Goal: Information Seeking & Learning: Learn about a topic

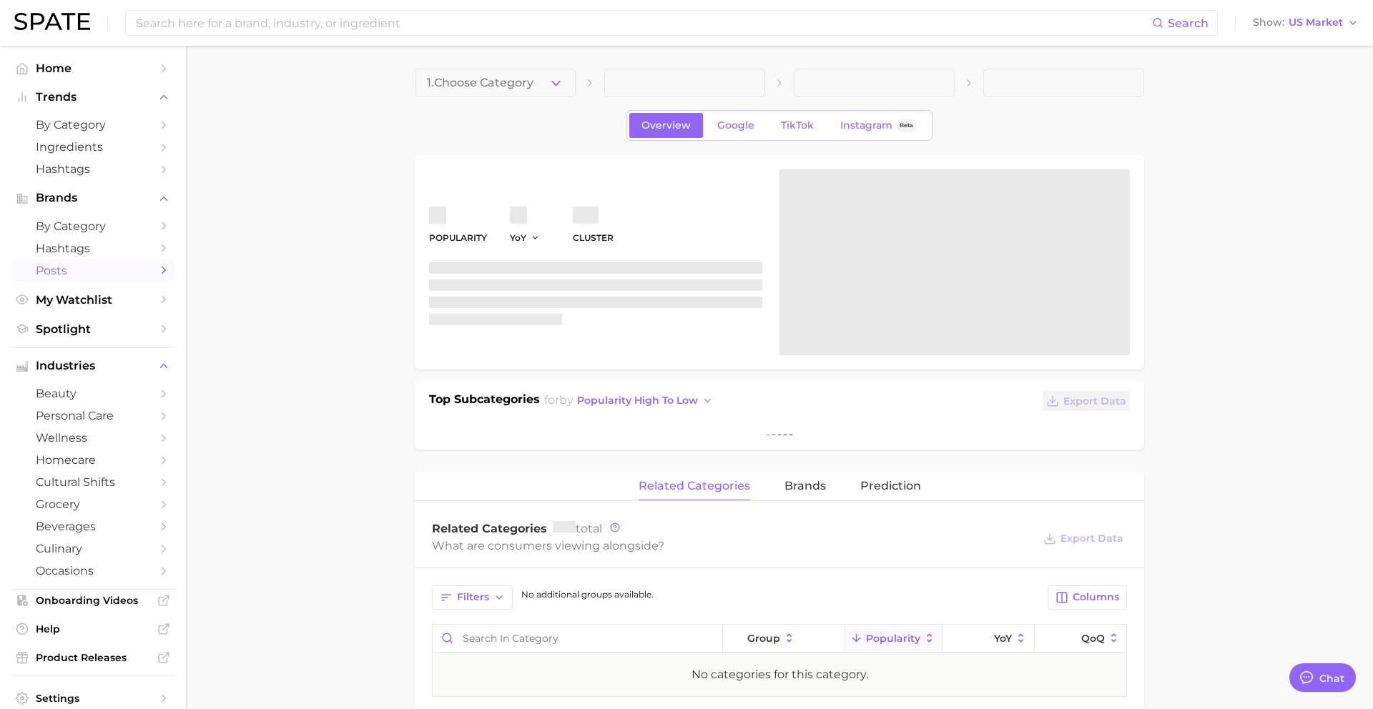
scroll to position [1387, 0]
click at [94, 336] on span "Spotlight" at bounding box center [93, 330] width 114 height 14
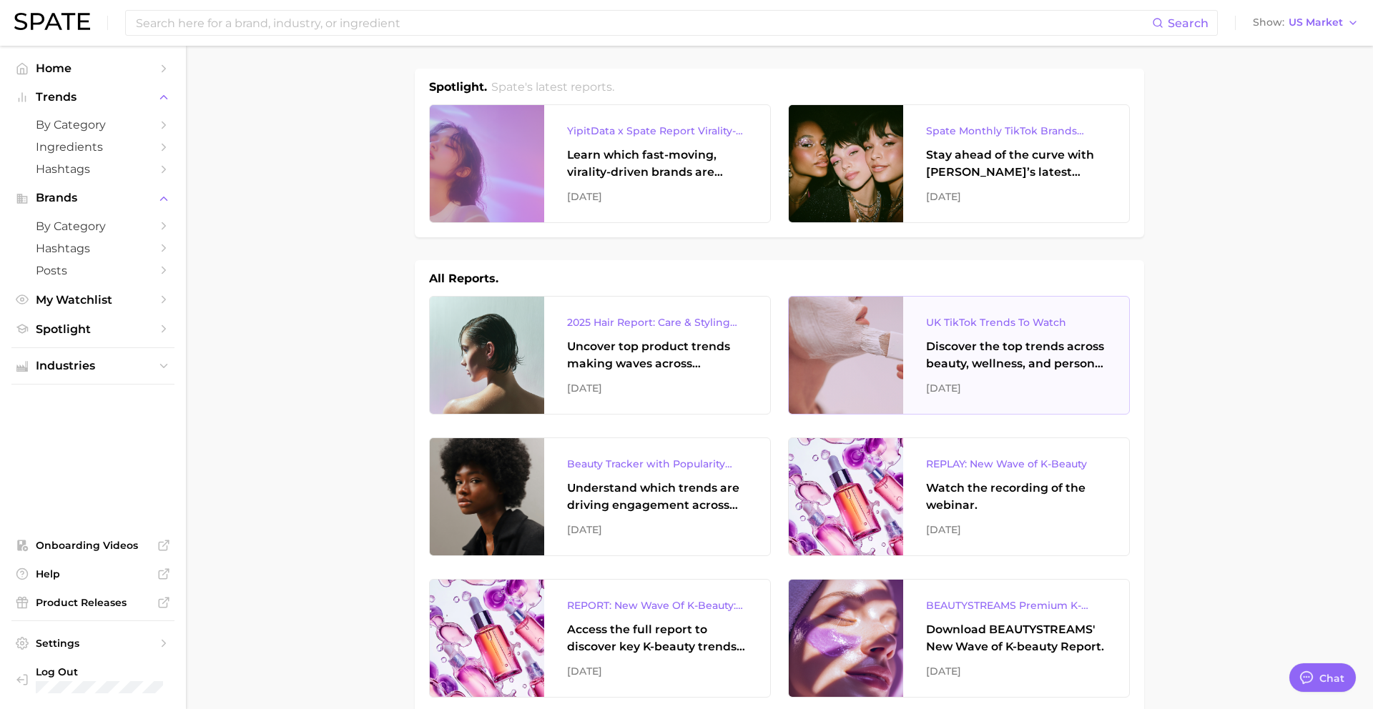
click at [1004, 330] on div "UK TikTok Trends To Watch" at bounding box center [1016, 322] width 180 height 17
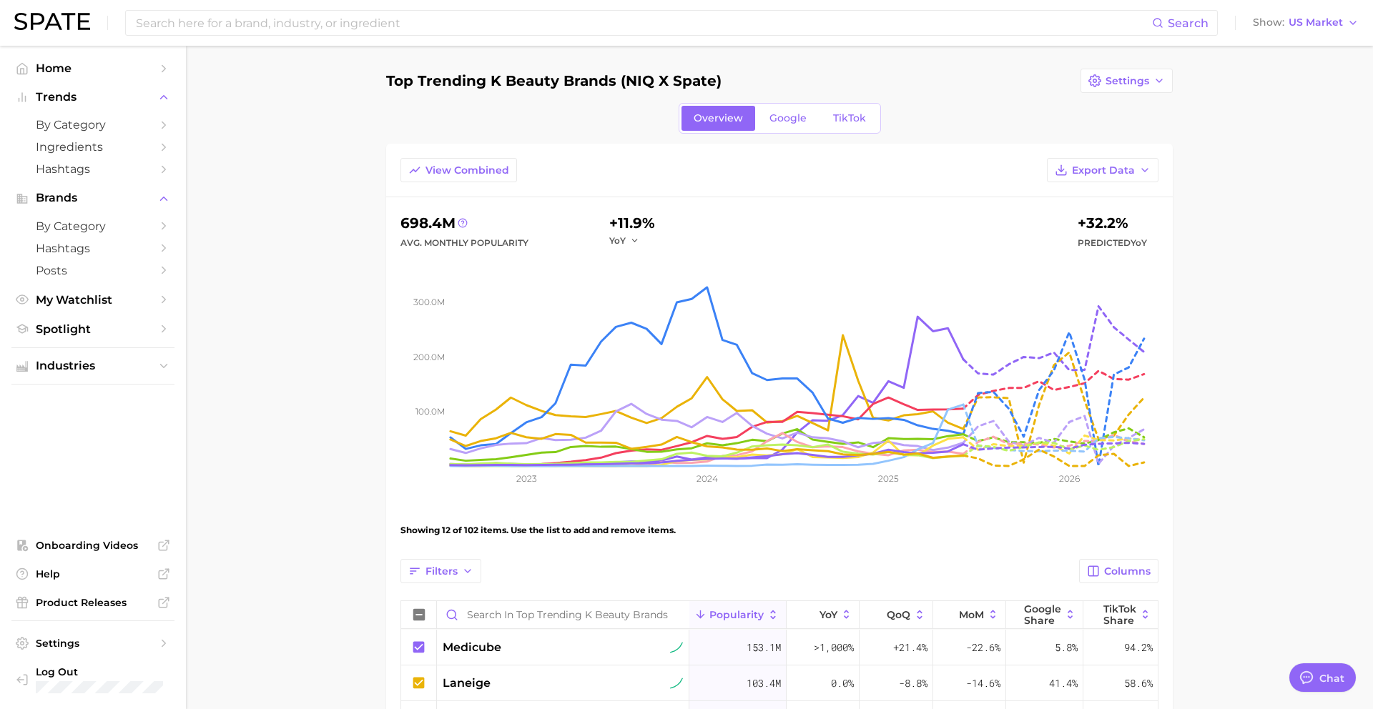
scroll to position [1387, 0]
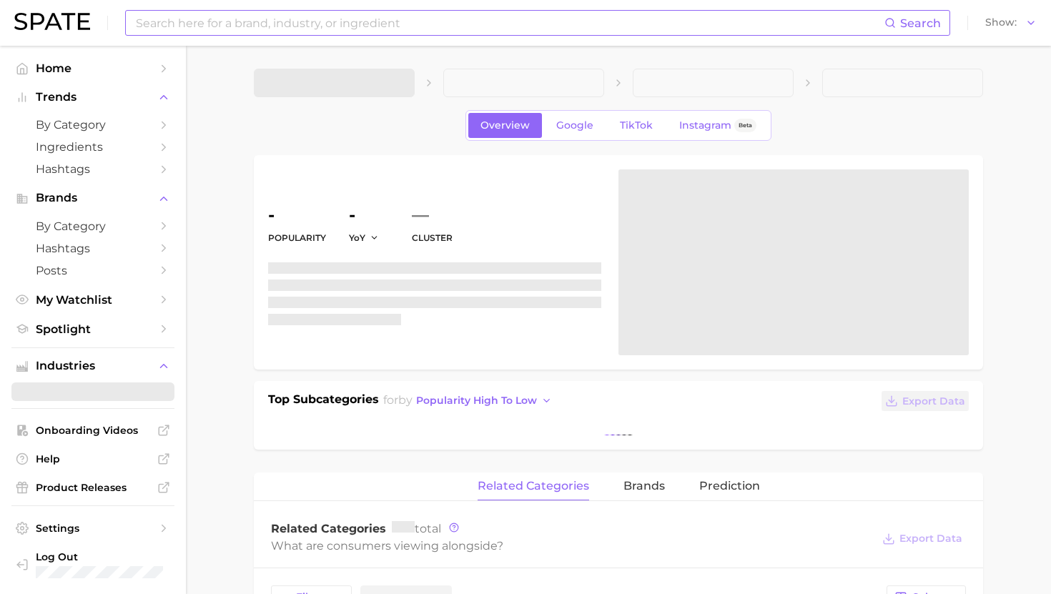
click at [246, 21] on input at bounding box center [509, 23] width 750 height 24
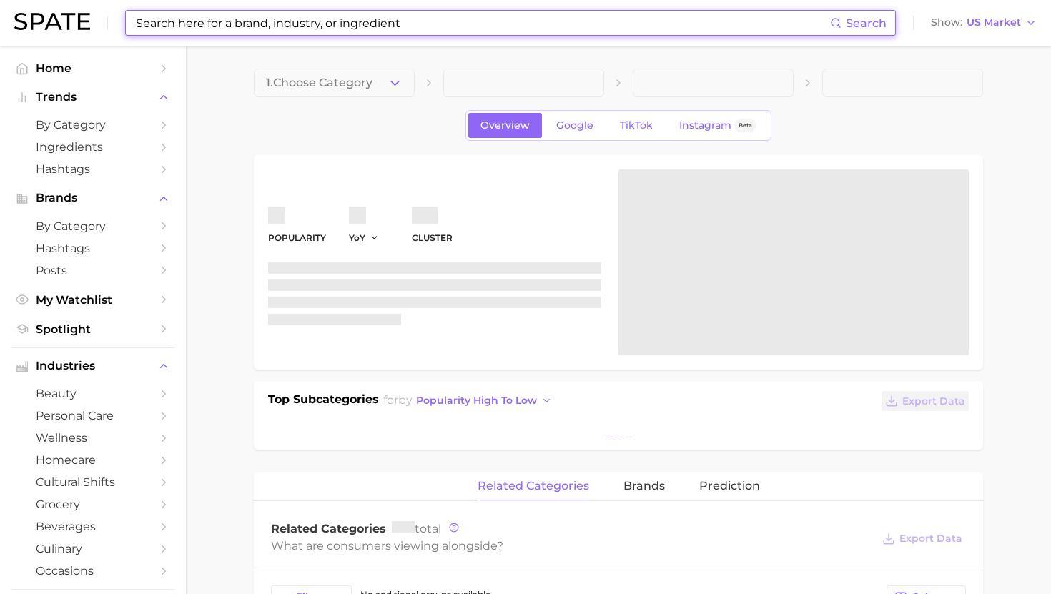
paste input "RushTok"
type input "RushTok"
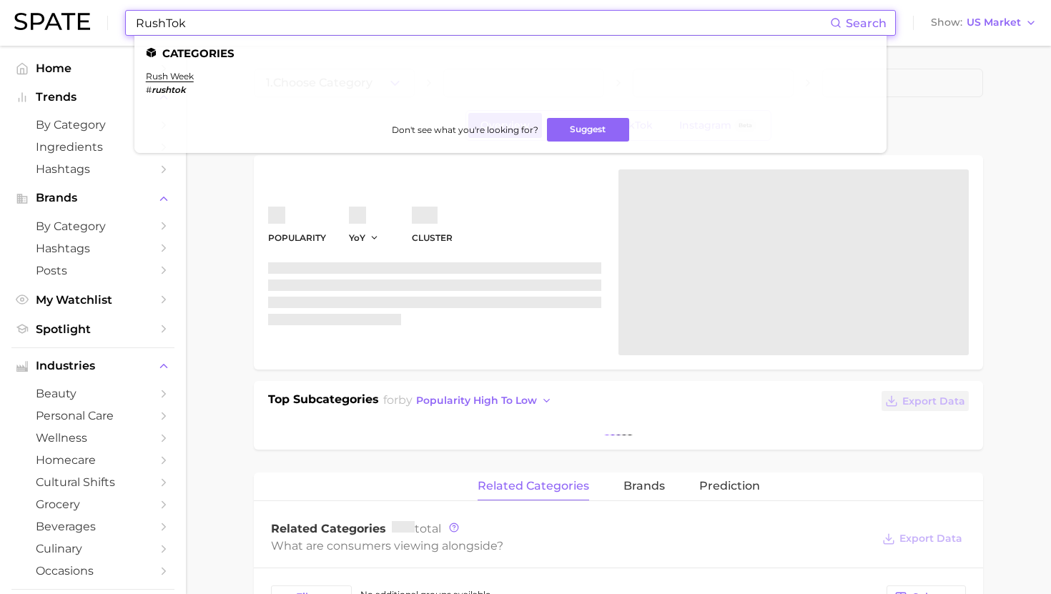
click at [207, 26] on input "RushTok" at bounding box center [482, 23] width 696 height 24
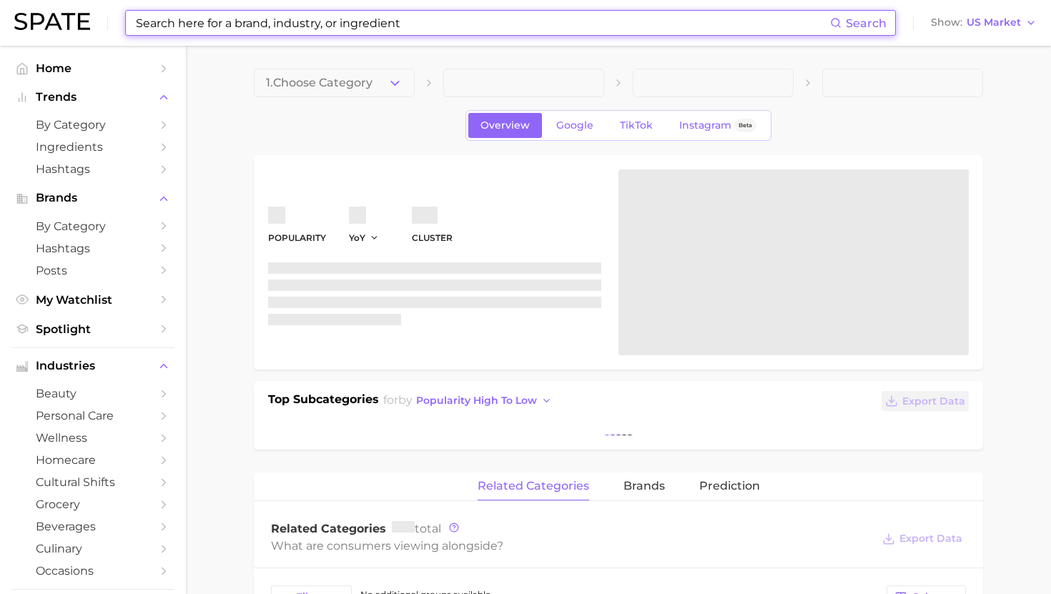
click at [274, 24] on input at bounding box center [482, 23] width 696 height 24
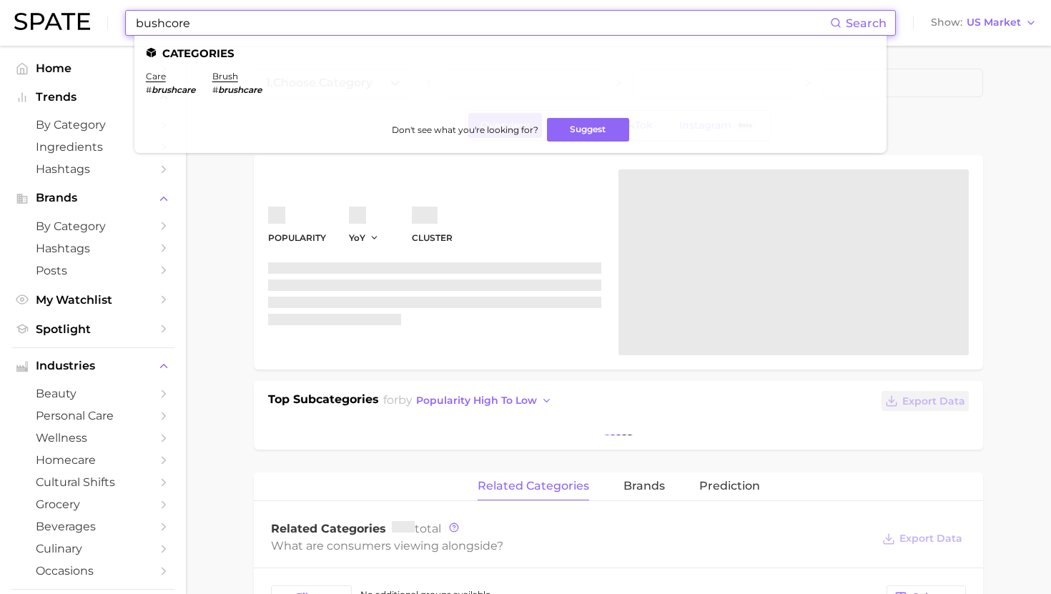
click at [136, 25] on input "bushcore" at bounding box center [482, 23] width 696 height 24
type input "#bushcore"
click at [592, 133] on button "Suggest" at bounding box center [588, 130] width 82 height 24
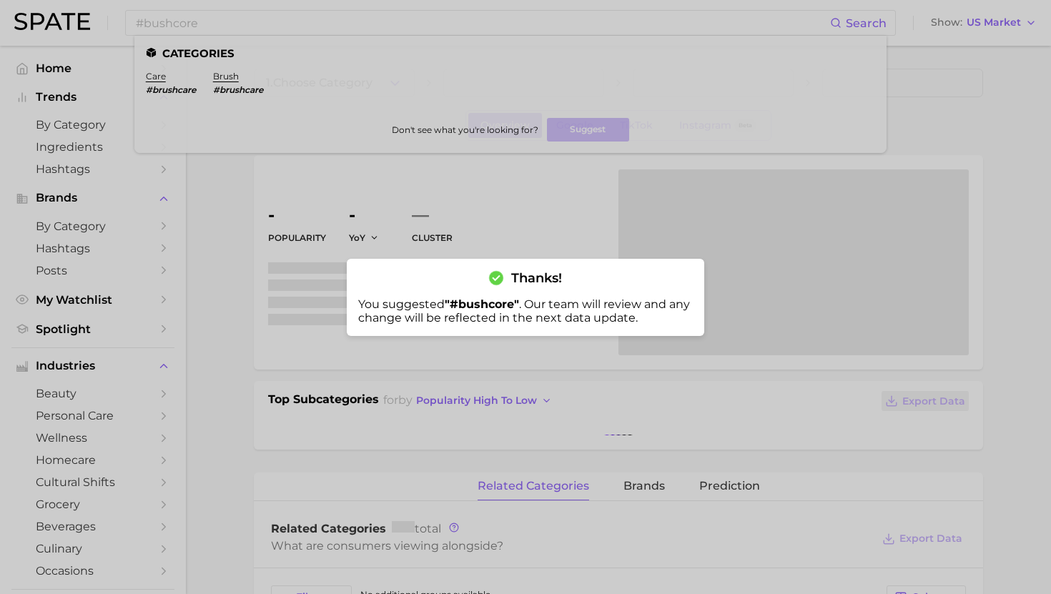
click at [338, 284] on div at bounding box center [525, 297] width 1051 height 594
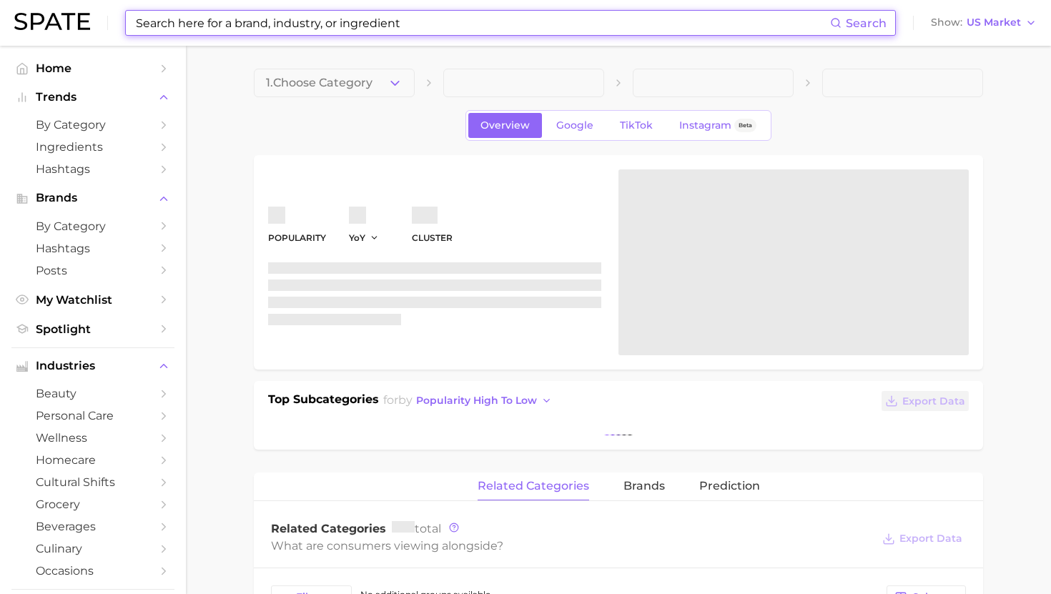
click at [341, 21] on input at bounding box center [482, 23] width 696 height 24
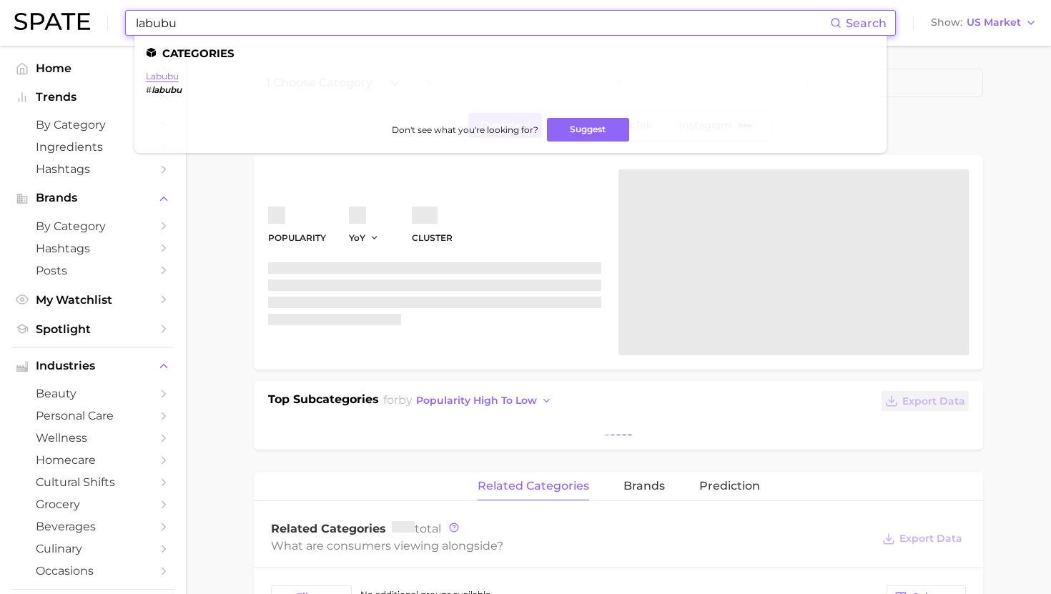
type input "labubu"
click at [163, 77] on link "labubu" at bounding box center [162, 76] width 33 height 11
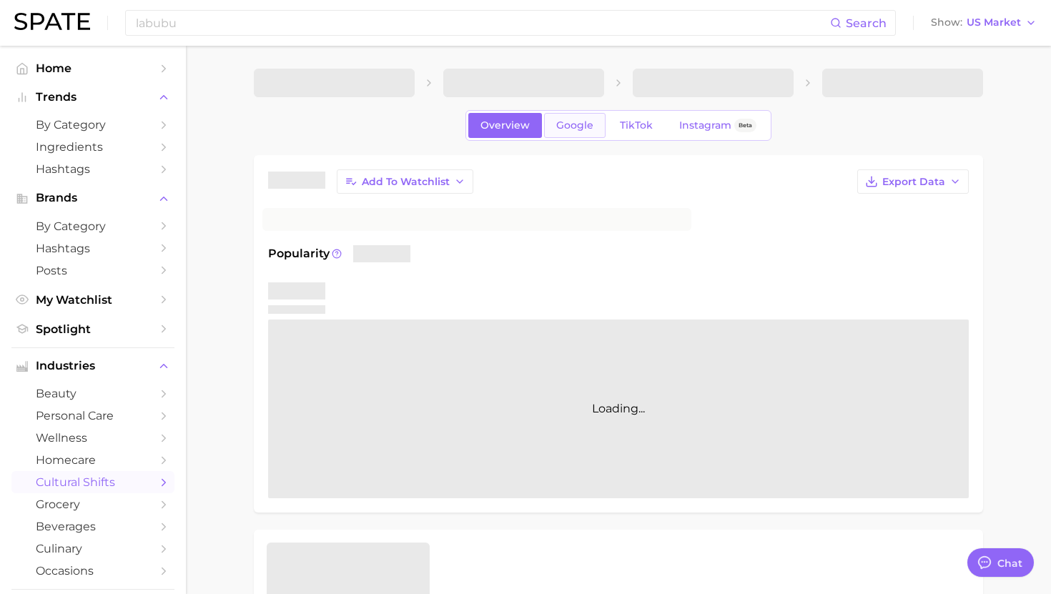
click at [583, 127] on span "Google" at bounding box center [574, 125] width 37 height 12
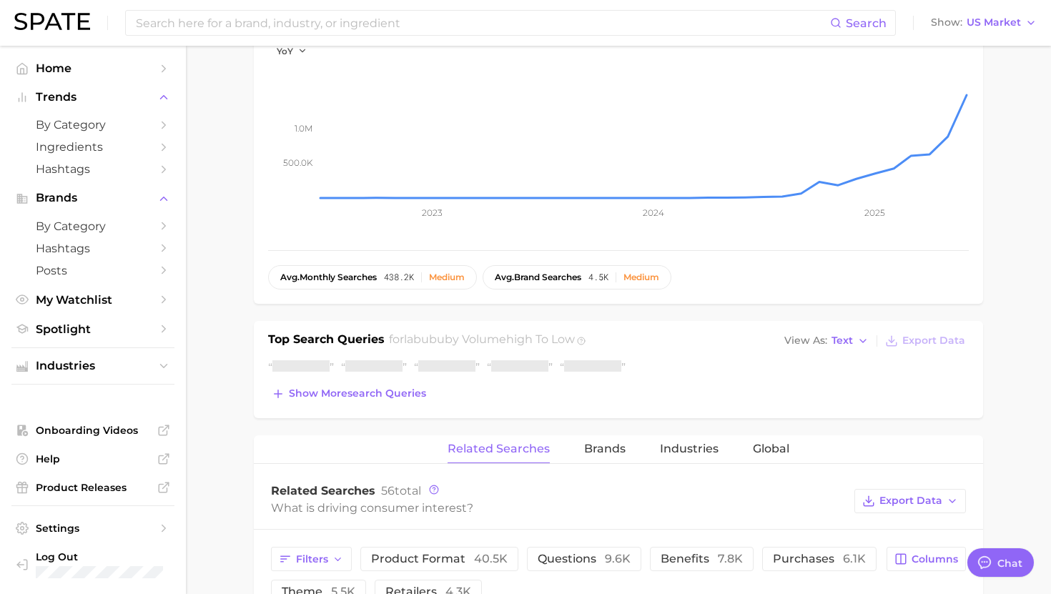
scroll to position [299, 0]
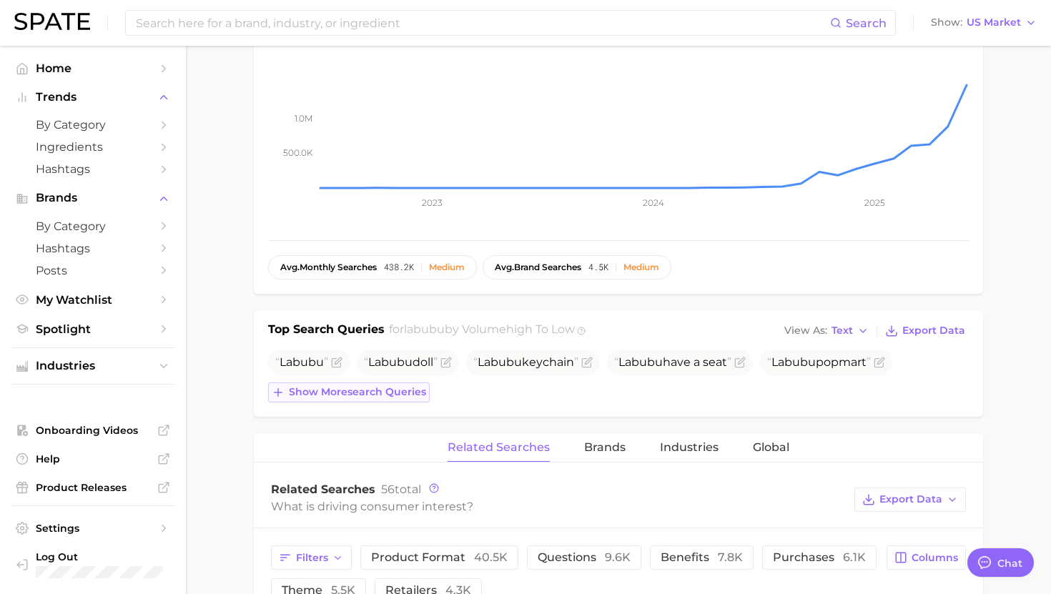
click at [351, 390] on span "Show more search queries" at bounding box center [357, 392] width 137 height 12
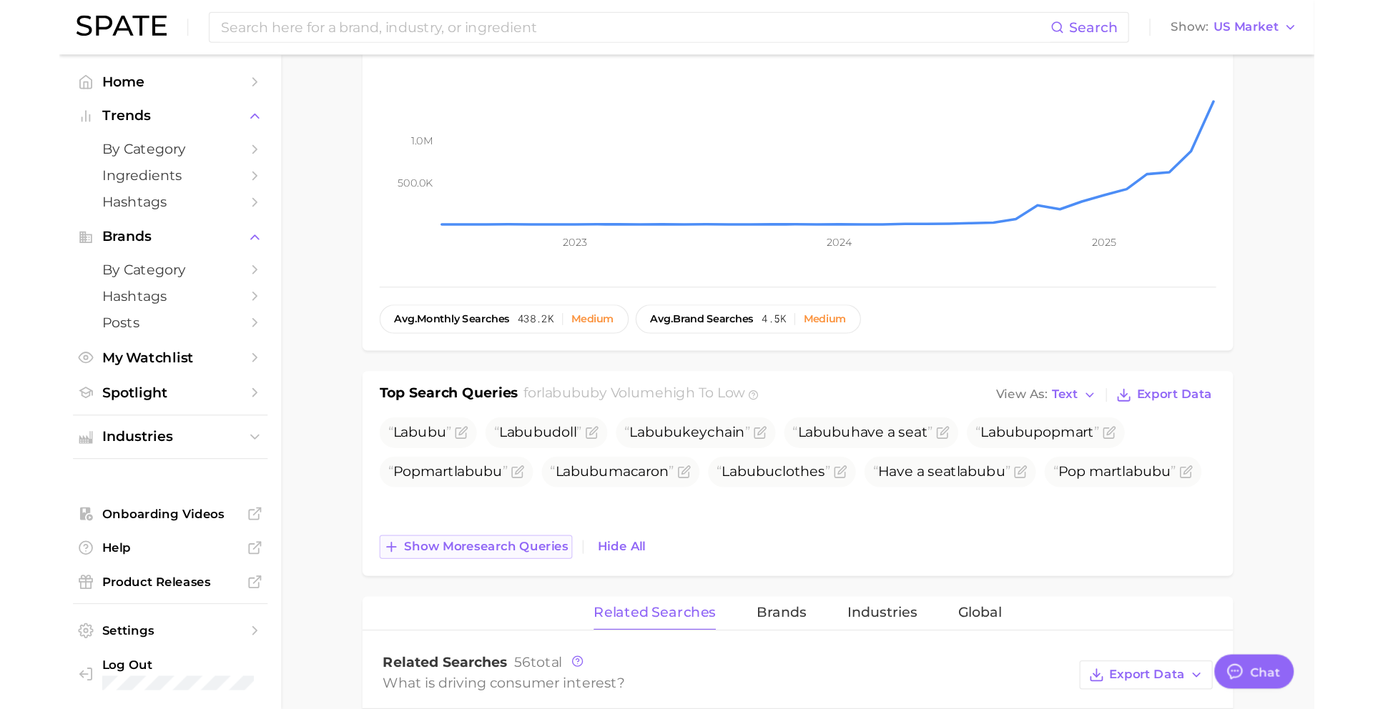
scroll to position [336, 0]
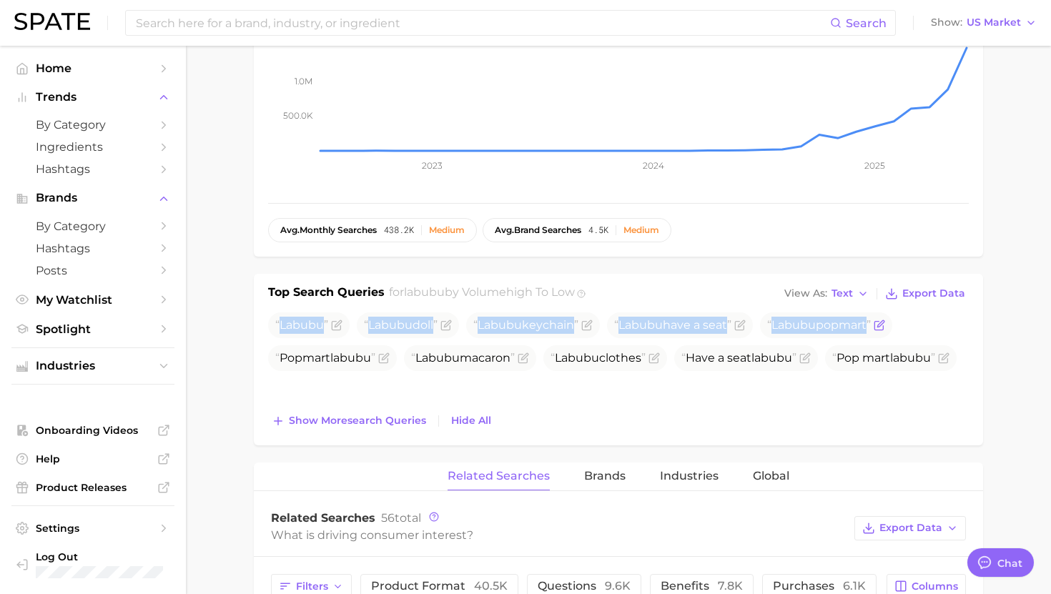
drag, startPoint x: 279, startPoint y: 325, endPoint x: 884, endPoint y: 326, distance: 605.1
click at [884, 326] on ul "Labubu Labubu doll Labubu keychain Labubu have a seat Labubu popmart Popmart la…" at bounding box center [618, 342] width 701 height 59
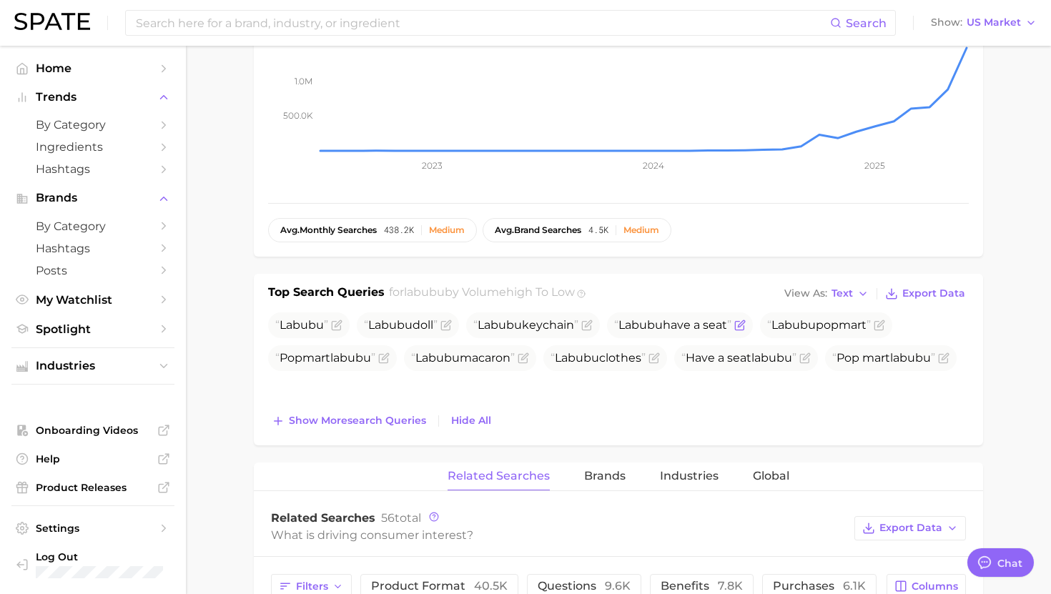
click at [707, 325] on span "Labubu have a seat" at bounding box center [672, 325] width 117 height 14
copy span "Labubu have a seat"
drag, startPoint x: 280, startPoint y: 326, endPoint x: 882, endPoint y: 325, distance: 602.2
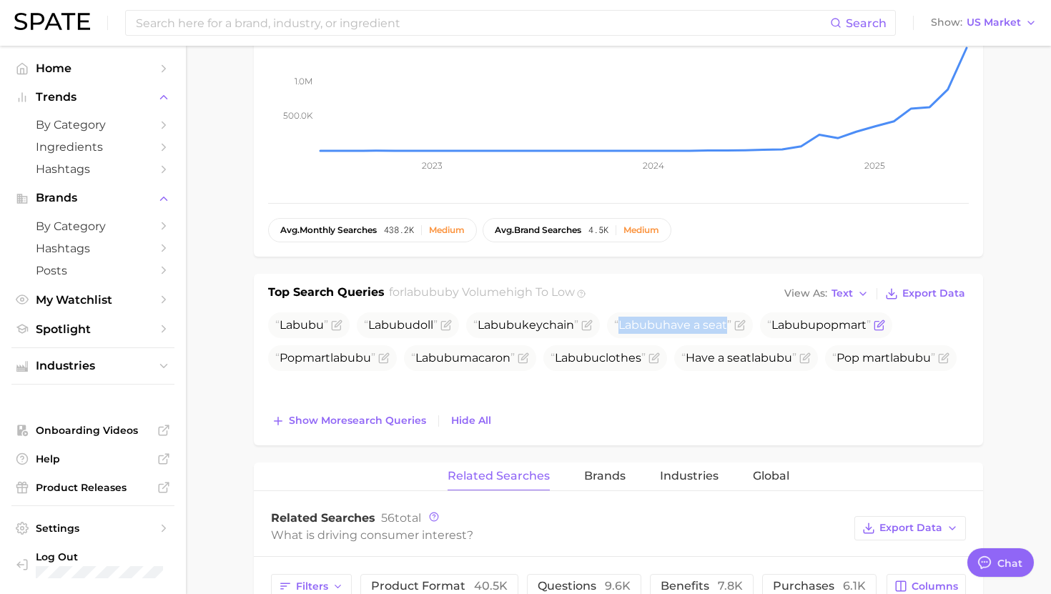
click at [882, 325] on ul "Labubu Labubu doll Labubu keychain Labubu have a seat Labubu popmart Popmart la…" at bounding box center [618, 342] width 701 height 59
copy ul "Labubu Labubu doll Labubu keychain Labubu have a seat Labubu popmart"
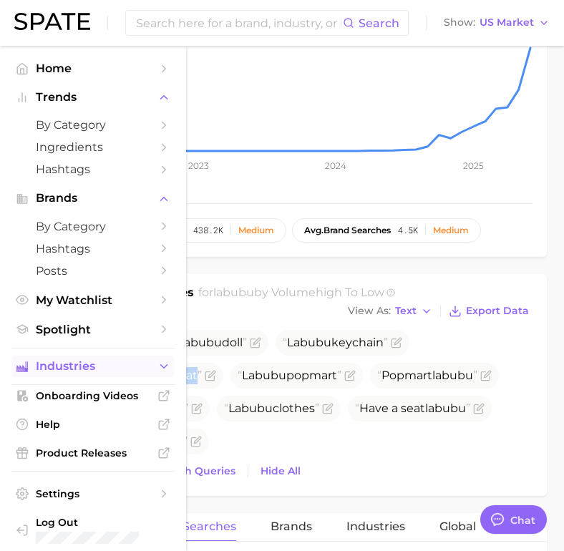
type textarea "x"
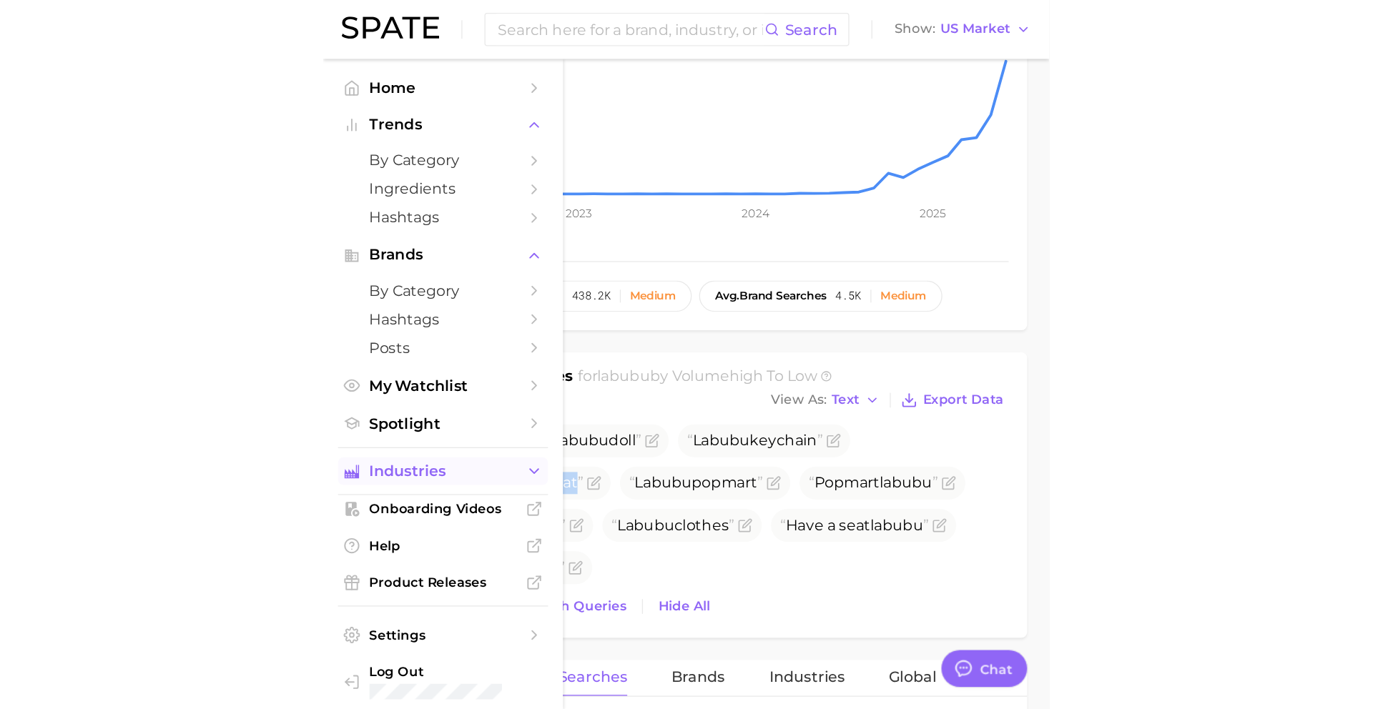
scroll to position [1387, 0]
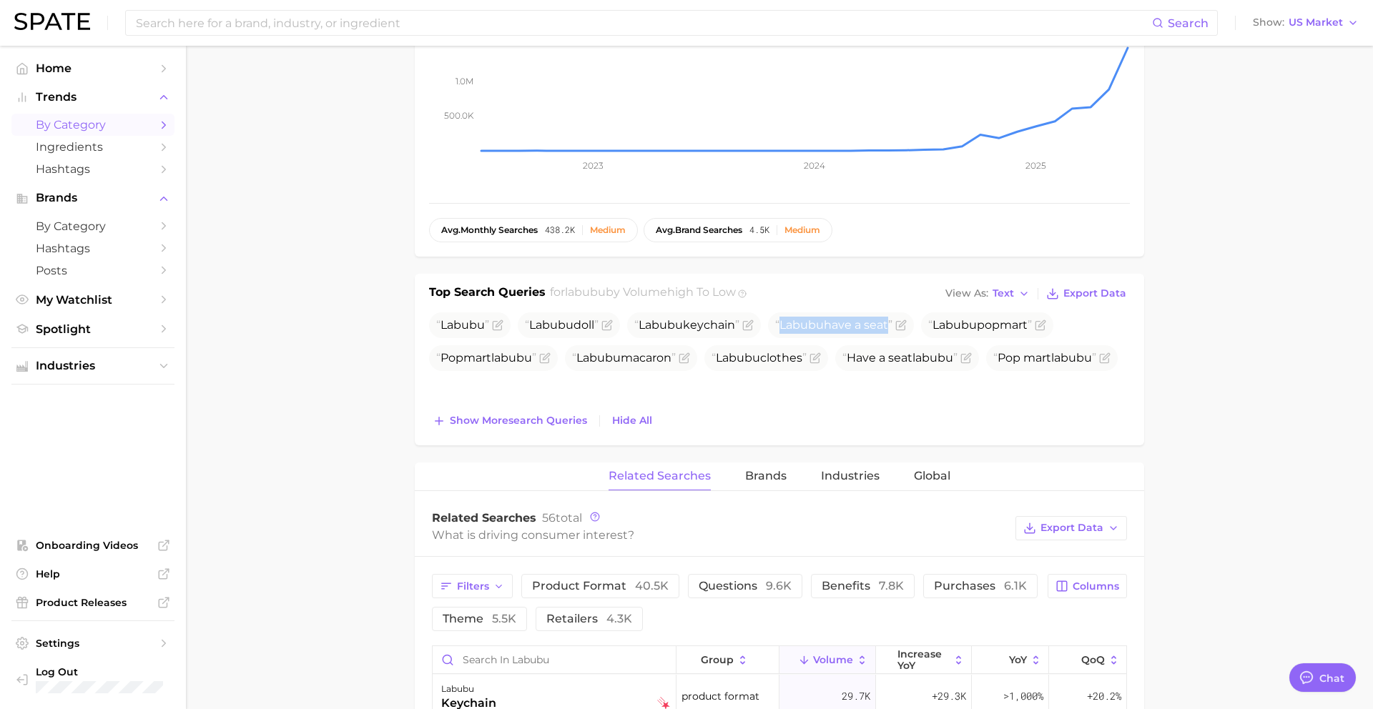
click at [75, 122] on span "by Category" at bounding box center [93, 125] width 114 height 14
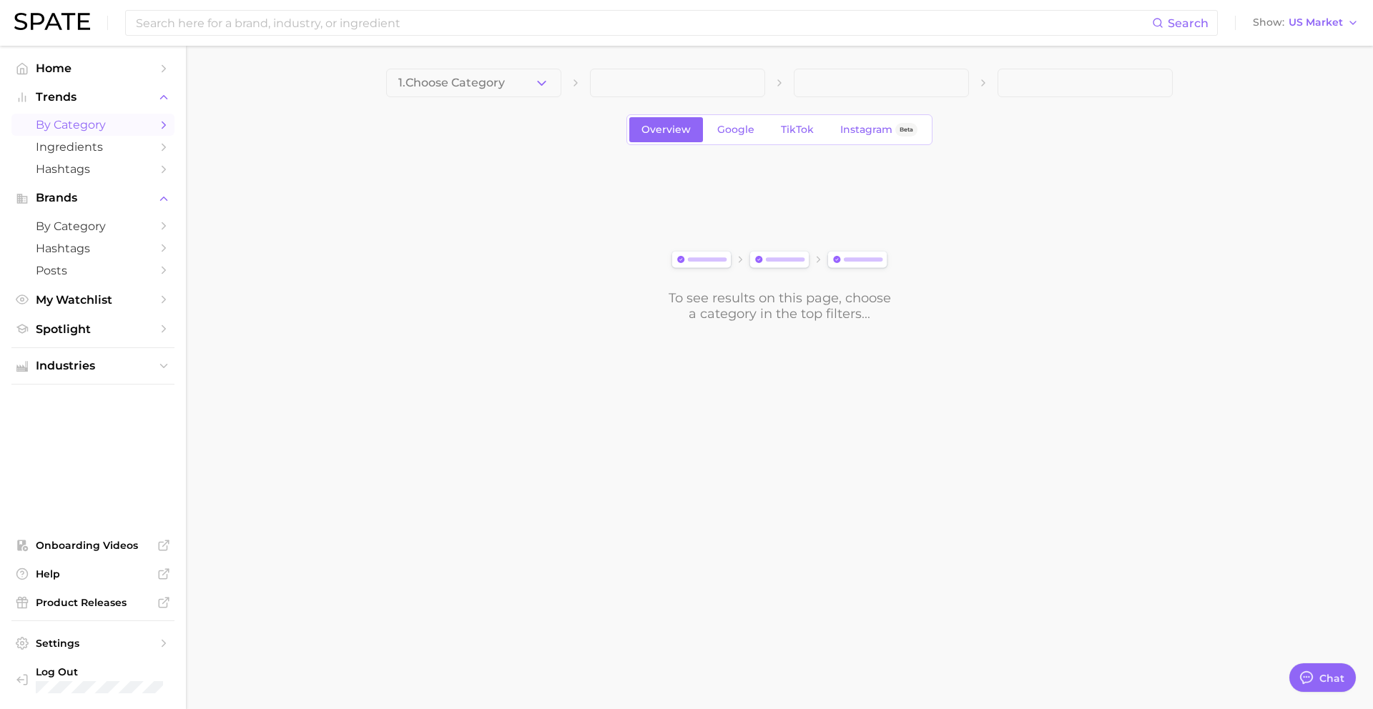
click at [476, 92] on button "1. Choose Category" at bounding box center [473, 83] width 175 height 29
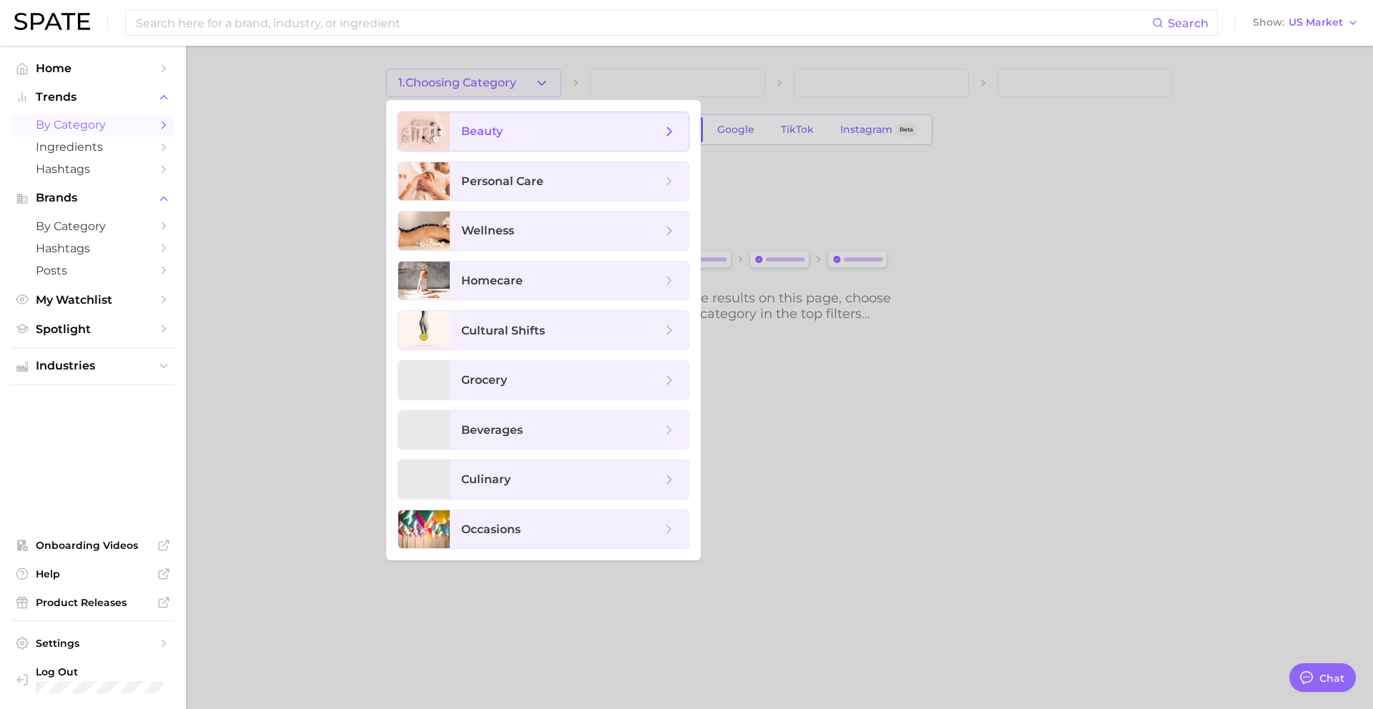
click at [536, 128] on span "beauty" at bounding box center [561, 132] width 200 height 16
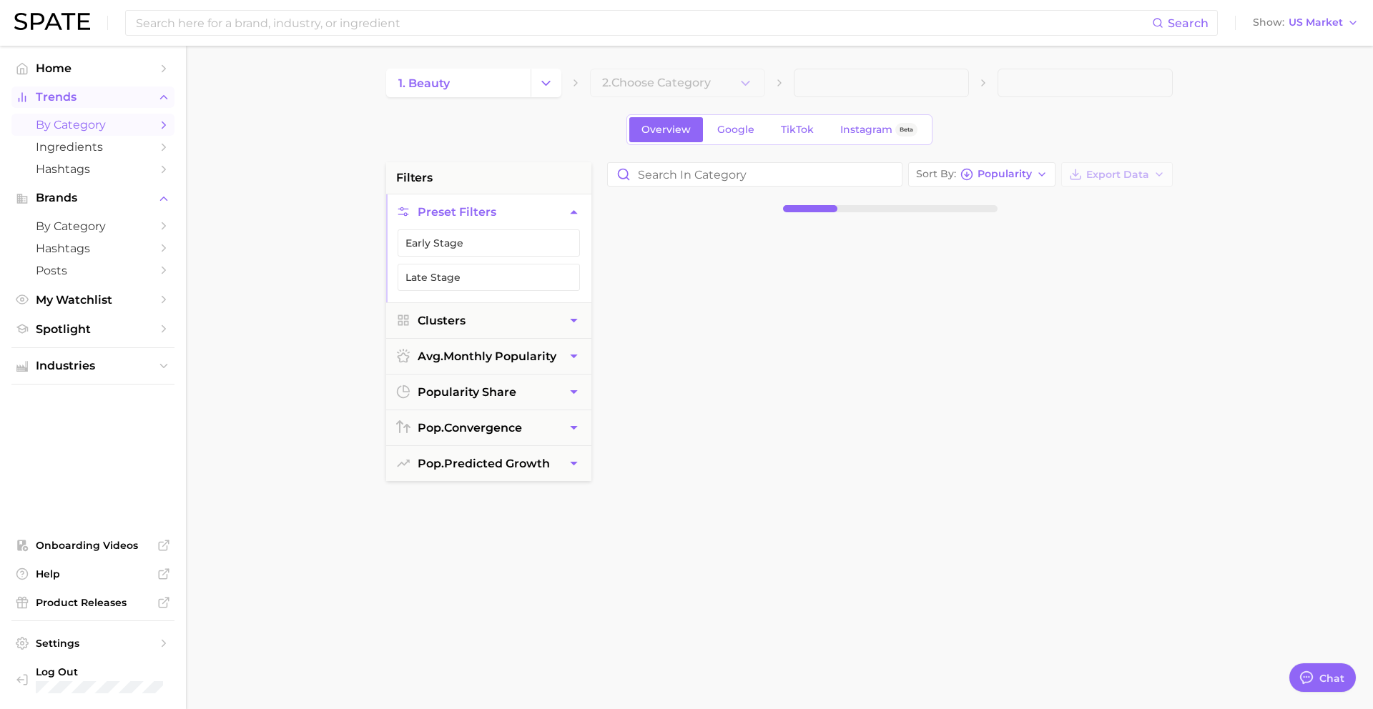
drag, startPoint x: 77, startPoint y: 119, endPoint x: 89, endPoint y: 99, distance: 23.8
click at [77, 119] on span "by Category" at bounding box center [93, 125] width 114 height 14
click at [212, 23] on input at bounding box center [643, 23] width 1018 height 24
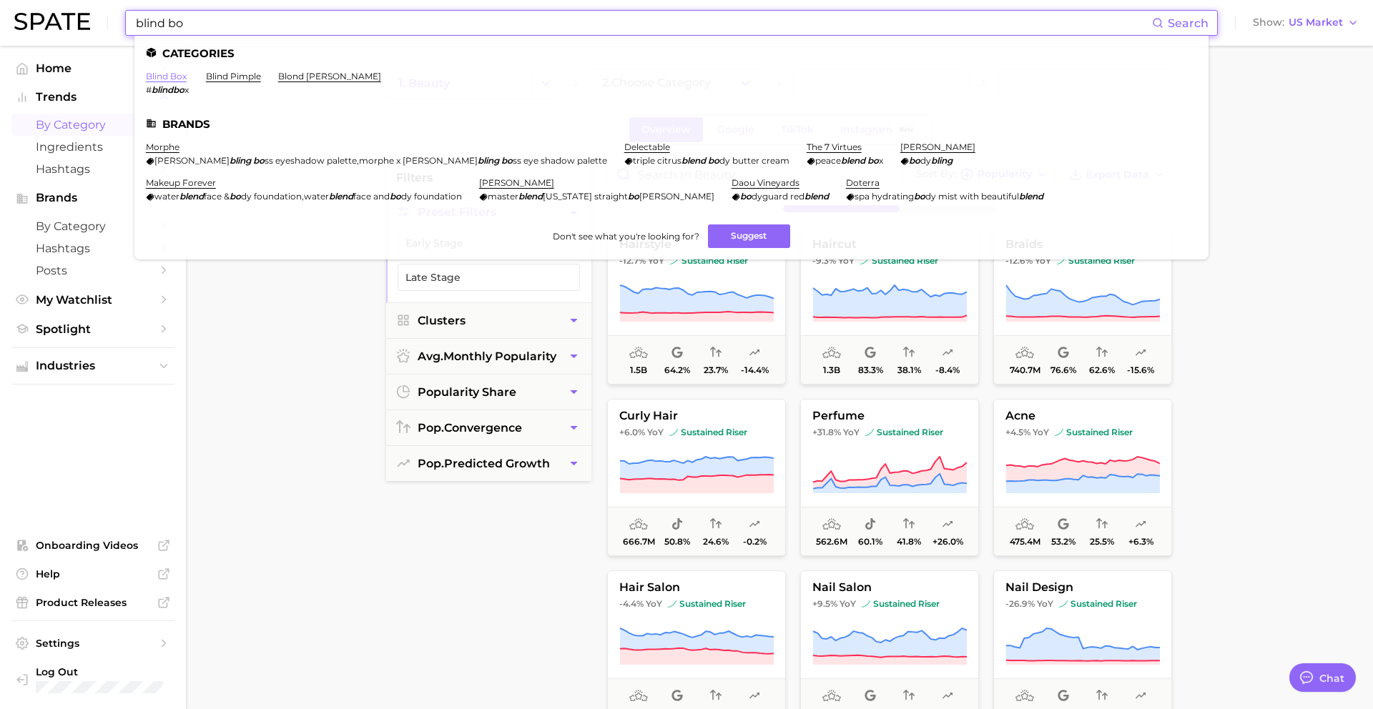
type input "blind bo"
click at [175, 75] on link "blind box" at bounding box center [166, 76] width 41 height 11
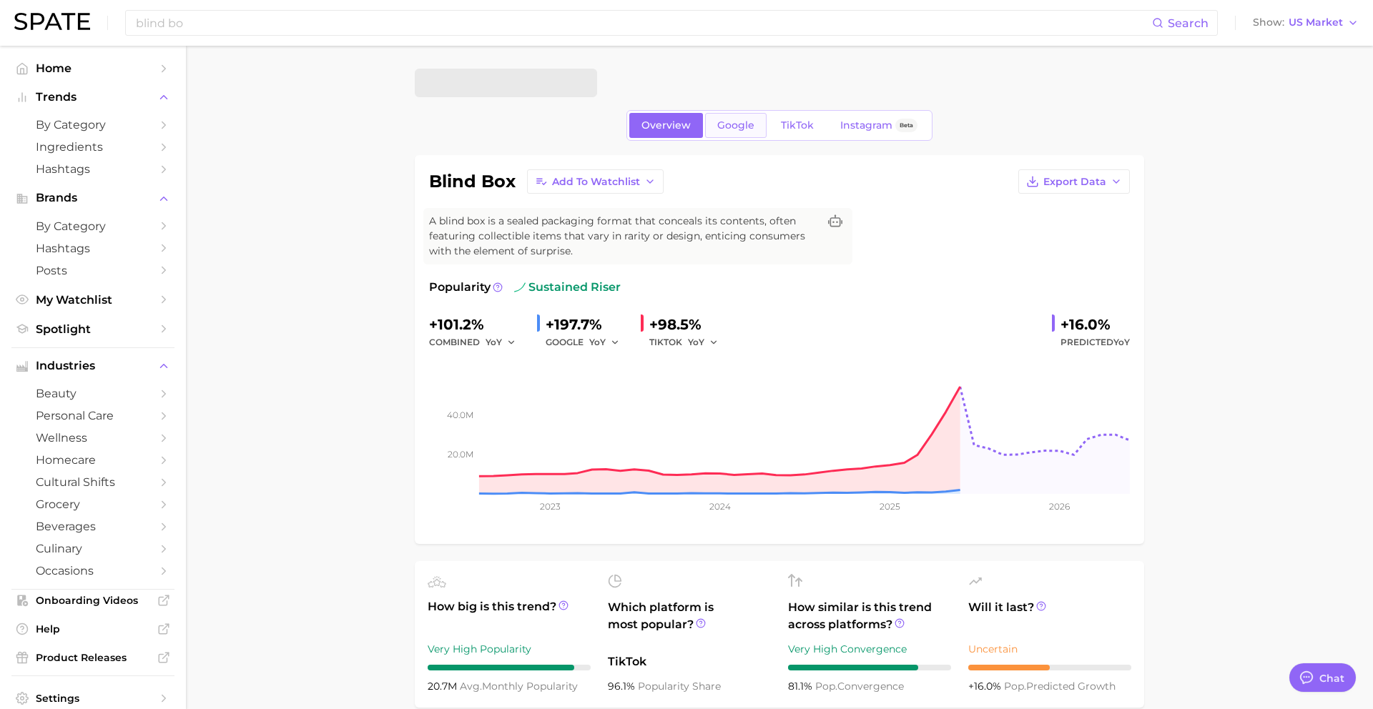
click at [747, 124] on span "Google" at bounding box center [735, 125] width 37 height 12
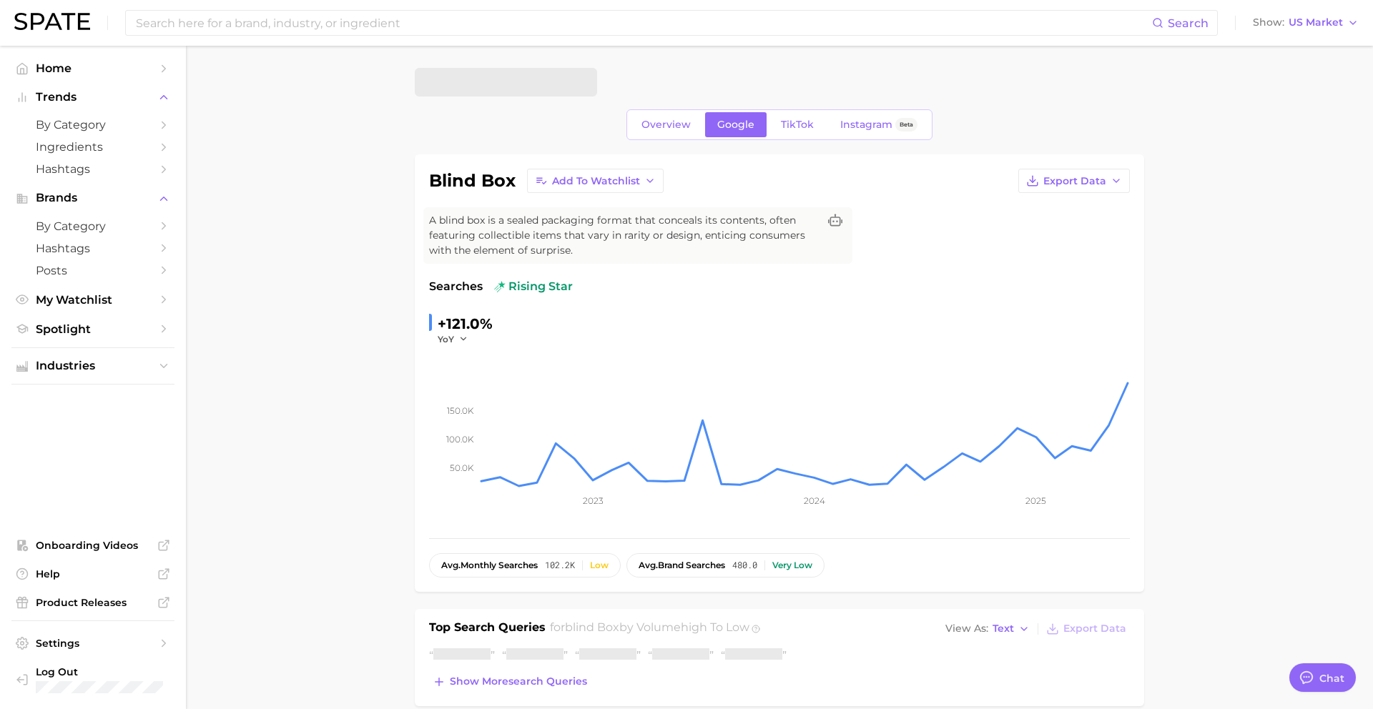
scroll to position [255, 0]
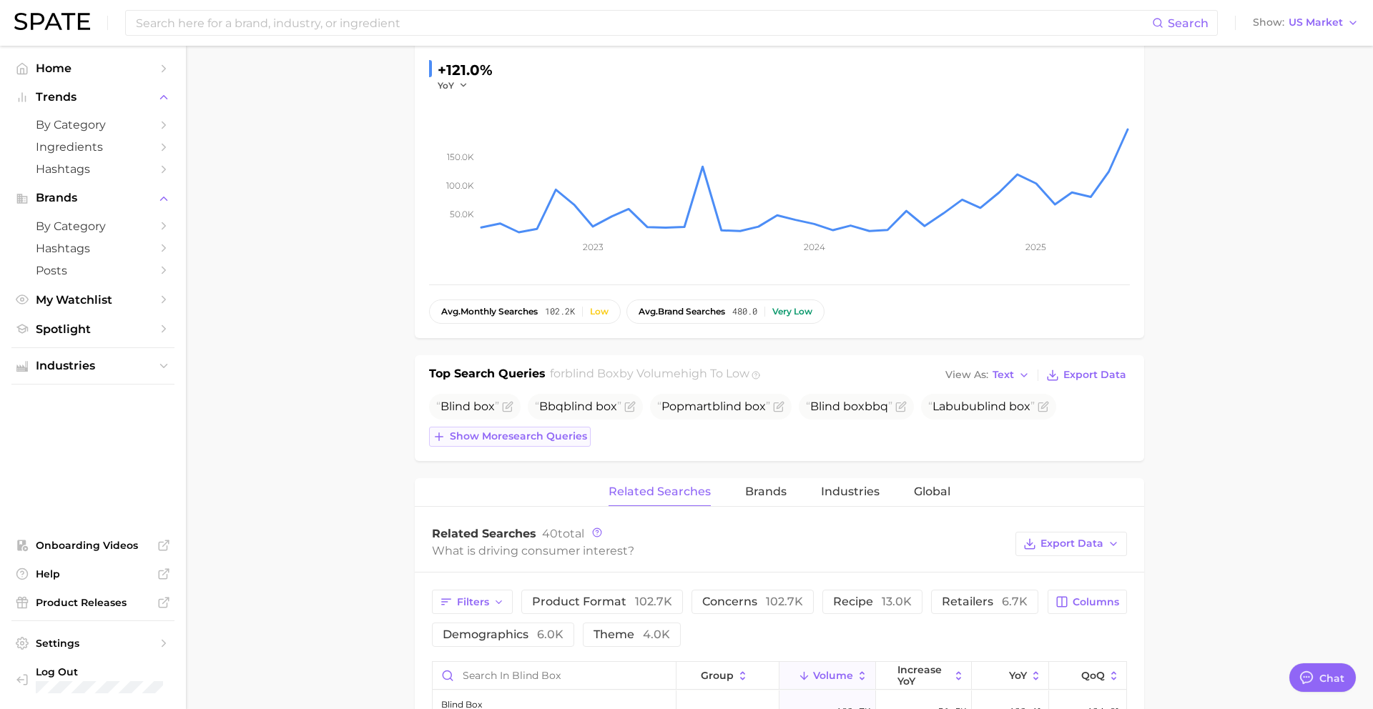
click at [522, 436] on span "Show more search queries" at bounding box center [518, 437] width 137 height 12
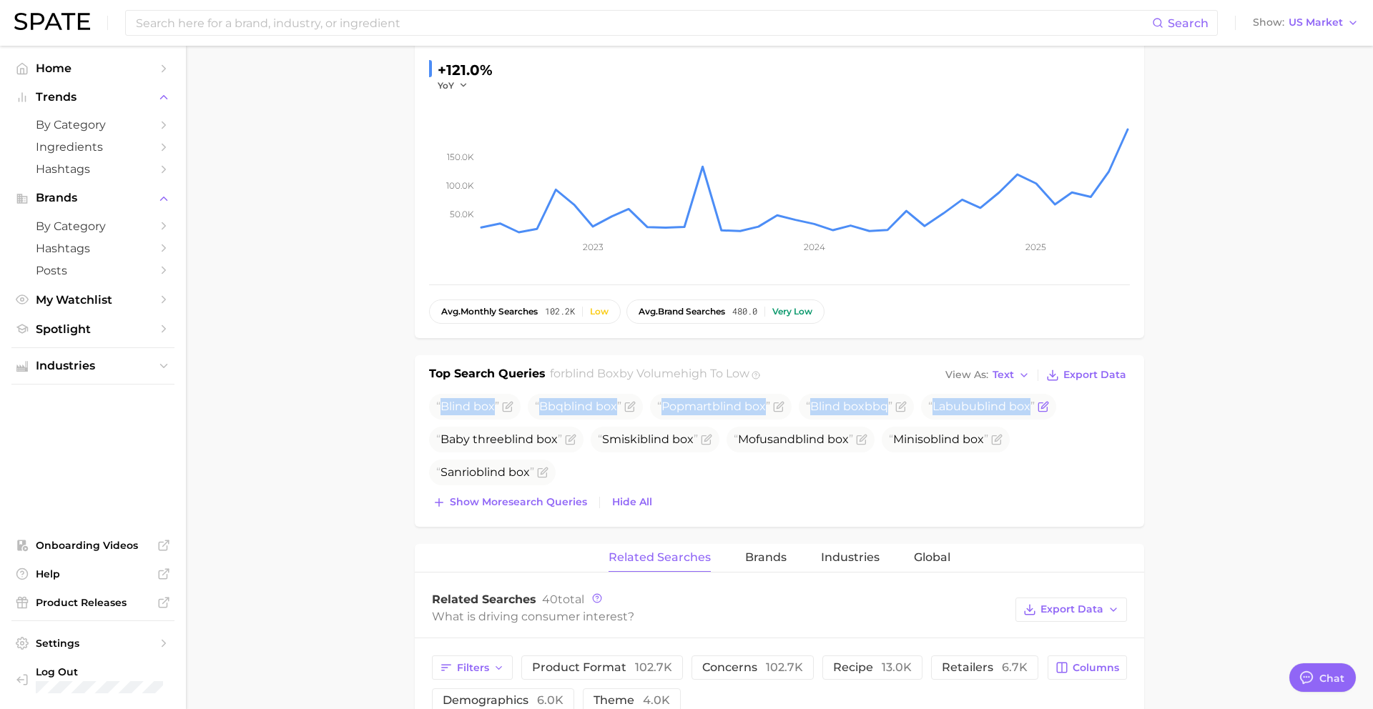
drag, startPoint x: 442, startPoint y: 406, endPoint x: 1060, endPoint y: 411, distance: 618.0
click at [1060, 411] on ul "Blind box Bbq blind box Popmart blind box Blind box bbq Labubu blind box Baby t…" at bounding box center [779, 440] width 701 height 92
copy ul "Blind box Bbq blind box Popmart blind box Blind box bbq Labubu blind box"
click at [482, 23] on input at bounding box center [643, 23] width 1018 height 24
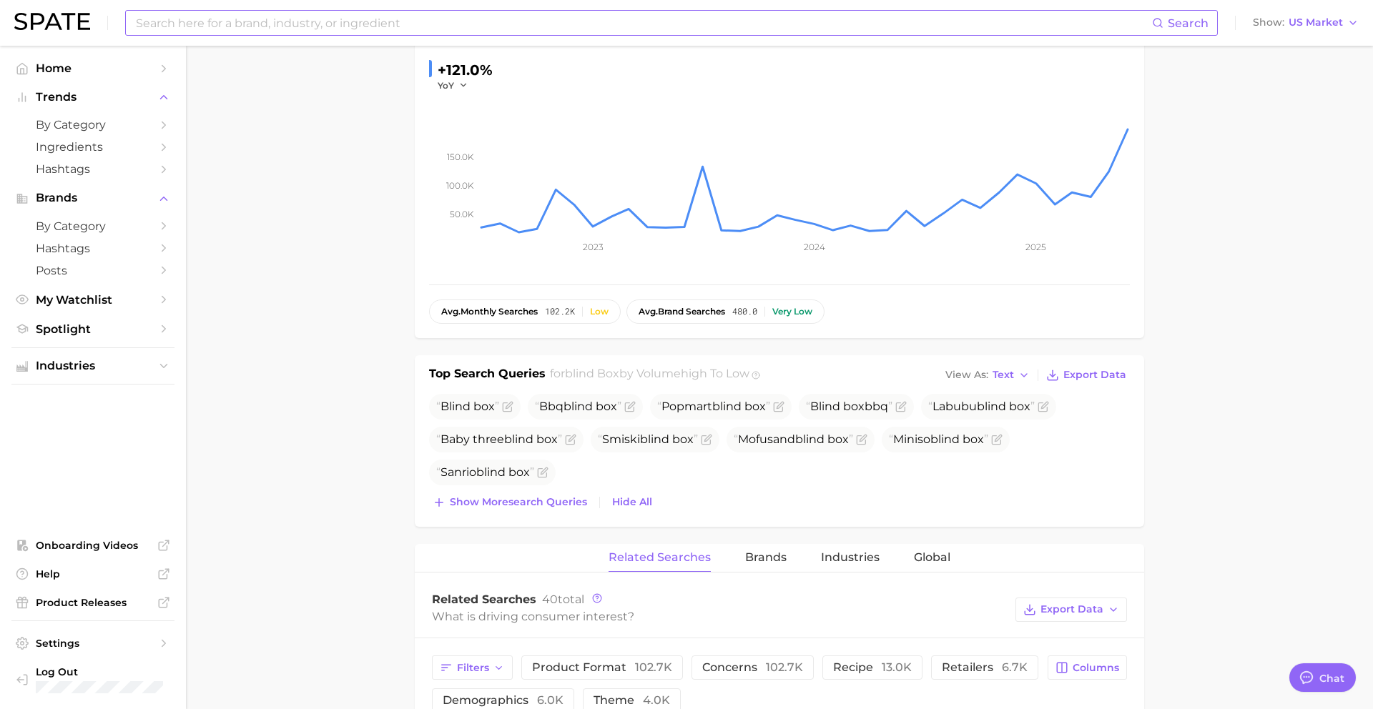
click at [482, 23] on input at bounding box center [643, 23] width 1018 height 24
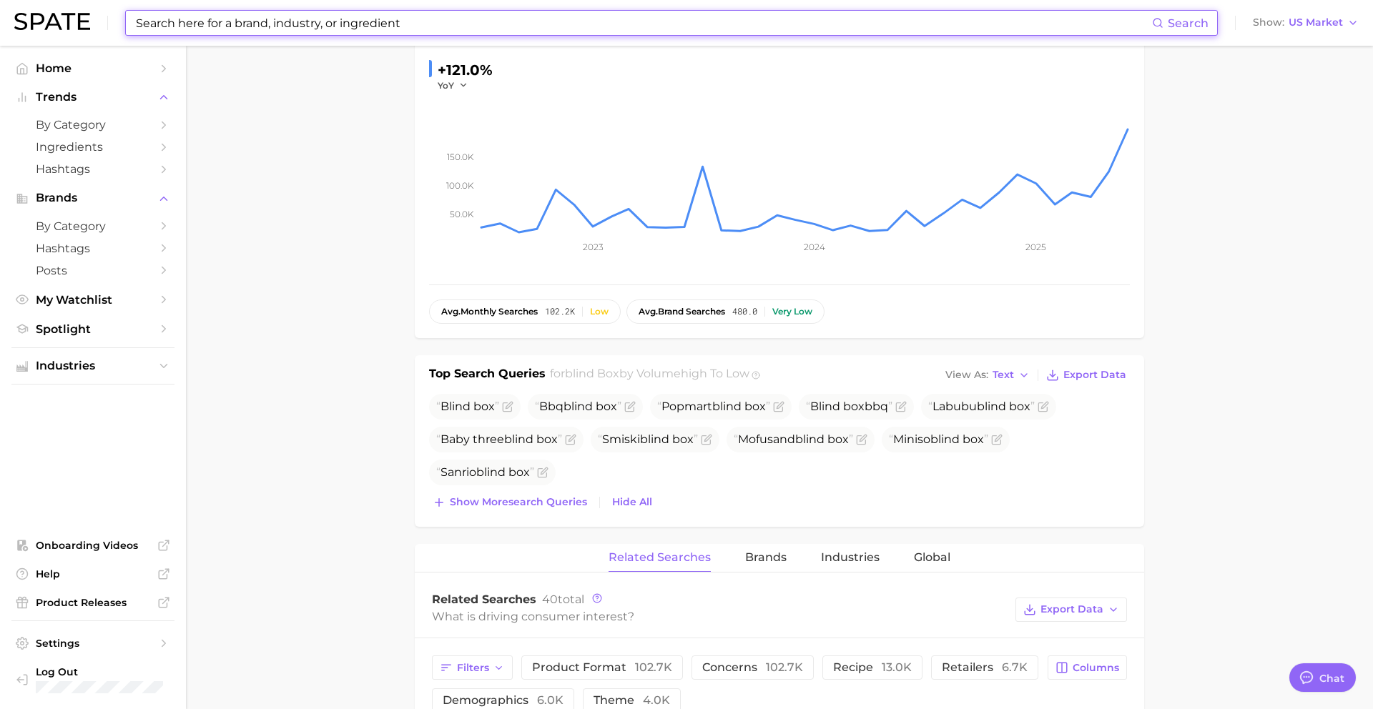
paste input "sweet treat"
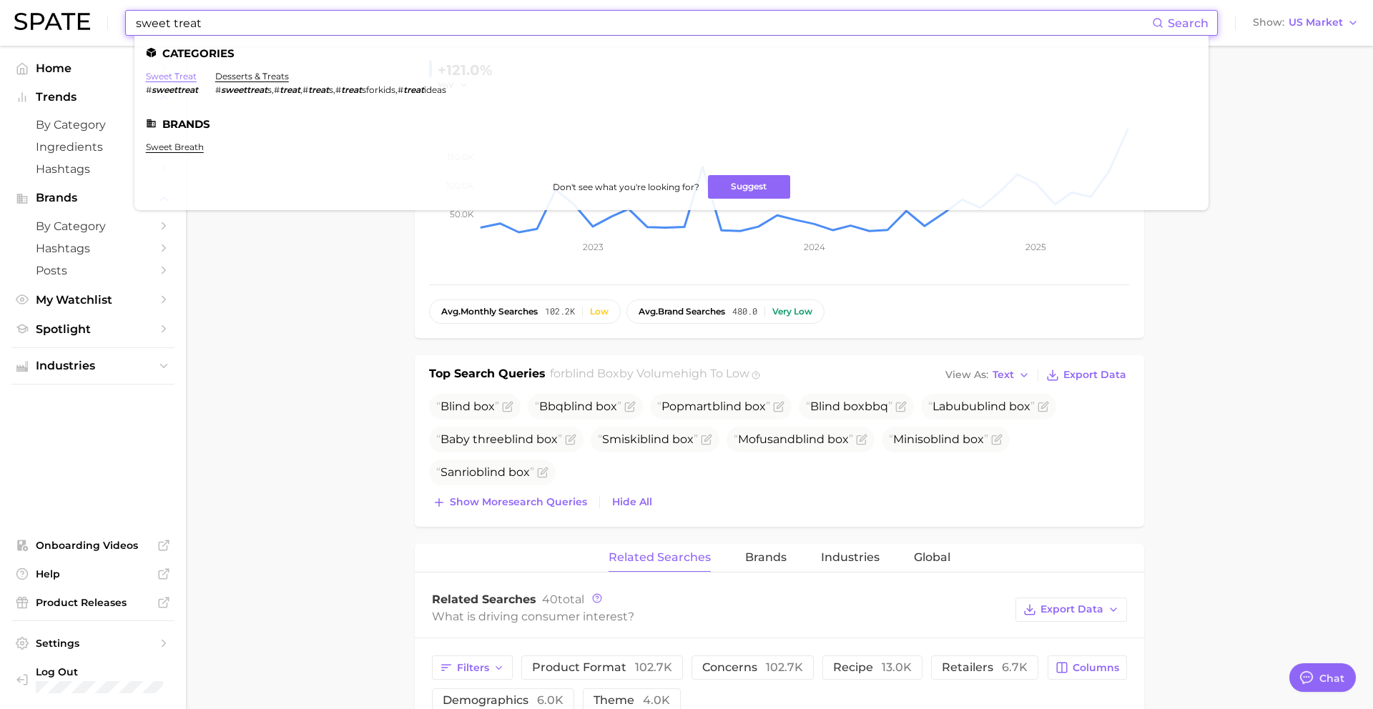
type input "sweet treat"
click at [158, 77] on link "sweet treat" at bounding box center [171, 76] width 51 height 11
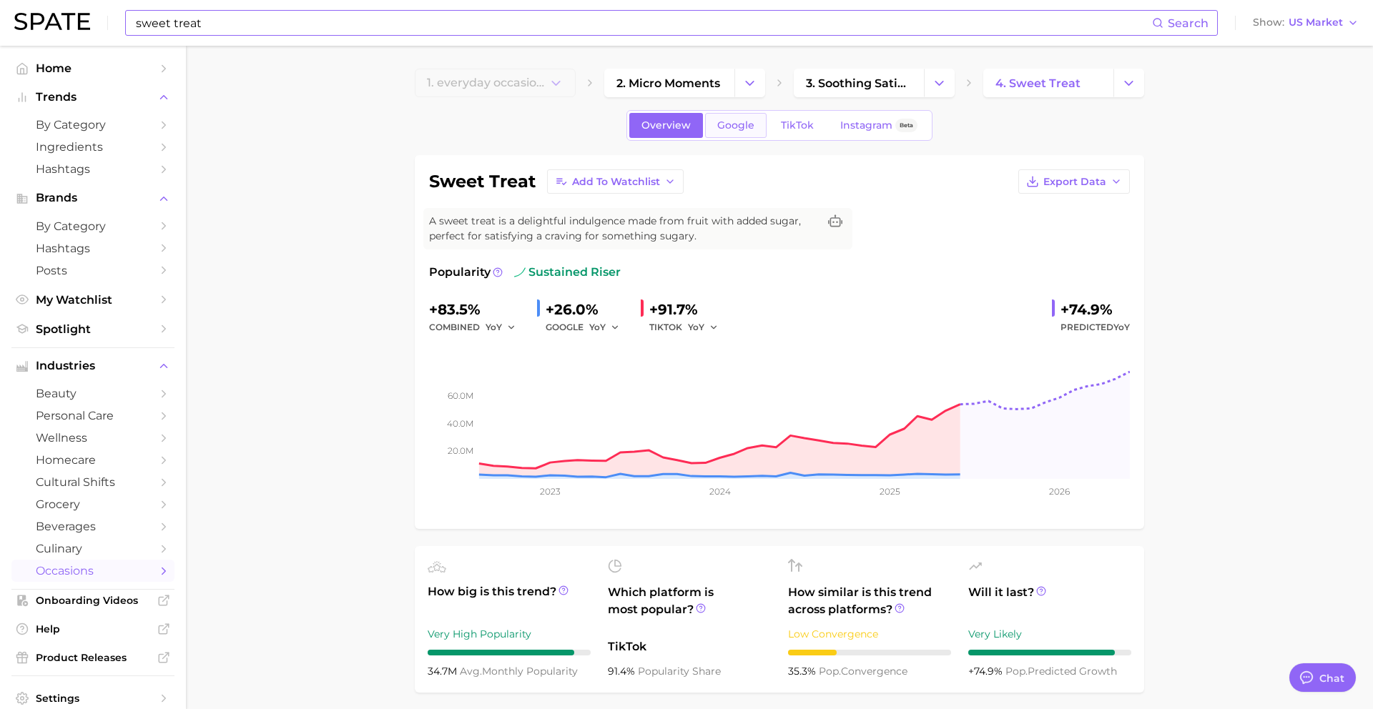
click at [738, 132] on link "Google" at bounding box center [736, 125] width 62 height 25
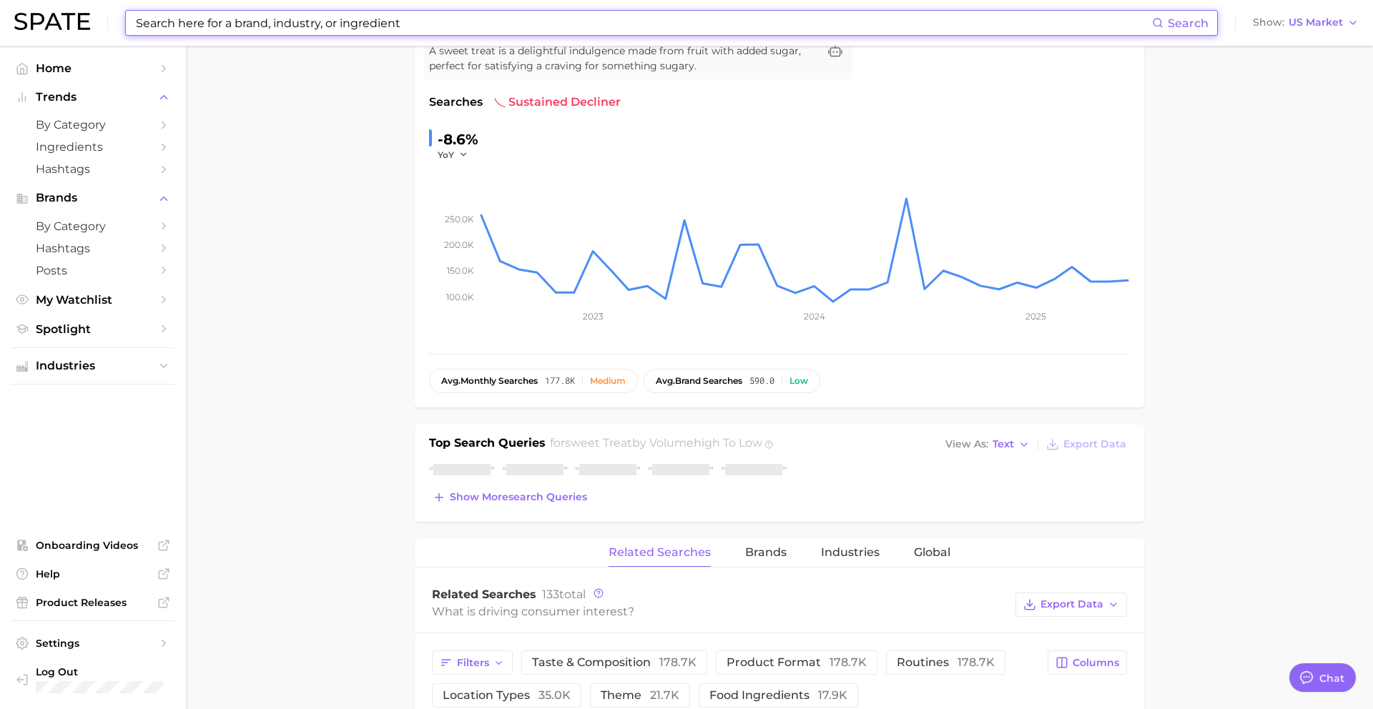
scroll to position [175, 0]
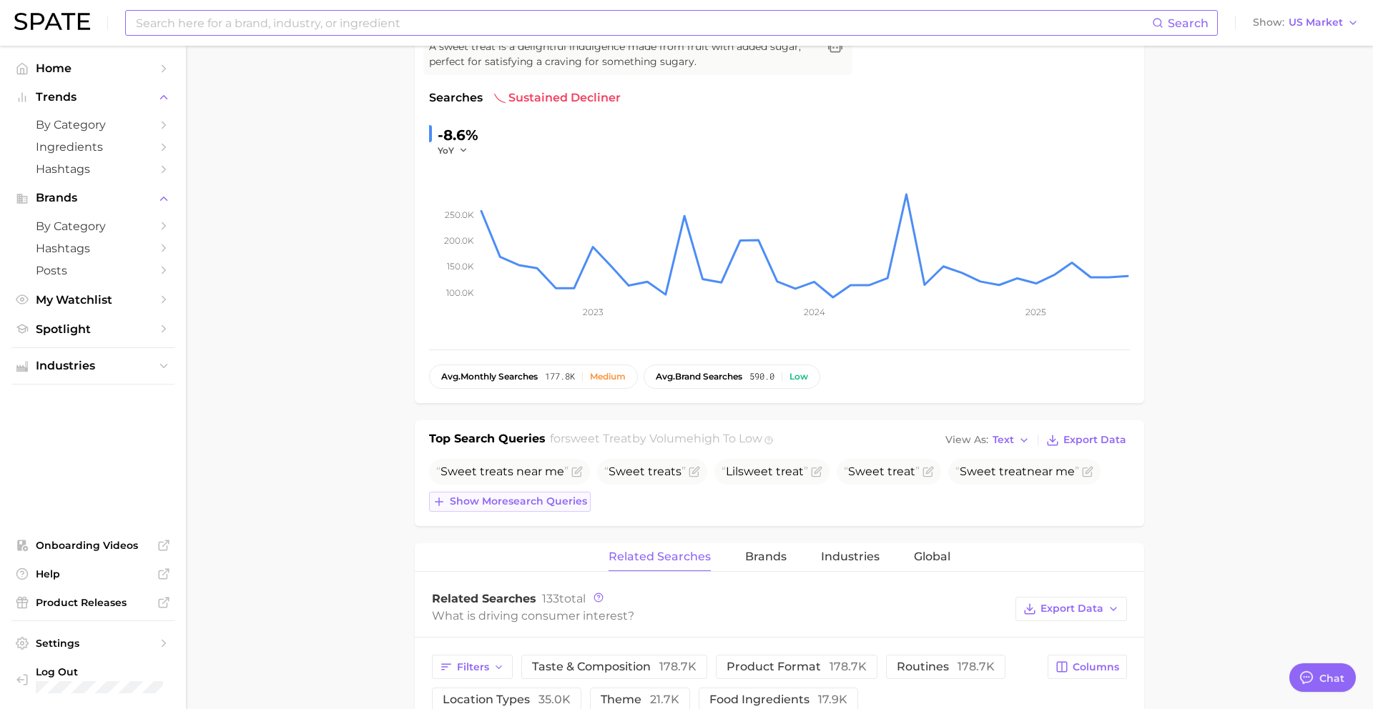
click at [530, 502] on span "Show more search queries" at bounding box center [518, 502] width 137 height 12
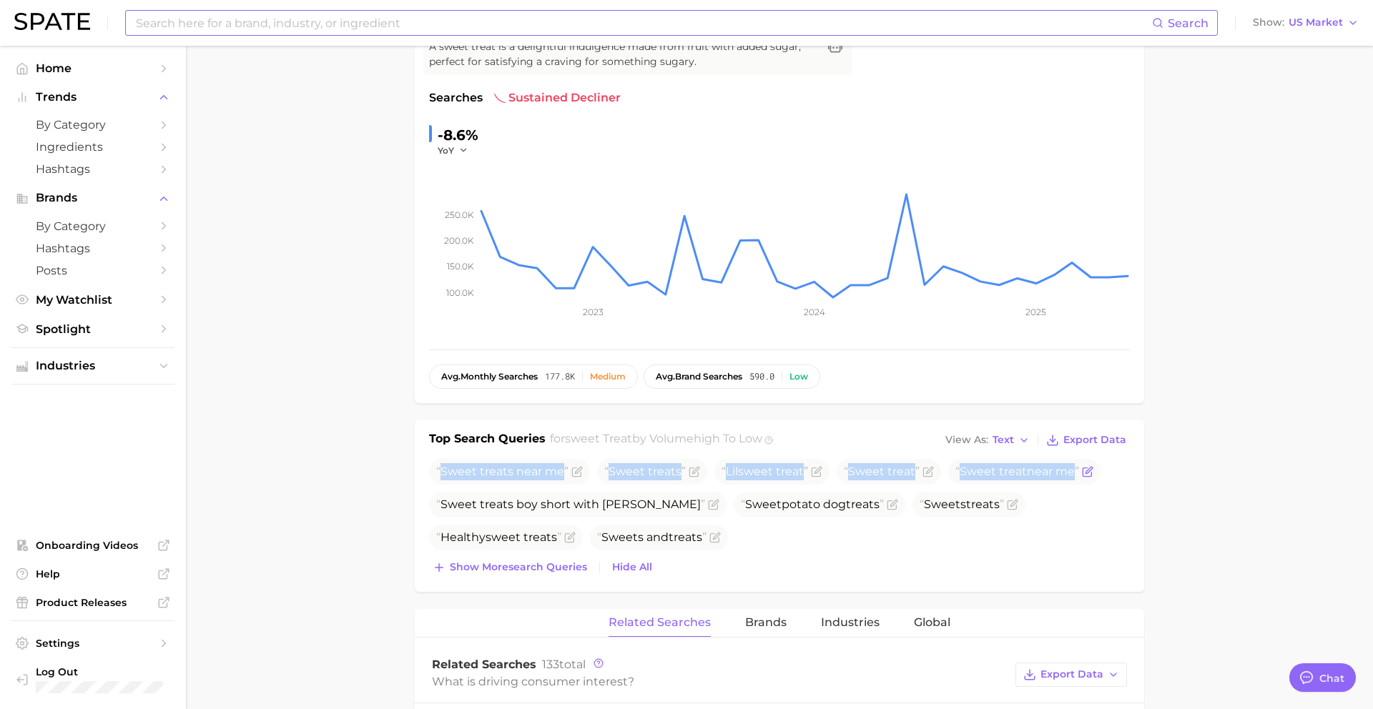
drag, startPoint x: 442, startPoint y: 473, endPoint x: 1092, endPoint y: 477, distance: 650.1
click at [1092, 477] on ul "Sweet treat s near me Sweet treat s Lil sweet treat Sweet treat Sweet treat nea…" at bounding box center [779, 505] width 701 height 92
copy ul "Sweet treat s near me Sweet treat s Lil sweet treat Sweet treat Sweet treat nea…"
click at [652, 22] on input at bounding box center [643, 23] width 1018 height 24
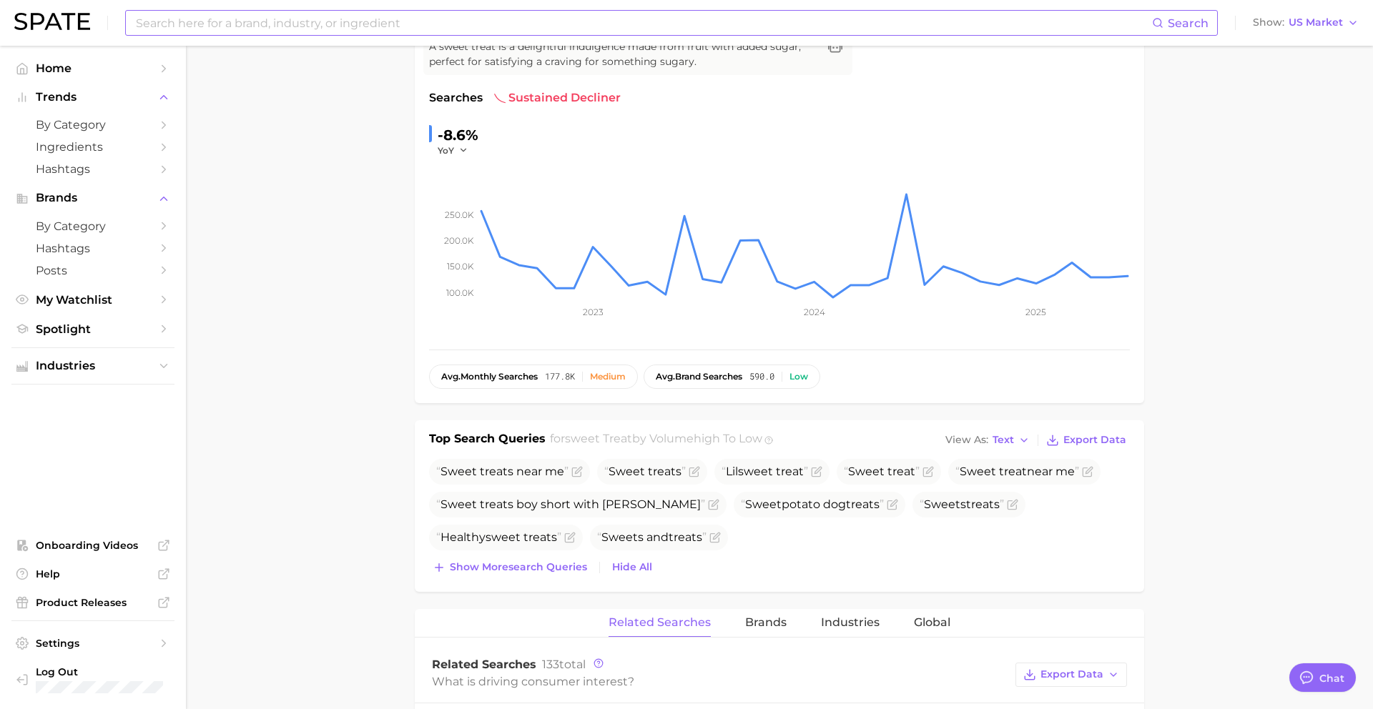
click at [652, 22] on input at bounding box center [643, 23] width 1018 height 24
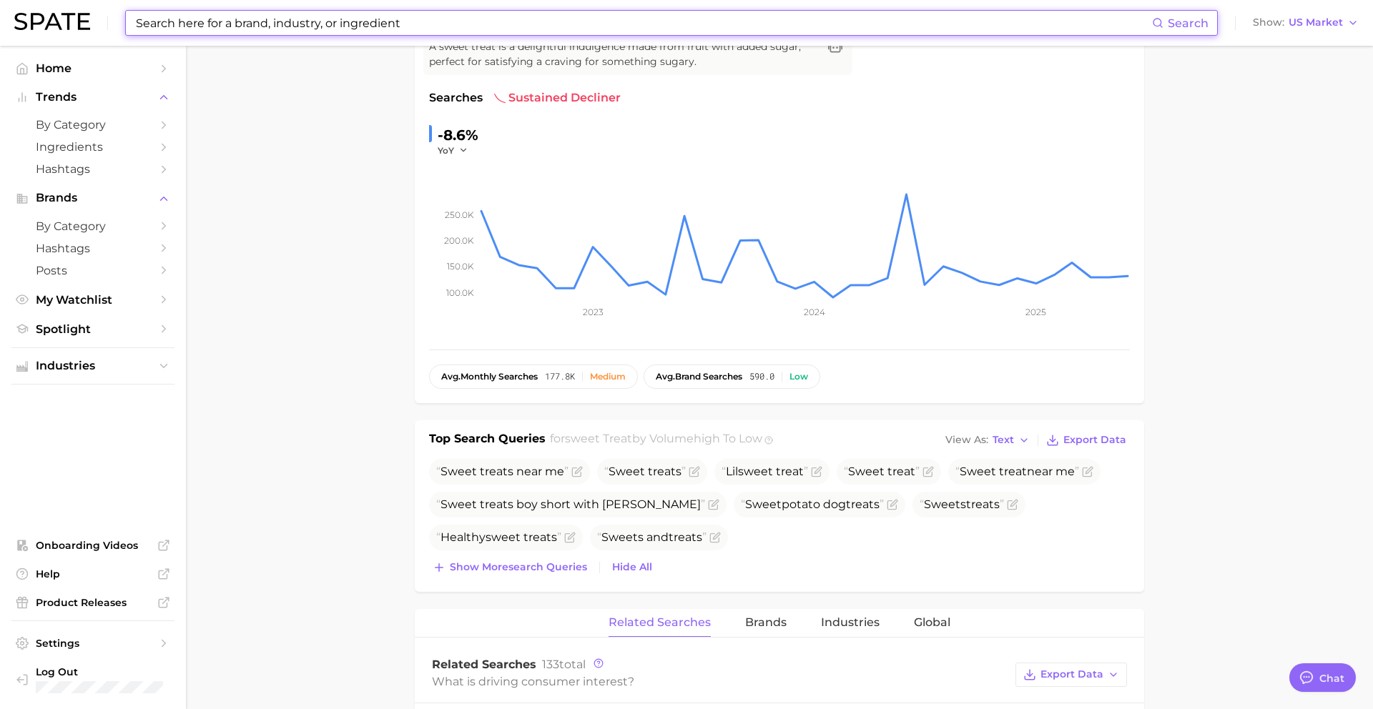
paste input "jellycat"
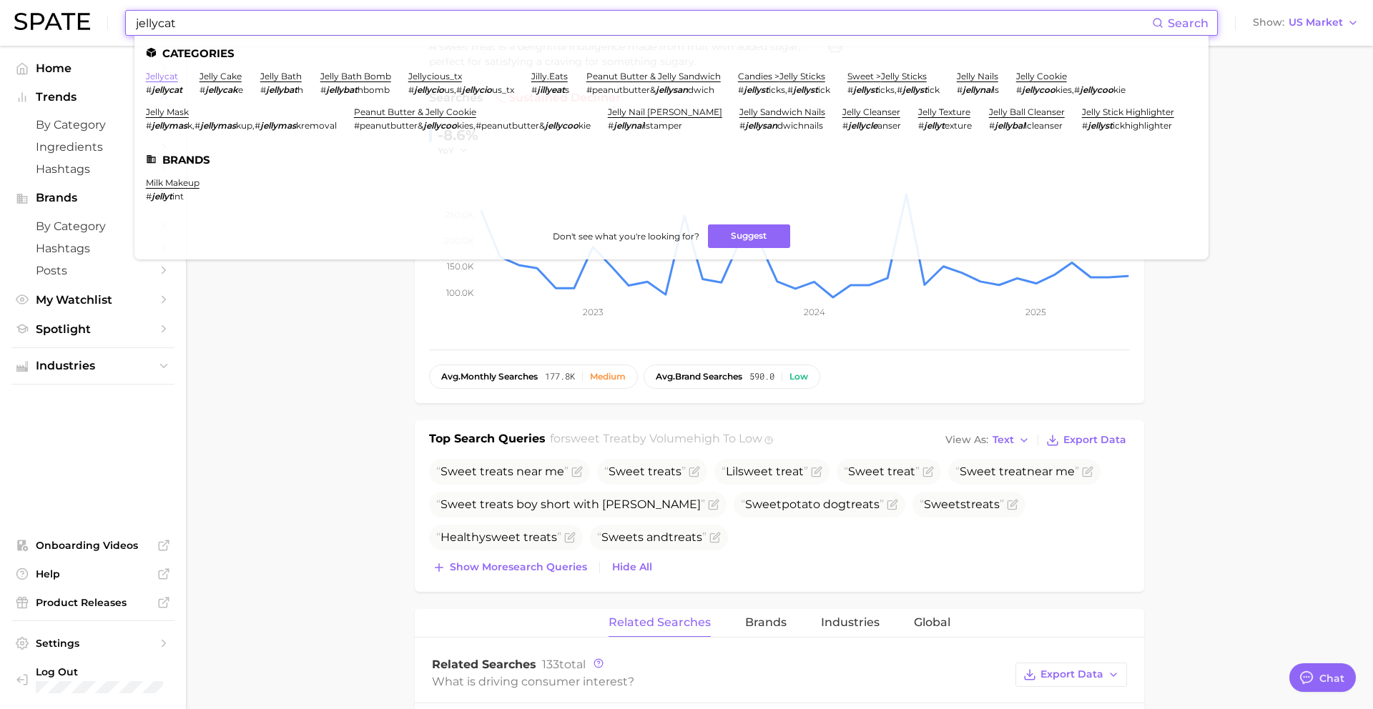
type input "jellycat"
click at [169, 74] on link "jellycat" at bounding box center [162, 76] width 32 height 11
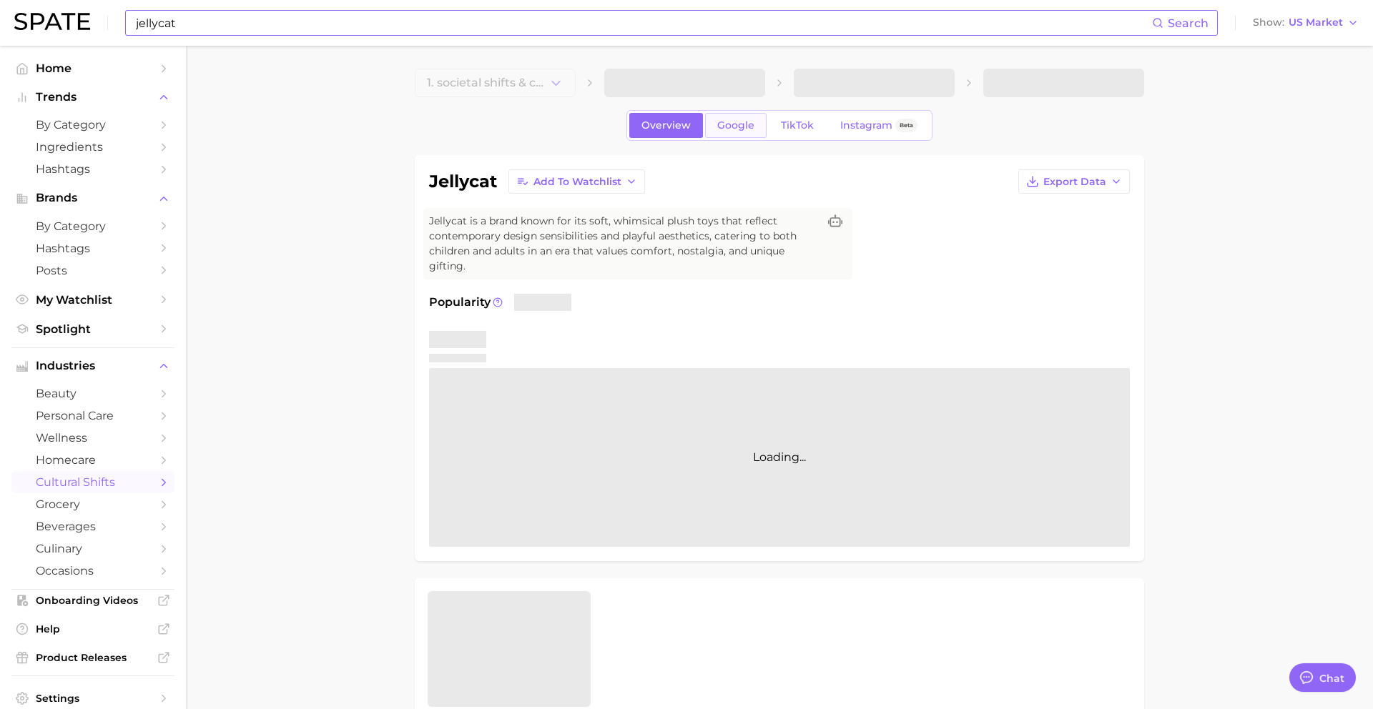
click at [750, 129] on span "Google" at bounding box center [735, 125] width 37 height 12
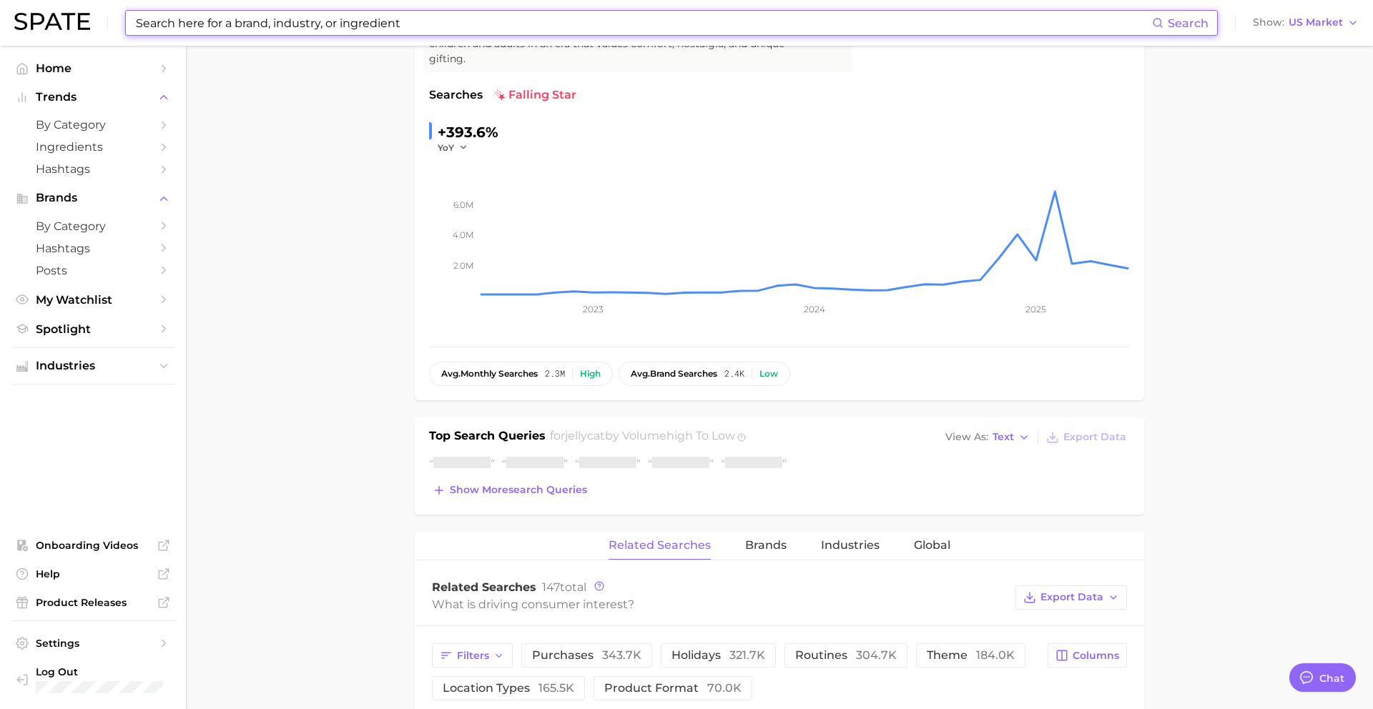
scroll to position [258, 0]
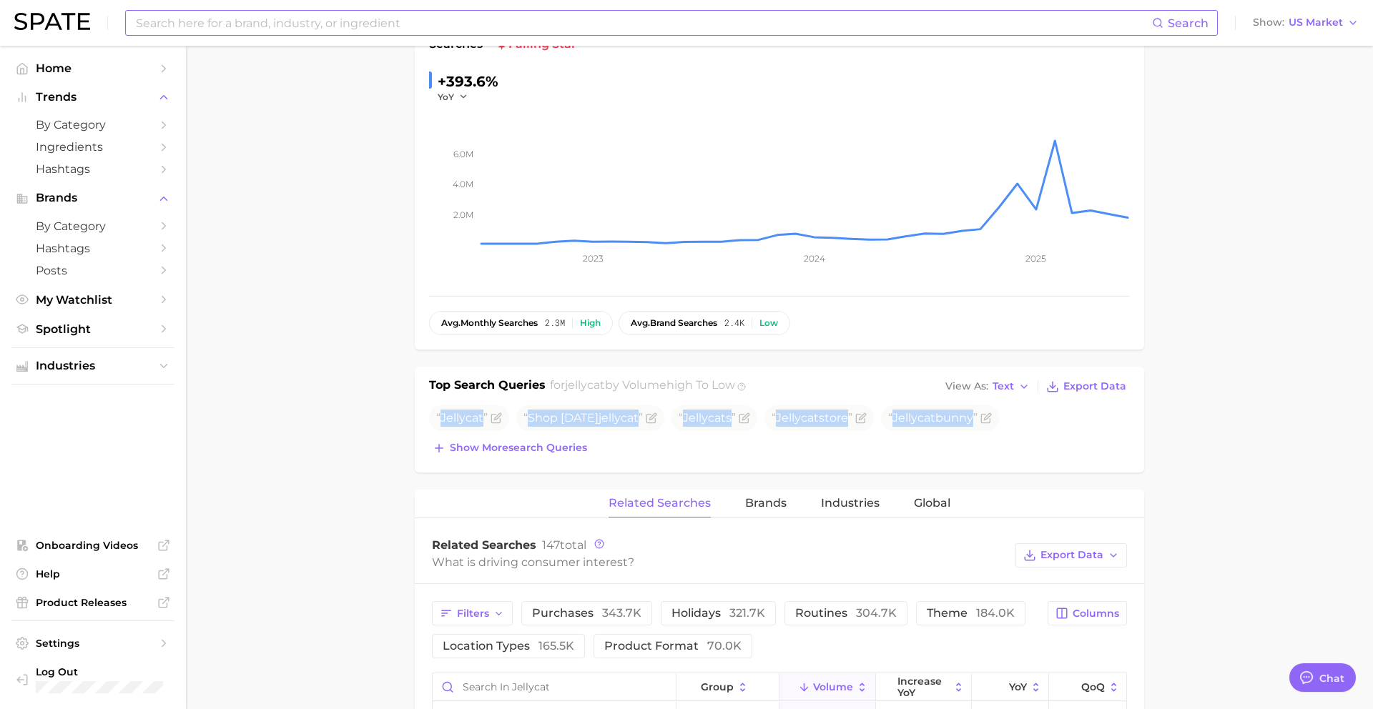
drag, startPoint x: 442, startPoint y: 418, endPoint x: 999, endPoint y: 439, distance: 557.6
click at [999, 439] on div "Jellycat Shop valentine's day jellycat Jellycat s Jellycat store Jellycat bunny…" at bounding box center [779, 432] width 701 height 53
copy div "Jellycat Shop valentine's day jellycat Jellycat s Jellycat store Jellycat bunny…"
click at [508, 30] on input at bounding box center [643, 23] width 1018 height 24
paste input "tiramisu latte"
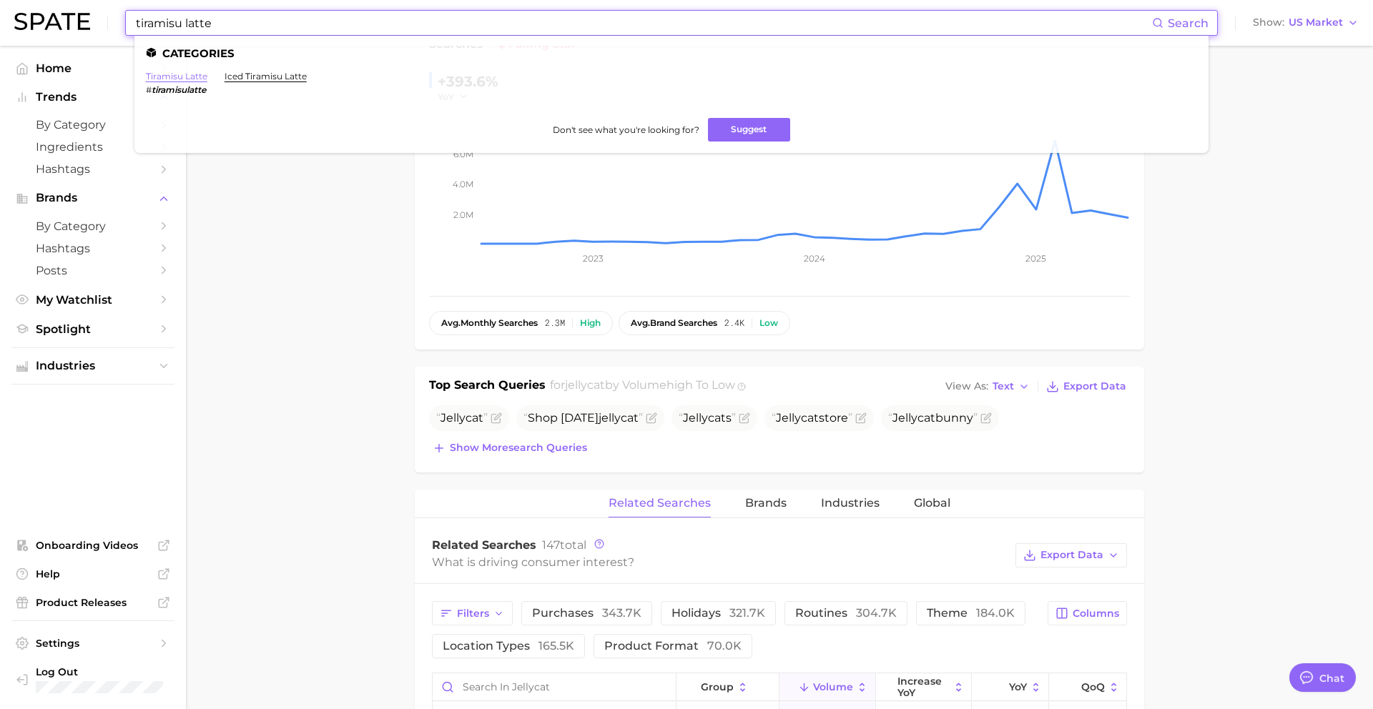
type input "tiramisu latte"
click at [173, 79] on link "tiramisu latte" at bounding box center [177, 76] width 62 height 11
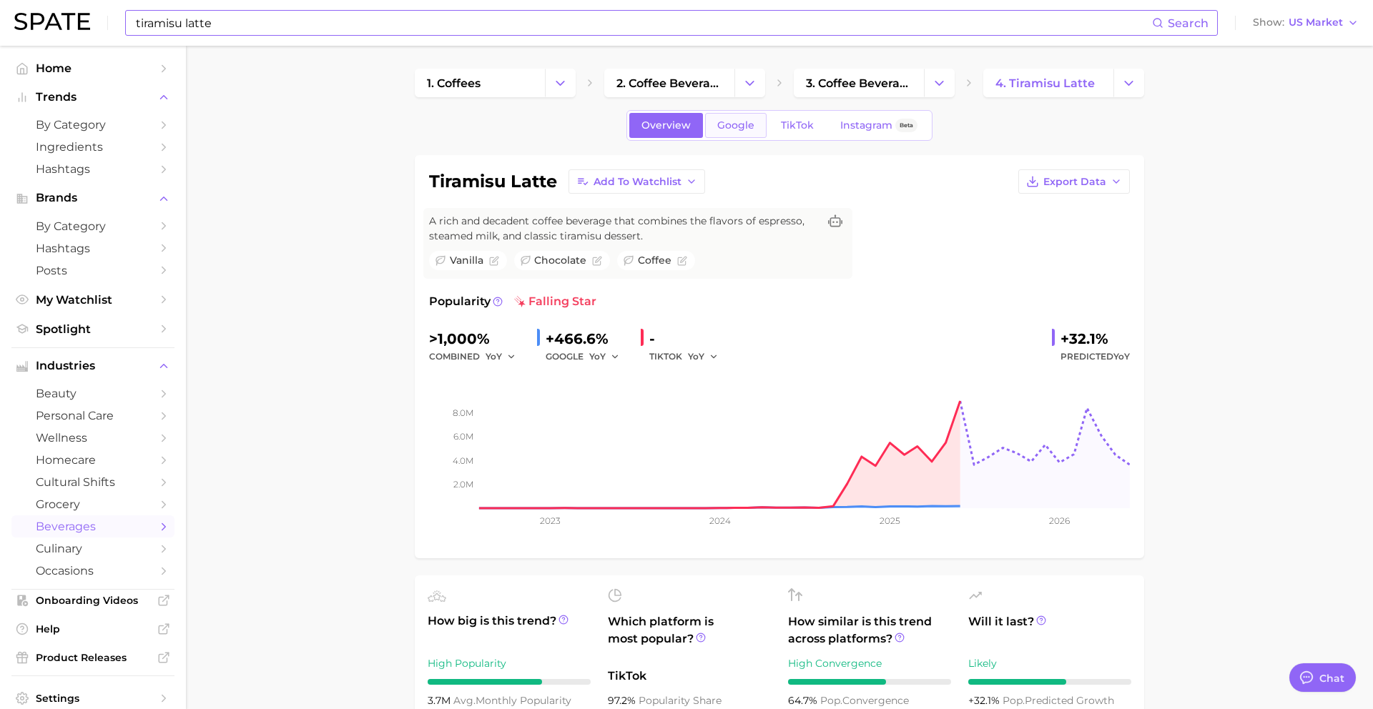
click at [740, 129] on span "Google" at bounding box center [735, 125] width 37 height 12
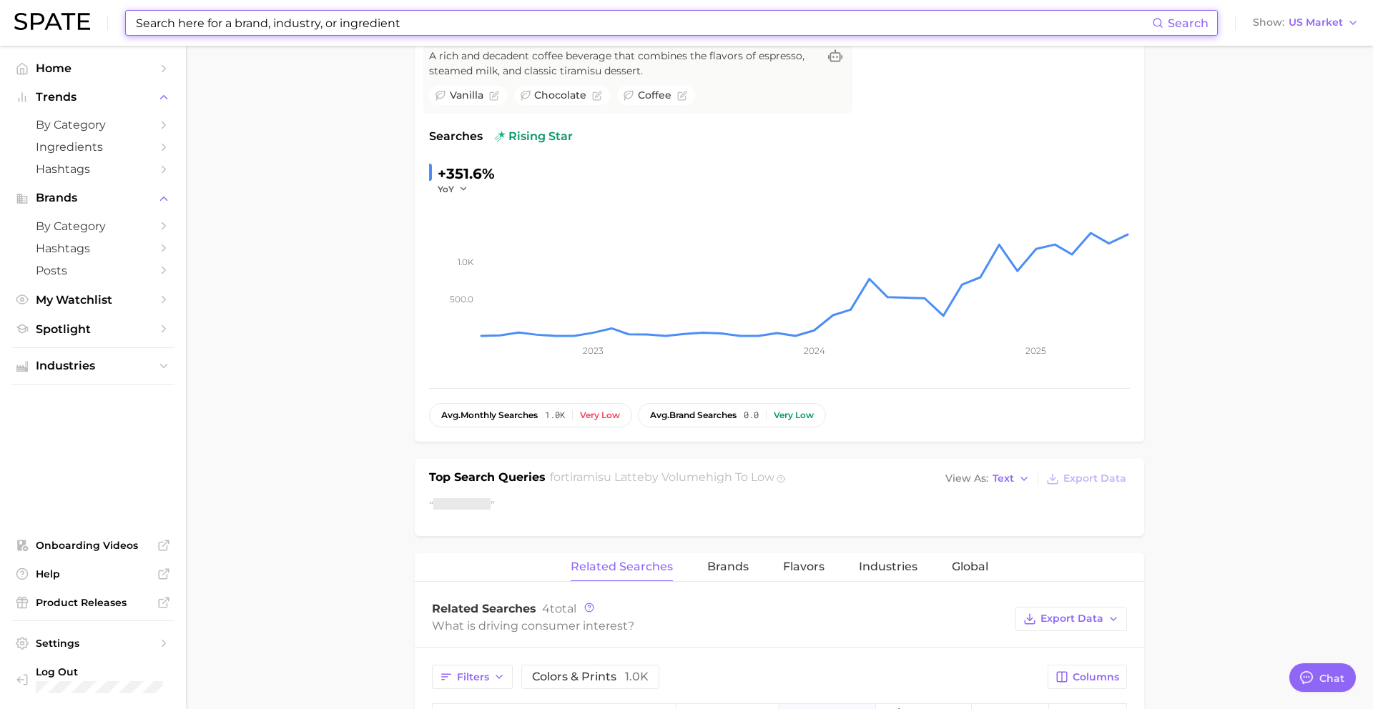
scroll to position [184, 0]
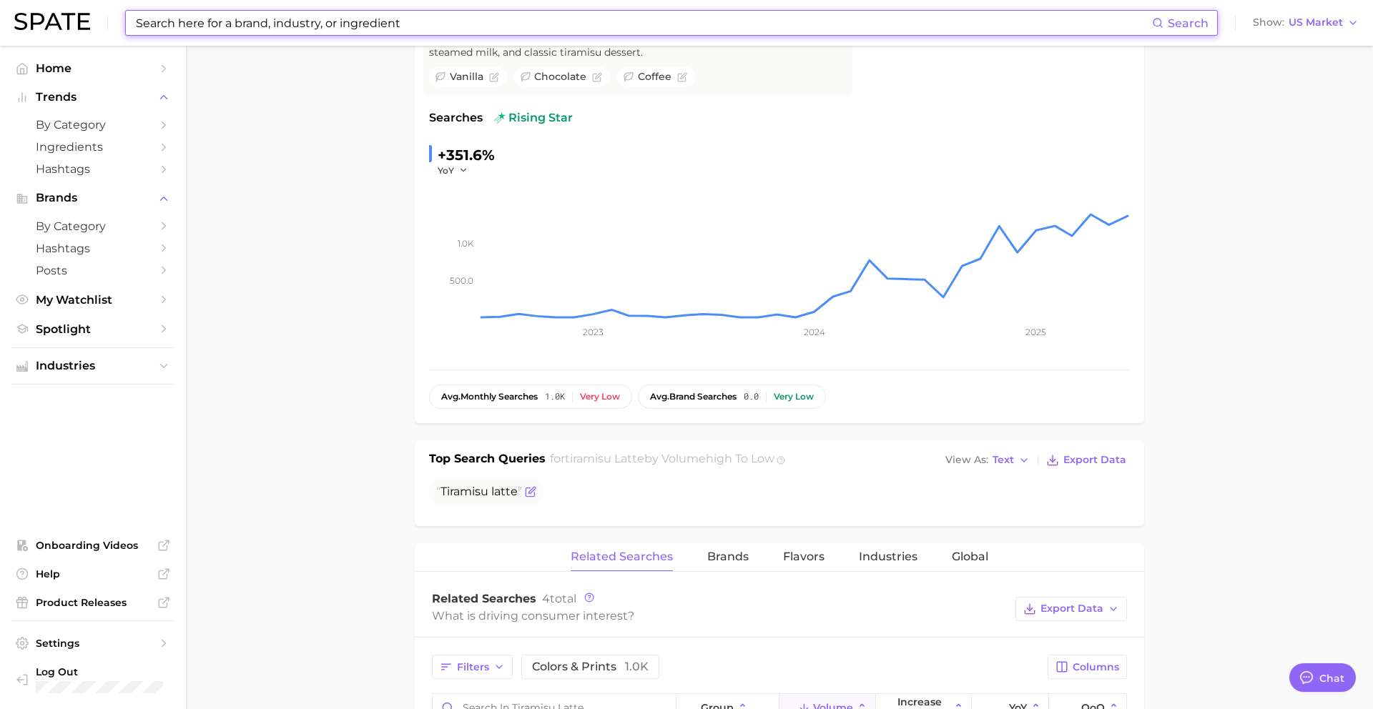
click at [481, 495] on span "Tiramisu" at bounding box center [465, 492] width 48 height 14
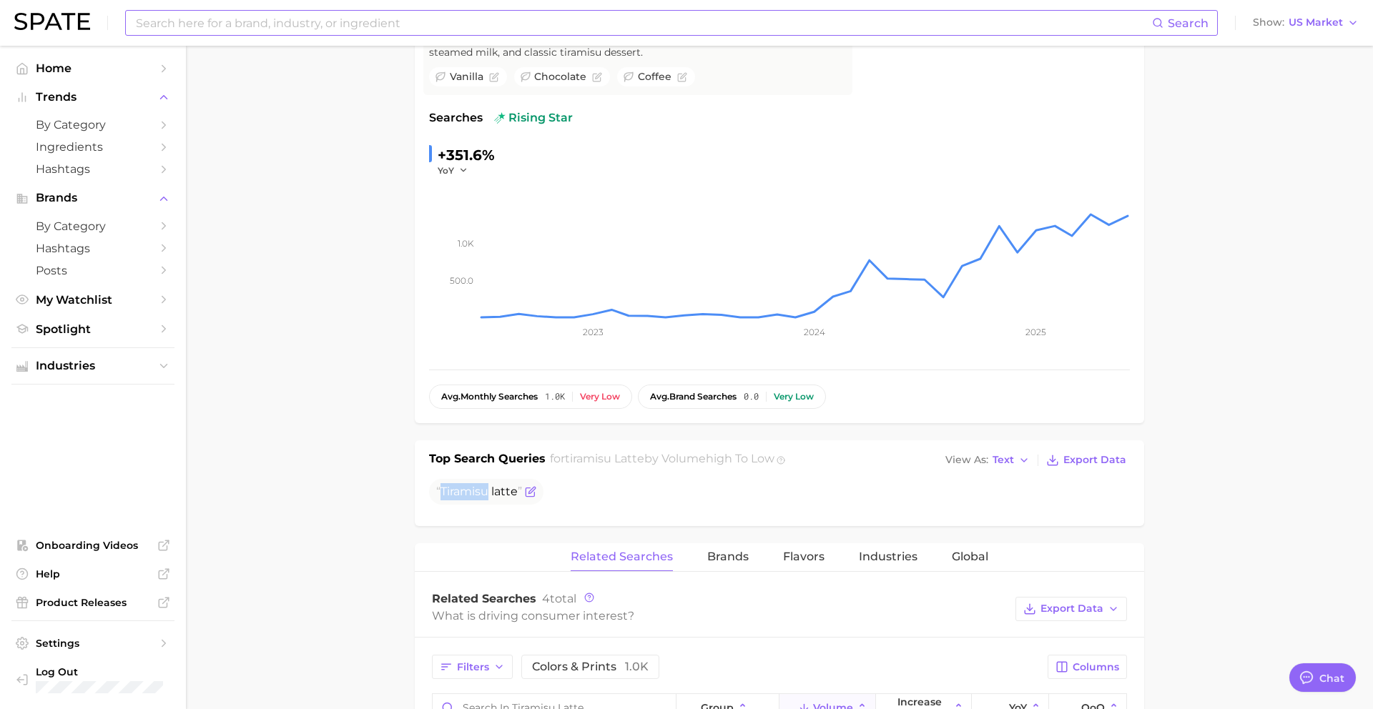
click at [481, 495] on span "Tiramisu" at bounding box center [465, 492] width 48 height 14
copy div "Tiramisu latte"
click at [464, 24] on input at bounding box center [643, 23] width 1018 height 24
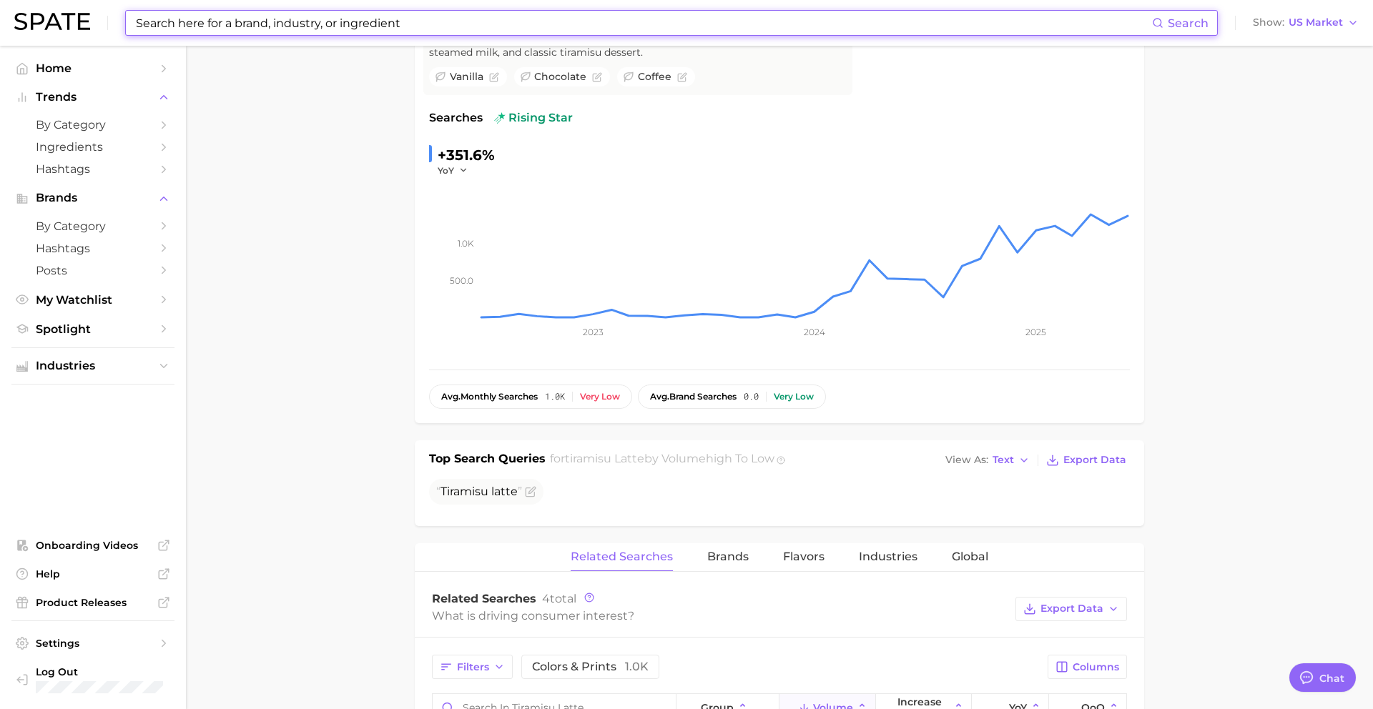
click at [464, 24] on input at bounding box center [643, 23] width 1018 height 24
paste input "breakfast for dinner"
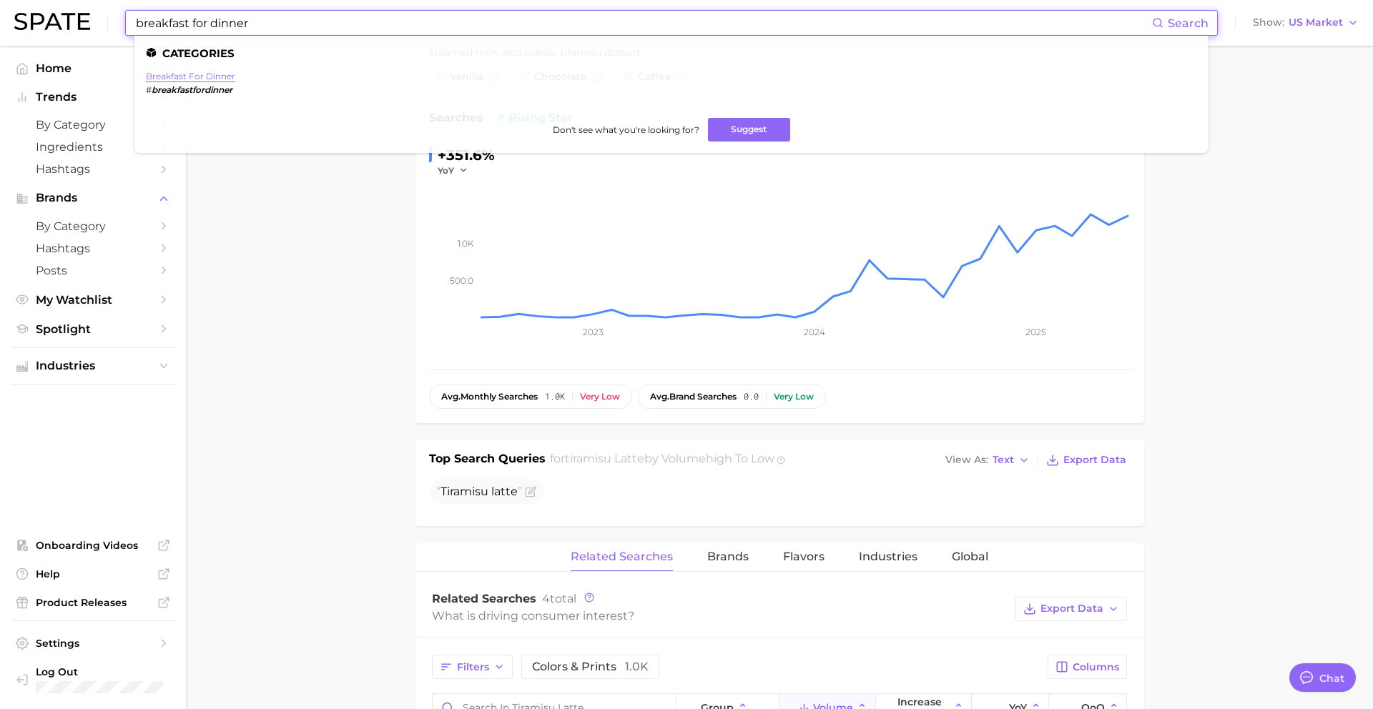
type input "breakfast for dinner"
click at [175, 78] on link "breakfast for dinner" at bounding box center [190, 76] width 89 height 11
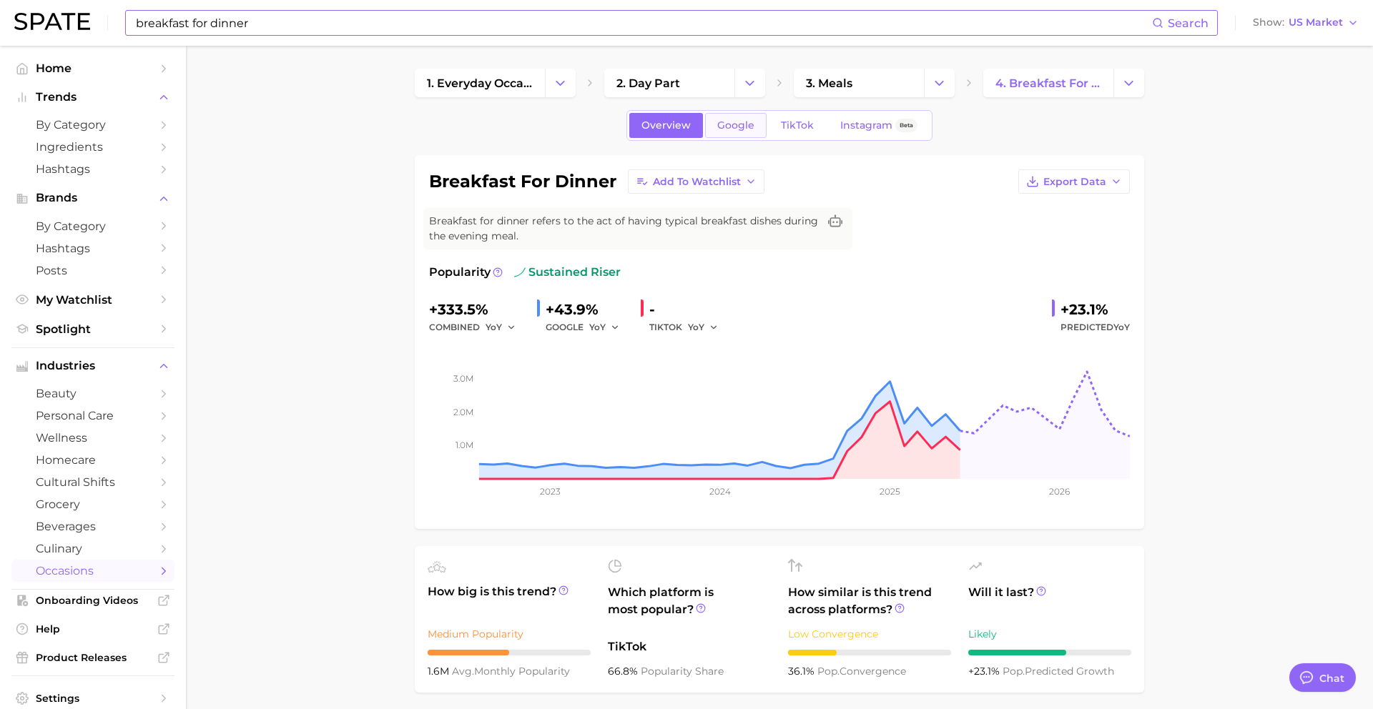
click at [724, 133] on link "Google" at bounding box center [736, 125] width 62 height 25
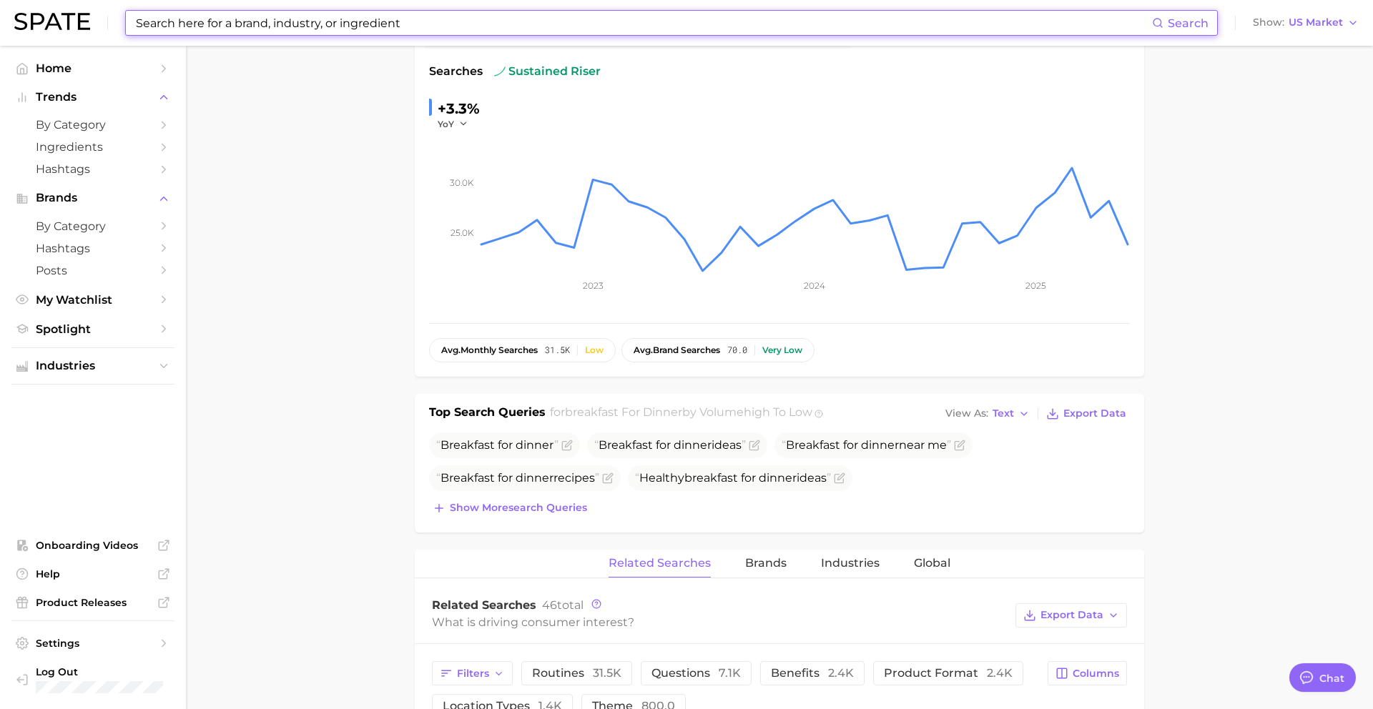
scroll to position [237, 0]
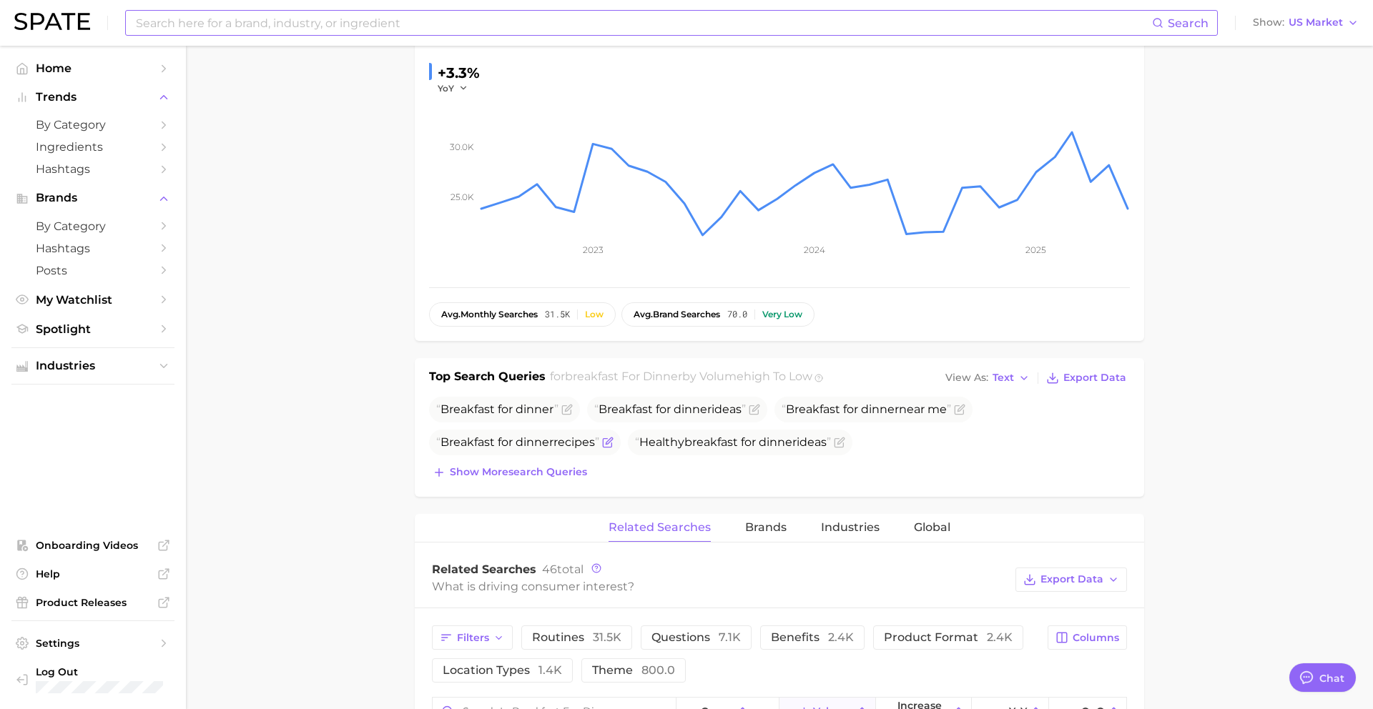
drag, startPoint x: 442, startPoint y: 410, endPoint x: 601, endPoint y: 448, distance: 163.4
click at [601, 448] on ul "Breakfast for dinner Breakfast for dinner ideas Breakfast for dinner near me Br…" at bounding box center [779, 426] width 701 height 59
copy ul "Breakfast for dinner Breakfast for dinner ideas Breakfast for dinner near me Br…"
click at [378, 30] on input at bounding box center [643, 23] width 1018 height 24
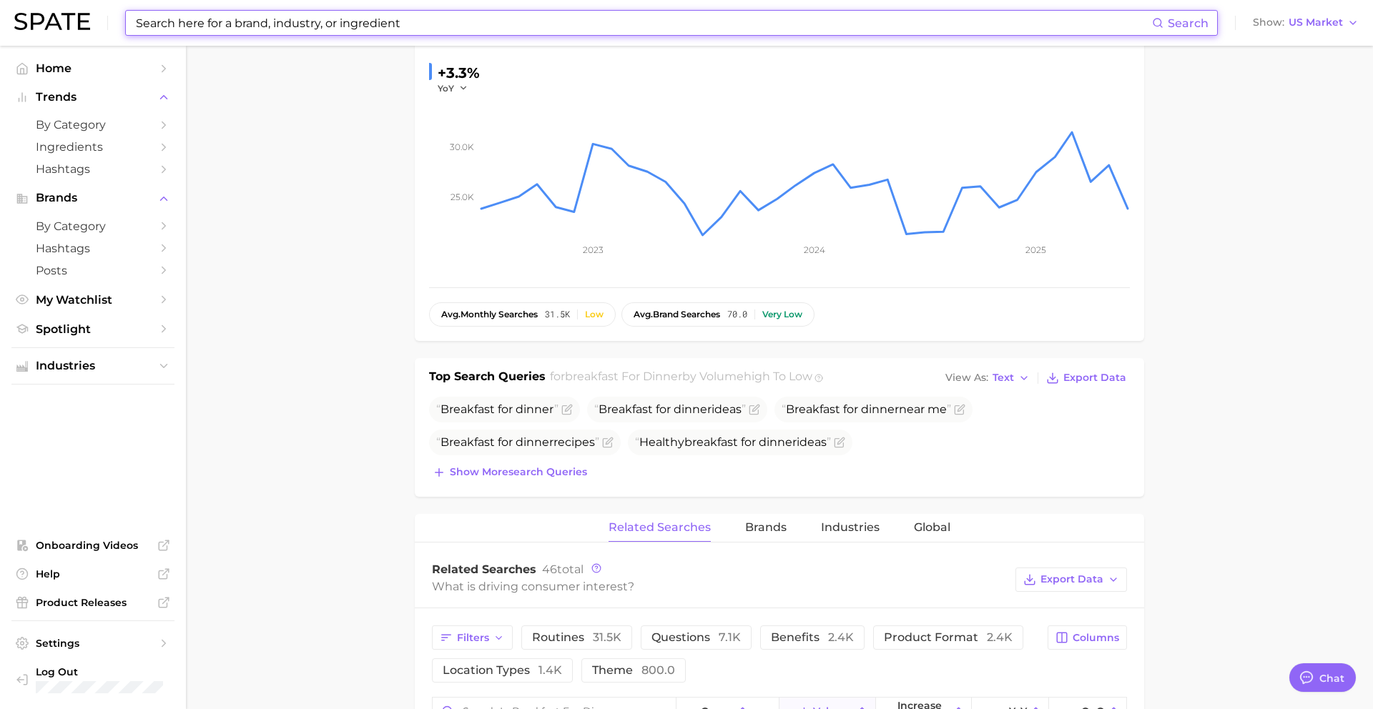
click at [378, 30] on input at bounding box center [643, 23] width 1018 height 24
paste input "pancake spaghetti"
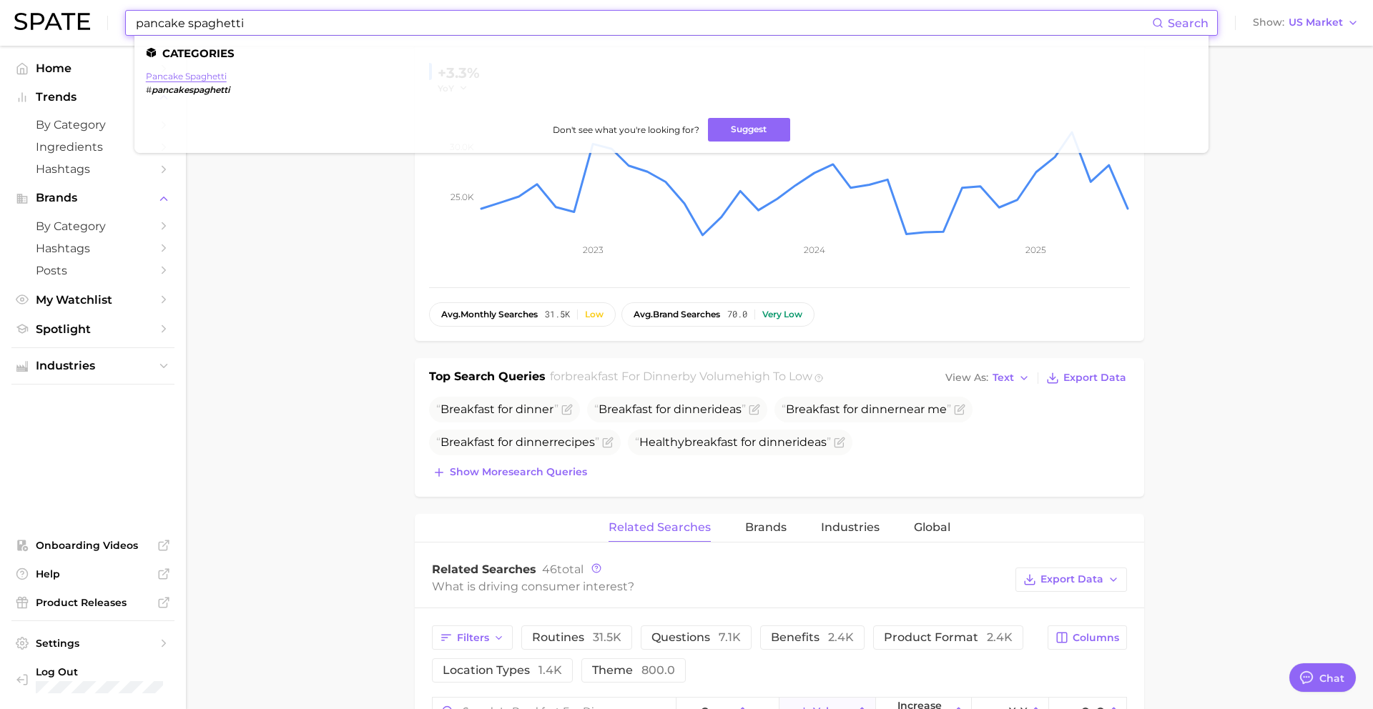
type input "pancake spaghetti"
click at [180, 77] on link "pancake spaghetti" at bounding box center [186, 76] width 81 height 11
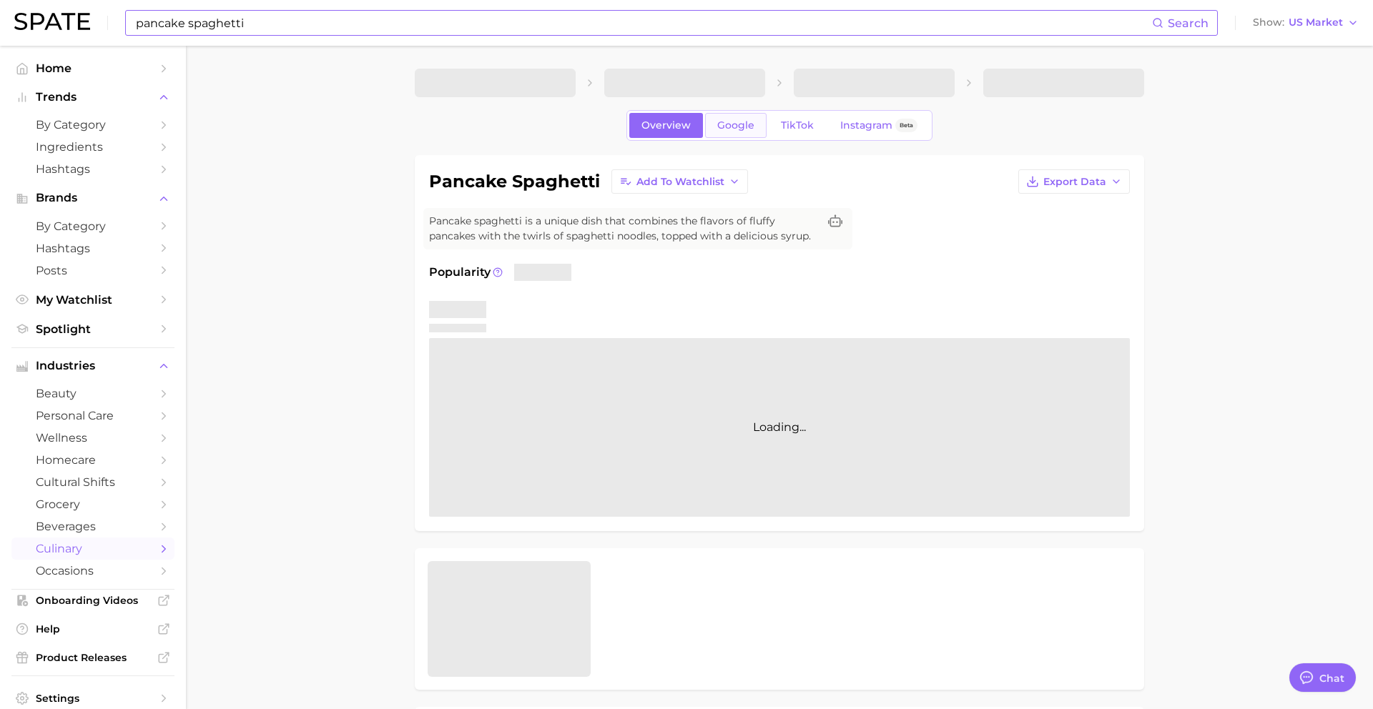
click at [722, 121] on span "Google" at bounding box center [735, 125] width 37 height 12
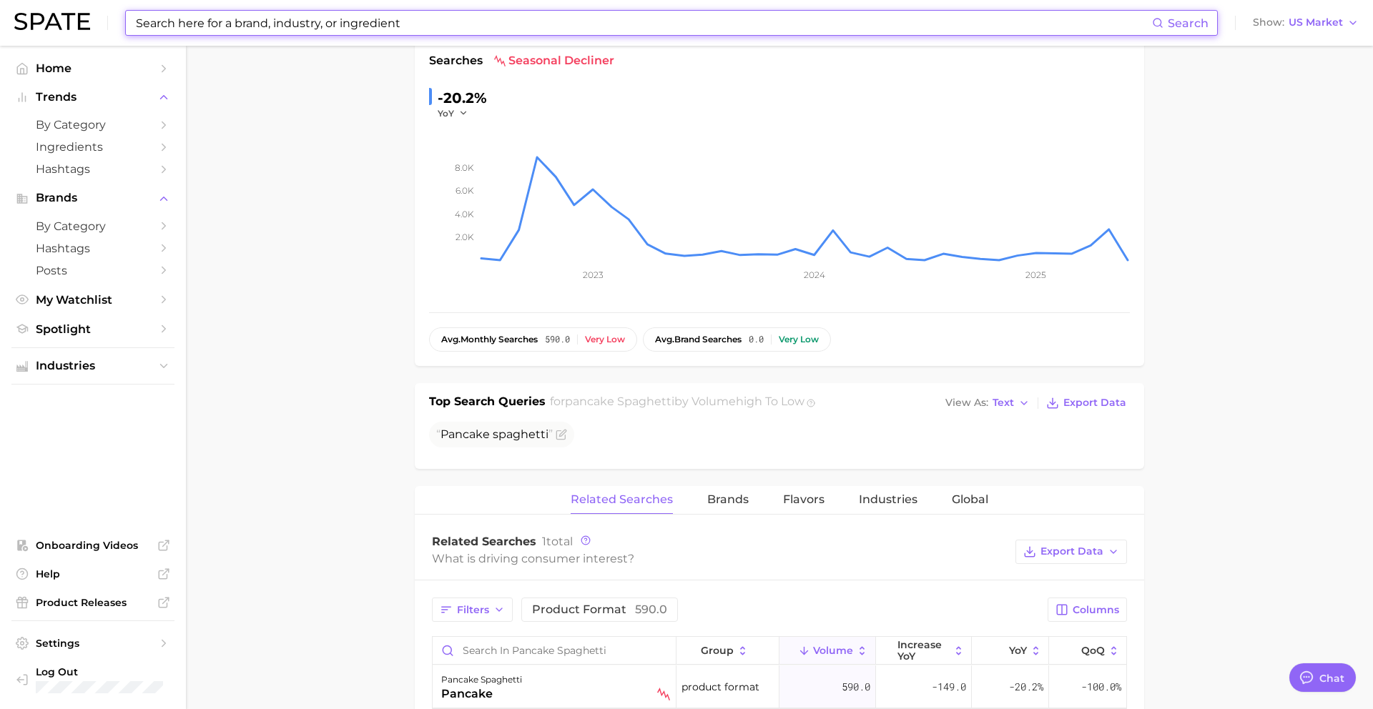
scroll to position [213, 0]
click at [504, 440] on span "Pancake spaghetti" at bounding box center [494, 433] width 117 height 17
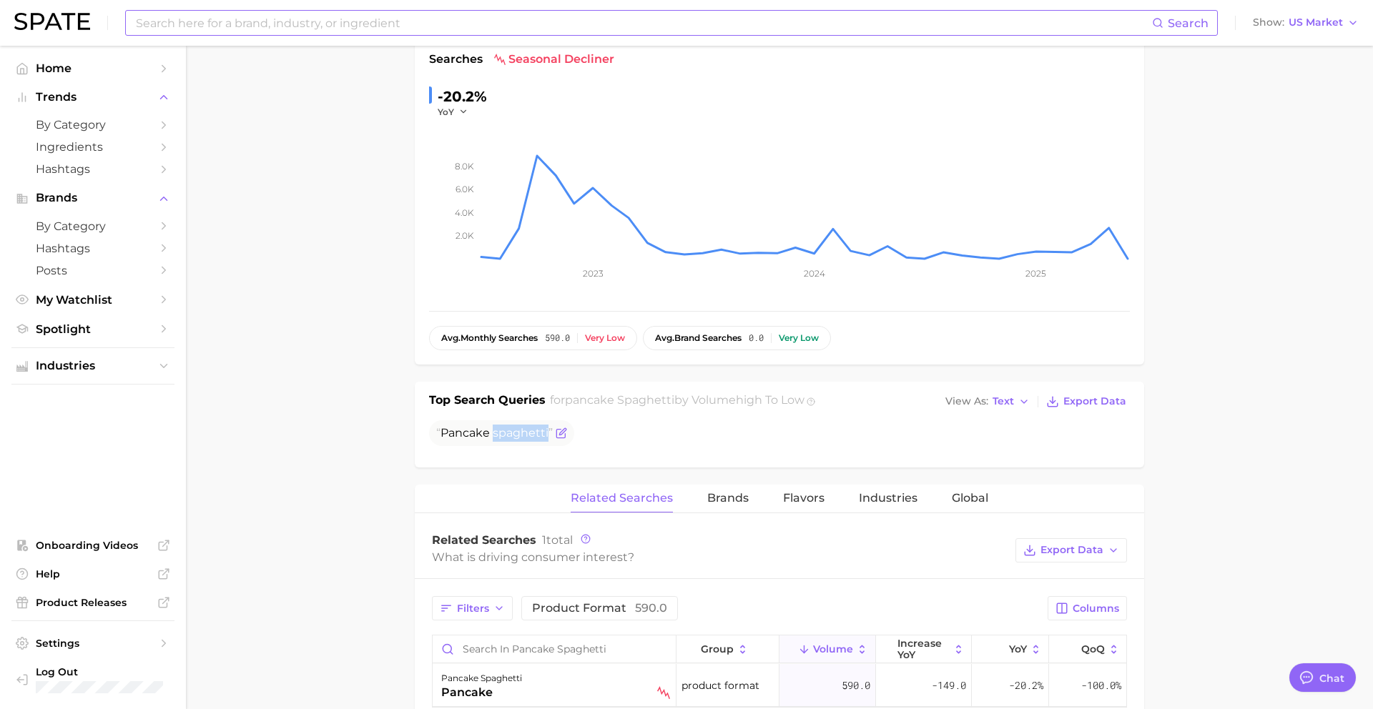
click at [504, 440] on span "Pancake spaghetti" at bounding box center [494, 433] width 117 height 17
click at [504, 428] on span "spaghetti" at bounding box center [521, 433] width 56 height 14
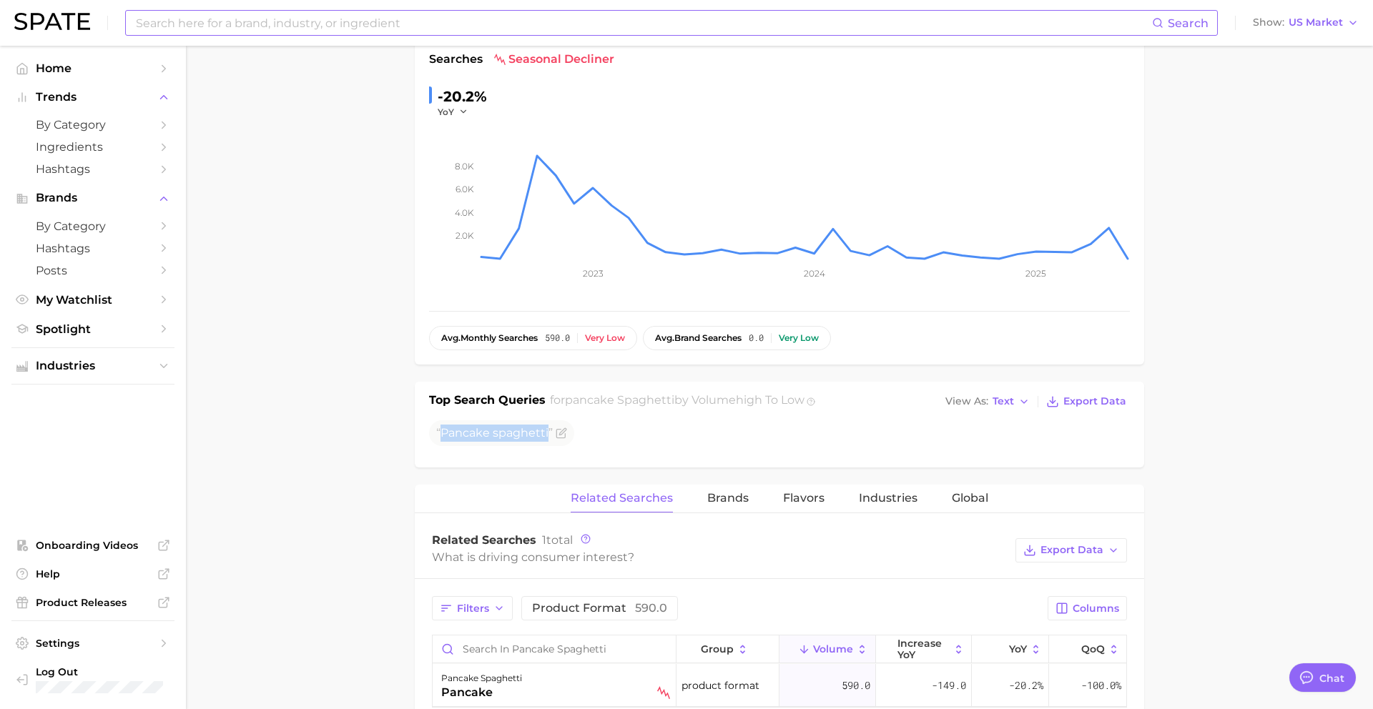
click at [534, 24] on input at bounding box center [643, 23] width 1018 height 24
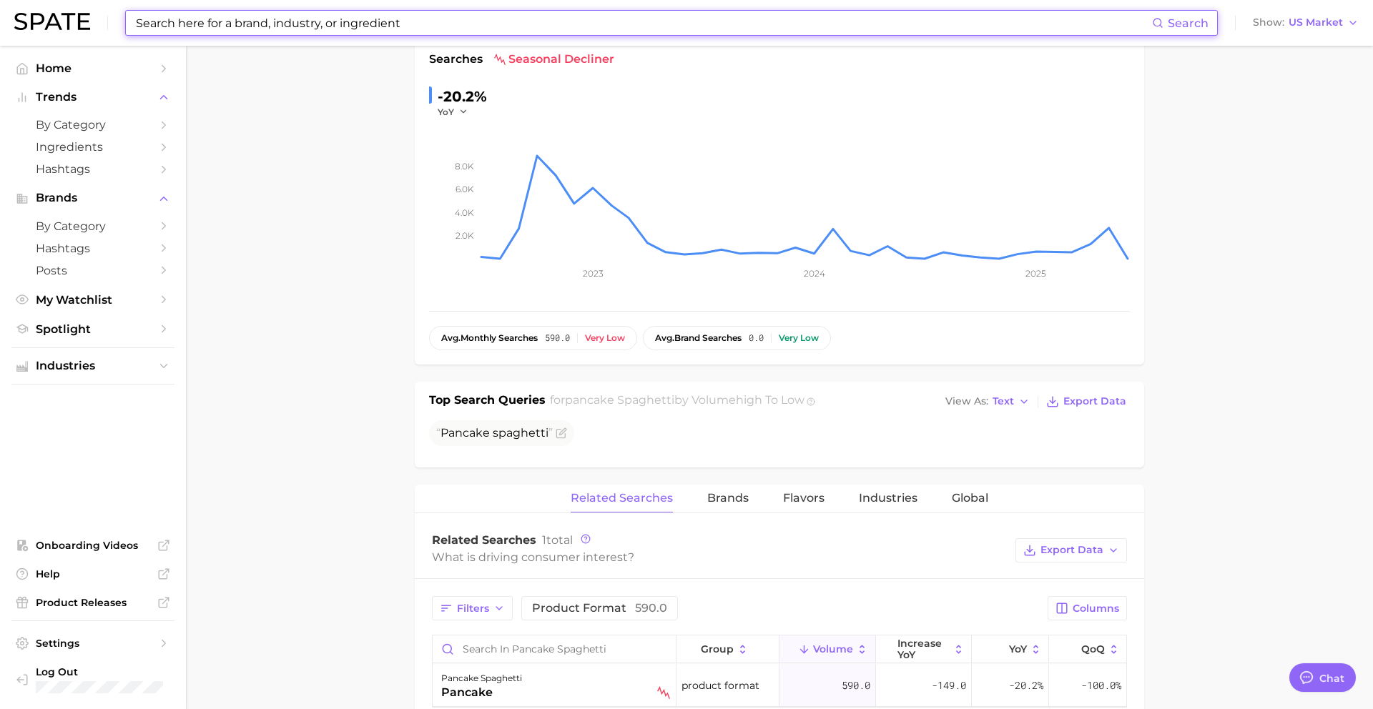
click at [534, 24] on input at bounding box center [643, 23] width 1018 height 24
paste input "glitter freckles"
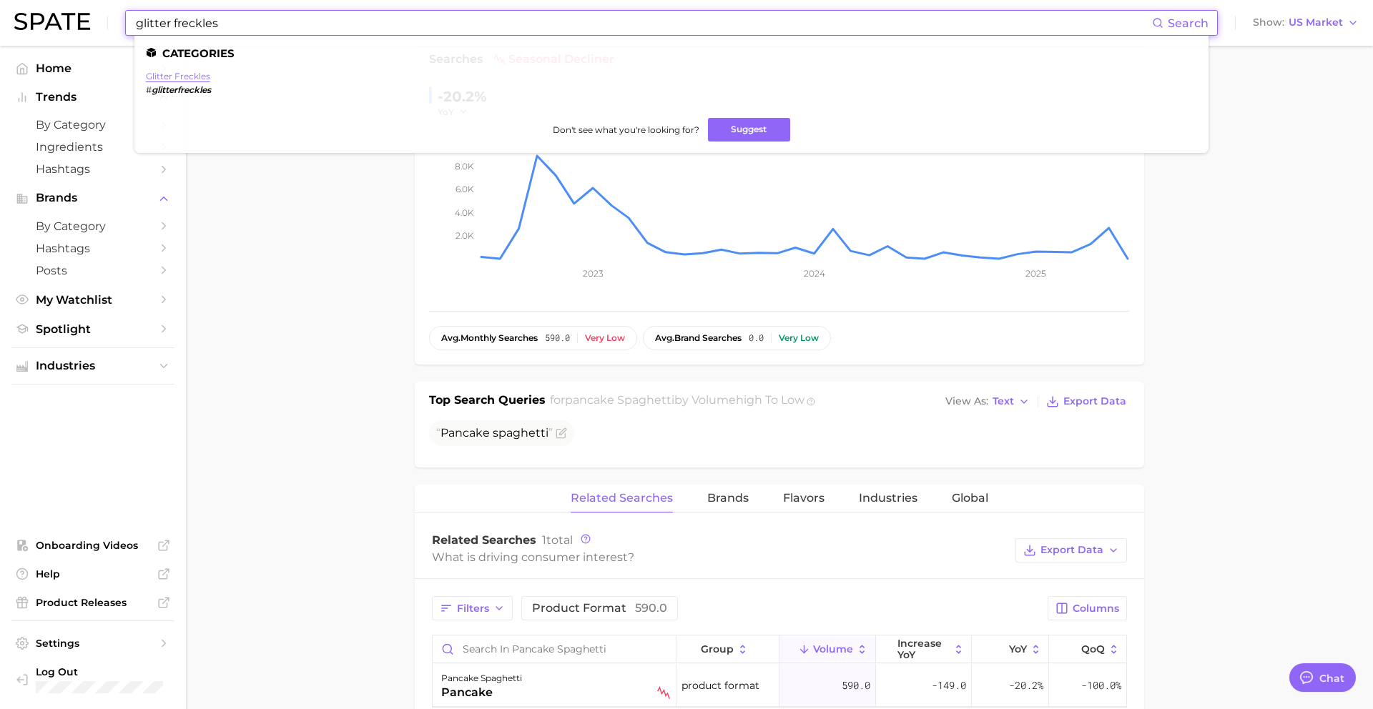
type input "glitter freckles"
click at [178, 75] on link "glitter freckles" at bounding box center [178, 76] width 64 height 11
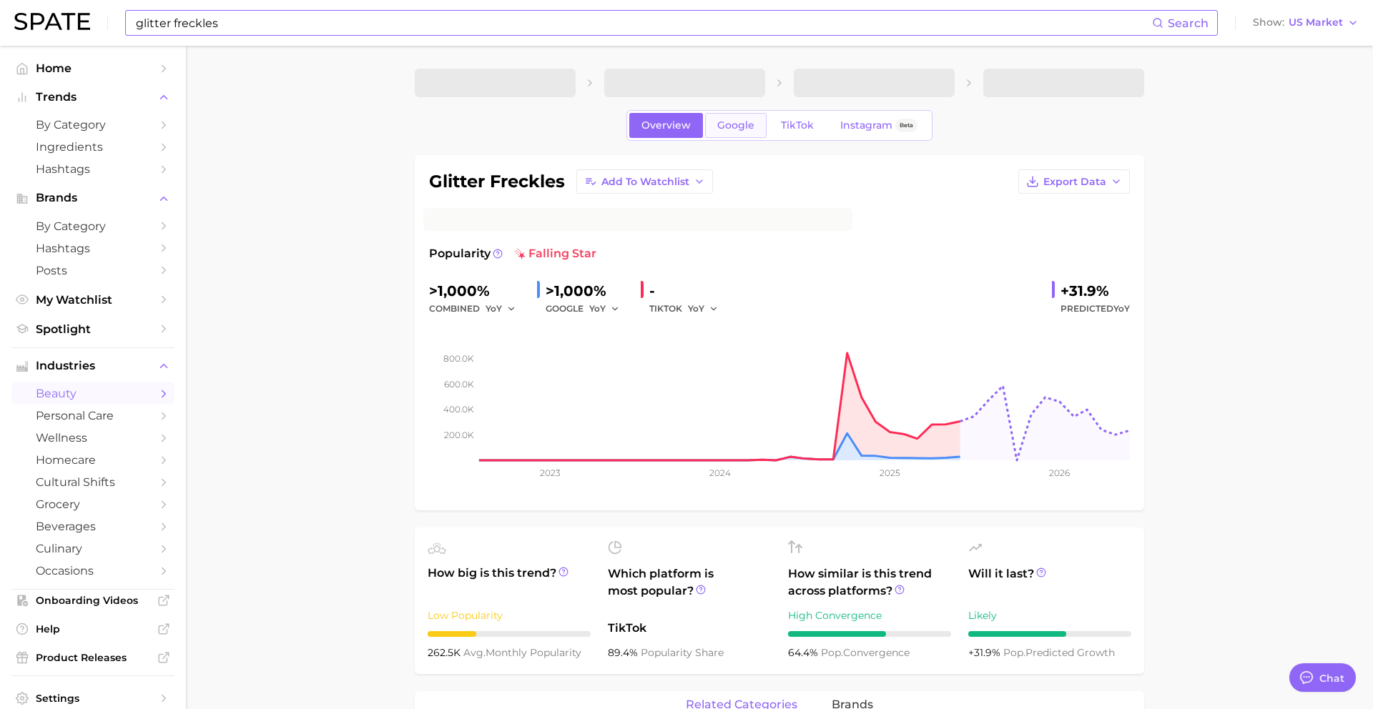
click at [745, 135] on link "Google" at bounding box center [736, 125] width 62 height 25
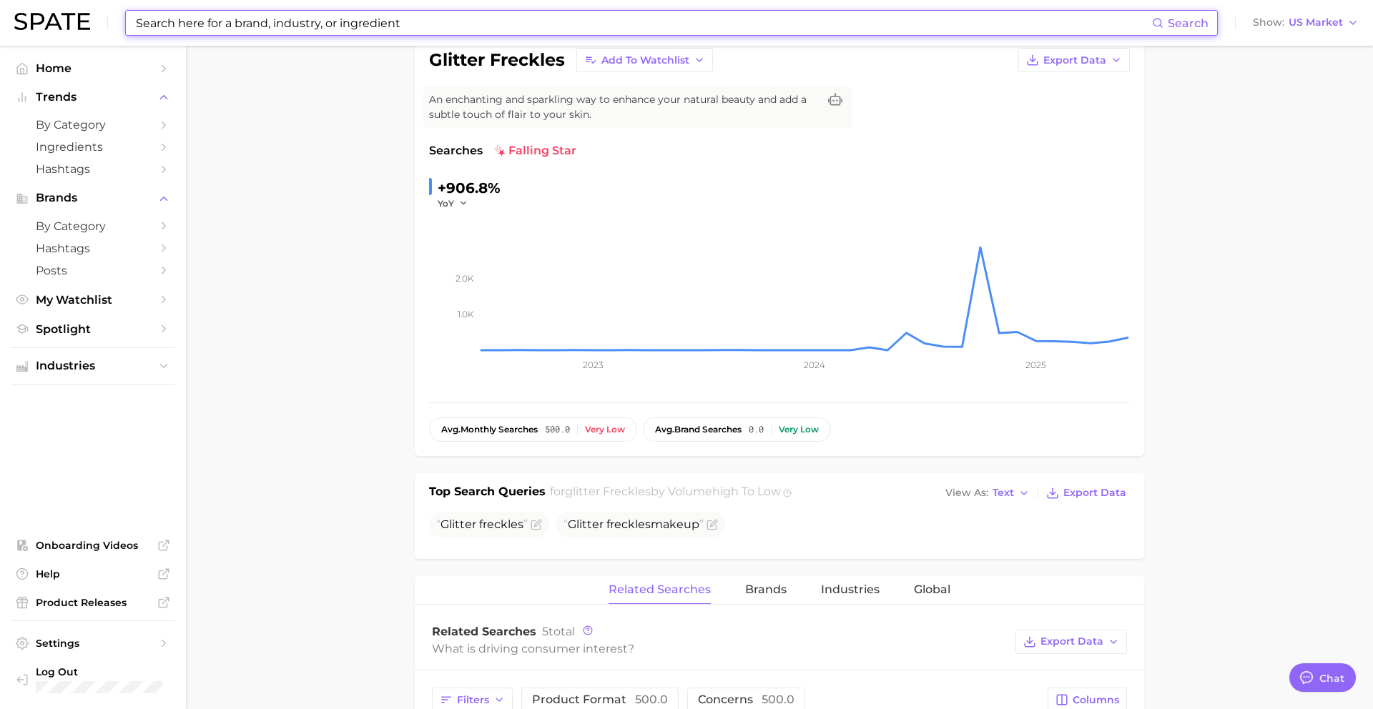
scroll to position [215, 0]
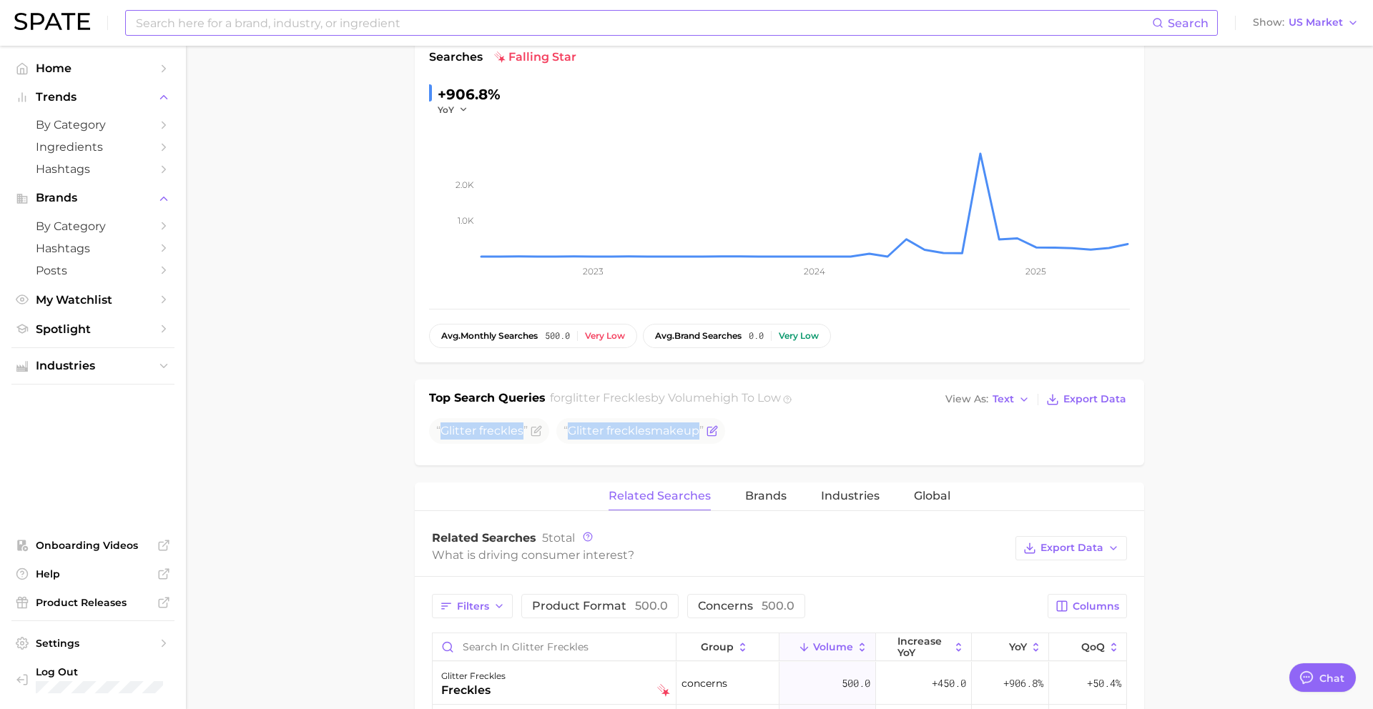
drag, startPoint x: 441, startPoint y: 432, endPoint x: 710, endPoint y: 433, distance: 268.9
click at [710, 433] on ul "Glitter freckles Glitter freckles makeup" at bounding box center [779, 431] width 701 height 26
copy div "Glitter freckles Glitter freckles makeup"
click at [489, 29] on input at bounding box center [643, 23] width 1018 height 24
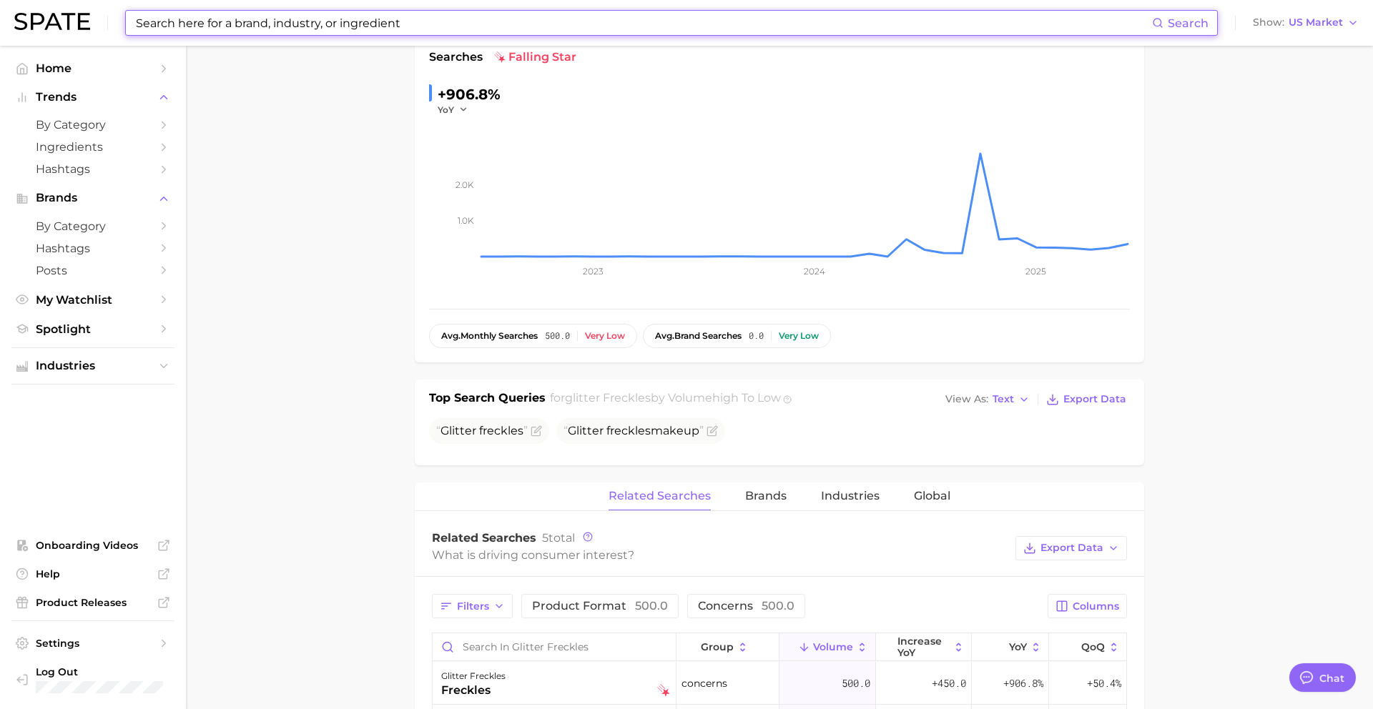
click at [489, 29] on input at bounding box center [643, 23] width 1018 height 24
paste input "lip gloss keychain"
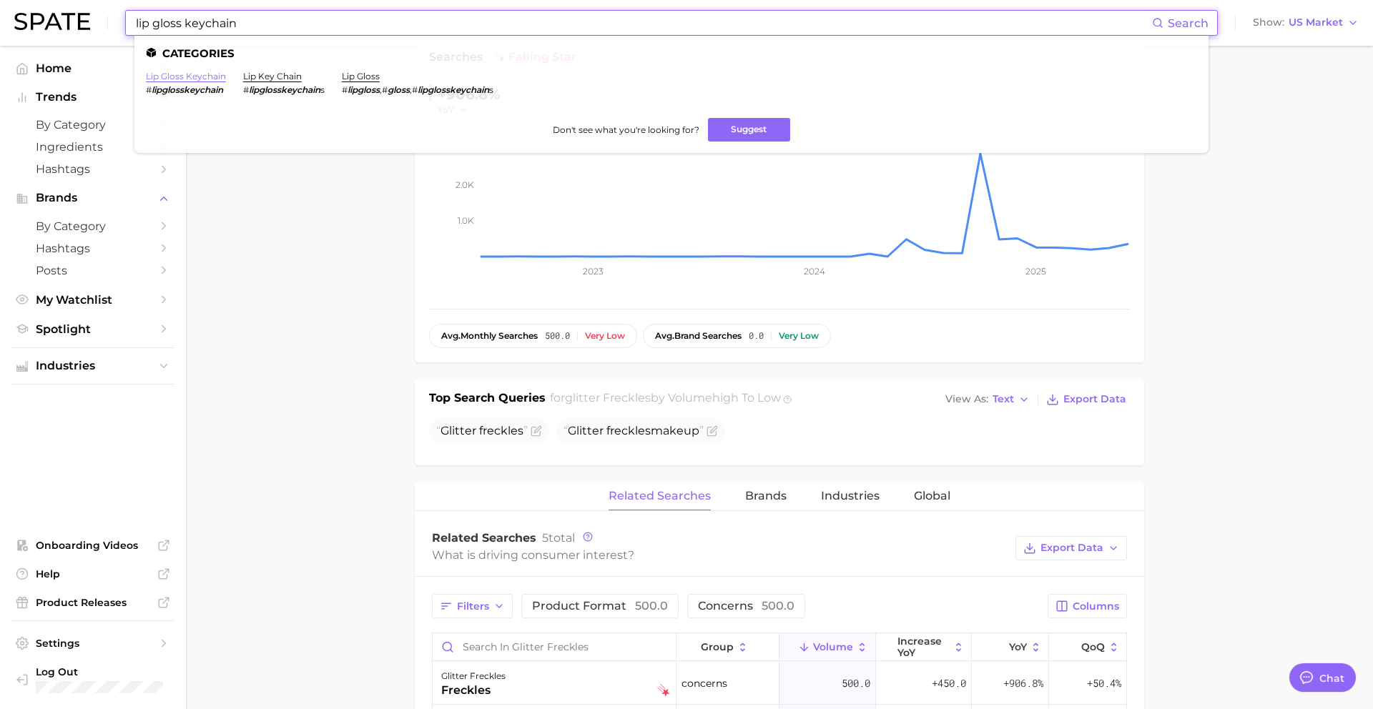
type input "lip gloss keychain"
click at [182, 77] on link "lip gloss keychain" at bounding box center [186, 76] width 80 height 11
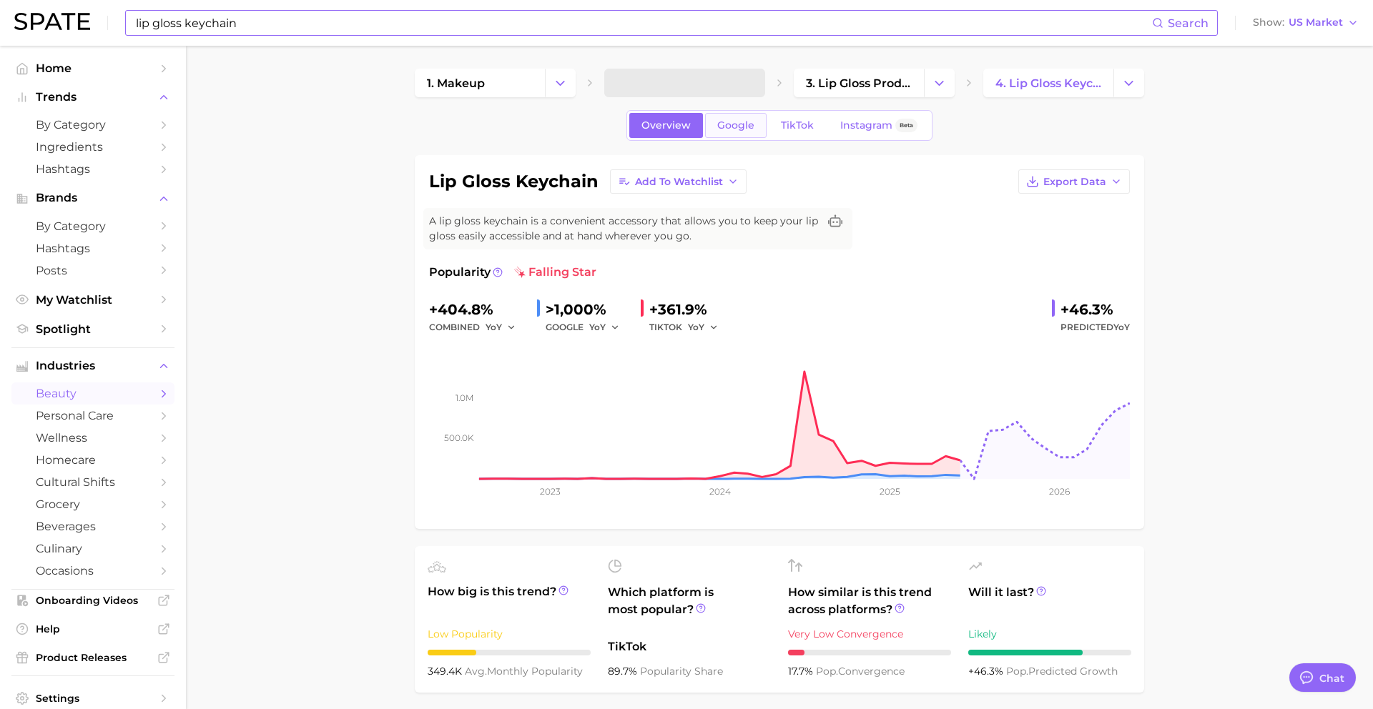
click at [747, 132] on link "Google" at bounding box center [736, 125] width 62 height 25
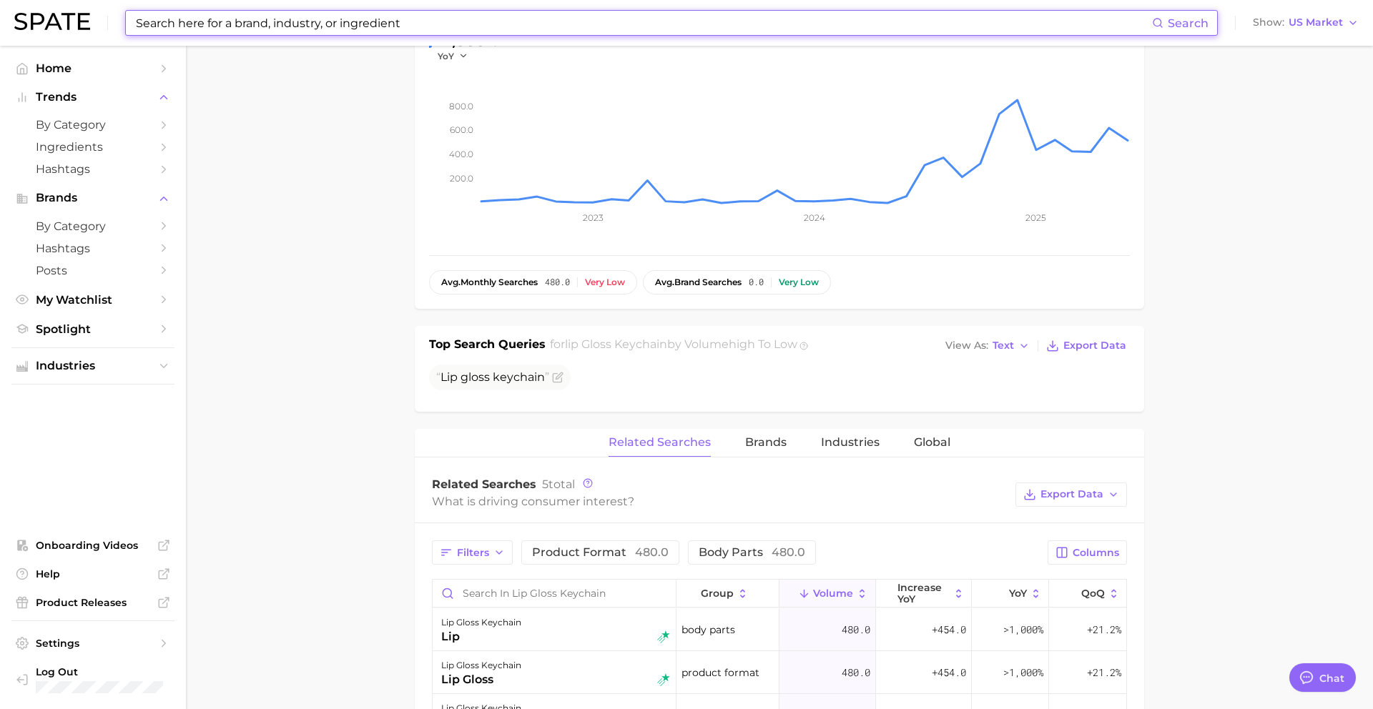
scroll to position [272, 0]
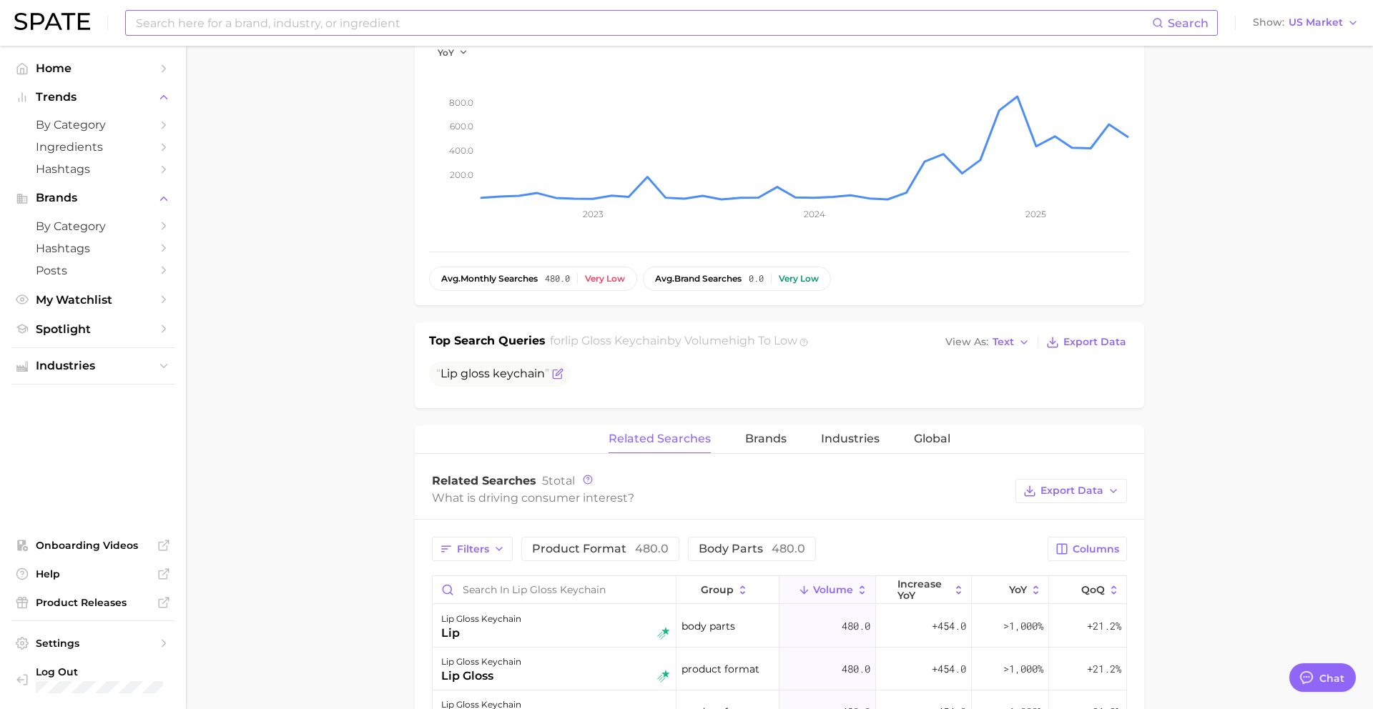
click at [463, 378] on span "gloss" at bounding box center [475, 374] width 29 height 14
copy div "Lip gloss keychain"
click at [389, 21] on input at bounding box center [643, 23] width 1018 height 24
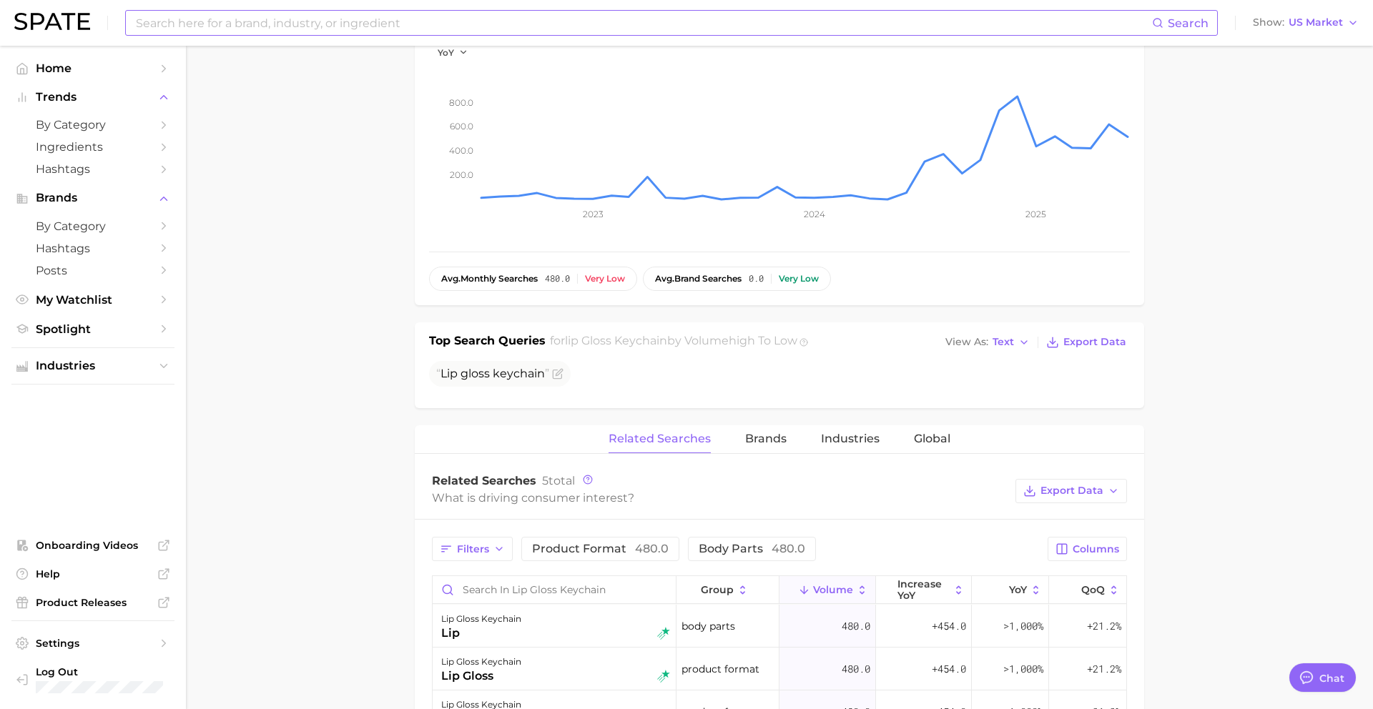
click at [389, 21] on input at bounding box center [643, 23] width 1018 height 24
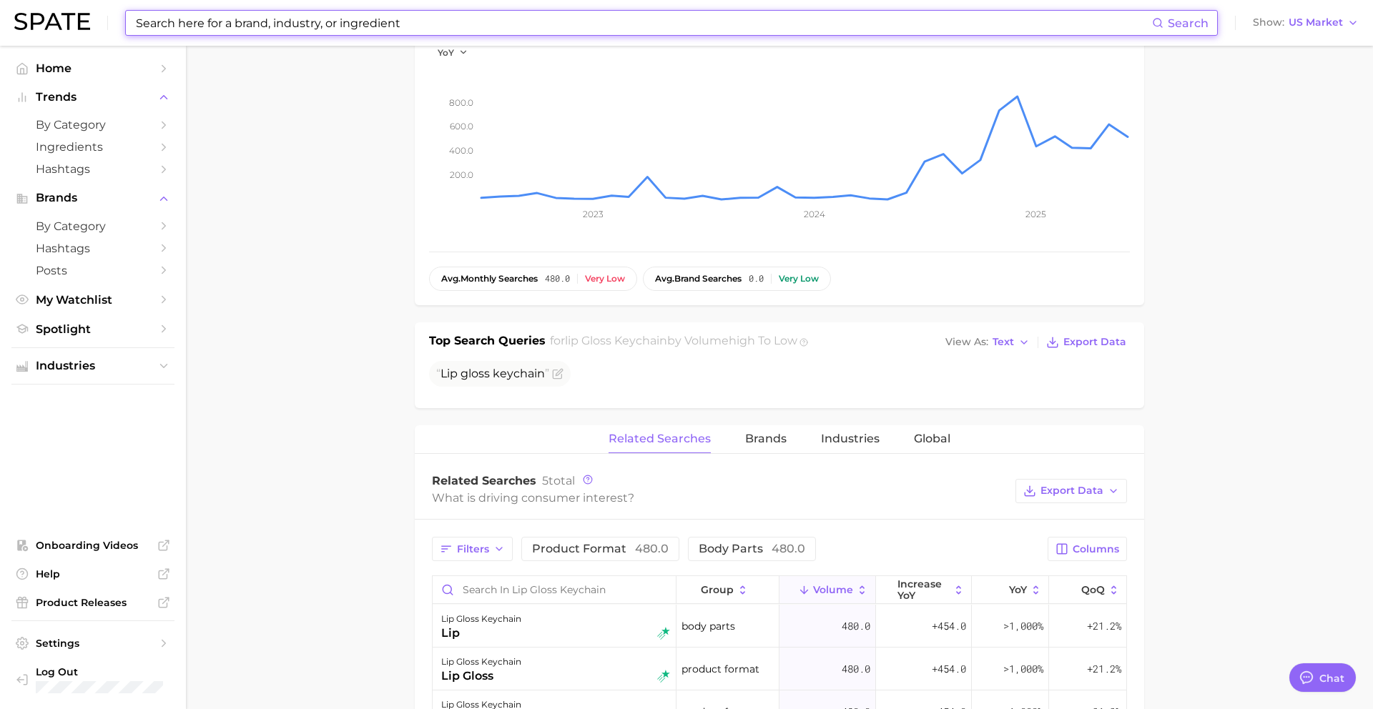
paste input "whimsy"
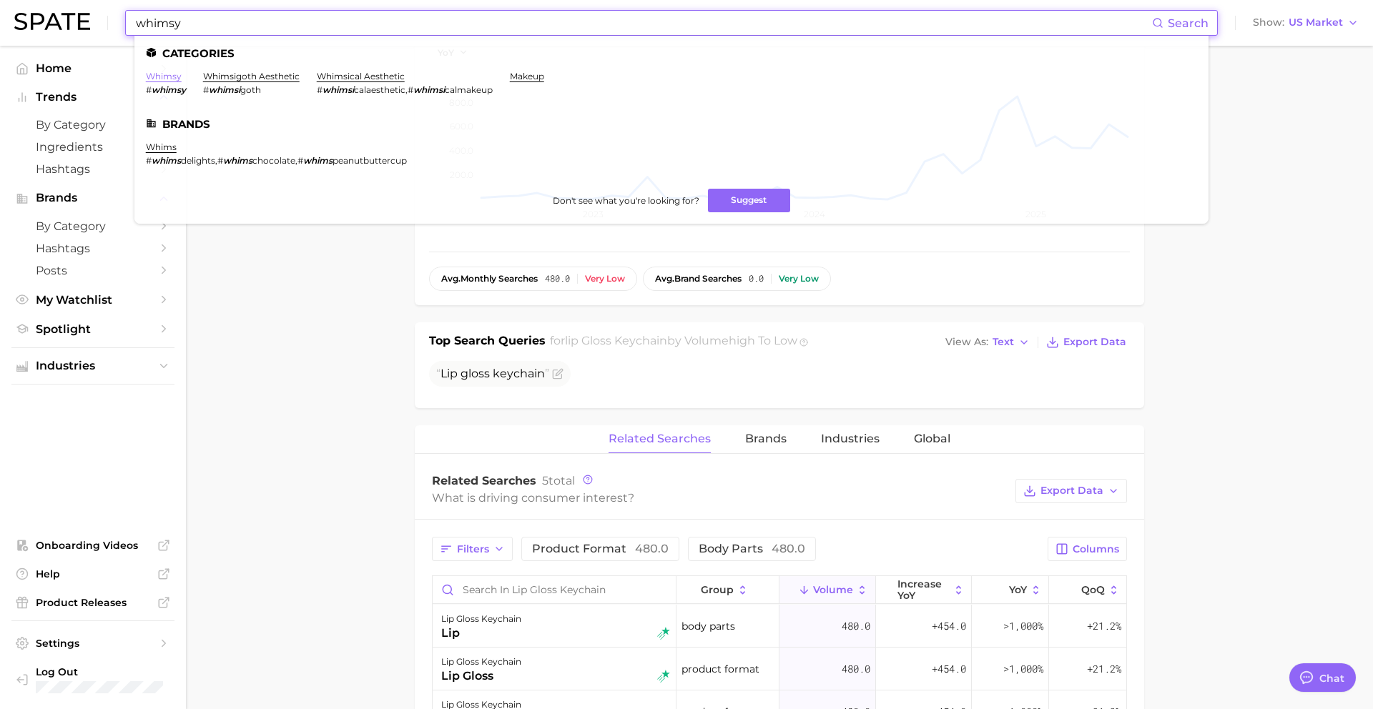
type input "whimsy"
click at [172, 77] on link "whimsy" at bounding box center [164, 76] width 36 height 11
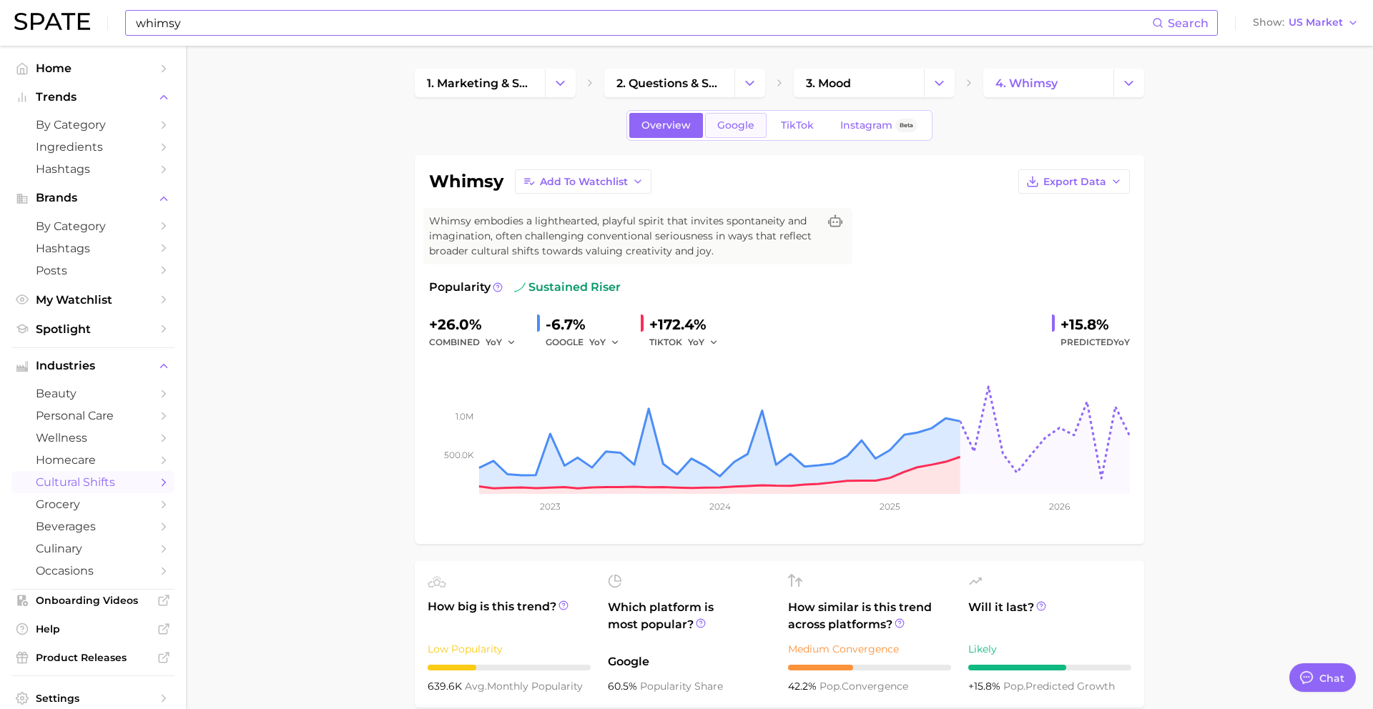
click at [733, 119] on link "Google" at bounding box center [736, 125] width 62 height 25
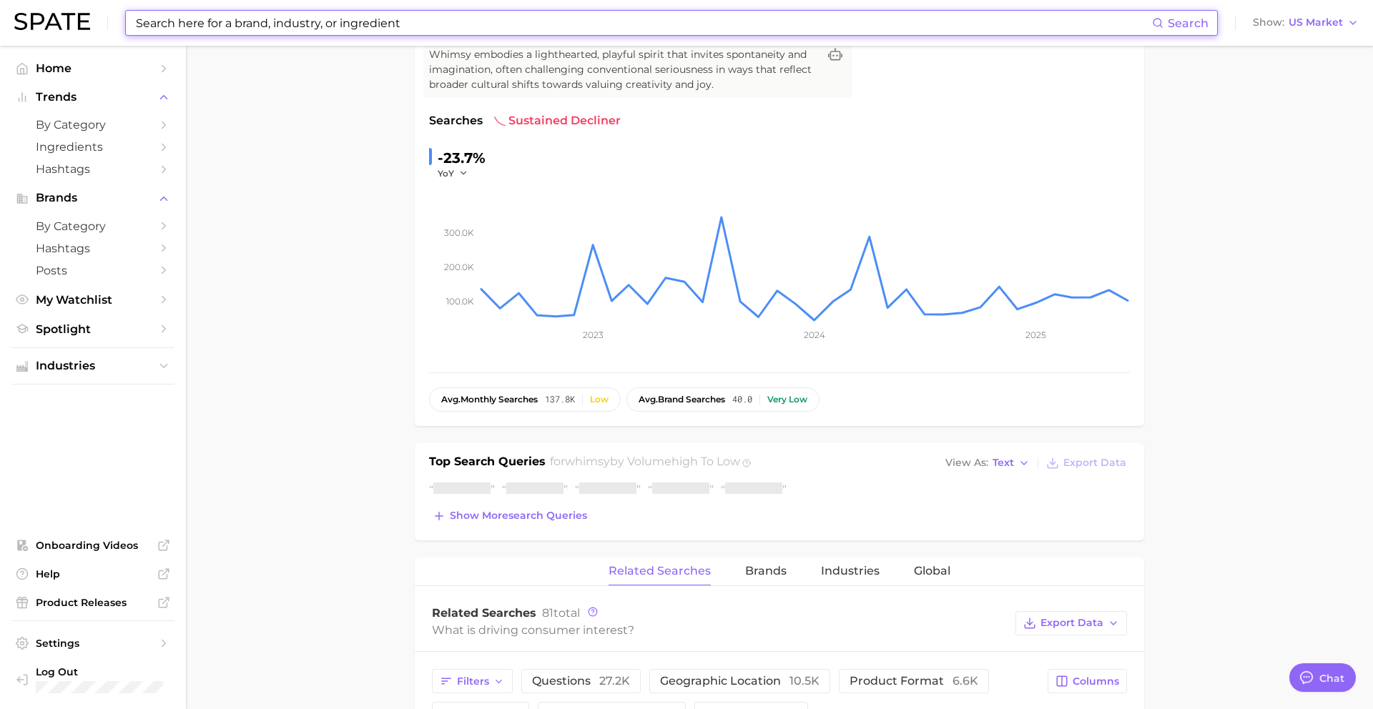
scroll to position [180, 0]
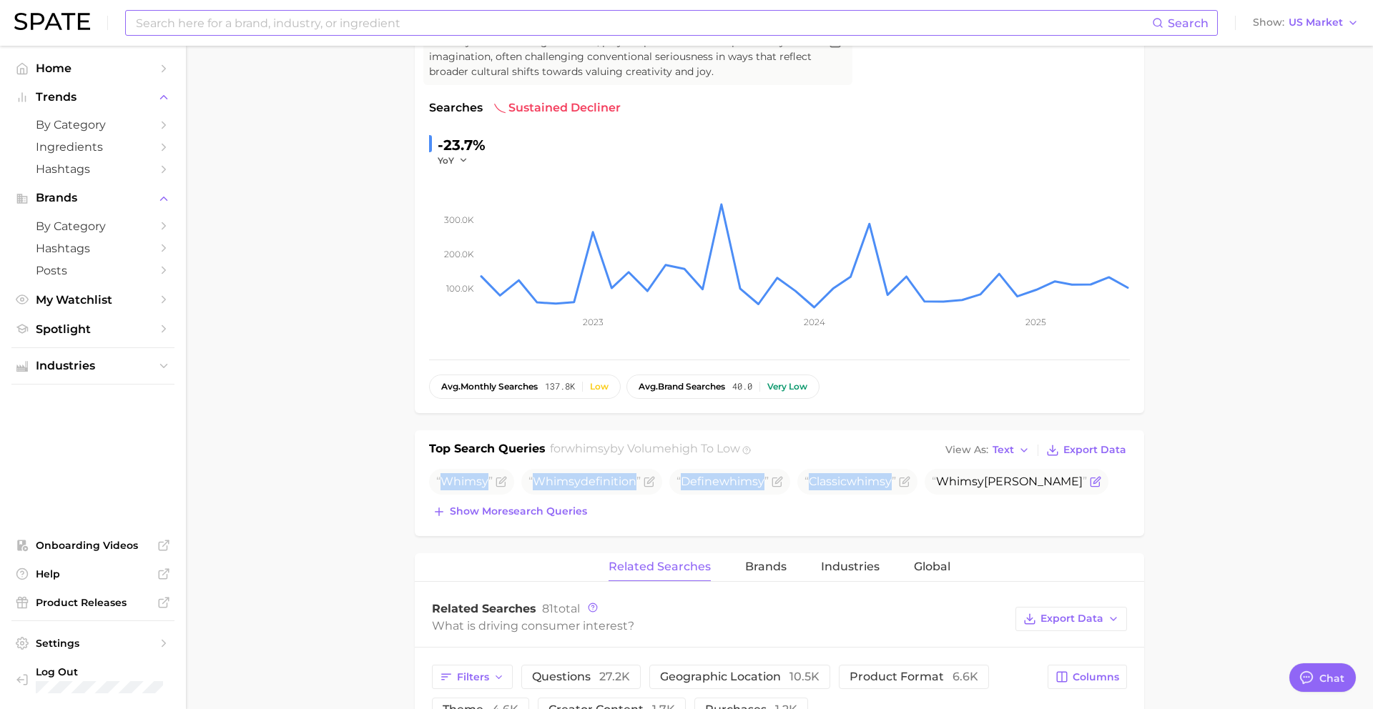
drag, startPoint x: 442, startPoint y: 484, endPoint x: 943, endPoint y: 483, distance: 500.6
click at [943, 484] on ul "Whimsy Whimsy definition Define whimsy Classic whimsy Whimsy lou smith" at bounding box center [779, 482] width 701 height 26
click at [991, 485] on span "Whimsy lou smith" at bounding box center [1009, 482] width 155 height 14
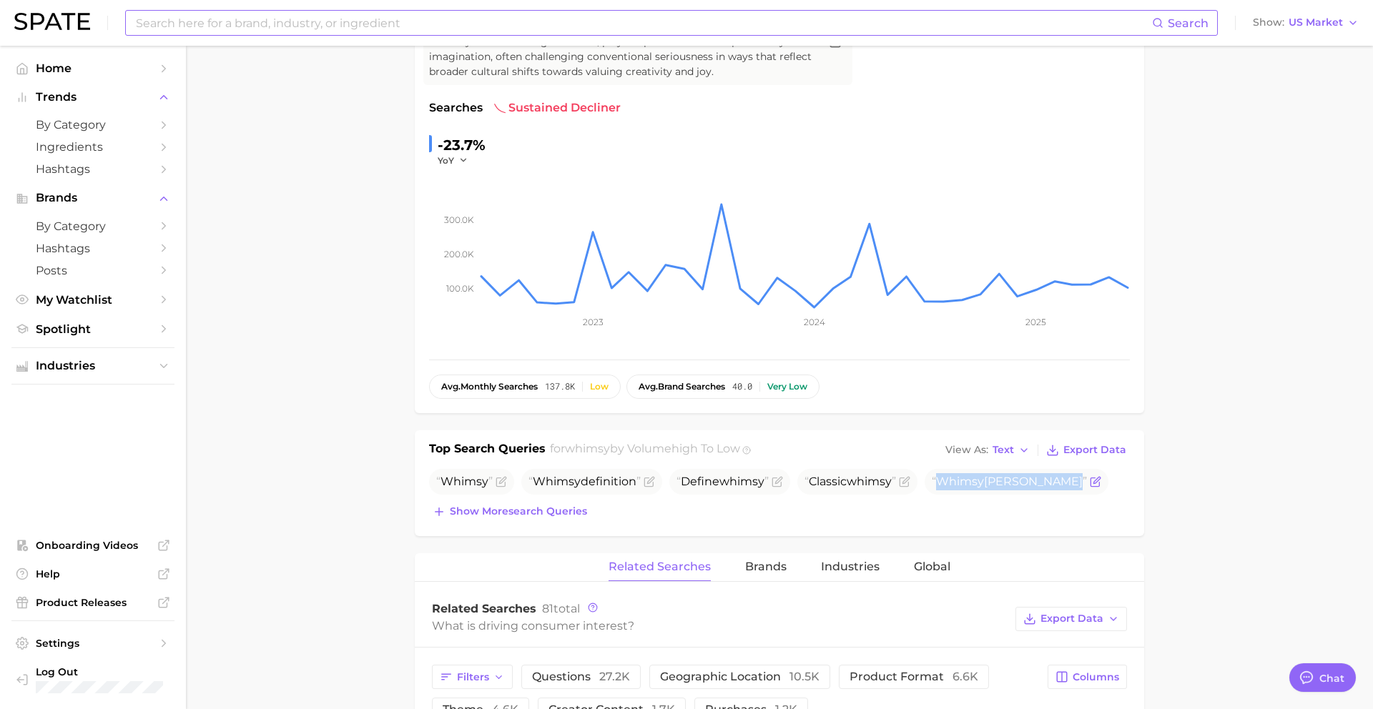
copy div "Whimsy lou smith Show more search queries"
click at [849, 488] on span "Classic whimsy" at bounding box center [851, 482] width 92 height 14
click at [907, 478] on icon "Flag as miscategorized or irrelevant" at bounding box center [904, 481] width 11 height 11
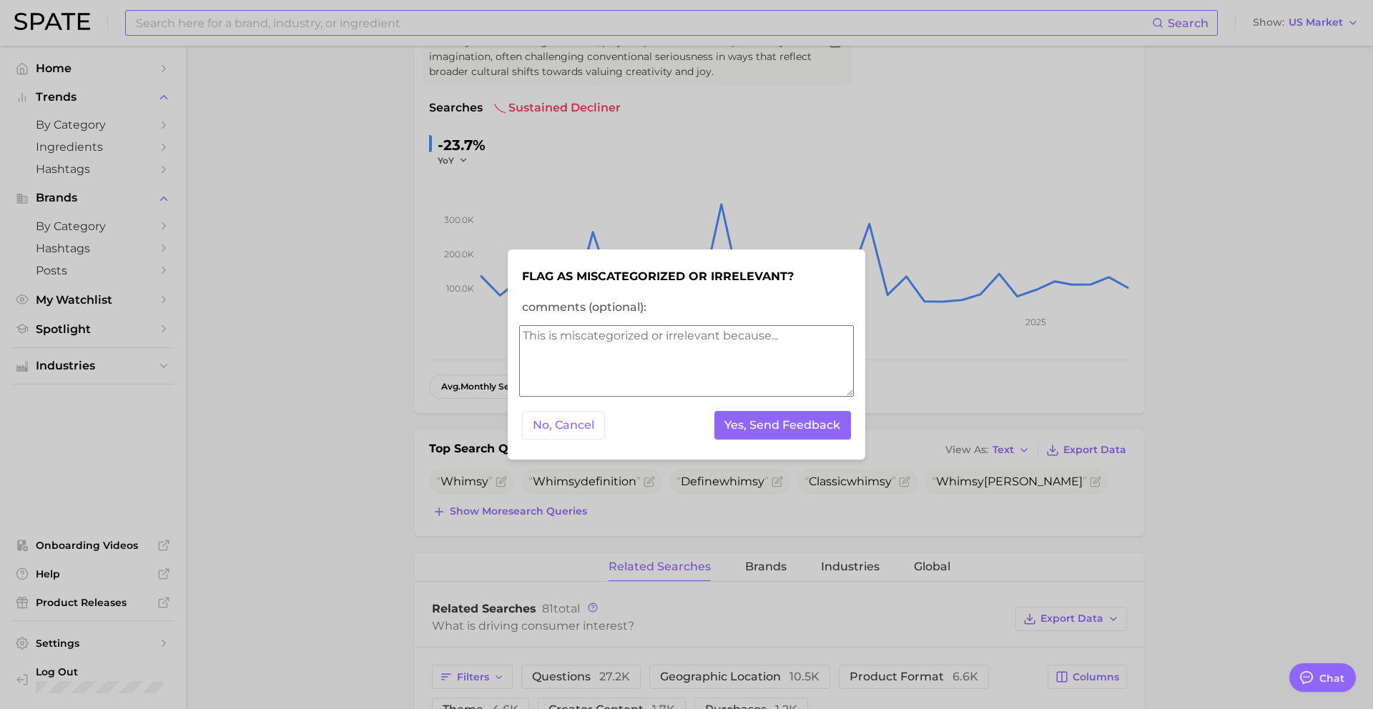
click at [654, 360] on textarea "comments (optional):" at bounding box center [686, 361] width 335 height 72
type textarea "brand"
click at [786, 419] on button "Yes, Send Feedback" at bounding box center [782, 425] width 137 height 29
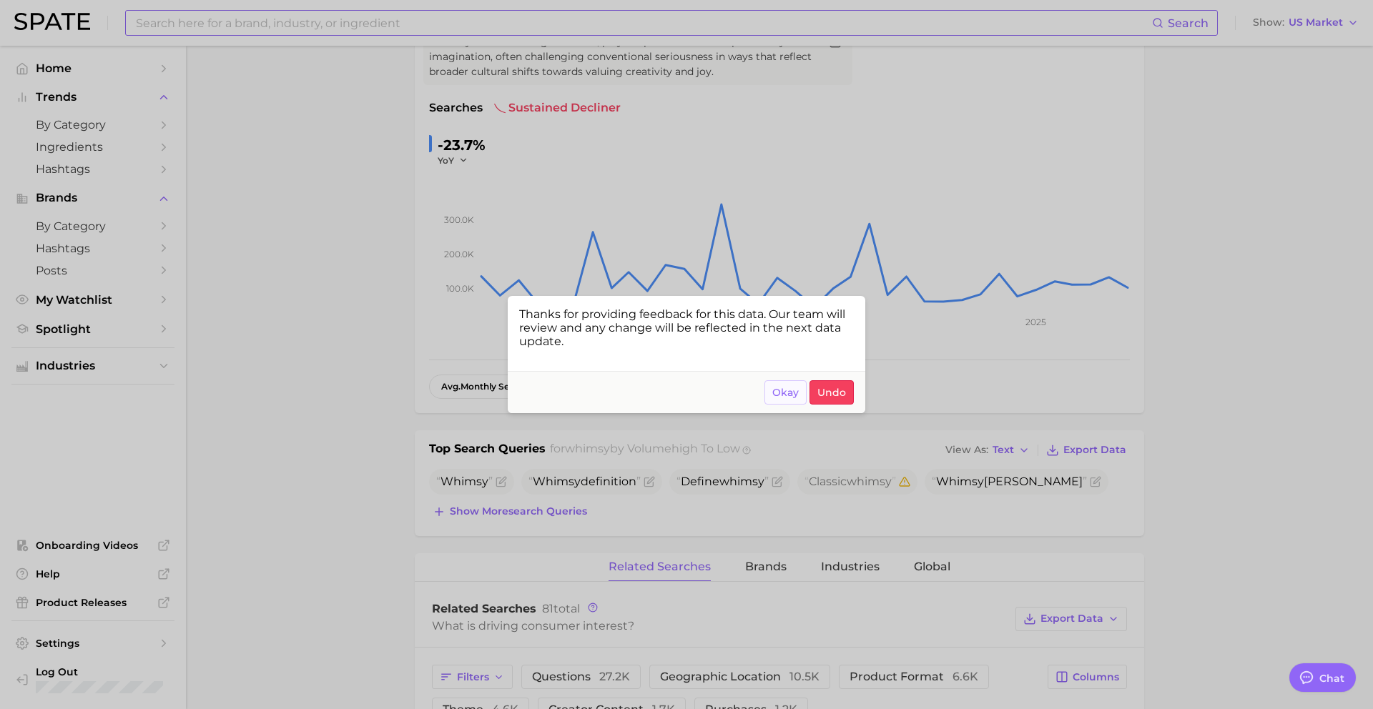
click at [792, 391] on span "Okay" at bounding box center [785, 393] width 26 height 12
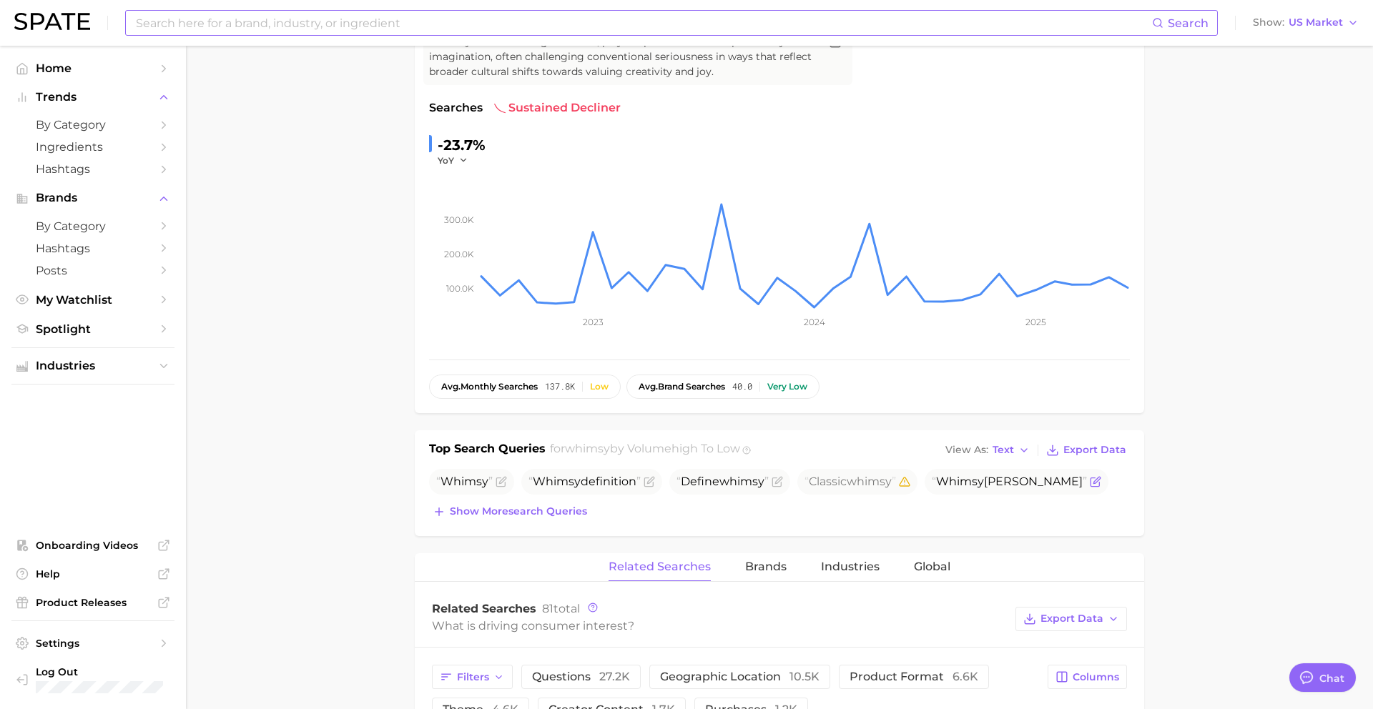
click at [1090, 479] on icon "Flag as miscategorized or irrelevant" at bounding box center [1095, 481] width 11 height 11
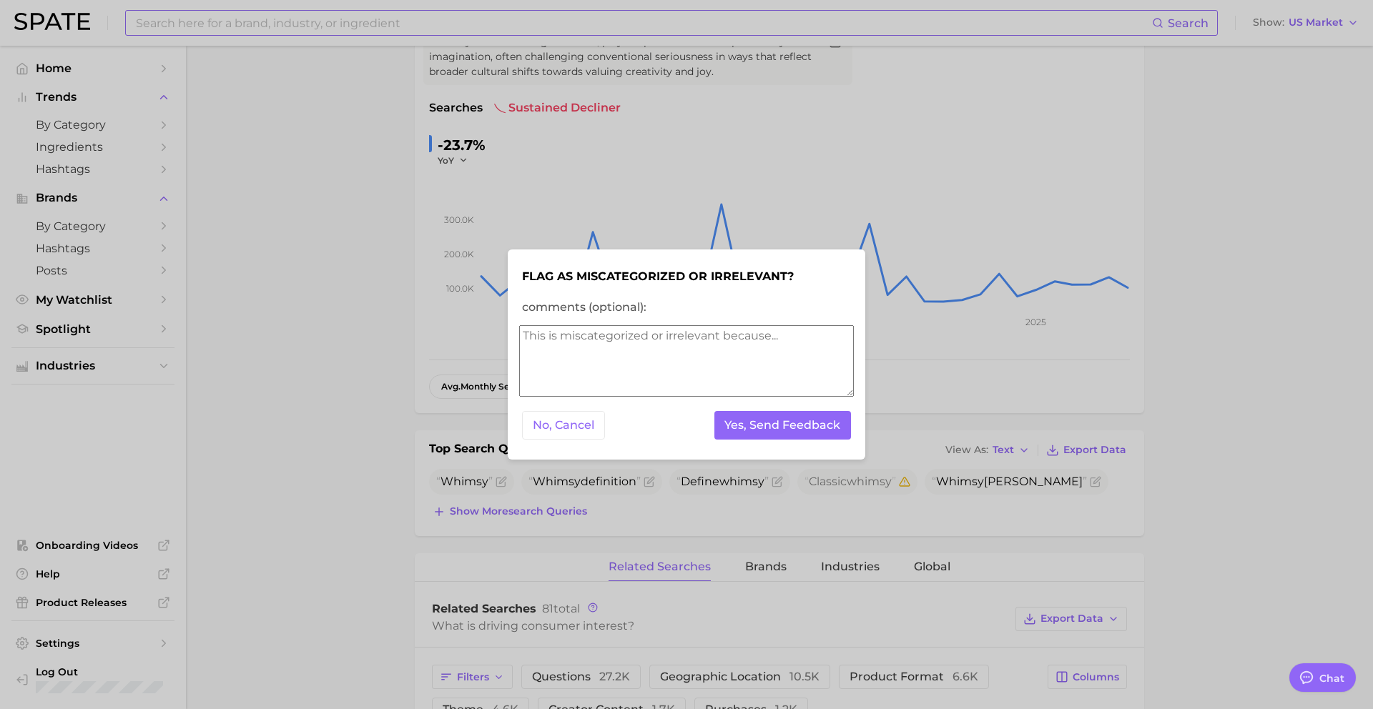
click at [696, 382] on textarea "comments (optional):" at bounding box center [686, 361] width 335 height 72
type textarea "name of a baby"
click at [782, 416] on button "Yes, Send Feedback" at bounding box center [782, 425] width 137 height 29
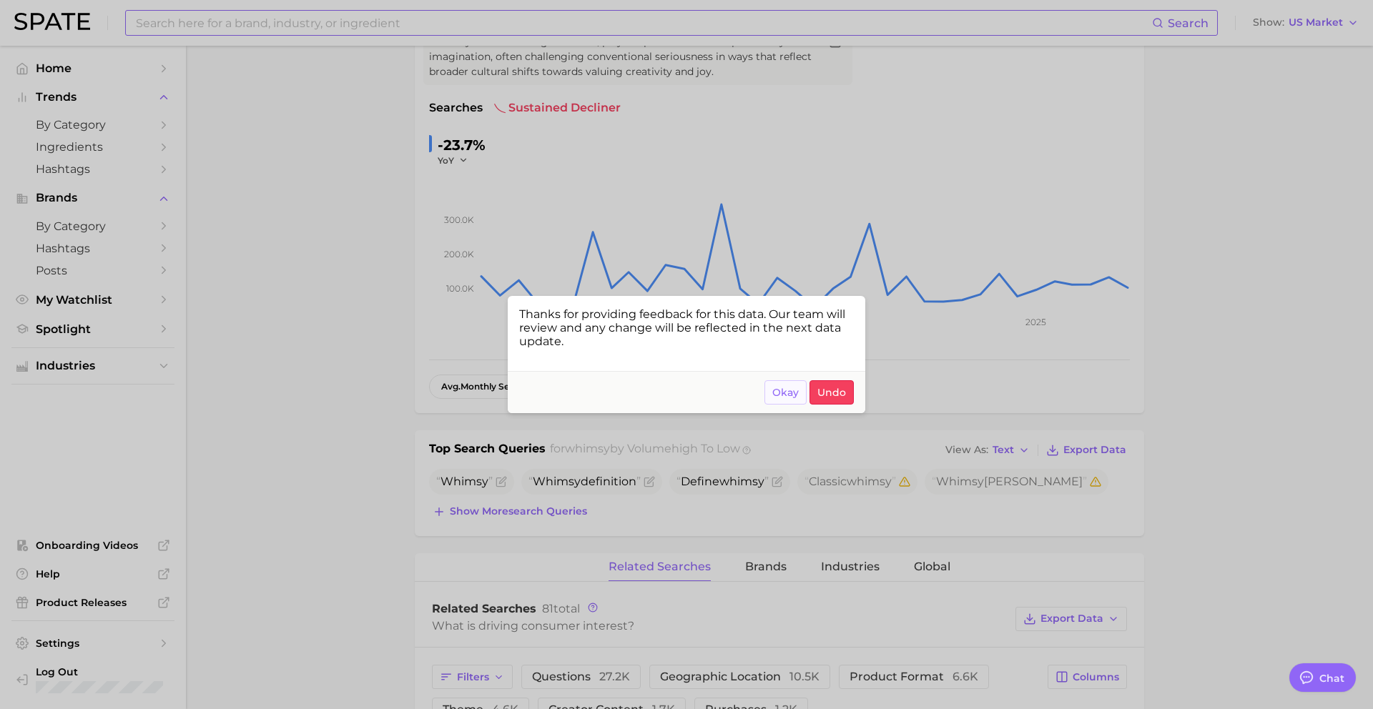
click at [796, 398] on span "Okay" at bounding box center [785, 393] width 26 height 12
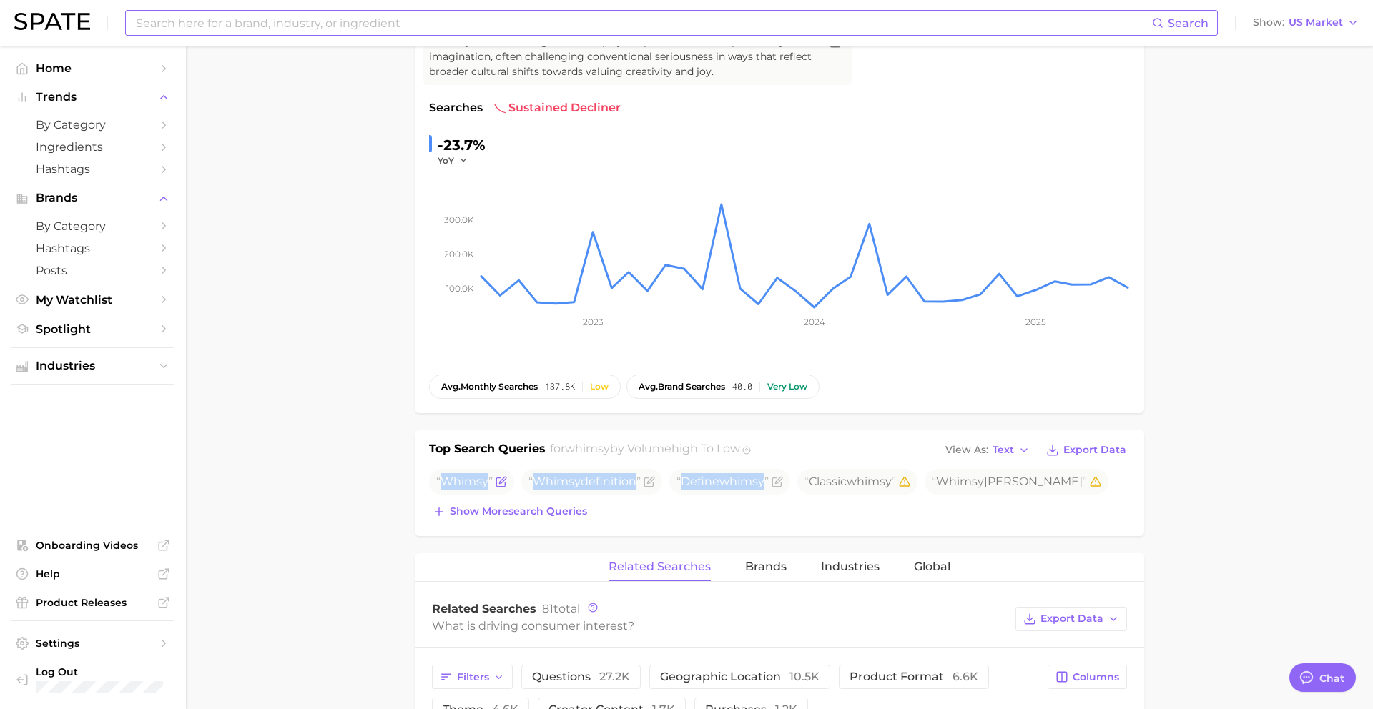
drag, startPoint x: 767, startPoint y: 481, endPoint x: 445, endPoint y: 481, distance: 321.8
click at [445, 481] on ul "Whimsy Whimsy definition Define whimsy Classic whimsy Whimsy lou smith" at bounding box center [779, 482] width 701 height 26
click at [416, 19] on input at bounding box center [643, 23] width 1018 height 24
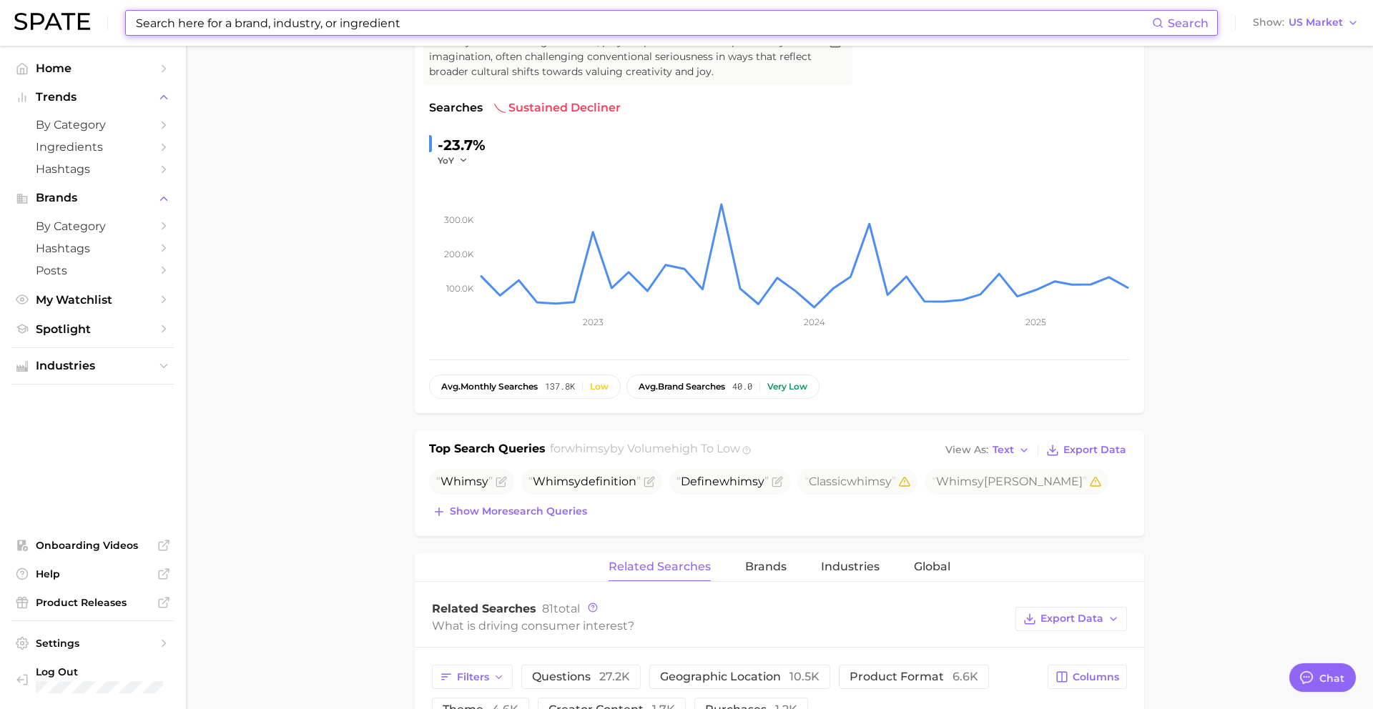
paste input "blue lip stain"
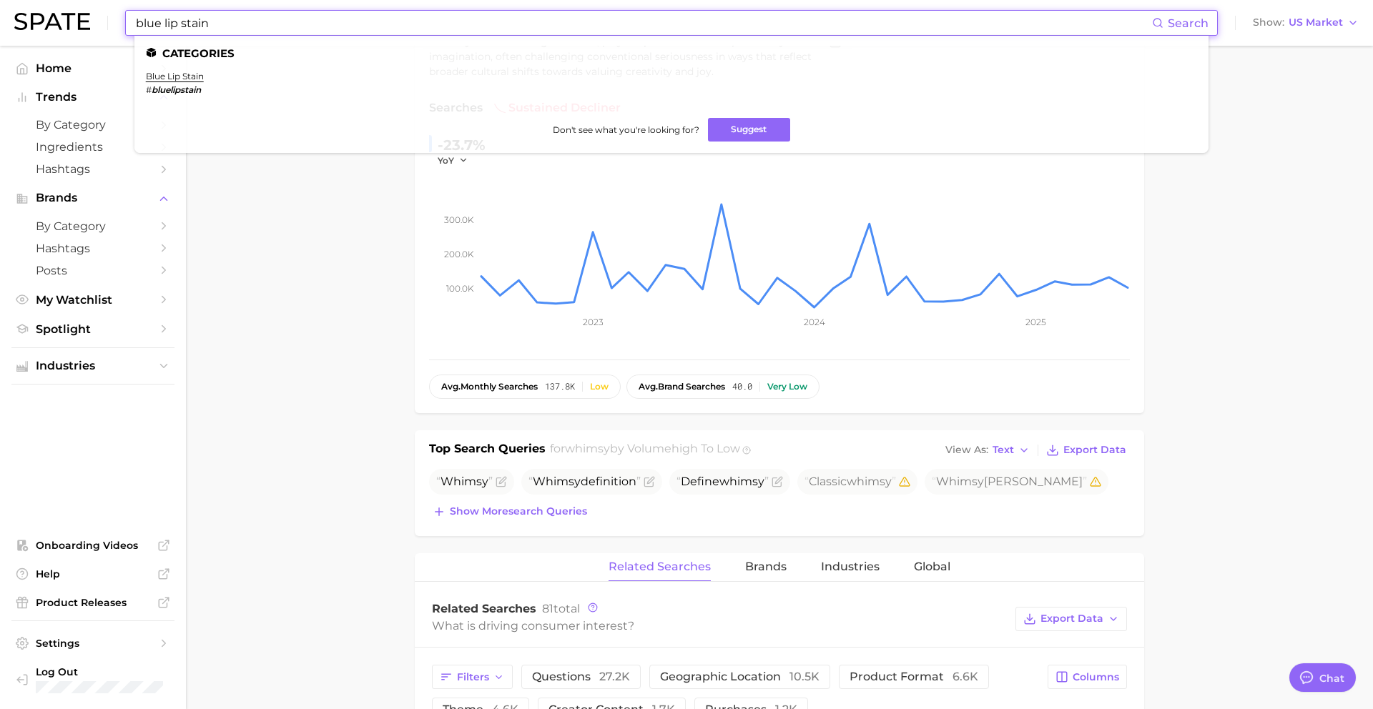
type input "blue lip stain"
click at [165, 68] on ul "Categories blue lip stain # bluelipstain Don't see what you're looking for? Sug…" at bounding box center [671, 94] width 1074 height 117
click at [169, 77] on link "blue lip stain" at bounding box center [175, 76] width 58 height 11
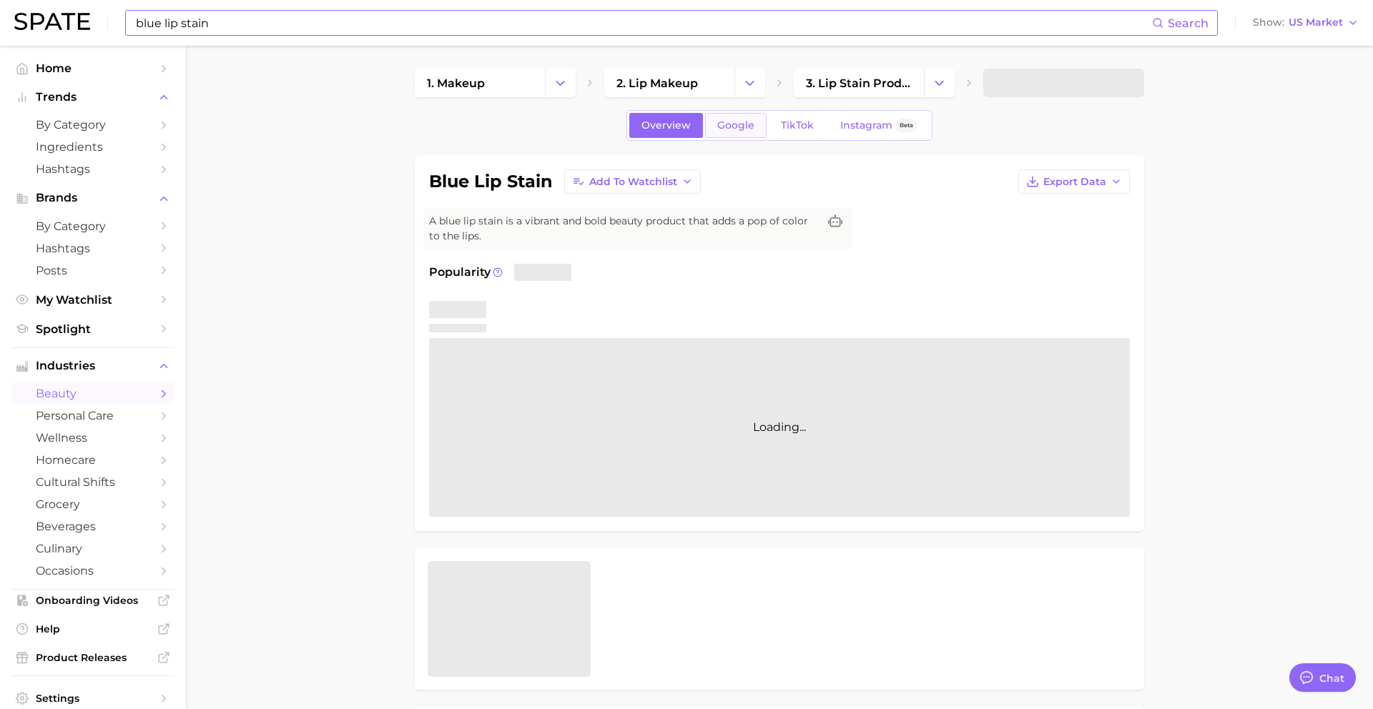
click at [743, 126] on span "Google" at bounding box center [735, 125] width 37 height 12
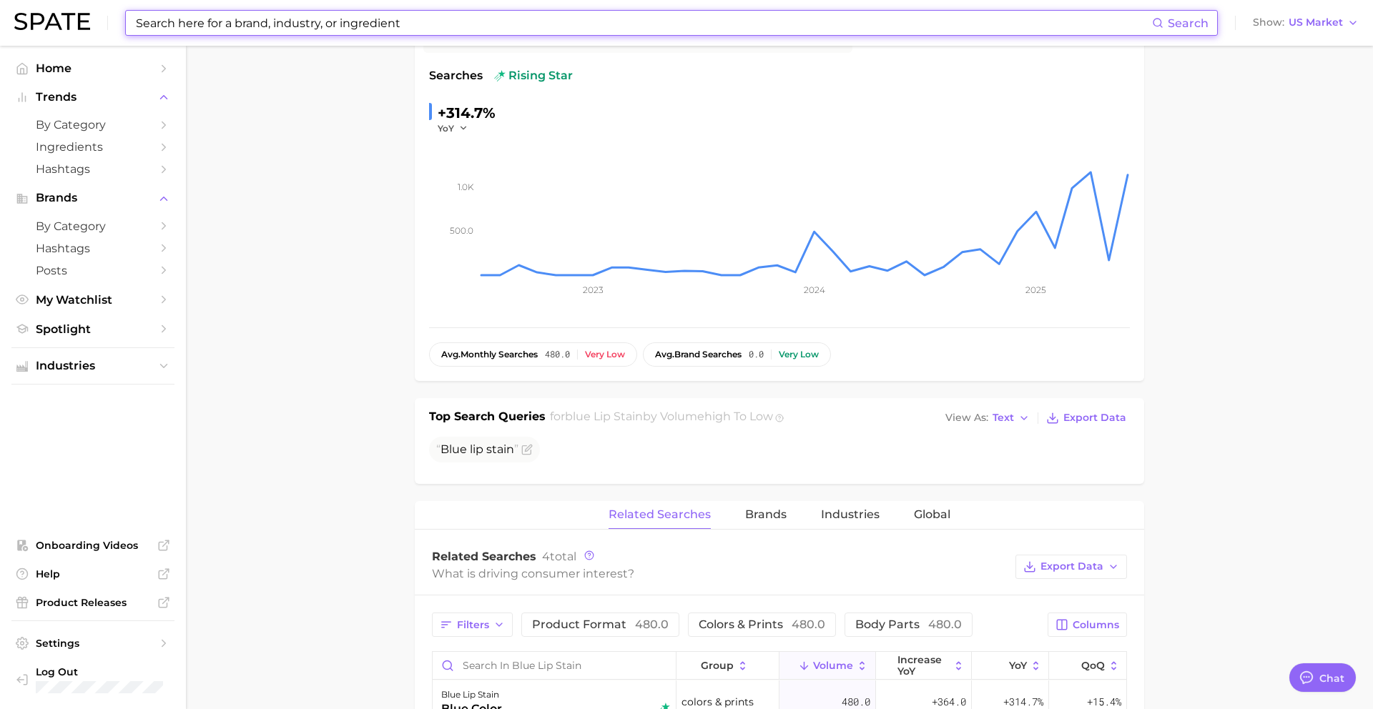
scroll to position [214, 0]
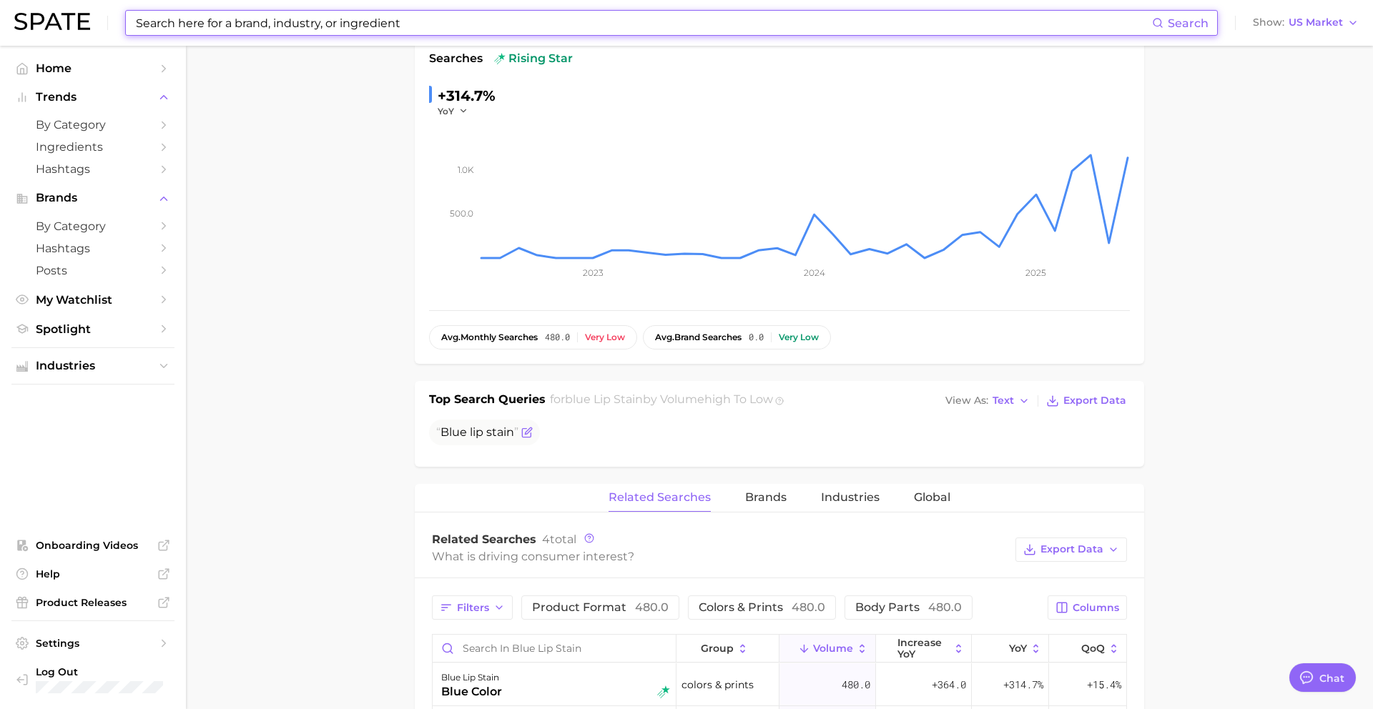
click at [483, 431] on span "Blue lip stain" at bounding box center [477, 433] width 82 height 14
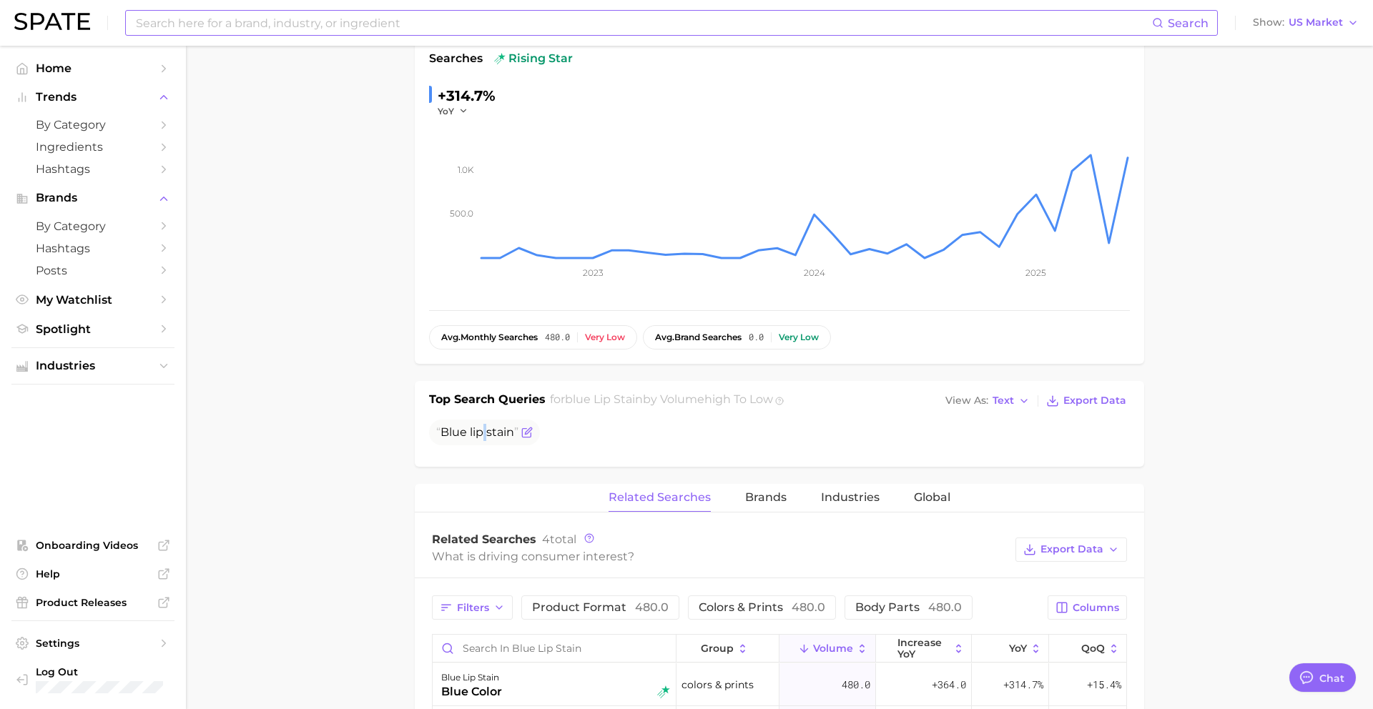
click at [483, 431] on span "lip" at bounding box center [477, 433] width 14 height 14
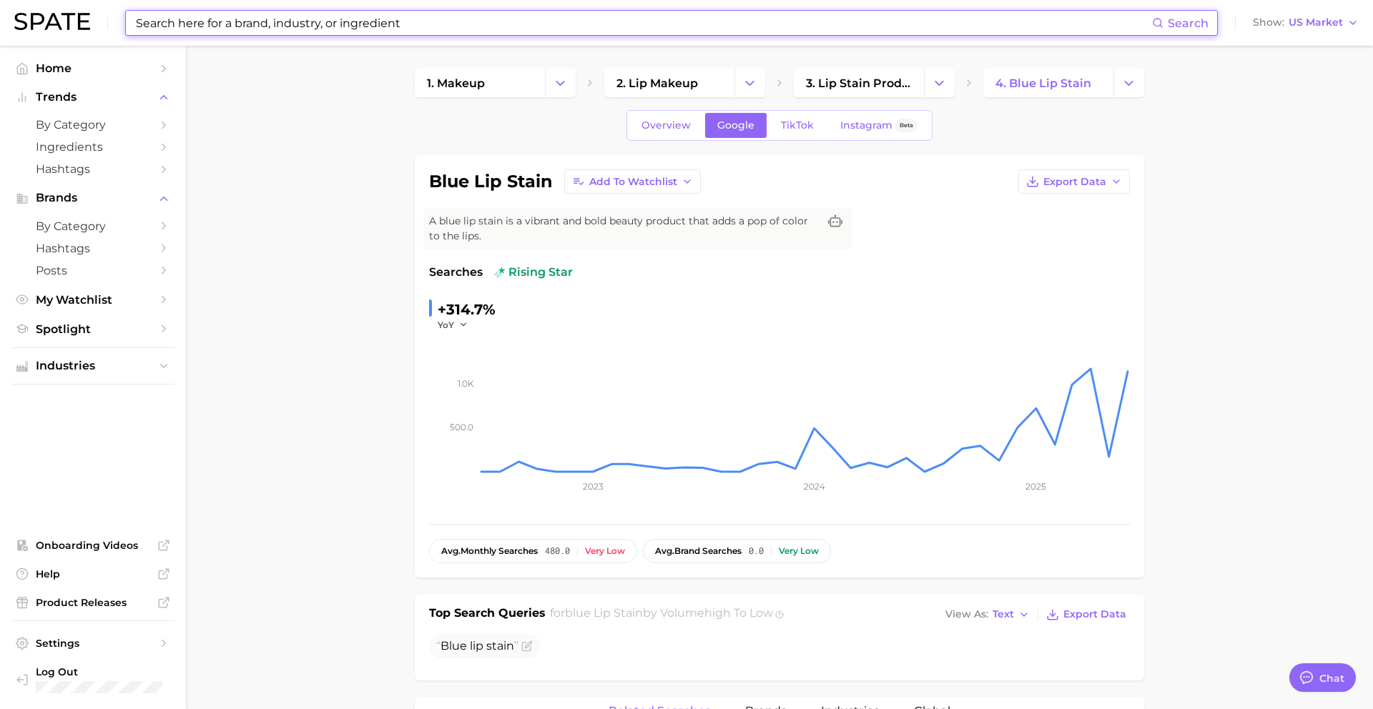
click at [471, 24] on input at bounding box center [643, 23] width 1018 height 24
paste input "collagen"
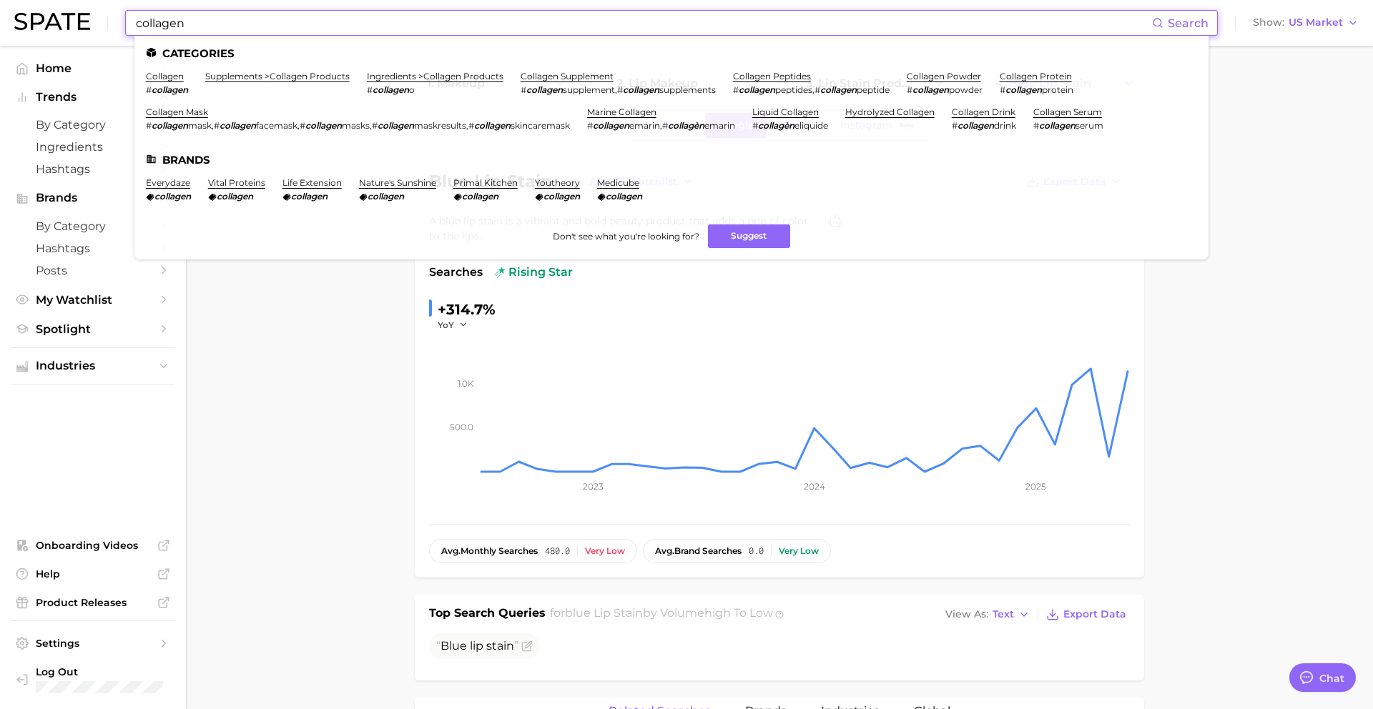
type input "collagen"
click at [164, 68] on ul "Categories collagen # collagen supplements > collagen products ingredients > co…" at bounding box center [671, 148] width 1074 height 224
click at [164, 75] on link "collagen" at bounding box center [165, 76] width 38 height 11
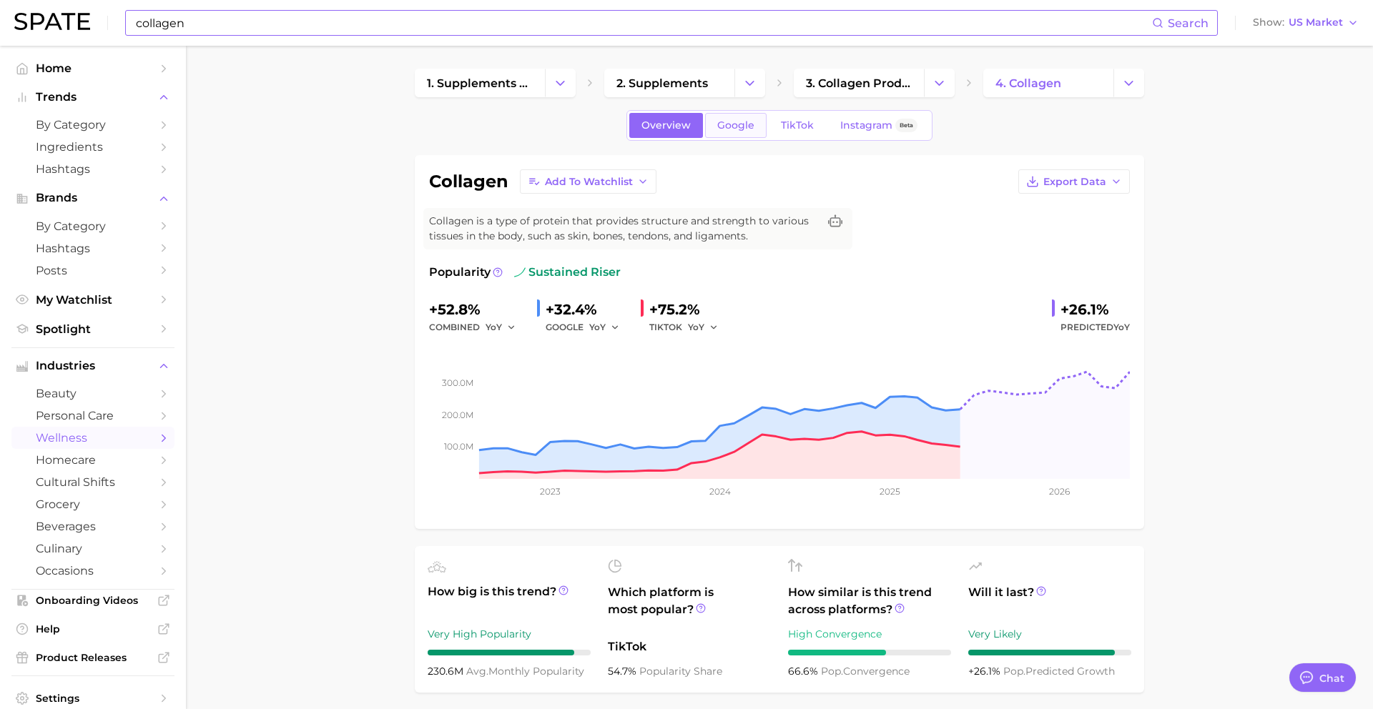
click at [749, 134] on link "Google" at bounding box center [736, 125] width 62 height 25
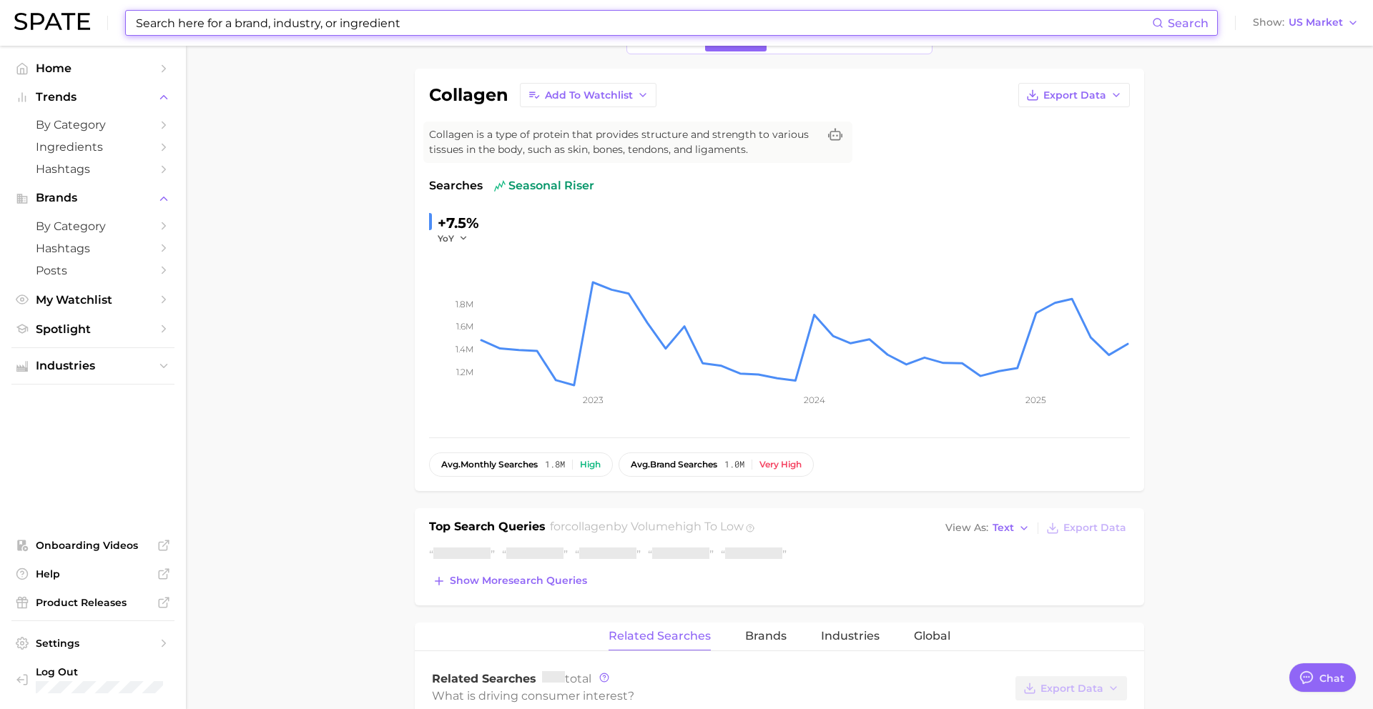
scroll to position [99, 0]
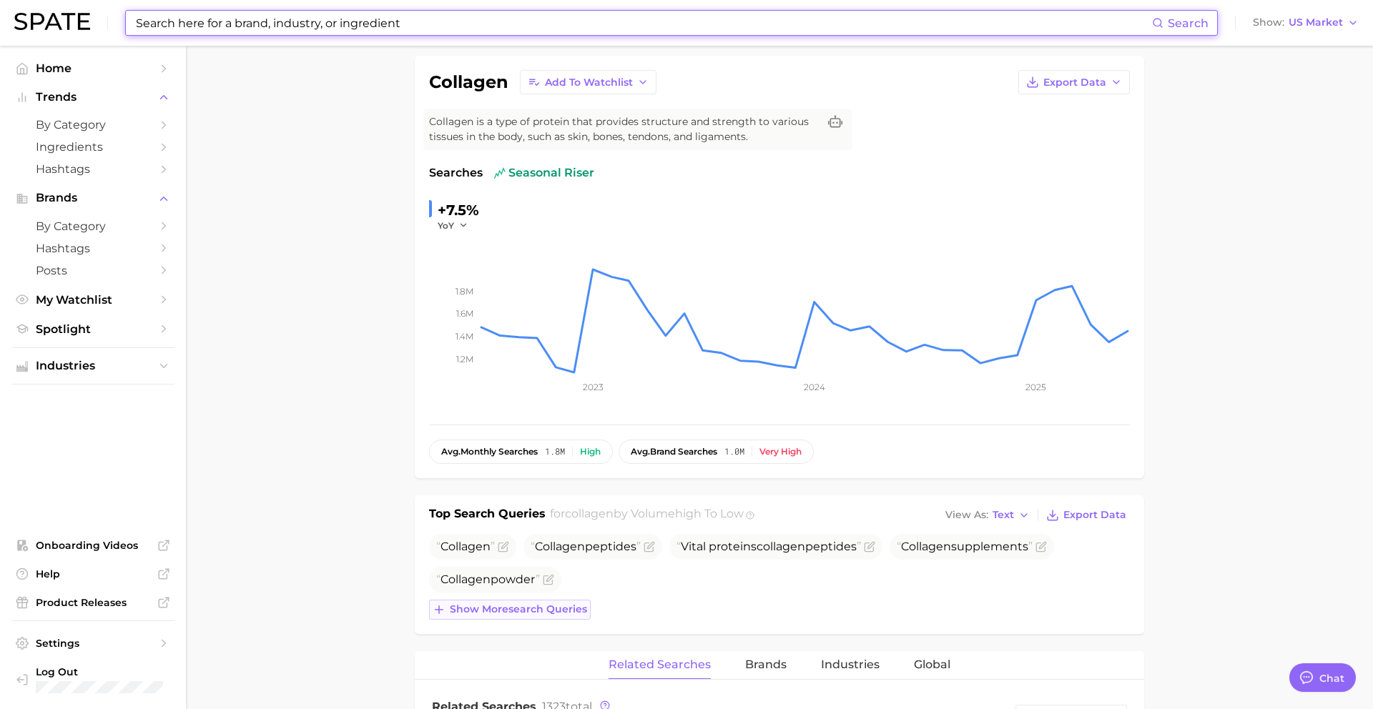
click at [488, 615] on span "Show more search queries" at bounding box center [518, 610] width 137 height 12
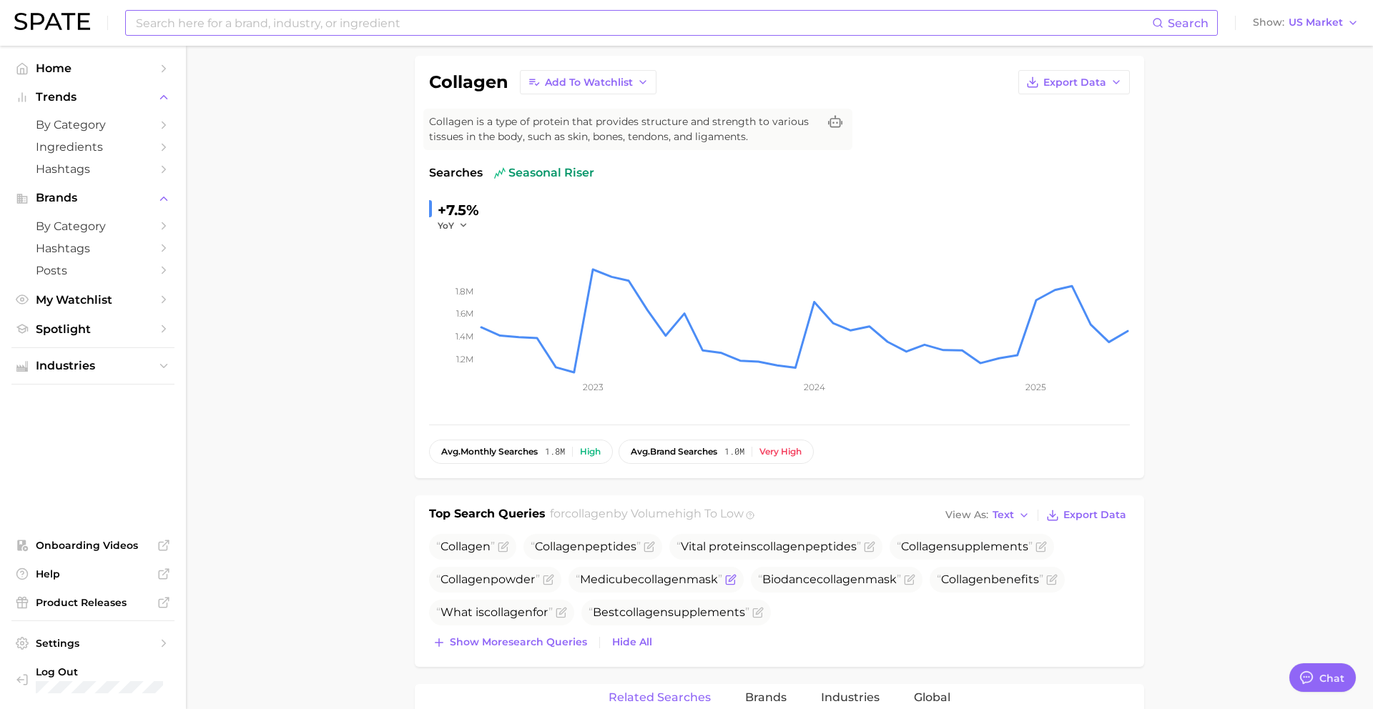
drag, startPoint x: 443, startPoint y: 547, endPoint x: 726, endPoint y: 584, distance: 284.9
click at [726, 584] on ul "Collagen Collagen peptides Vital proteins collagen peptides Collagen supplement…" at bounding box center [779, 580] width 701 height 92
click at [520, 21] on input at bounding box center [643, 23] width 1018 height 24
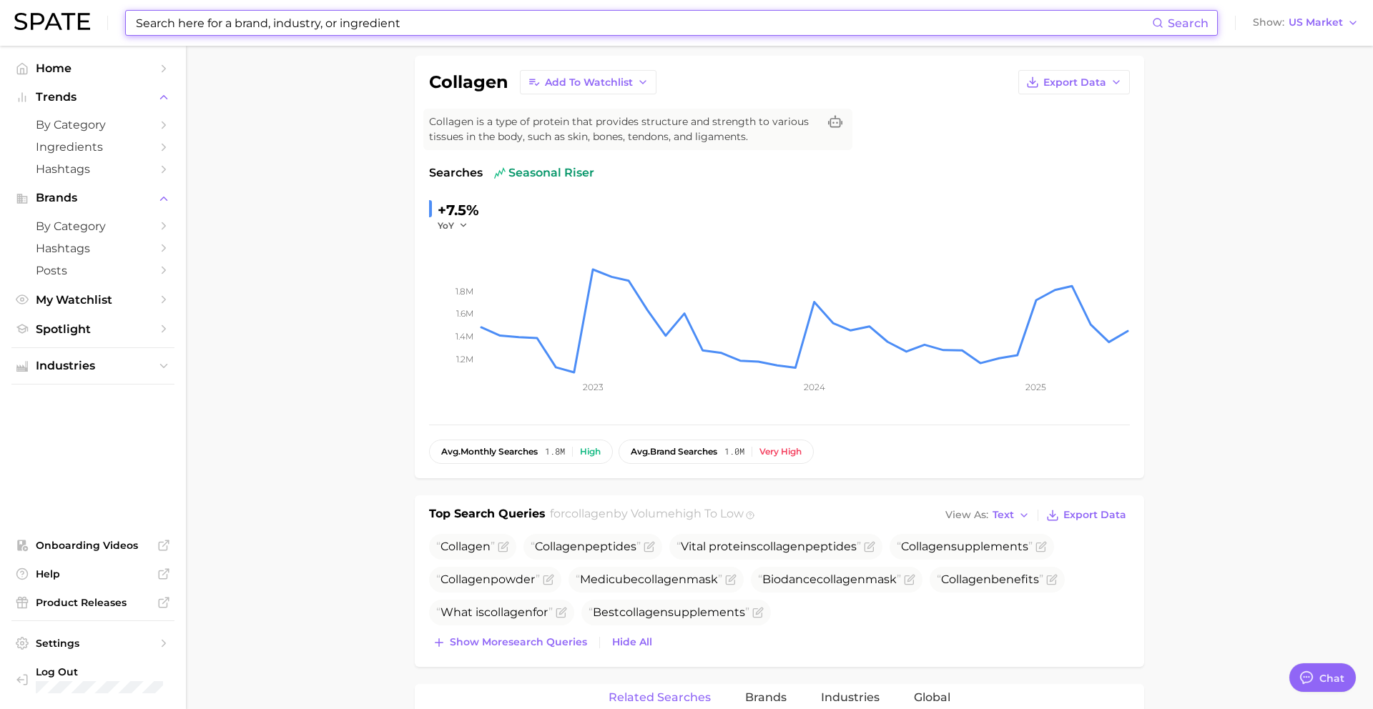
click at [520, 21] on input at bounding box center [643, 23] width 1018 height 24
paste input "raw milk"
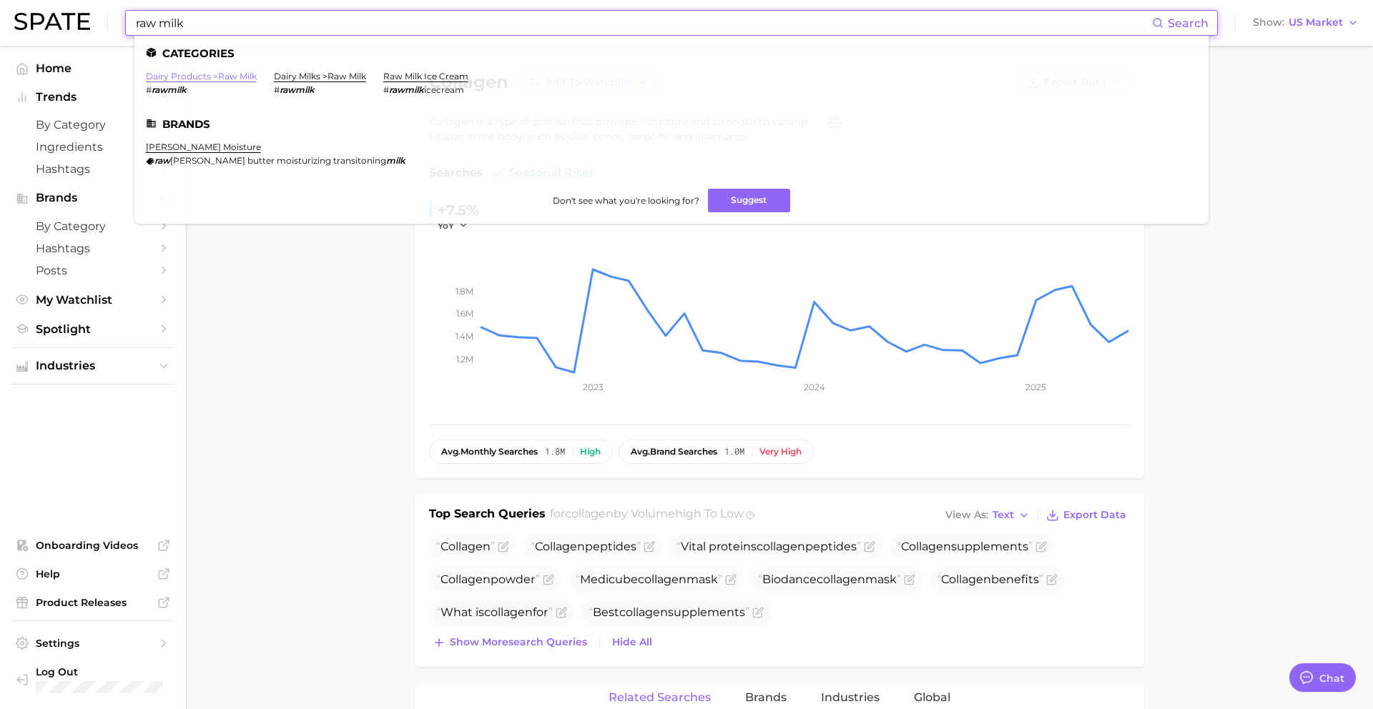
type input "raw milk"
click at [165, 77] on link "dairy products > raw milk" at bounding box center [201, 76] width 111 height 11
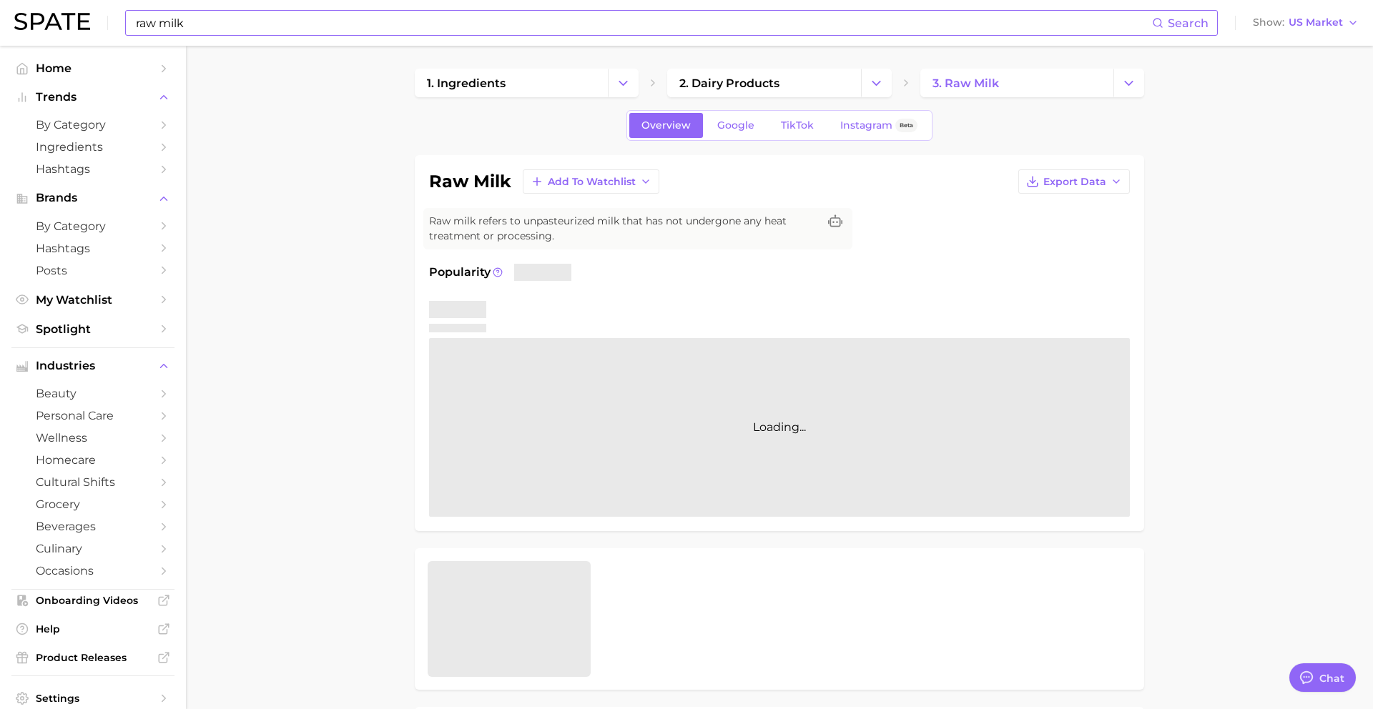
click at [211, 21] on input "raw milk" at bounding box center [643, 23] width 1018 height 24
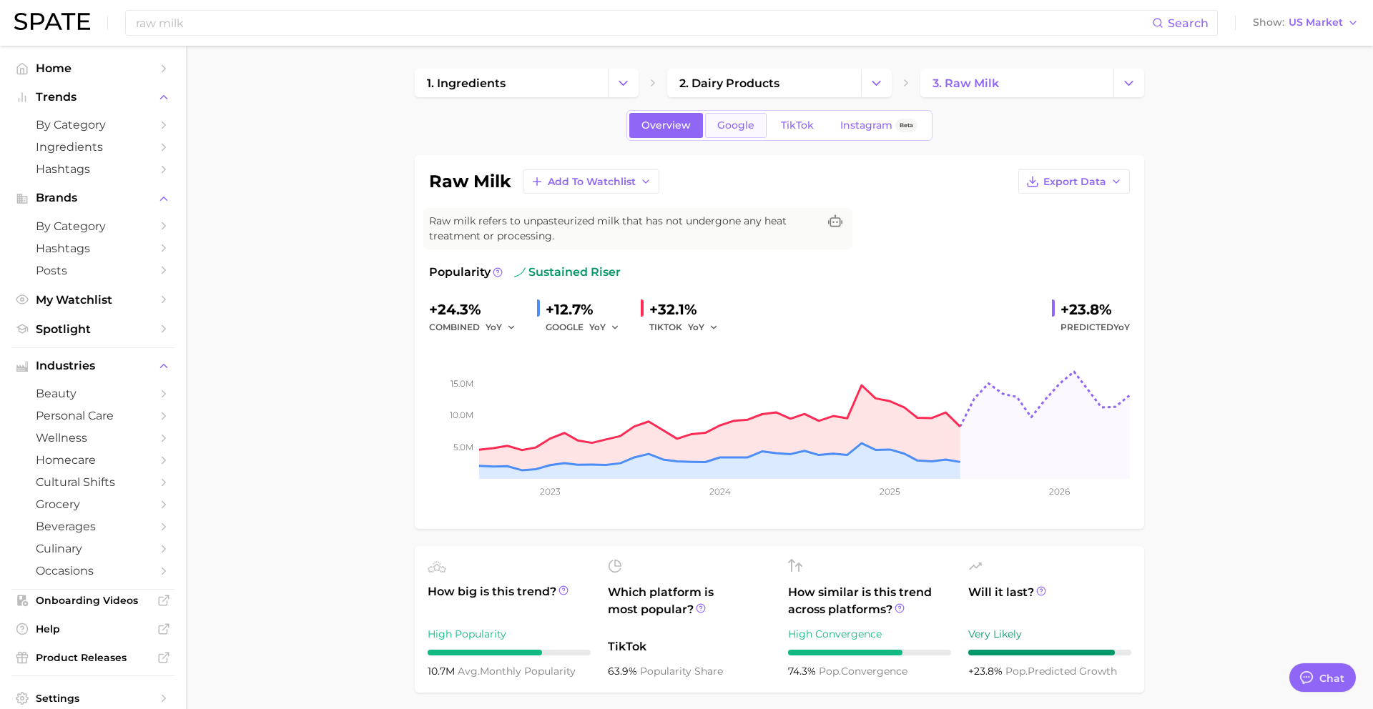
click at [746, 131] on span "Google" at bounding box center [735, 125] width 37 height 12
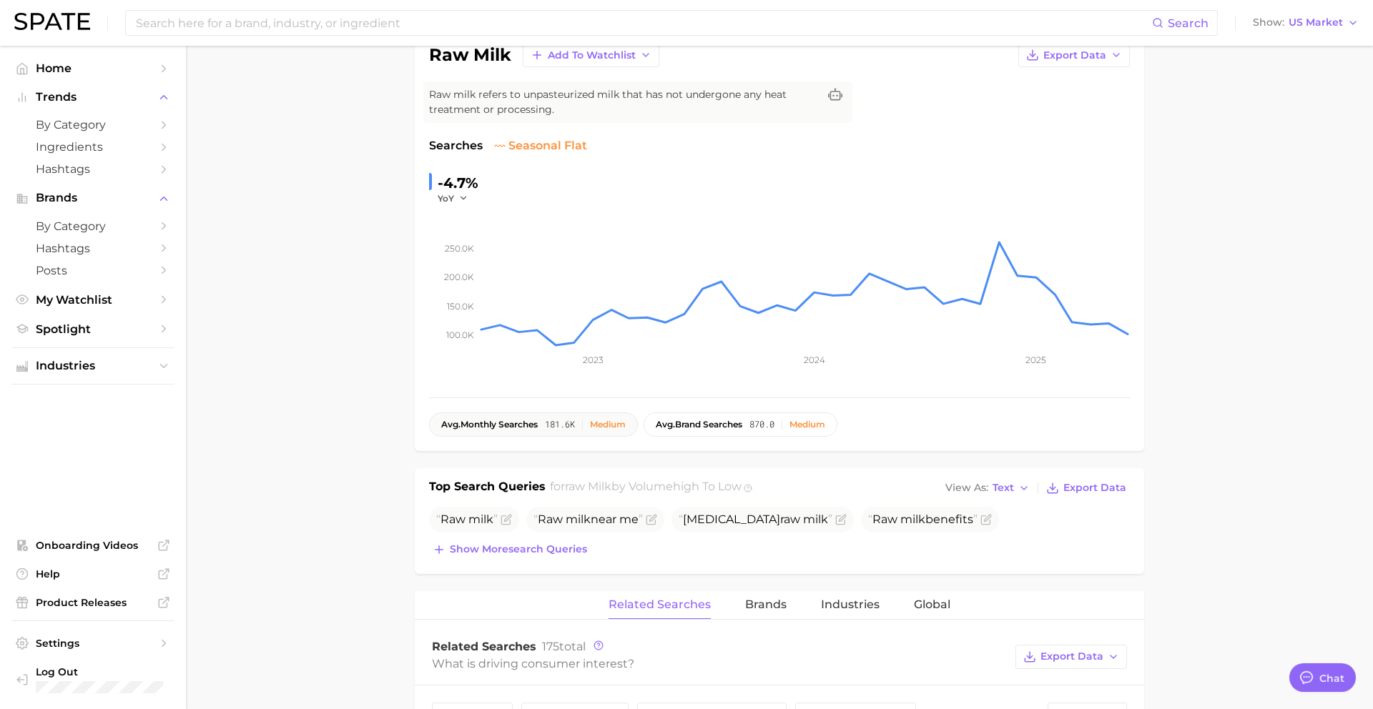
scroll to position [137, 0]
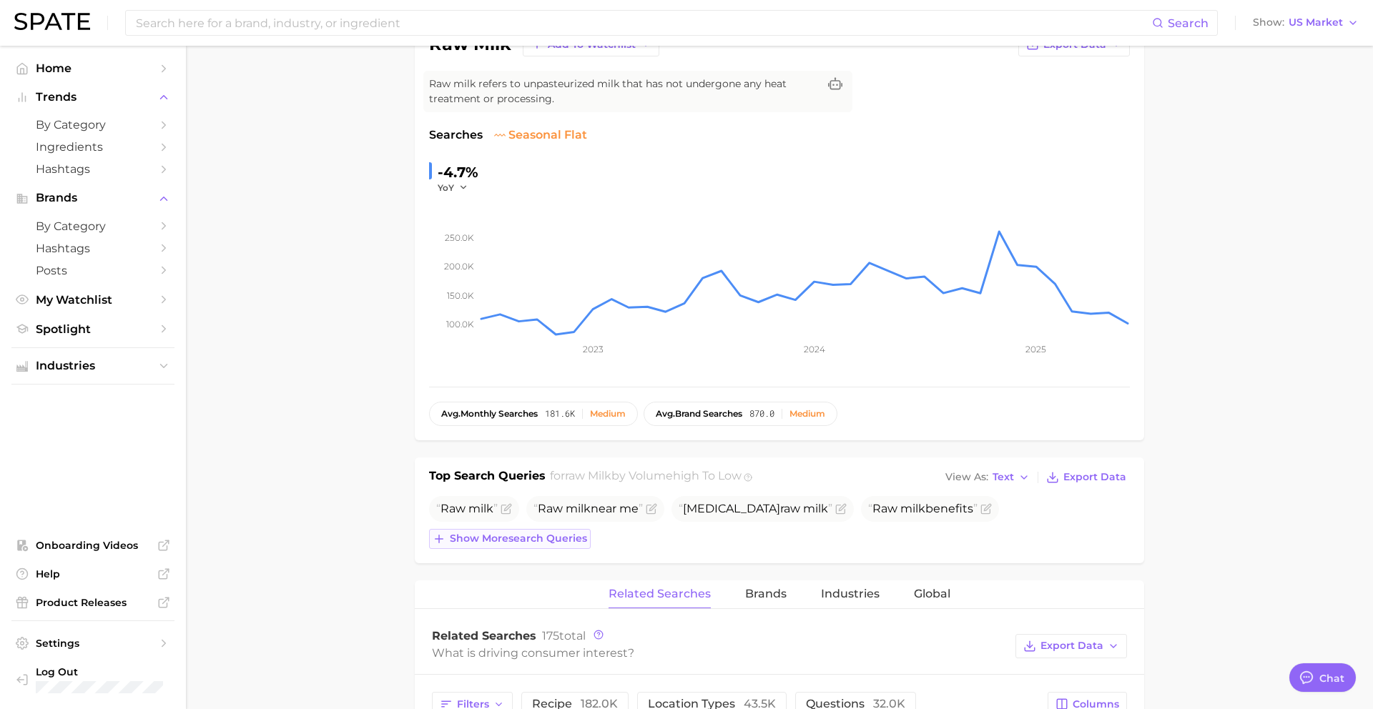
click at [521, 541] on span "Show more search queries" at bounding box center [518, 539] width 137 height 12
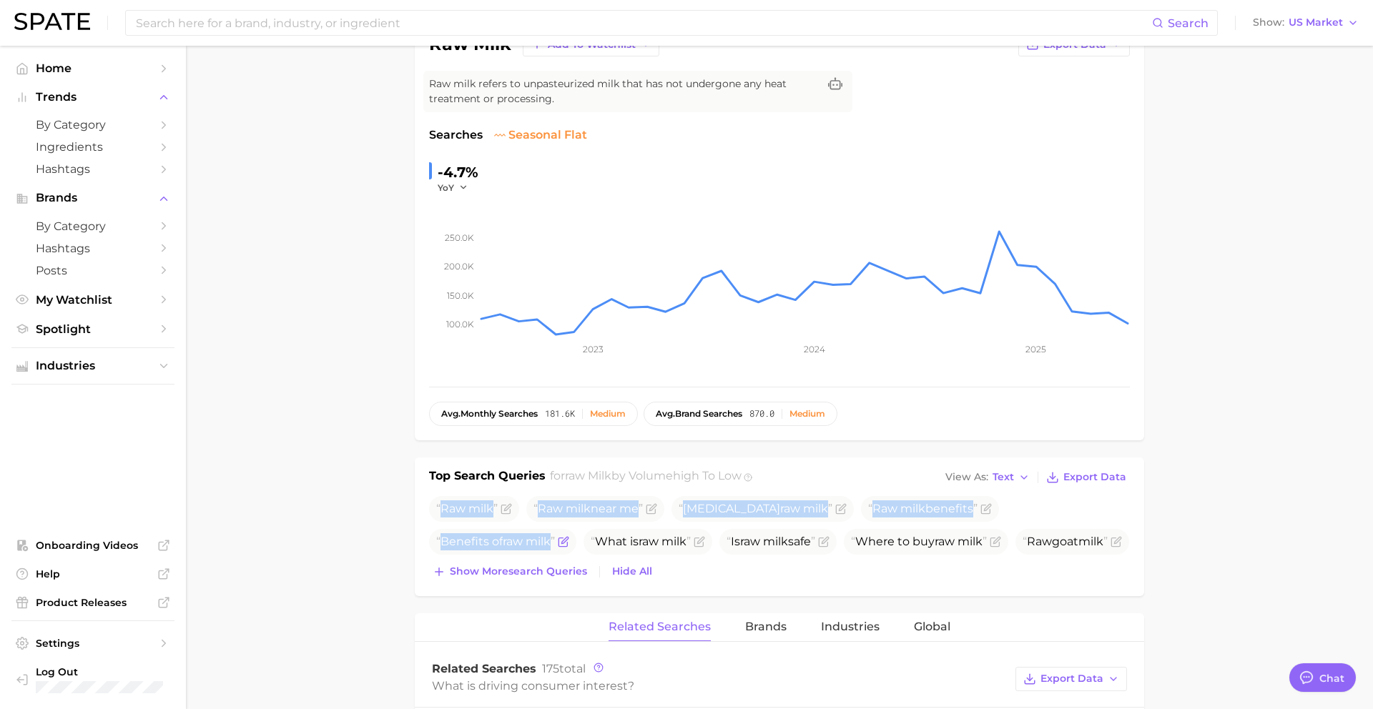
drag, startPoint x: 444, startPoint y: 511, endPoint x: 1099, endPoint y: 509, distance: 654.4
click at [1099, 509] on ul "Raw milk Raw milk near me Bird flu raw milk Raw milk benefits Benefits of raw m…" at bounding box center [779, 542] width 701 height 92
click at [473, 21] on input at bounding box center [643, 23] width 1018 height 24
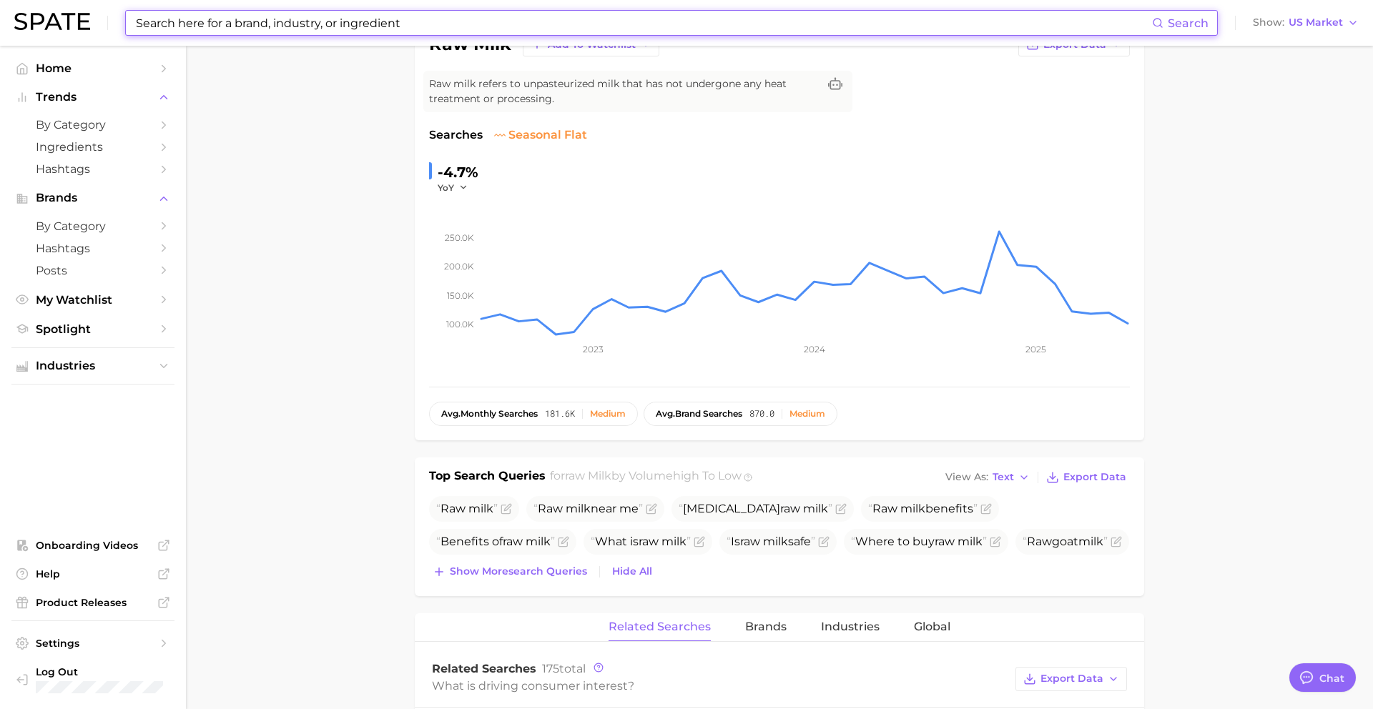
paste input "polydeoxyribonucleotide (pdrn)"
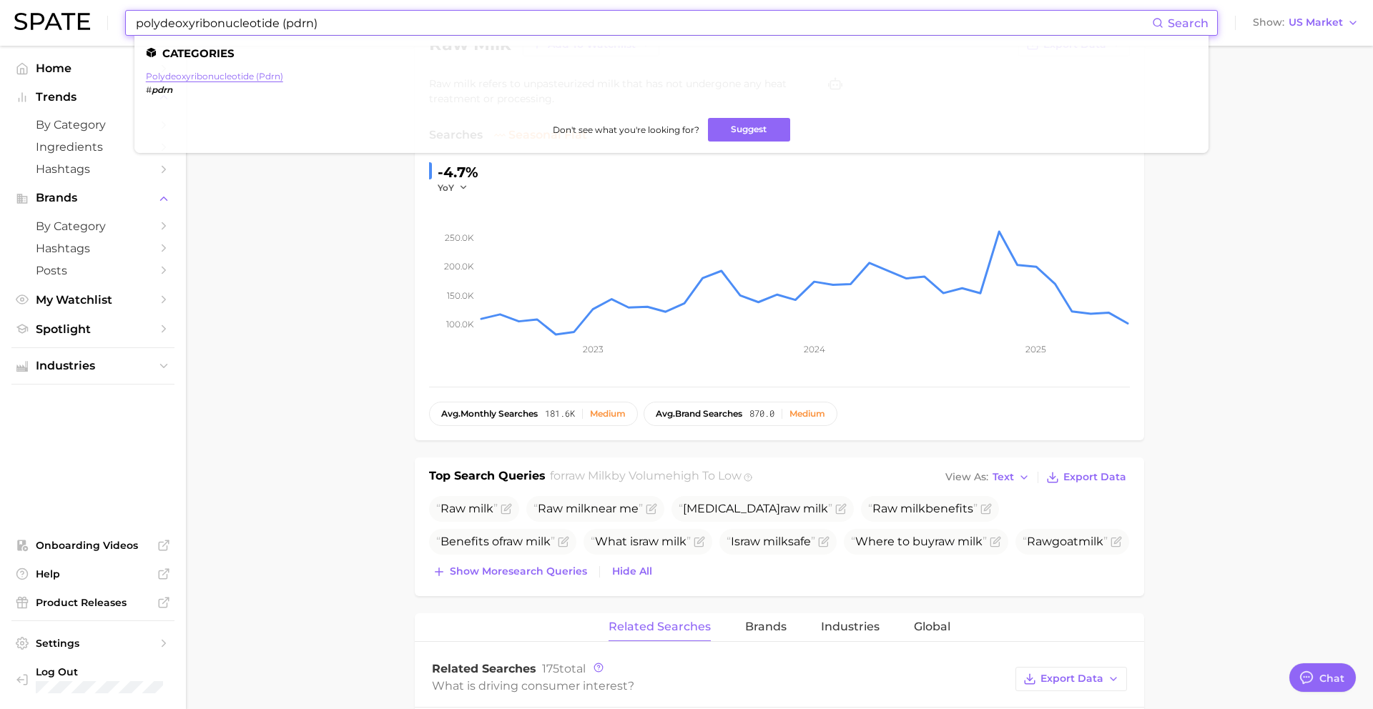
type input "polydeoxyribonucleotide (pdrn)"
click at [184, 73] on link "polydeoxyribonucleotide (pdrn)" at bounding box center [214, 76] width 137 height 11
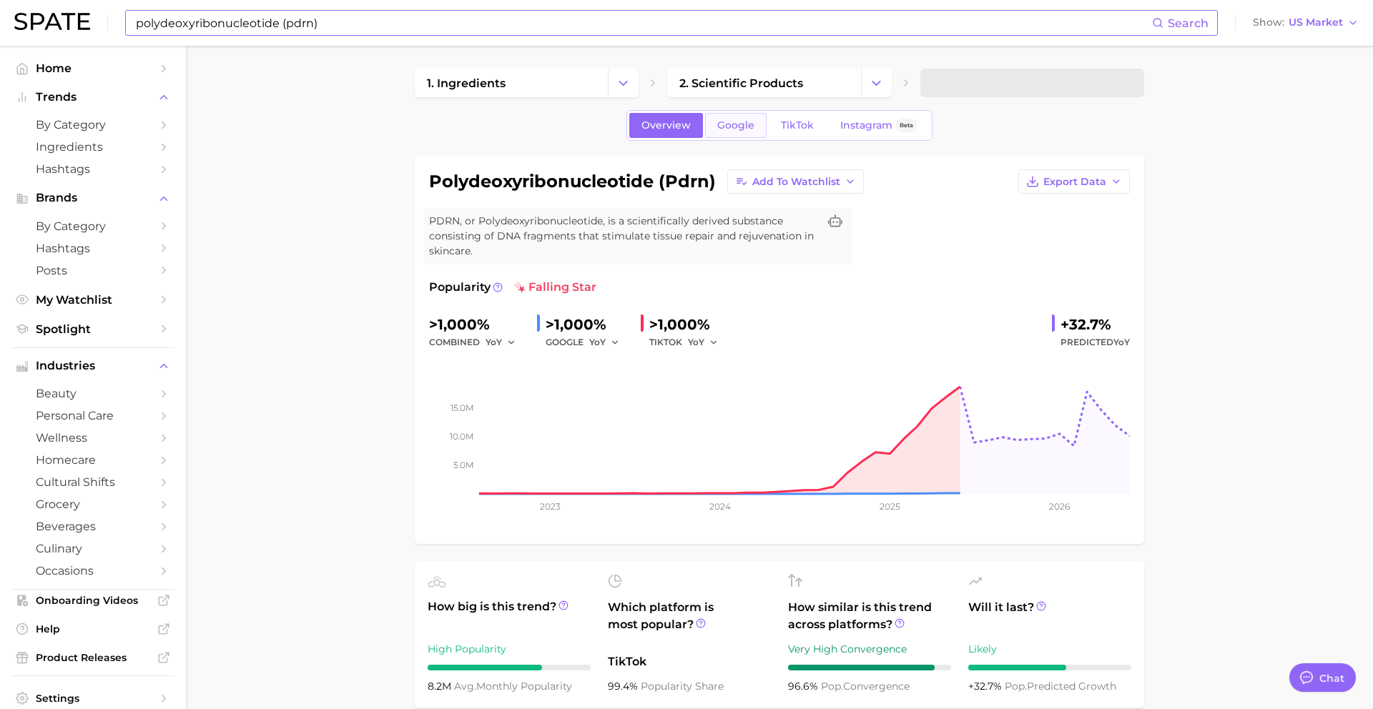
click at [739, 120] on span "Google" at bounding box center [735, 125] width 37 height 12
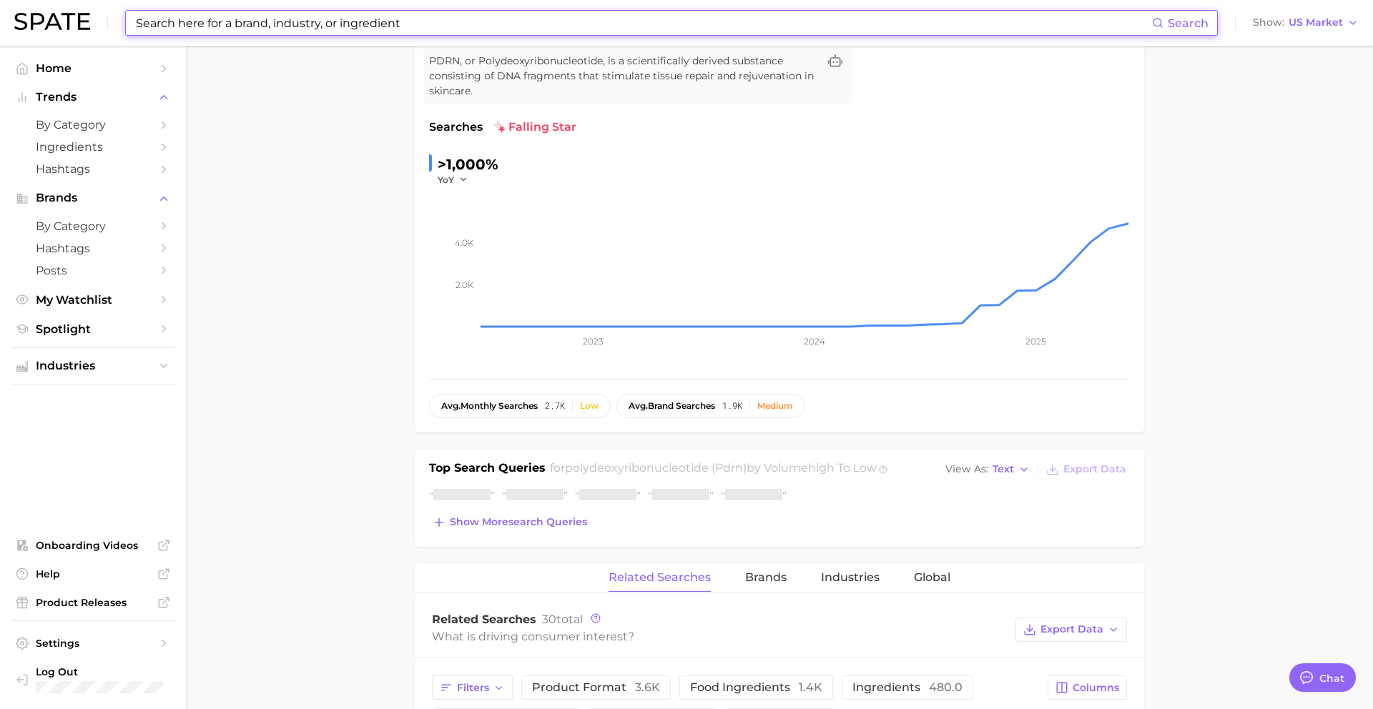
scroll to position [163, 0]
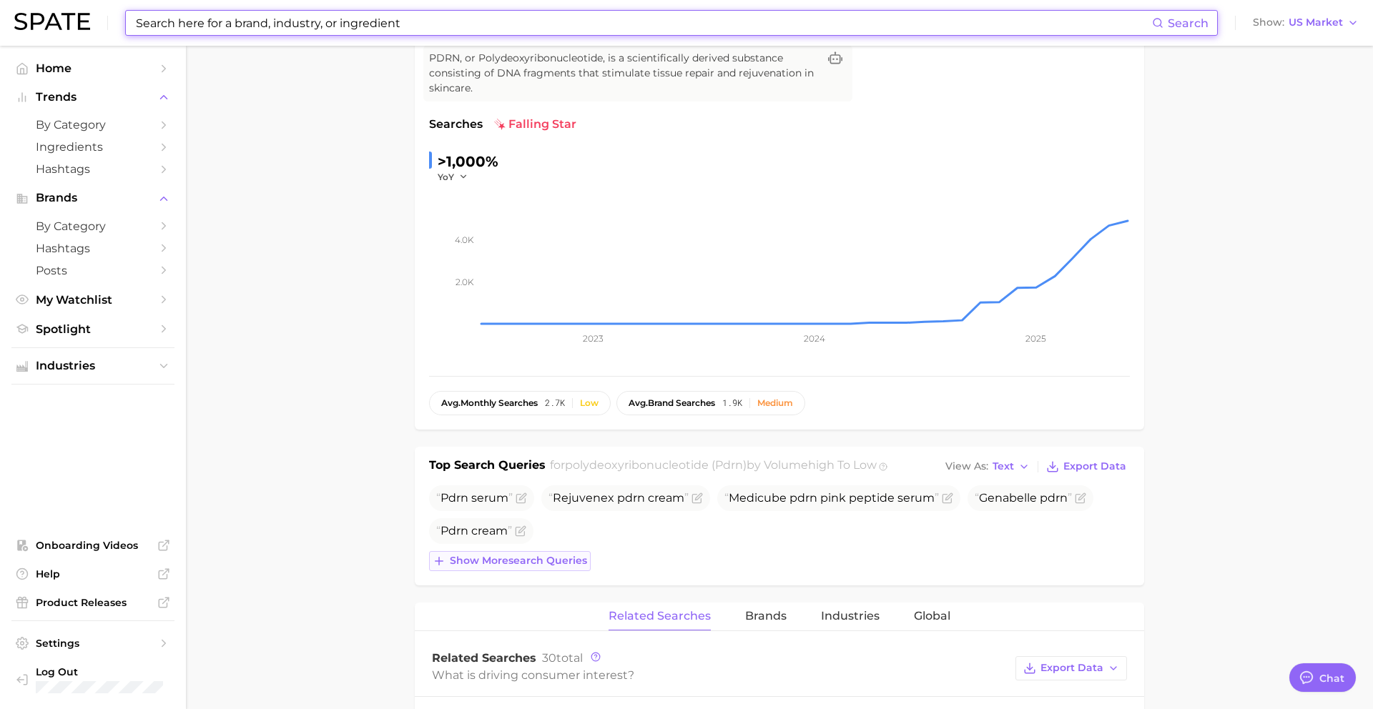
click at [487, 570] on button "Show more search queries" at bounding box center [510, 561] width 162 height 20
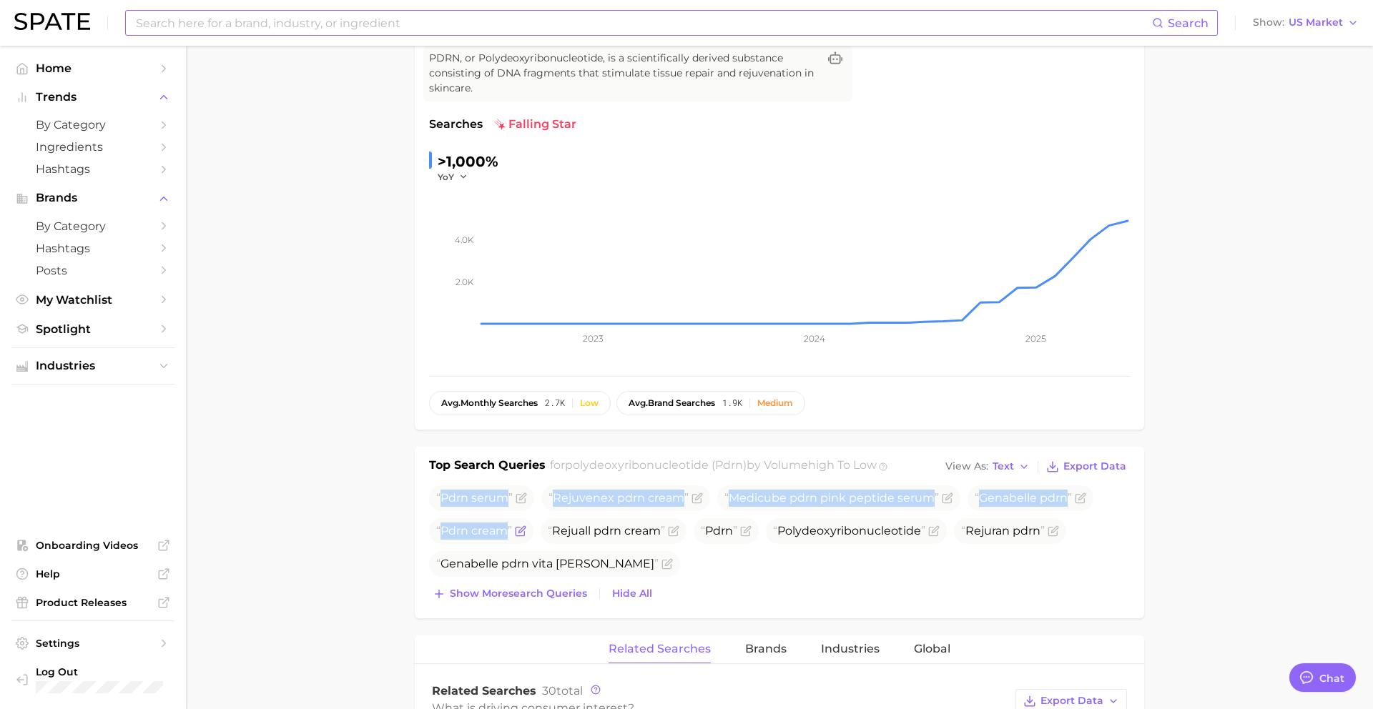
drag, startPoint x: 442, startPoint y: 499, endPoint x: 509, endPoint y: 538, distance: 77.3
click at [509, 538] on ul "Pdrn serum Rejuvenex pdrn cream Medicube pdrn pink peptide serum Genabelle pdrn…" at bounding box center [779, 532] width 701 height 92
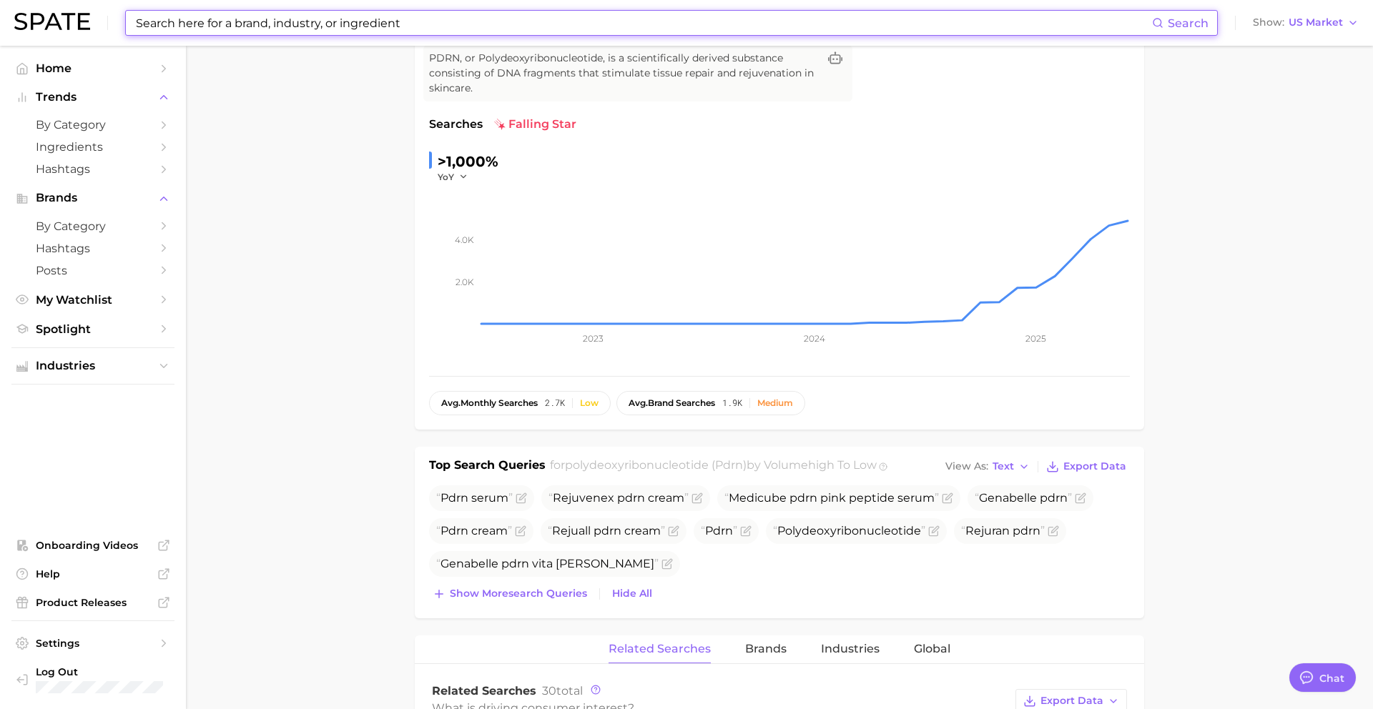
click at [430, 20] on input at bounding box center [643, 23] width 1018 height 24
paste input "beef tallow skincare"
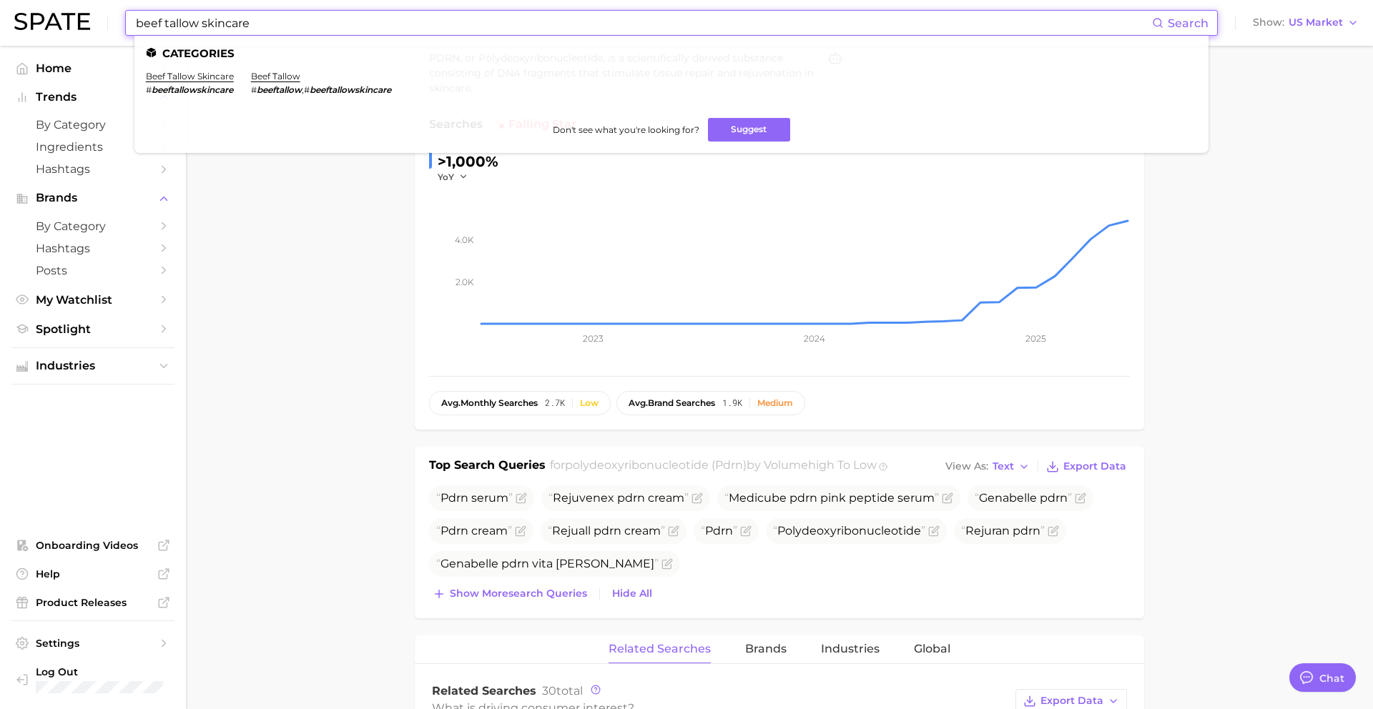
type input "beef tallow skincare"
click at [179, 73] on link "beef tallow skincare" at bounding box center [190, 76] width 88 height 11
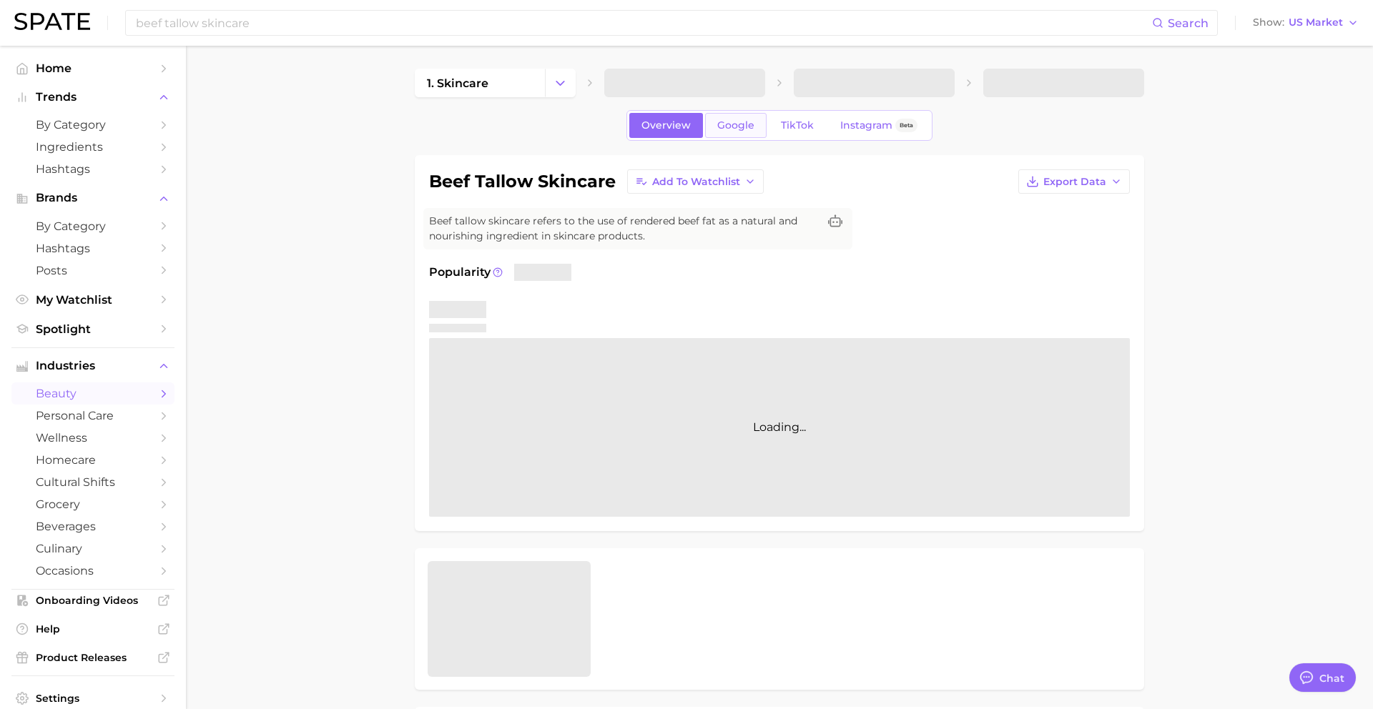
click at [732, 132] on link "Google" at bounding box center [736, 125] width 62 height 25
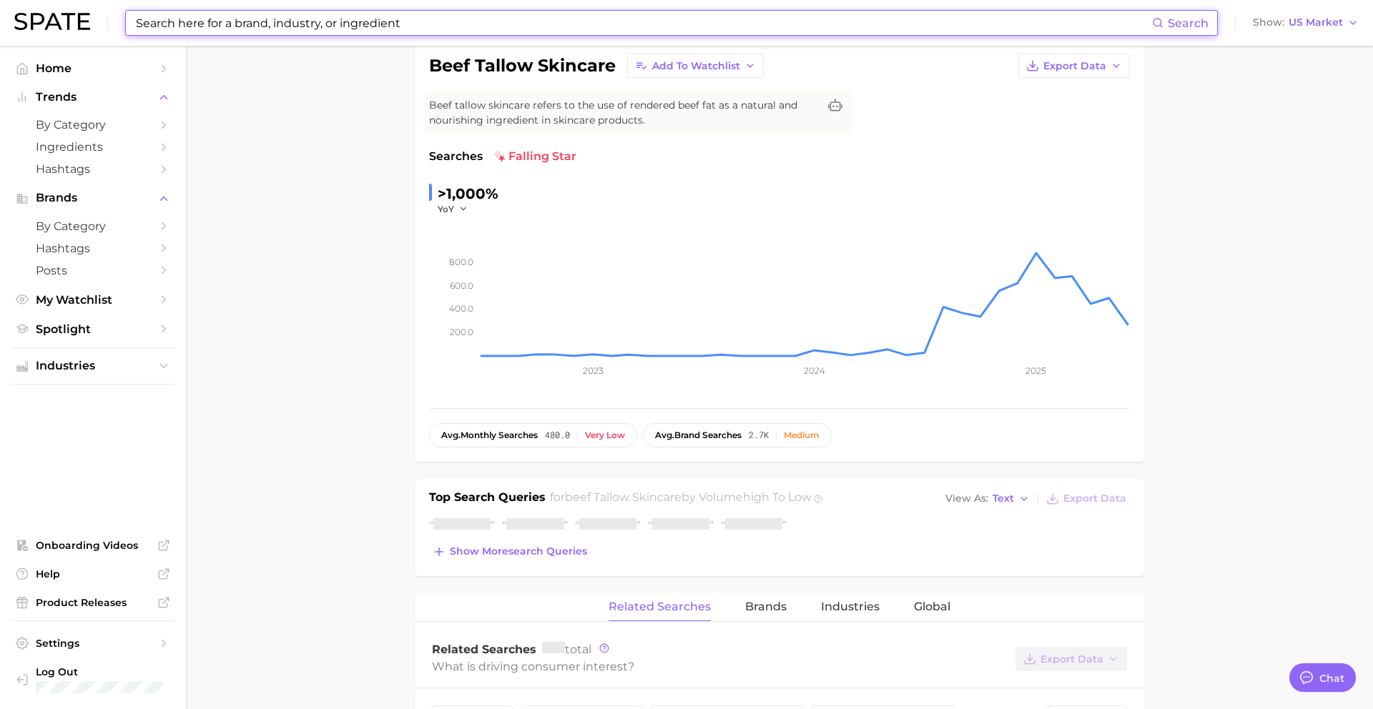
scroll to position [133, 0]
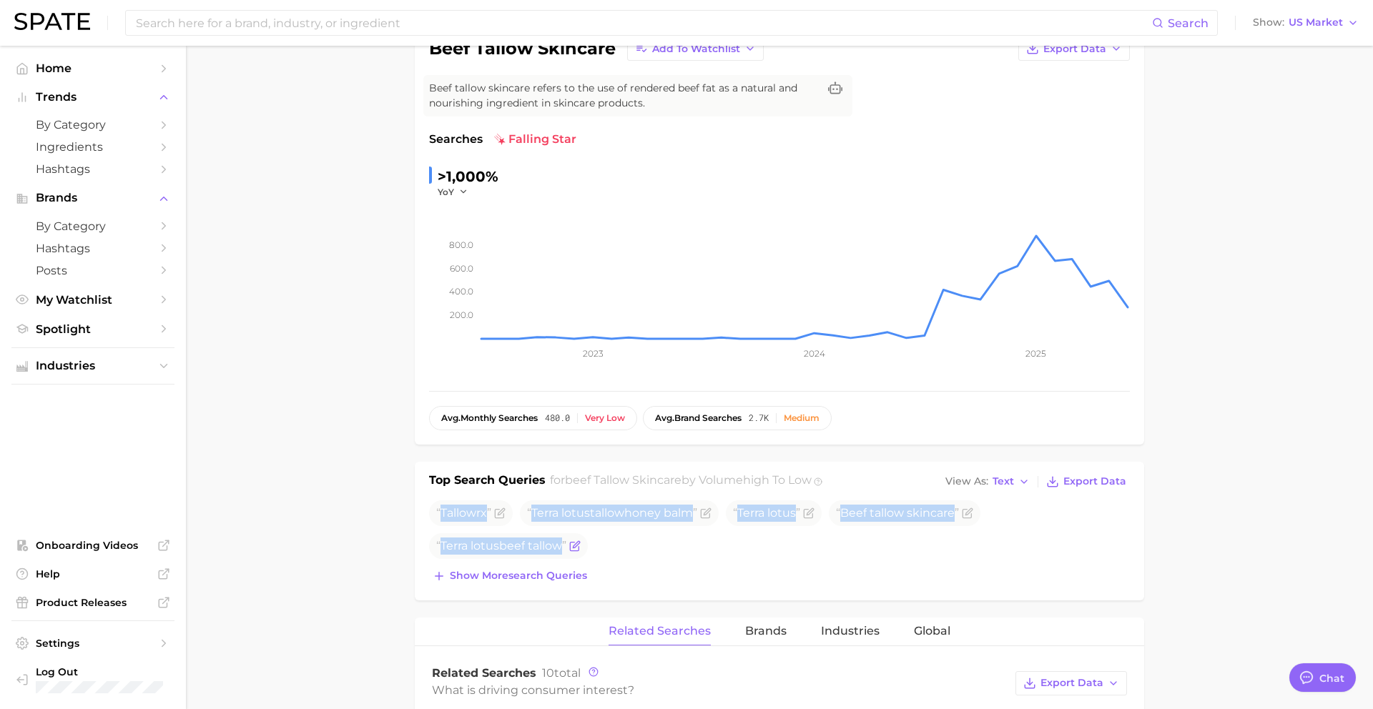
drag, startPoint x: 443, startPoint y: 514, endPoint x: 563, endPoint y: 555, distance: 126.9
click at [563, 555] on ul "Tallow rx Terra lotus tallow honey balm Terra lotus Beef tallow skincare Terra …" at bounding box center [779, 530] width 701 height 59
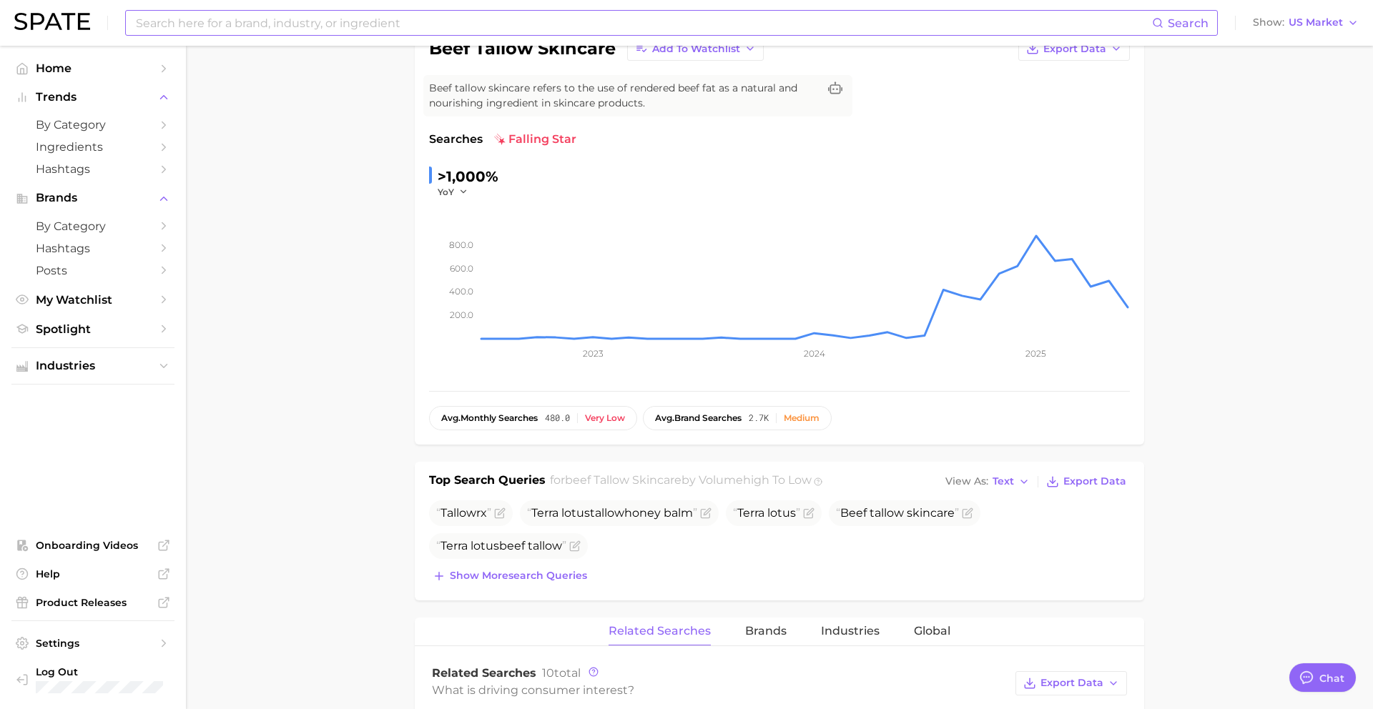
click at [375, 21] on input at bounding box center [643, 23] width 1018 height 24
paste input "bone broth hot chocolate"
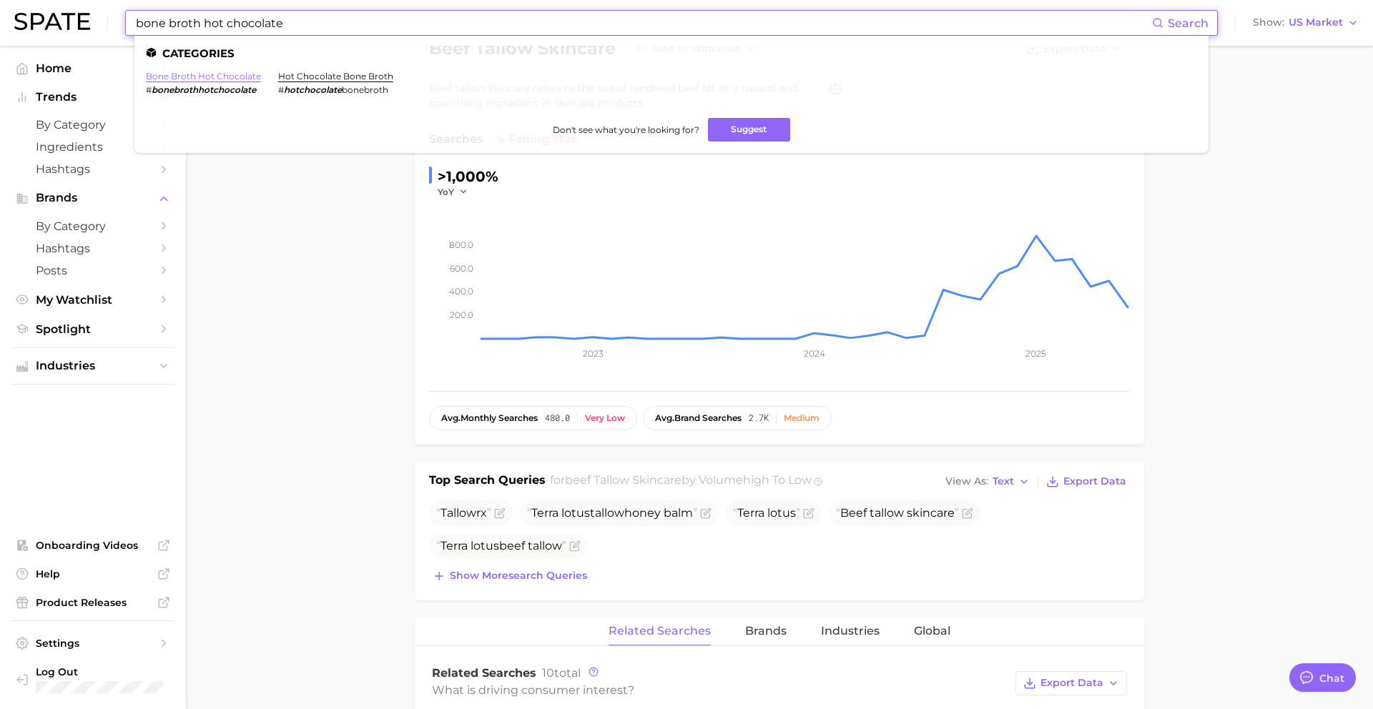
type input "bone broth hot chocolate"
click at [210, 78] on link "bone broth hot chocolate" at bounding box center [203, 76] width 115 height 11
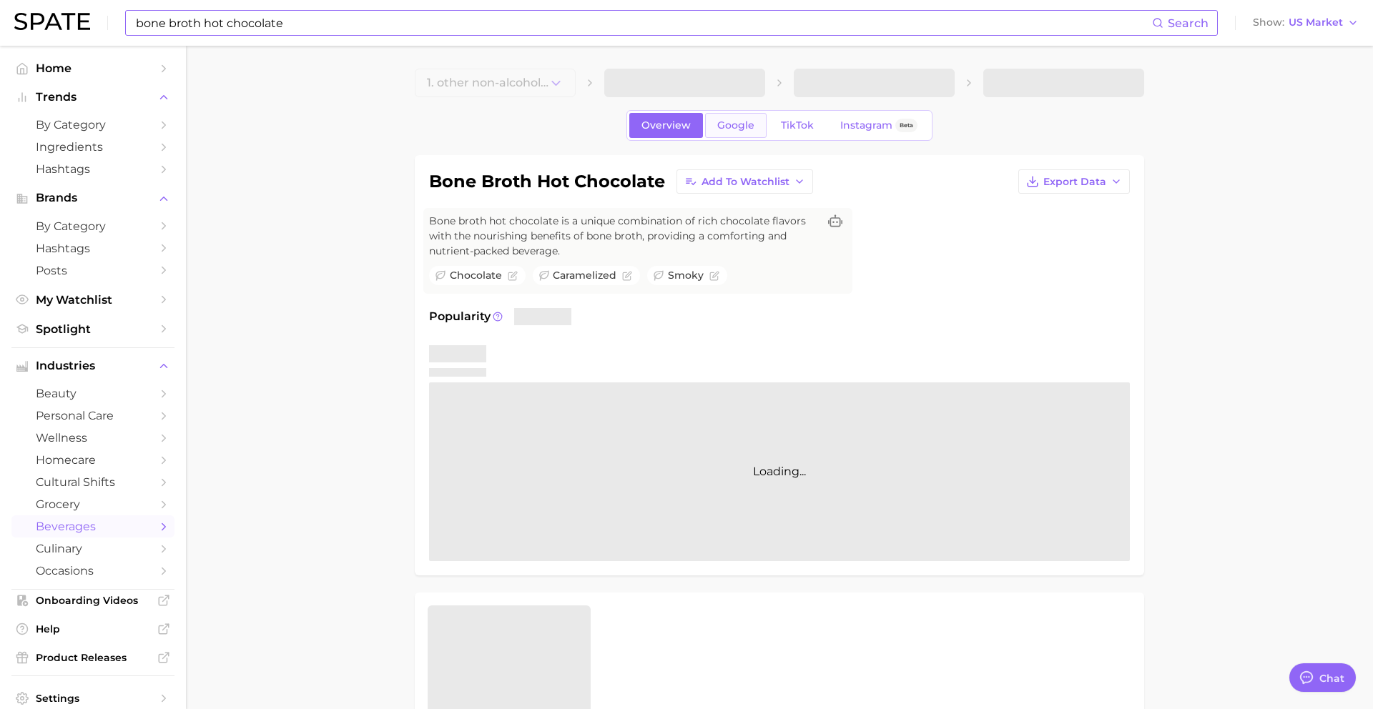
click at [748, 129] on span "Google" at bounding box center [735, 125] width 37 height 12
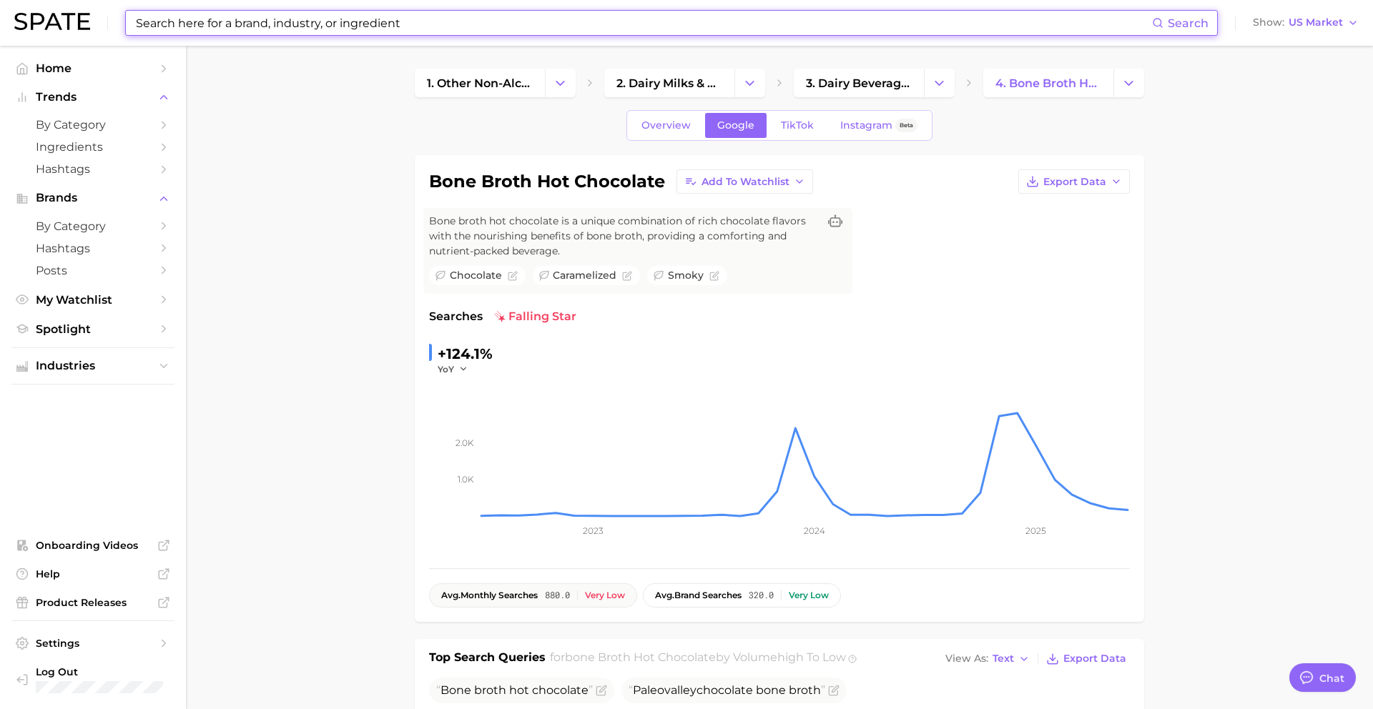
scroll to position [199, 0]
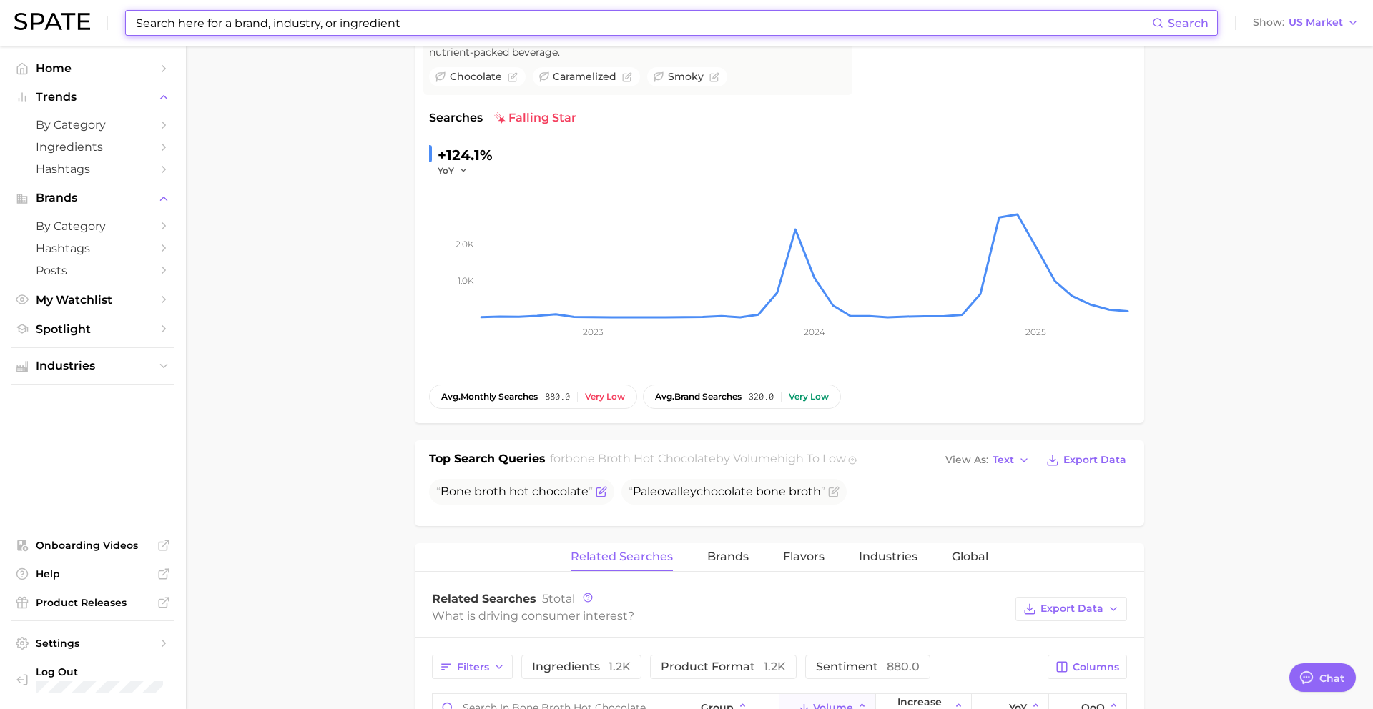
click at [488, 493] on span "broth" at bounding box center [490, 492] width 32 height 14
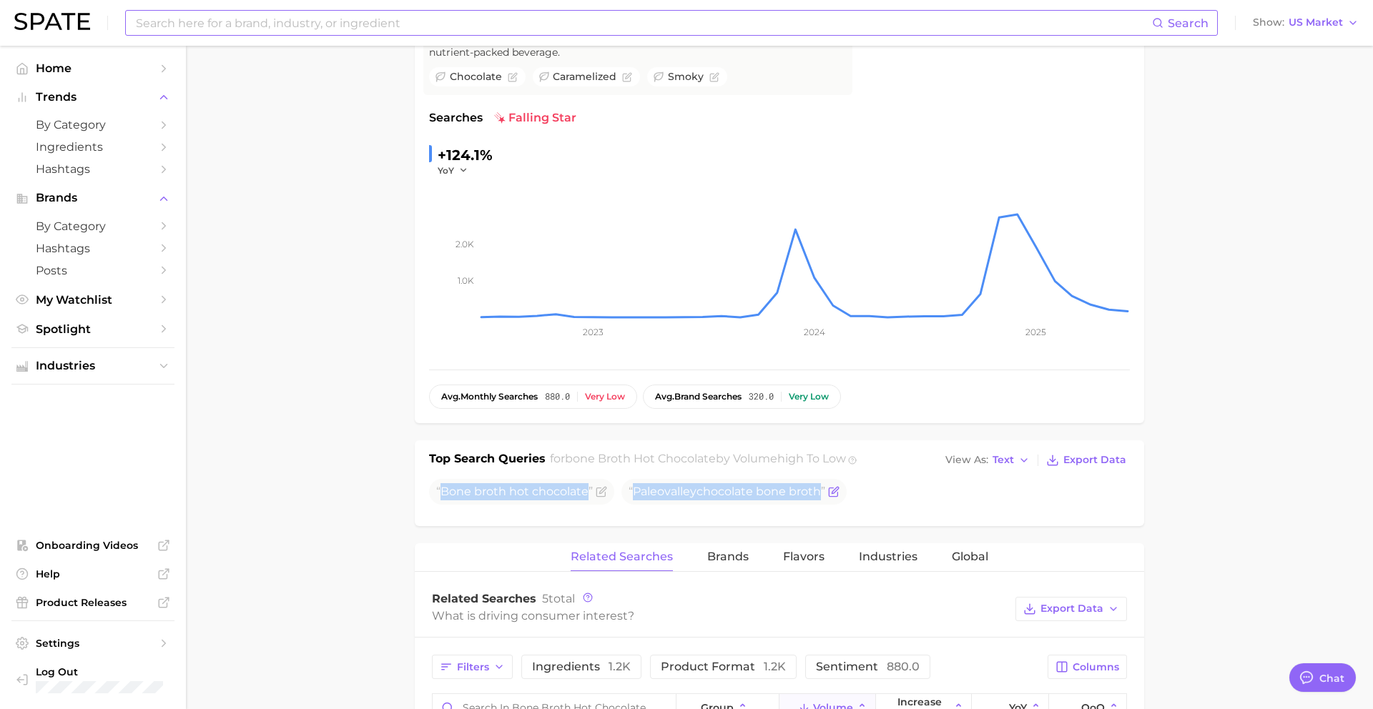
drag, startPoint x: 443, startPoint y: 493, endPoint x: 819, endPoint y: 498, distance: 376.2
click at [819, 498] on ul "Bone broth hot chocolate Paleovalley chocolate bone broth" at bounding box center [779, 492] width 701 height 26
click at [526, 23] on input at bounding box center [643, 23] width 1018 height 24
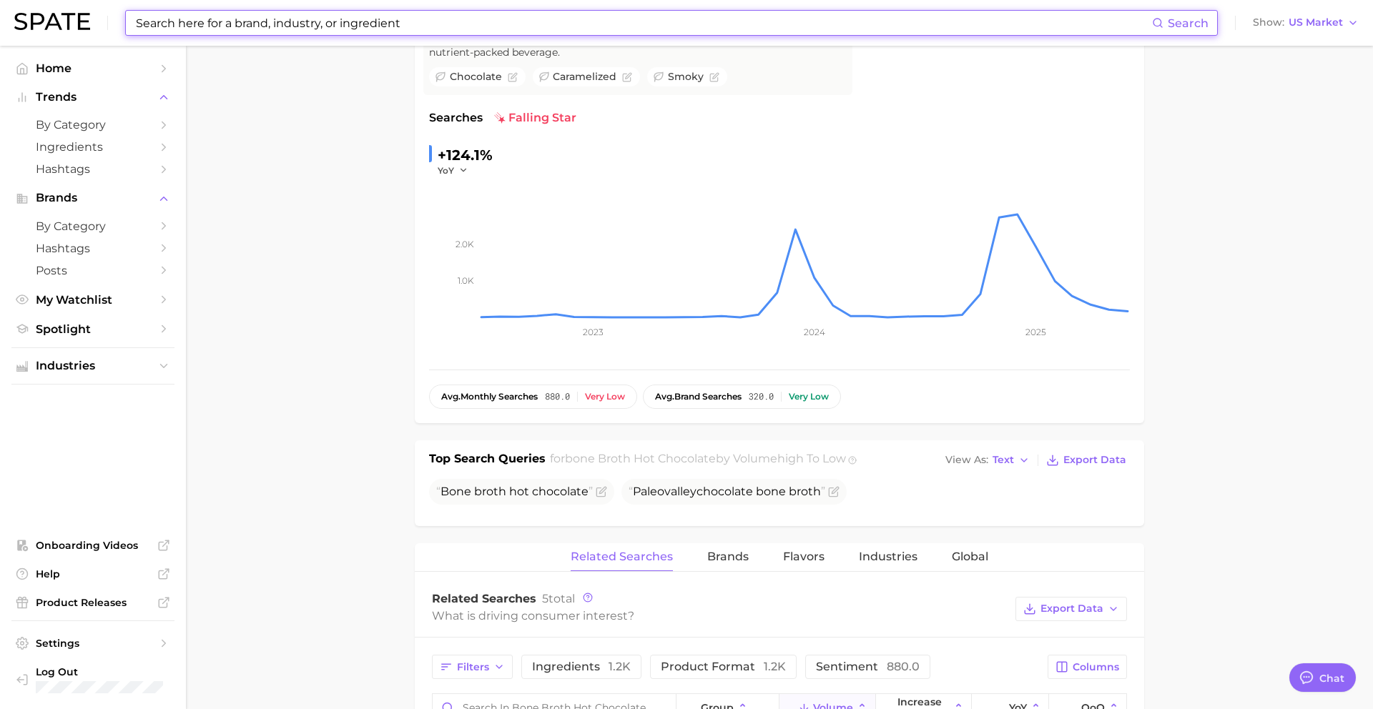
click at [526, 23] on input at bounding box center [643, 23] width 1018 height 24
paste input "butter coffee"
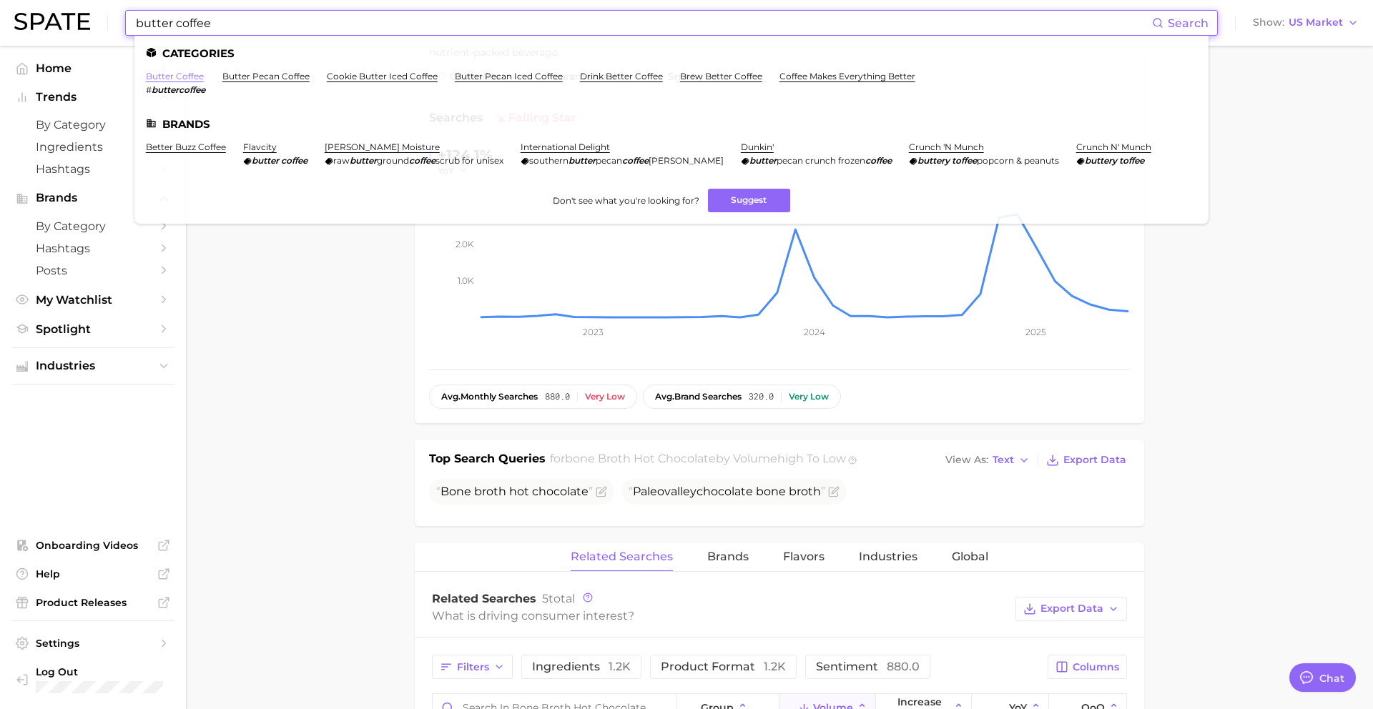
type input "butter coffee"
click at [192, 76] on link "butter coffee" at bounding box center [175, 76] width 58 height 11
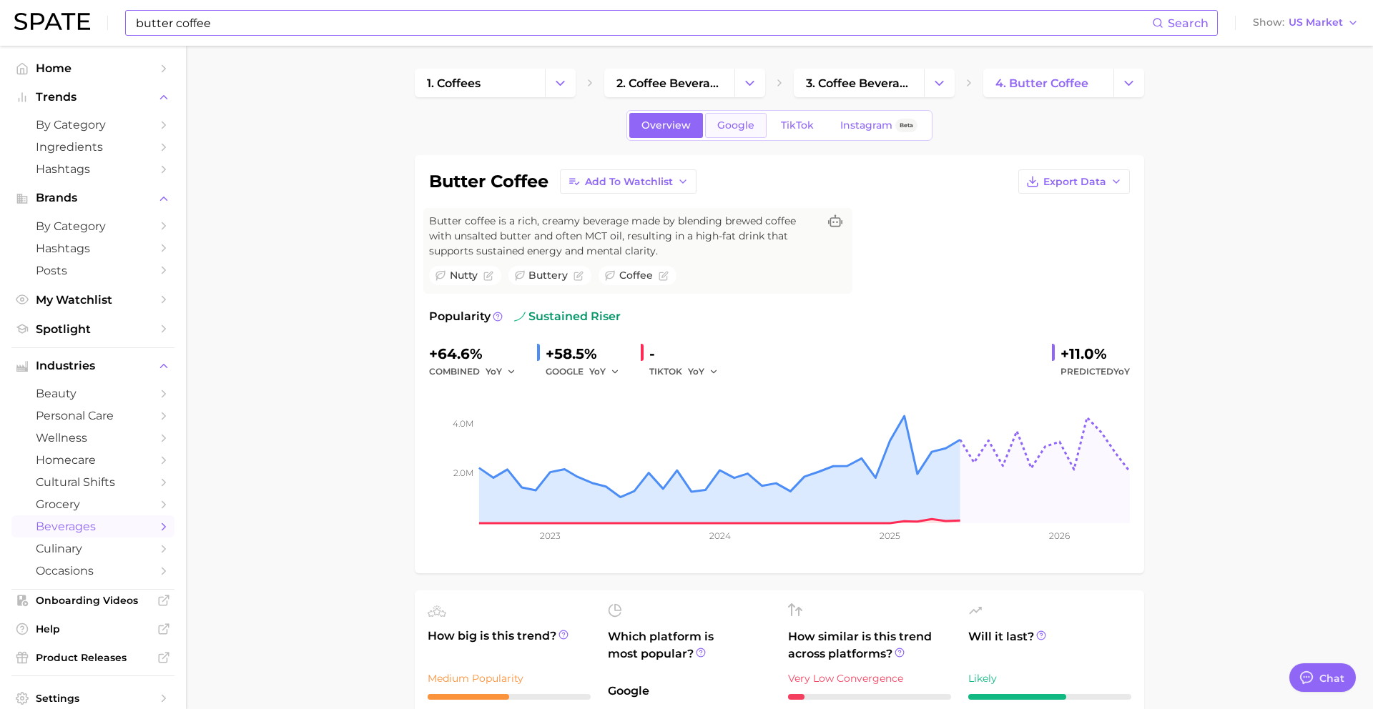
click at [741, 125] on span "Google" at bounding box center [735, 125] width 37 height 12
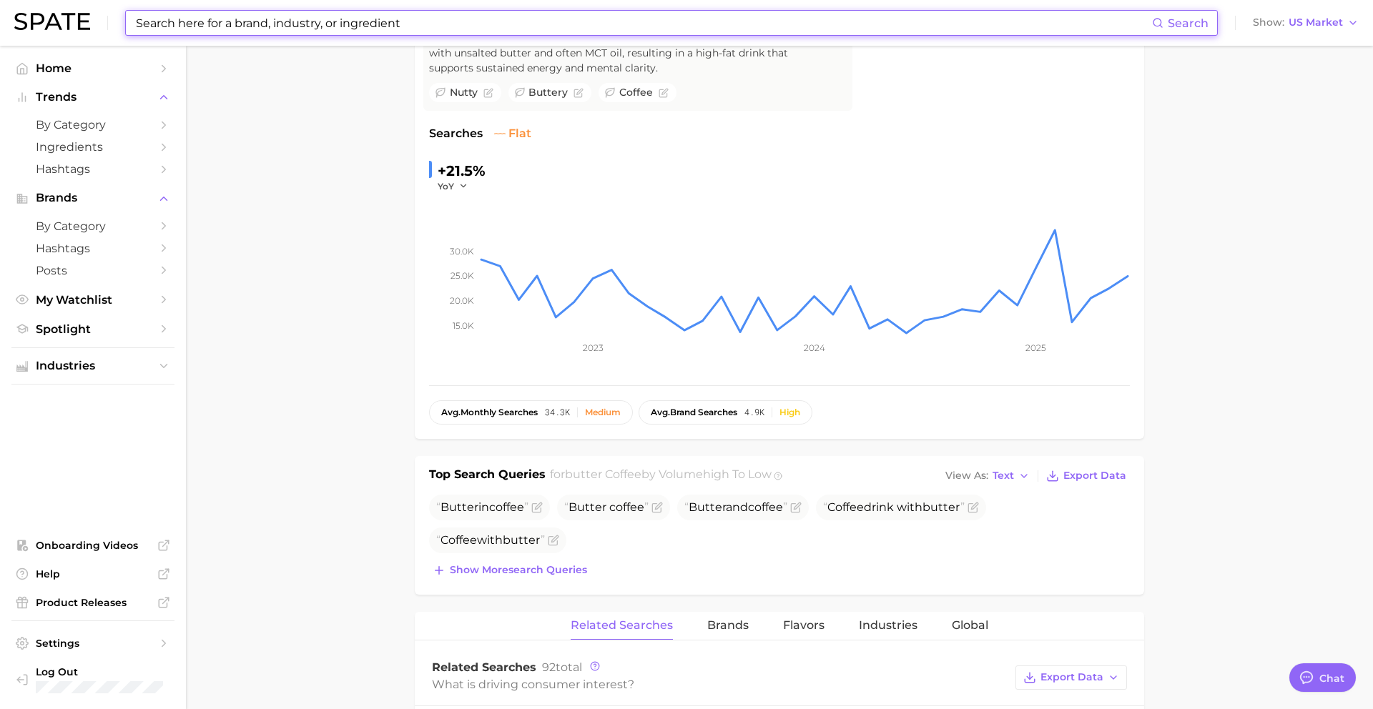
scroll to position [221, 0]
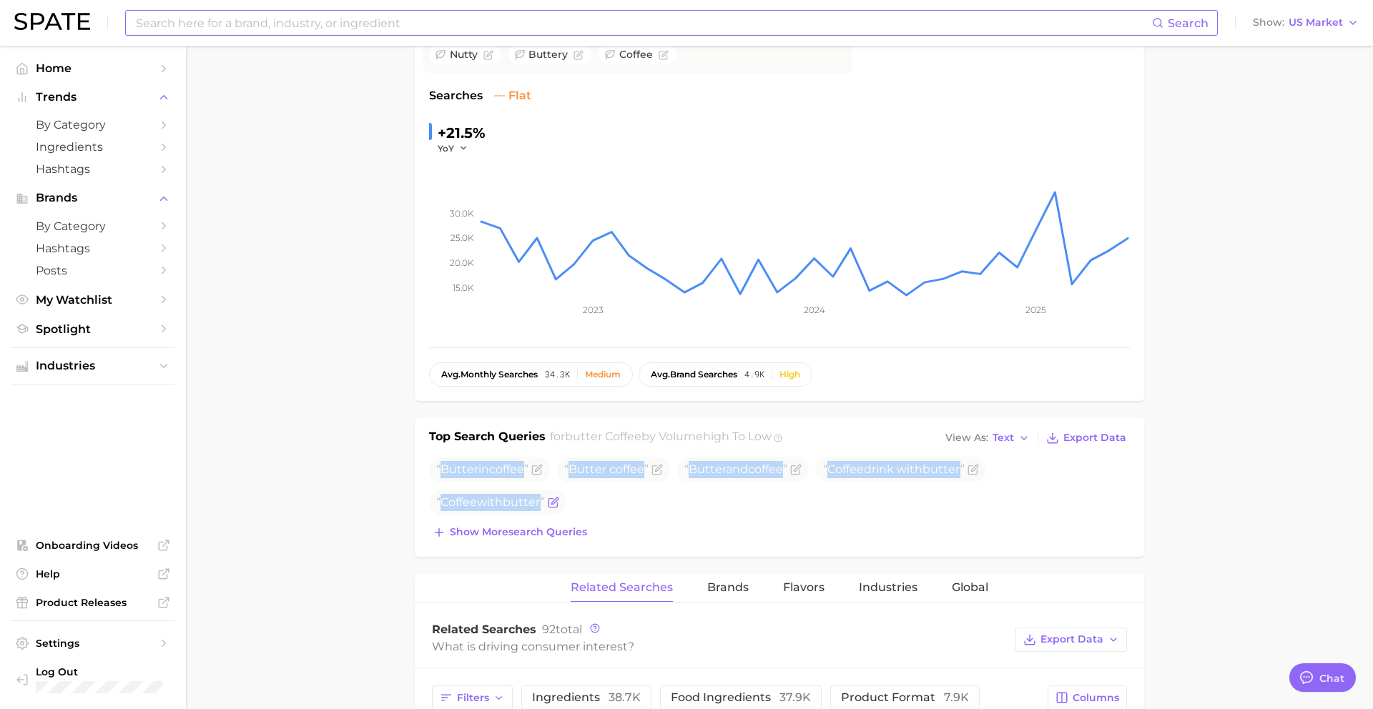
drag, startPoint x: 441, startPoint y: 471, endPoint x: 544, endPoint y: 505, distance: 109.0
click at [544, 505] on ul "Butter in coffee Butter coffee Butter and coffee Coffee drink with butter Coffe…" at bounding box center [779, 486] width 701 height 59
click at [495, 21] on input at bounding box center [643, 23] width 1018 height 24
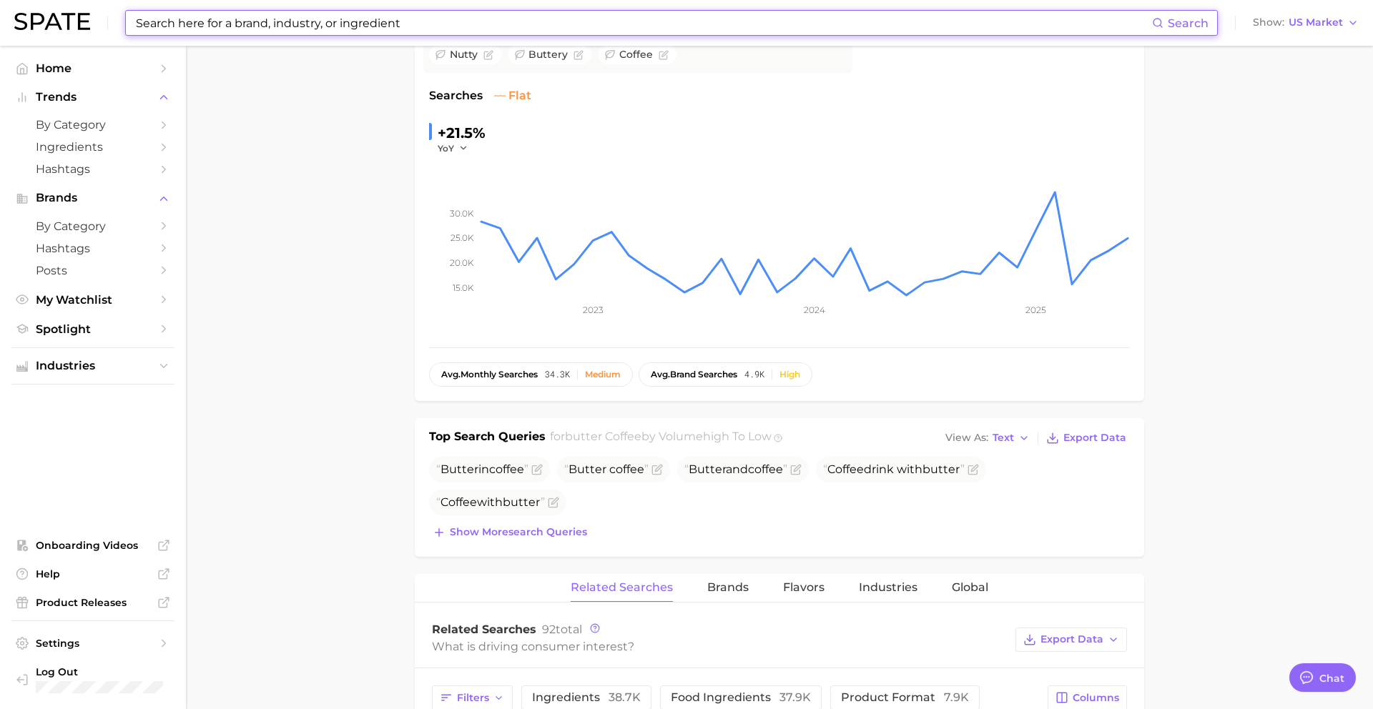
click at [495, 21] on input at bounding box center [643, 23] width 1018 height 24
paste input "mink oil"
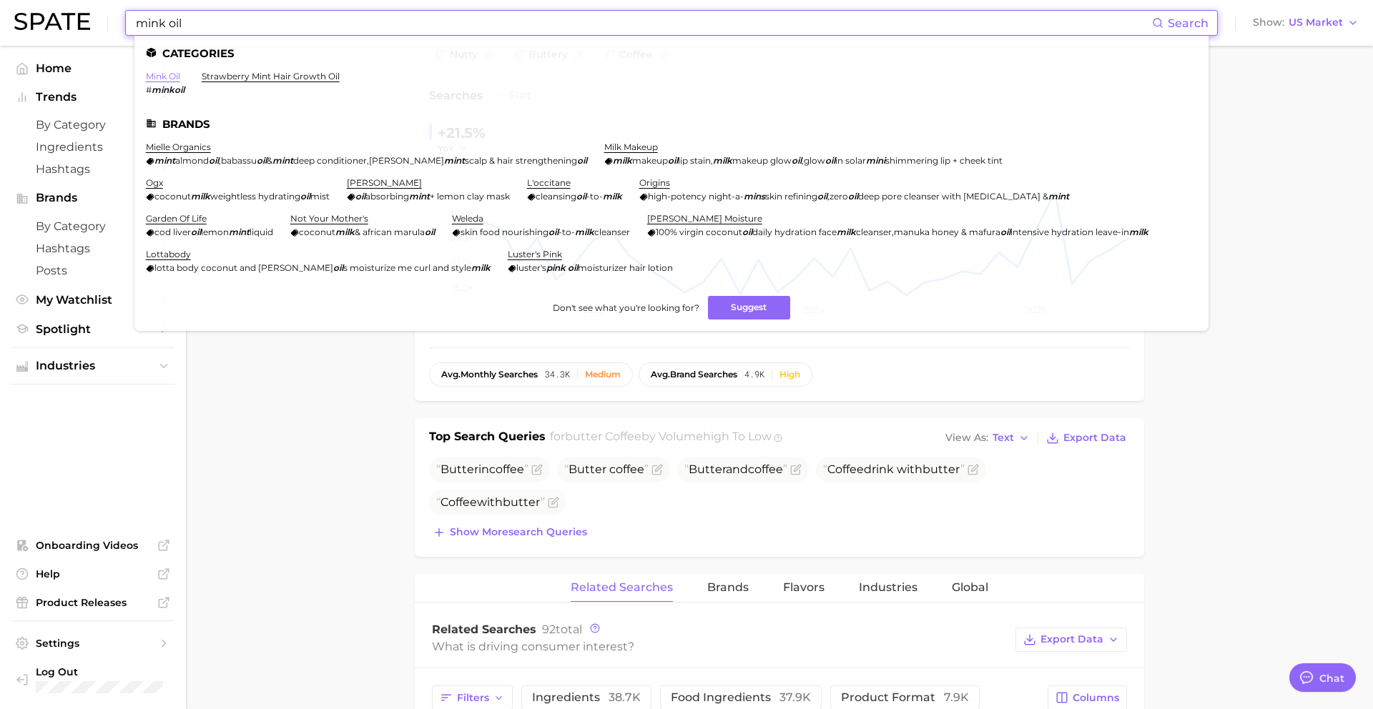
type input "mink oil"
click at [162, 79] on link "mink oil" at bounding box center [163, 76] width 34 height 11
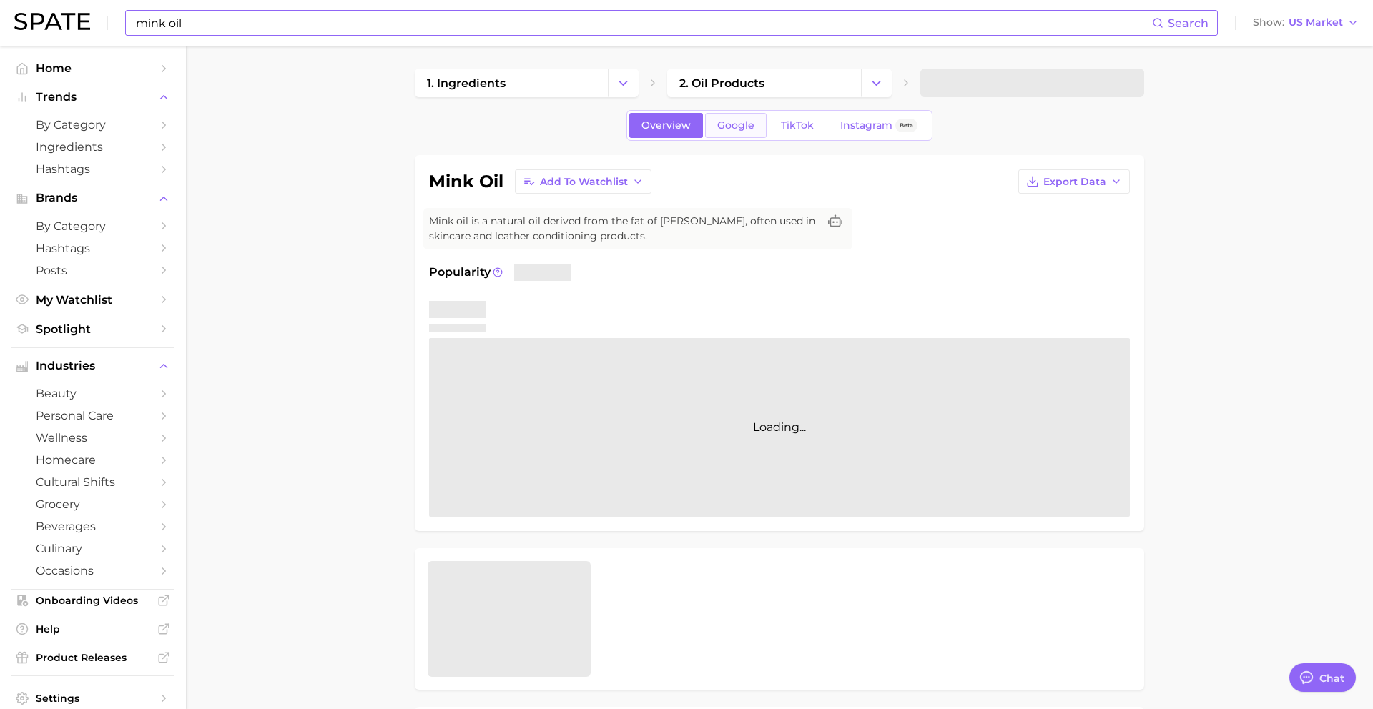
click at [725, 133] on link "Google" at bounding box center [736, 125] width 62 height 25
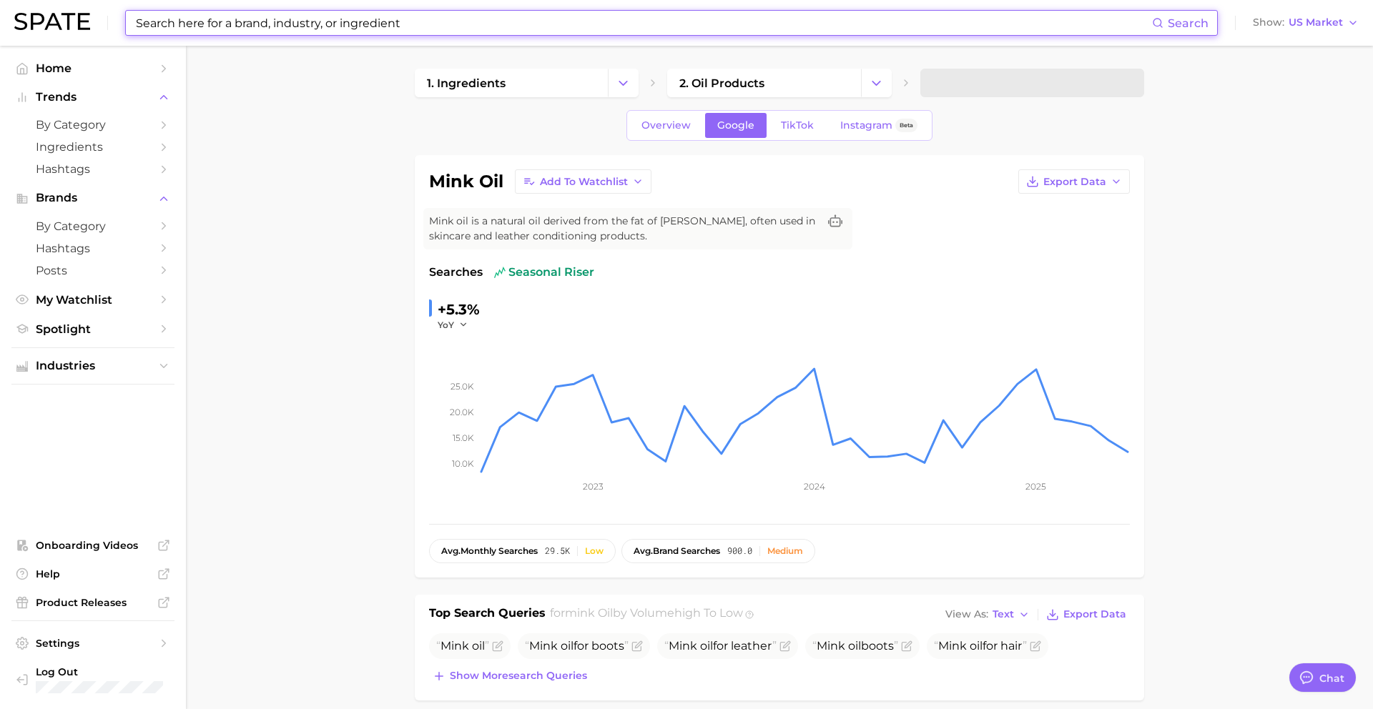
scroll to position [149, 0]
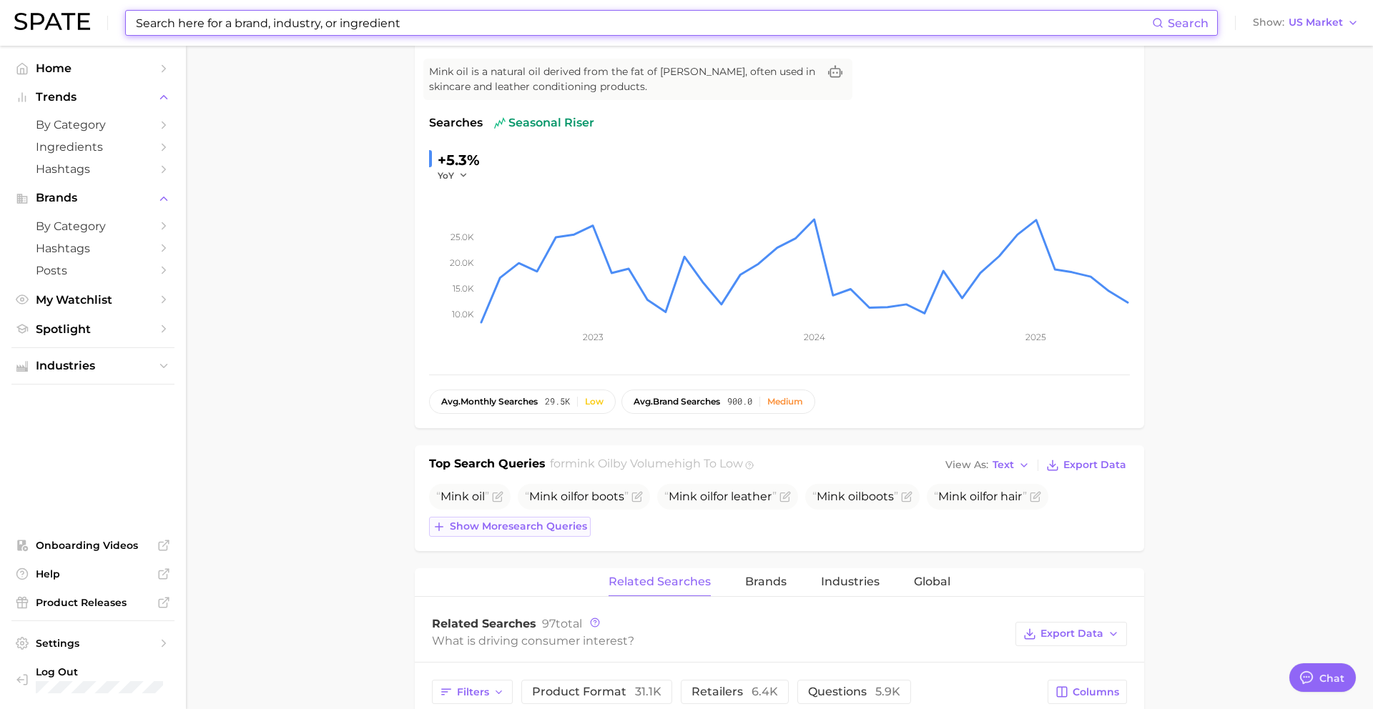
click at [529, 531] on span "Show more search queries" at bounding box center [518, 527] width 137 height 12
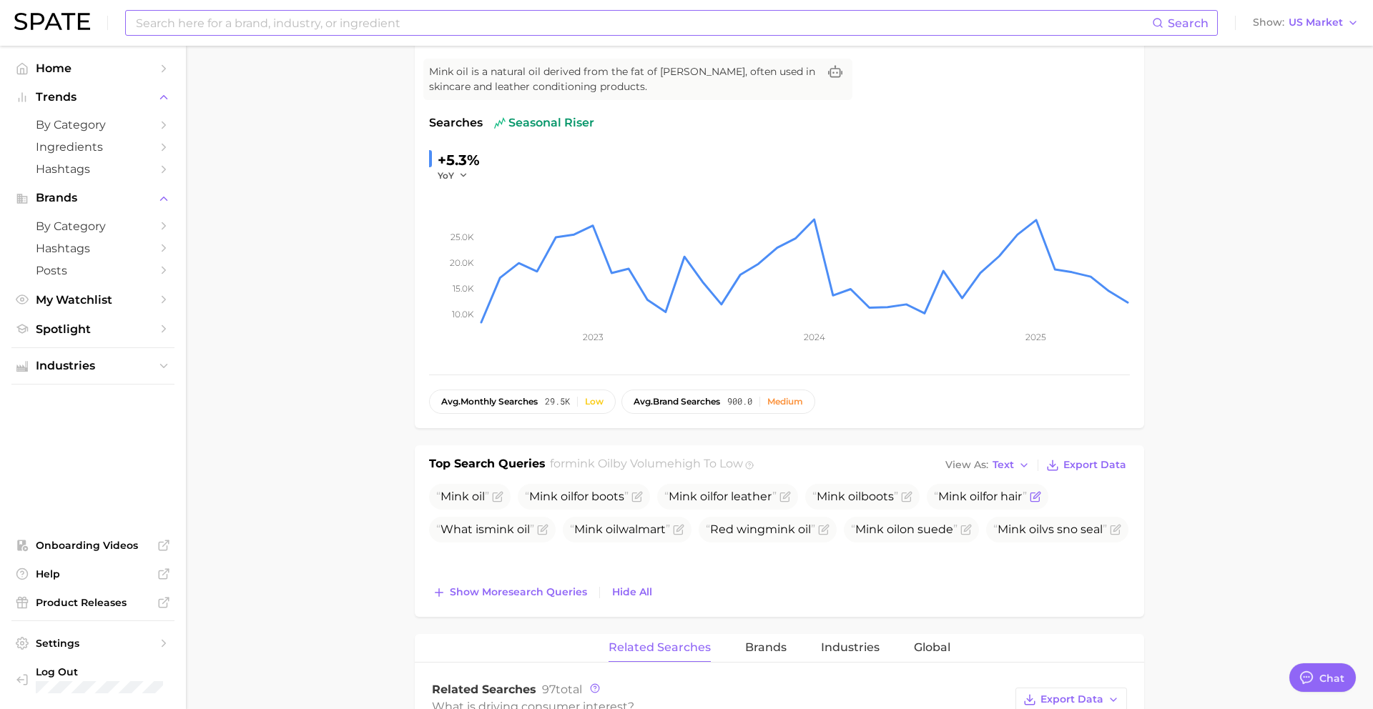
drag, startPoint x: 443, startPoint y: 499, endPoint x: 1038, endPoint y: 500, distance: 595.1
click at [1038, 500] on ul "Mink oil Mink oil for boots Mink oil for leather Mink oil boots Mink oil for ha…" at bounding box center [779, 513] width 701 height 59
click at [385, 19] on input at bounding box center [643, 23] width 1018 height 24
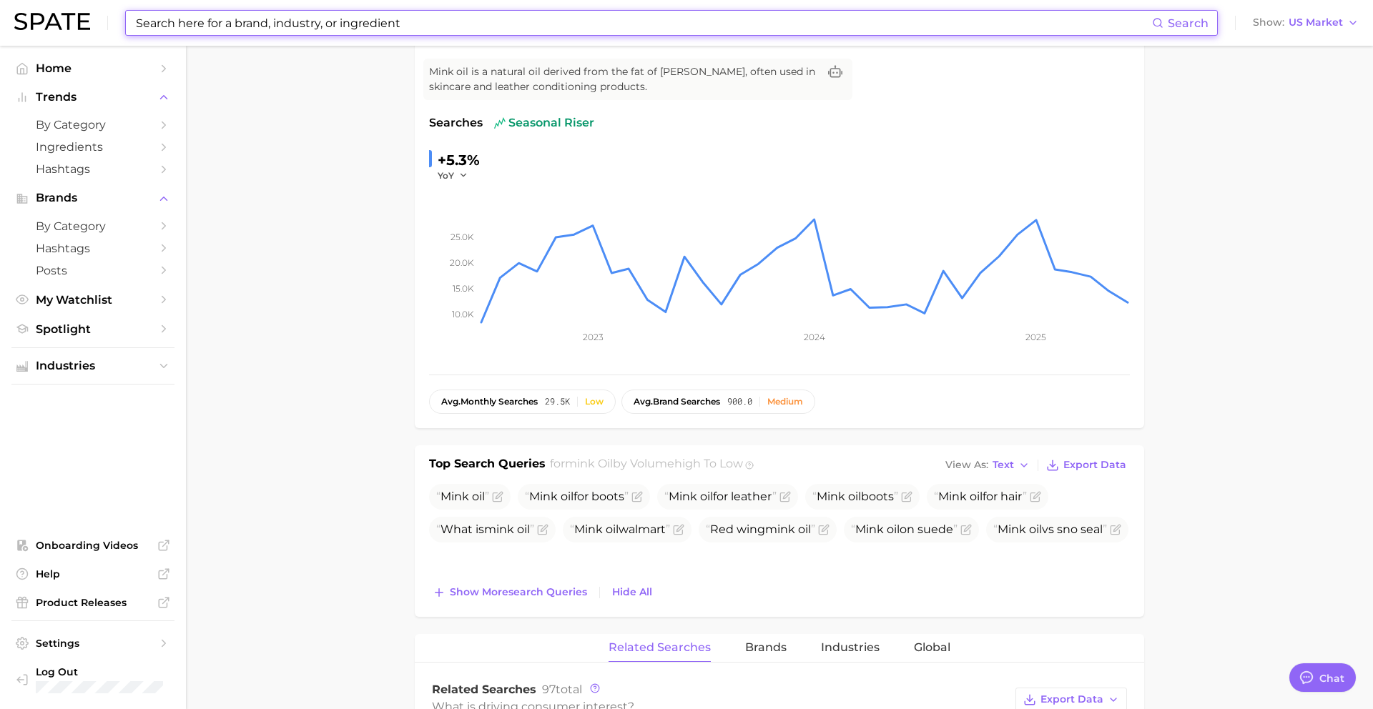
paste input "salmon sperm facial"
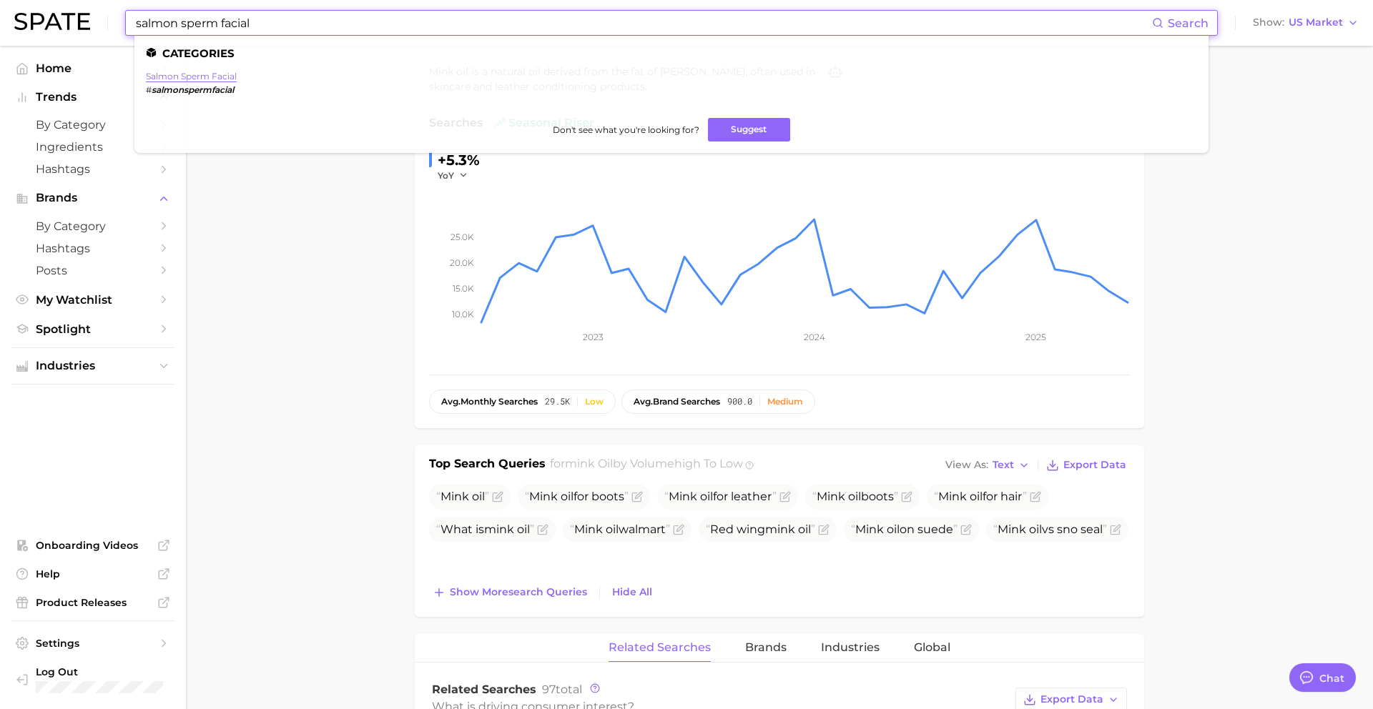
type input "salmon sperm facial"
click at [181, 77] on link "salmon sperm facial" at bounding box center [191, 76] width 91 height 11
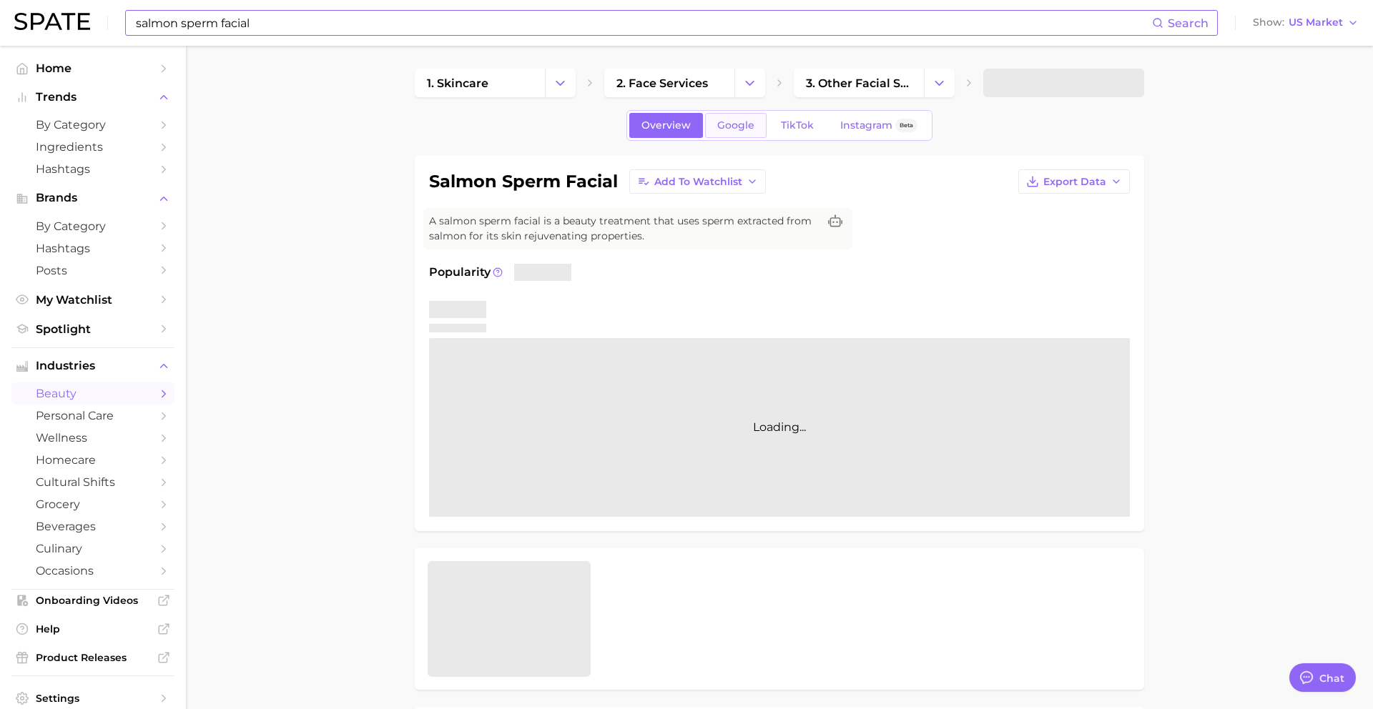
click at [732, 134] on link "Google" at bounding box center [736, 125] width 62 height 25
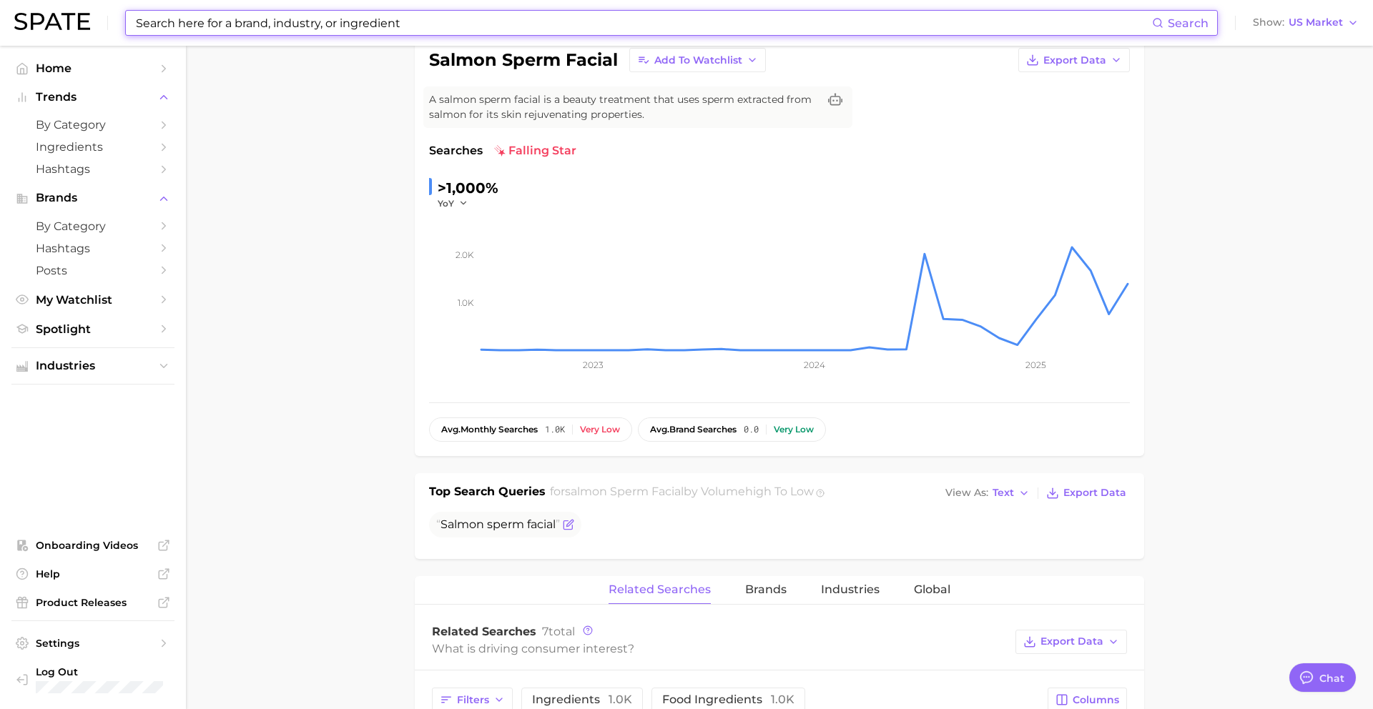
scroll to position [138, 0]
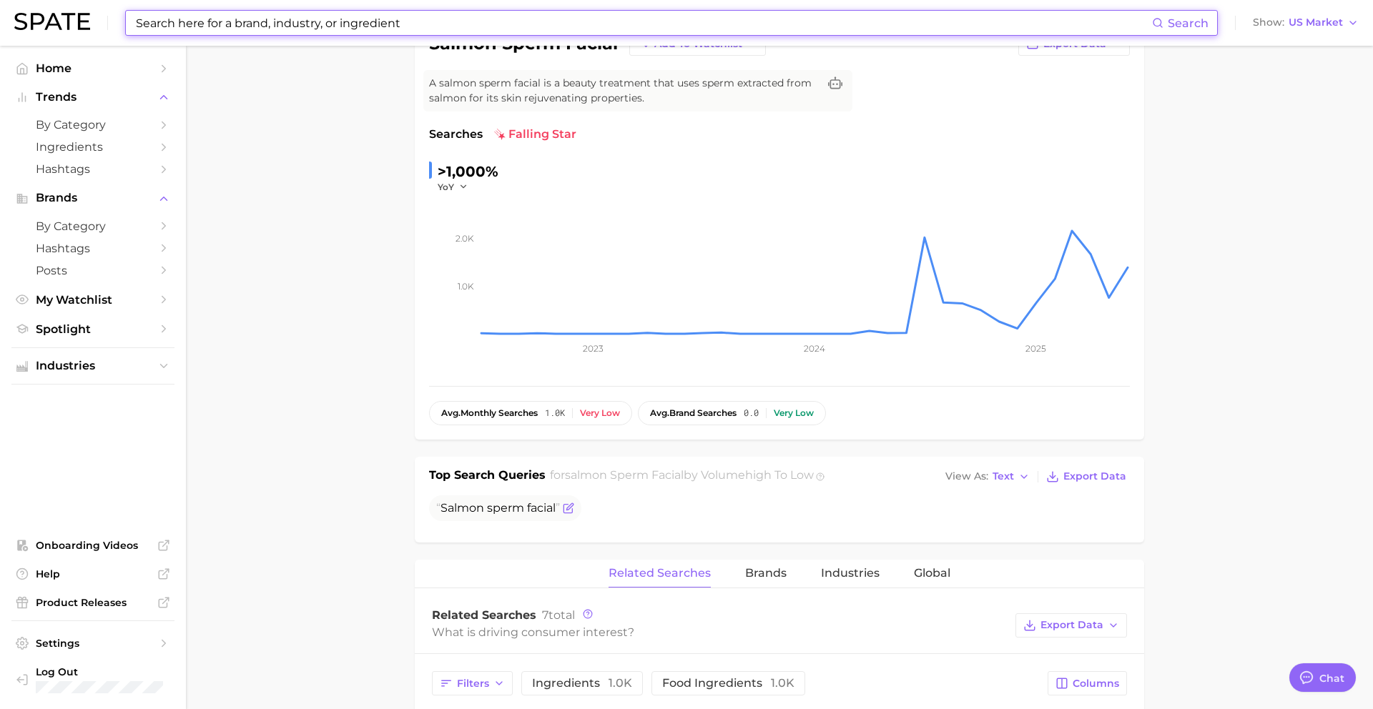
click at [486, 502] on span "Salmon sperm facial" at bounding box center [498, 508] width 124 height 14
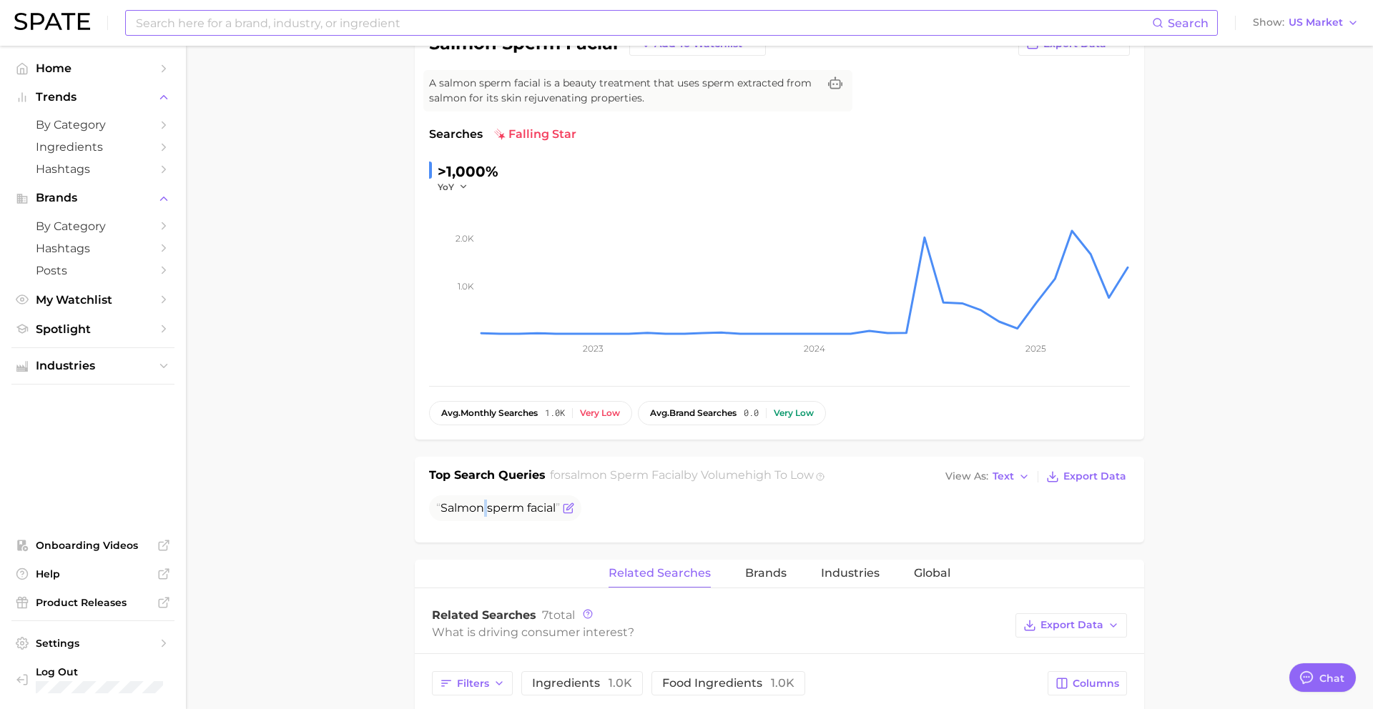
click at [486, 502] on span "Salmon sperm facial" at bounding box center [498, 508] width 124 height 14
click at [310, 21] on input at bounding box center [643, 23] width 1018 height 24
paste input "lanolin lip balm"
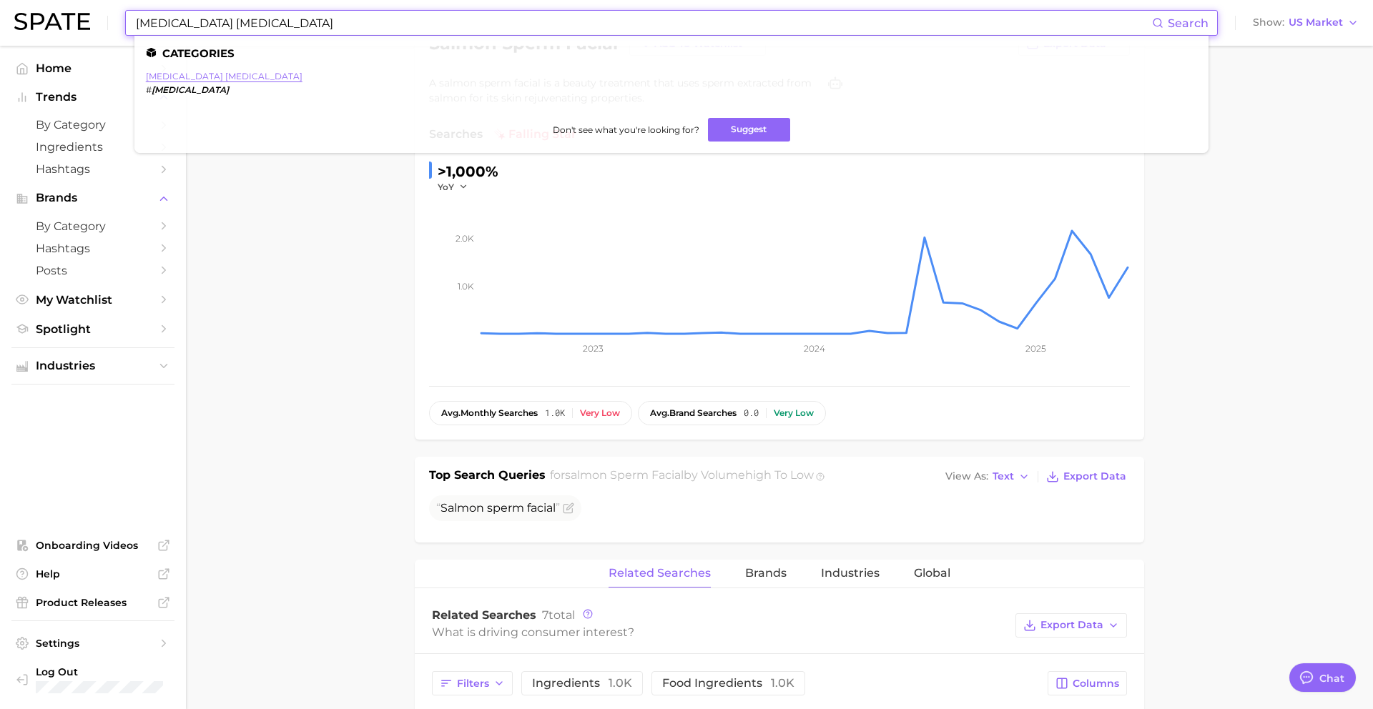
type input "lanolin lip balm"
click at [174, 73] on link "lanolin lip balm" at bounding box center [224, 76] width 157 height 11
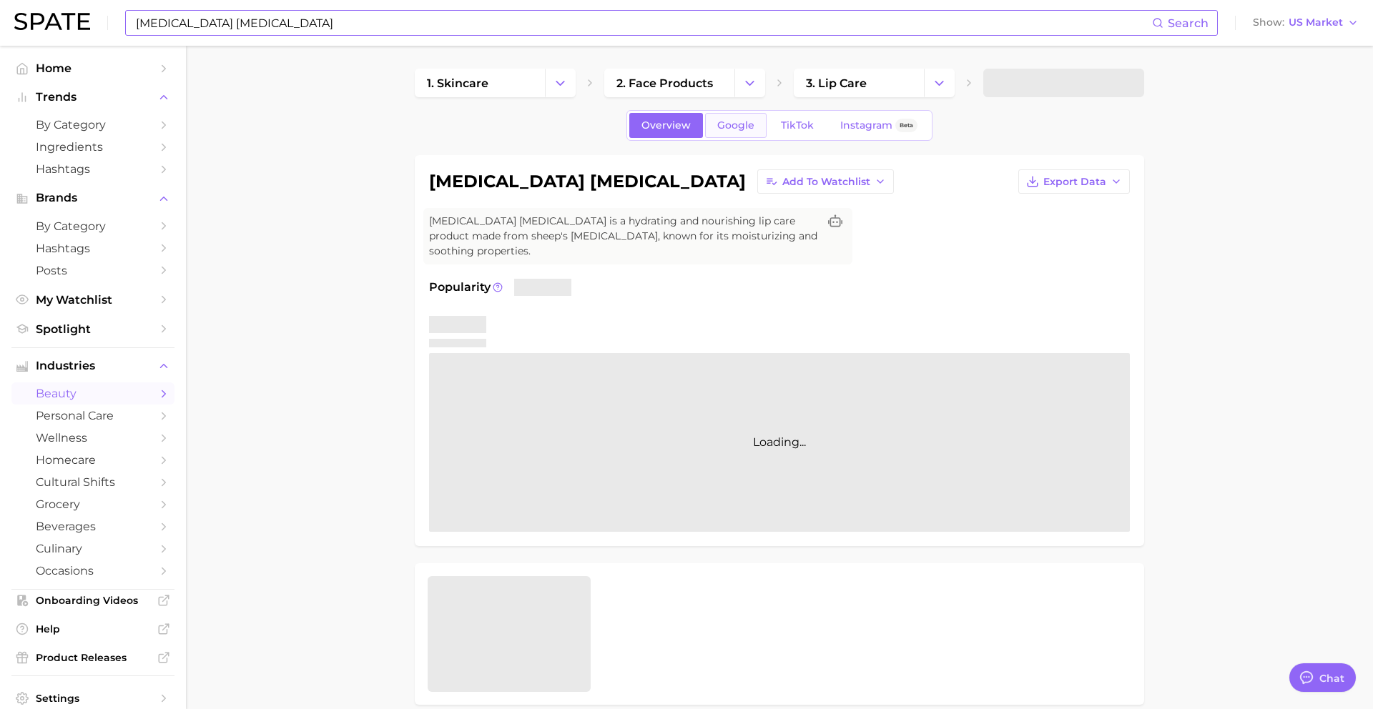
click at [747, 130] on span "Google" at bounding box center [735, 125] width 37 height 12
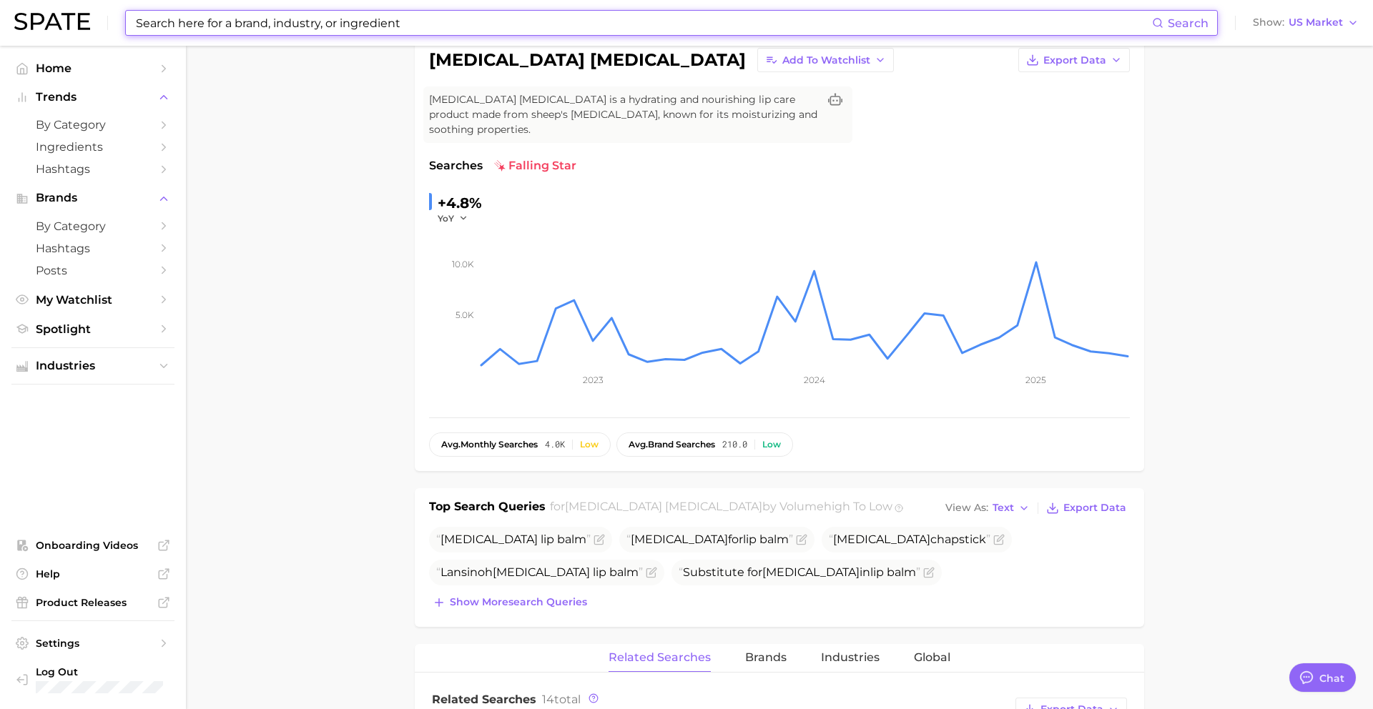
scroll to position [127, 0]
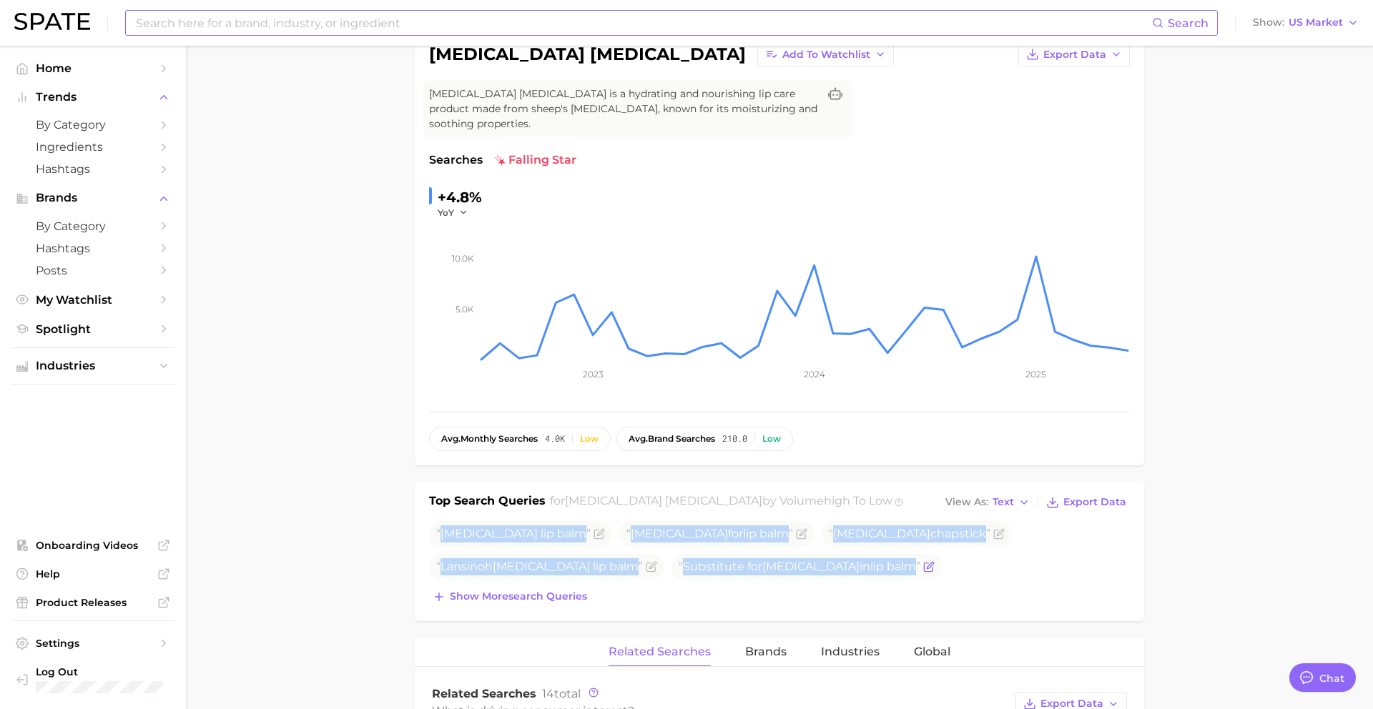
drag, startPoint x: 441, startPoint y: 517, endPoint x: 625, endPoint y: 559, distance: 188.6
click at [625, 559] on ul "Lanolin lip balm Lanolin for lip balm Lanolin chapstick Lansinoh lanolin lip ba…" at bounding box center [779, 550] width 701 height 59
click at [393, 24] on input at bounding box center [643, 23] width 1018 height 24
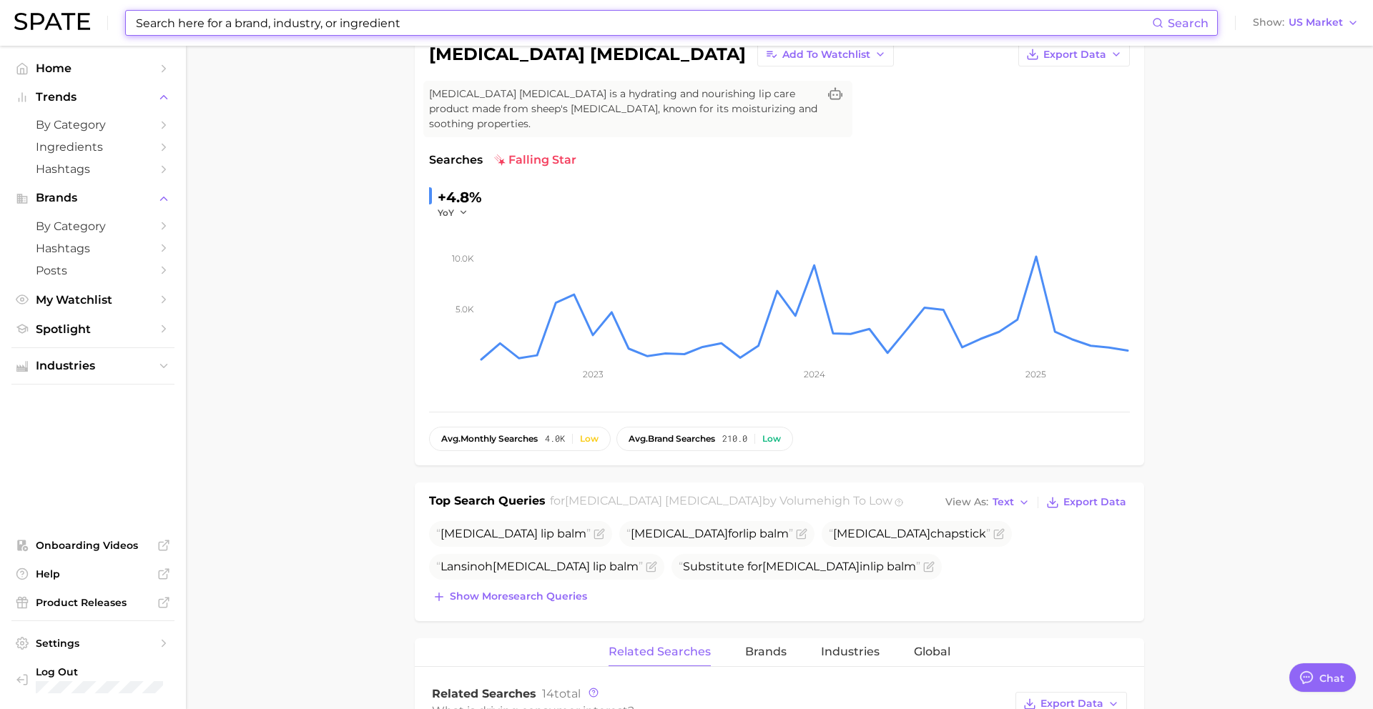
click at [393, 24] on input at bounding box center [643, 23] width 1018 height 24
paste input "colostrum supplement"
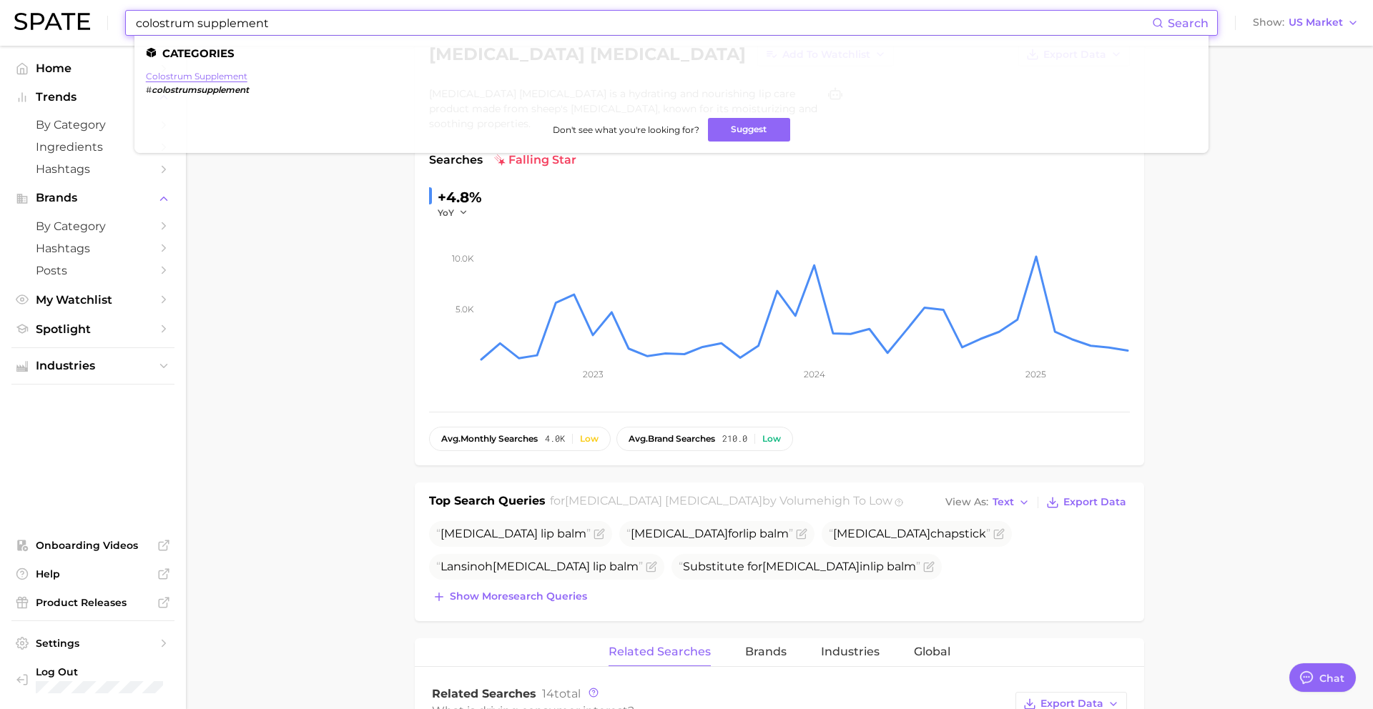
type input "colostrum supplement"
click at [173, 77] on link "colostrum supplement" at bounding box center [197, 76] width 102 height 11
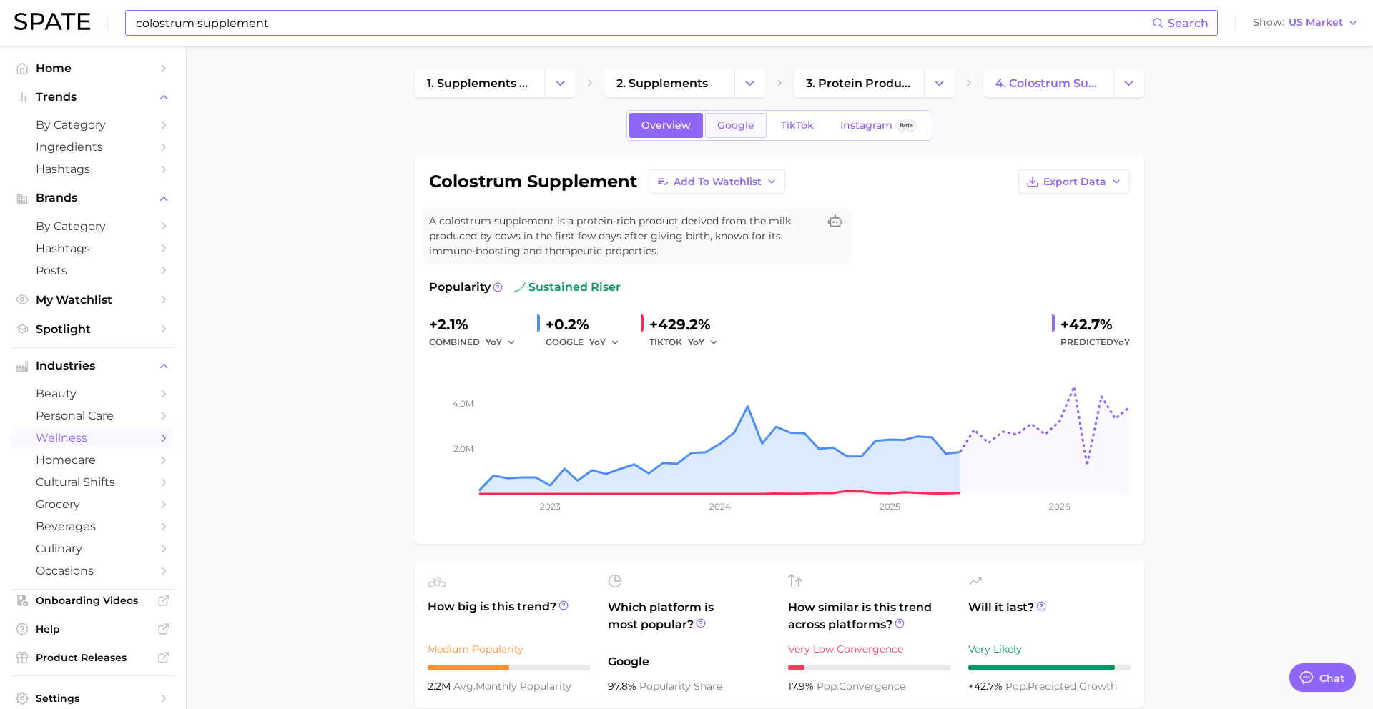
click at [732, 130] on span "Google" at bounding box center [735, 125] width 37 height 12
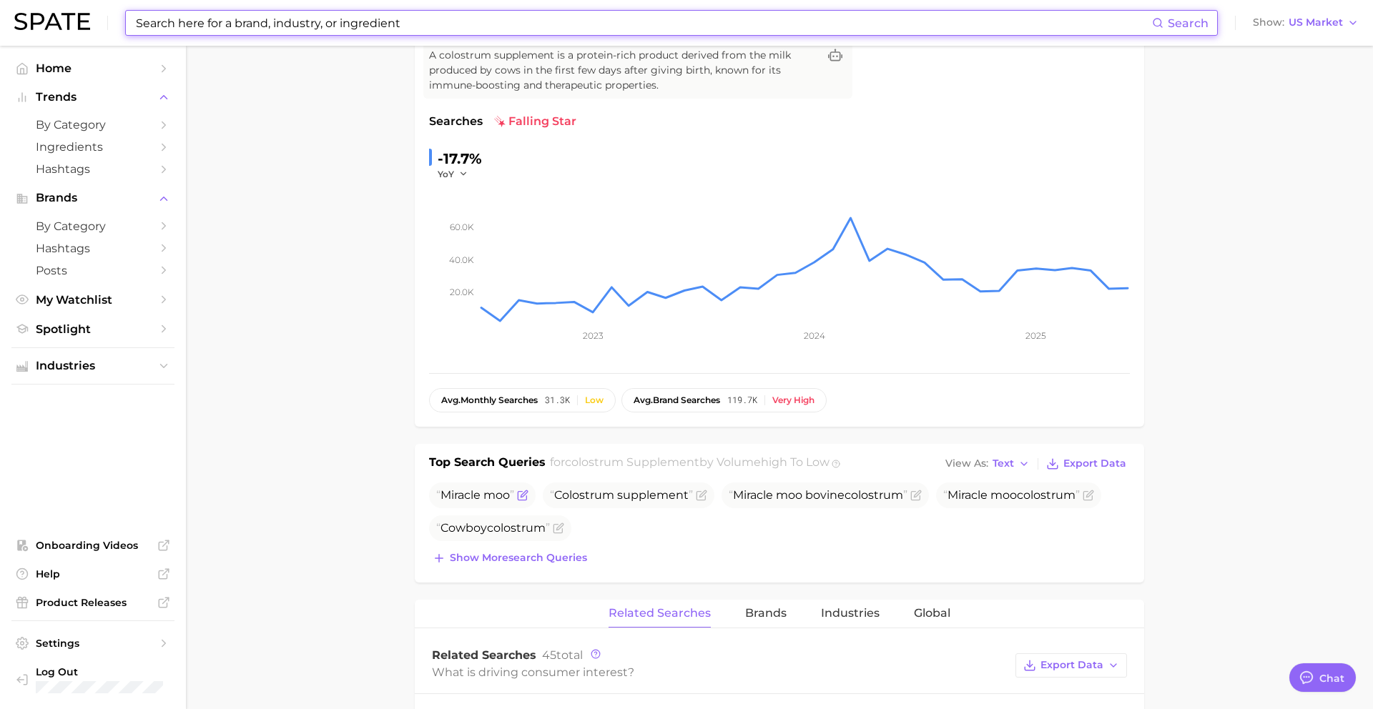
scroll to position [167, 0]
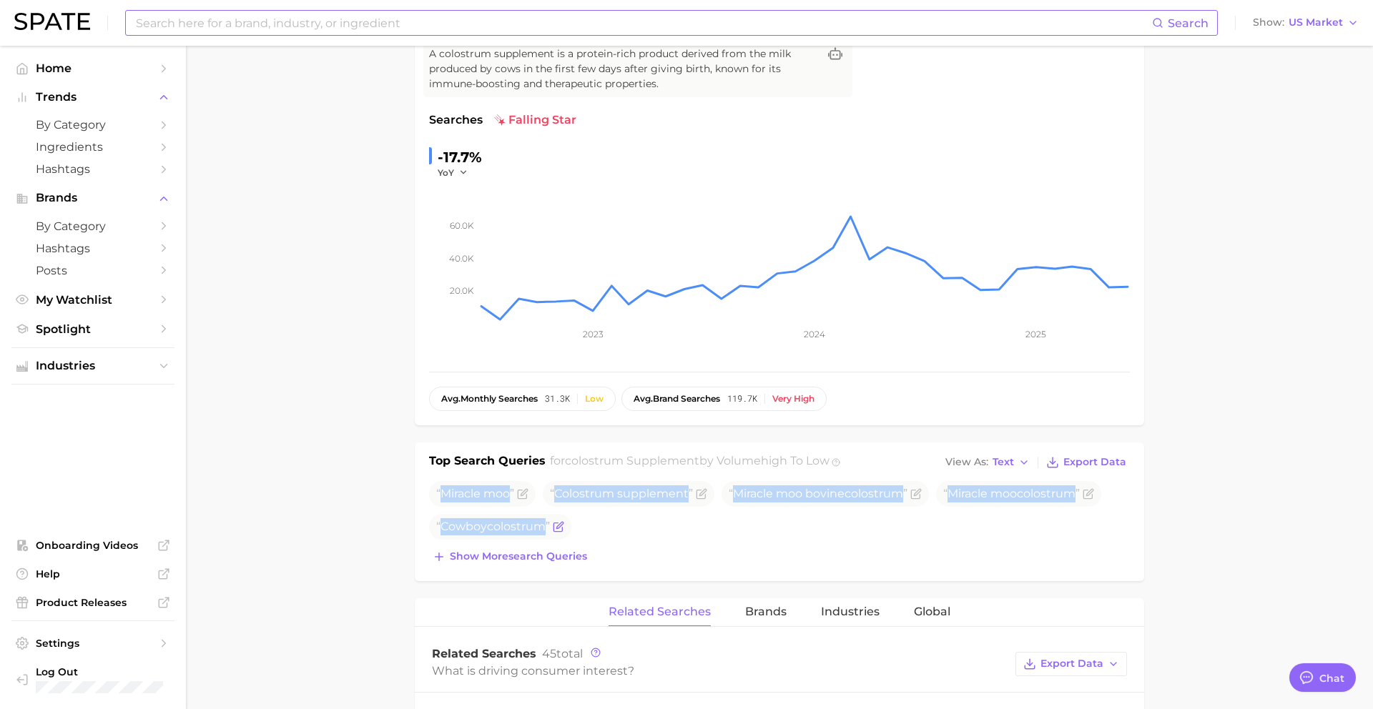
drag, startPoint x: 443, startPoint y: 495, endPoint x: 551, endPoint y: 531, distance: 113.1
click at [551, 531] on ul "Miracle moo Colostrum supplement Miracle moo bovine colostrum Miracle moo colos…" at bounding box center [779, 510] width 701 height 59
click at [360, 21] on input at bounding box center [643, 23] width 1018 height 24
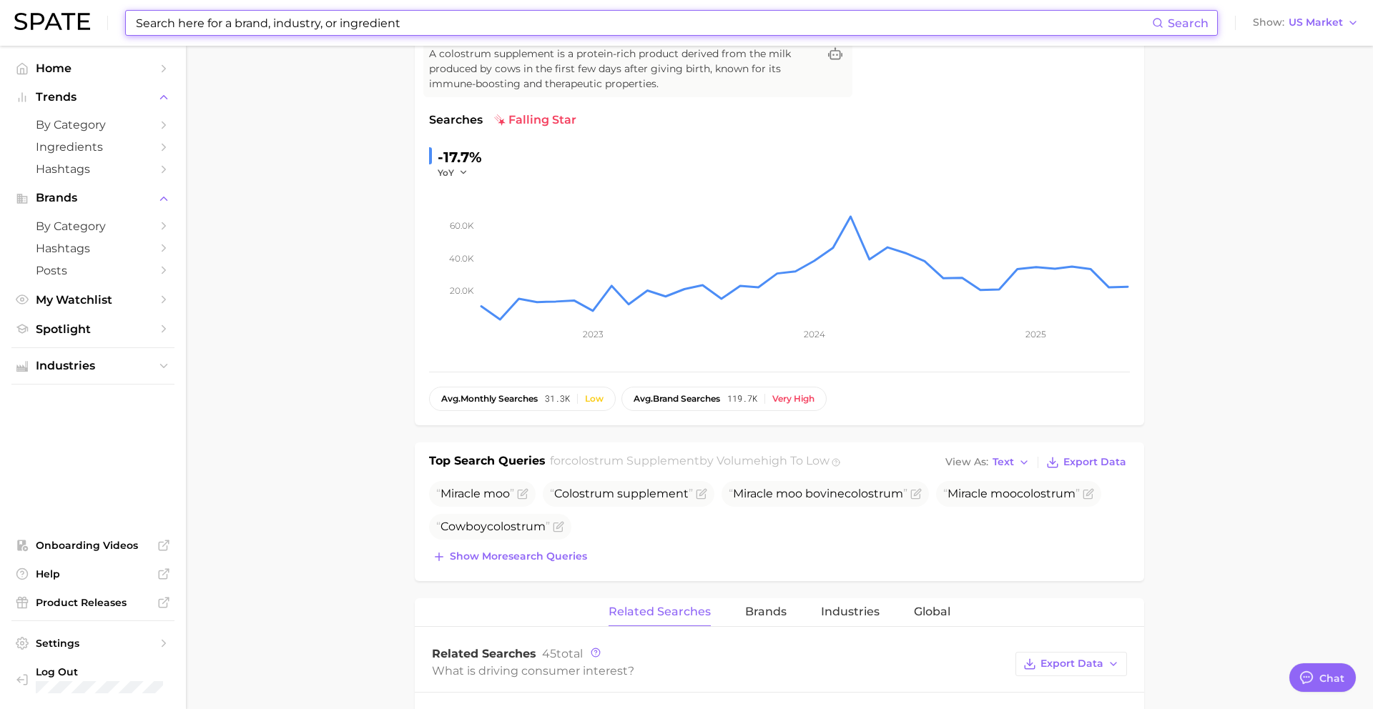
paste input "princess nails"
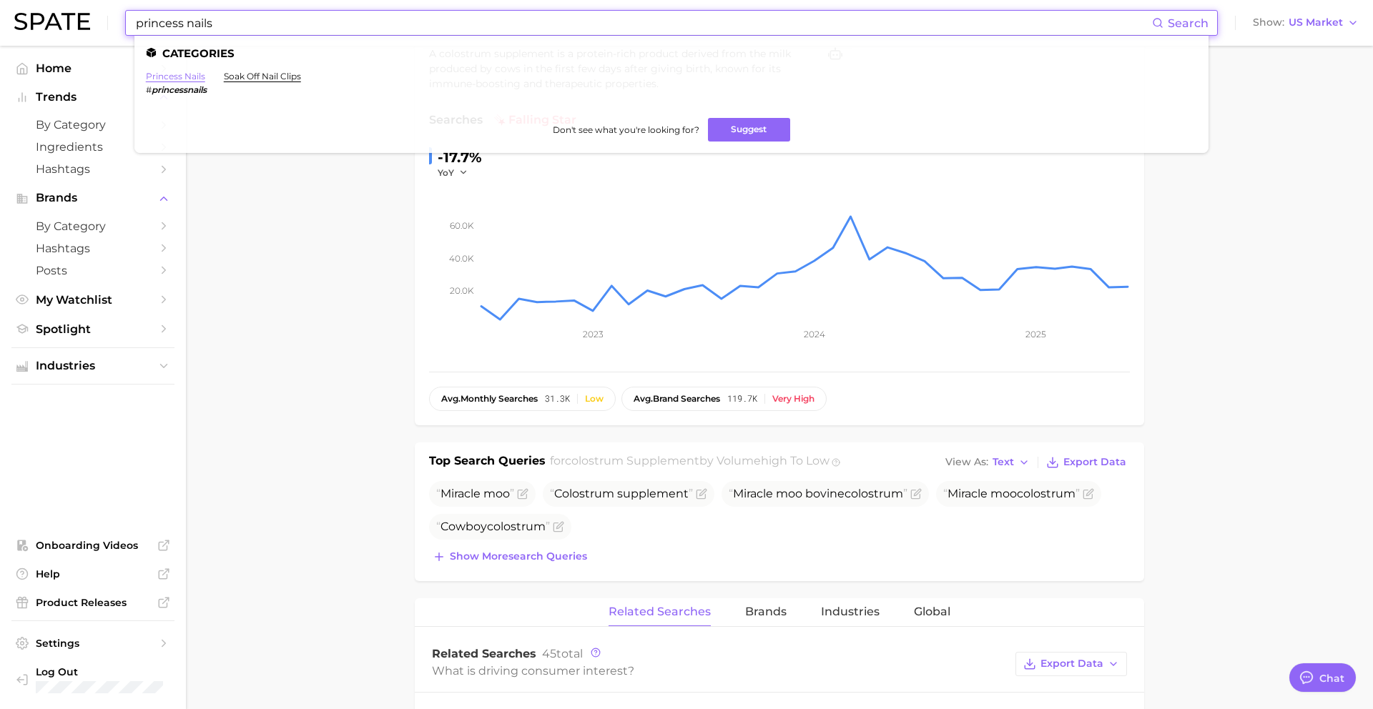
type input "princess nails"
click at [177, 81] on link "princess nails" at bounding box center [175, 76] width 59 height 11
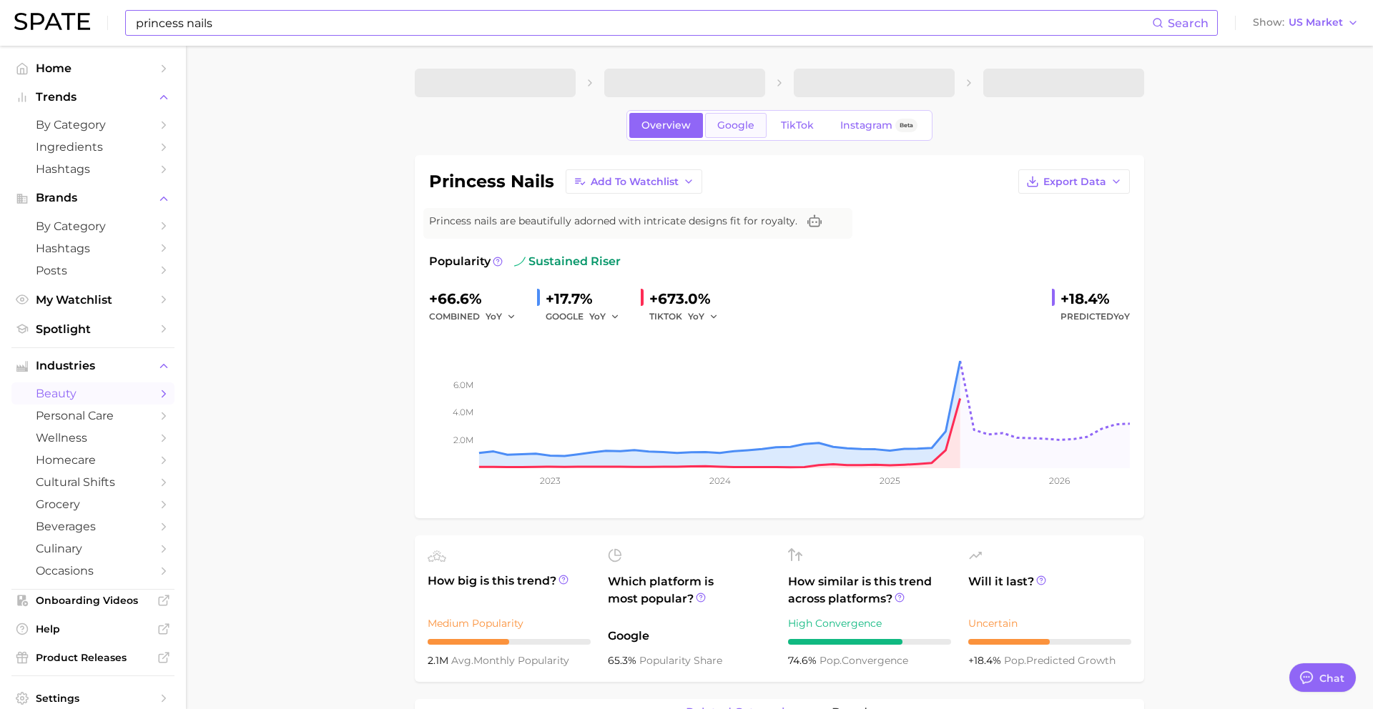
click at [745, 123] on span "Google" at bounding box center [735, 125] width 37 height 12
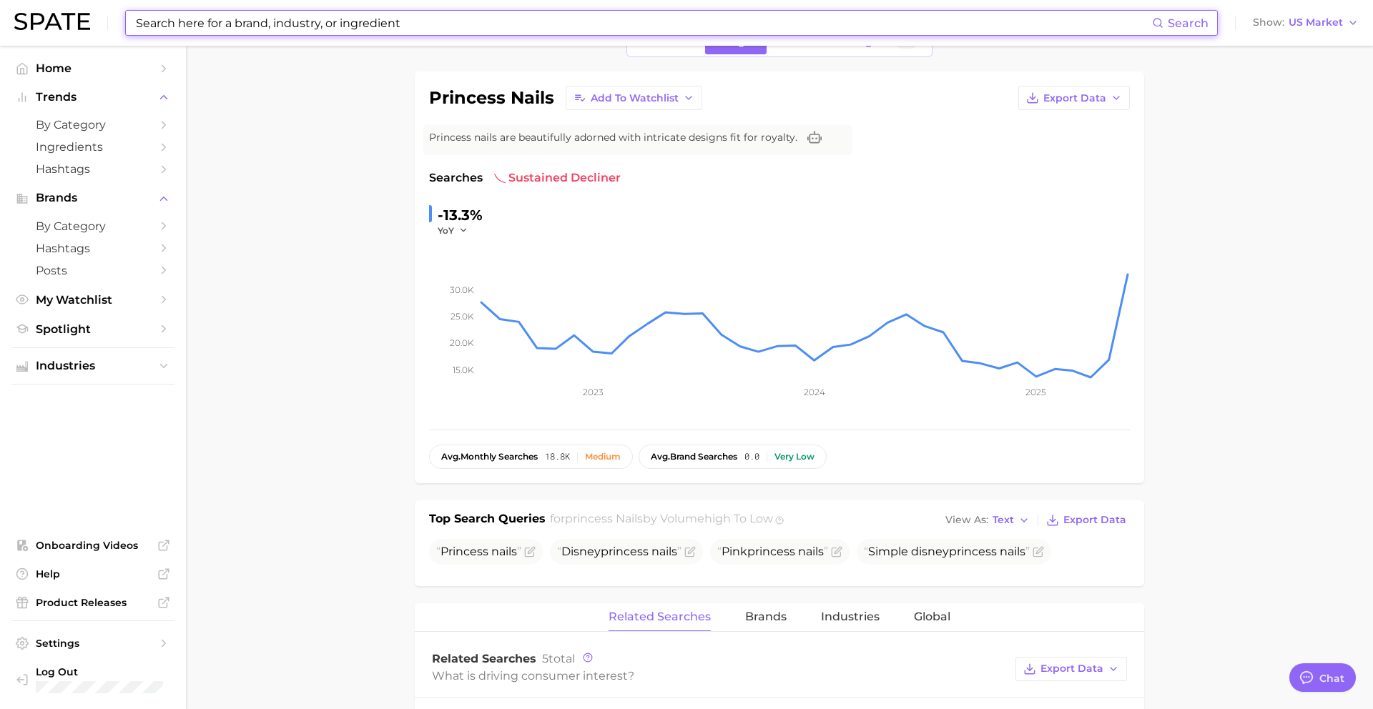
scroll to position [92, 0]
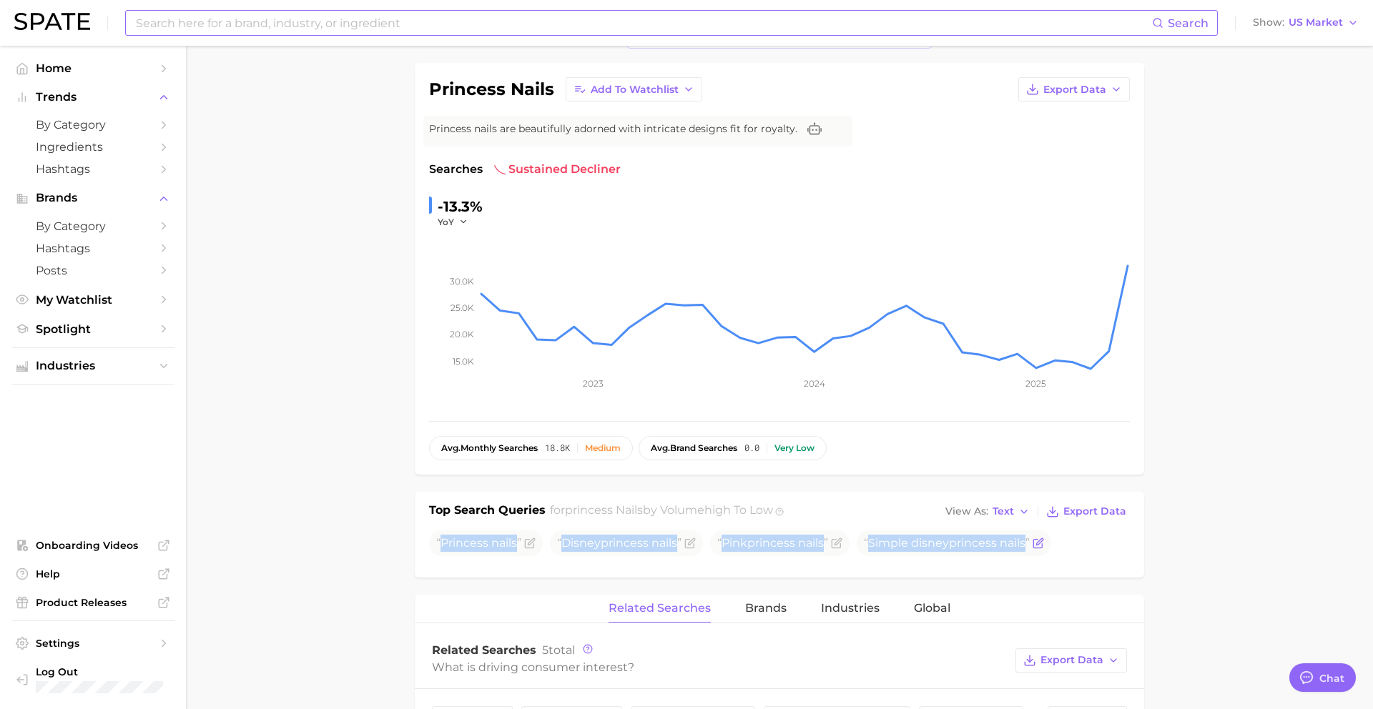
drag, startPoint x: 443, startPoint y: 545, endPoint x: 1016, endPoint y: 553, distance: 573.7
click at [1016, 553] on ul "Princess nails Disney princess nails Pink princess nails Simple disney princess…" at bounding box center [779, 544] width 701 height 26
click at [305, 26] on input at bounding box center [643, 23] width 1018 height 24
paste input "witchcore"
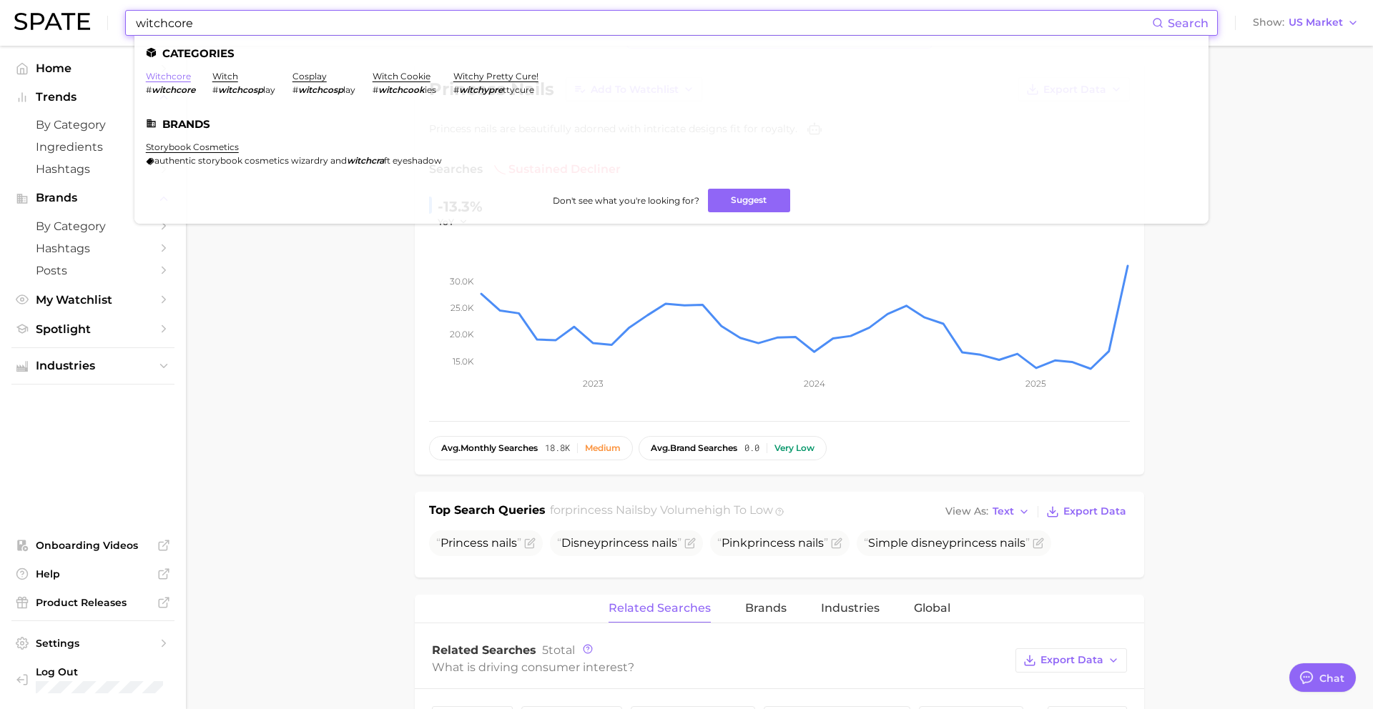
type input "witchcore"
click at [168, 75] on link "witchcore" at bounding box center [168, 76] width 45 height 11
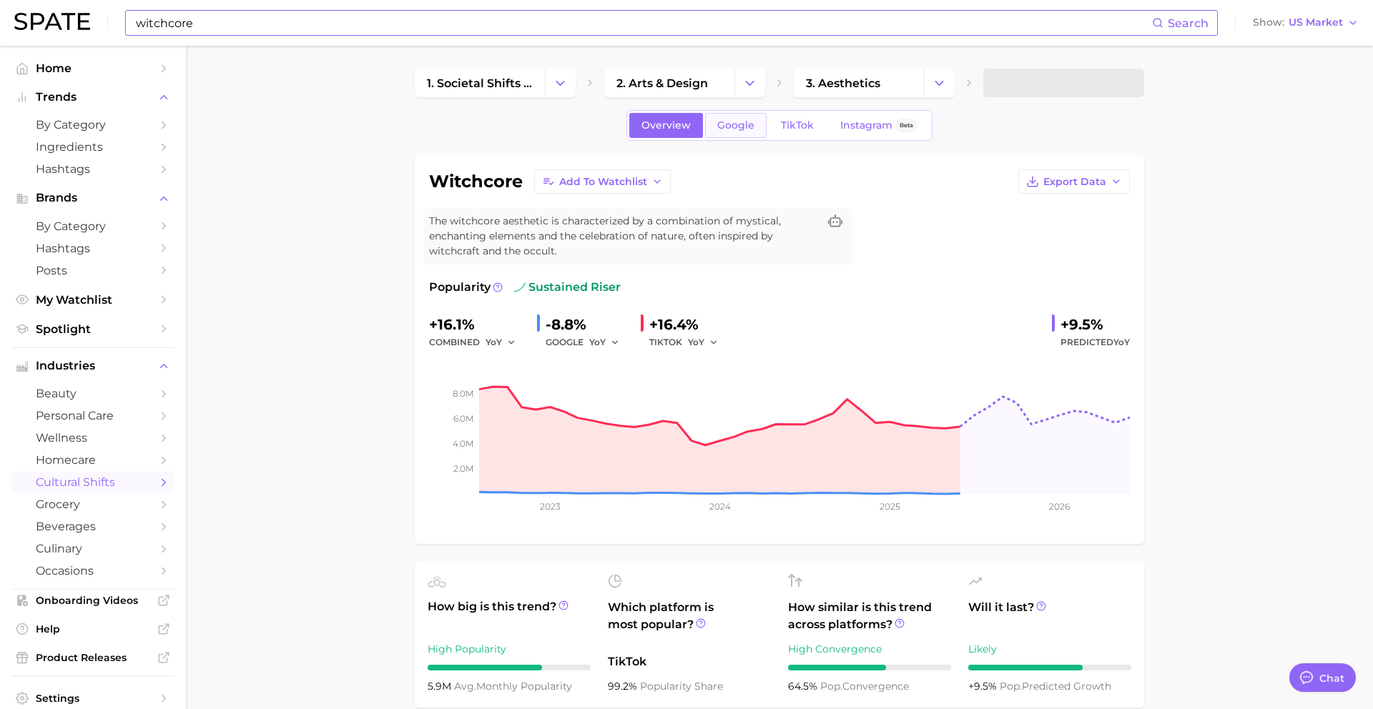
click at [732, 122] on span "Google" at bounding box center [735, 125] width 37 height 12
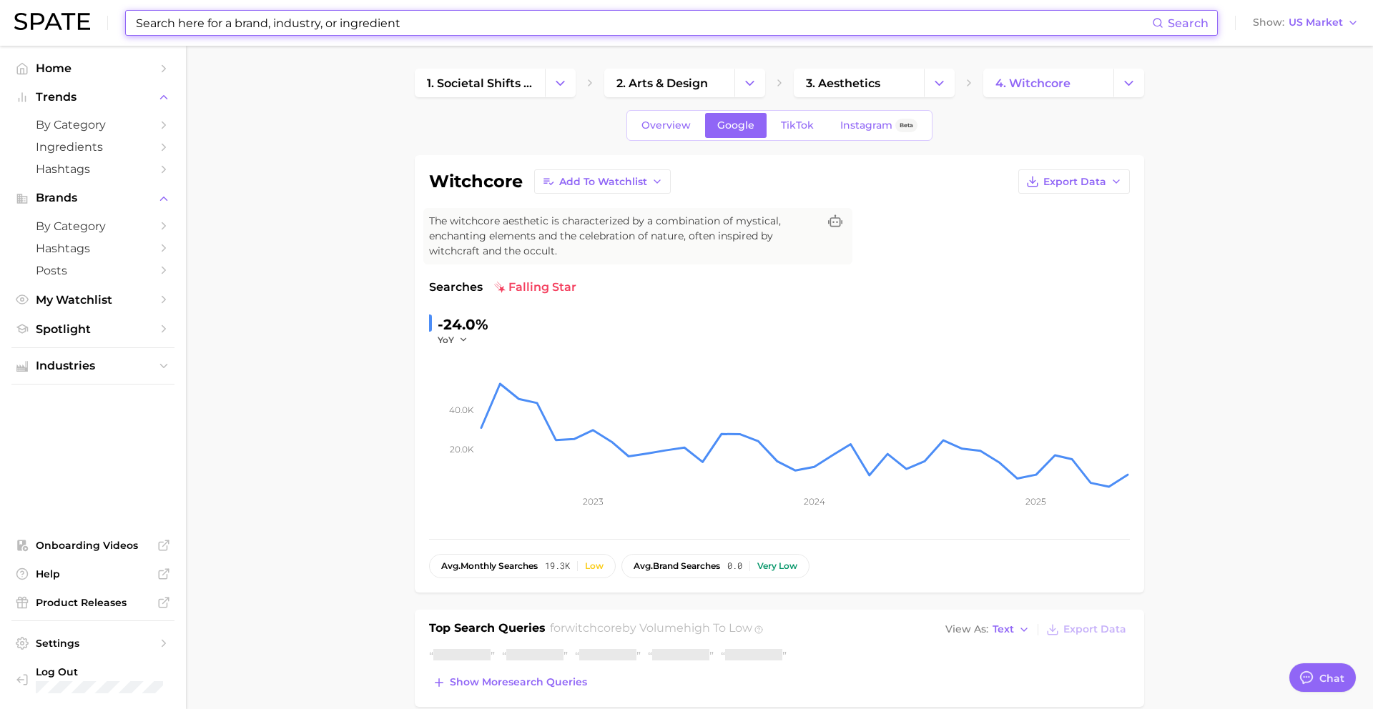
scroll to position [184, 0]
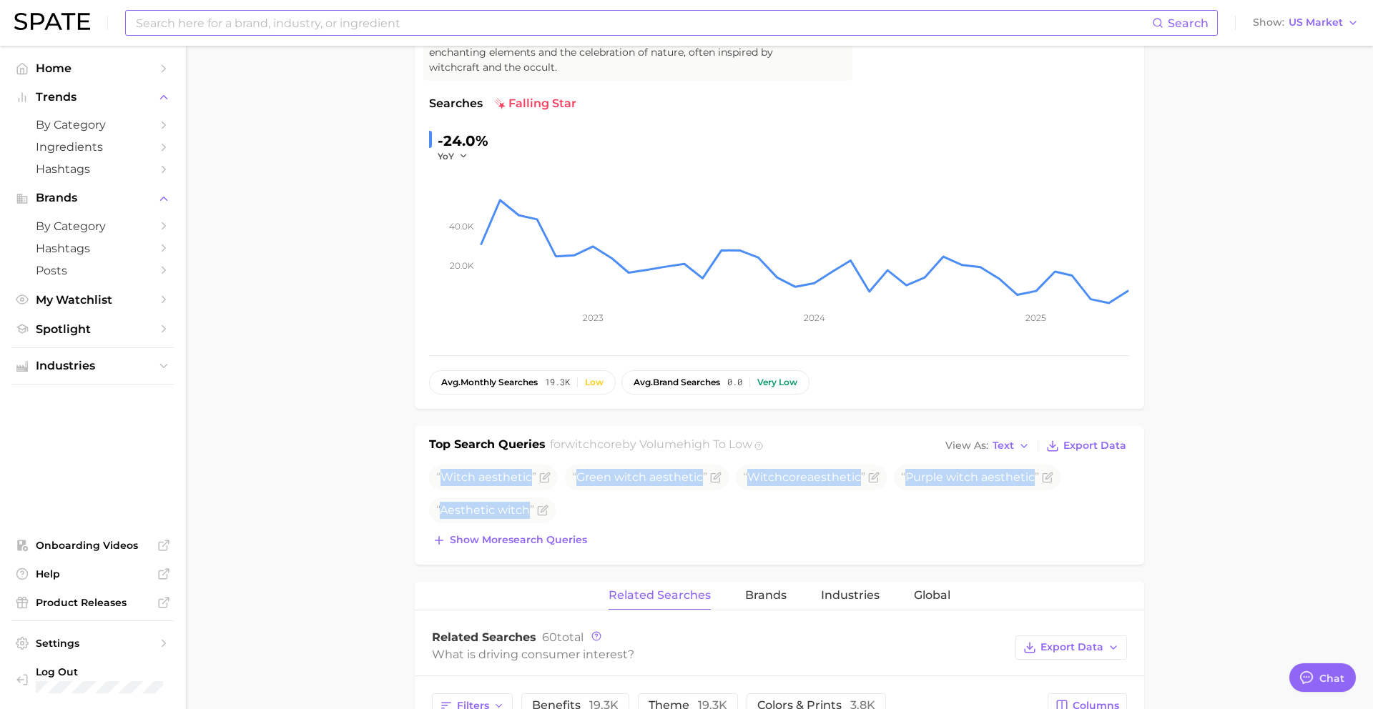
drag, startPoint x: 443, startPoint y: 478, endPoint x: 535, endPoint y: 528, distance: 105.0
click at [535, 528] on div "Witch aesthetic Green witch aesthetic Witchcore aesthetic Purple witch aestheti…" at bounding box center [779, 508] width 701 height 86
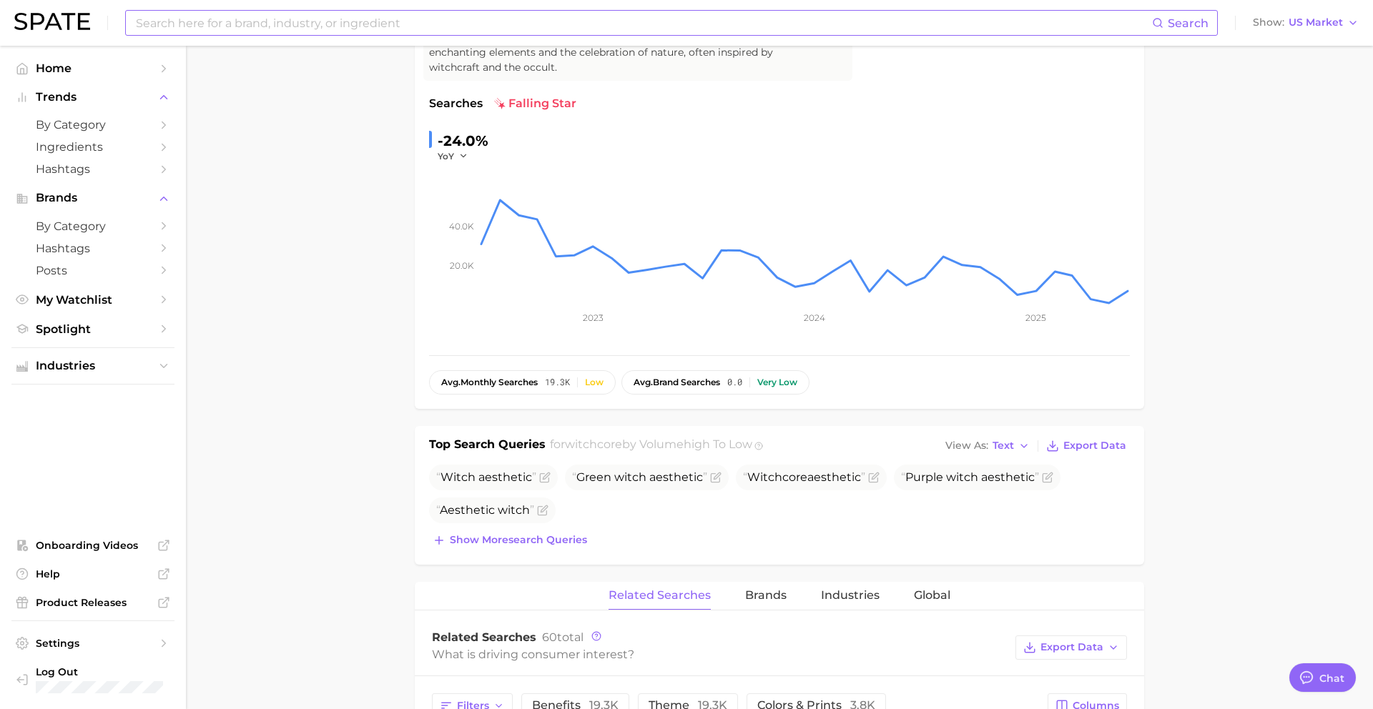
click at [667, 517] on ul "Witch aesthetic Green witch aesthetic Witchcore aesthetic Purple witch aestheti…" at bounding box center [779, 494] width 701 height 59
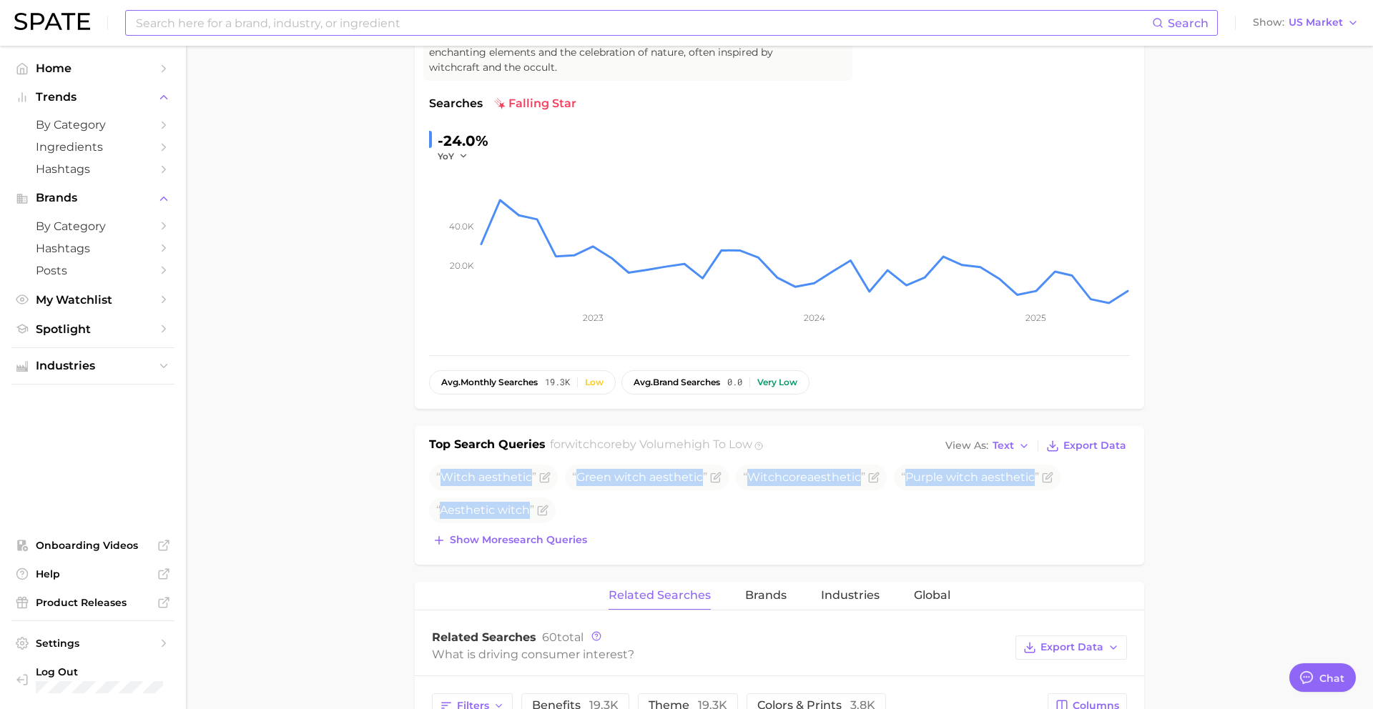
drag, startPoint x: 442, startPoint y: 477, endPoint x: 532, endPoint y: 526, distance: 102.4
click at [532, 526] on div "Witch aesthetic Green witch aesthetic Witchcore aesthetic Purple witch aestheti…" at bounding box center [779, 508] width 701 height 86
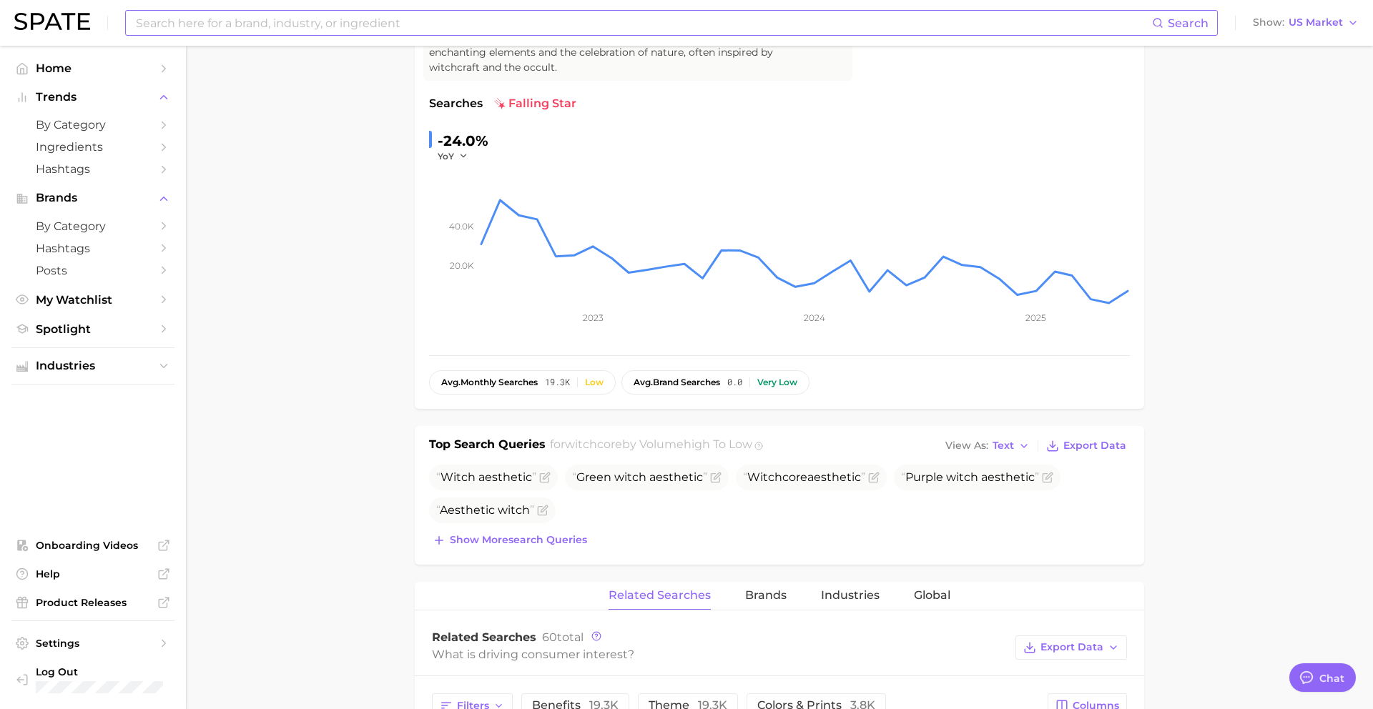
click at [364, 23] on input at bounding box center [643, 23] width 1018 height 24
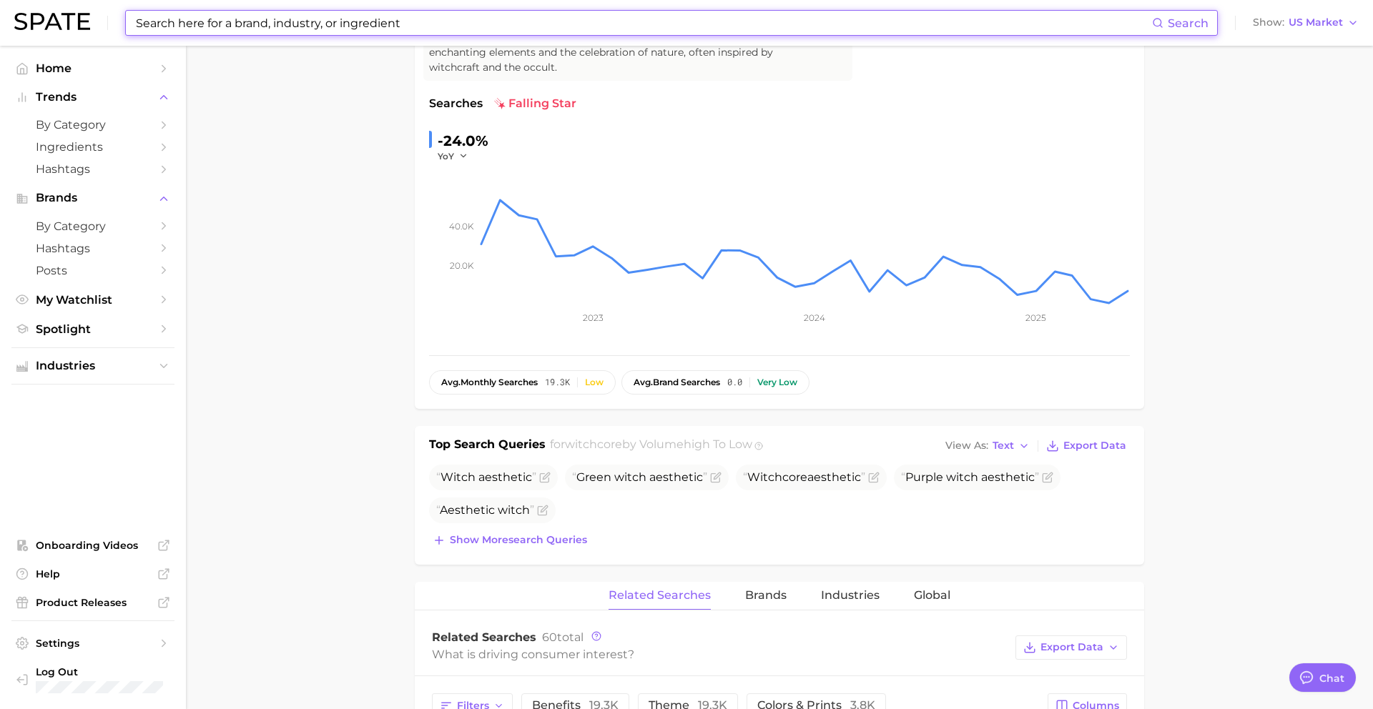
paste input "matilda cake"
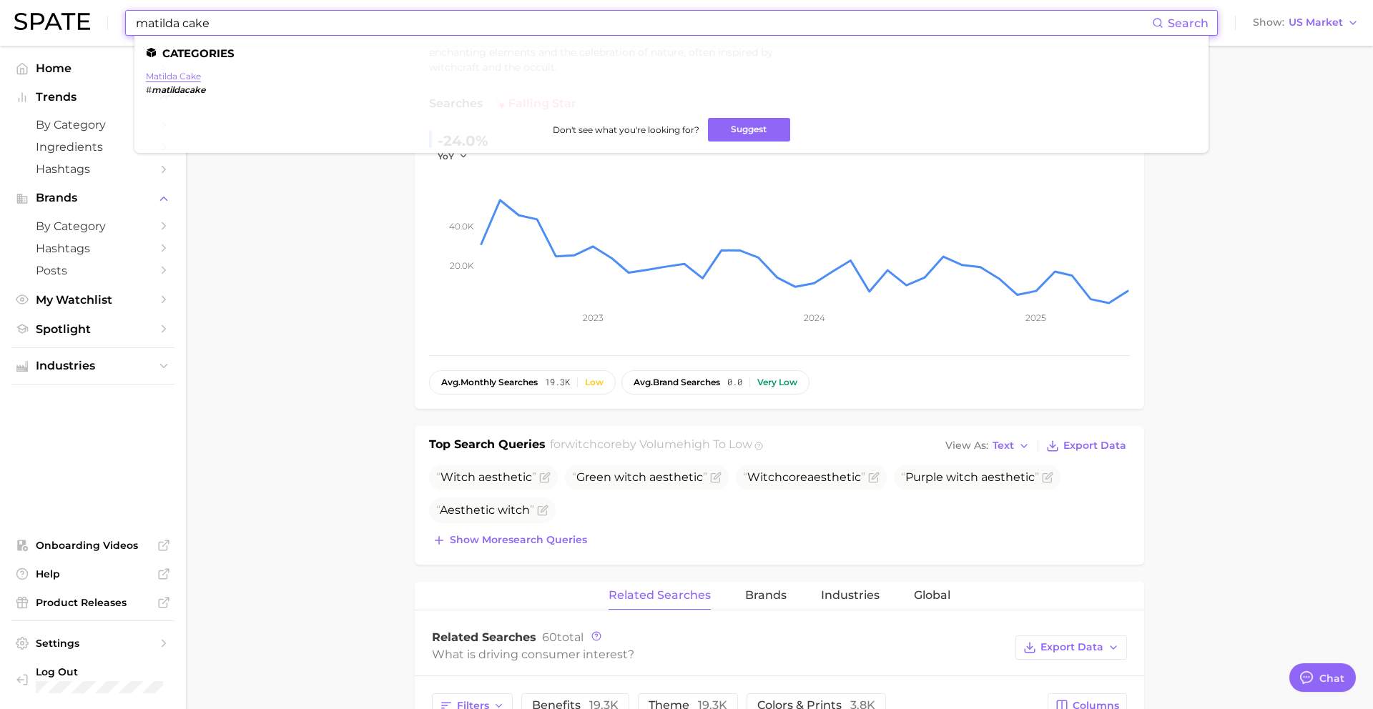
type input "matilda cake"
click at [177, 74] on link "matilda cake" at bounding box center [173, 76] width 55 height 11
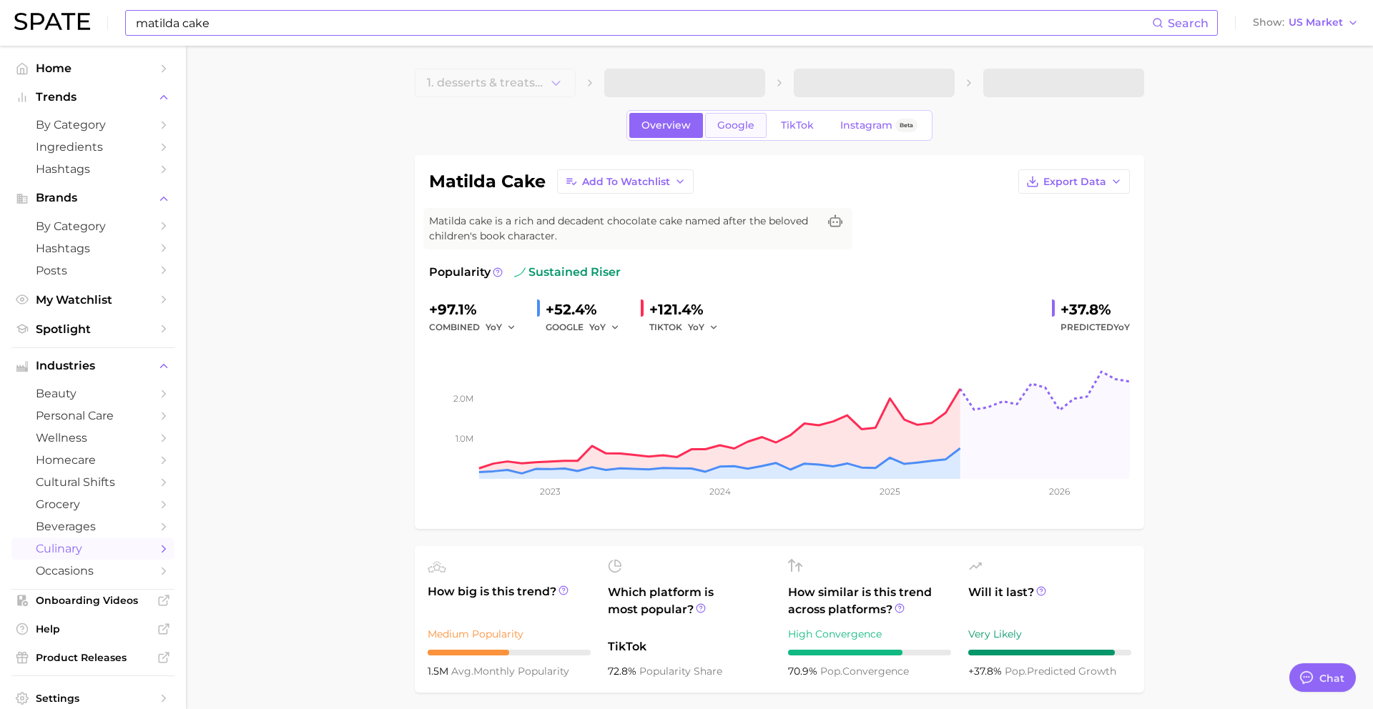
click at [738, 124] on span "Google" at bounding box center [735, 125] width 37 height 12
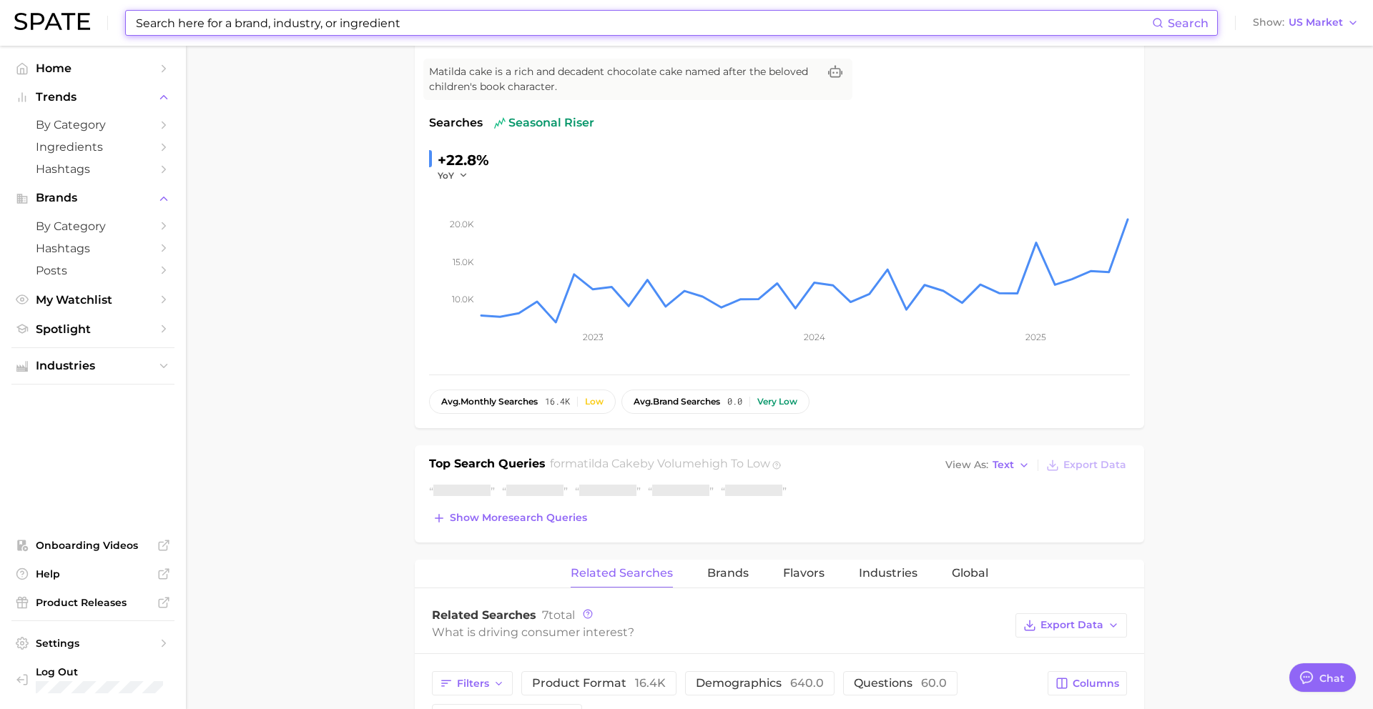
scroll to position [169, 0]
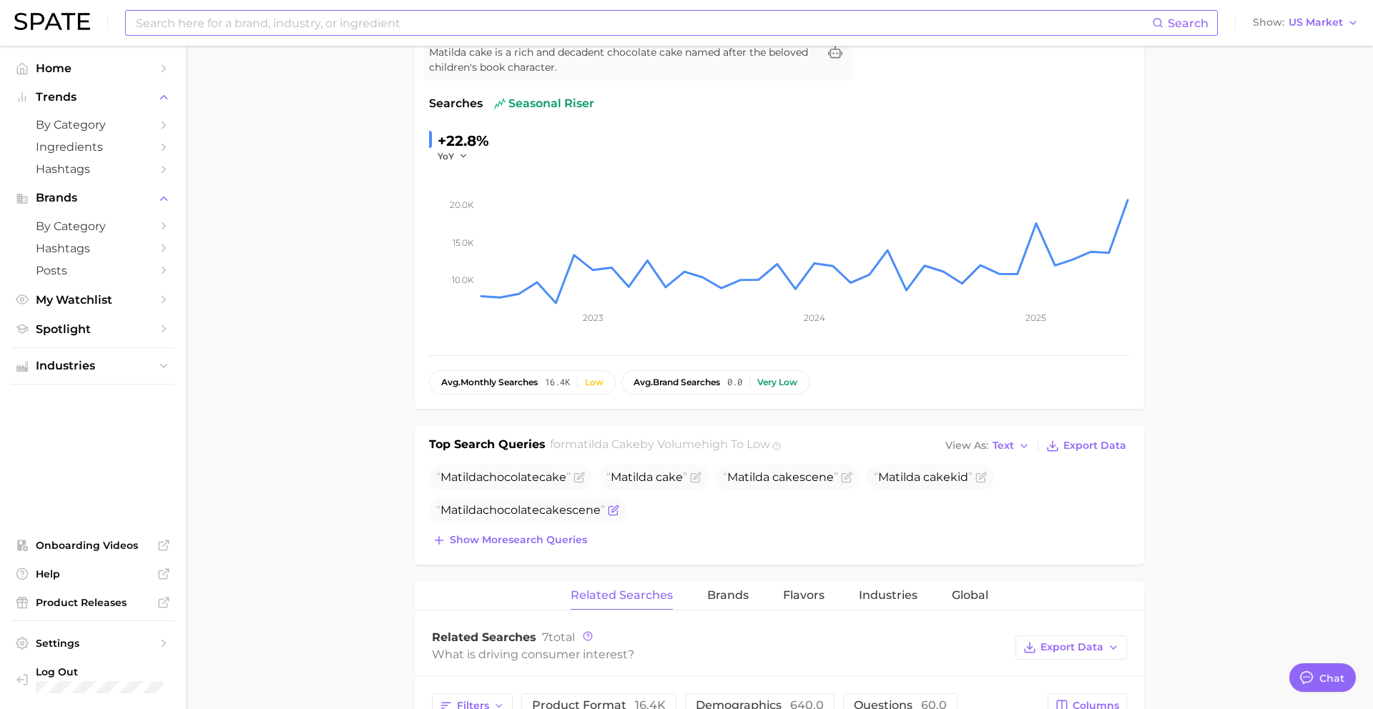
drag, startPoint x: 442, startPoint y: 477, endPoint x: 603, endPoint y: 522, distance: 167.1
click at [603, 522] on ul "Matilda chocolate cake Matilda cake Matilda cake scene Matilda cake kid Matilda…" at bounding box center [779, 494] width 701 height 59
click at [272, 24] on input at bounding box center [643, 23] width 1018 height 24
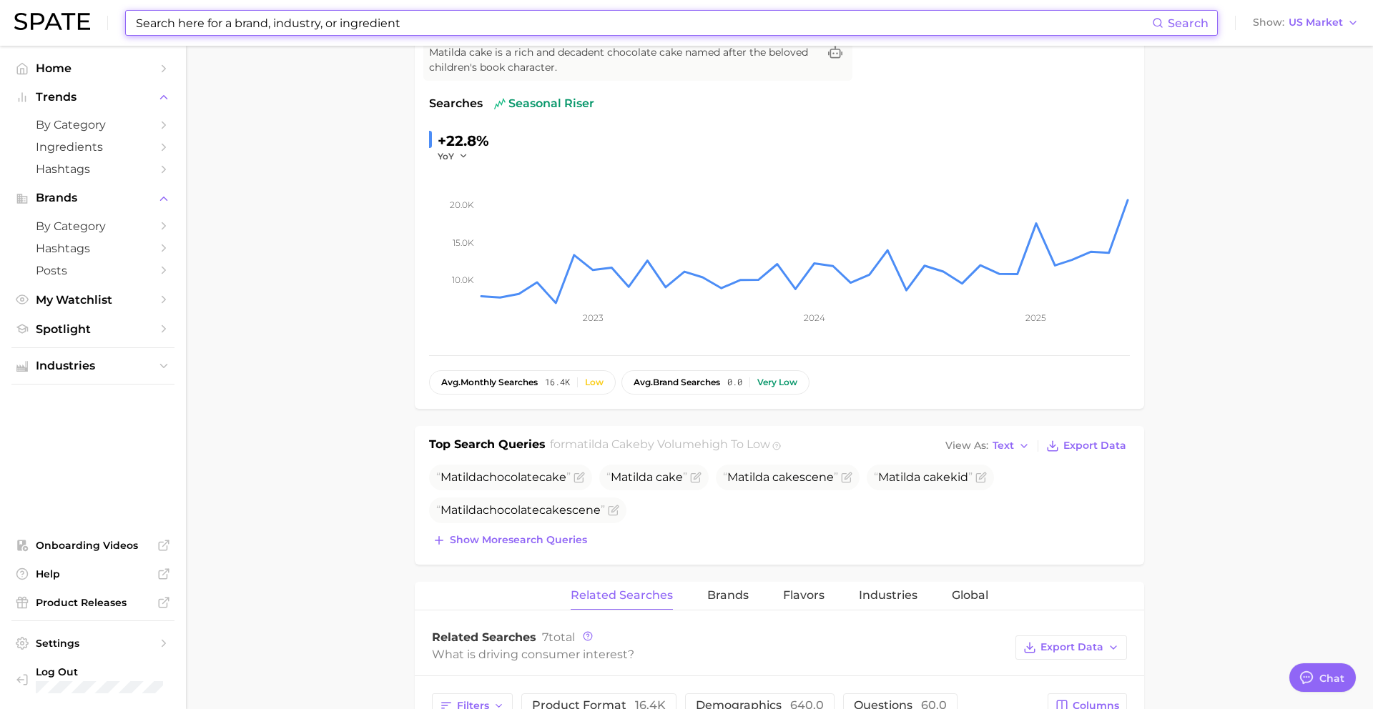
paste input "balletcore"
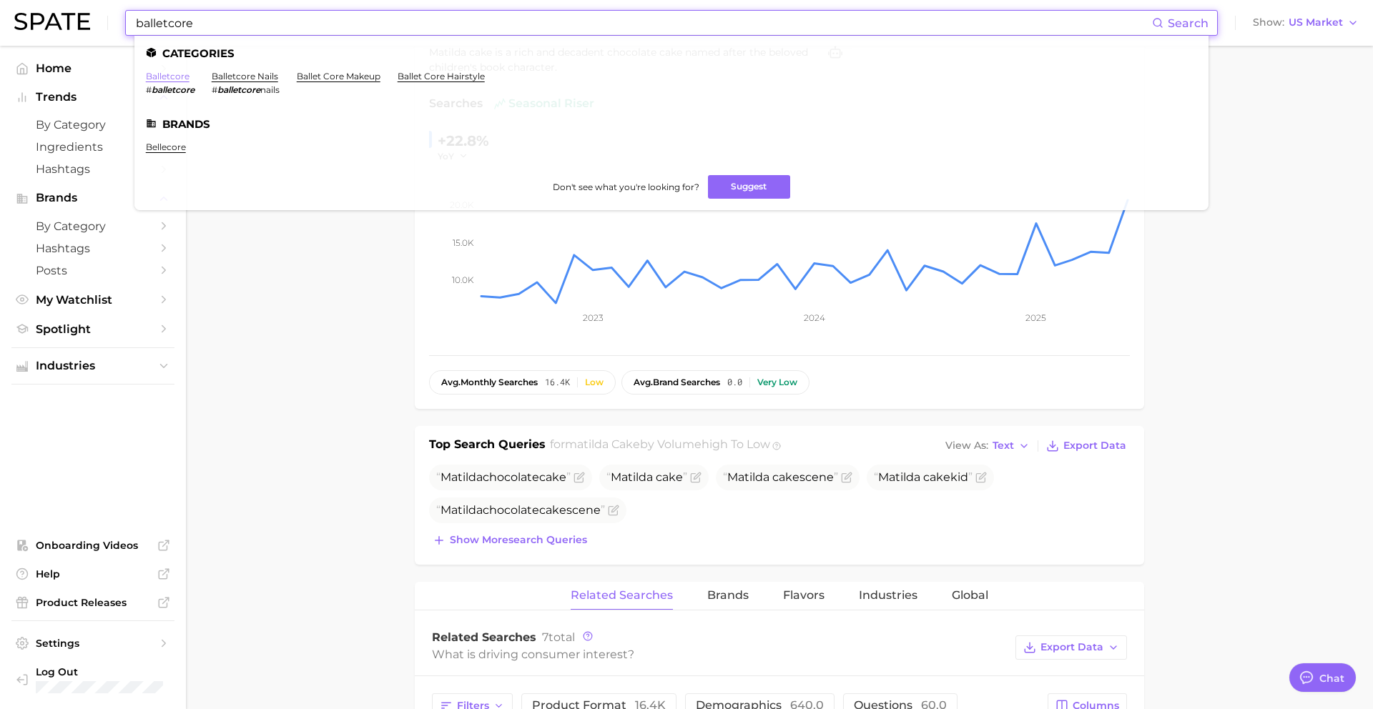
type input "balletcore"
click at [171, 79] on link "balletcore" at bounding box center [168, 76] width 44 height 11
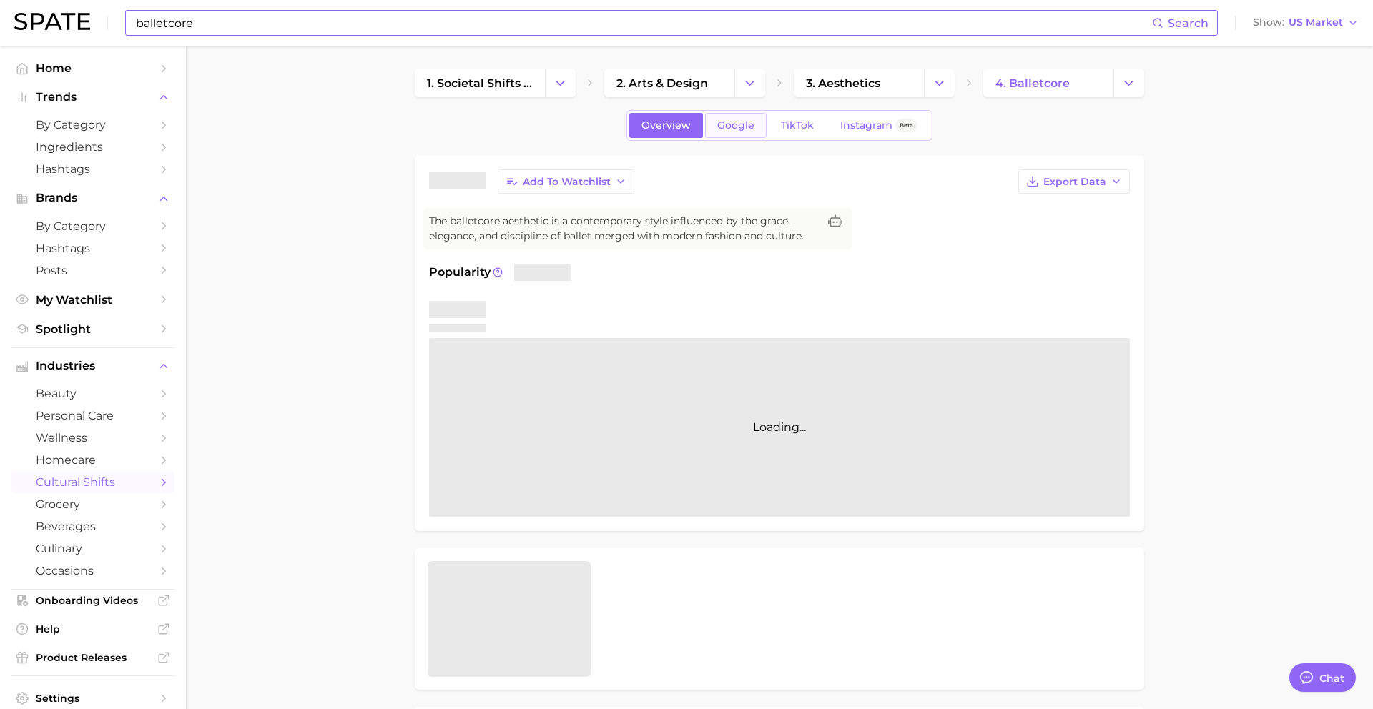
click at [739, 128] on span "Google" at bounding box center [735, 125] width 37 height 12
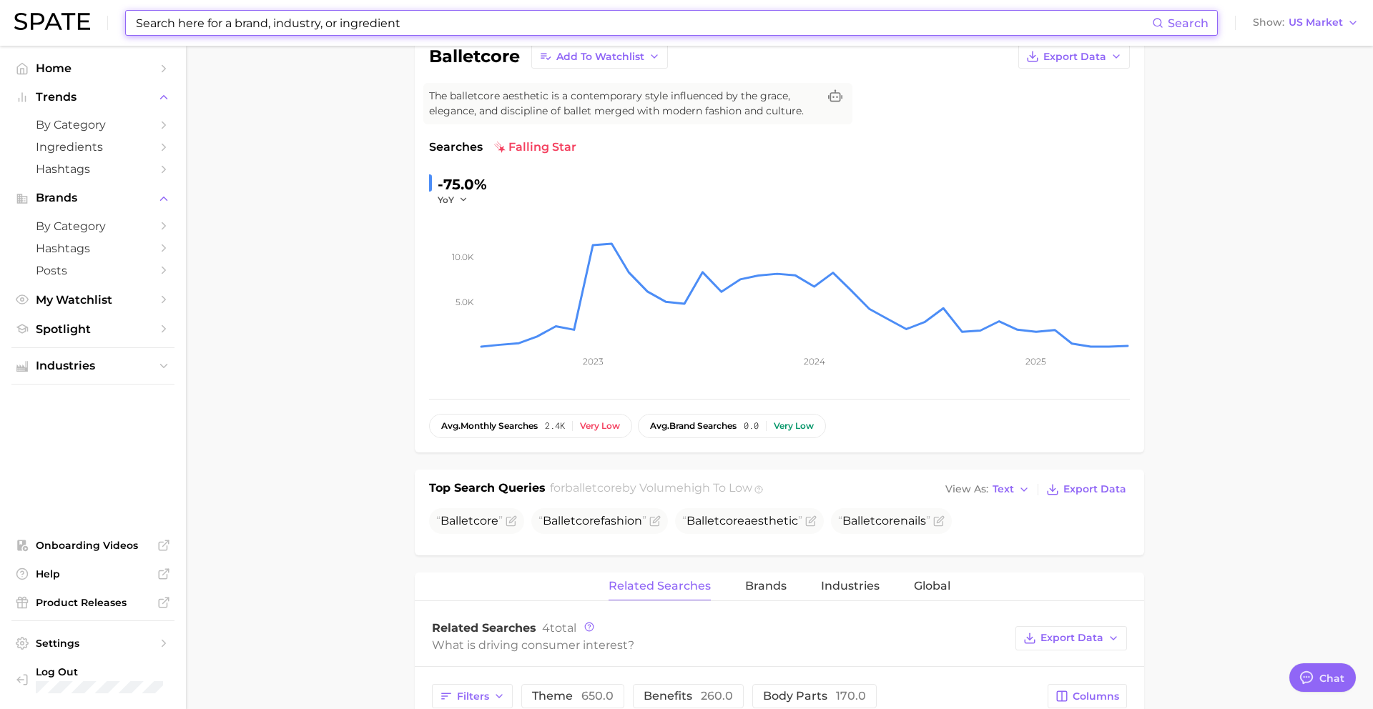
scroll to position [160, 0]
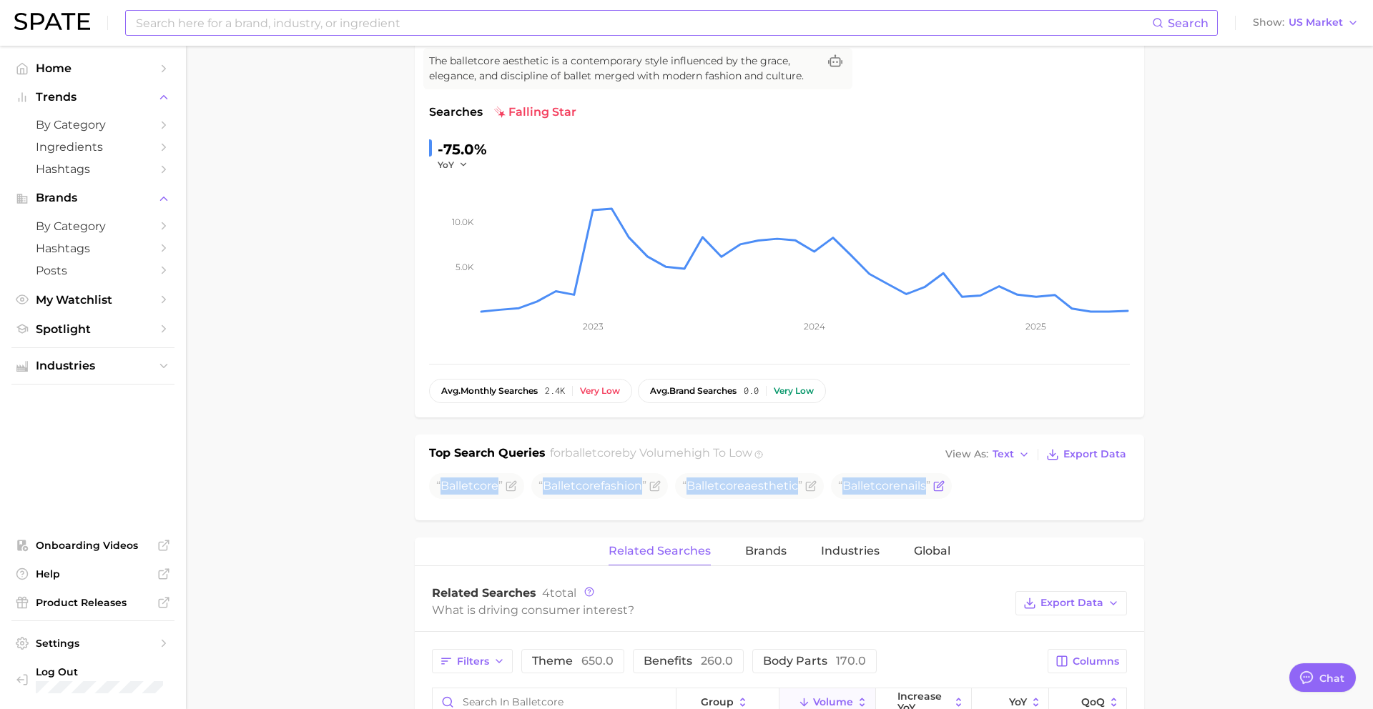
drag, startPoint x: 441, startPoint y: 484, endPoint x: 948, endPoint y: 492, distance: 507.9
click at [948, 492] on ul "Balletcore Balletcore fashion Balletcore aesthetic Balletcore nails" at bounding box center [779, 486] width 701 height 26
click at [435, 26] on input at bounding box center [643, 23] width 1018 height 24
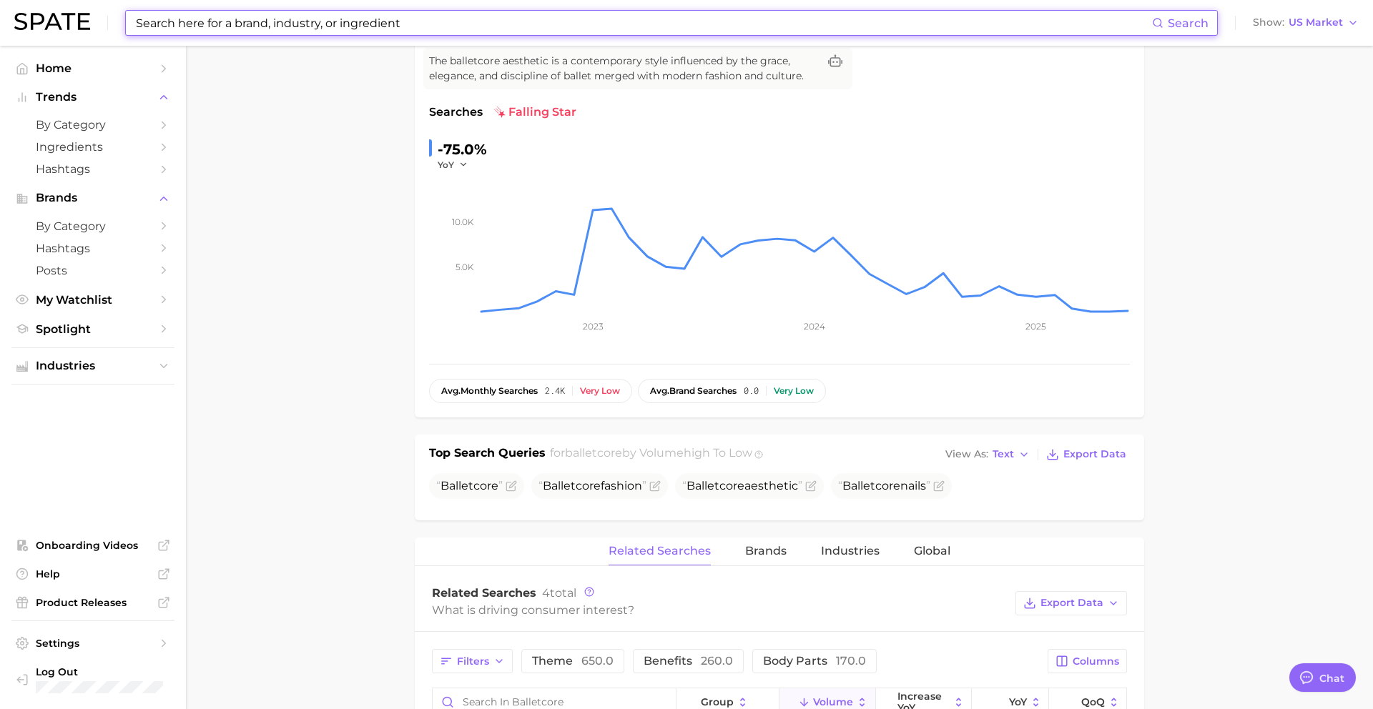
paste input "fairy party"
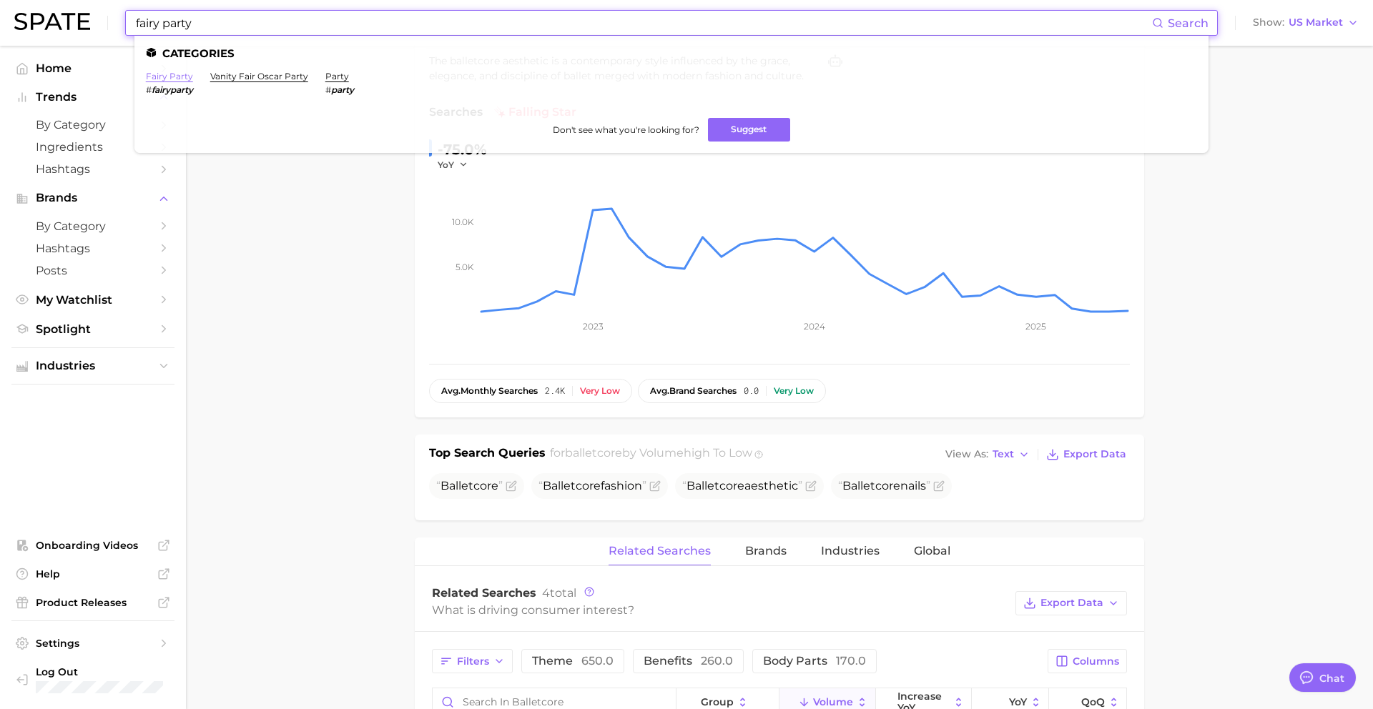
type input "fairy party"
click at [160, 79] on link "fairy party" at bounding box center [169, 76] width 47 height 11
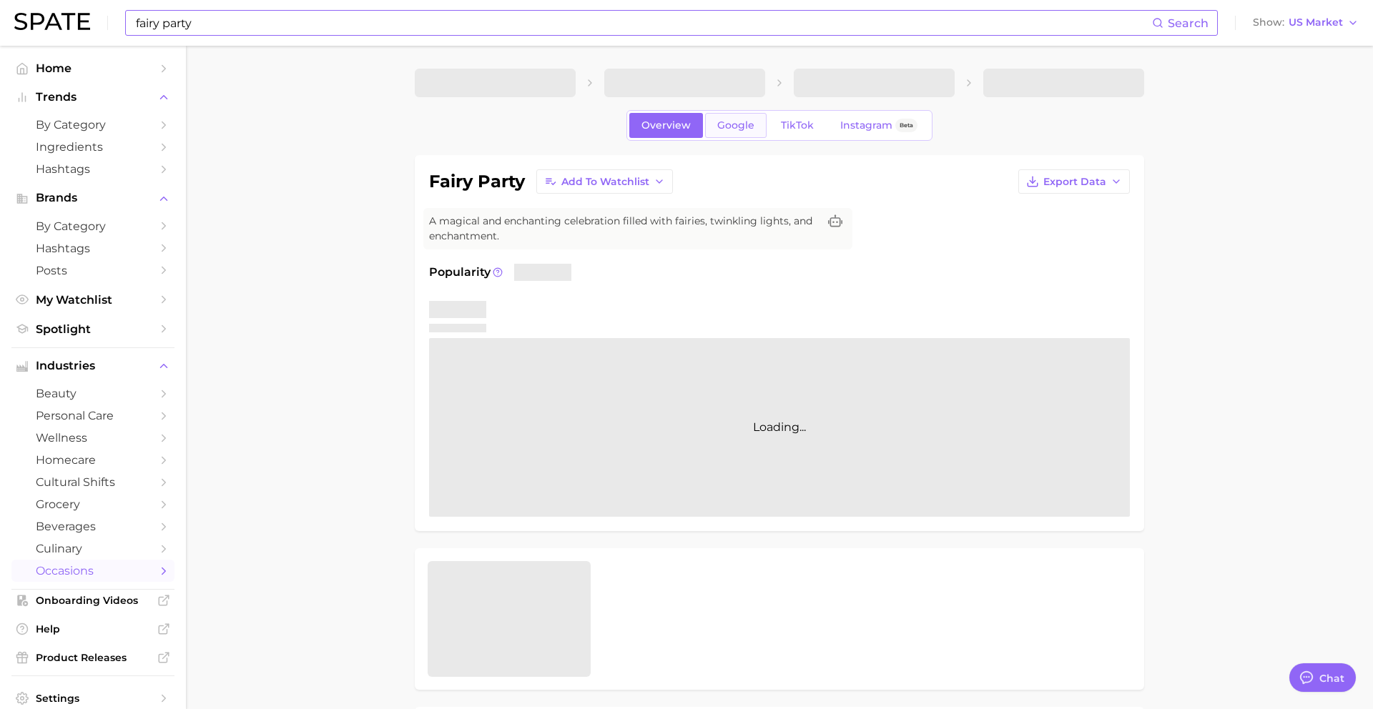
click at [747, 123] on span "Google" at bounding box center [735, 125] width 37 height 12
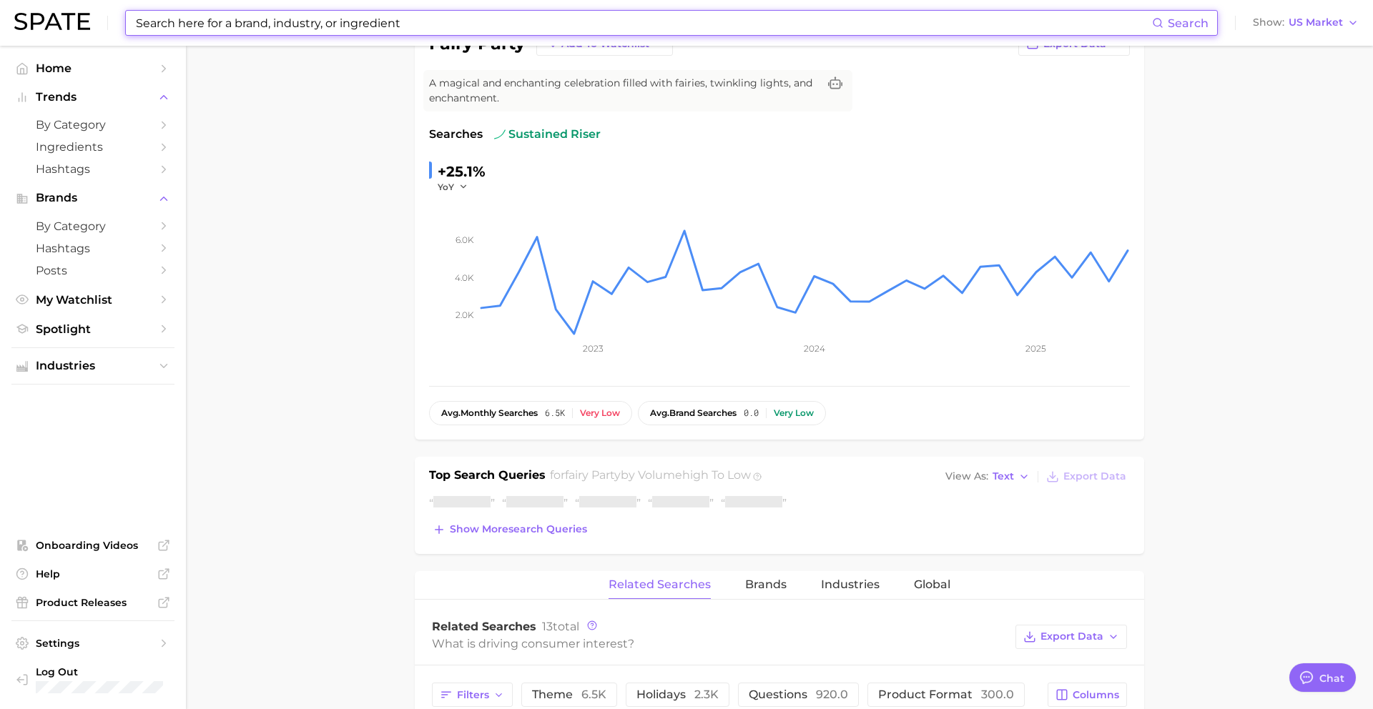
scroll to position [152, 0]
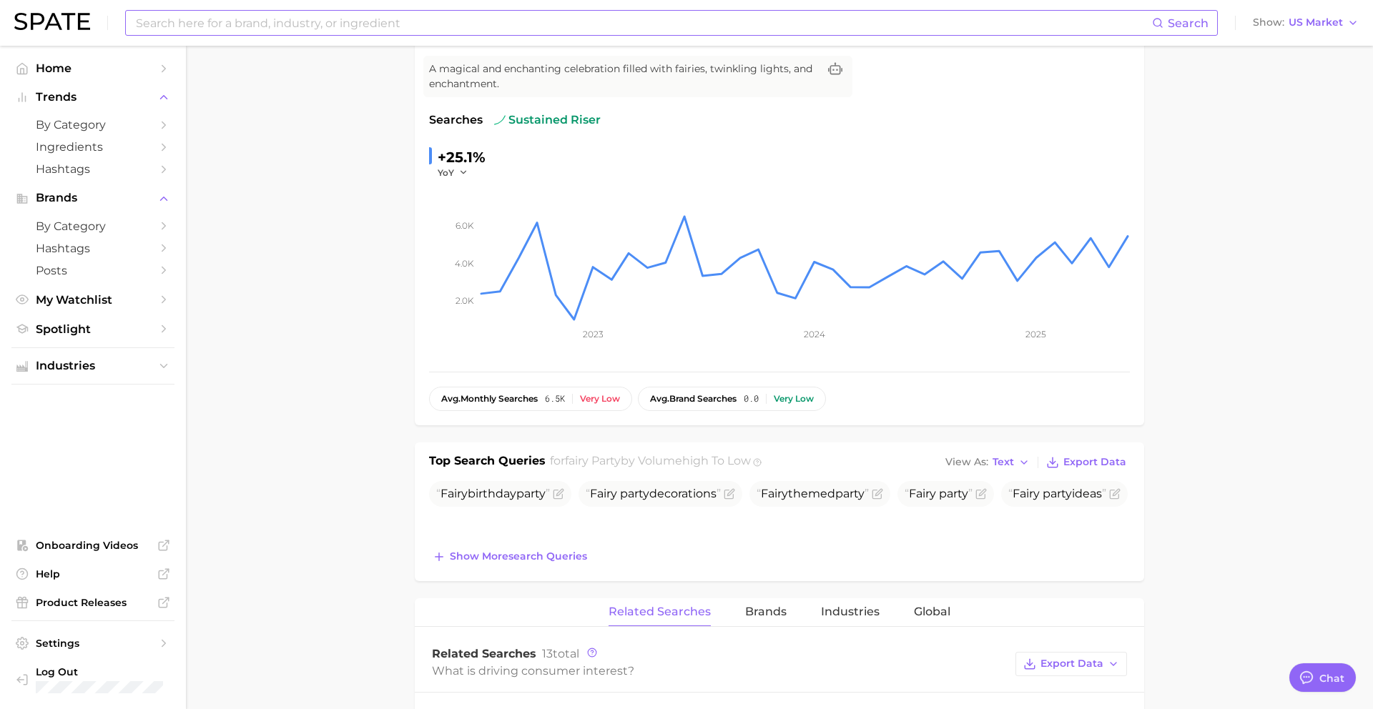
drag, startPoint x: 441, startPoint y: 496, endPoint x: 559, endPoint y: 538, distance: 125.1
click at [559, 507] on ul "Fairy birthday party Fairy party decorations Fairy themed party Fairy party Fai…" at bounding box center [779, 494] width 701 height 26
click at [343, 22] on input at bounding box center [643, 23] width 1018 height 24
paste input "swedish princess cake"
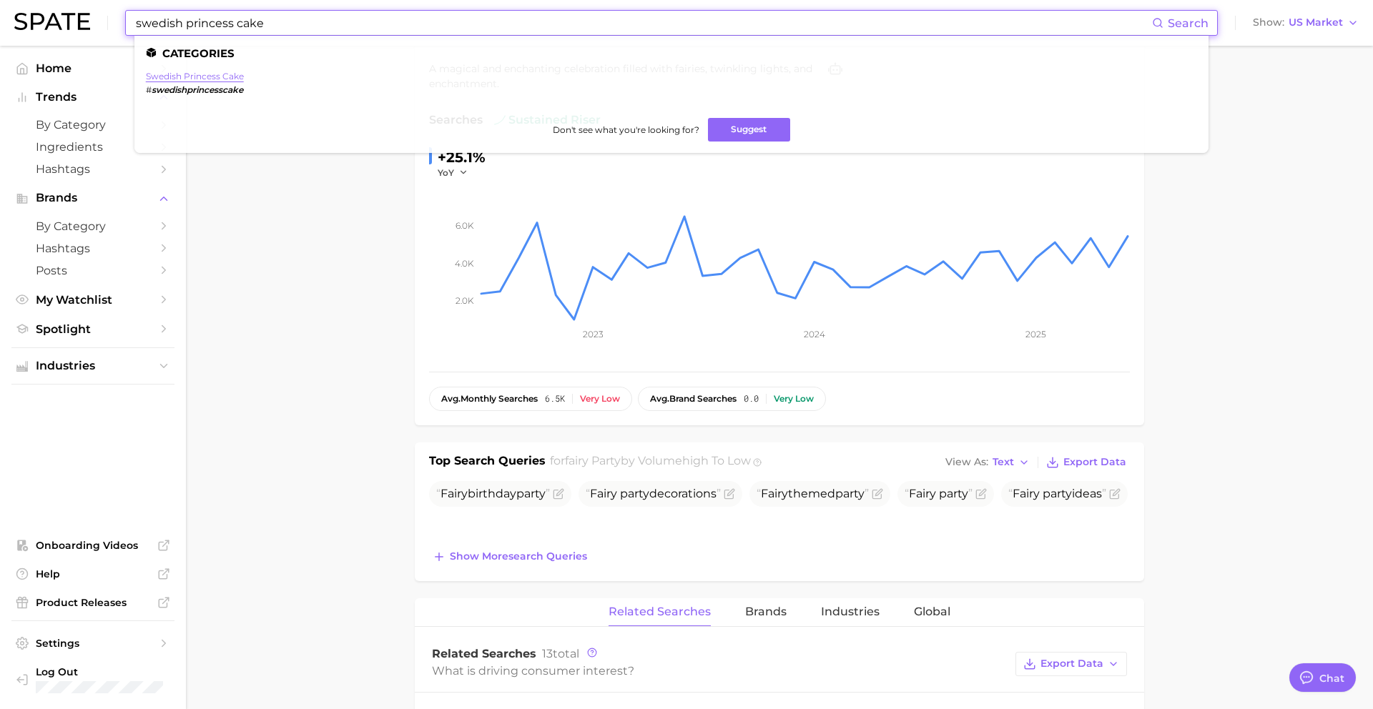
type input "swedish princess cake"
click at [170, 75] on link "swedish princess cake" at bounding box center [195, 76] width 98 height 11
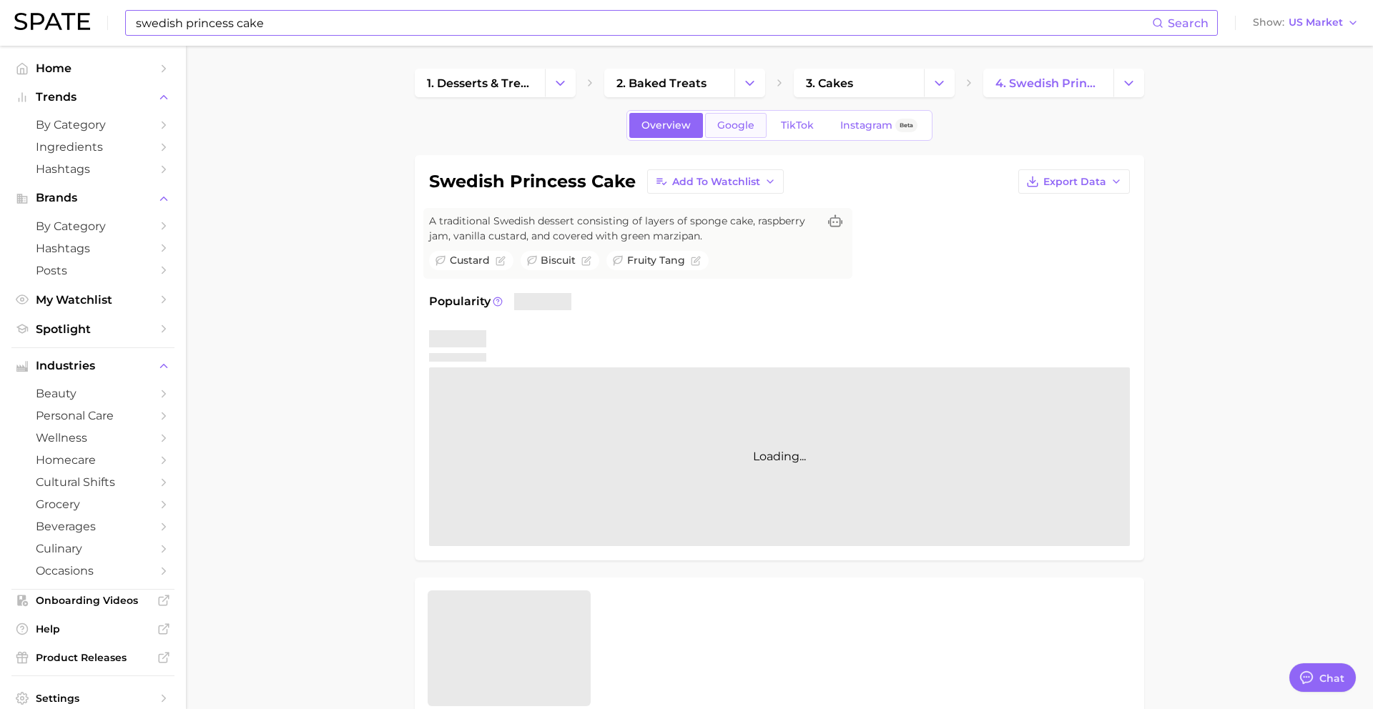
click at [722, 123] on span "Google" at bounding box center [735, 125] width 37 height 12
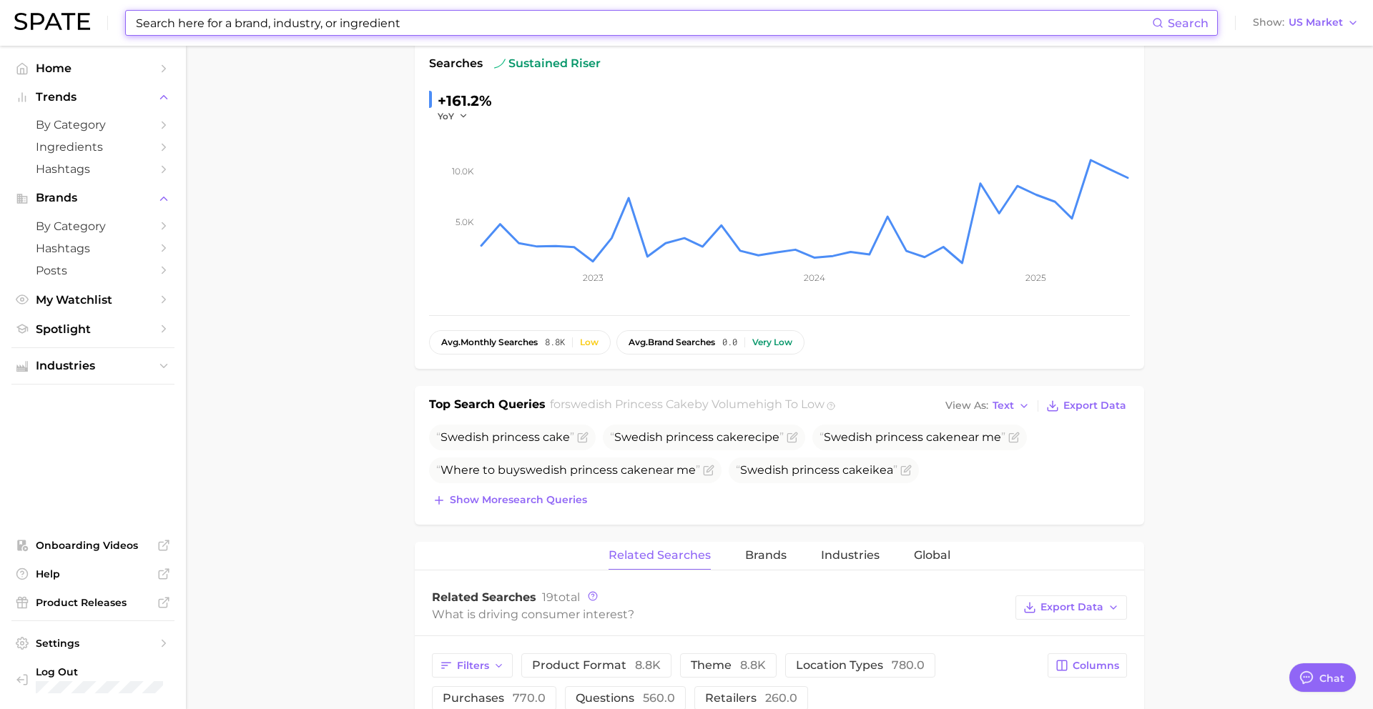
scroll to position [249, 0]
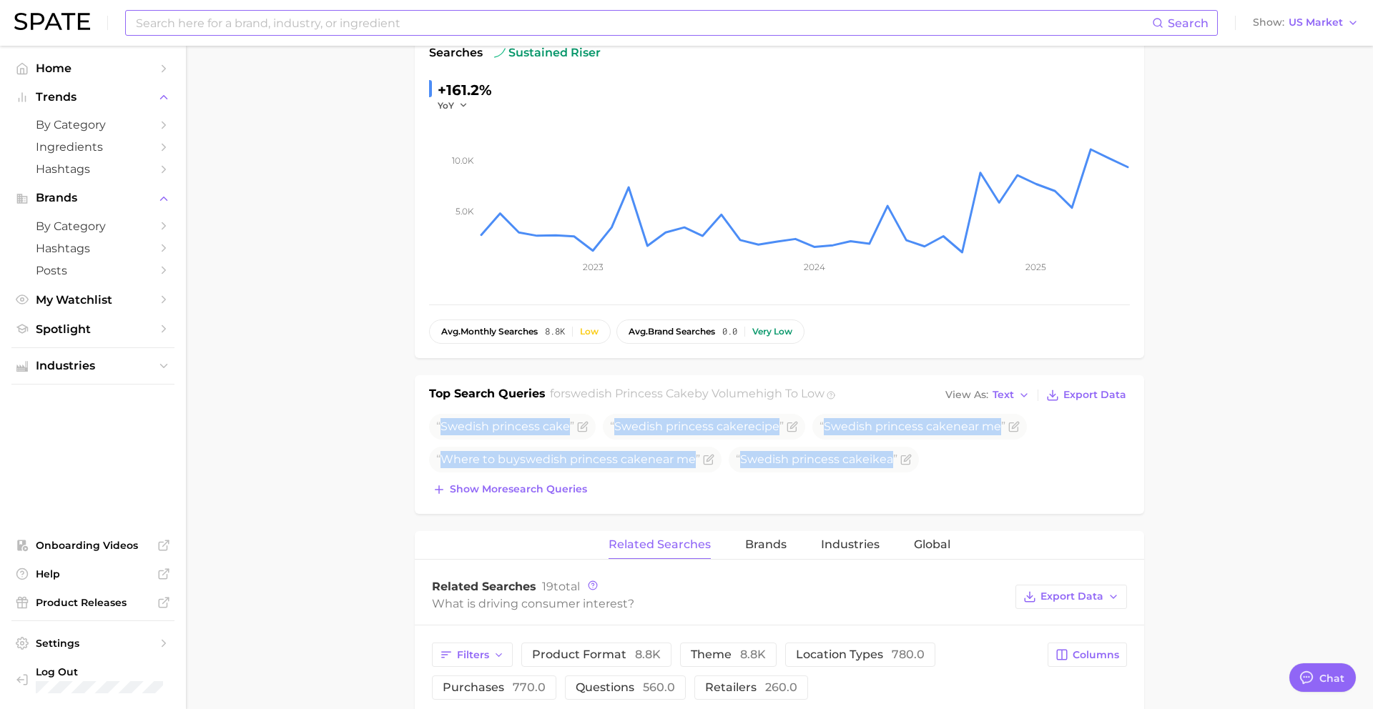
drag, startPoint x: 441, startPoint y: 429, endPoint x: 871, endPoint y: 478, distance: 432.7
click at [871, 478] on div "Swedish princess cake Swedish princess cake recipe Swedish princess cake near m…" at bounding box center [779, 457] width 701 height 86
click at [446, 31] on input at bounding box center [643, 23] width 1018 height 24
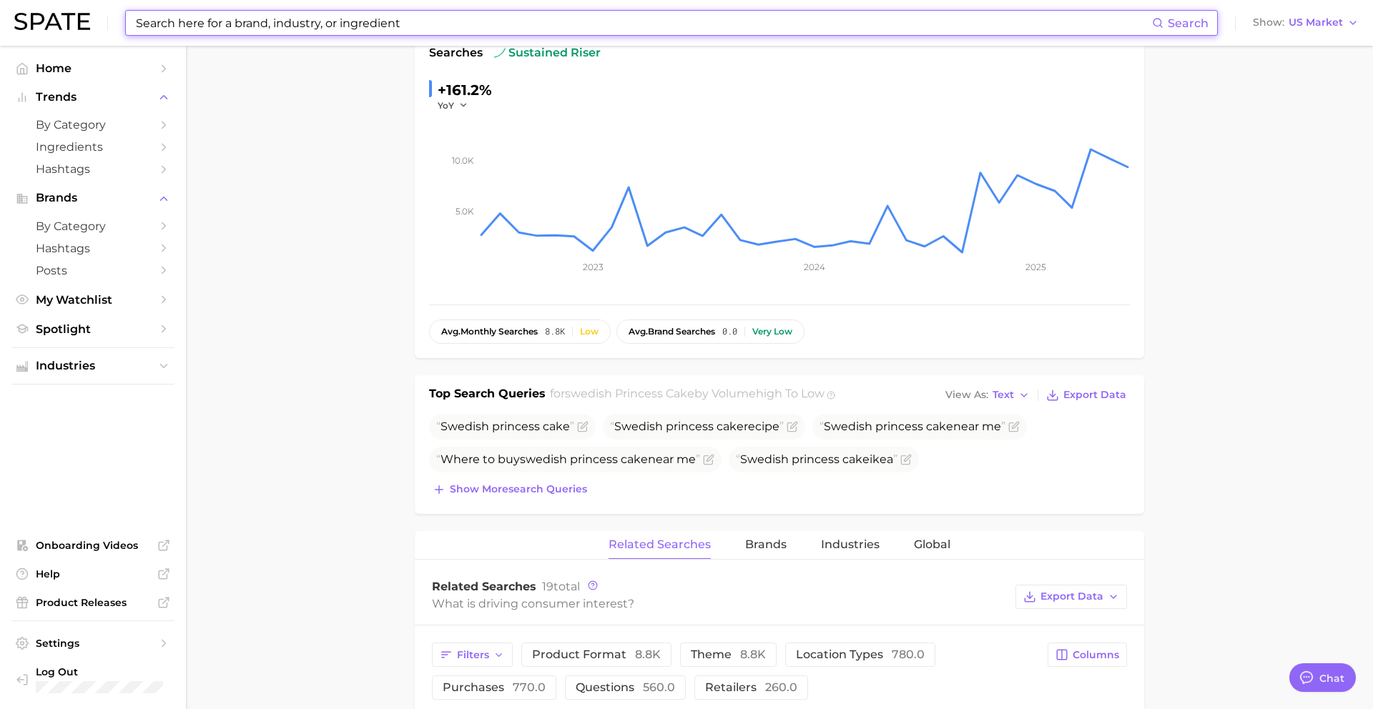
click at [446, 31] on input at bounding box center [643, 23] width 1018 height 24
paste input "themed dinner"
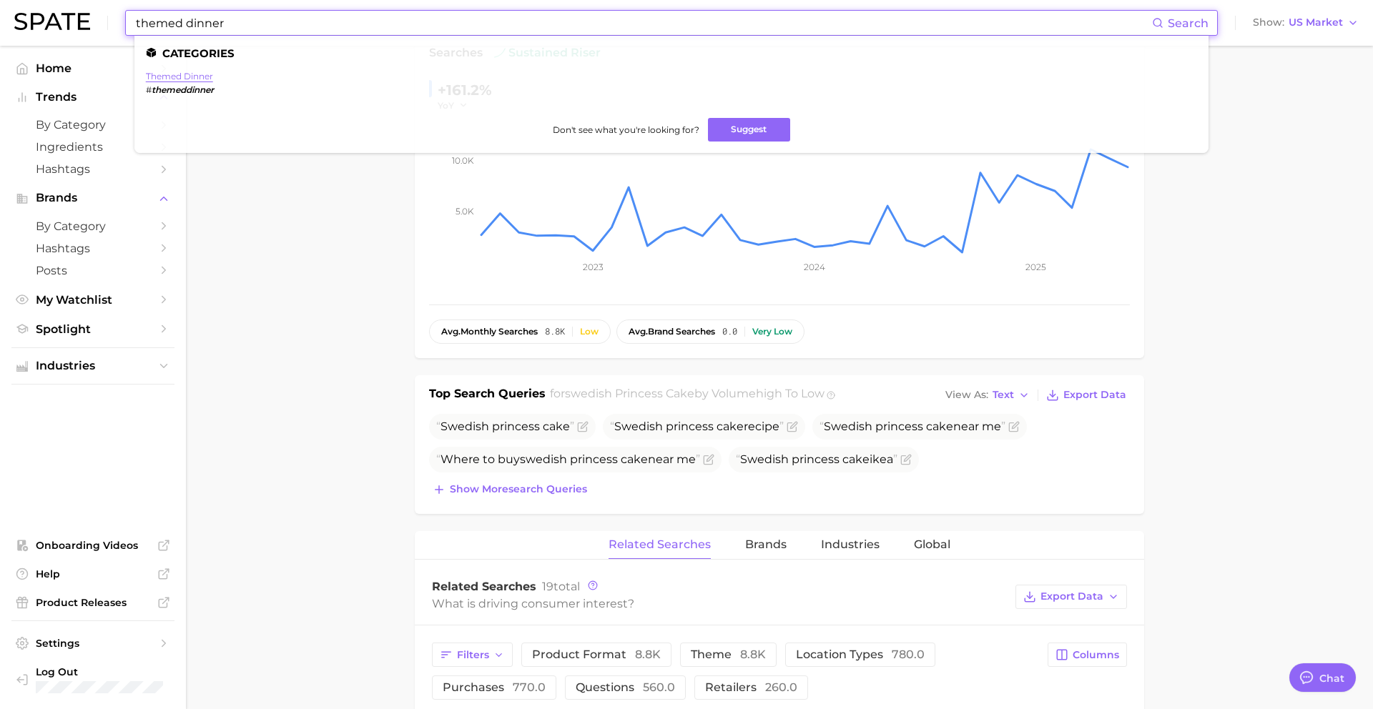
type input "themed dinner"
click at [173, 77] on link "themed dinner" at bounding box center [179, 76] width 67 height 11
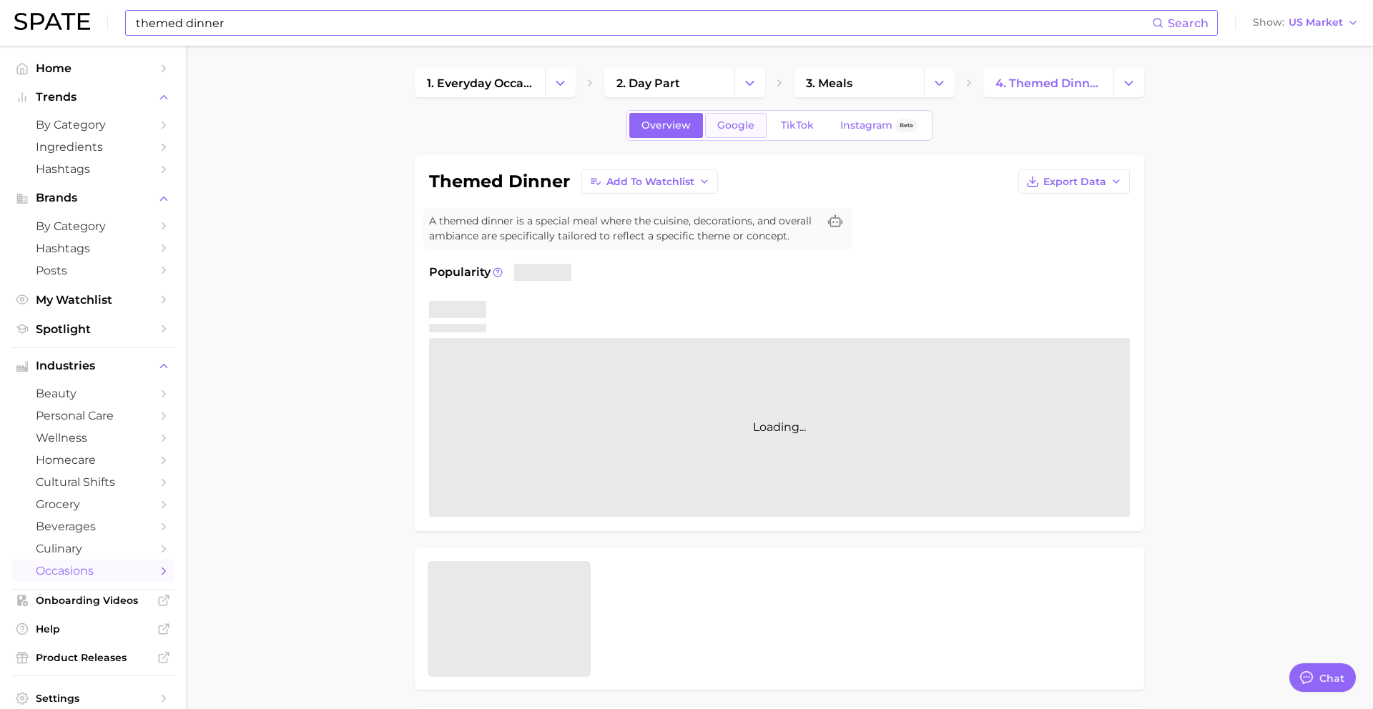
click at [729, 128] on span "Google" at bounding box center [735, 125] width 37 height 12
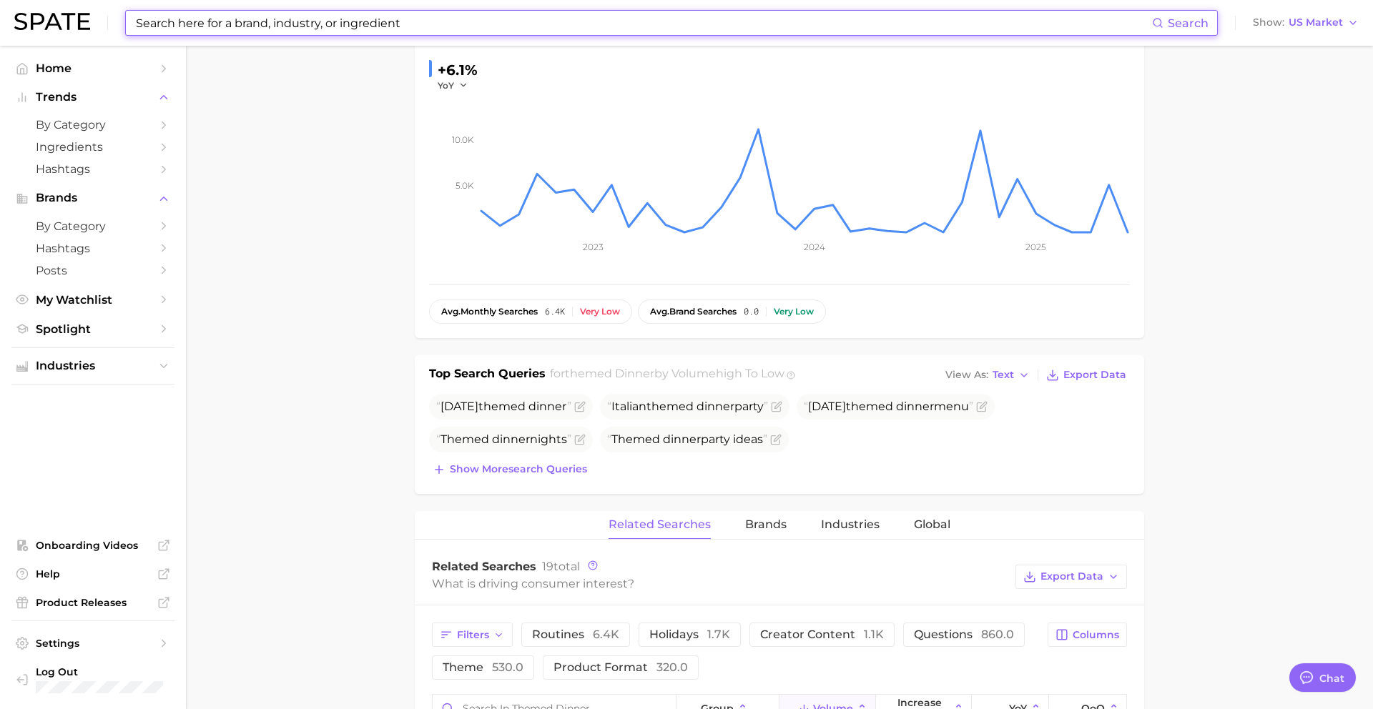
scroll to position [260, 0]
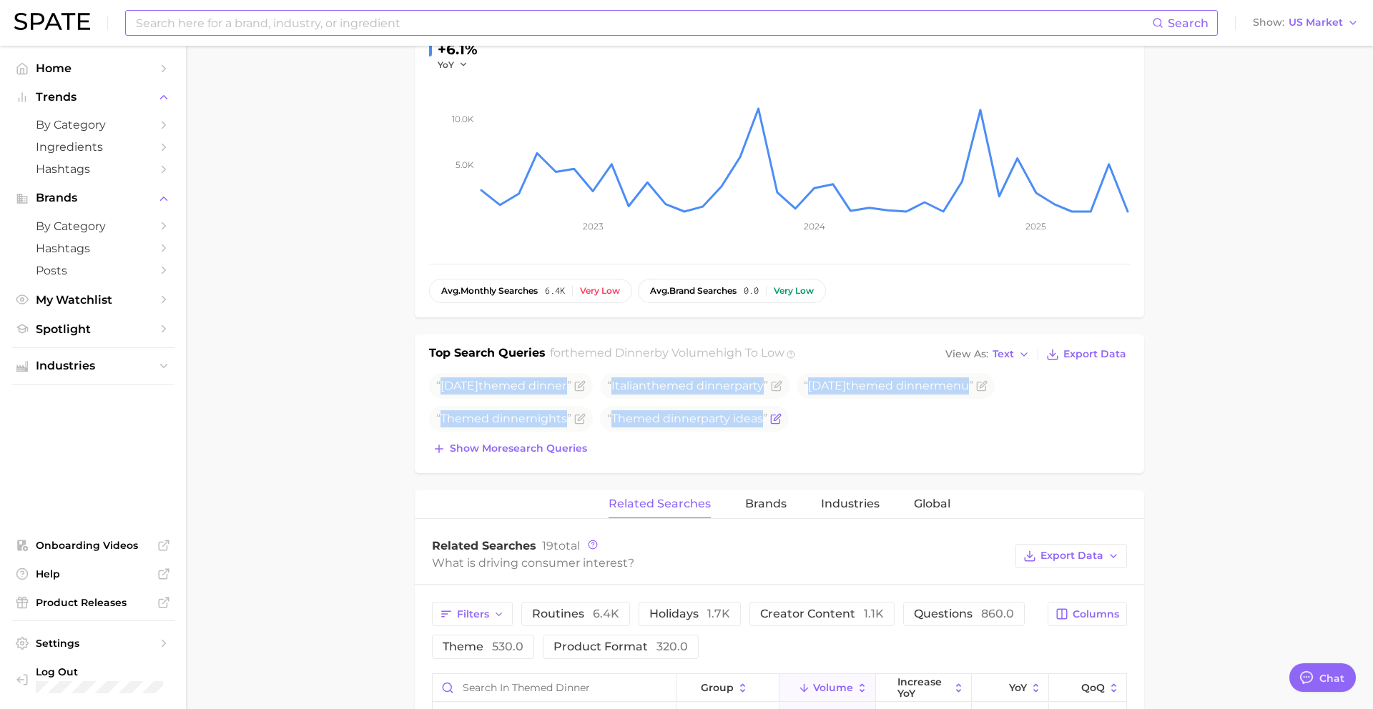
drag, startPoint x: 443, startPoint y: 386, endPoint x: 778, endPoint y: 429, distance: 337.5
click at [778, 429] on ul "Halloween themed dinner Italian themed dinner party Halloween themed dinner men…" at bounding box center [779, 402] width 701 height 59
click at [488, 21] on input at bounding box center [643, 23] width 1018 height 24
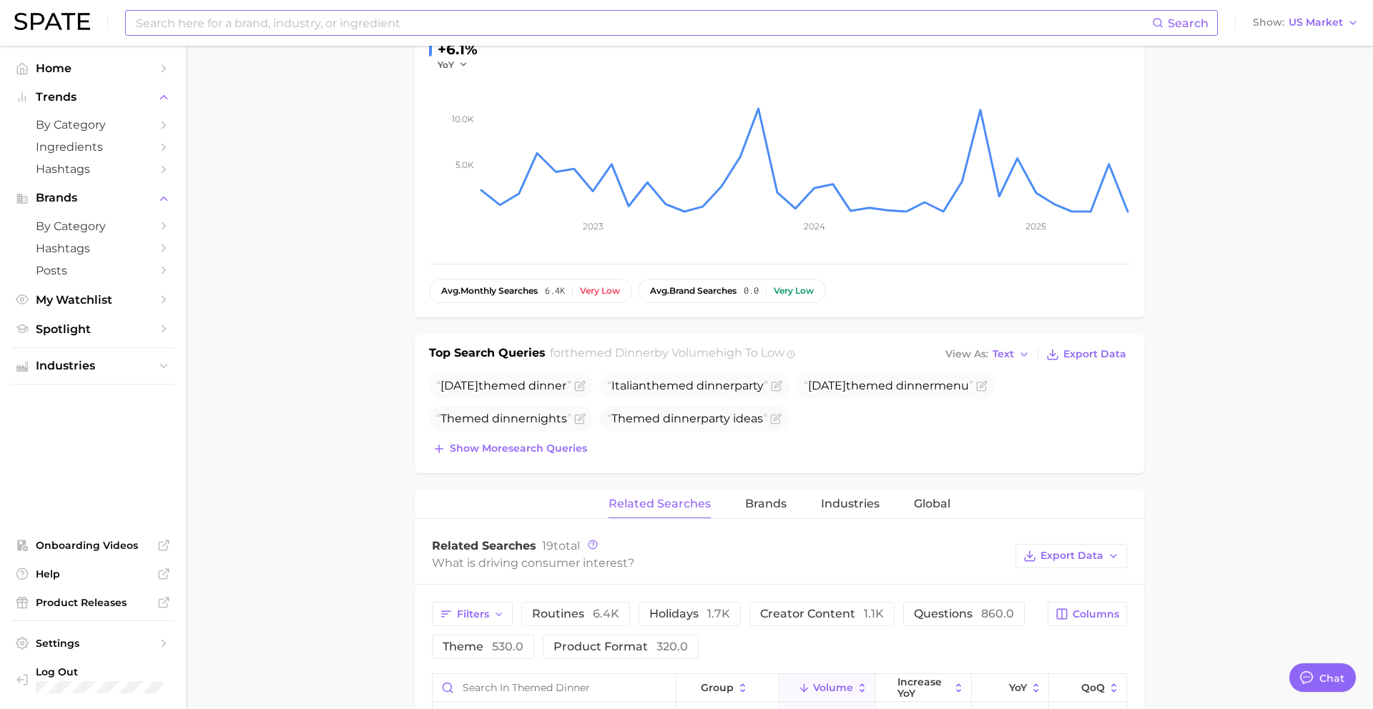
click at [488, 21] on input at bounding box center [643, 23] width 1018 height 24
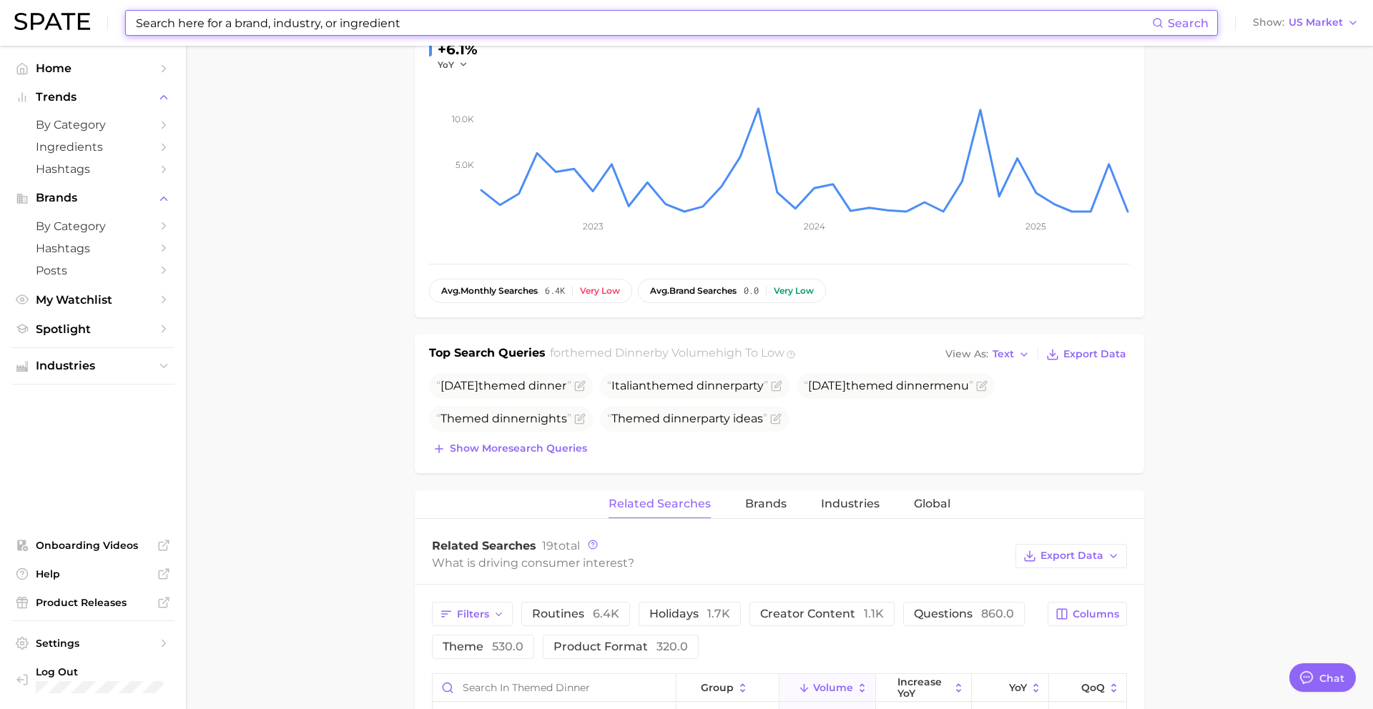
paste input "juminocore"
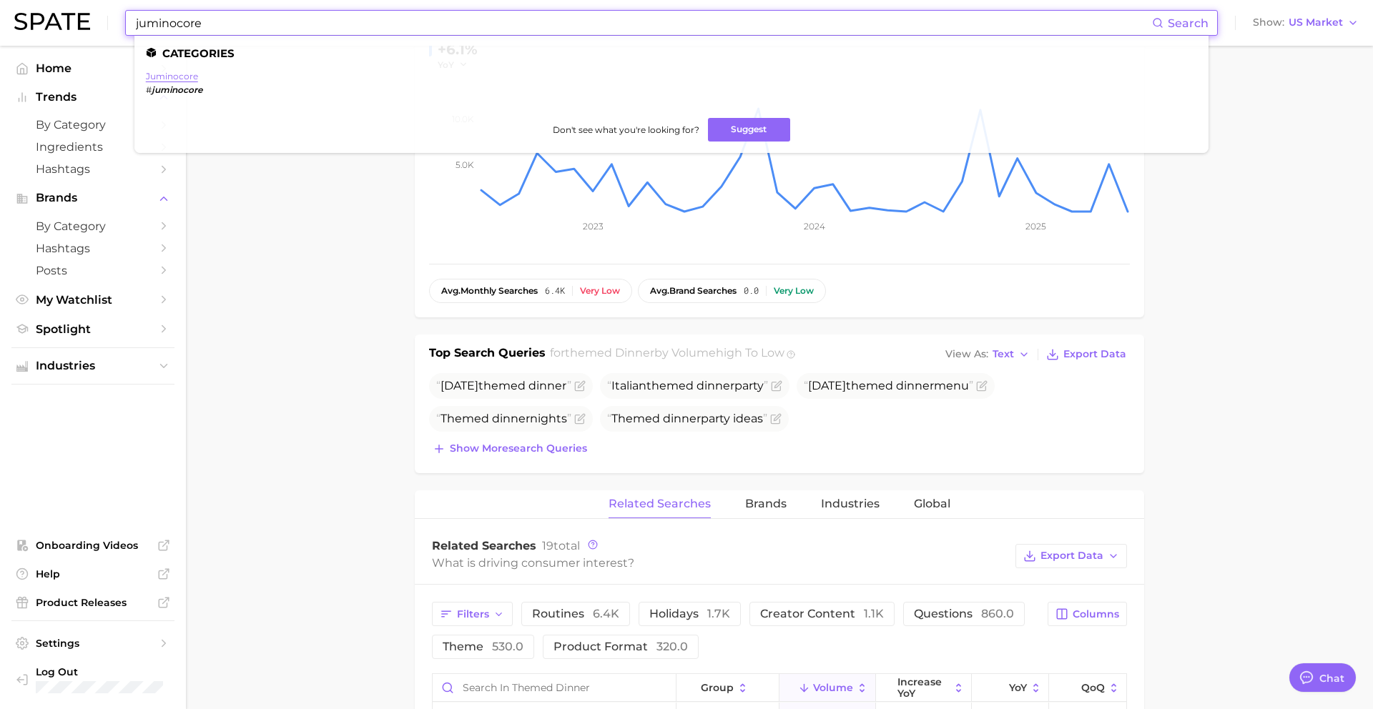
type input "juminocore"
click at [163, 72] on link "juminocore" at bounding box center [172, 76] width 52 height 11
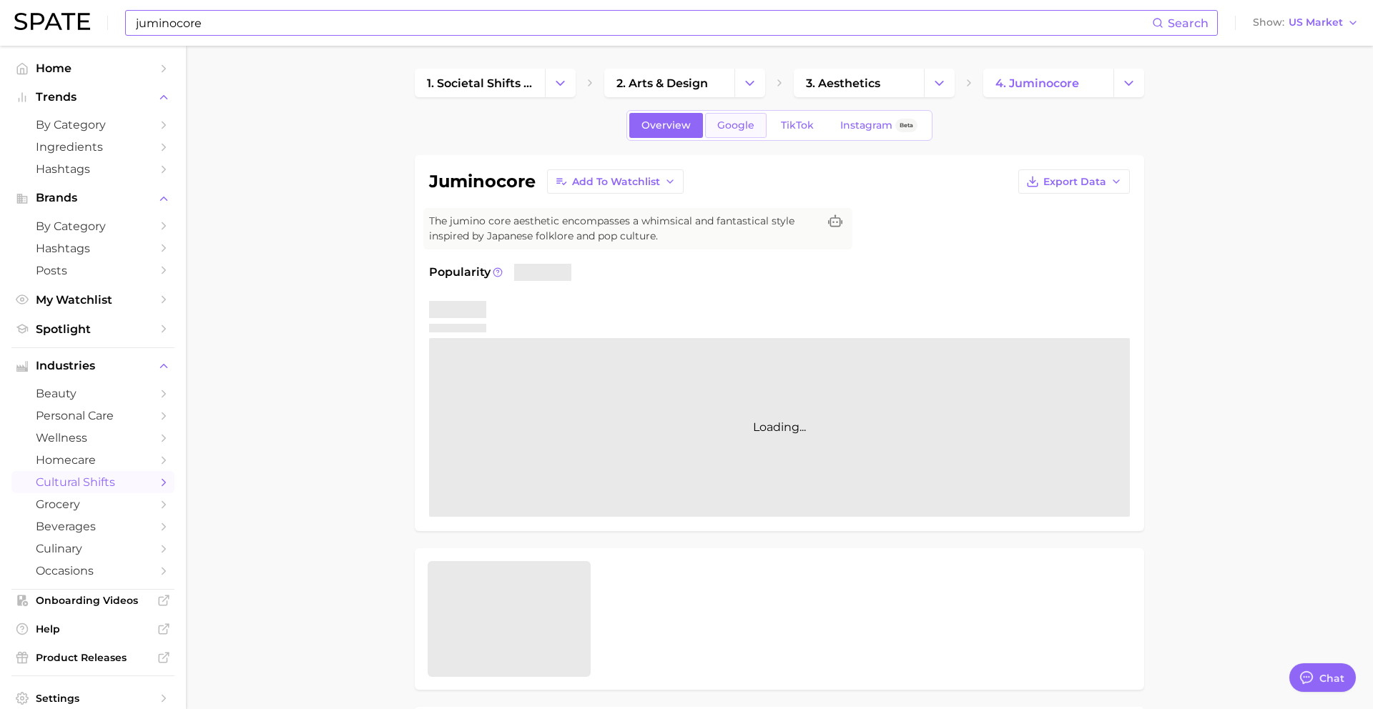
click at [757, 114] on link "Google" at bounding box center [736, 125] width 62 height 25
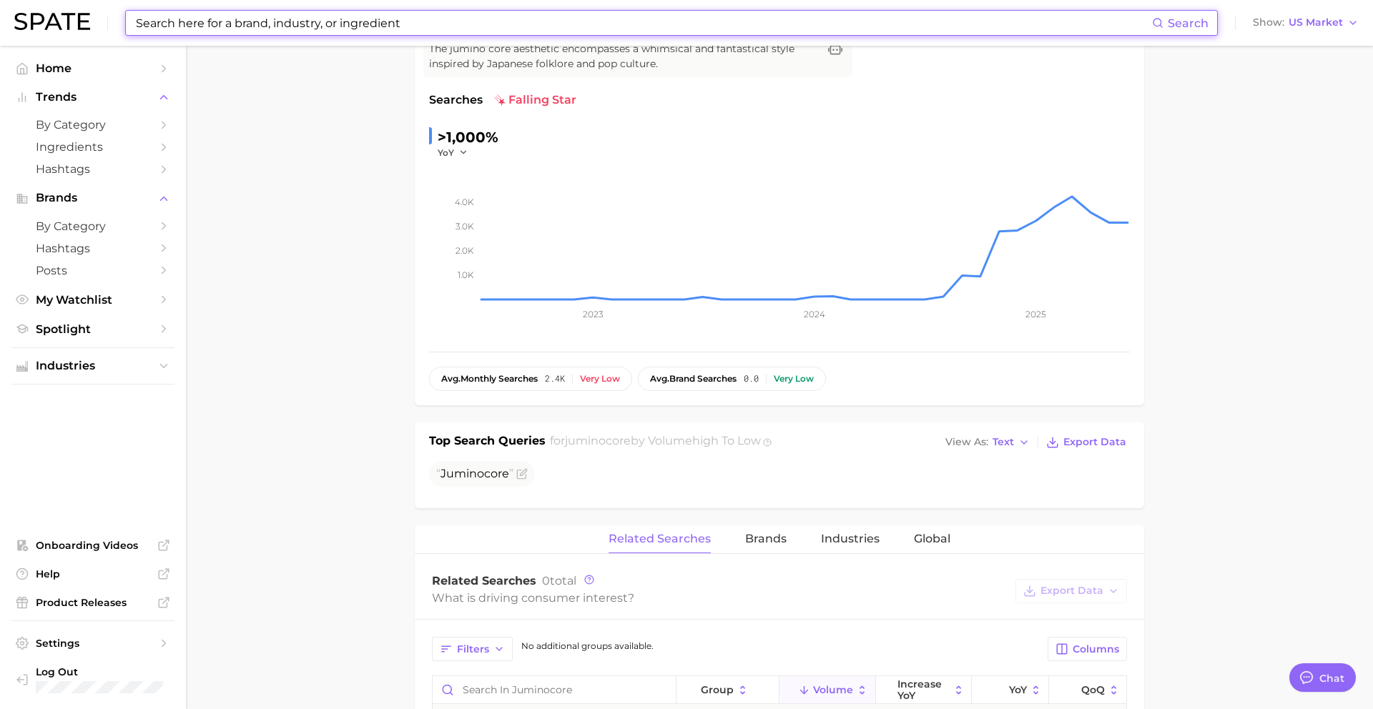
scroll to position [173, 0]
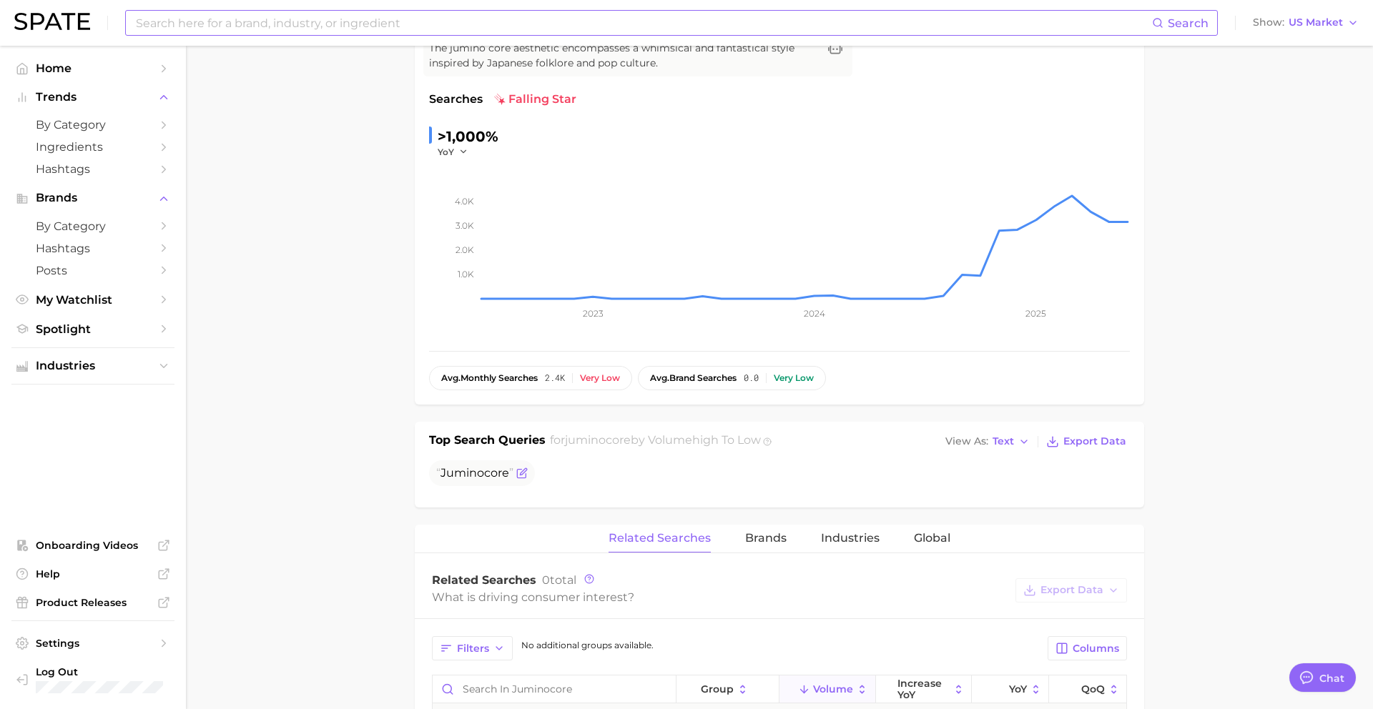
click at [474, 464] on span "Juminocore" at bounding box center [482, 474] width 106 height 26
click at [394, 20] on input at bounding box center [643, 23] width 1018 height 24
paste input "victorian aesthetic"
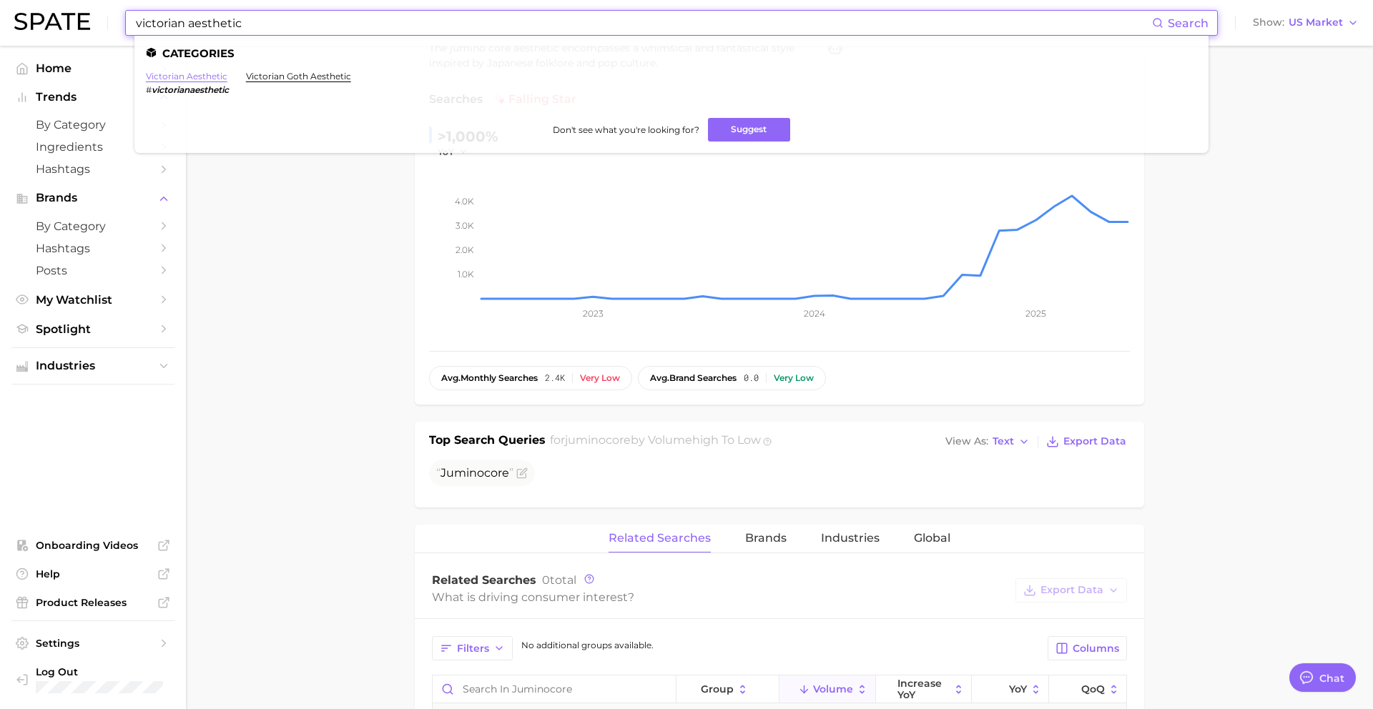
type input "victorian aesthetic"
click at [180, 72] on link "victorian aesthetic" at bounding box center [187, 76] width 82 height 11
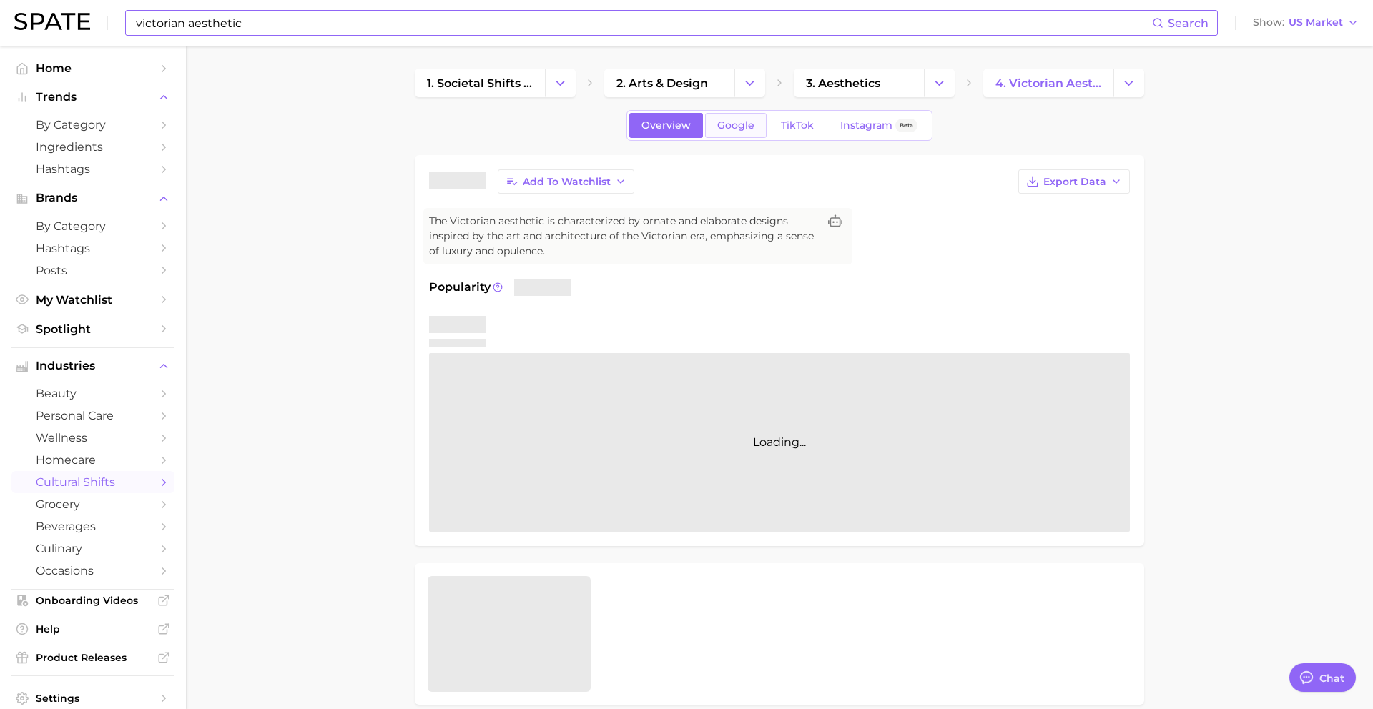
click at [725, 125] on span "Google" at bounding box center [735, 125] width 37 height 12
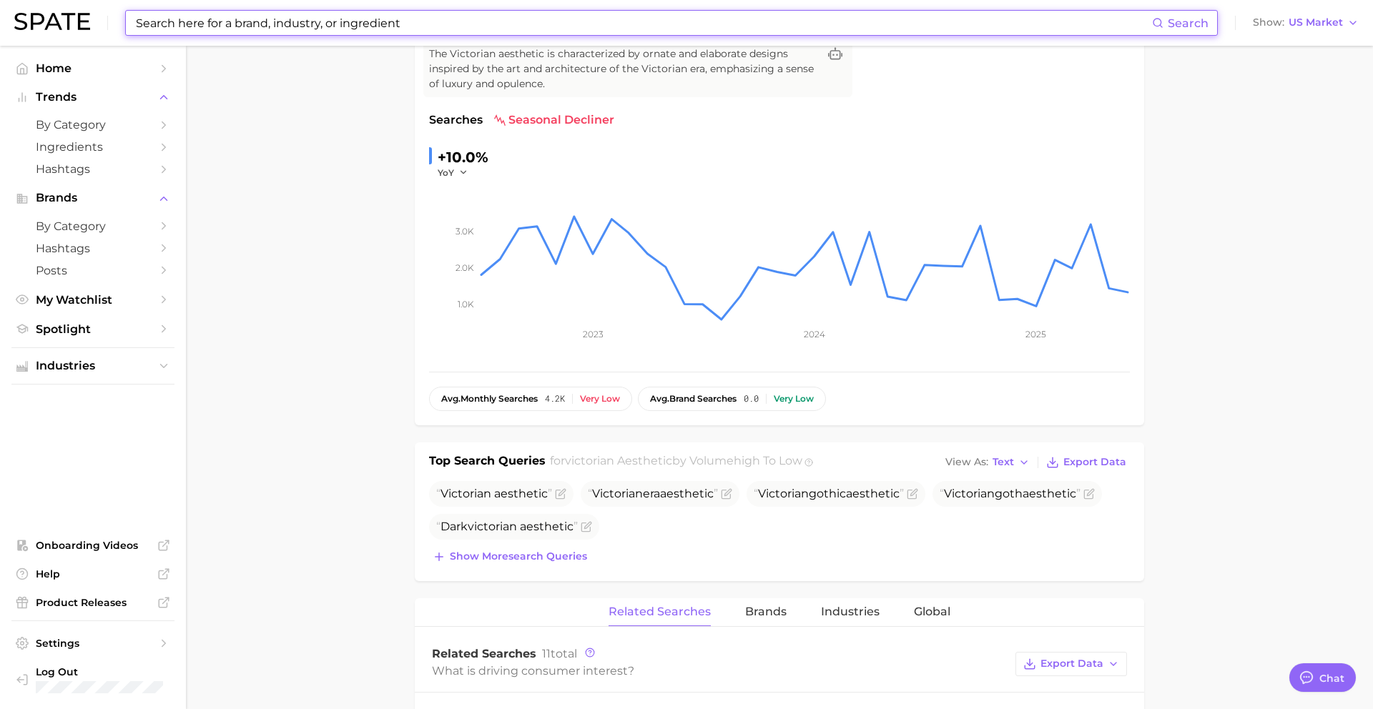
scroll to position [198, 0]
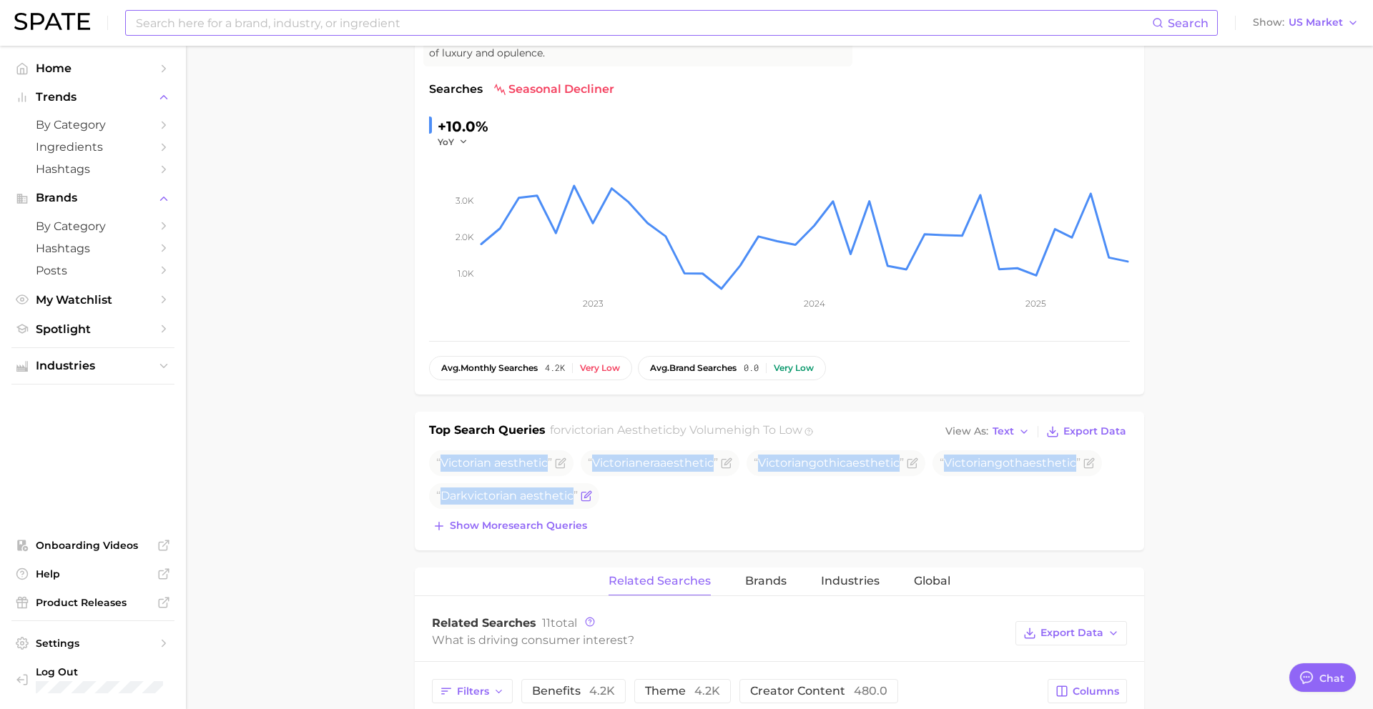
drag, startPoint x: 442, startPoint y: 464, endPoint x: 595, endPoint y: 504, distance: 158.2
click at [595, 504] on ul "Victorian aesthetic Victorian era aesthetic Victorian gothic aesthetic Victoria…" at bounding box center [779, 480] width 701 height 59
click at [480, 26] on input at bounding box center [643, 23] width 1018 height 24
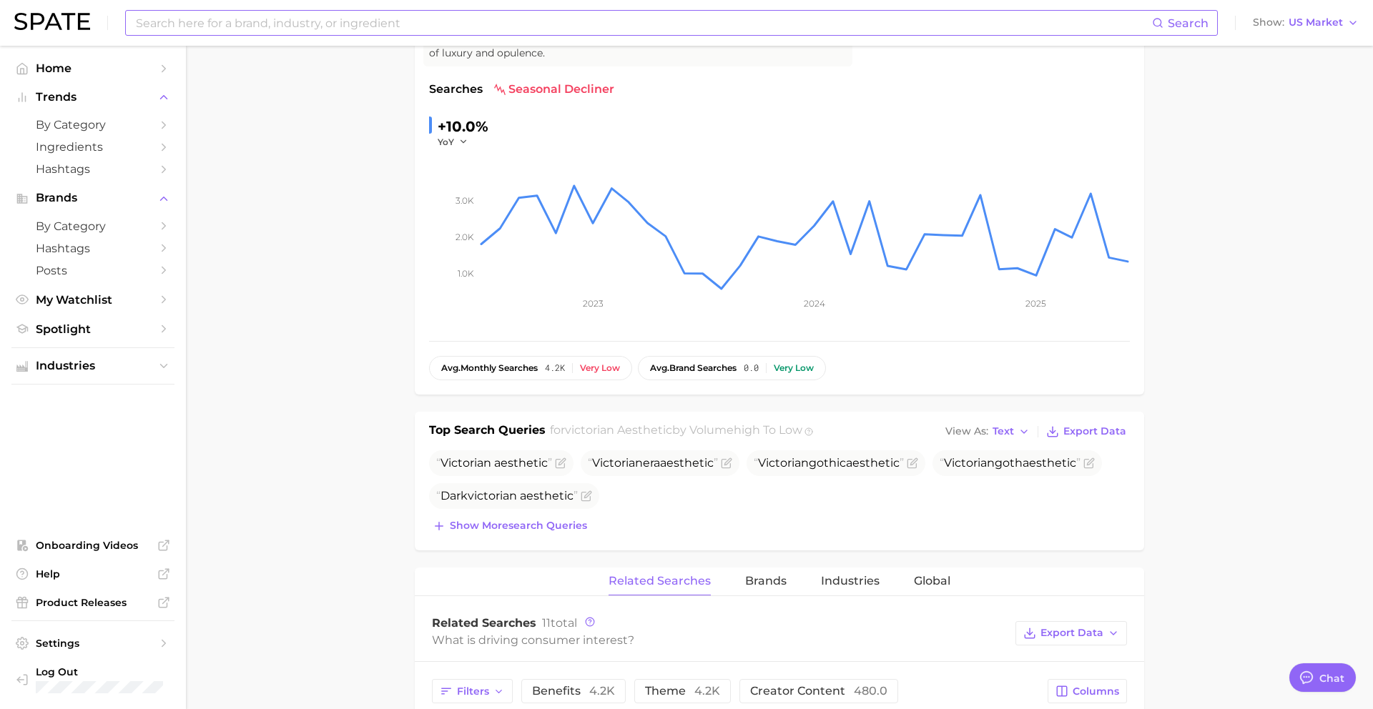
click at [480, 26] on input at bounding box center [643, 23] width 1018 height 24
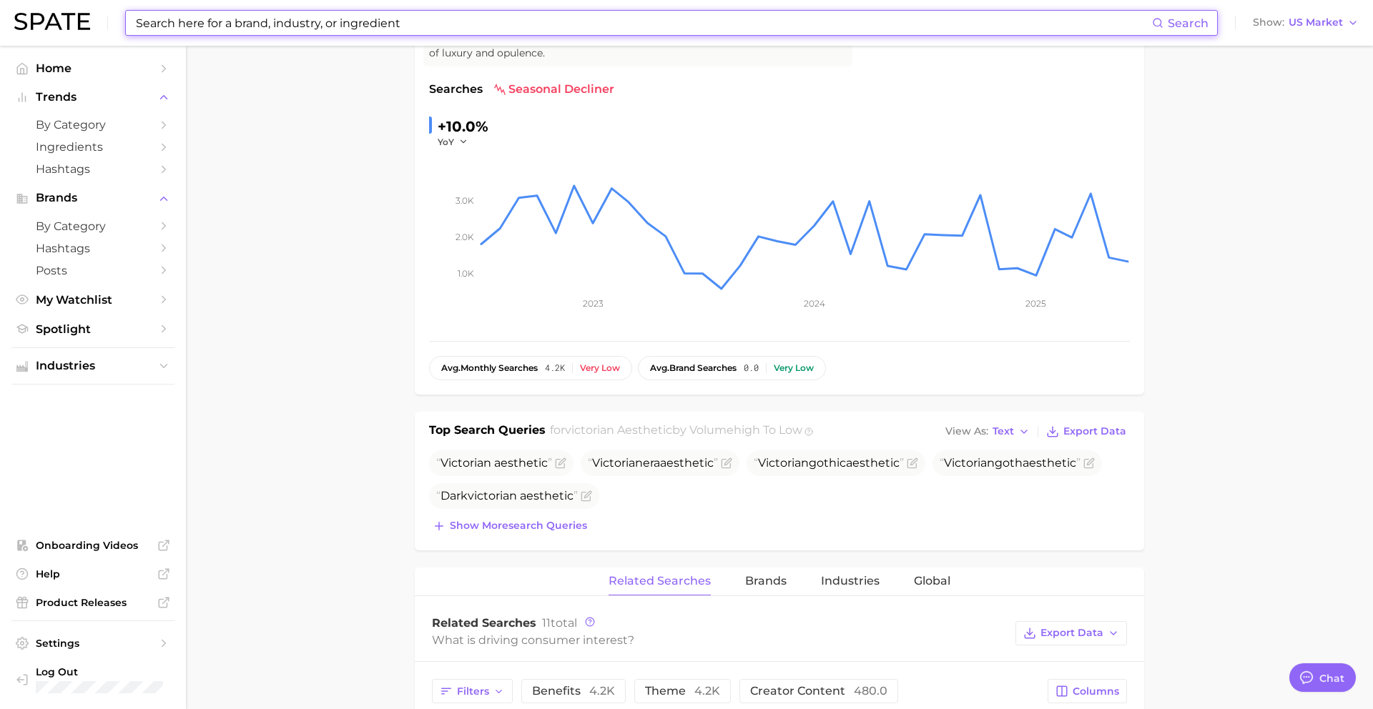
paste input "ghibli aesthetics"
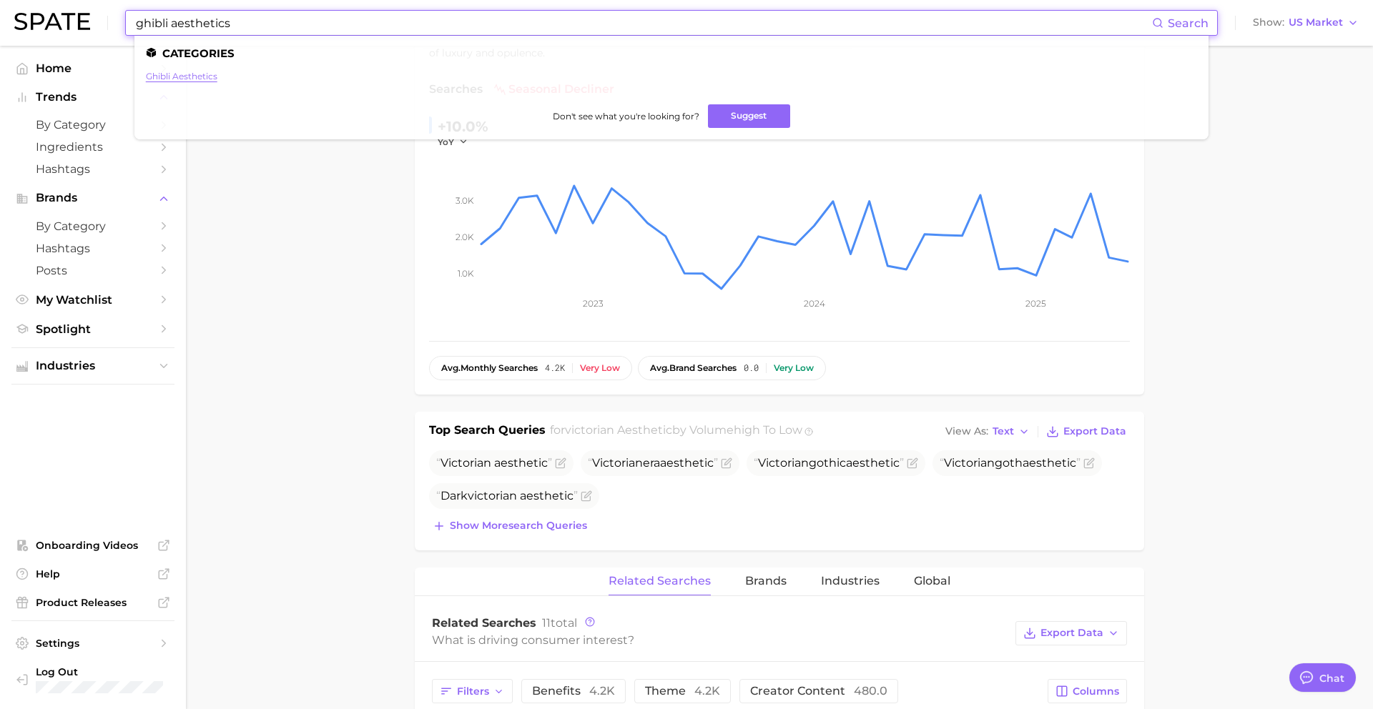
type input "ghibli aesthetics"
click at [178, 77] on link "ghibli aesthetics" at bounding box center [182, 76] width 72 height 11
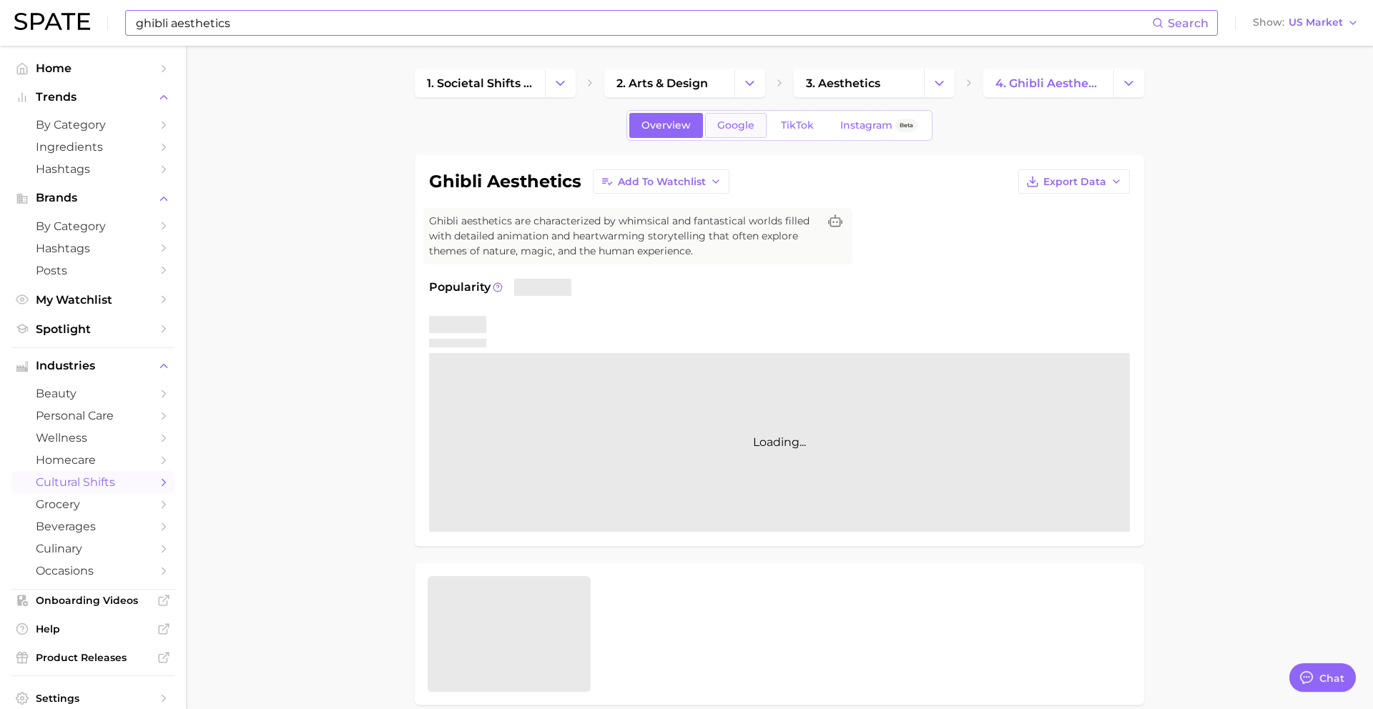
click at [722, 124] on span "Google" at bounding box center [735, 125] width 37 height 12
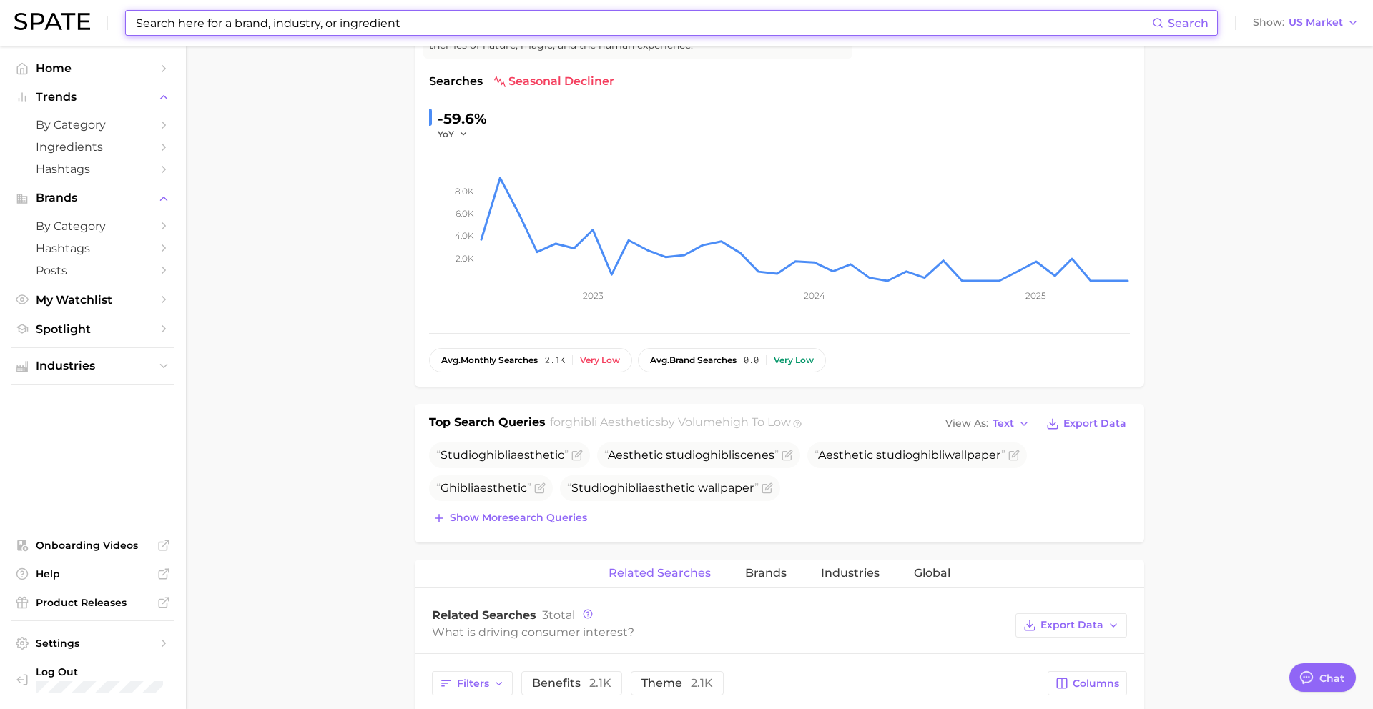
scroll to position [284, 0]
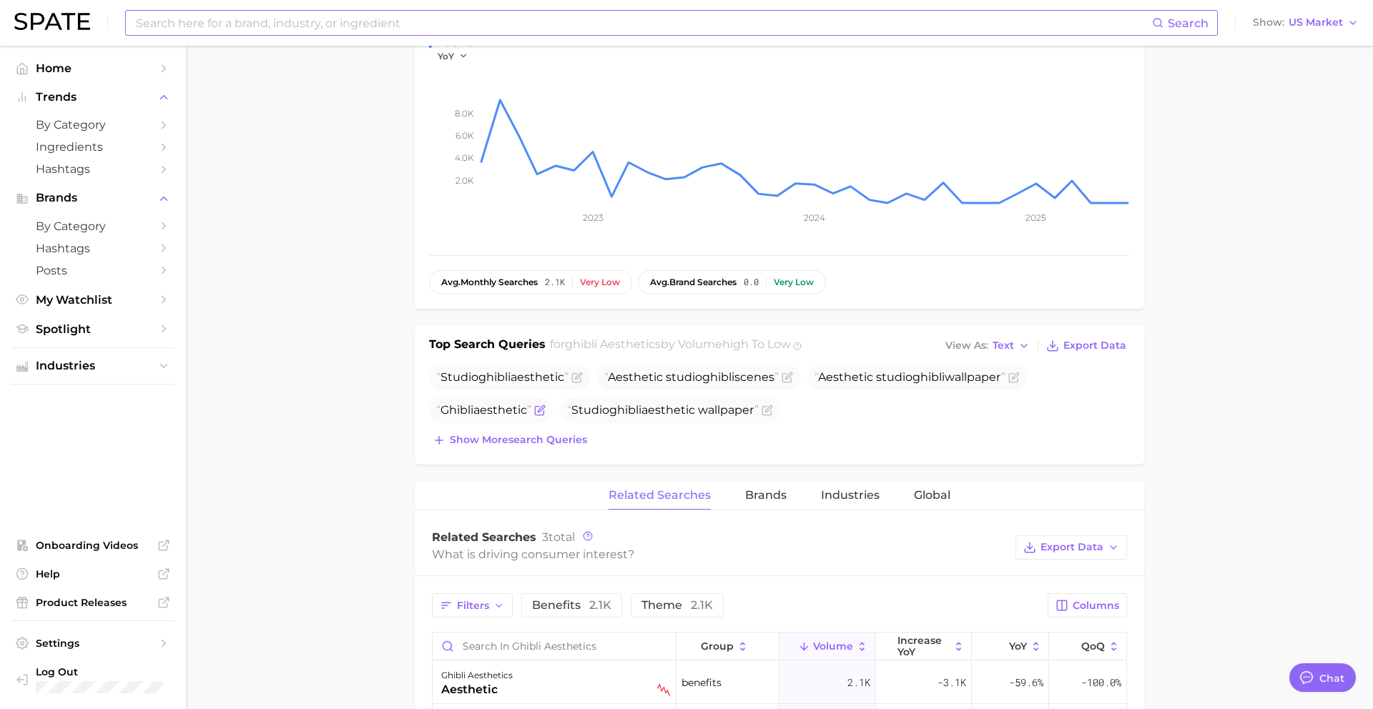
drag, startPoint x: 443, startPoint y: 379, endPoint x: 531, endPoint y: 413, distance: 94.8
click at [531, 413] on ul "Studio ghibli aesthetic Aesthetic studio ghibli scenes Aesthetic studio ghibli …" at bounding box center [779, 394] width 701 height 59
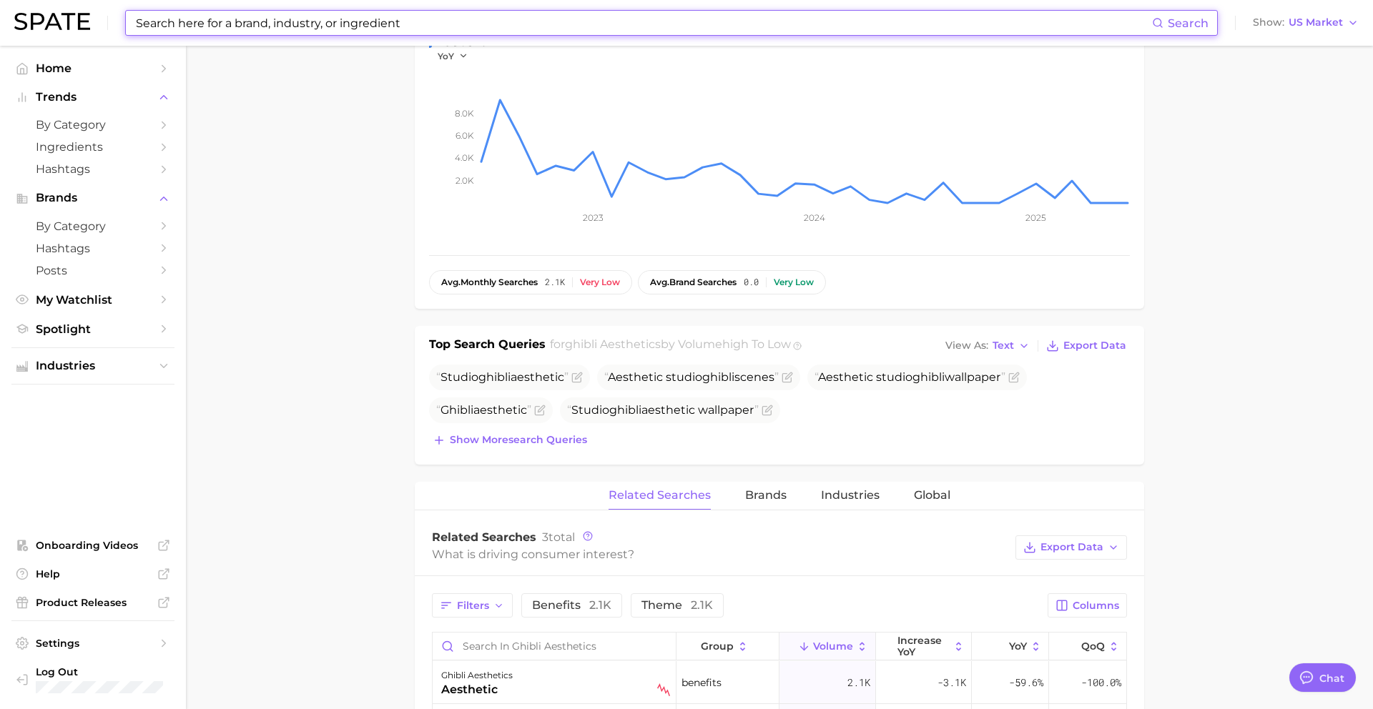
click at [343, 24] on input at bounding box center [643, 23] width 1018 height 24
paste input "butterbeer cookie"
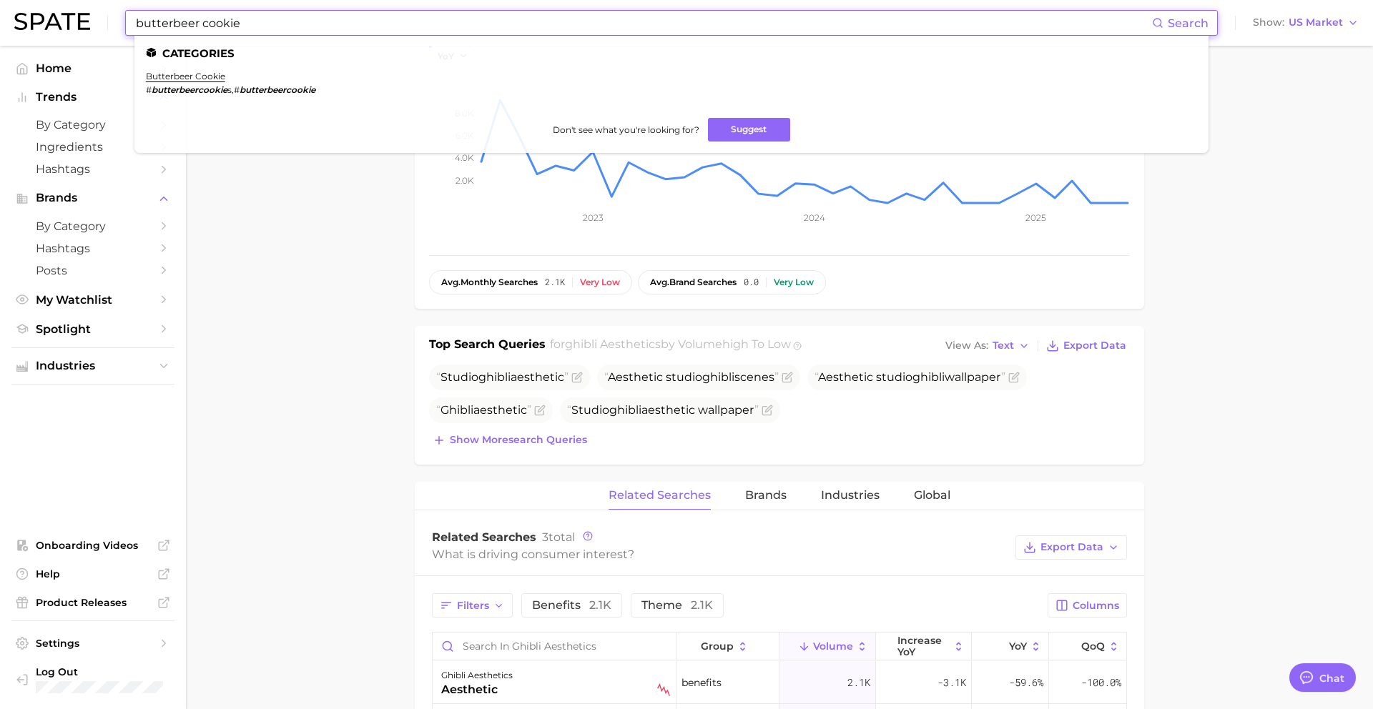
type input "butterbeer cookie"
click at [176, 77] on link "butterbeer cookie" at bounding box center [185, 76] width 79 height 11
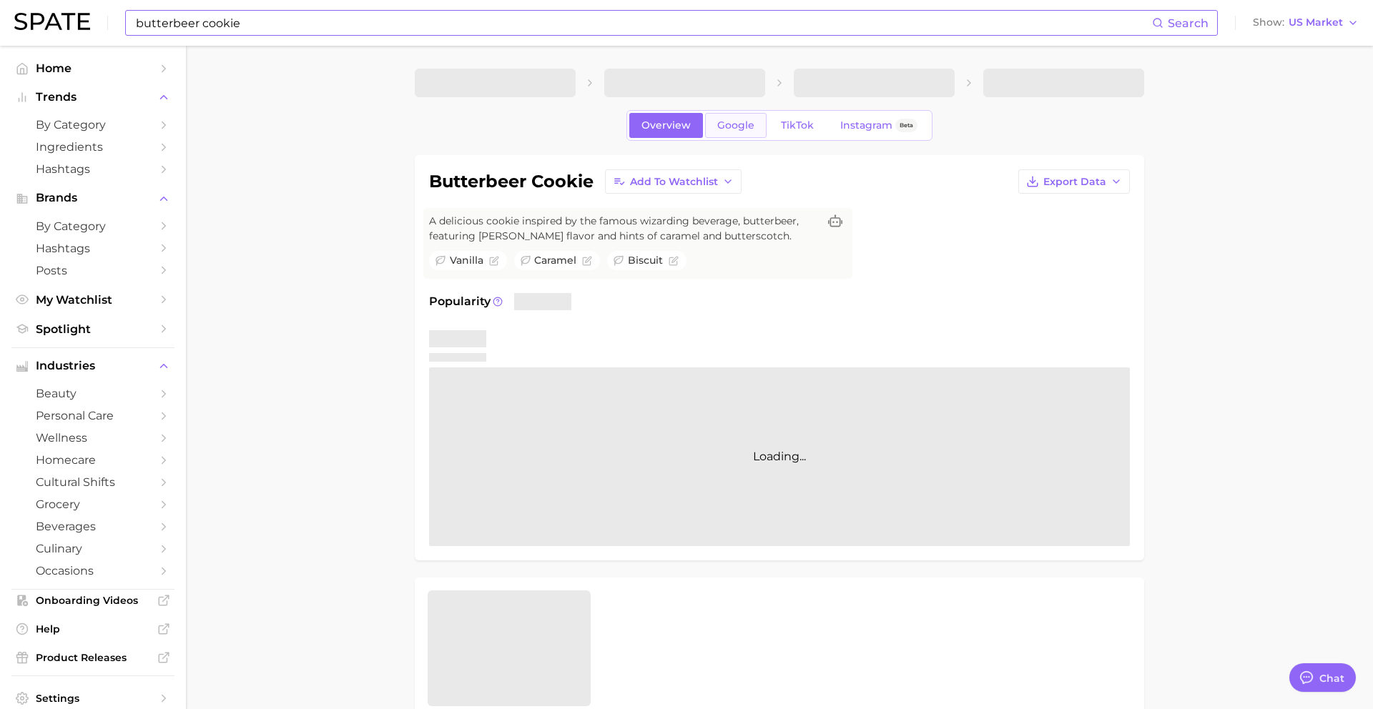
click at [733, 130] on span "Google" at bounding box center [735, 125] width 37 height 12
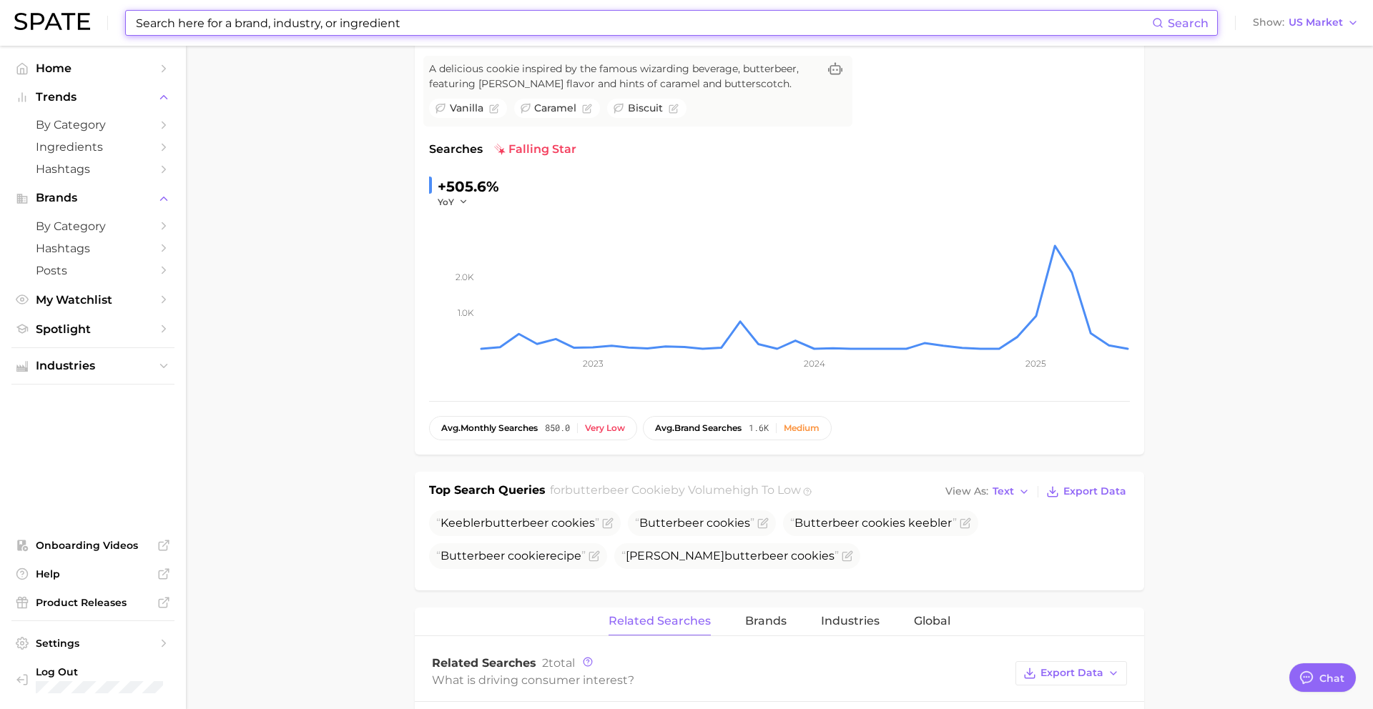
scroll to position [167, 0]
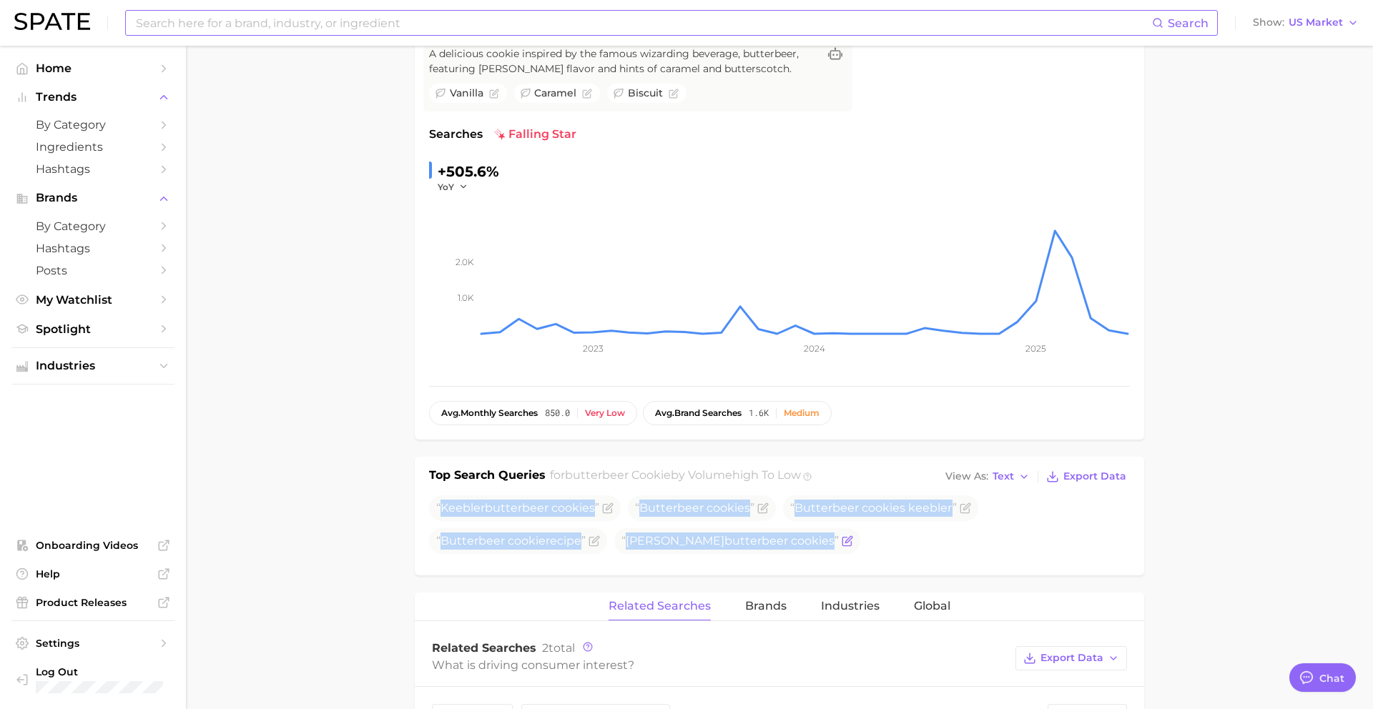
drag, startPoint x: 440, startPoint y: 512, endPoint x: 799, endPoint y: 554, distance: 361.4
click at [799, 554] on ul "Keebler butterbeer cookie s Butterbeer cookie s Butterbeer cookie s keebler But…" at bounding box center [779, 525] width 701 height 59
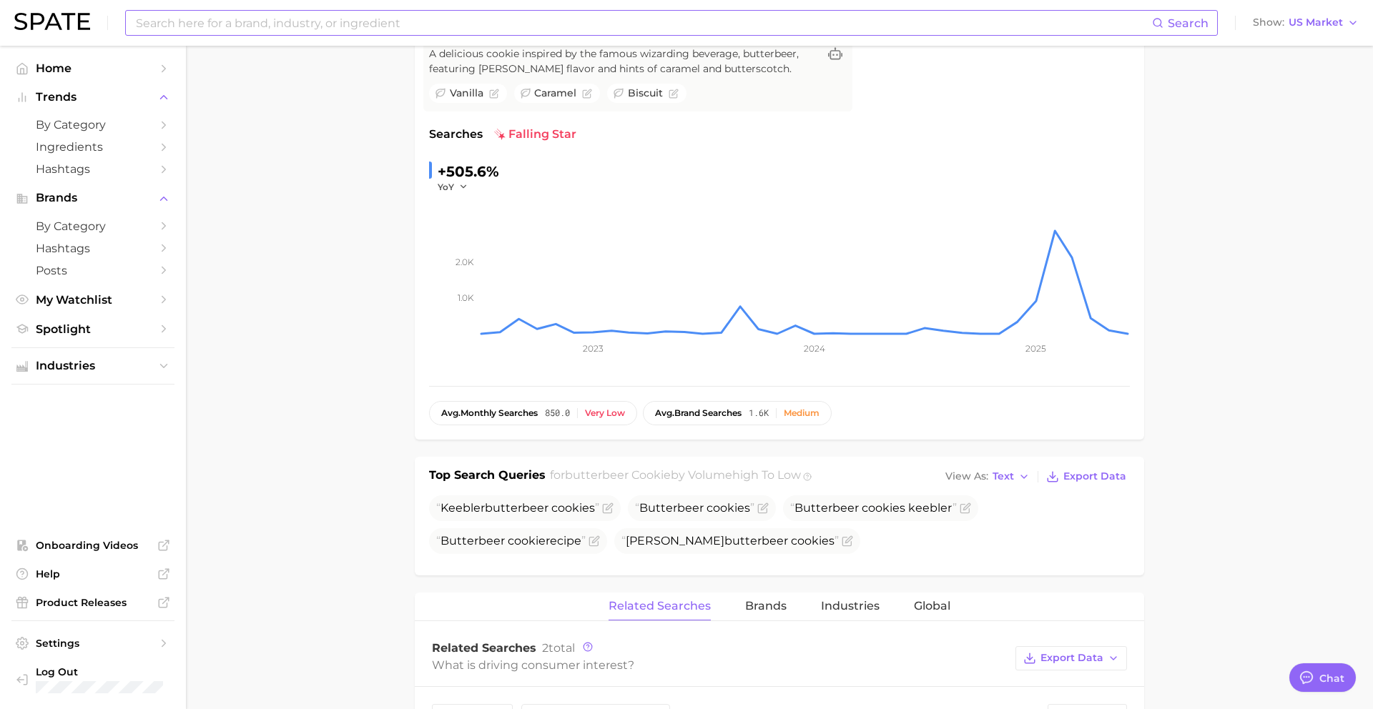
click at [416, 29] on input at bounding box center [643, 23] width 1018 height 24
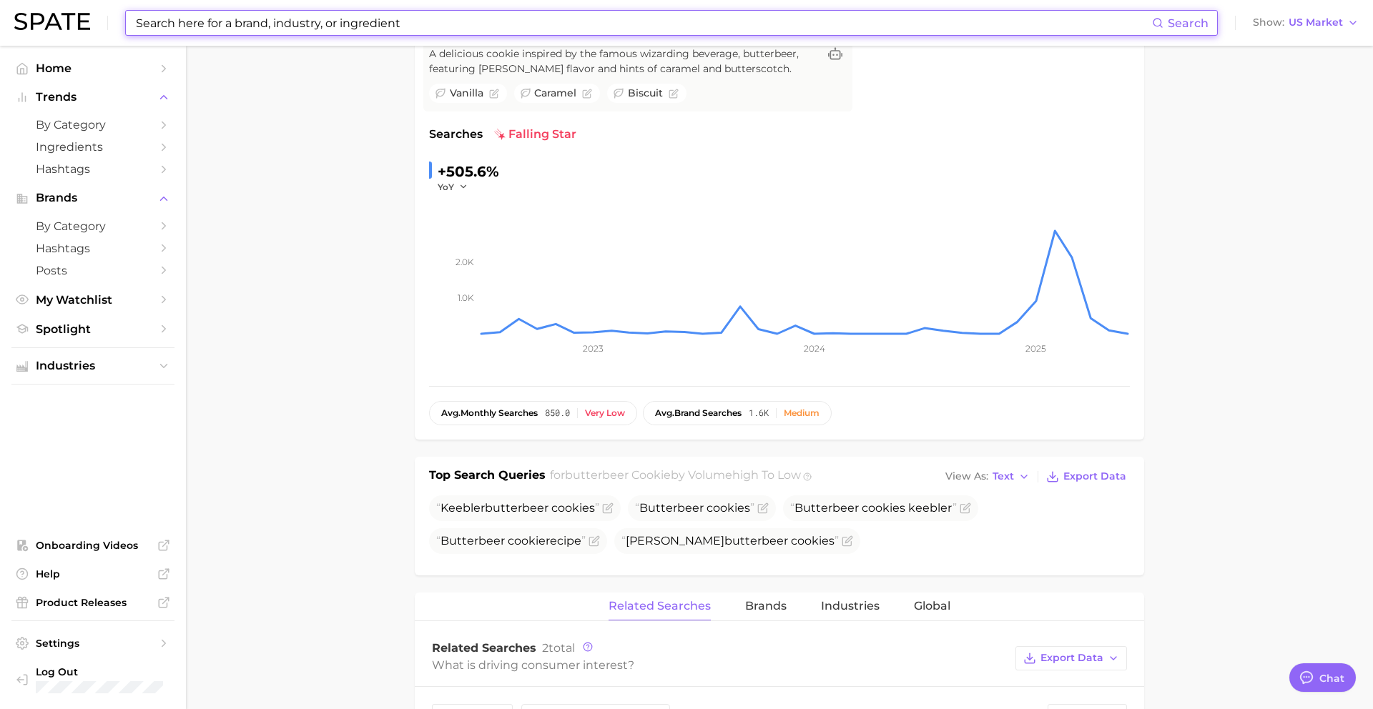
paste input "lip stain"
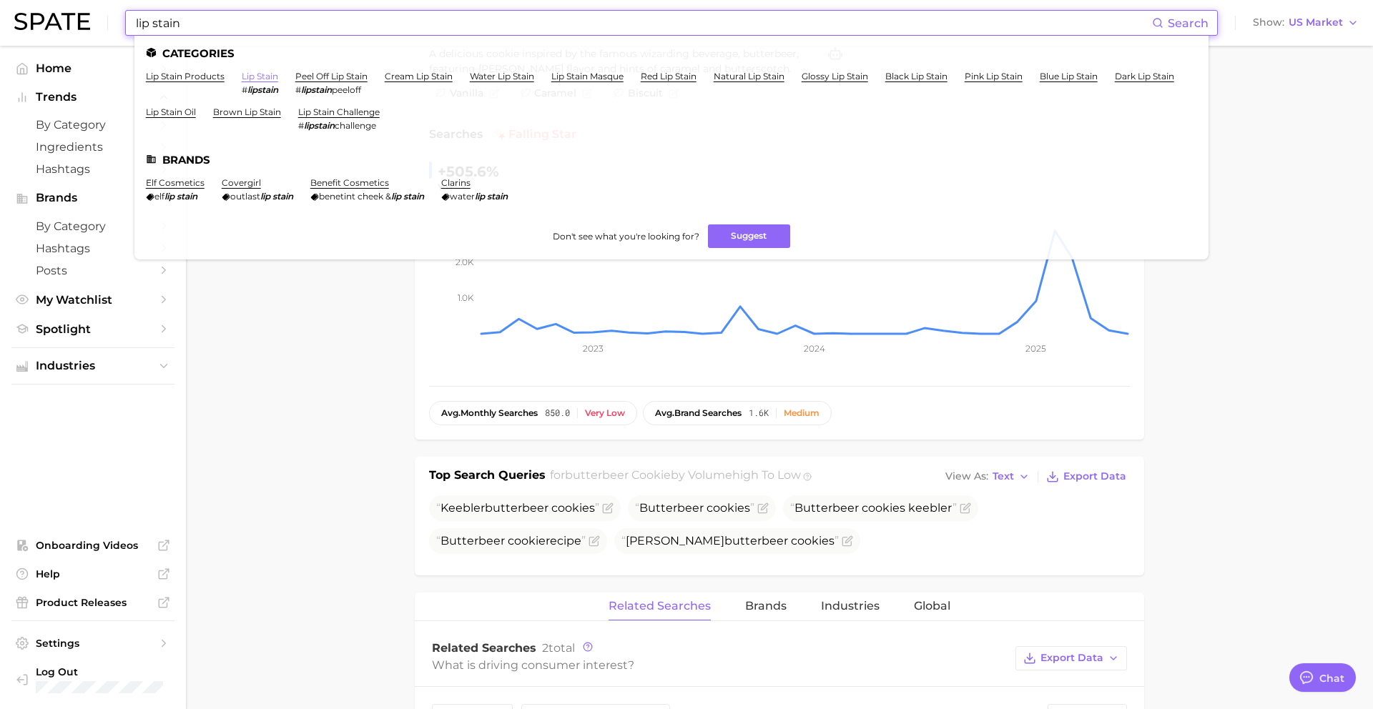
type input "lip stain"
click at [268, 78] on link "lip stain" at bounding box center [260, 76] width 36 height 11
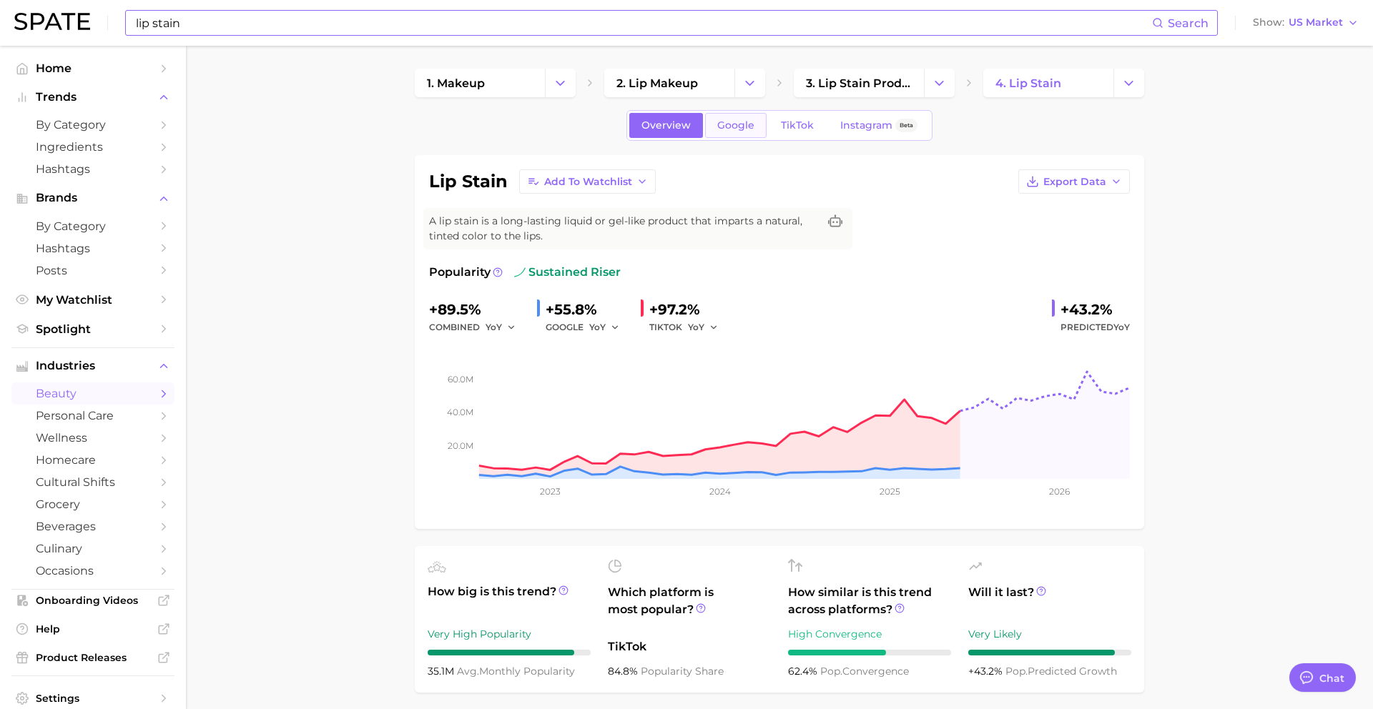
click at [733, 132] on link "Google" at bounding box center [736, 125] width 62 height 25
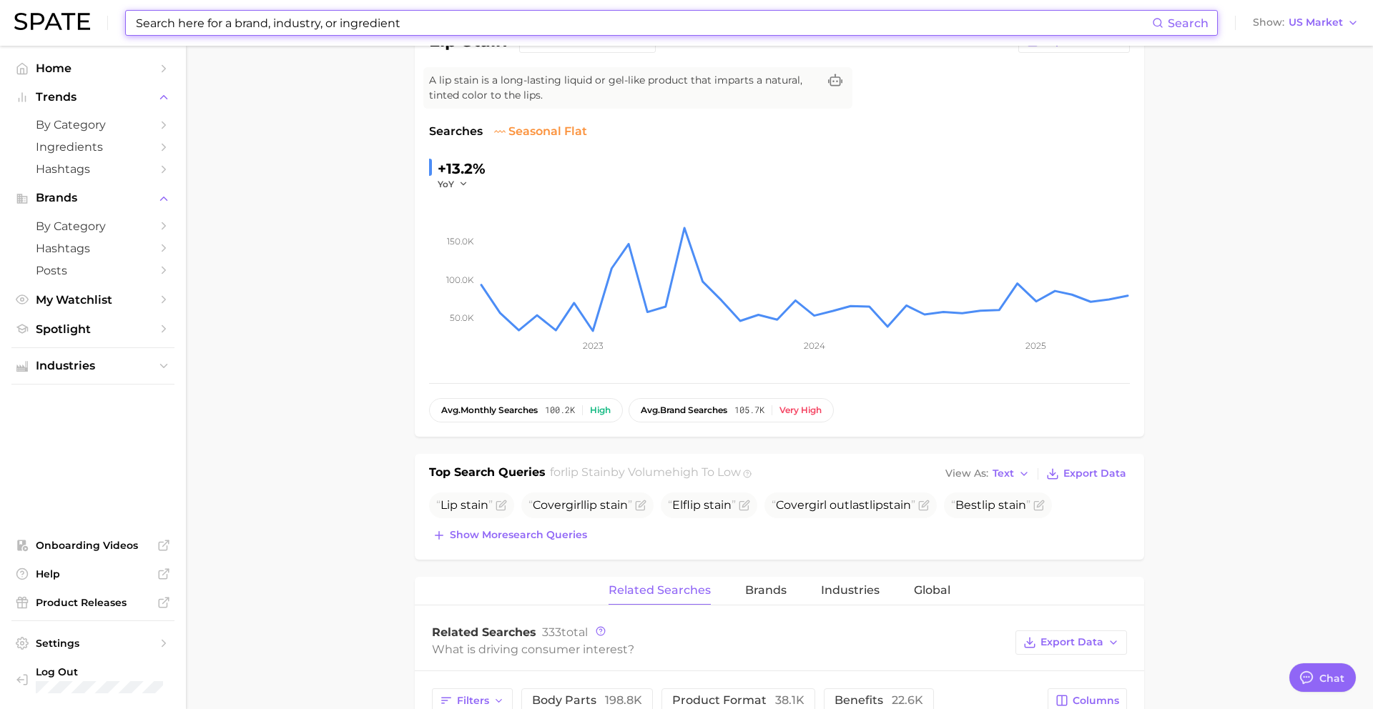
scroll to position [144, 0]
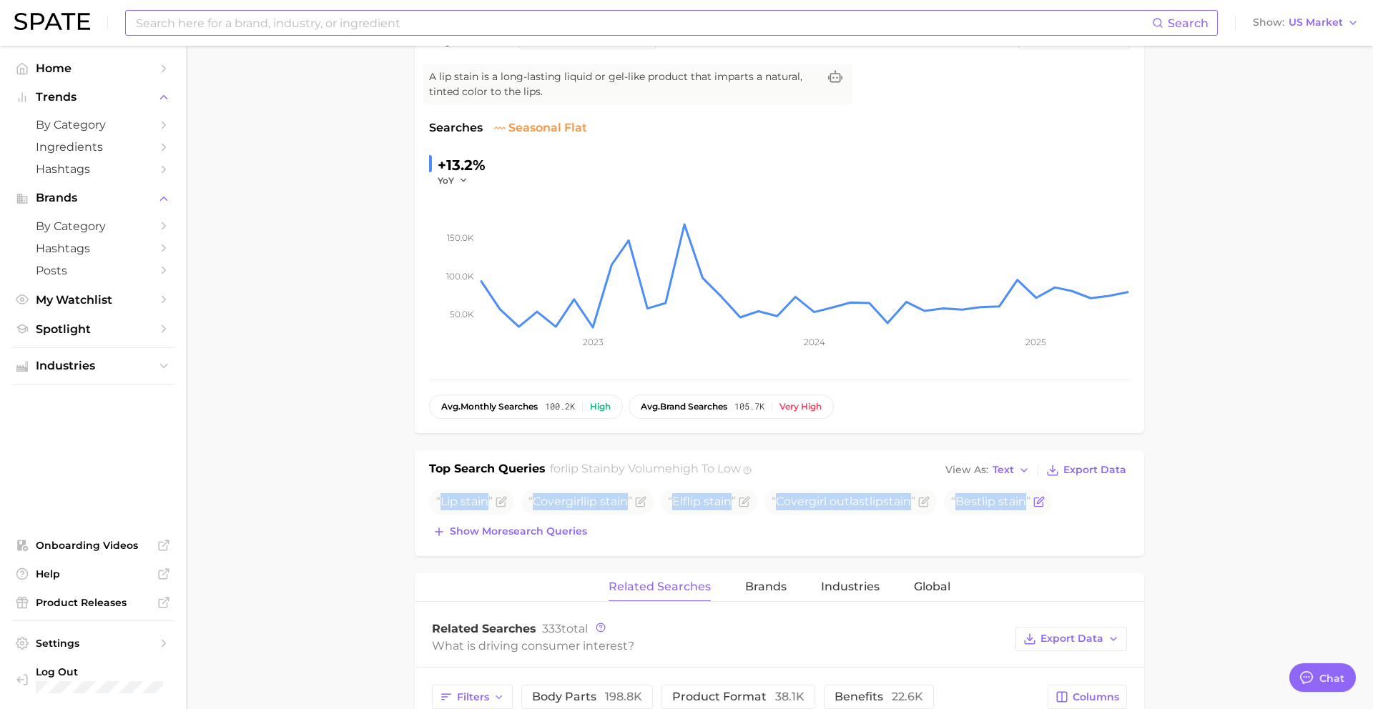
drag, startPoint x: 441, startPoint y: 503, endPoint x: 1039, endPoint y: 510, distance: 598.0
click at [1039, 510] on ul "Lip stain Covergirl lip stain Elf lip stain Covergirl outlast lip stain Best li…" at bounding box center [779, 502] width 701 height 26
click at [408, 29] on input at bounding box center [643, 23] width 1018 height 24
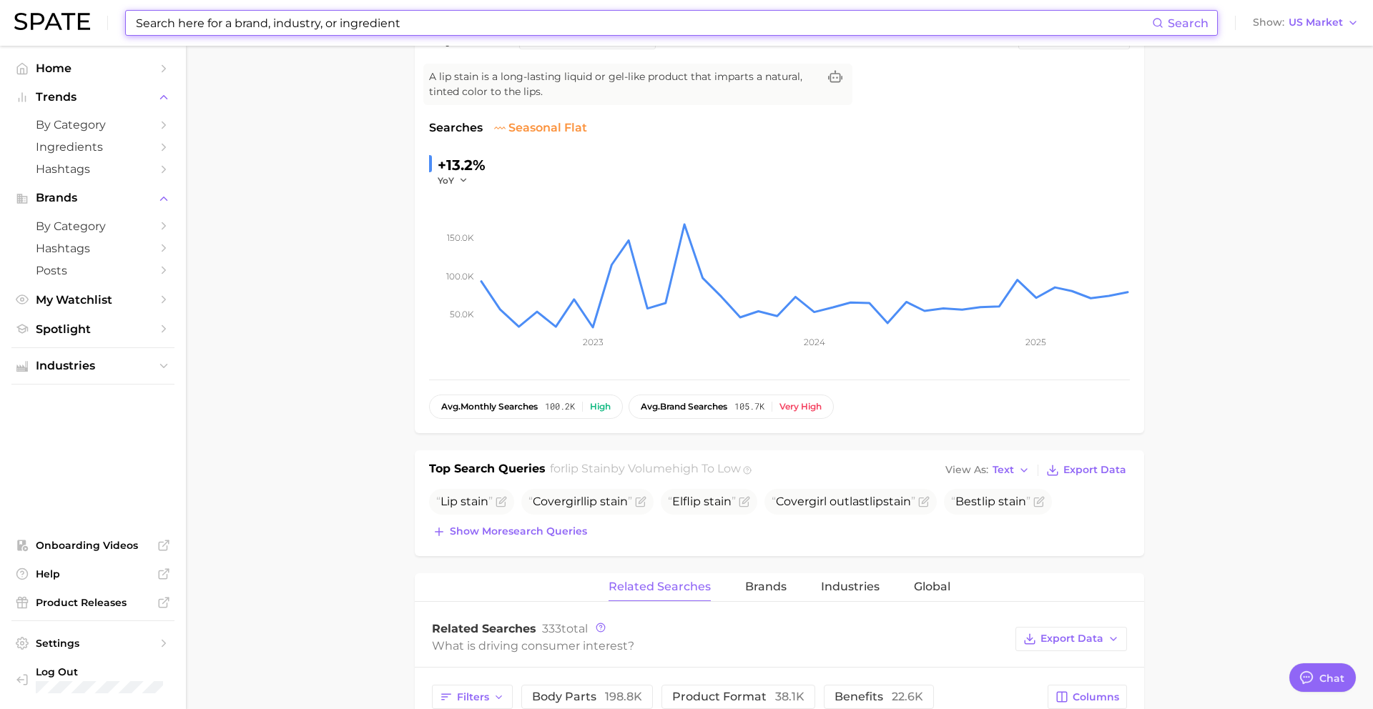
click at [408, 29] on input at bounding box center [643, 23] width 1018 height 24
paste input "morning shed"
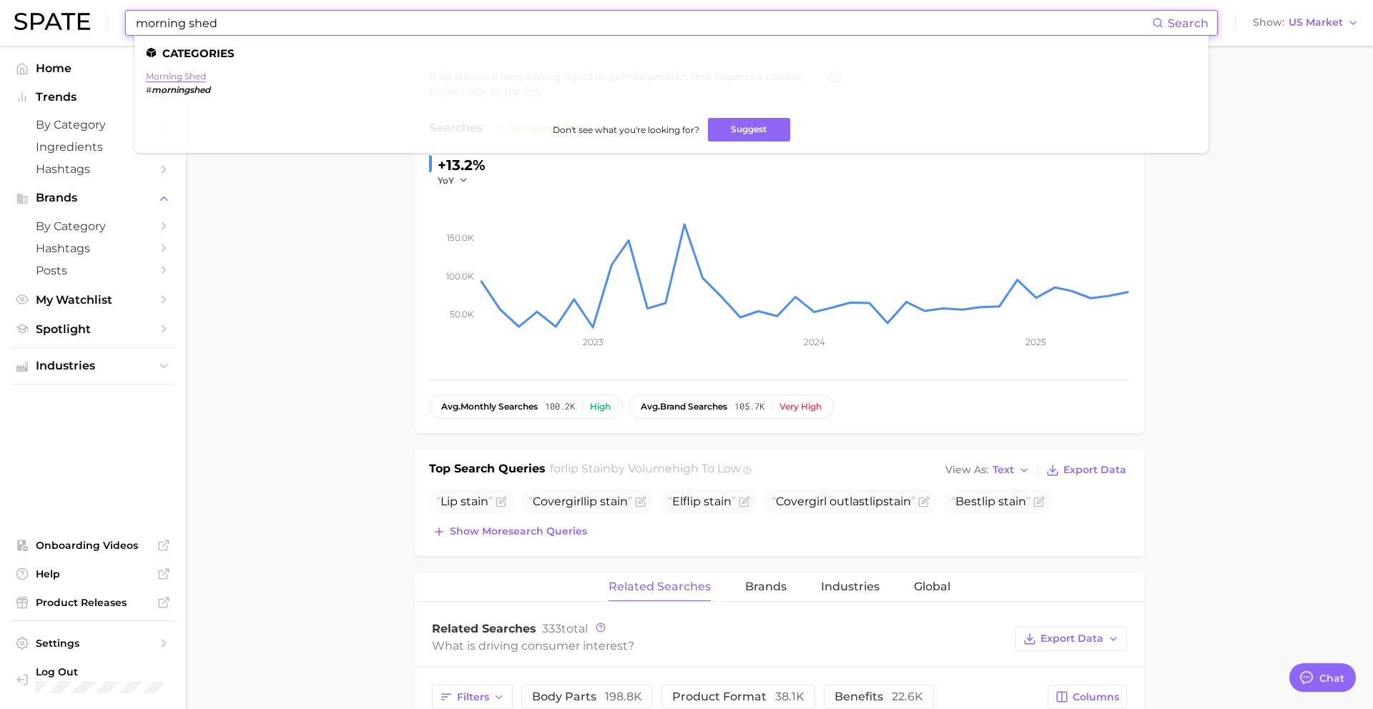
type input "morning shed"
click at [177, 79] on link "morning shed" at bounding box center [176, 76] width 60 height 11
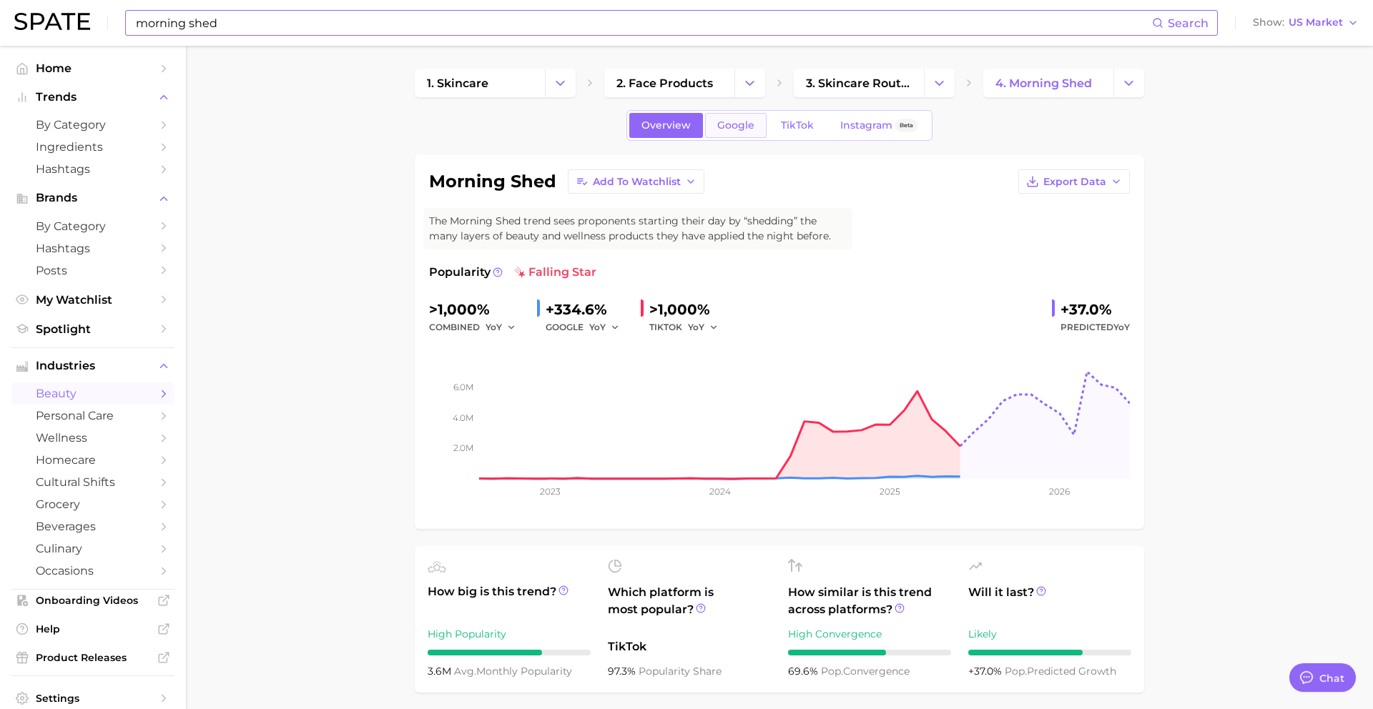
click at [735, 122] on span "Google" at bounding box center [735, 125] width 37 height 12
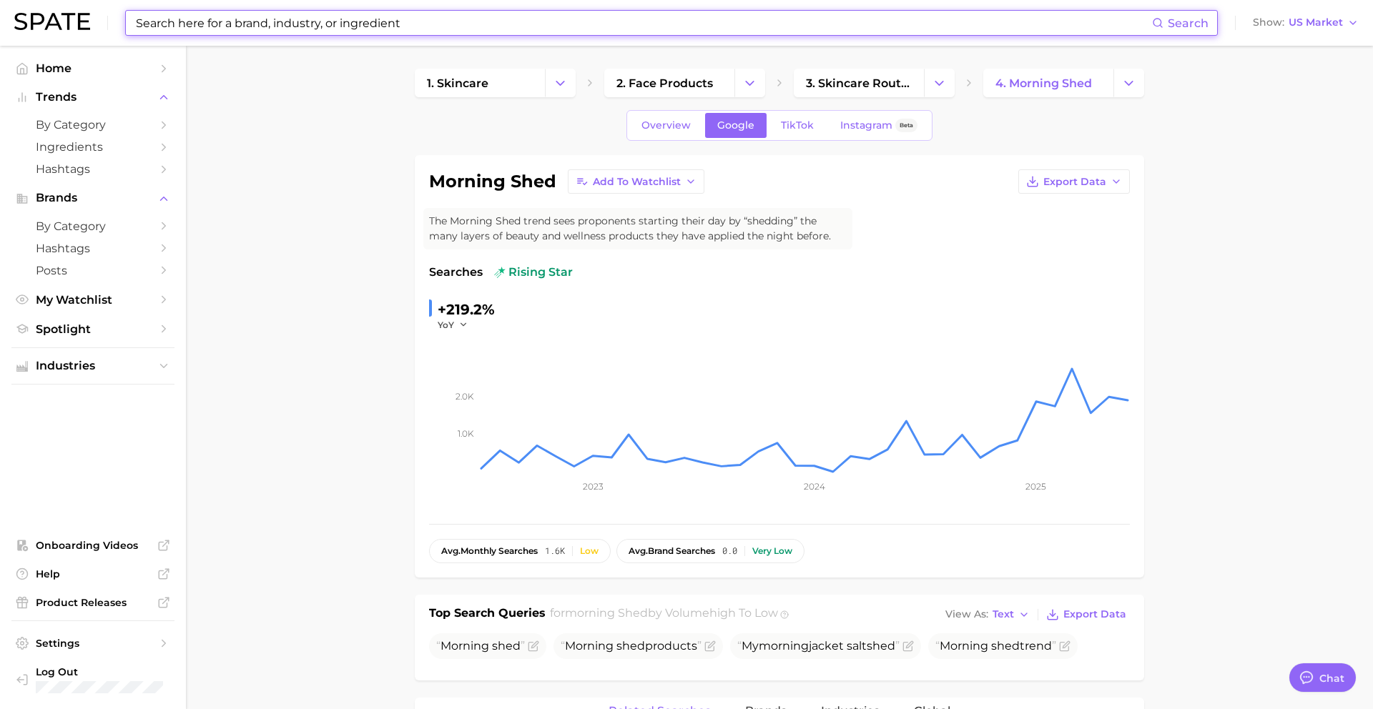
scroll to position [167, 0]
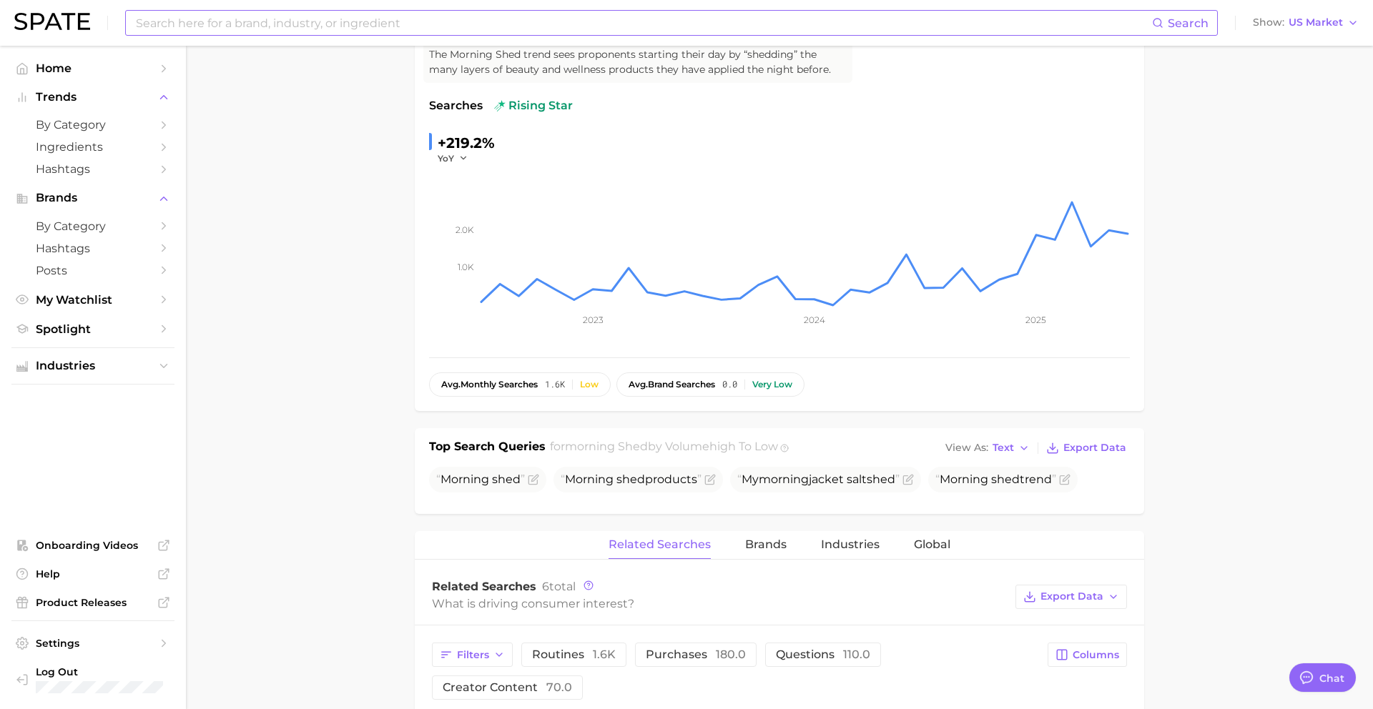
drag, startPoint x: 443, startPoint y: 480, endPoint x: 1066, endPoint y: 494, distance: 623.1
click at [1066, 494] on div "Morning shed Morning shed products My morning jacket salt shed Morning shed tre…" at bounding box center [779, 483] width 701 height 33
click at [868, 481] on span "My morning jacket salt shed" at bounding box center [818, 480] width 162 height 14
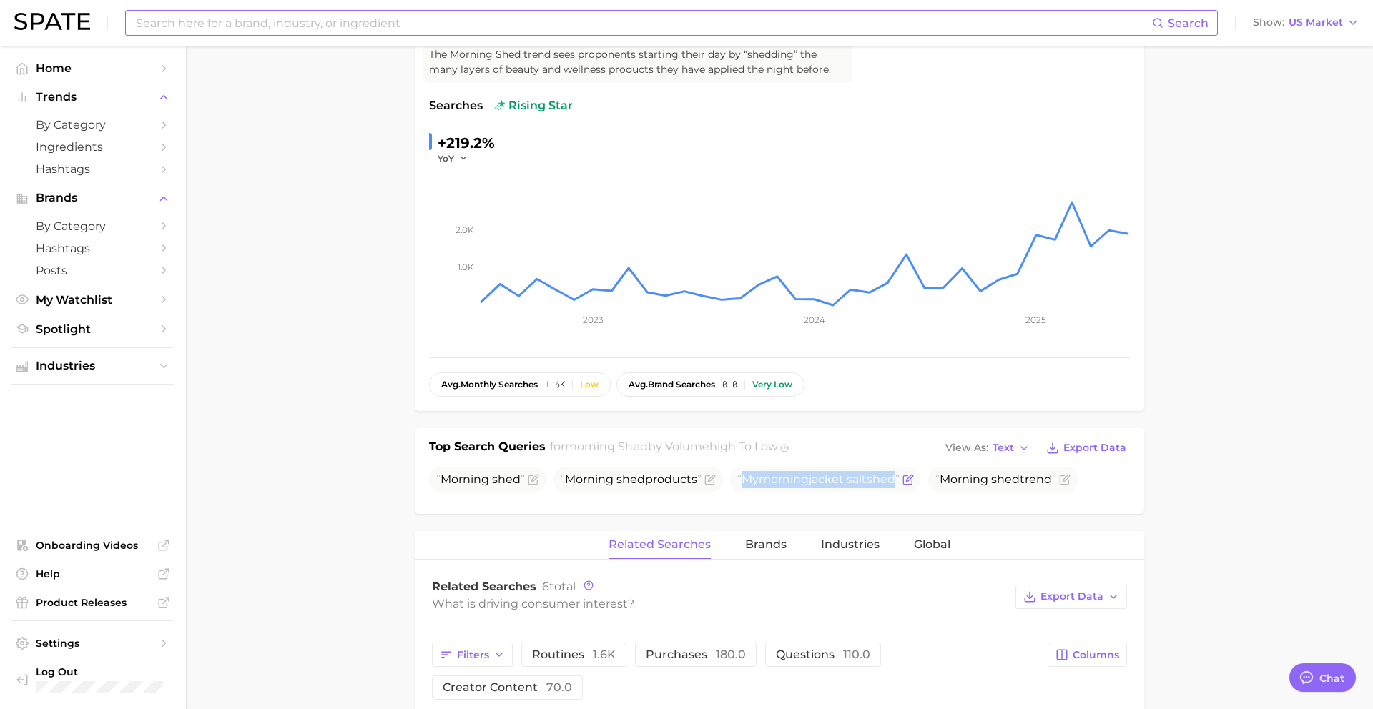
click at [914, 483] on icon "Flag as miscategorized or irrelevant" at bounding box center [908, 479] width 11 height 11
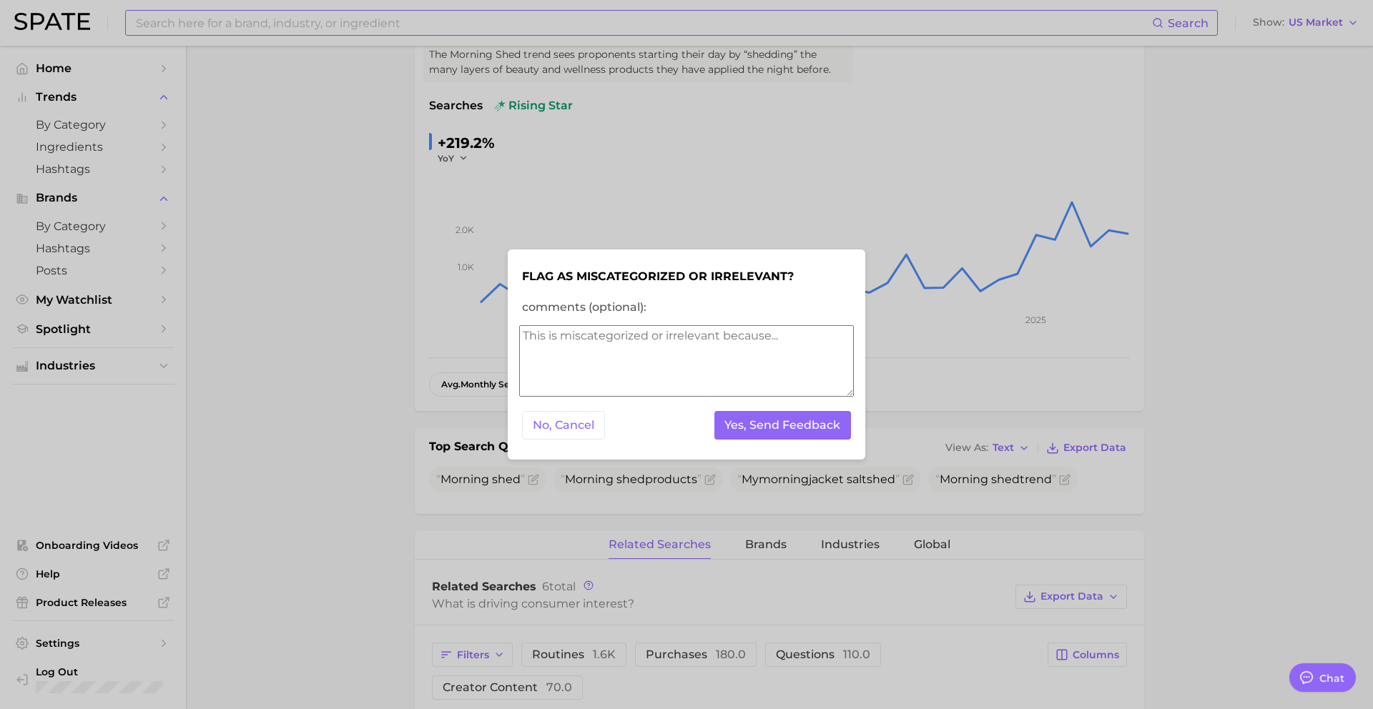
click at [672, 391] on textarea "comments (optional):" at bounding box center [686, 361] width 335 height 72
click at [669, 365] on textarea "comments (optional):" at bounding box center [686, 361] width 335 height 72
type textarea "irrelevant"
click at [777, 428] on button "Yes, Send Feedback" at bounding box center [782, 425] width 137 height 29
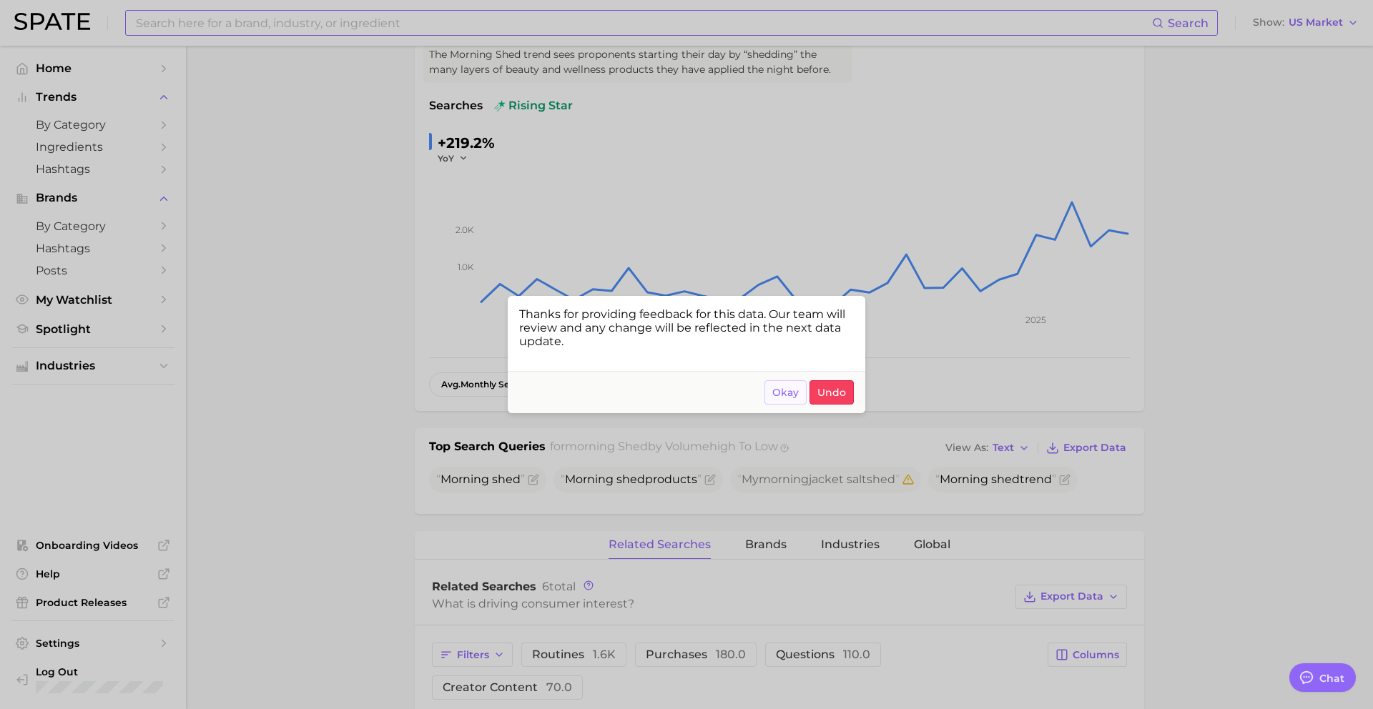
click at [787, 390] on span "Okay" at bounding box center [785, 393] width 26 height 12
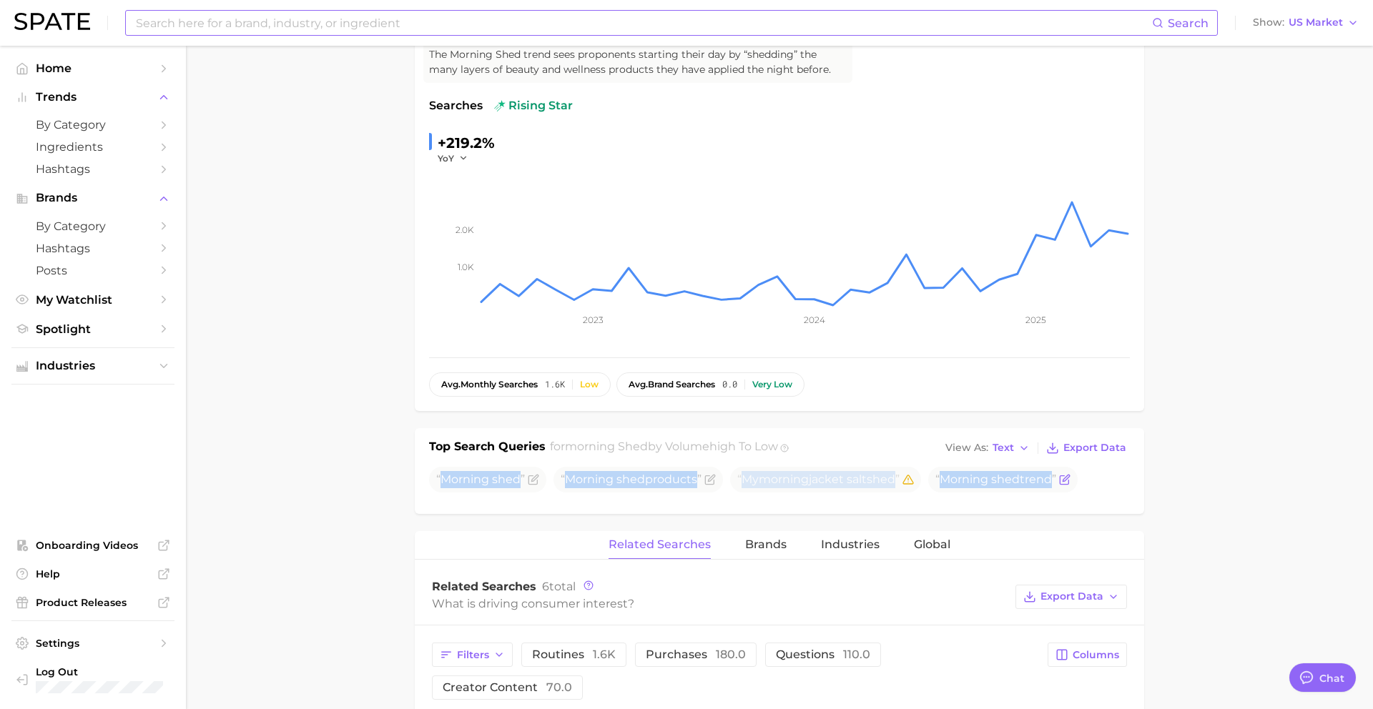
drag, startPoint x: 440, startPoint y: 483, endPoint x: 1079, endPoint y: 486, distance: 638.7
click at [1079, 486] on ul "Morning shed Morning shed products My morning jacket salt shed Morning shed tre…" at bounding box center [779, 480] width 701 height 26
click at [327, 16] on input at bounding box center [643, 23] width 1018 height 24
paste input "ultherapy"
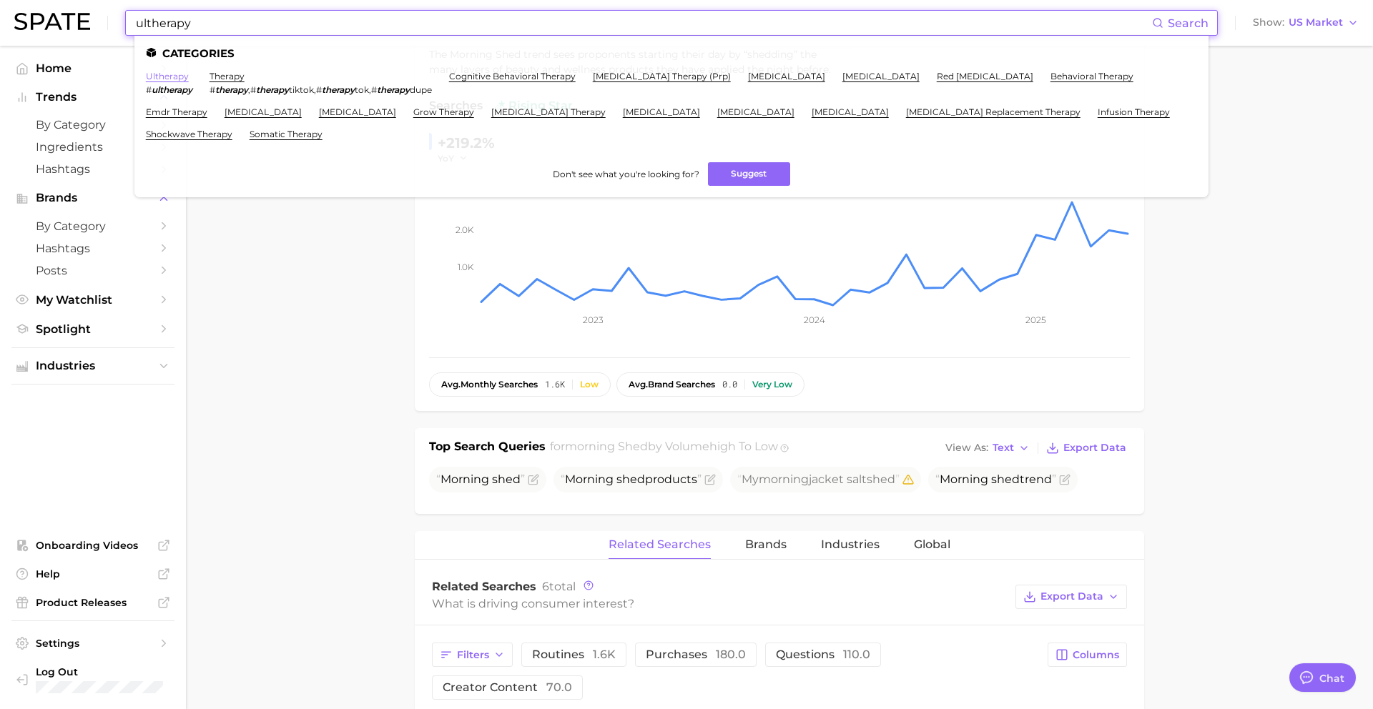
type input "ultherapy"
click at [172, 74] on link "ultherapy" at bounding box center [167, 76] width 43 height 11
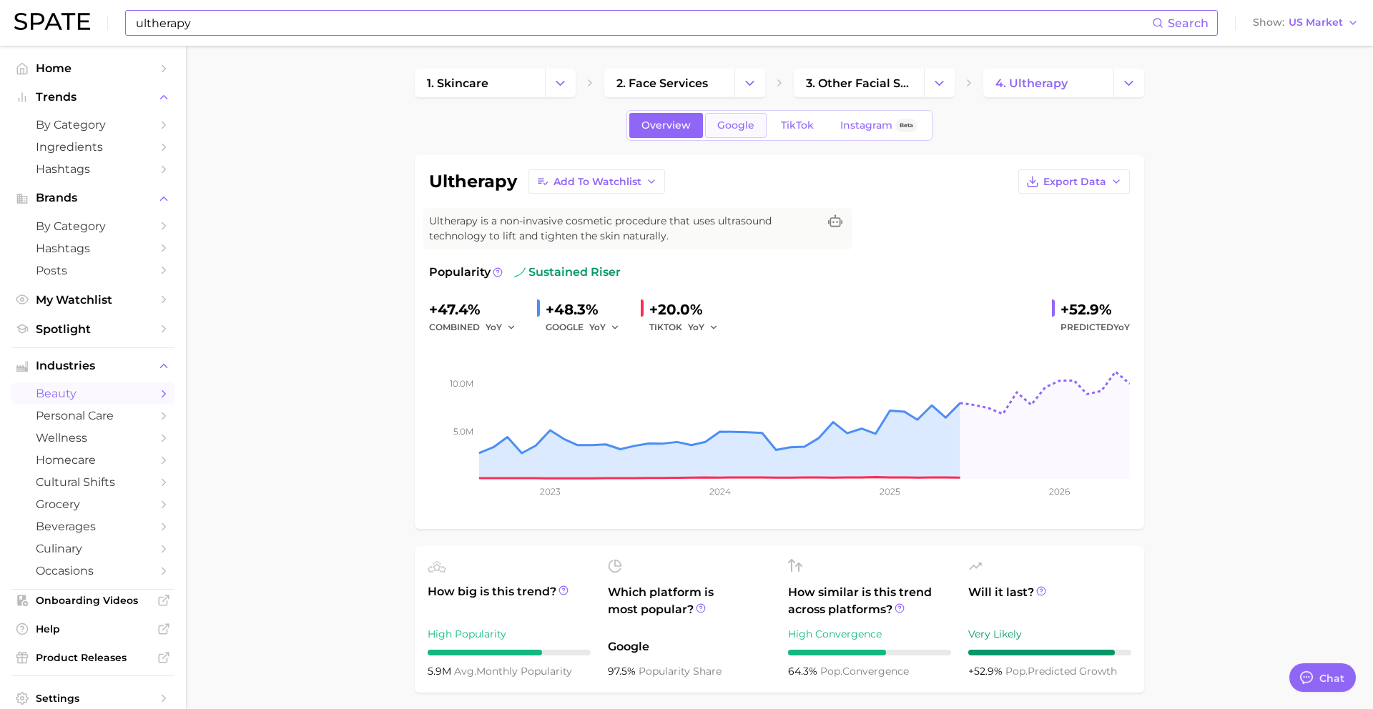
click at [721, 124] on span "Google" at bounding box center [735, 125] width 37 height 12
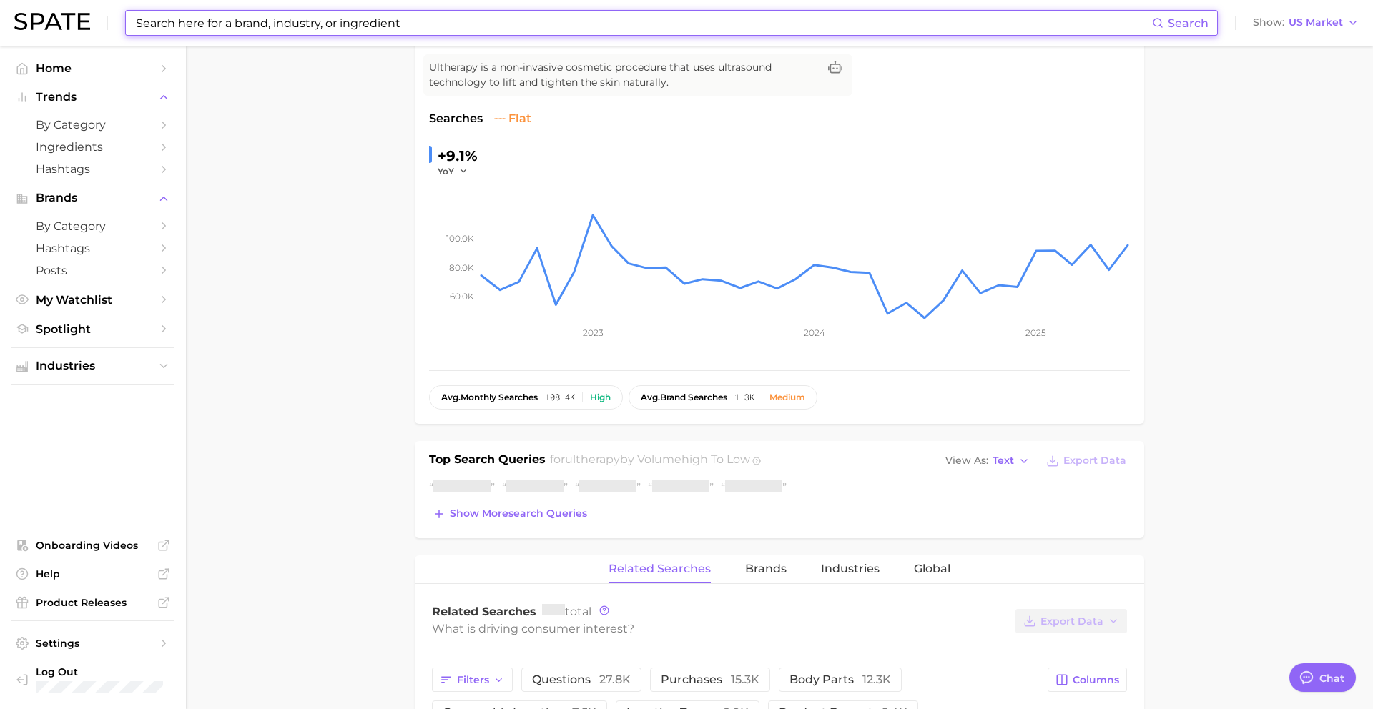
scroll to position [237, 0]
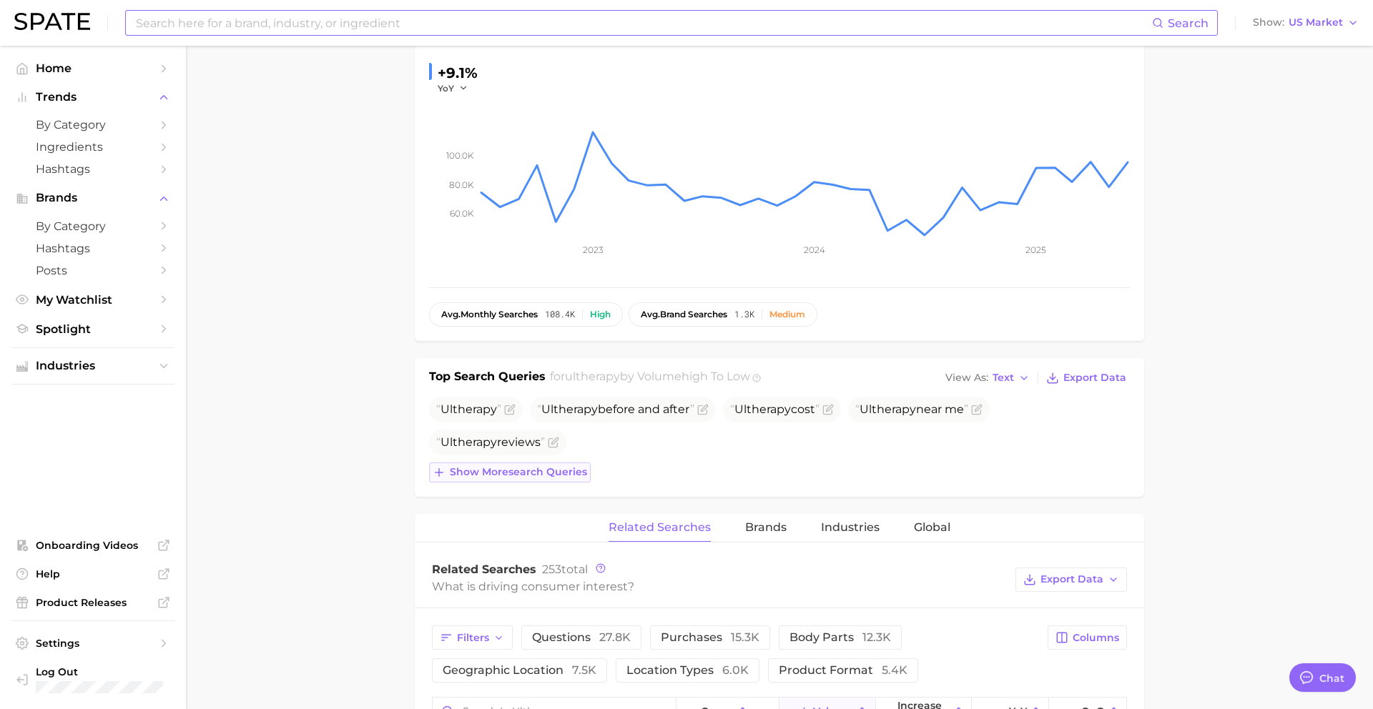
click at [494, 473] on span "Show more search queries" at bounding box center [518, 472] width 137 height 12
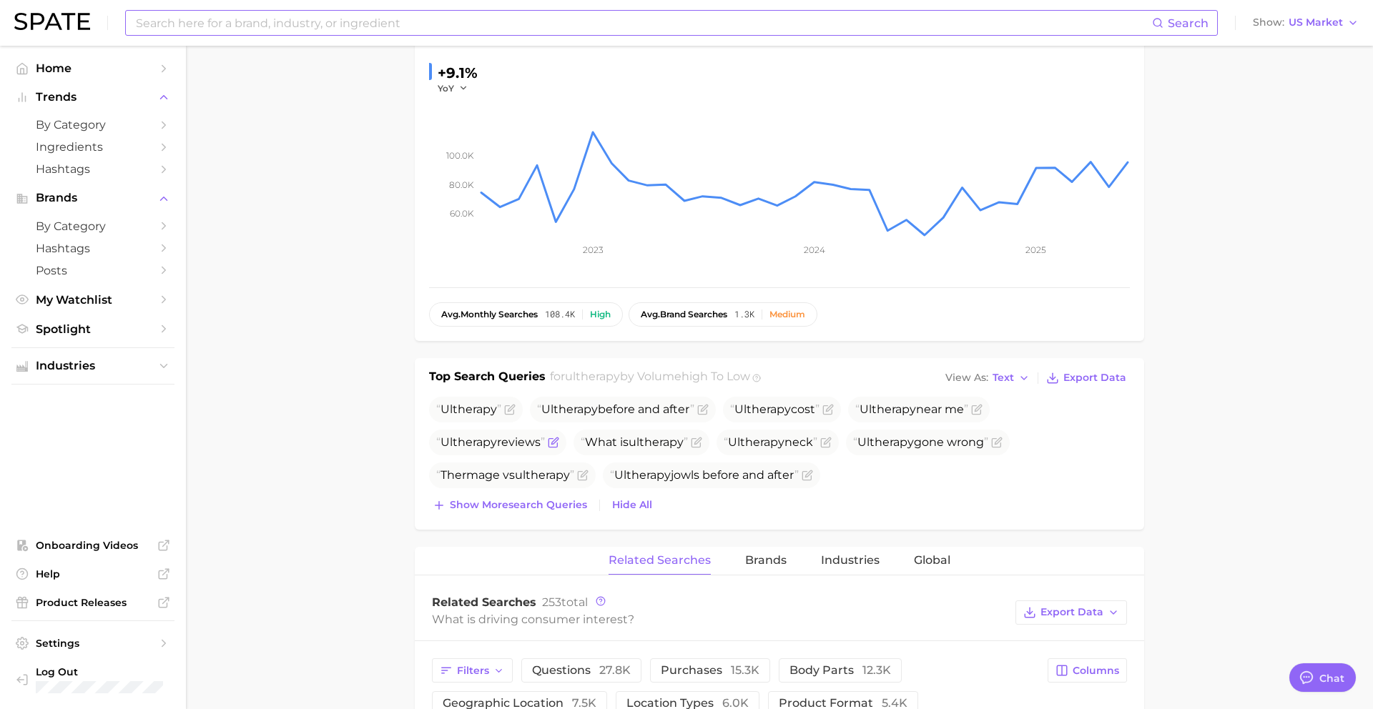
drag, startPoint x: 440, startPoint y: 411, endPoint x: 543, endPoint y: 451, distance: 110.5
click at [543, 451] on ul "Ultherapy Ultherapy before and after Ultherapy cost Ultherapy near me Ultherapy…" at bounding box center [779, 443] width 701 height 92
click at [369, 22] on input at bounding box center [643, 23] width 1018 height 24
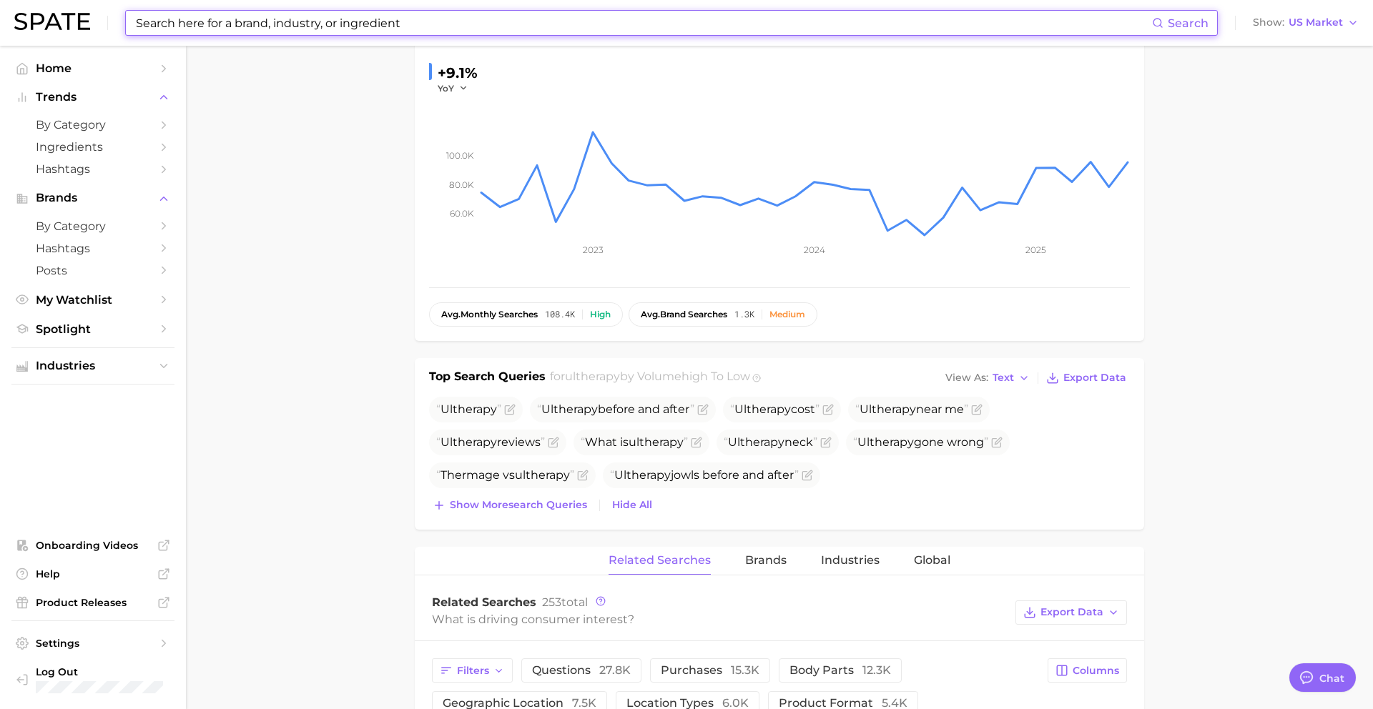
paste input "looksmaxxing"
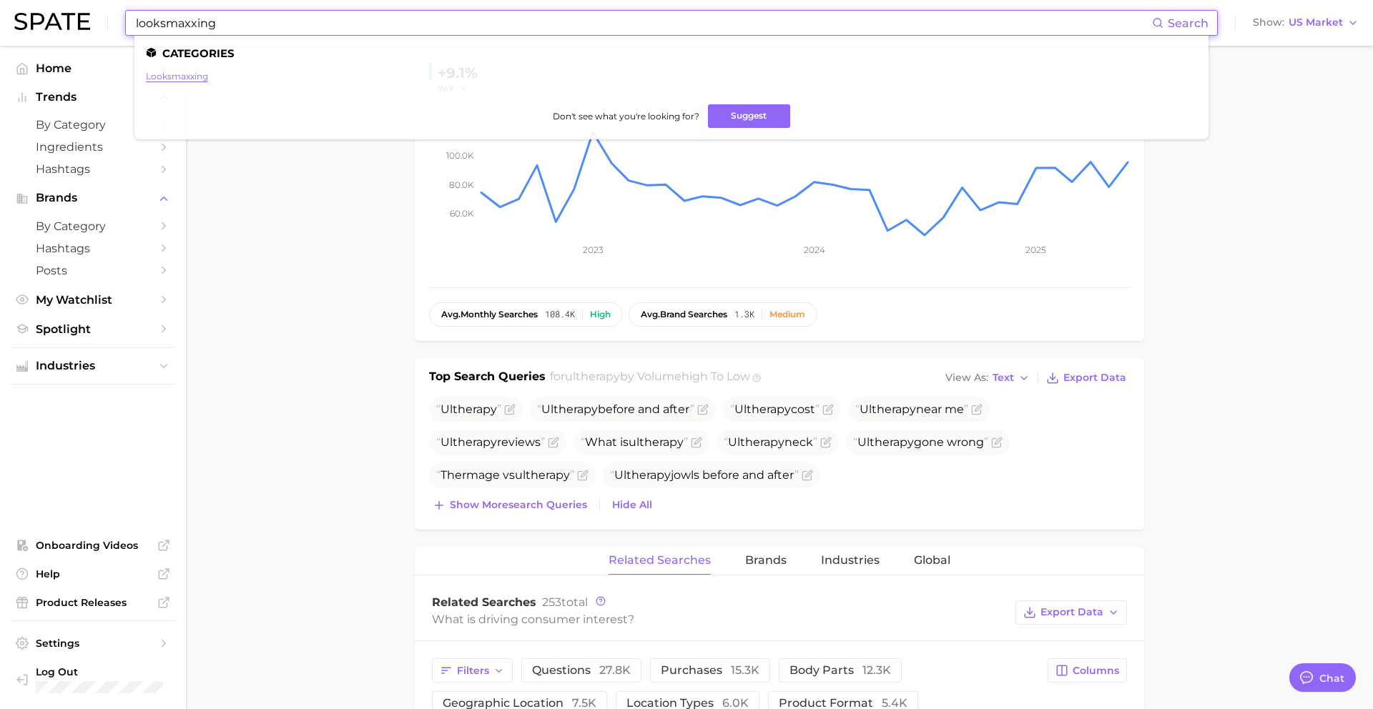
type input "looksmaxxing"
click at [176, 77] on link "looksmaxxing" at bounding box center [177, 76] width 62 height 11
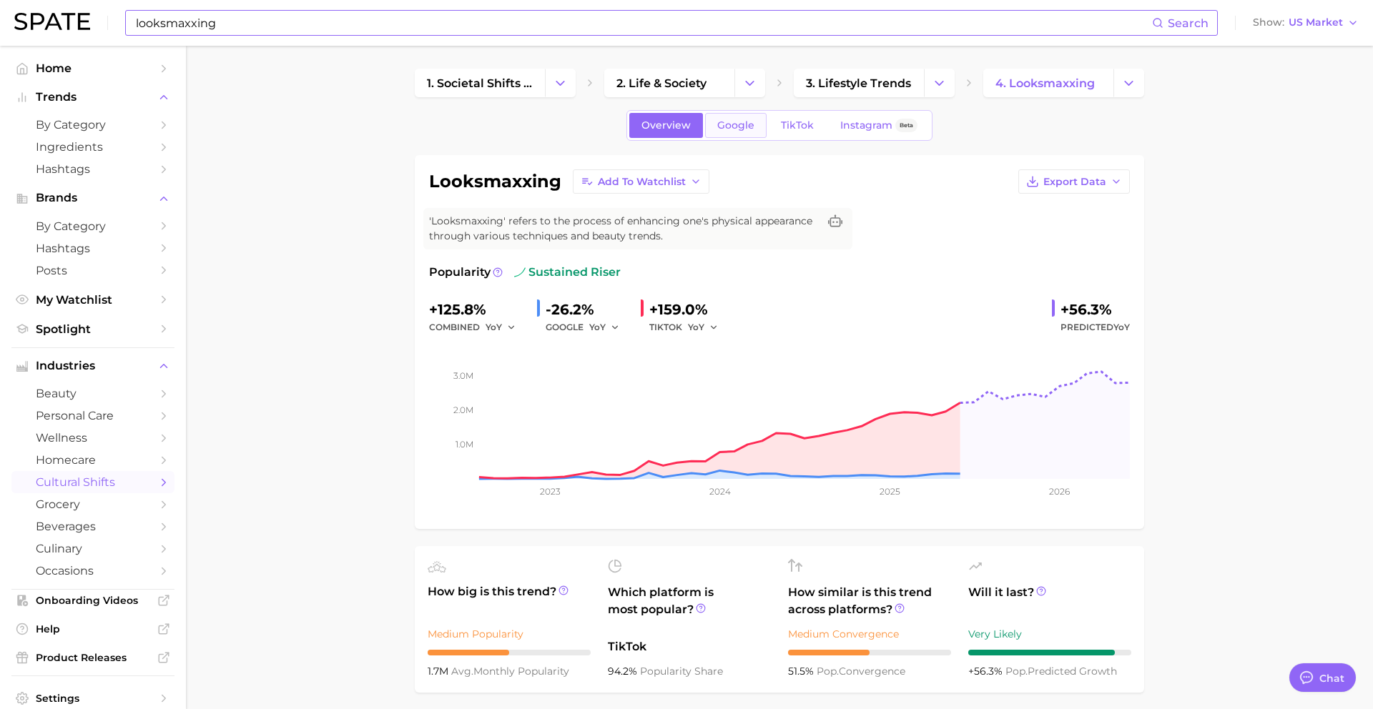
click at [735, 130] on span "Google" at bounding box center [735, 125] width 37 height 12
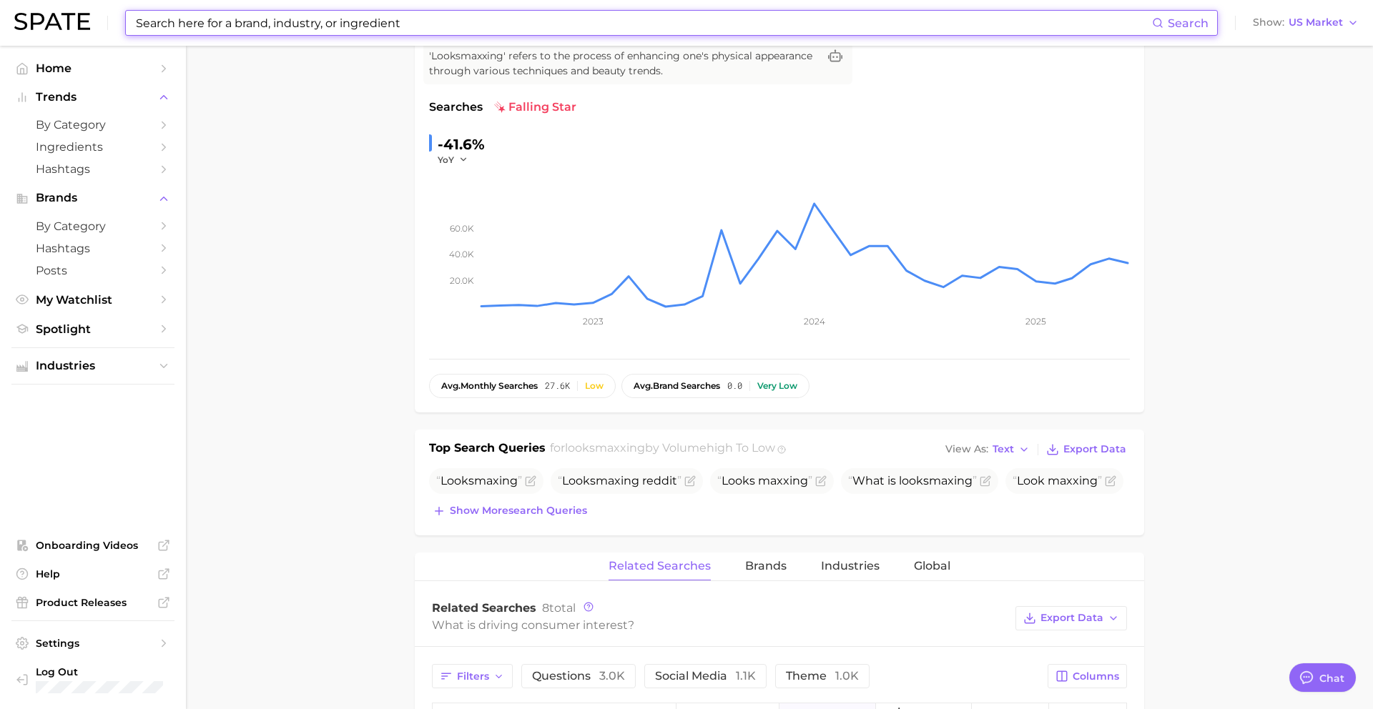
scroll to position [192, 0]
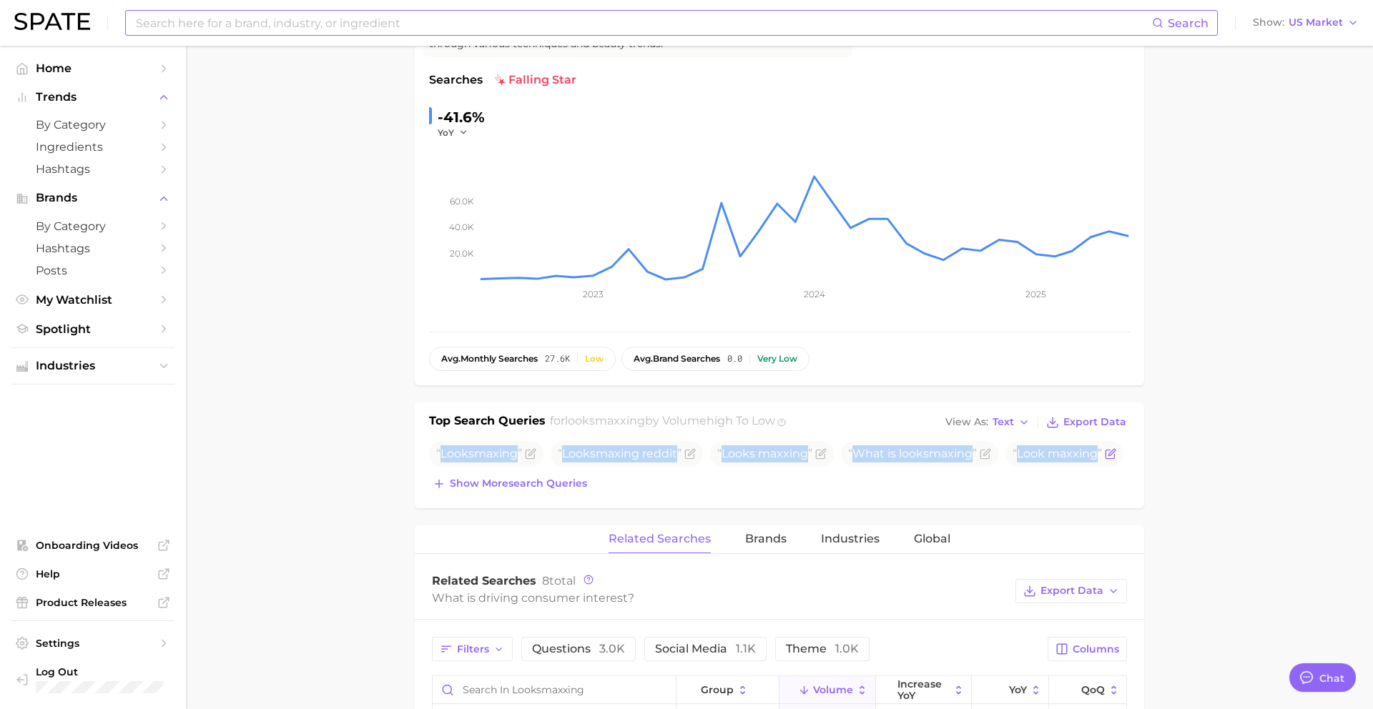
drag, startPoint x: 441, startPoint y: 456, endPoint x: 1097, endPoint y: 457, distance: 656.6
click at [1097, 457] on ul "Looksmaxing Looksmaxing reddit Looks maxxing What is looksmaxing Look maxxing" at bounding box center [779, 454] width 701 height 26
click at [390, 21] on input at bounding box center [643, 23] width 1018 height 24
paste input "skin booster"
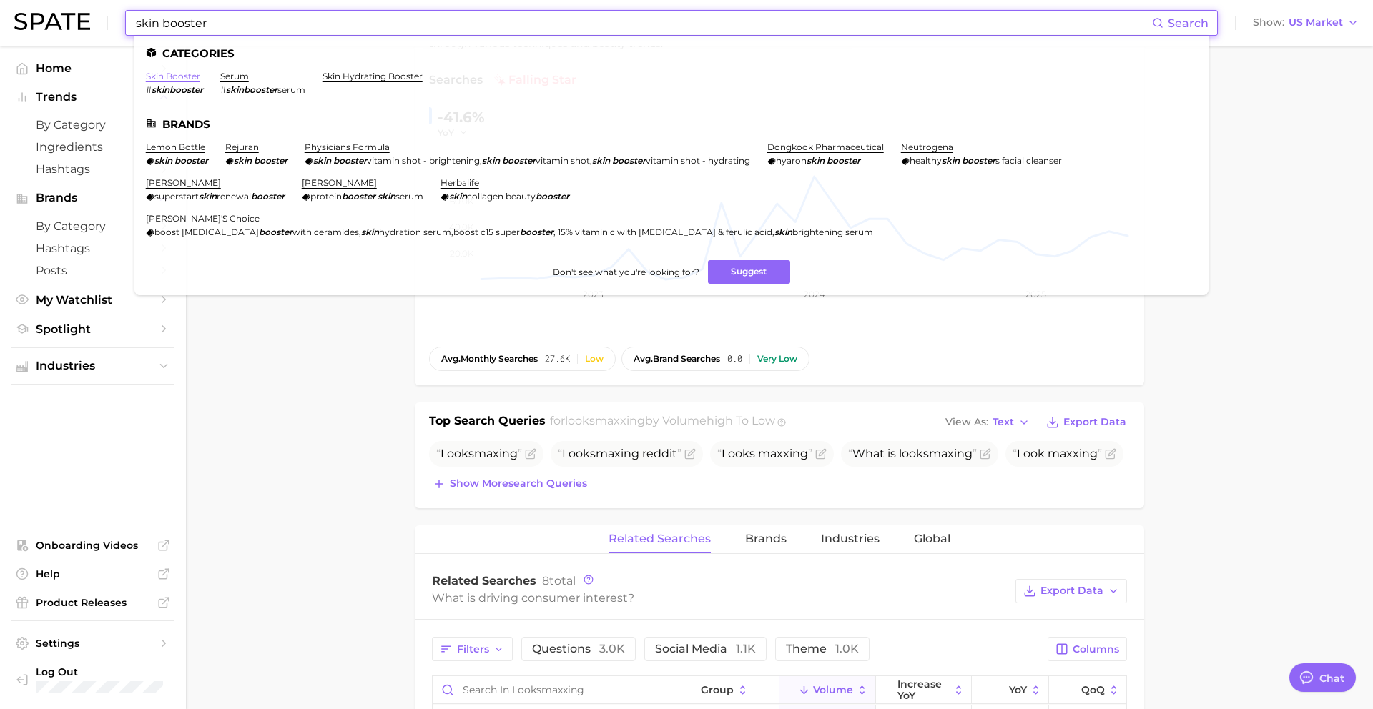
type input "skin booster"
click at [183, 79] on link "skin booster" at bounding box center [173, 76] width 54 height 11
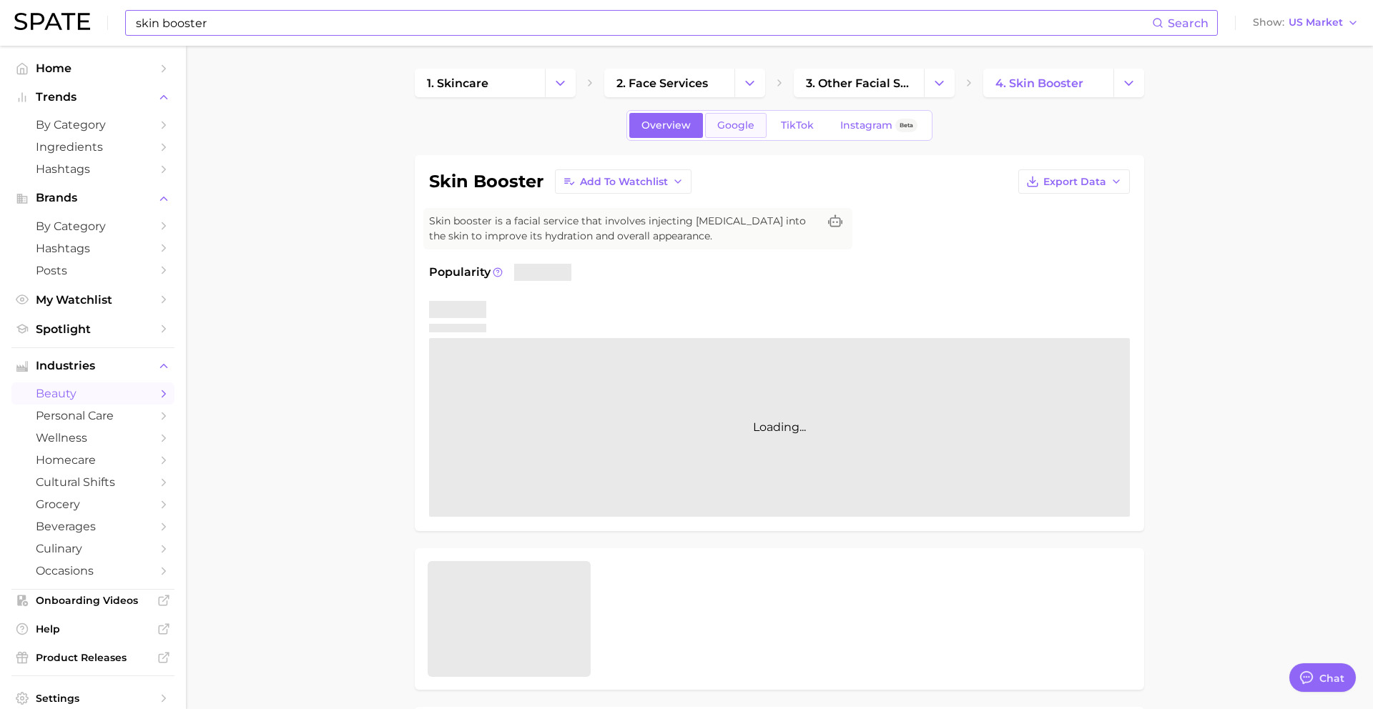
click at [742, 129] on span "Google" at bounding box center [735, 125] width 37 height 12
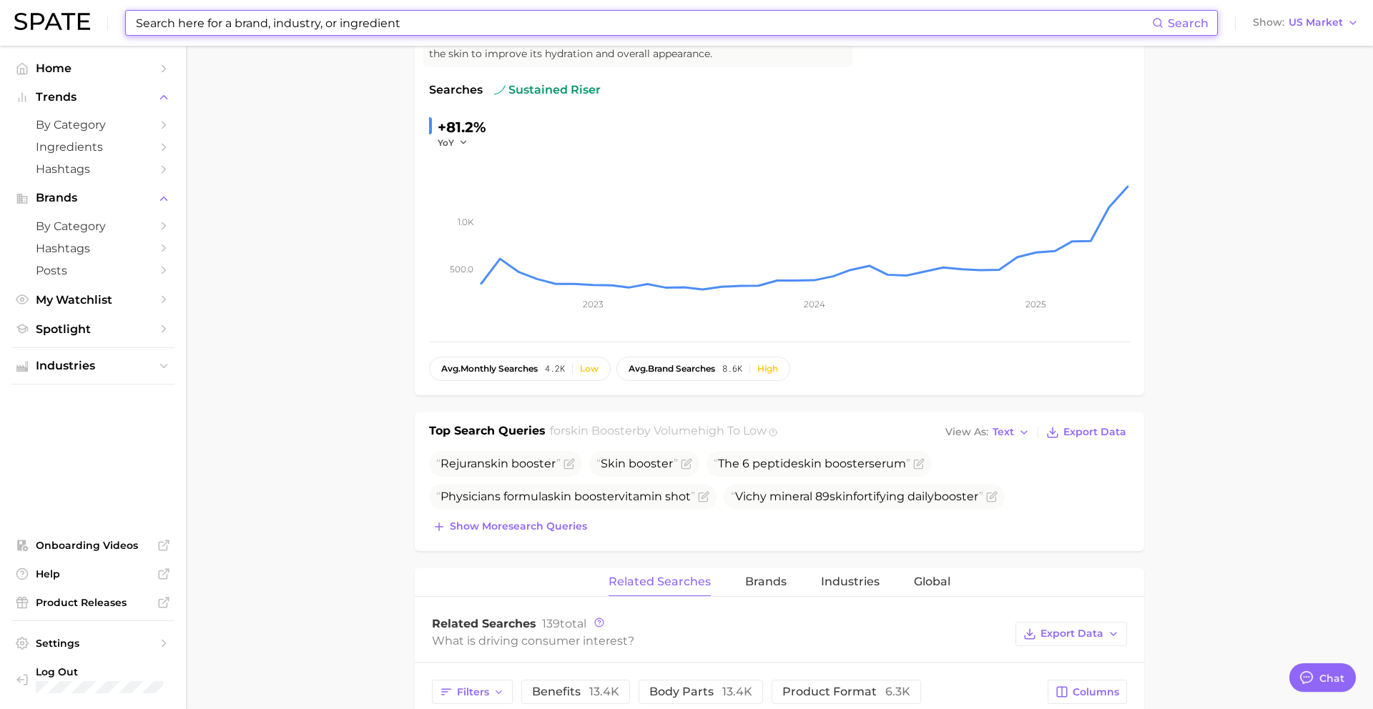
scroll to position [212, 0]
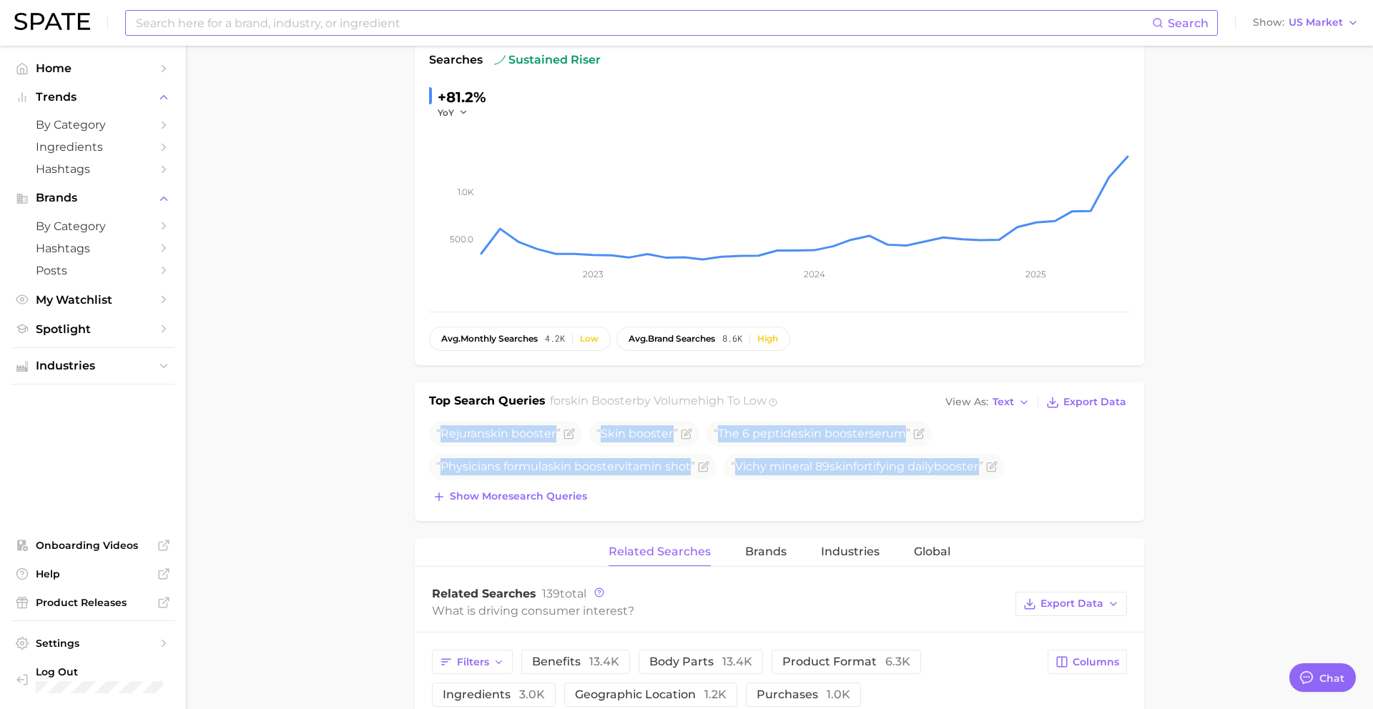
drag, startPoint x: 442, startPoint y: 435, endPoint x: 969, endPoint y: 488, distance: 529.8
click at [970, 488] on div "Rejuran skin booster Skin booster The 6 peptide skin booster serum Physicians f…" at bounding box center [779, 464] width 701 height 86
click at [323, 28] on input at bounding box center [643, 23] width 1018 height 24
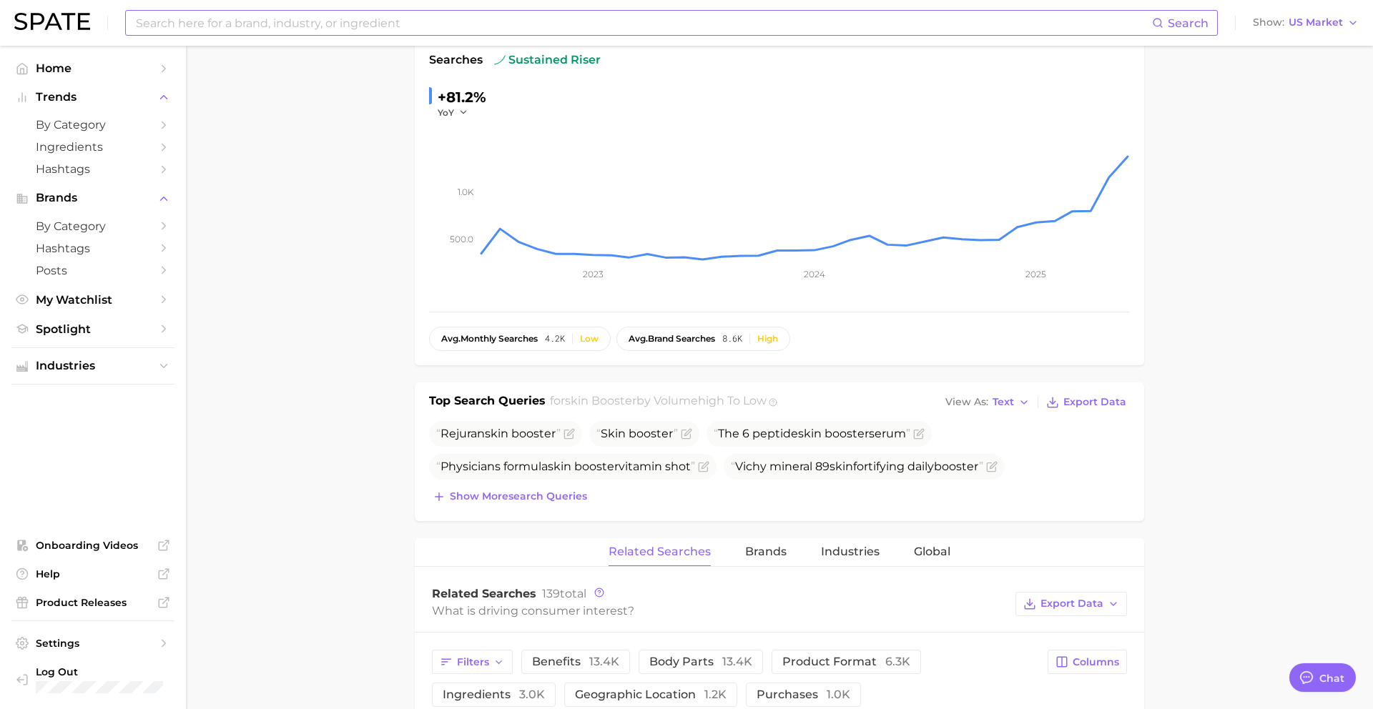
click at [323, 28] on input at bounding box center [643, 23] width 1018 height 24
paste input "facial balancing"
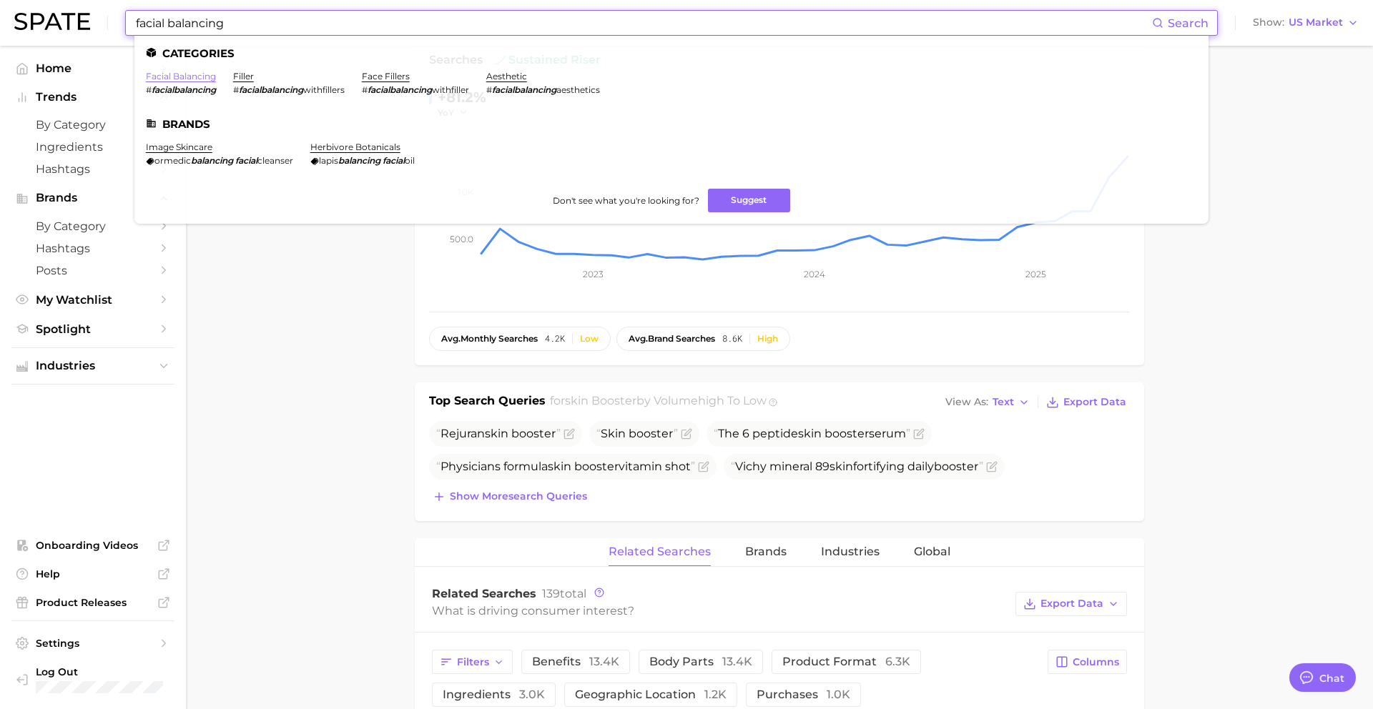
type input "facial balancing"
click at [173, 77] on link "facial balancing" at bounding box center [181, 76] width 70 height 11
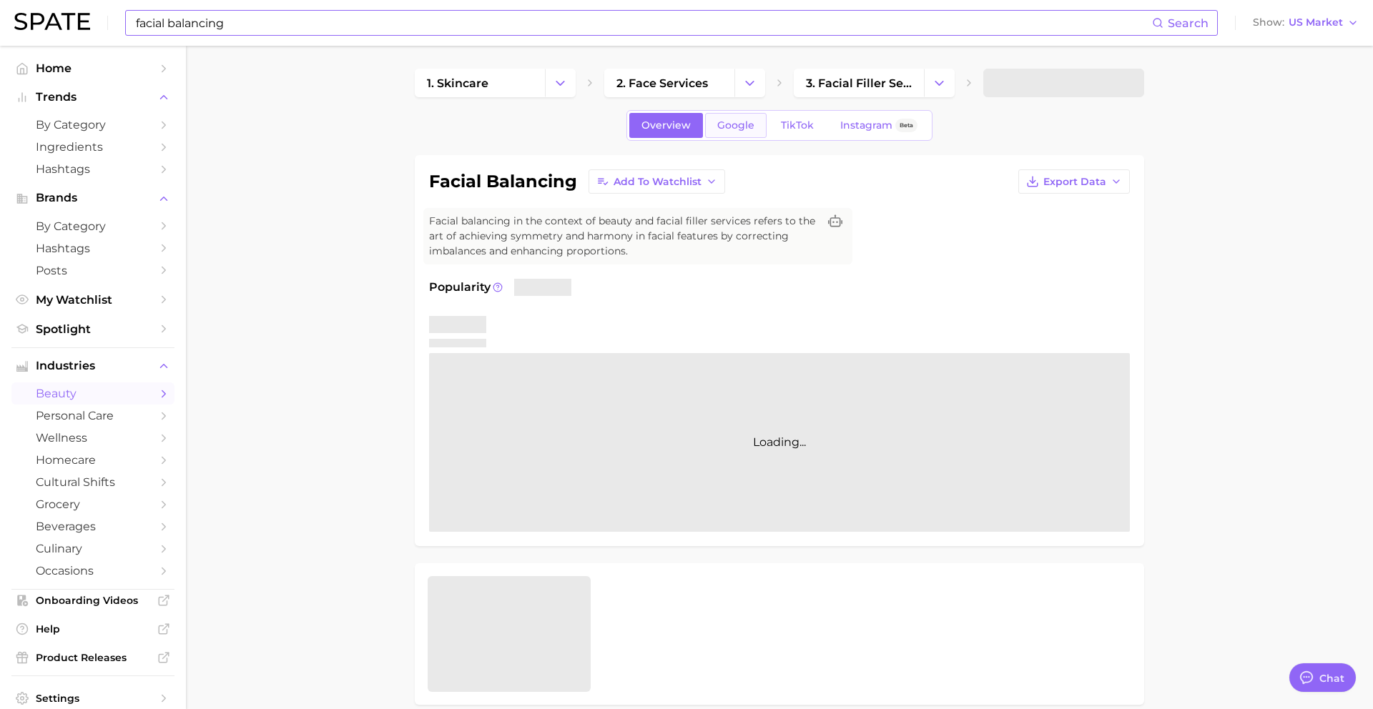
click at [730, 118] on link "Google" at bounding box center [736, 125] width 62 height 25
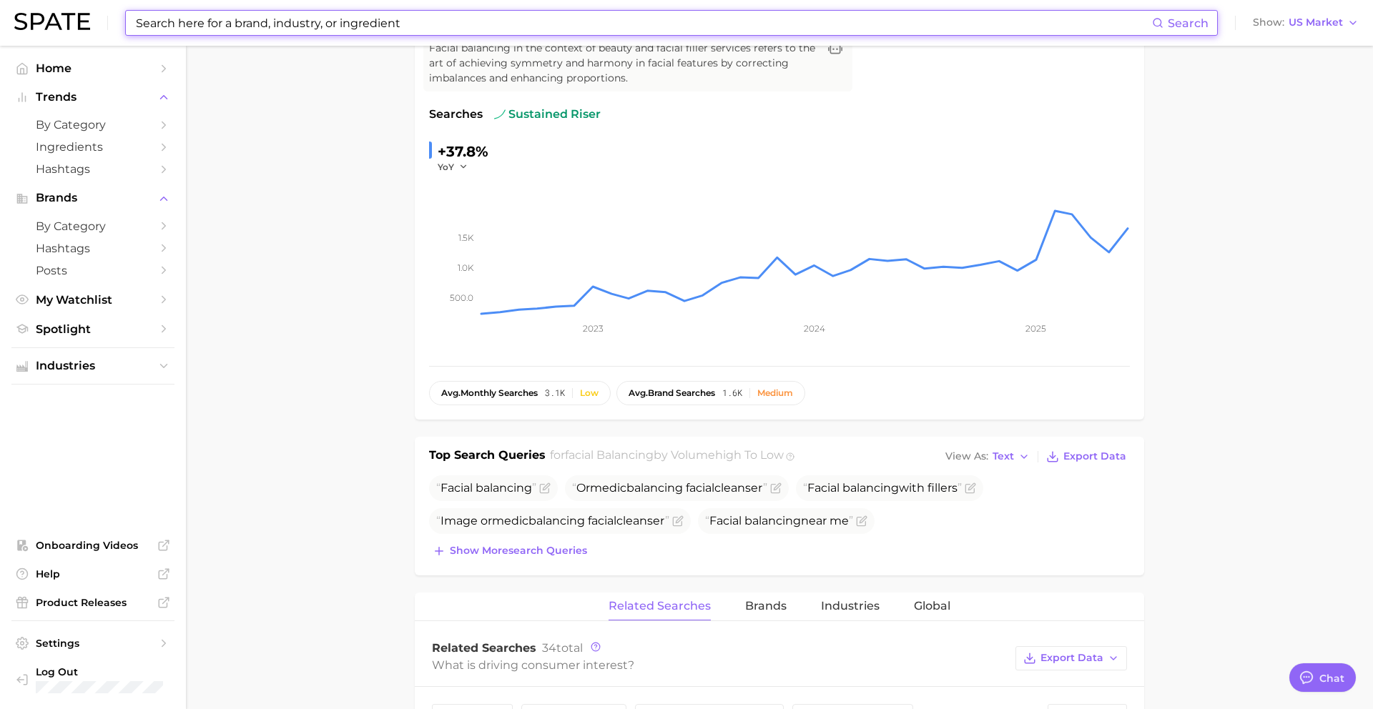
scroll to position [194, 0]
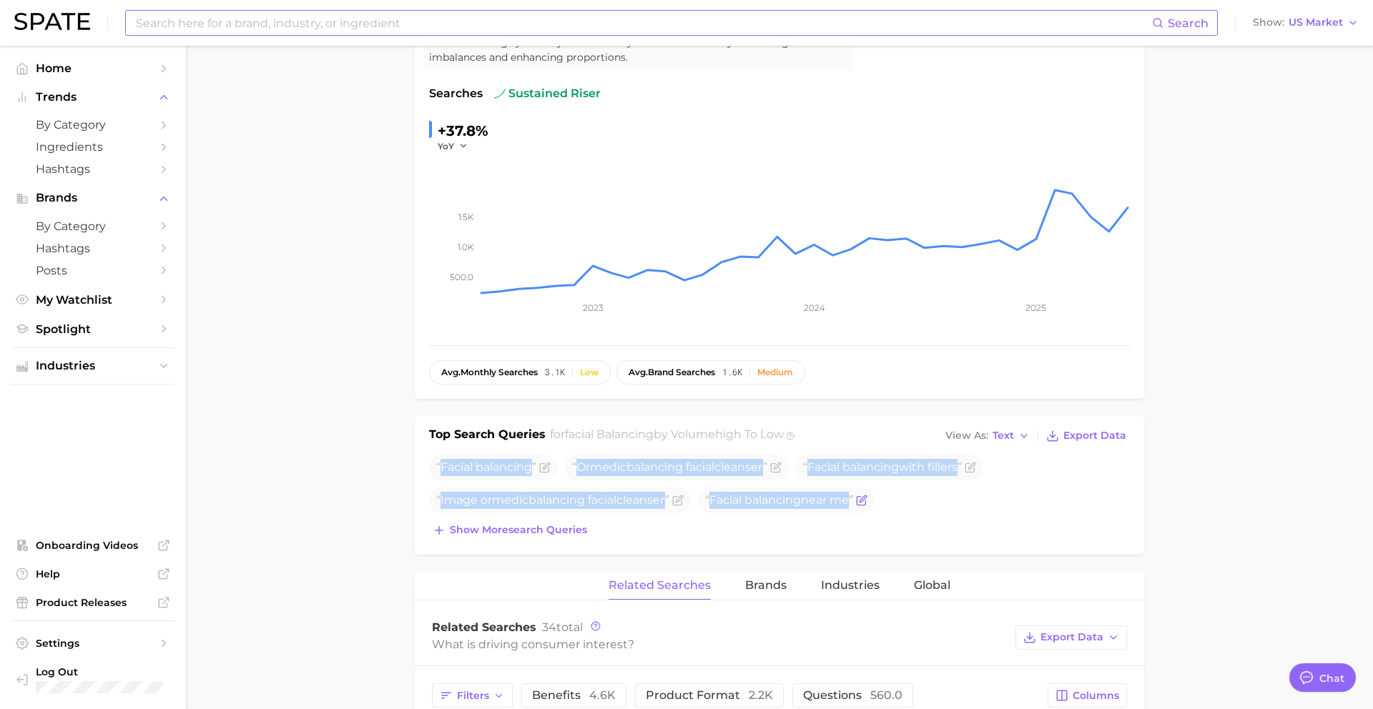
drag, startPoint x: 437, startPoint y: 468, endPoint x: 885, endPoint y: 503, distance: 449.0
click at [885, 503] on ul "Facial balancing Ormedic balancing facial cleanser Facial balancing with filler…" at bounding box center [779, 484] width 701 height 59
click at [795, 446] on button at bounding box center [790, 436] width 9 height 20
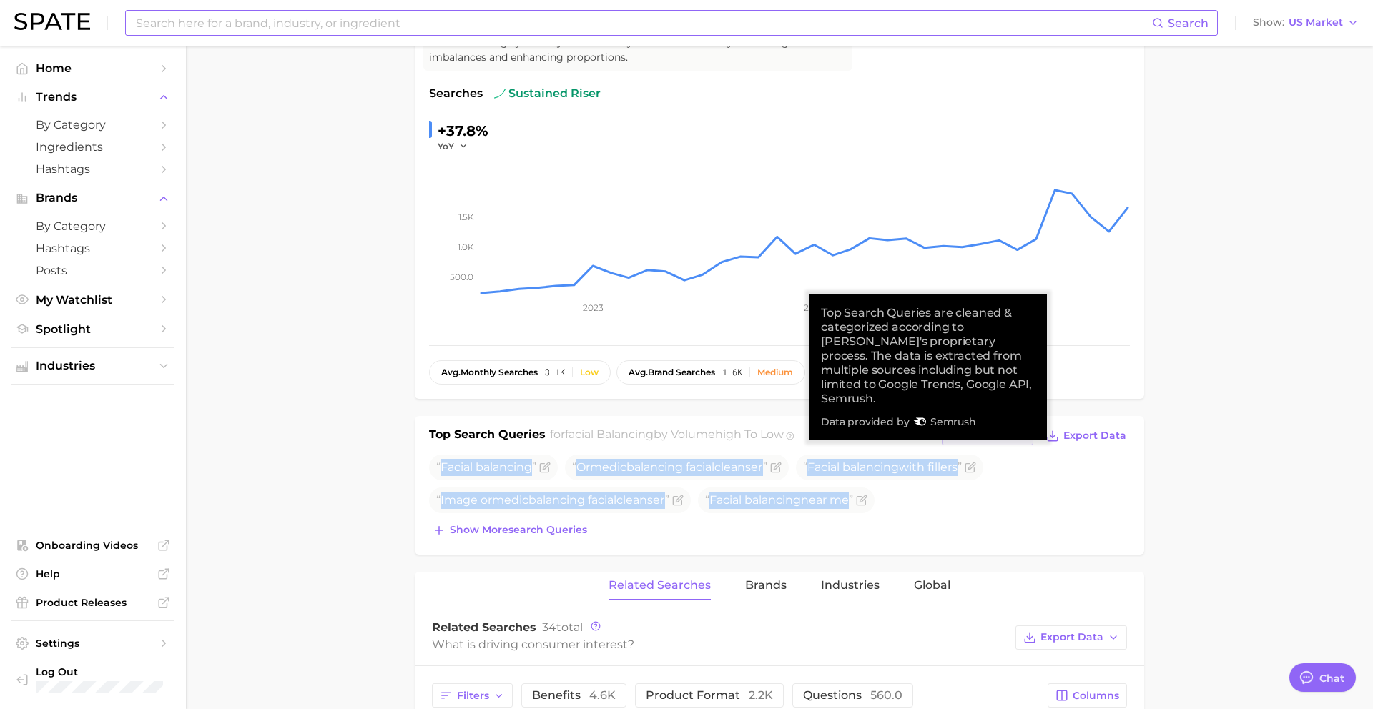
click at [996, 440] on span "Text" at bounding box center [1003, 436] width 21 height 8
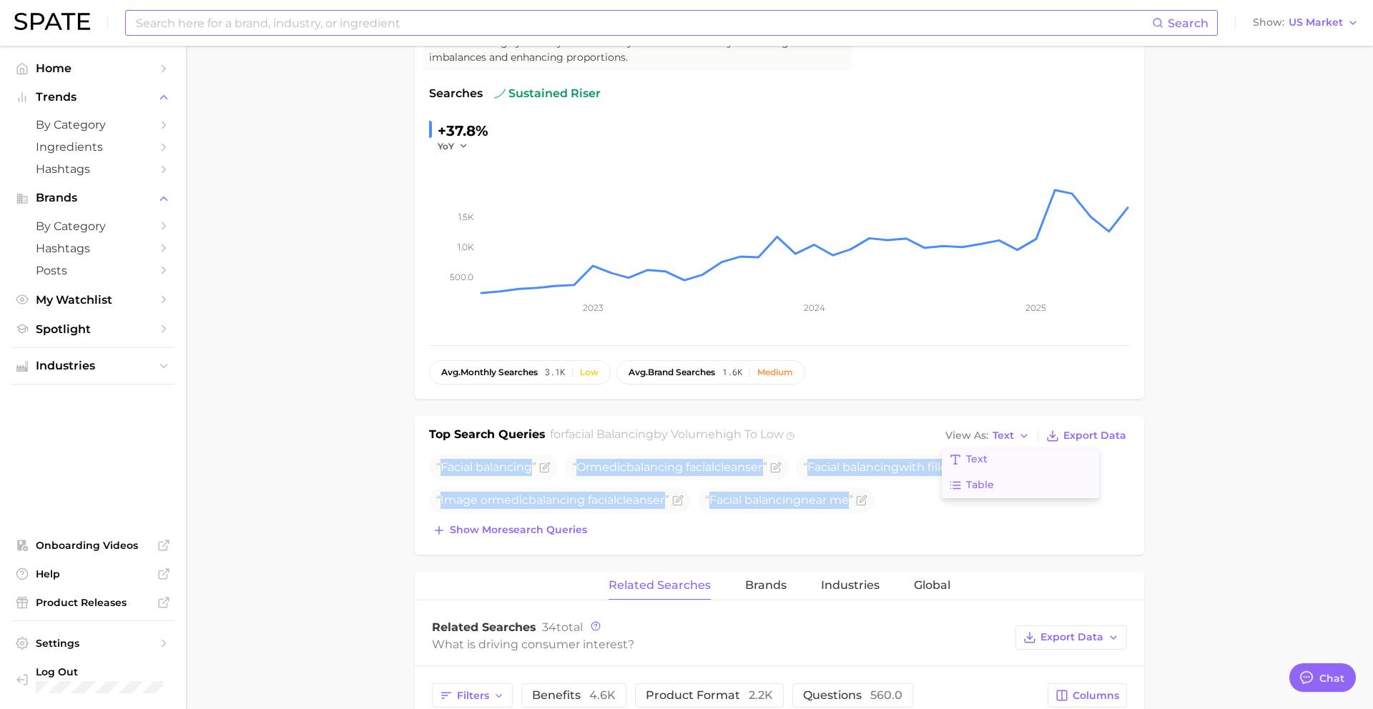
click at [987, 479] on span "Table" at bounding box center [980, 485] width 28 height 12
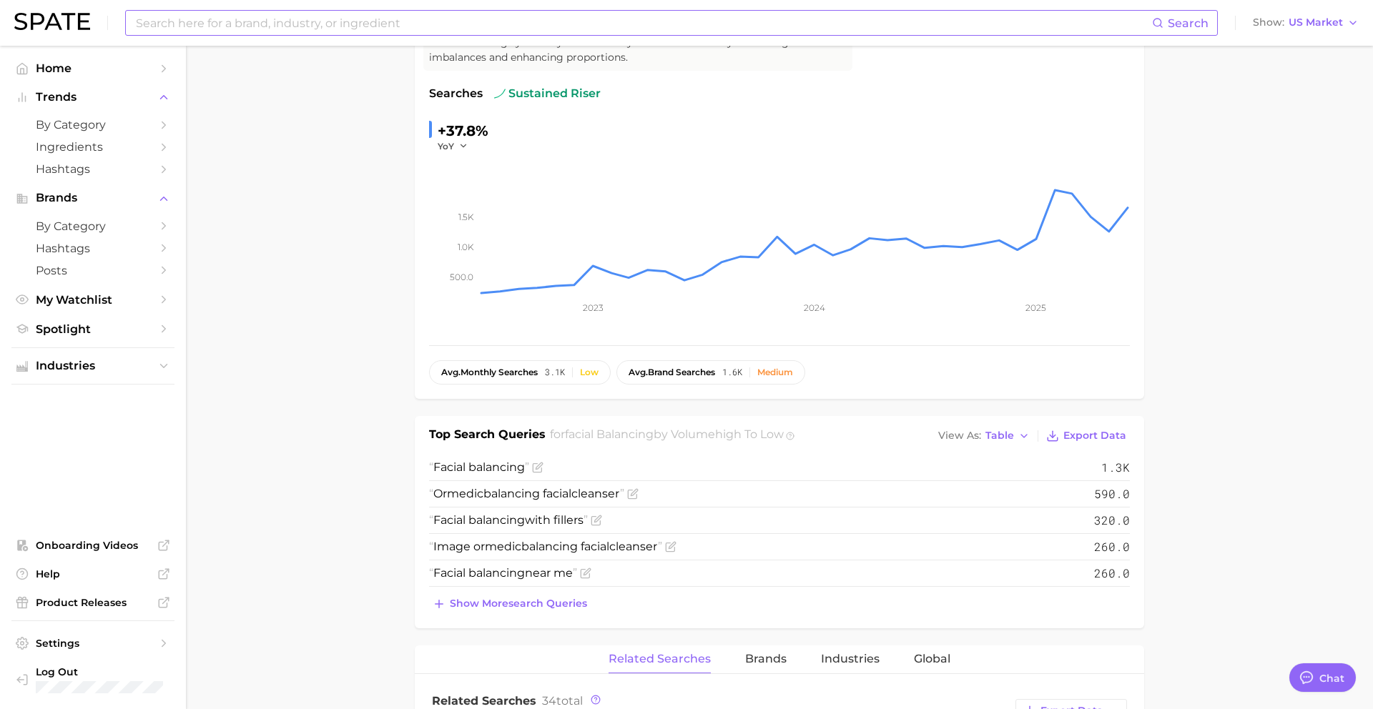
click at [890, 437] on div "Top Search Queries for facial balancing by Volume high to low View As Table Exp…" at bounding box center [779, 436] width 701 height 20
click at [540, 487] on span "balancing" at bounding box center [511, 494] width 57 height 14
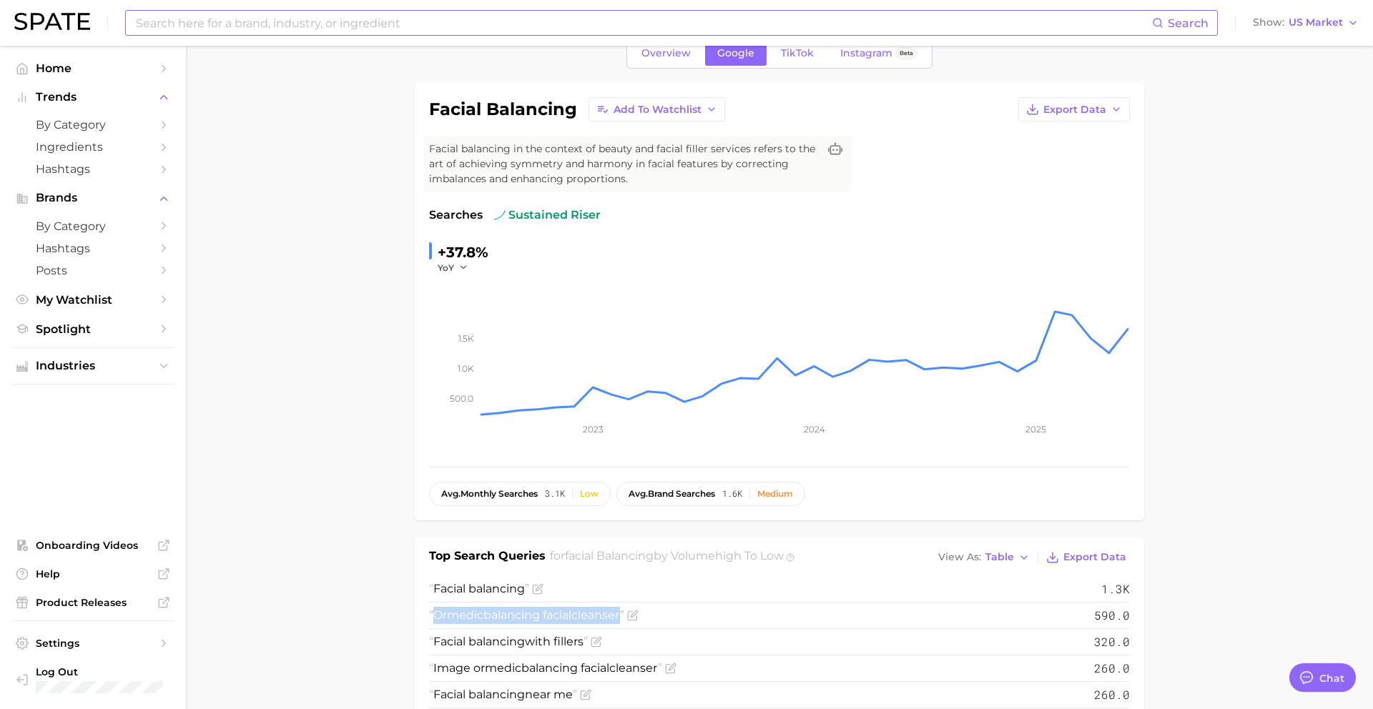
scroll to position [77, 0]
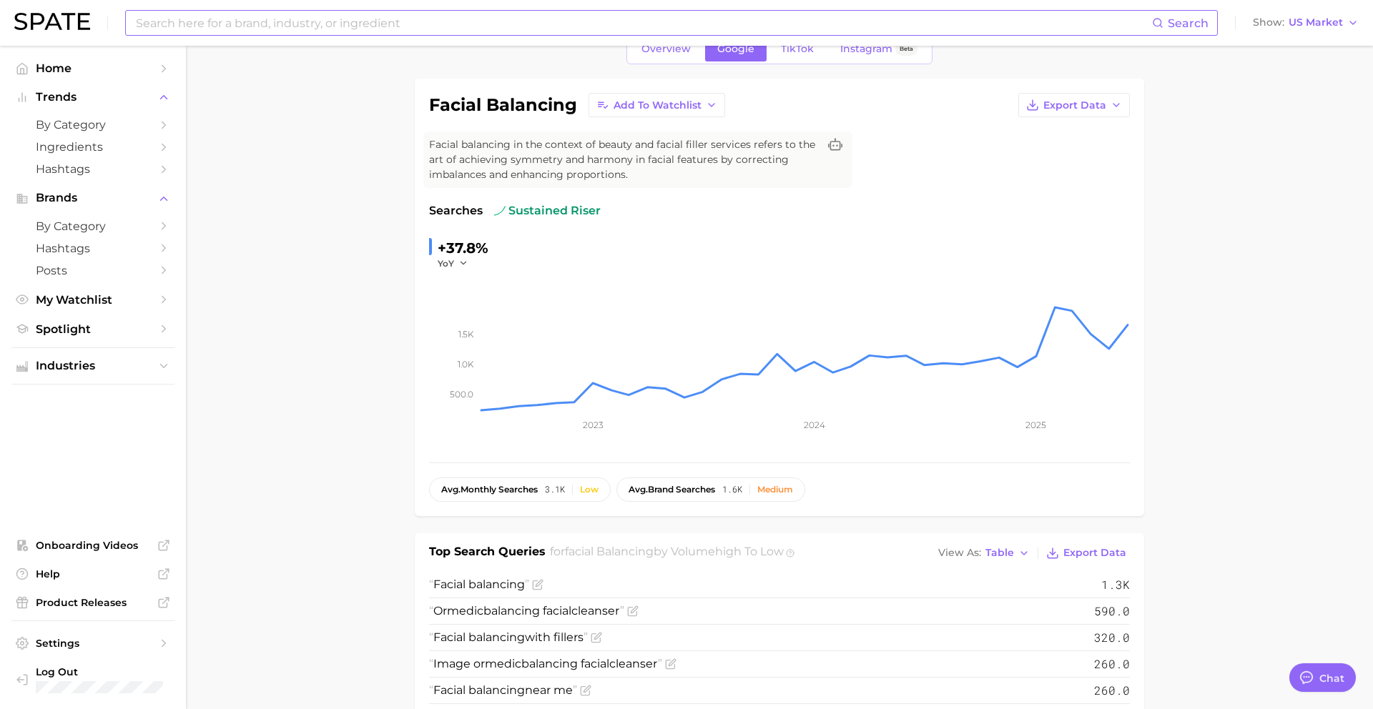
click at [647, 618] on li "Ormedic balancing facial cleanser 590.0" at bounding box center [779, 612] width 701 height 26
click at [639, 614] on icon "Flag as miscategorized or irrelevant" at bounding box center [632, 611] width 11 height 11
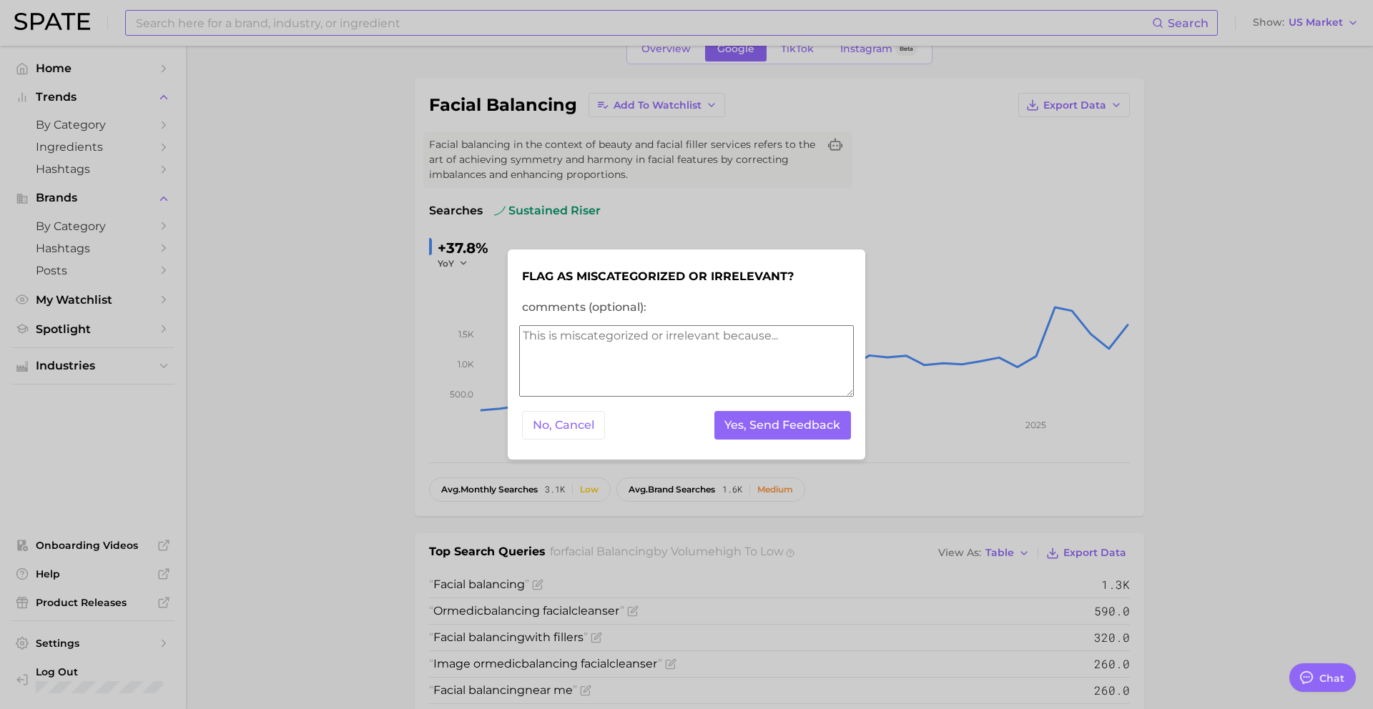
click at [600, 368] on textarea "comments (optional):" at bounding box center [686, 361] width 335 height 72
type textarea "skincare product"
click at [790, 431] on button "Yes, Send Feedback" at bounding box center [782, 425] width 137 height 29
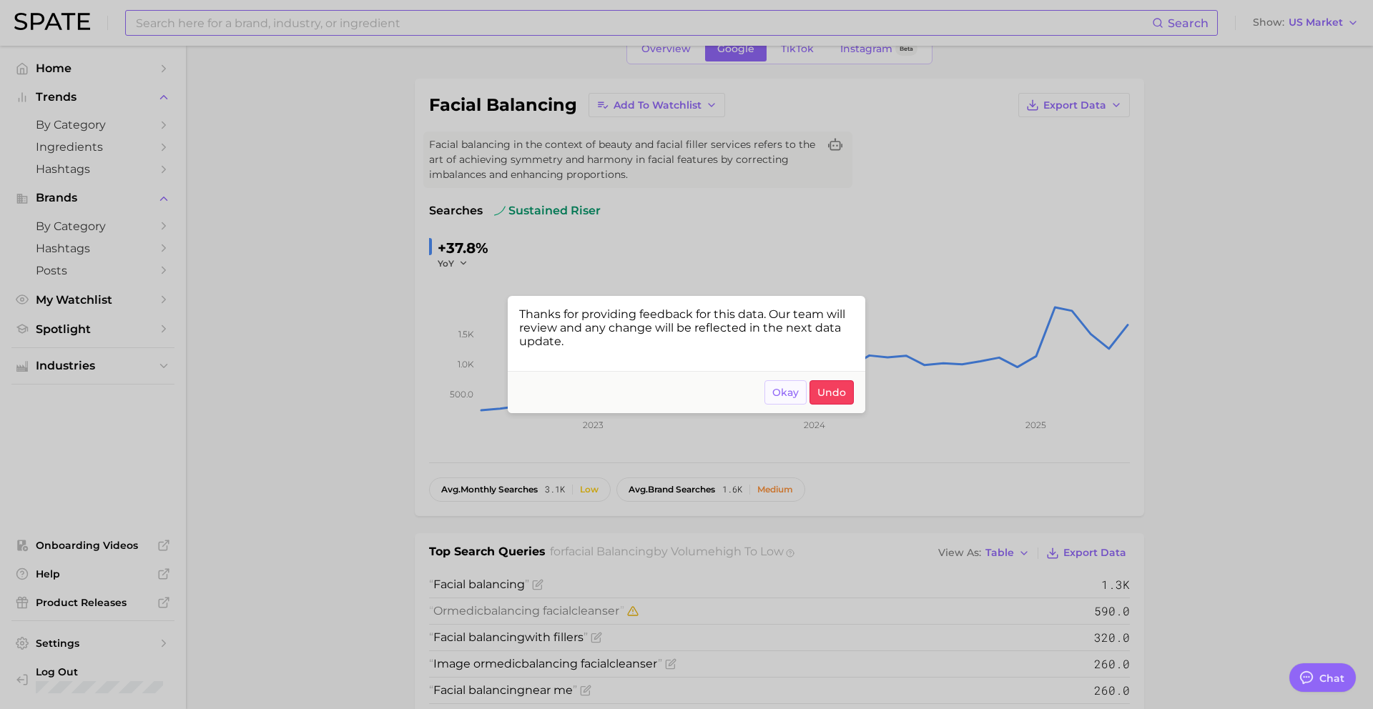
click at [786, 393] on span "Okay" at bounding box center [785, 393] width 26 height 12
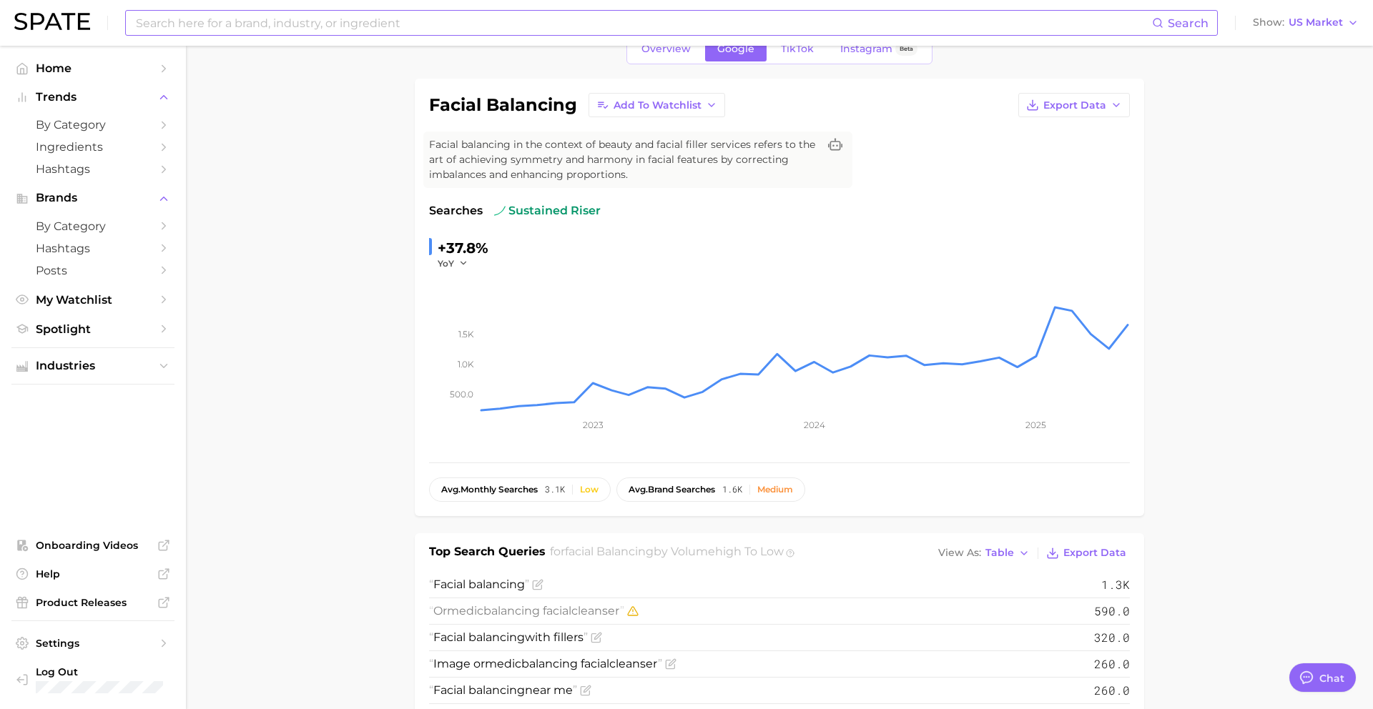
click at [382, 26] on input at bounding box center [643, 23] width 1018 height 24
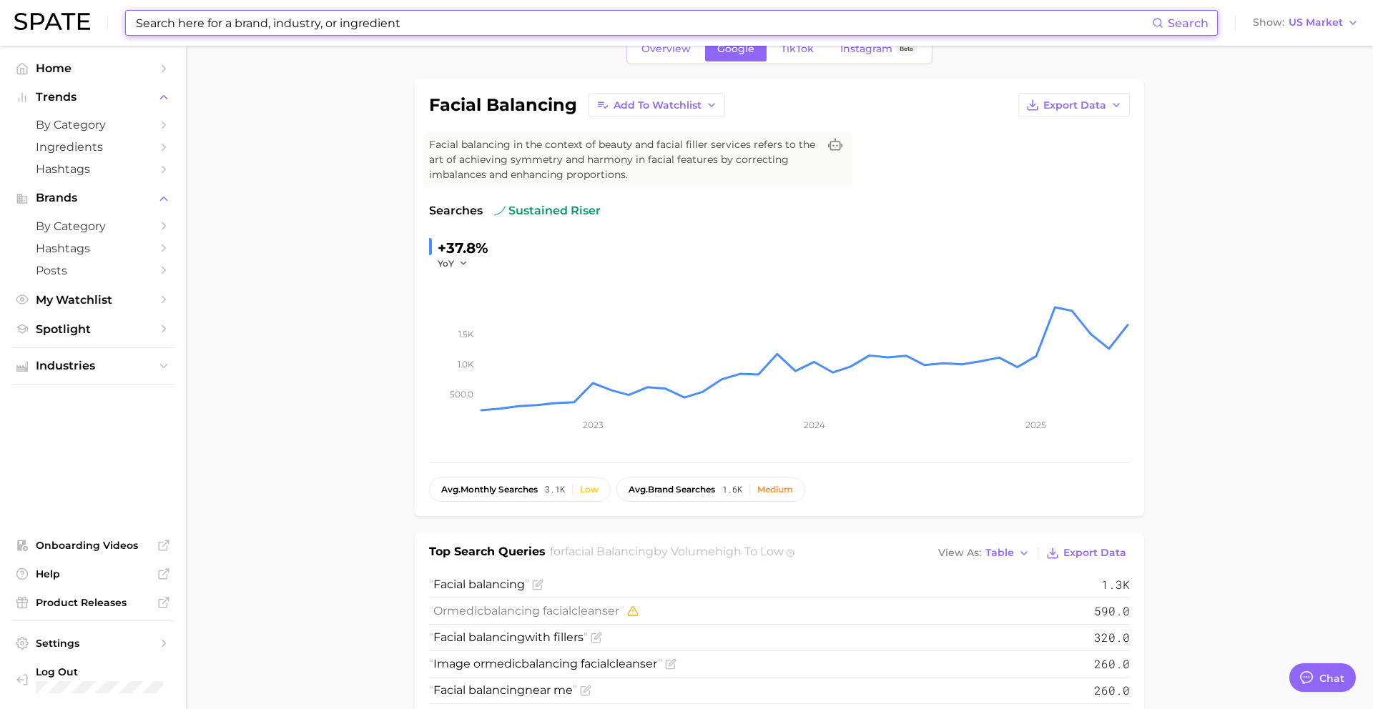
click at [382, 26] on input at bounding box center [643, 23] width 1018 height 24
paste input "microneedling pen"
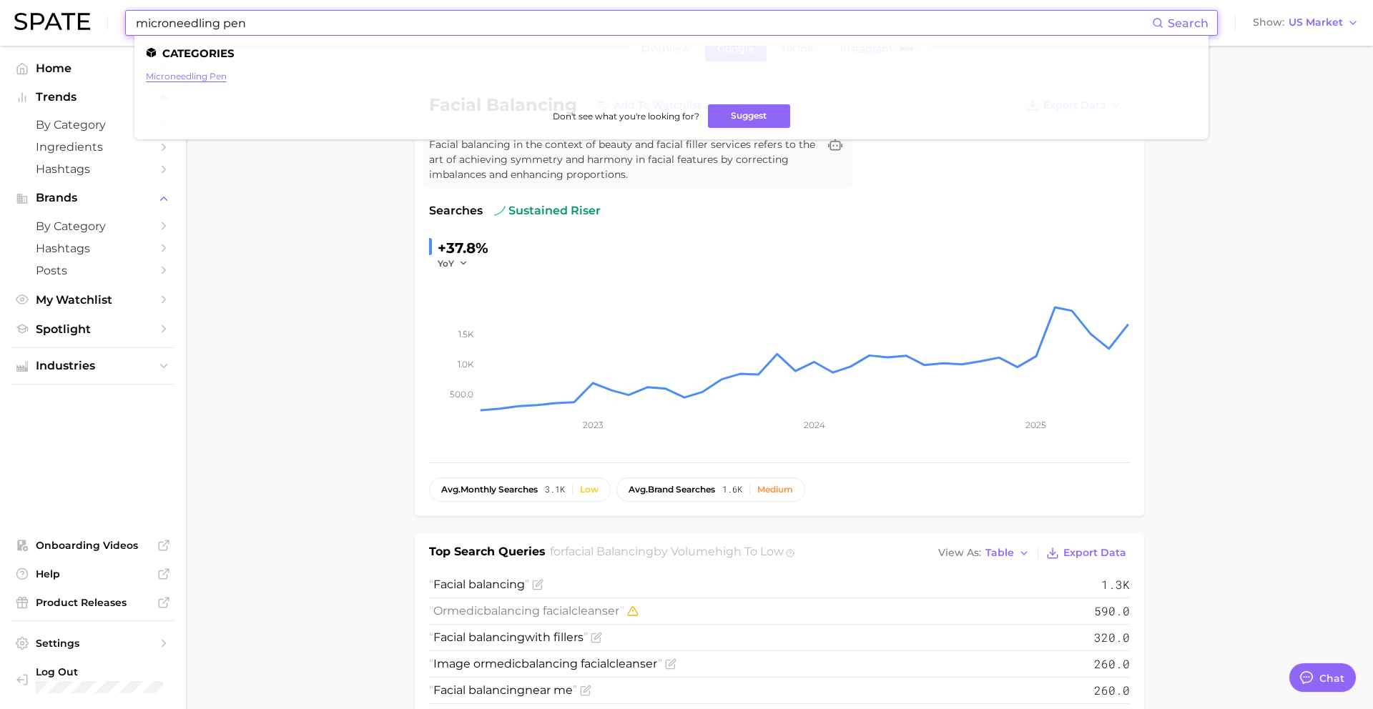
type input "microneedling pen"
click at [211, 77] on link "microneedling pen" at bounding box center [186, 76] width 81 height 11
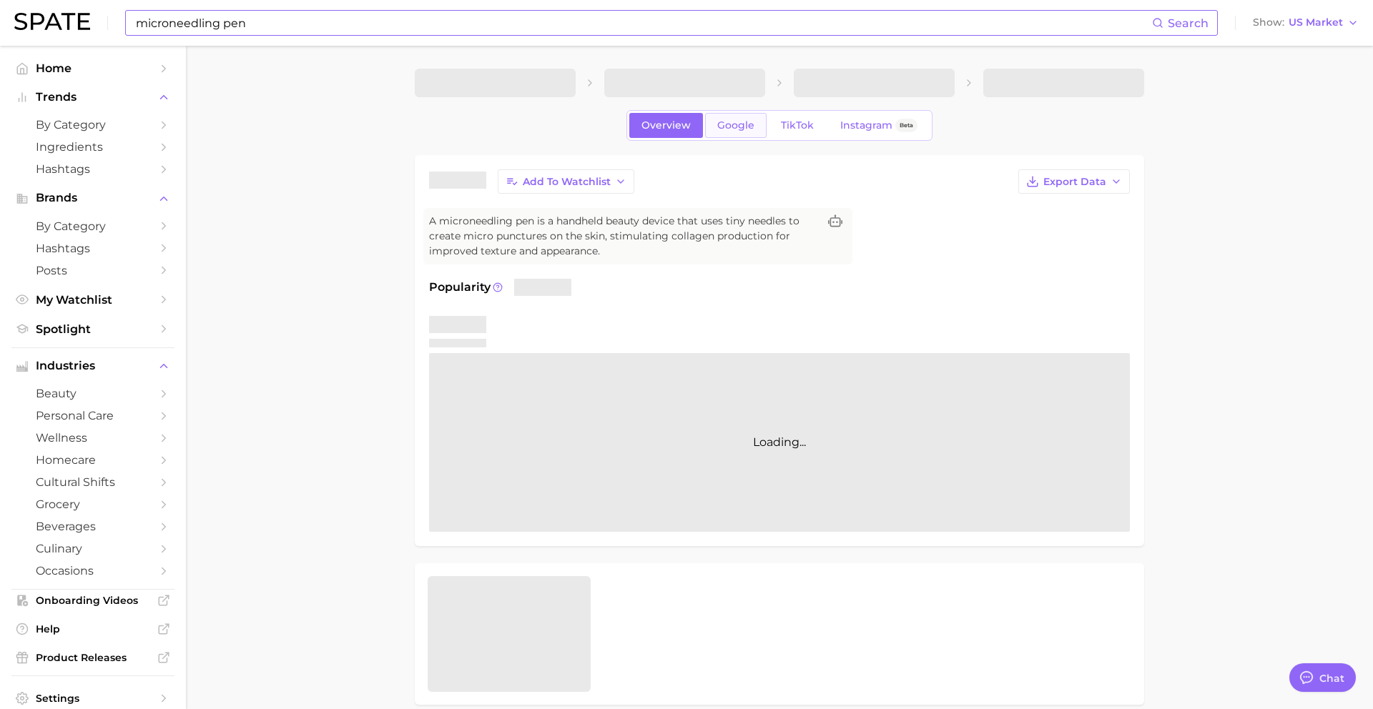
click at [735, 123] on span "Google" at bounding box center [735, 125] width 37 height 12
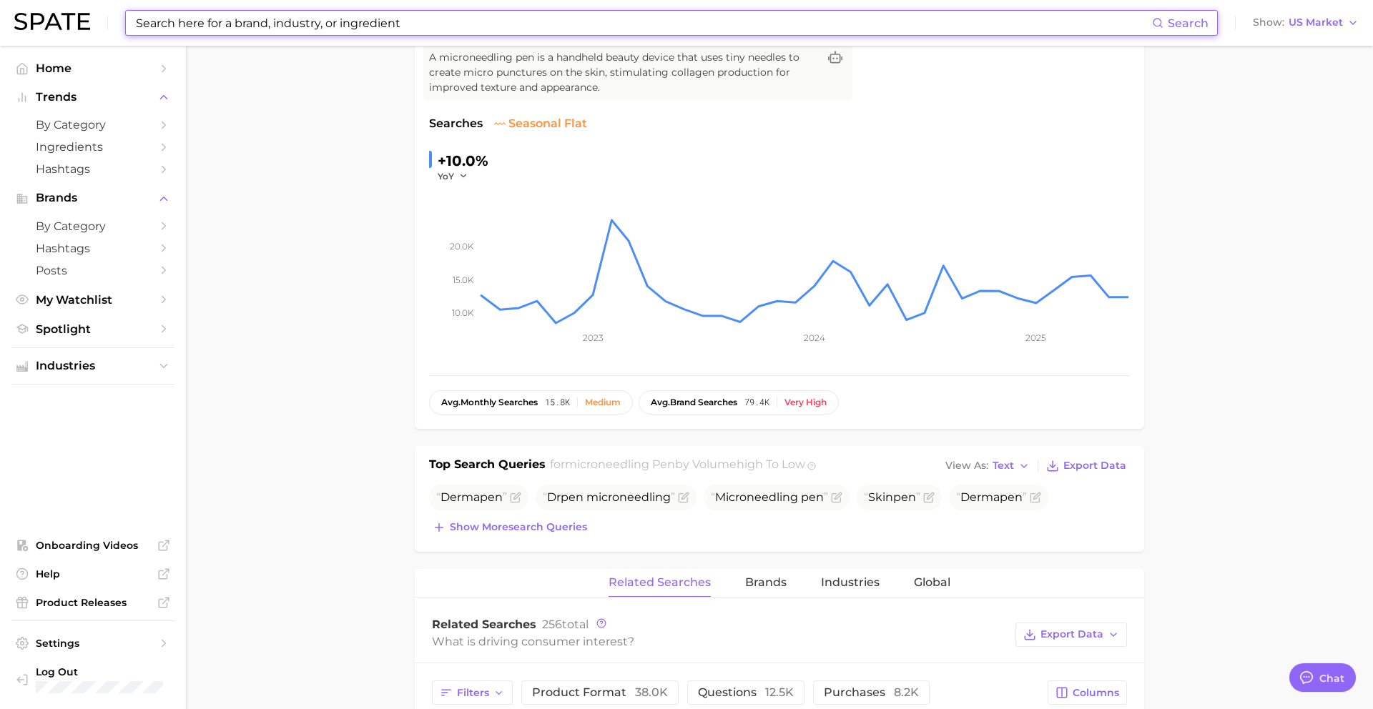
scroll to position [174, 0]
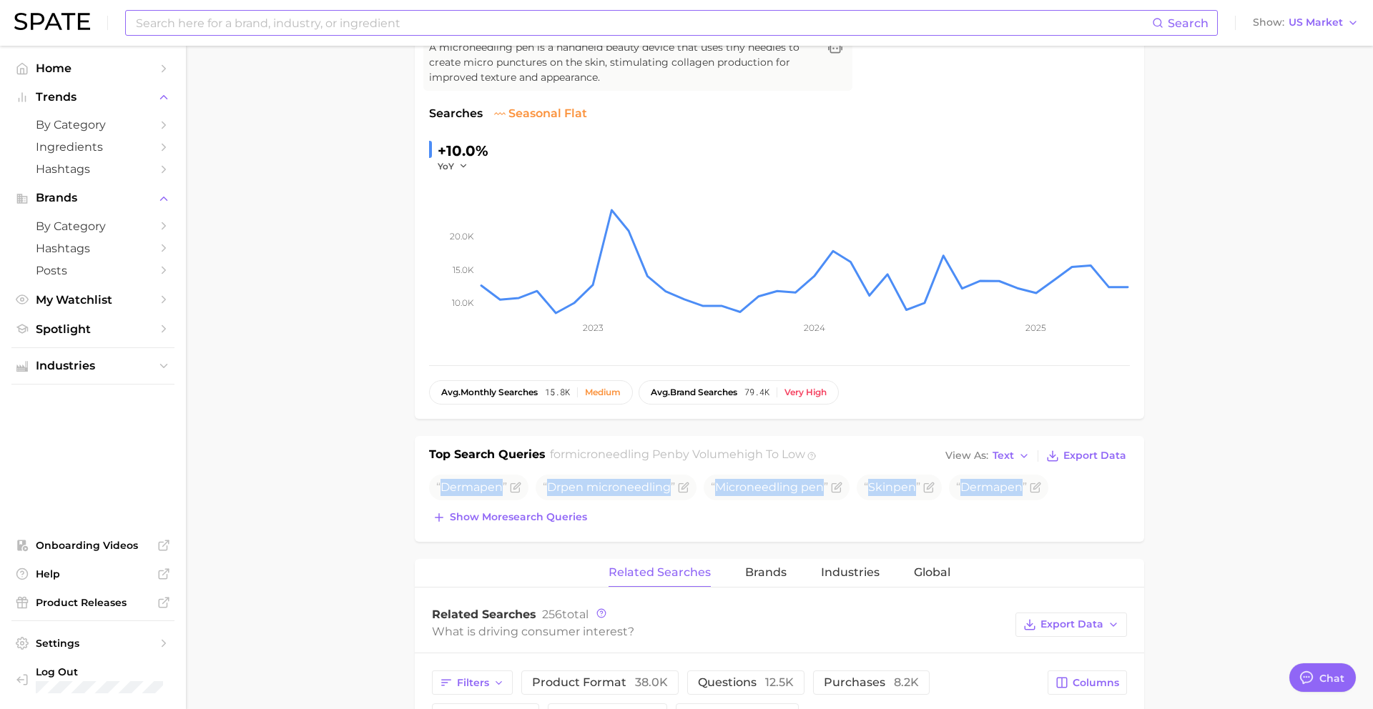
drag, startPoint x: 441, startPoint y: 489, endPoint x: 1068, endPoint y: 488, distance: 627.2
click at [1068, 488] on ul "Derma pen Dr pen microneedling Microneedling pen Skin pen Derma pen" at bounding box center [779, 488] width 701 height 26
click at [325, 23] on input at bounding box center [643, 23] width 1018 height 24
paste input "high frequency facial wand"
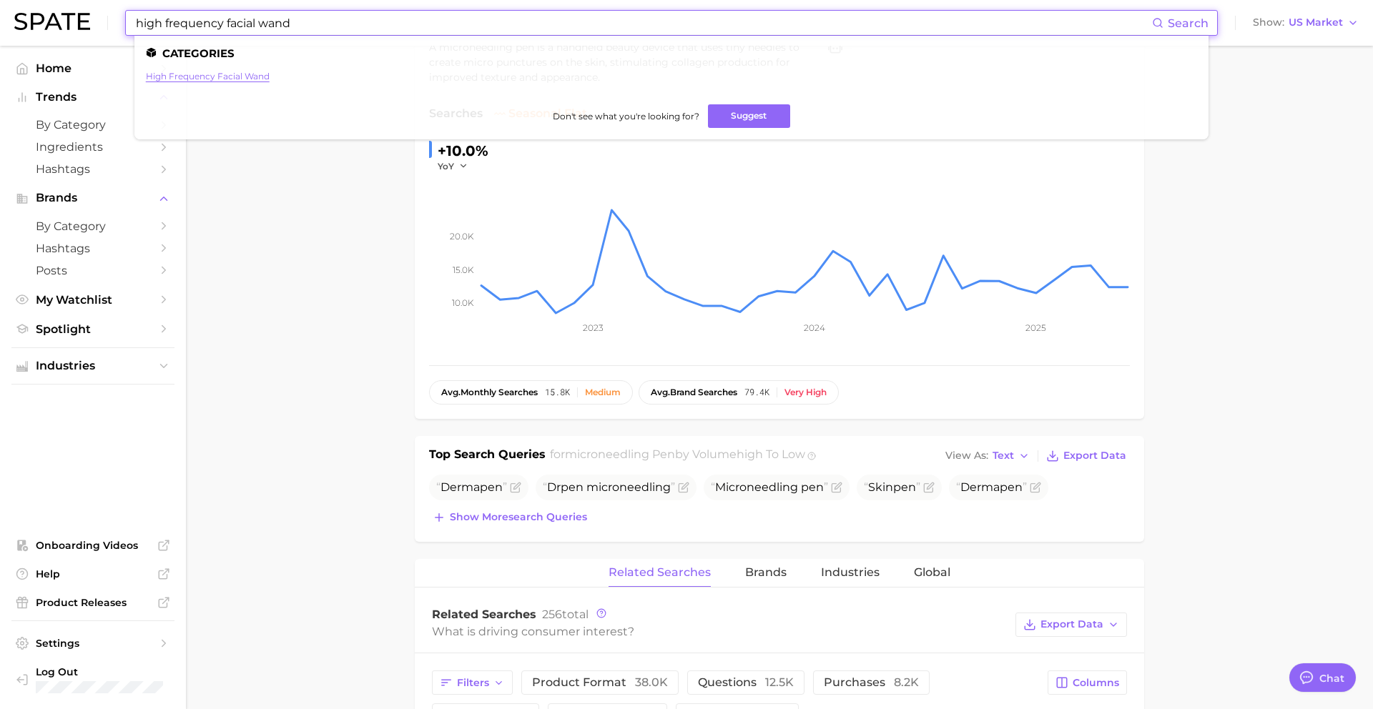
type input "high frequency facial wand"
click at [185, 79] on link "high frequency facial wand" at bounding box center [208, 76] width 124 height 11
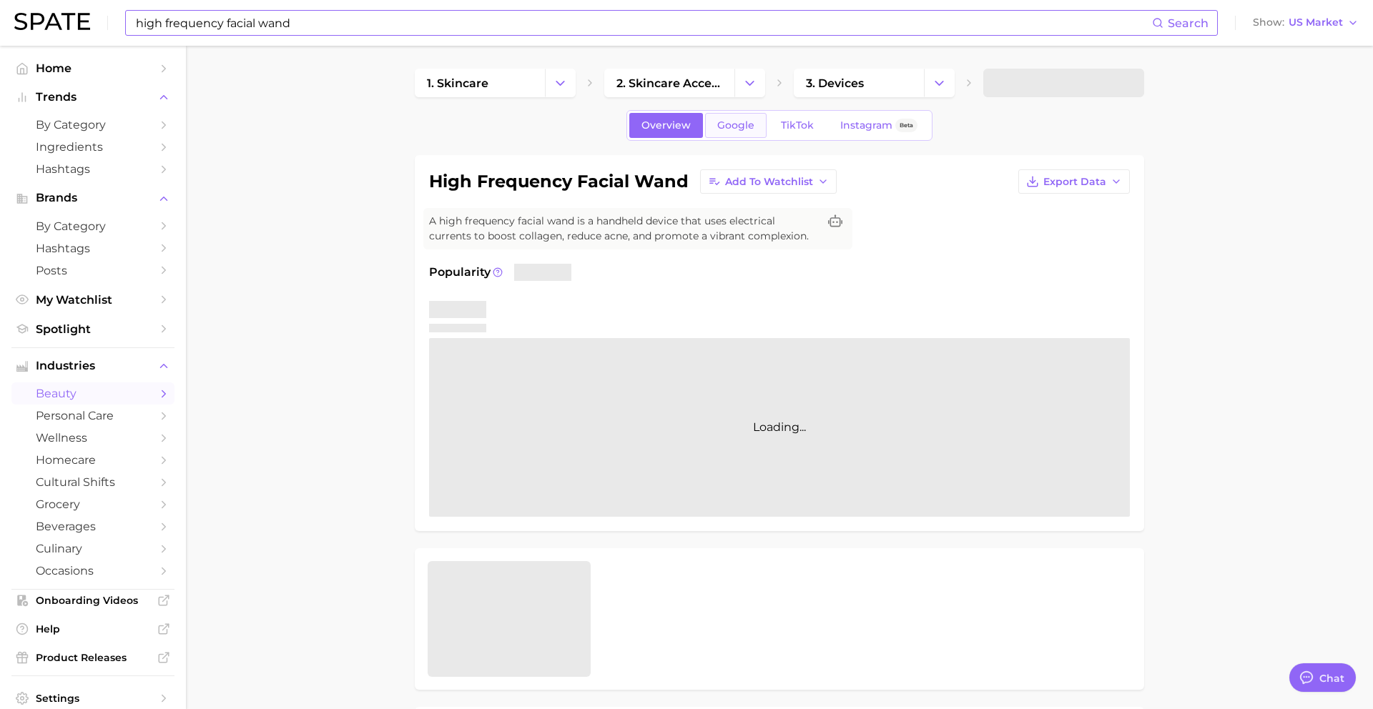
click at [744, 129] on span "Google" at bounding box center [735, 125] width 37 height 12
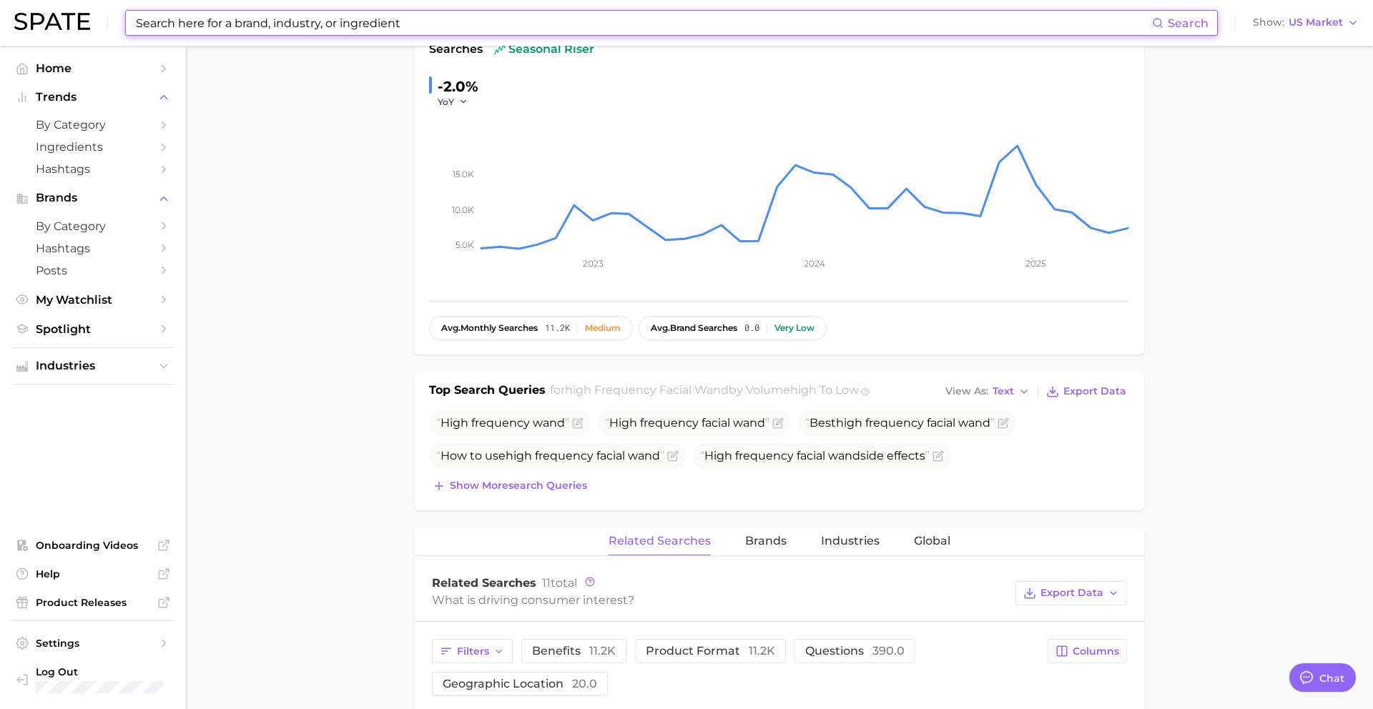
scroll to position [224, 0]
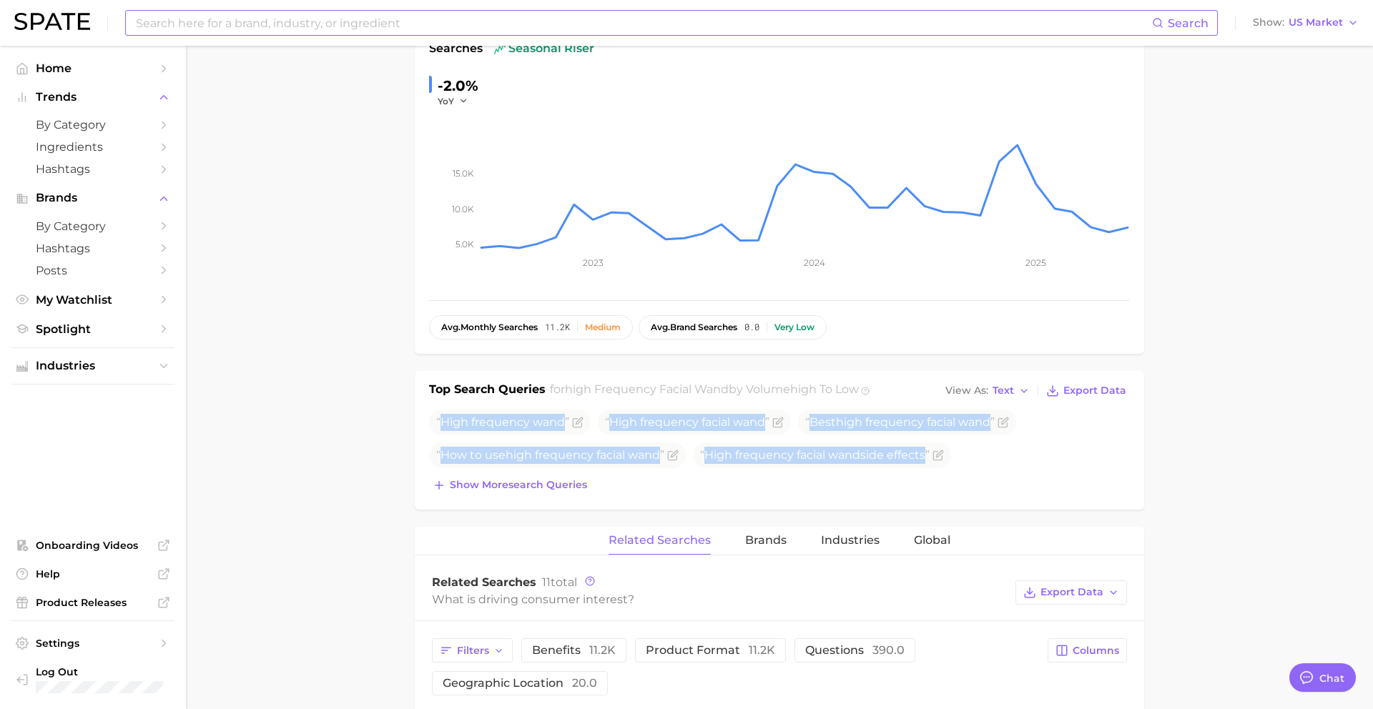
drag, startPoint x: 443, startPoint y: 424, endPoint x: 933, endPoint y: 477, distance: 493.5
click at [933, 477] on div "High frequency wand High frequency facial wand Best high frequency facial wand …" at bounding box center [779, 453] width 701 height 86
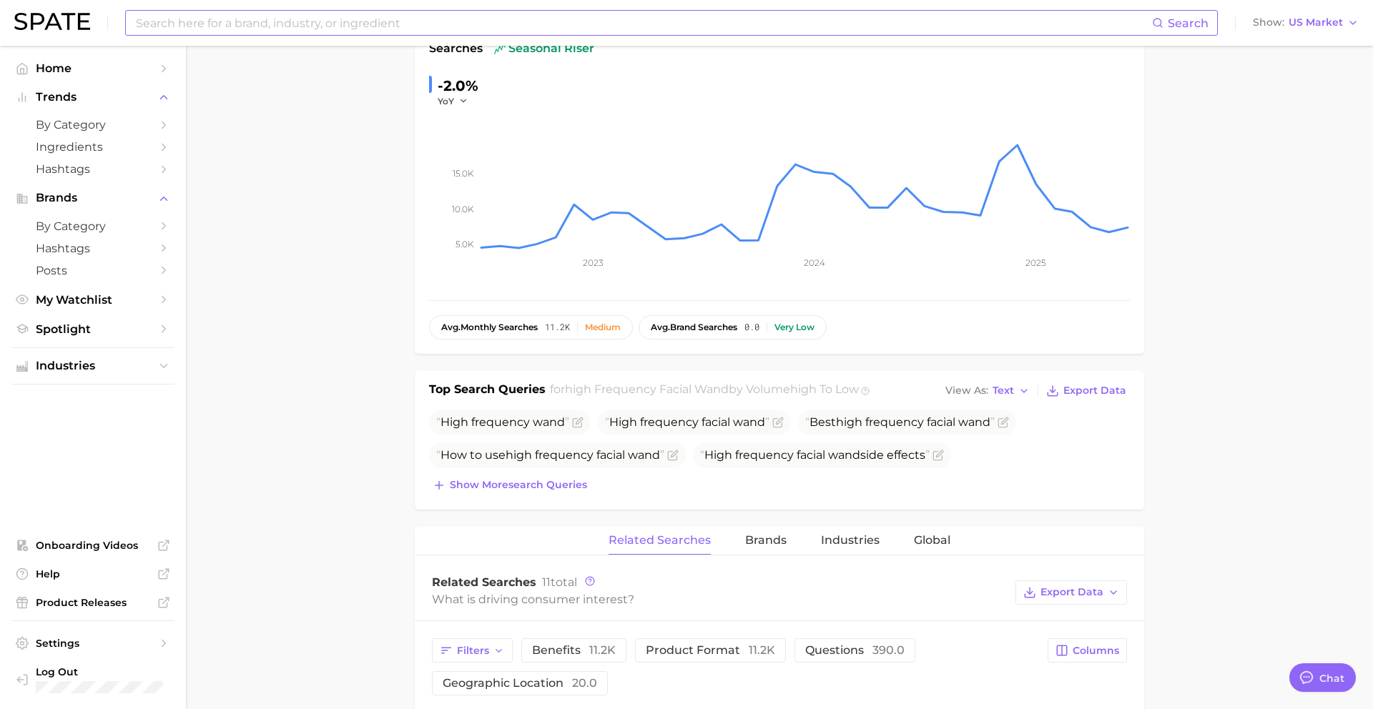
click at [350, 26] on input at bounding box center [643, 23] width 1018 height 24
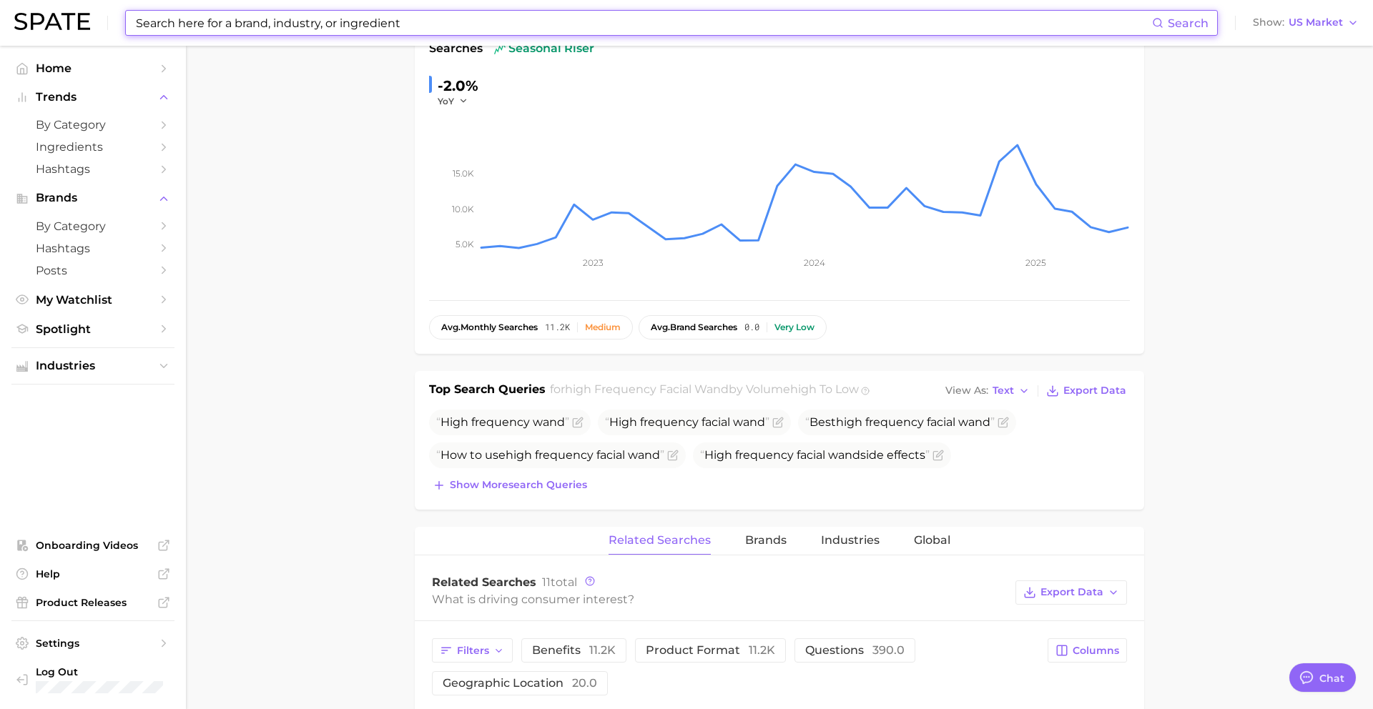
paste input "heatless hair curlers"
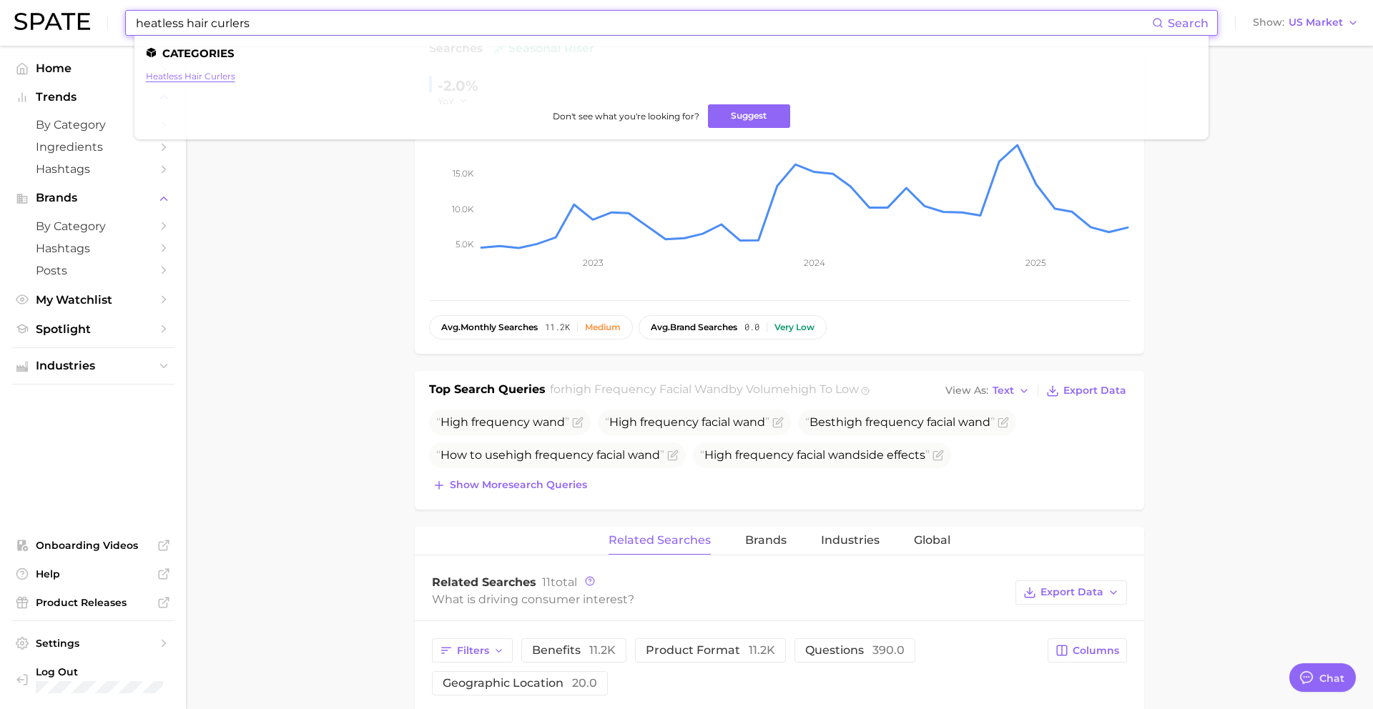
type input "heatless hair curlers"
click at [187, 72] on link "heatless hair curlers" at bounding box center [190, 76] width 89 height 11
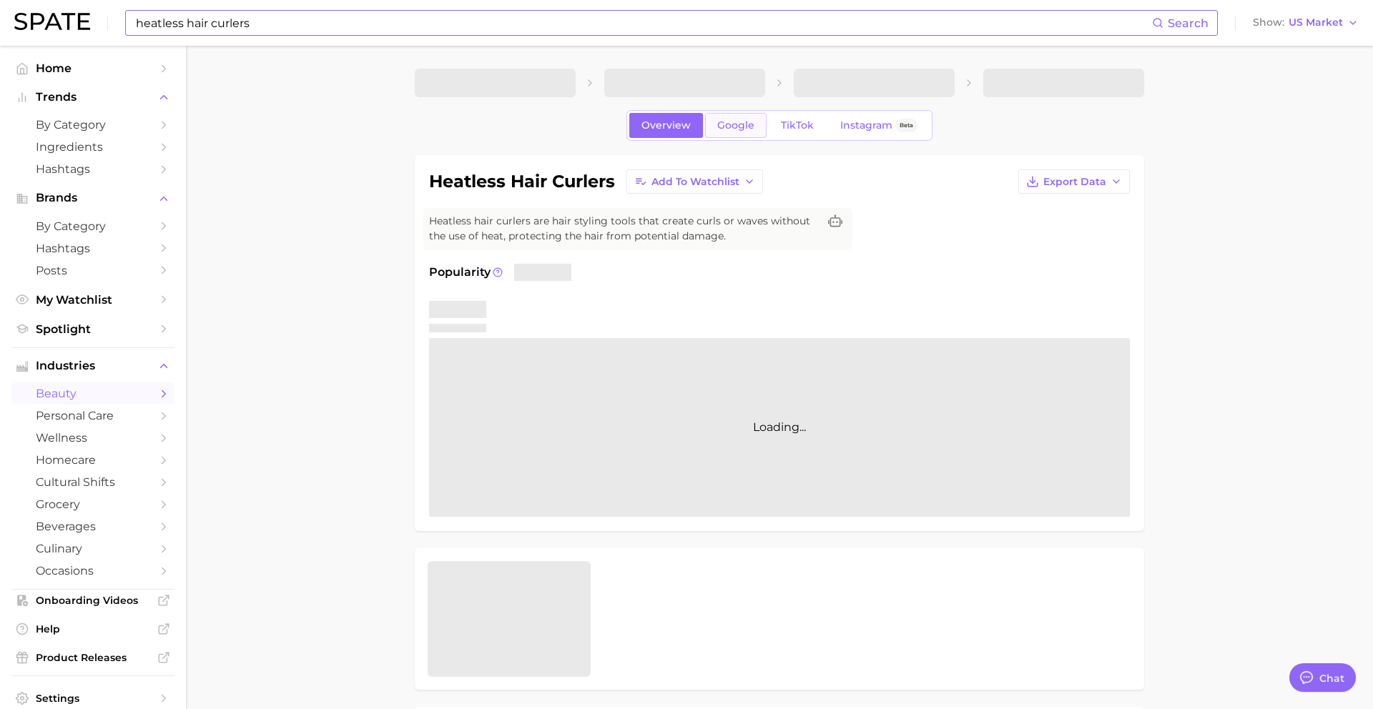
click at [742, 131] on span "Google" at bounding box center [735, 125] width 37 height 12
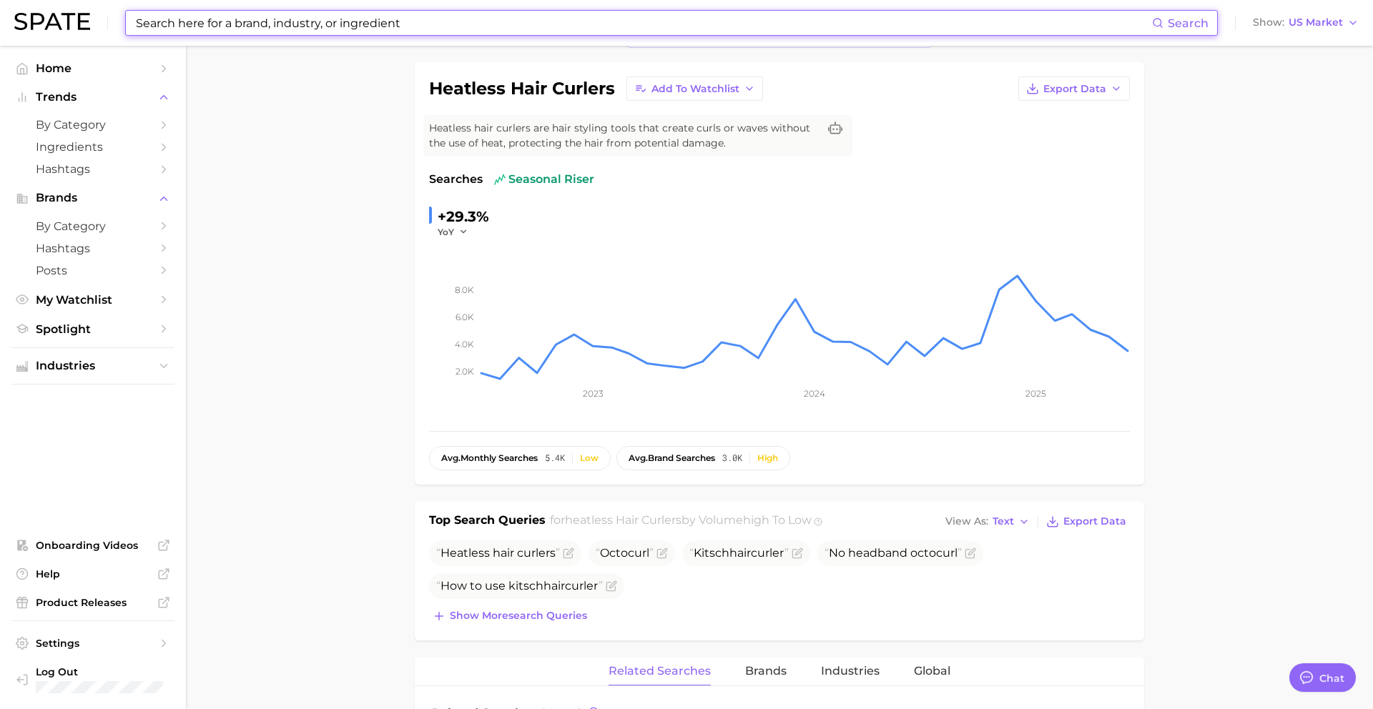
scroll to position [125, 0]
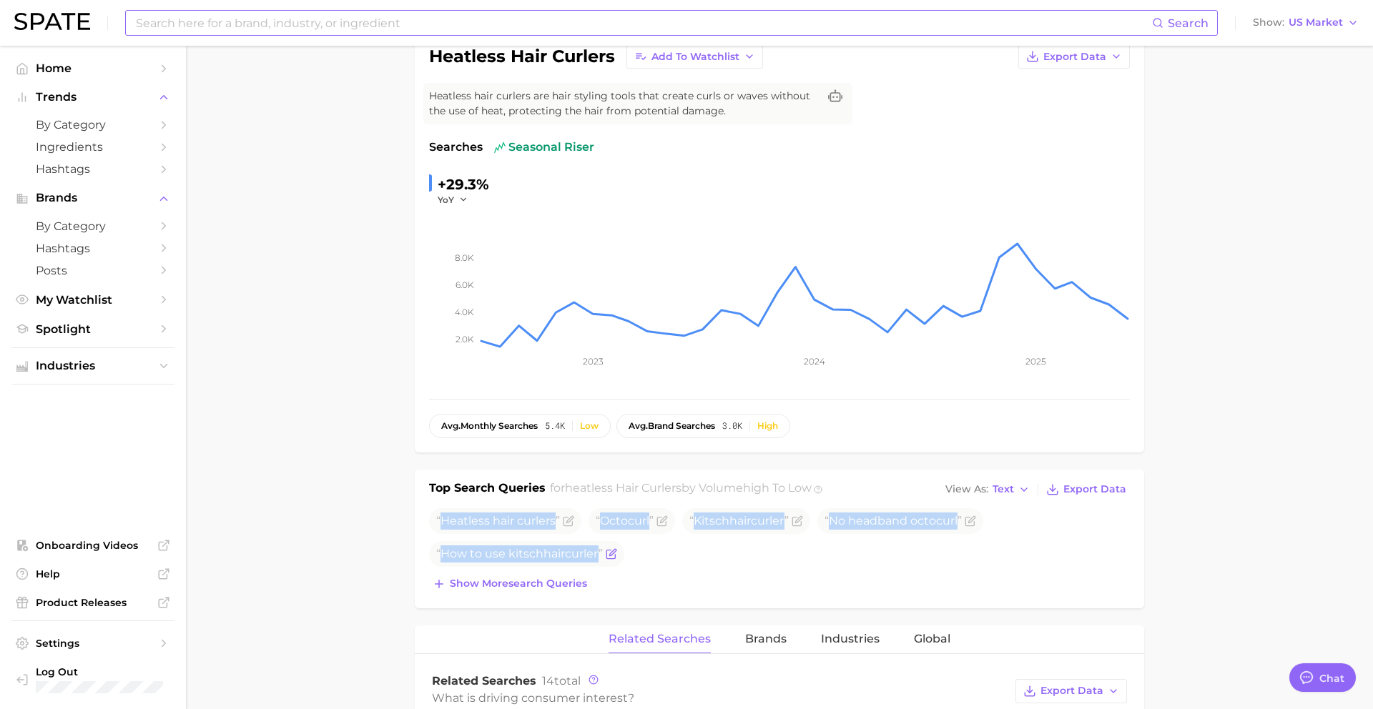
drag, startPoint x: 442, startPoint y: 523, endPoint x: 618, endPoint y: 555, distance: 178.9
click at [618, 555] on ul "Heatless hair curlers Octocurl Kitsch hair curler No headband octocurl How to u…" at bounding box center [779, 538] width 701 height 59
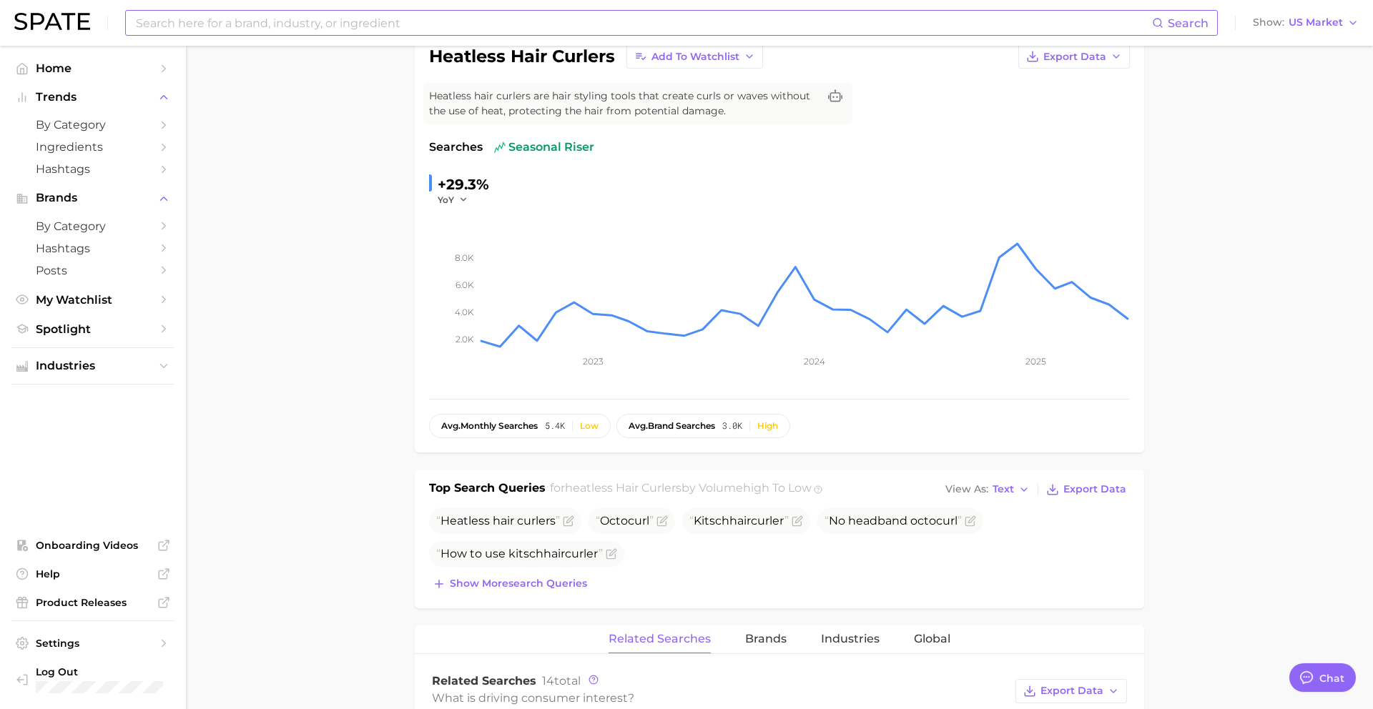
click at [298, 20] on input at bounding box center [643, 23] width 1018 height 24
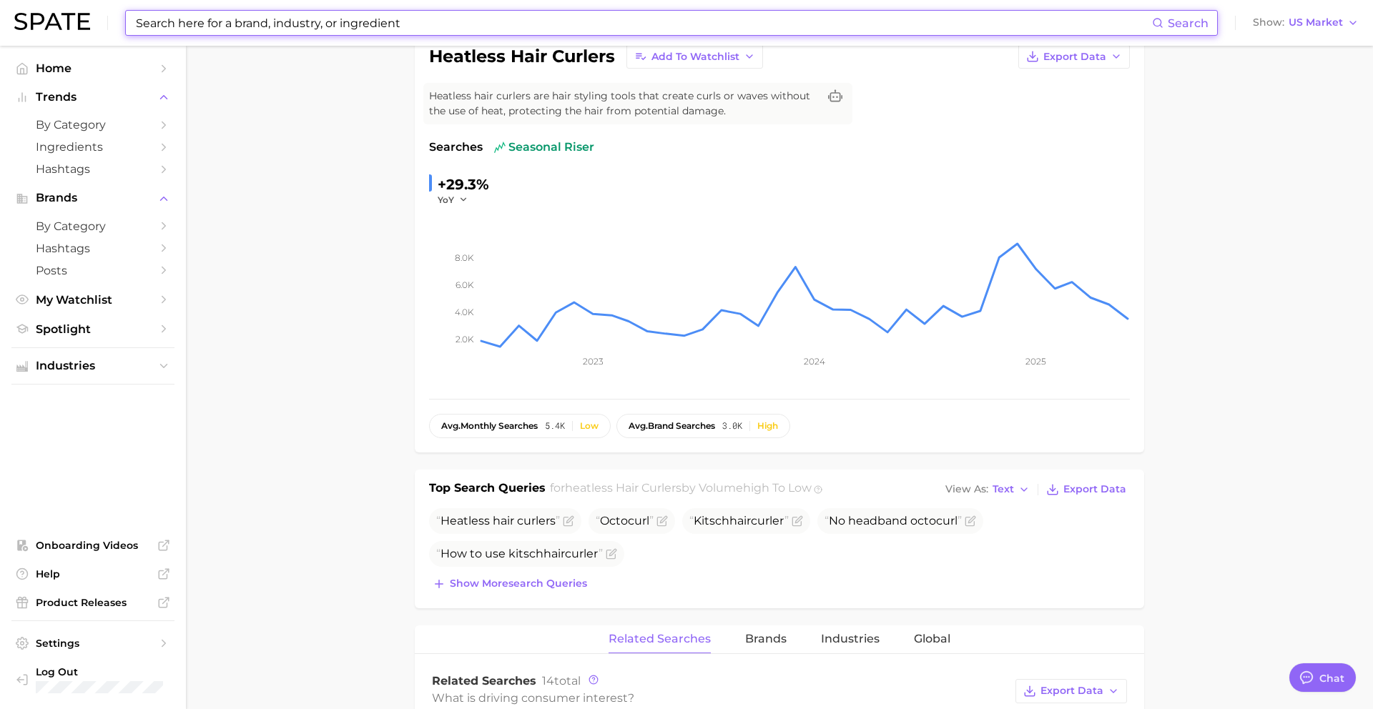
paste input "hair microneedle"
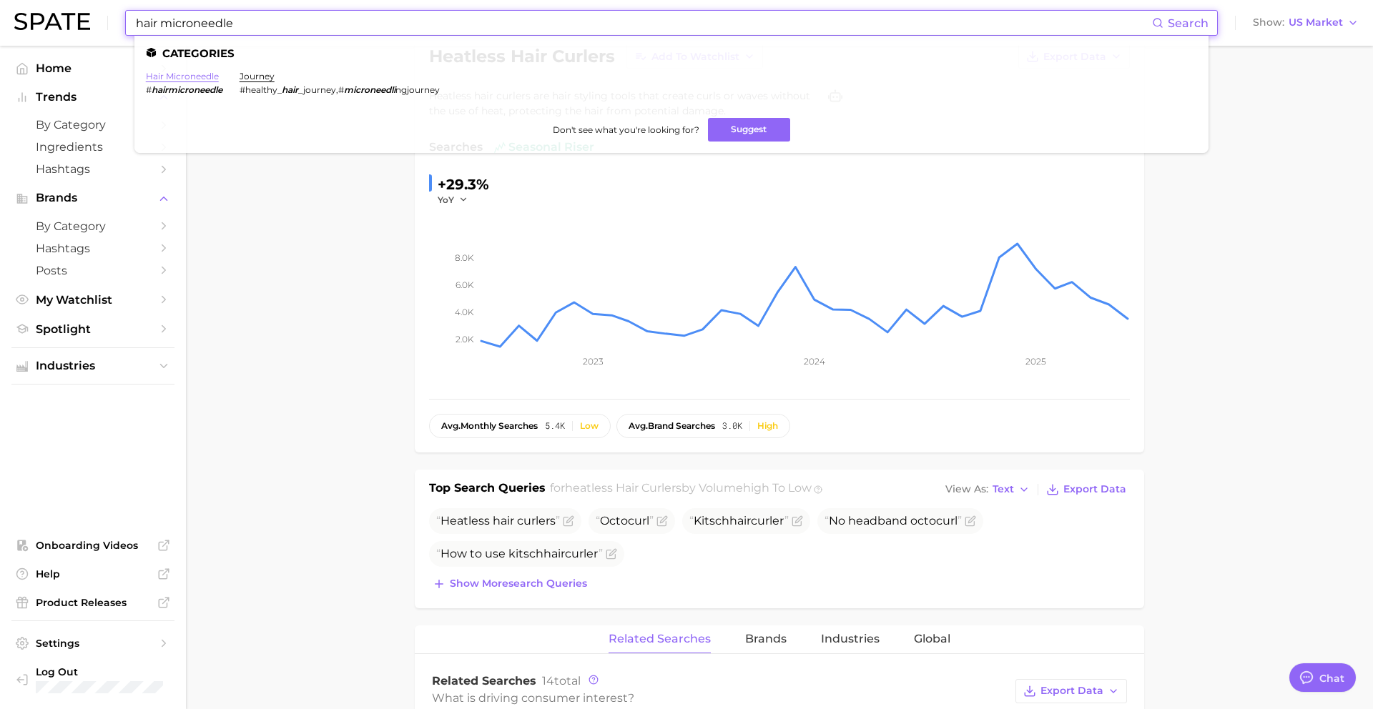
type input "hair microneedle"
click at [170, 75] on link "hair microneedle" at bounding box center [182, 76] width 73 height 11
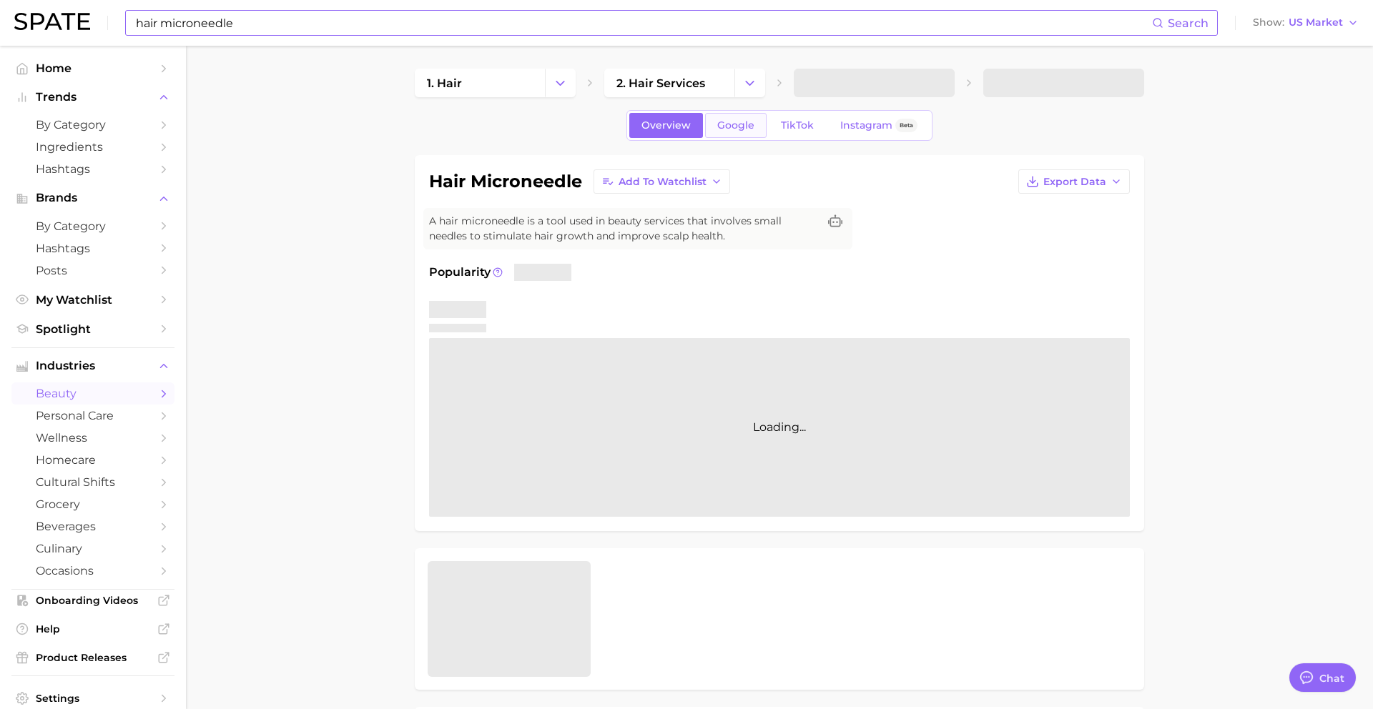
click at [725, 128] on span "Google" at bounding box center [735, 125] width 37 height 12
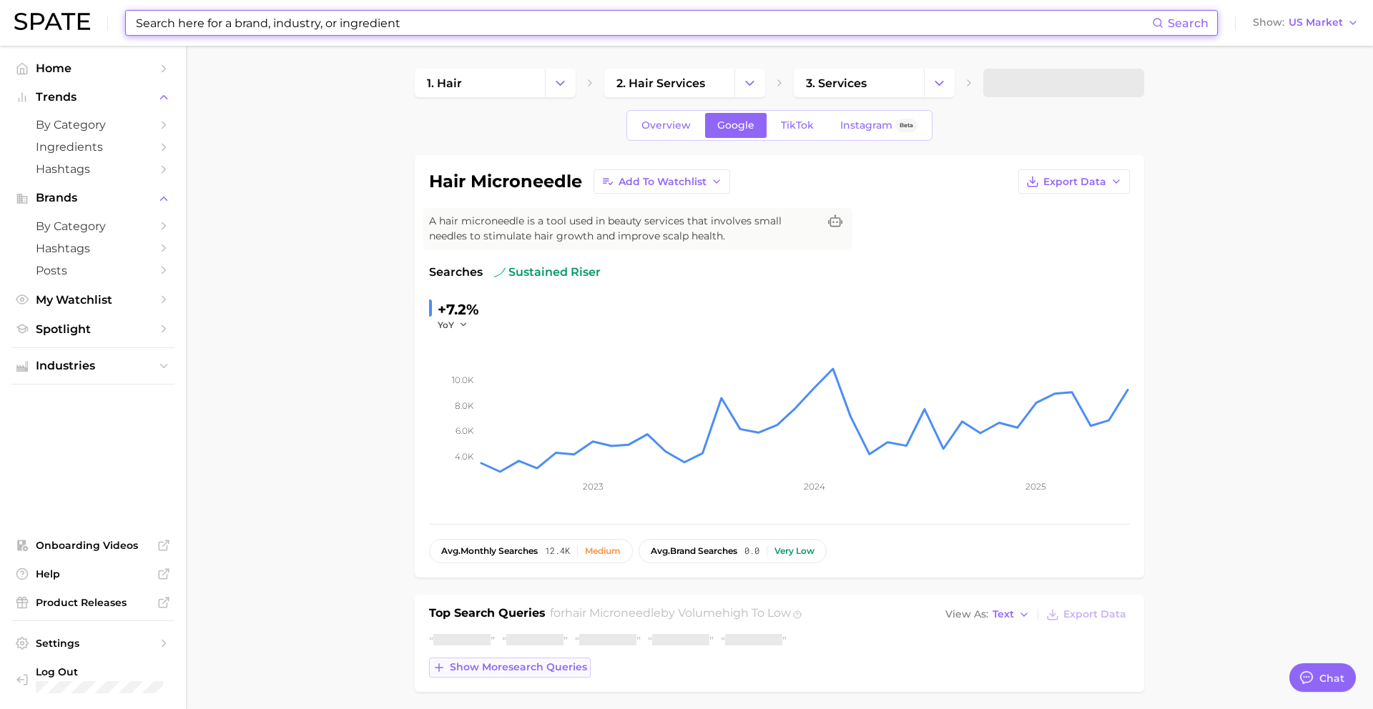
scroll to position [220, 0]
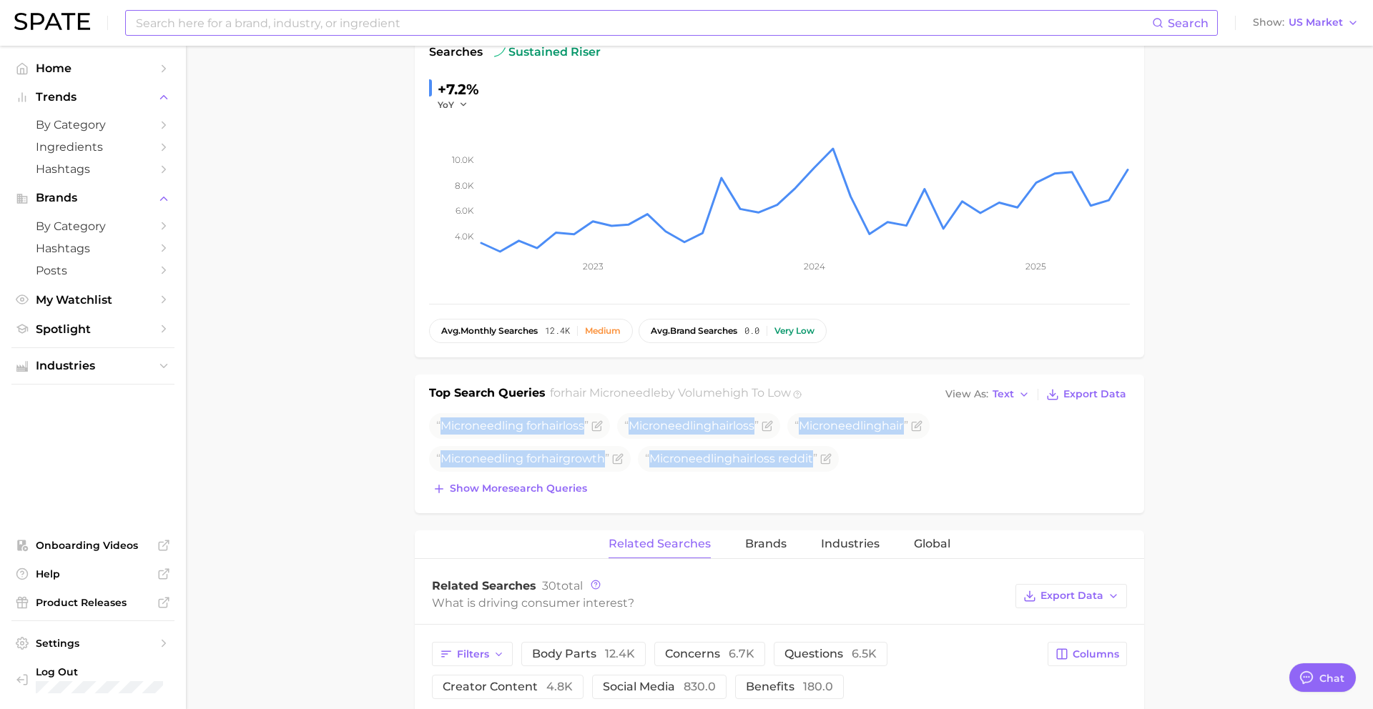
drag, startPoint x: 441, startPoint y: 425, endPoint x: 871, endPoint y: 476, distance: 432.9
click at [871, 476] on div "Microneedling for hair loss Microneedling hair loss Microneedling hair Micronee…" at bounding box center [779, 456] width 701 height 86
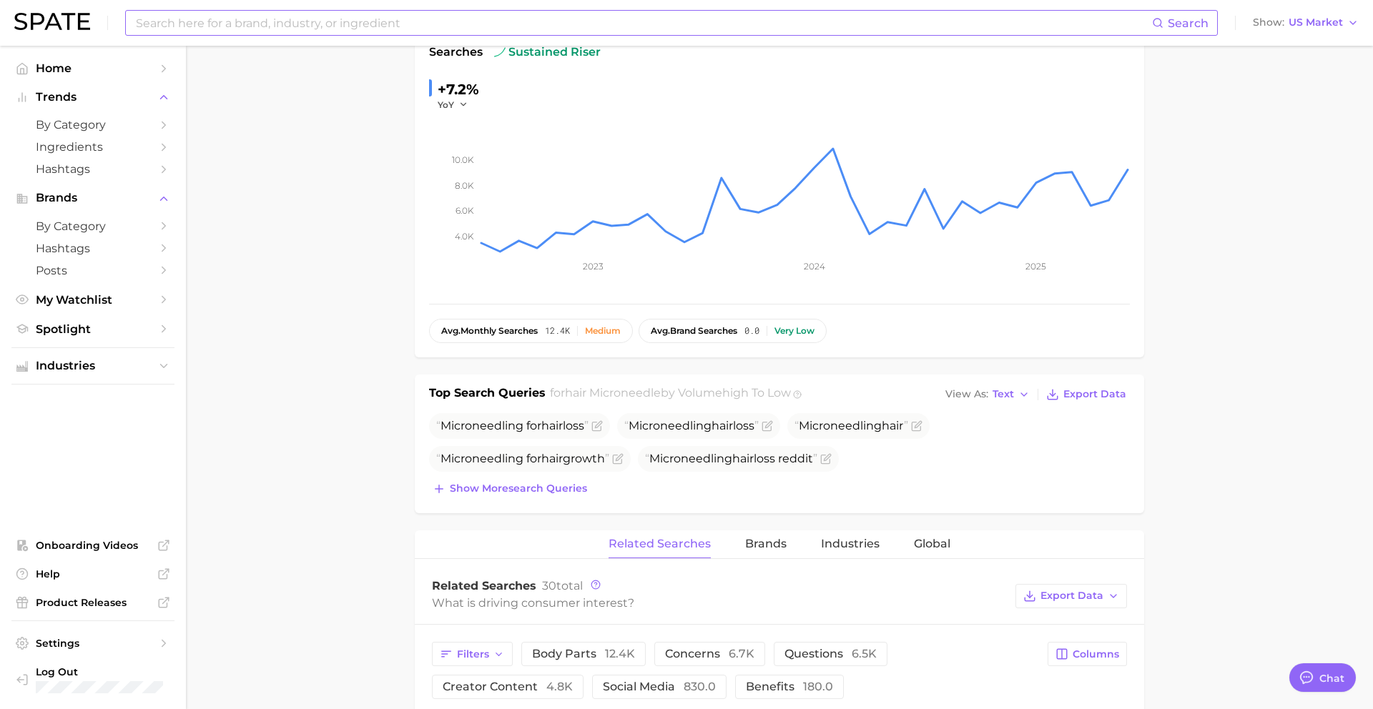
click at [478, 36] on div "Search Show US Market" at bounding box center [686, 23] width 1345 height 46
click at [456, 29] on input at bounding box center [643, 23] width 1018 height 24
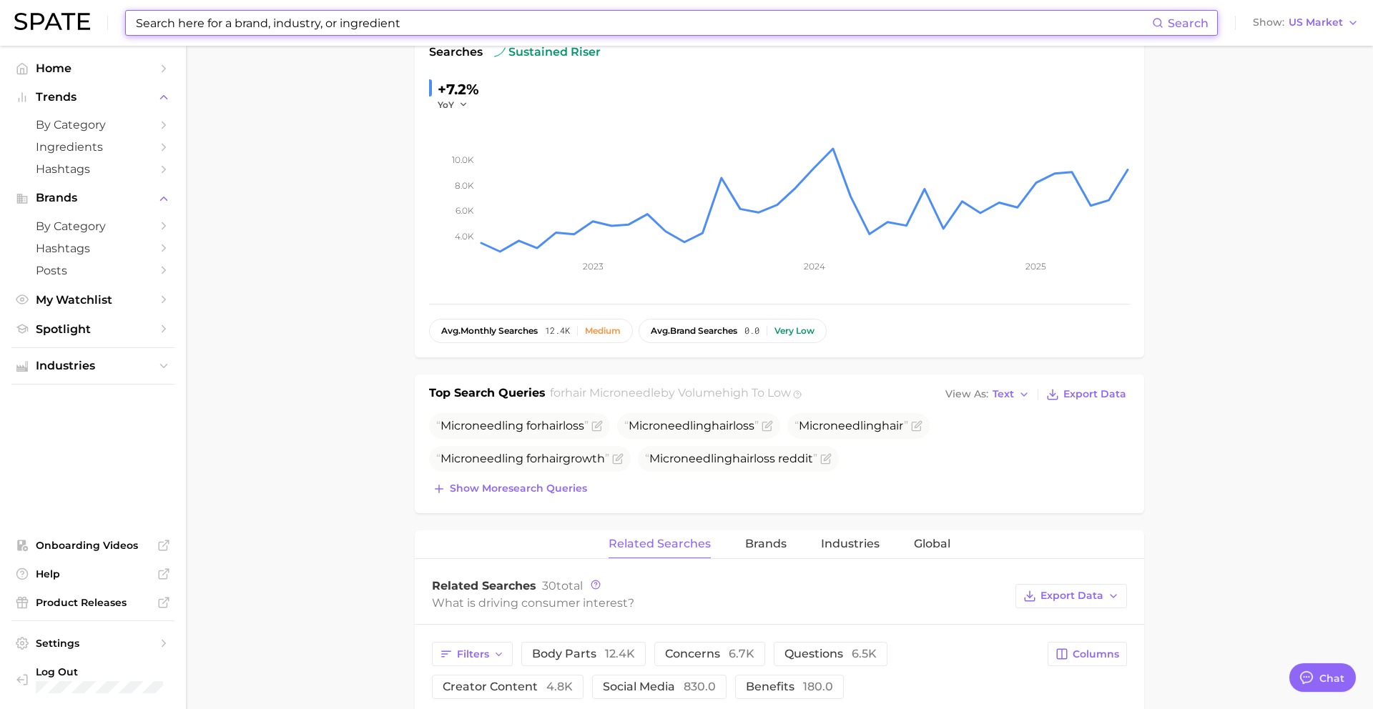
paste input "potenza"
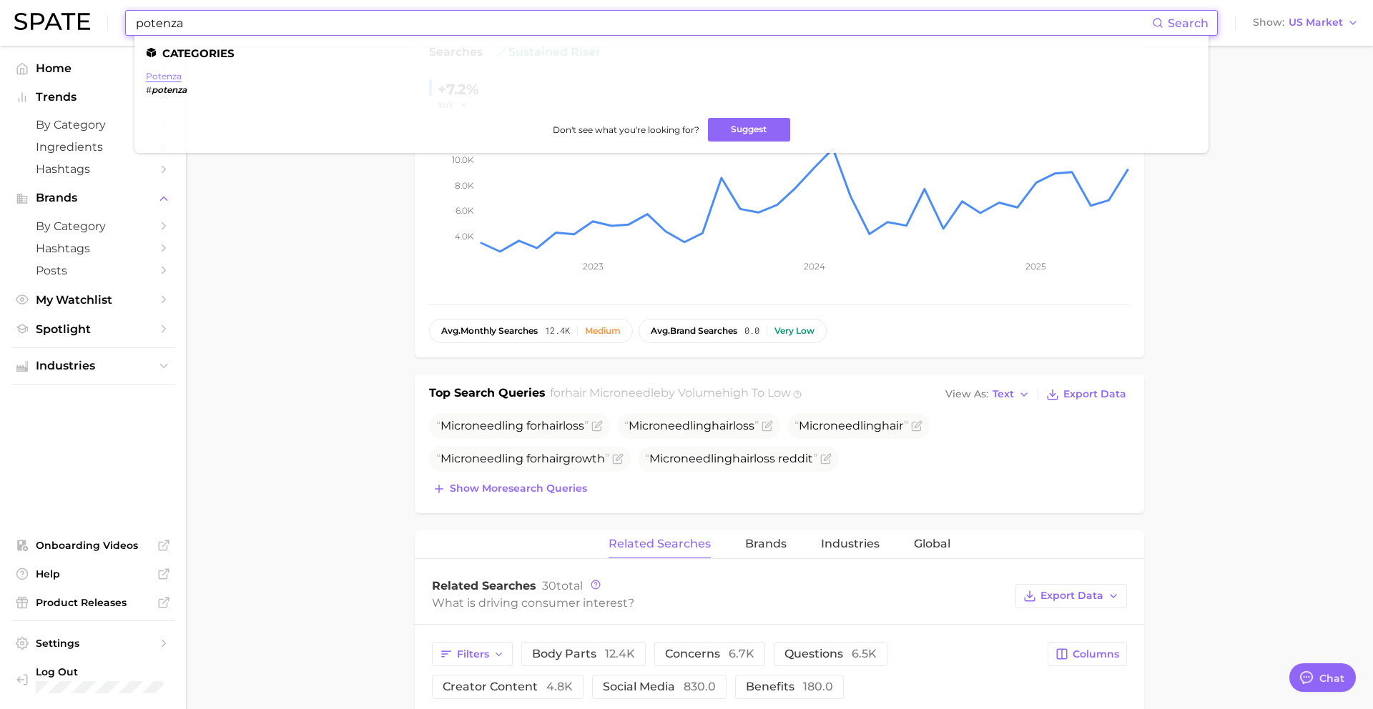
type input "potenza"
click at [178, 81] on link "potenza" at bounding box center [164, 76] width 36 height 11
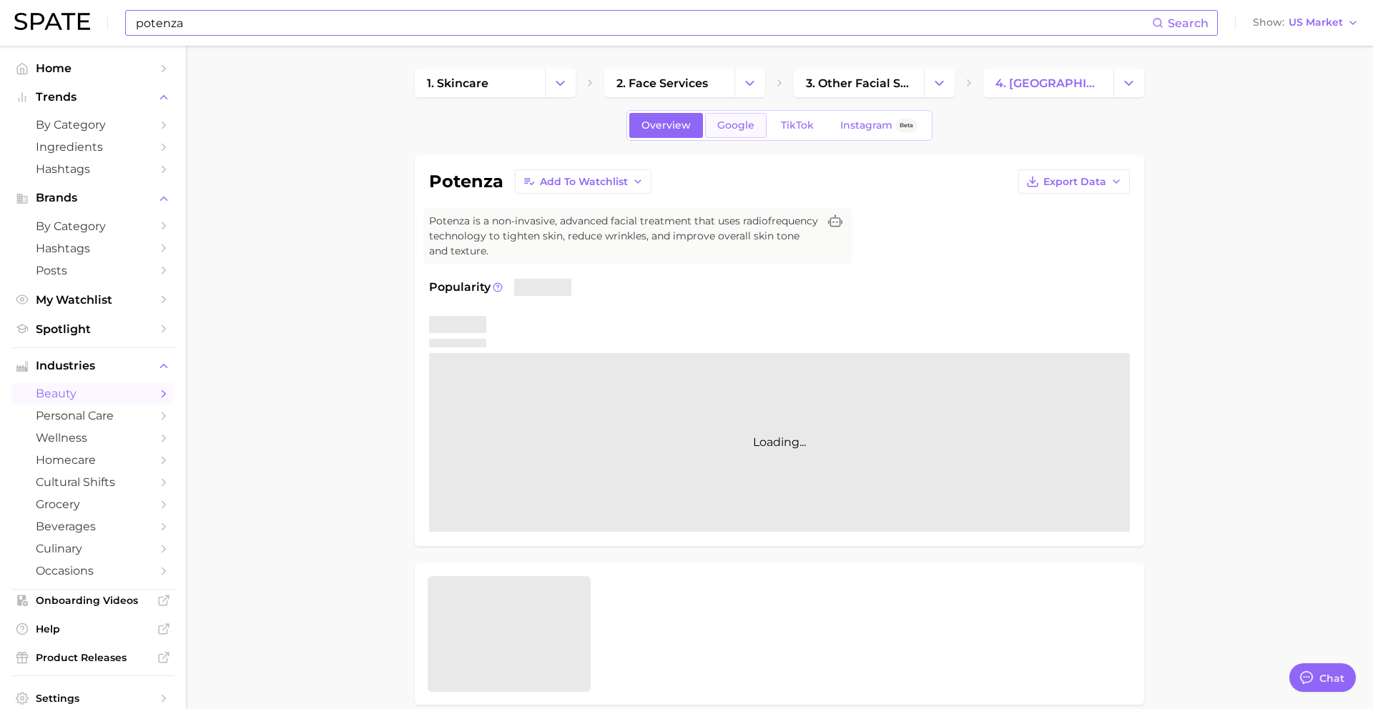
click at [747, 129] on span "Google" at bounding box center [735, 125] width 37 height 12
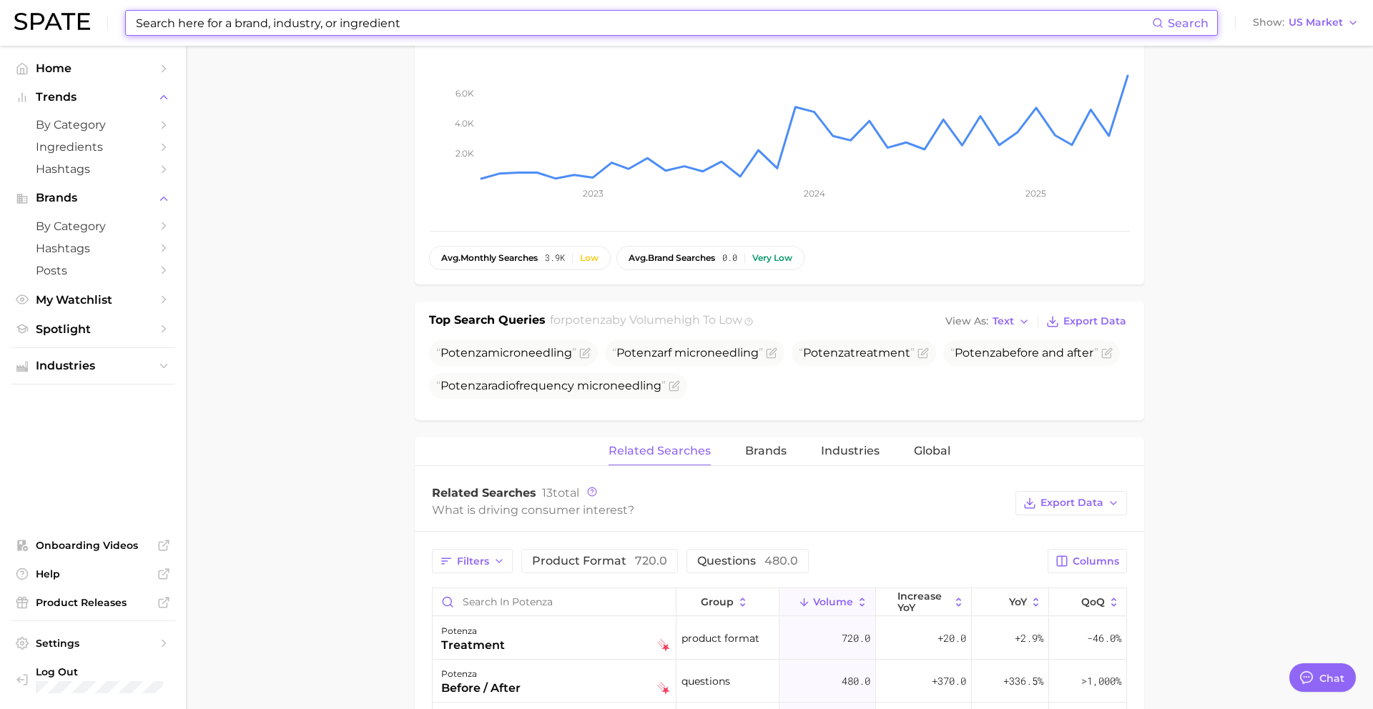
scroll to position [332, 0]
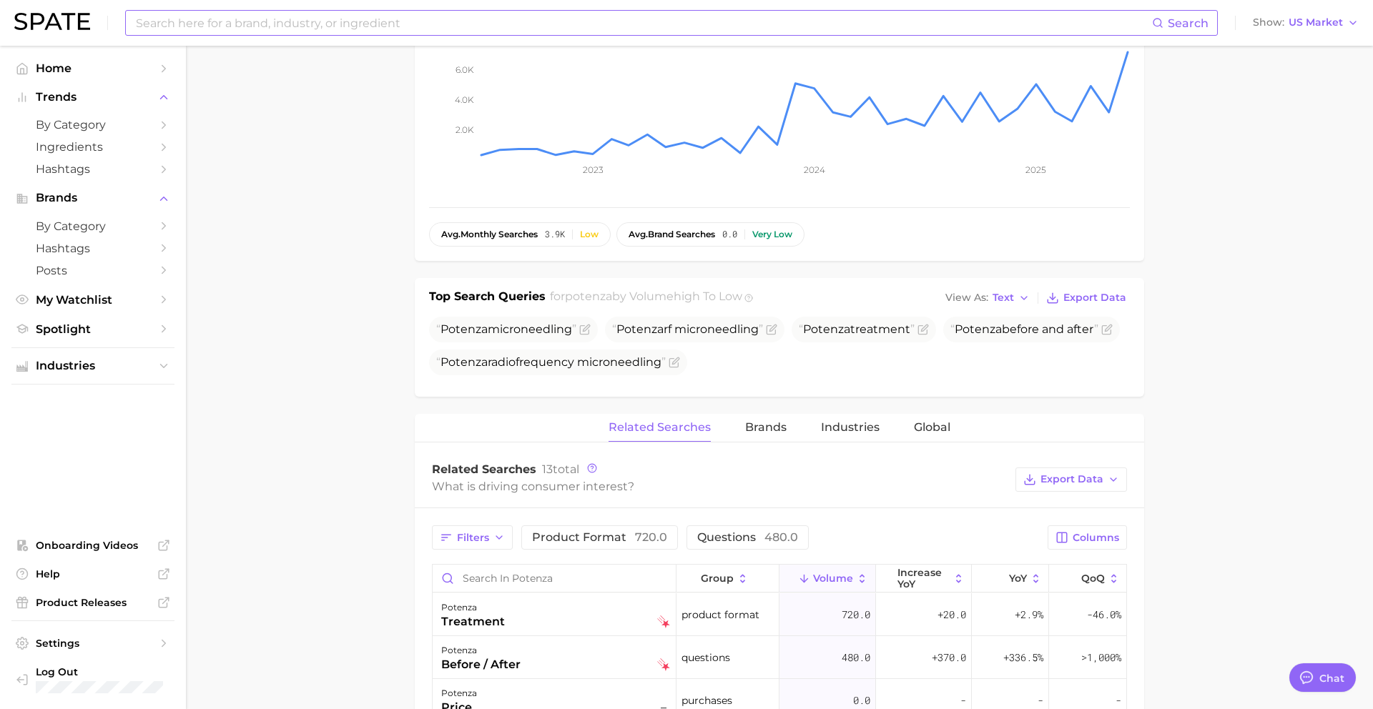
drag, startPoint x: 444, startPoint y: 331, endPoint x: 855, endPoint y: 383, distance: 413.8
click at [855, 383] on div "Top Search Queries for potenza by Volume high to low View As Text Export Data P…" at bounding box center [780, 337] width 730 height 119
click at [438, 26] on input at bounding box center [643, 23] width 1018 height 24
paste input "nanoneedling"
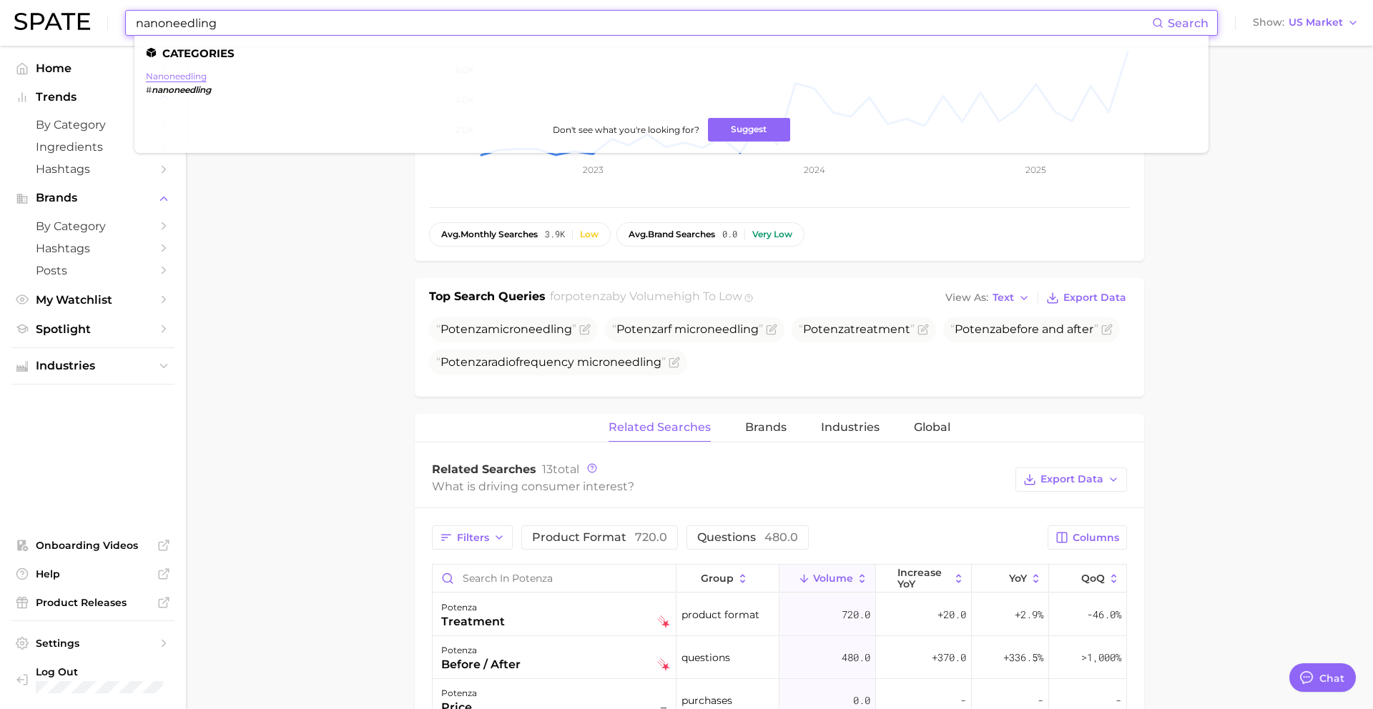
type input "nanoneedling"
click at [171, 72] on link "nanoneedling" at bounding box center [176, 76] width 61 height 11
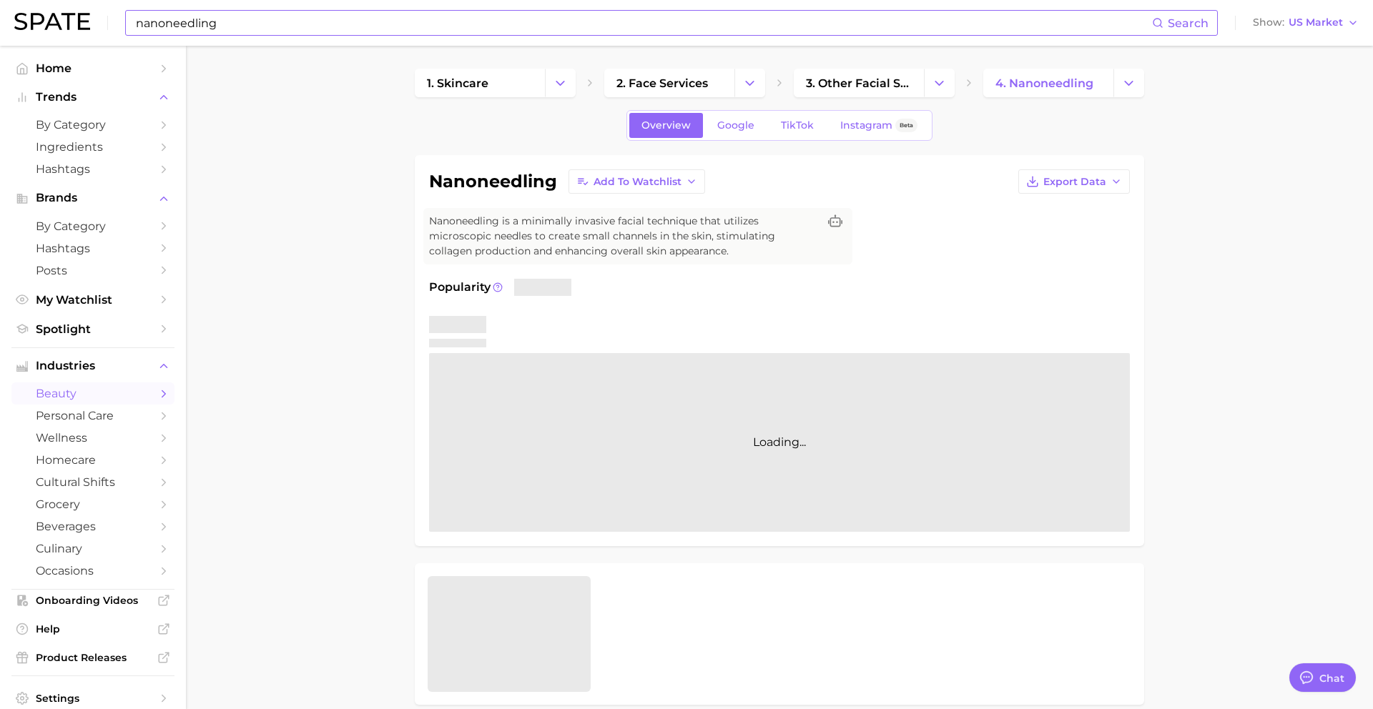
click at [740, 105] on div "1. skincare 2. face services 3. other facial services 4. nanoneedling Overview …" at bounding box center [780, 705] width 730 height 1272
click at [740, 119] on span "Google" at bounding box center [735, 125] width 37 height 12
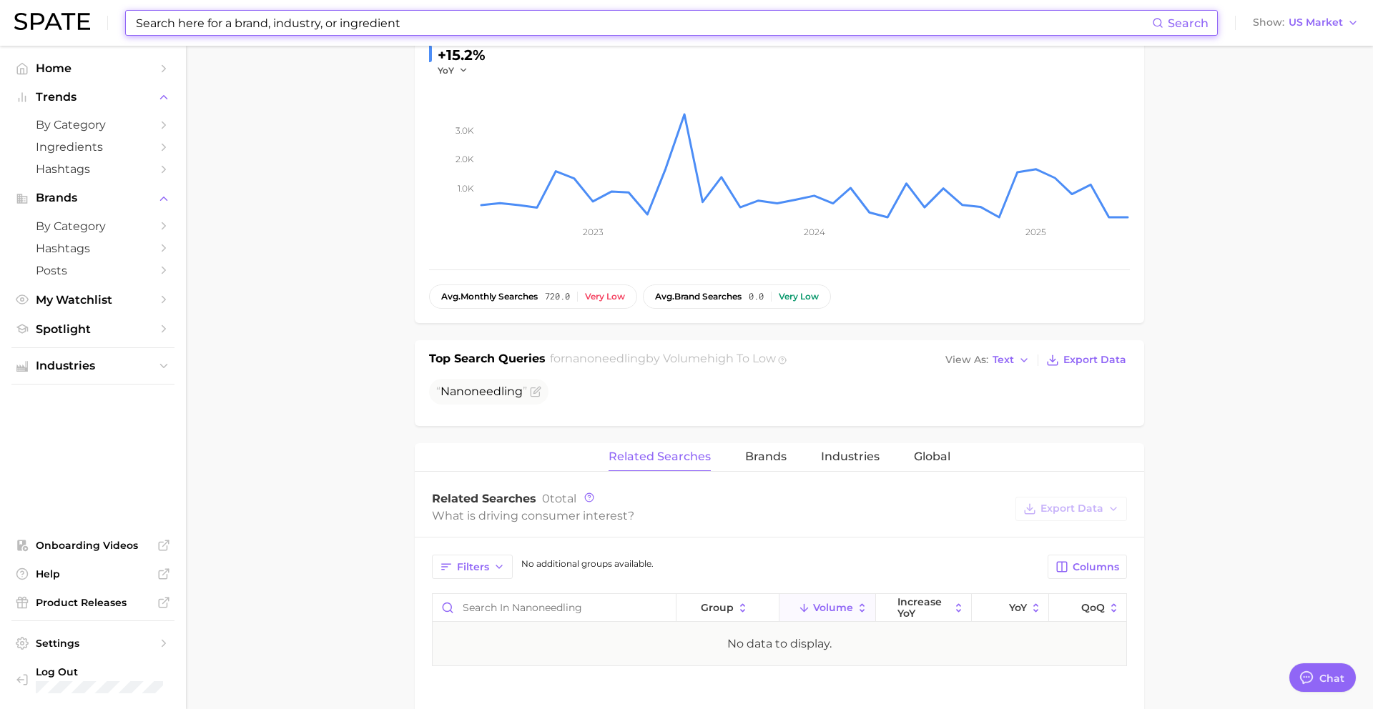
scroll to position [303, 0]
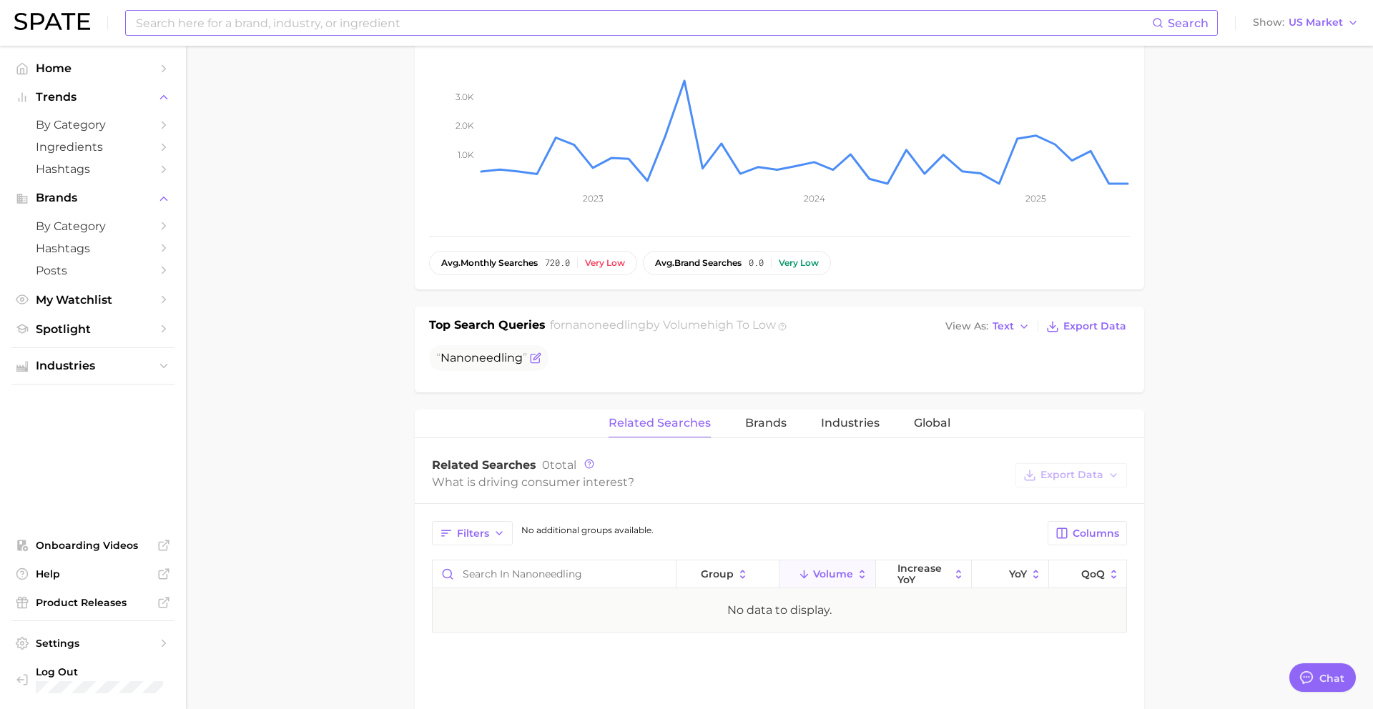
click at [467, 360] on span "Nanoneedling" at bounding box center [482, 358] width 82 height 14
click at [366, 24] on input at bounding box center [643, 23] width 1018 height 24
paste input "brain rot"
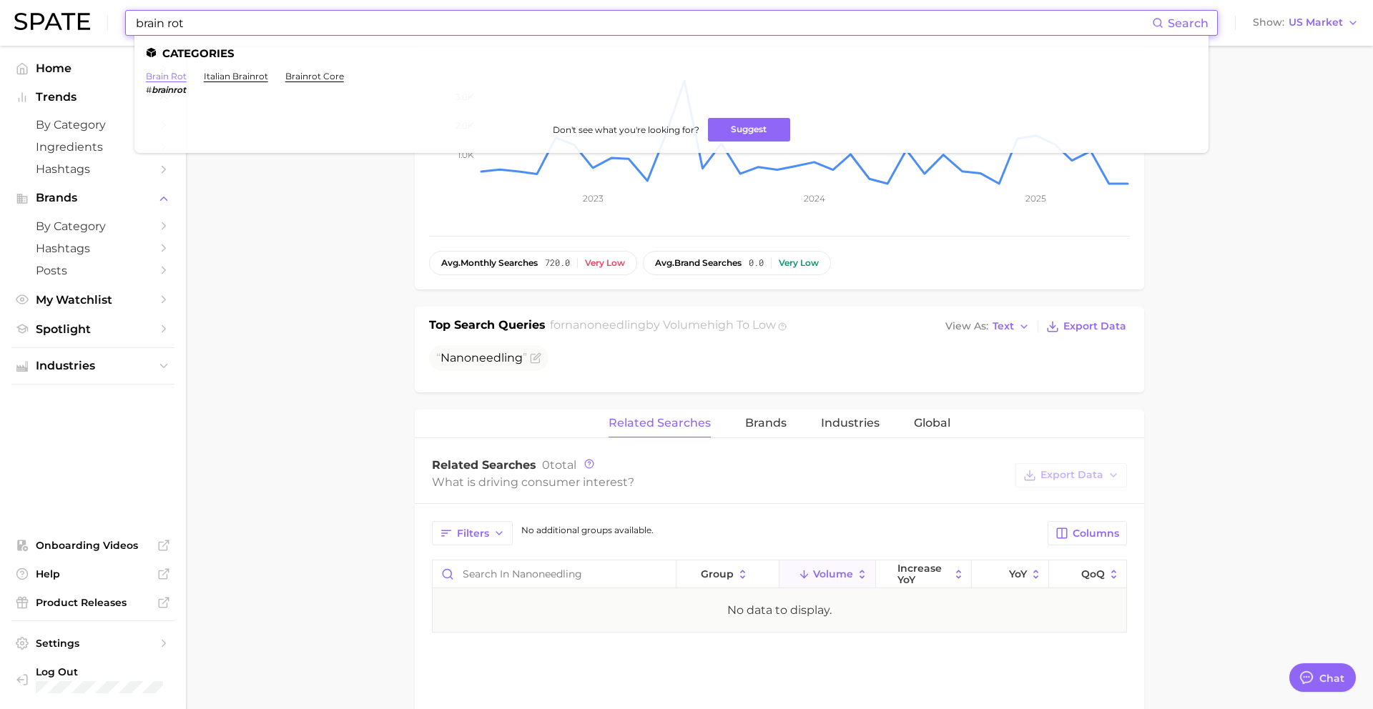
type input "brain rot"
click at [166, 74] on link "brain rot" at bounding box center [166, 76] width 41 height 11
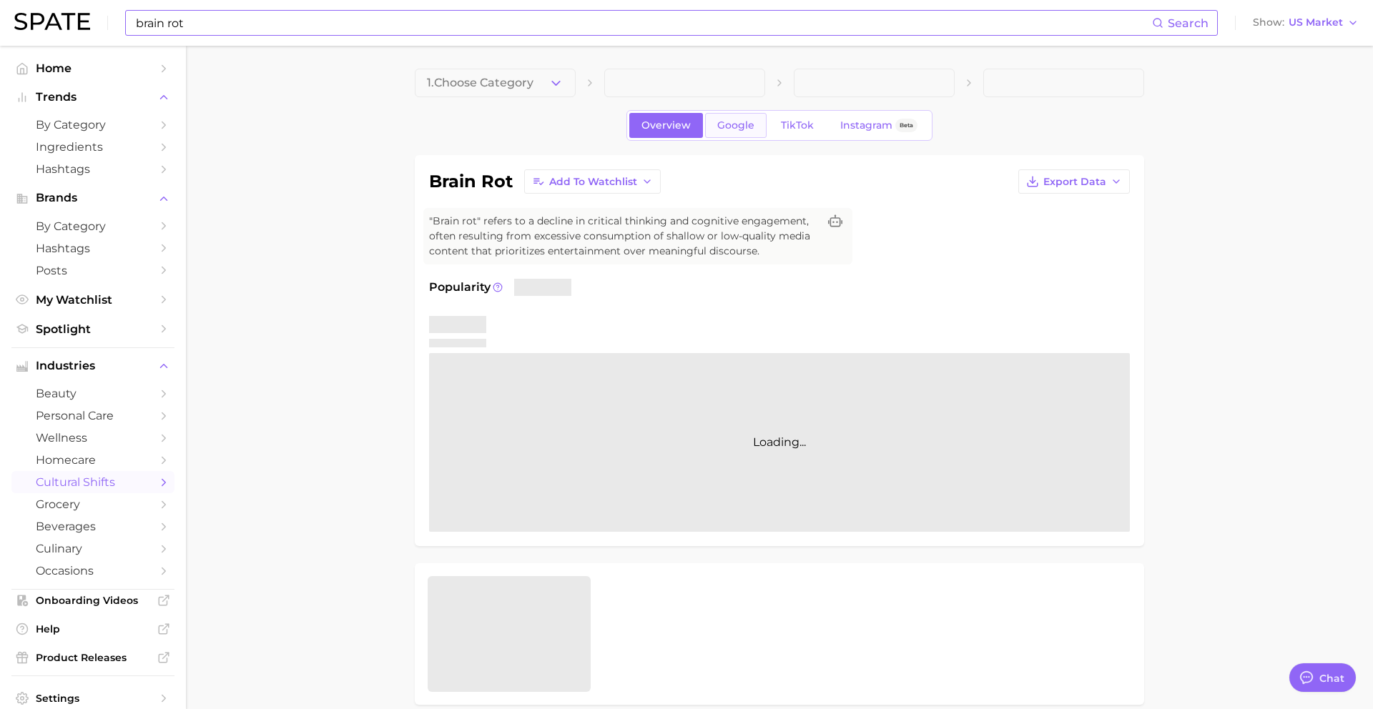
click at [737, 118] on link "Google" at bounding box center [736, 125] width 62 height 25
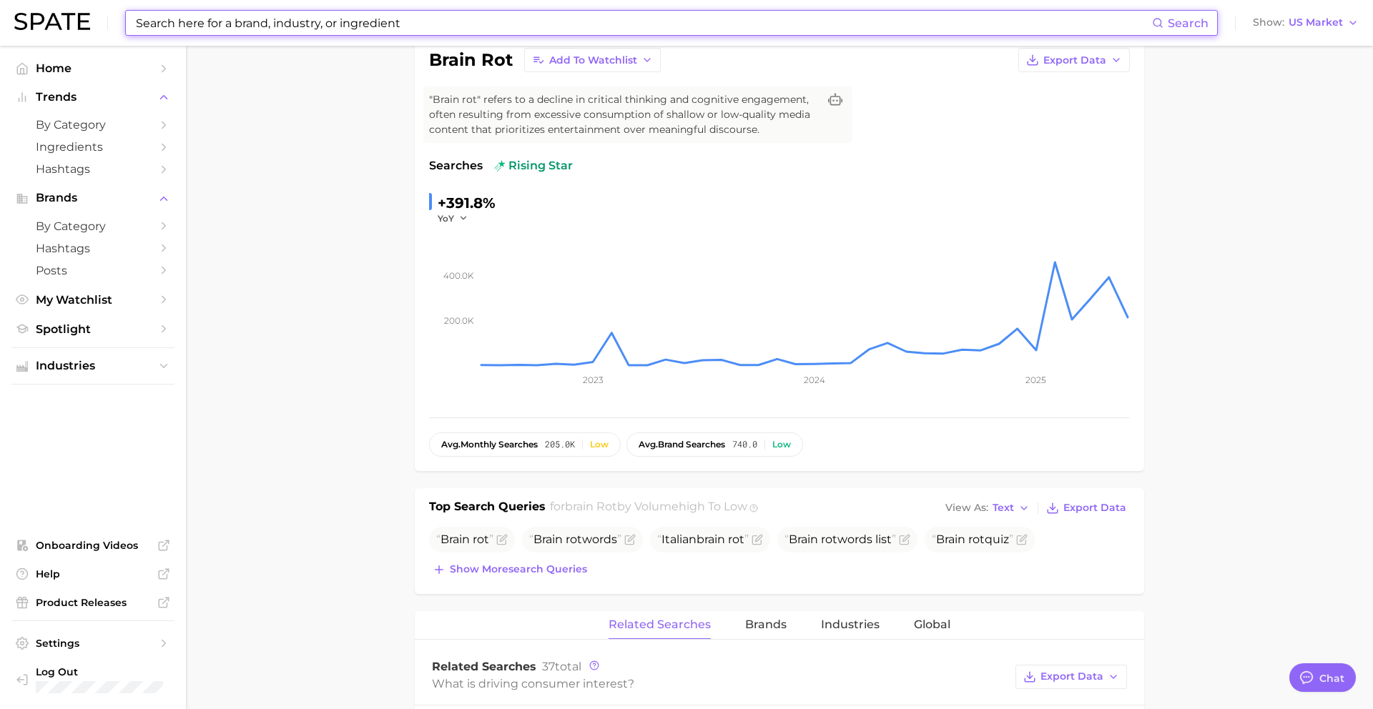
scroll to position [167, 0]
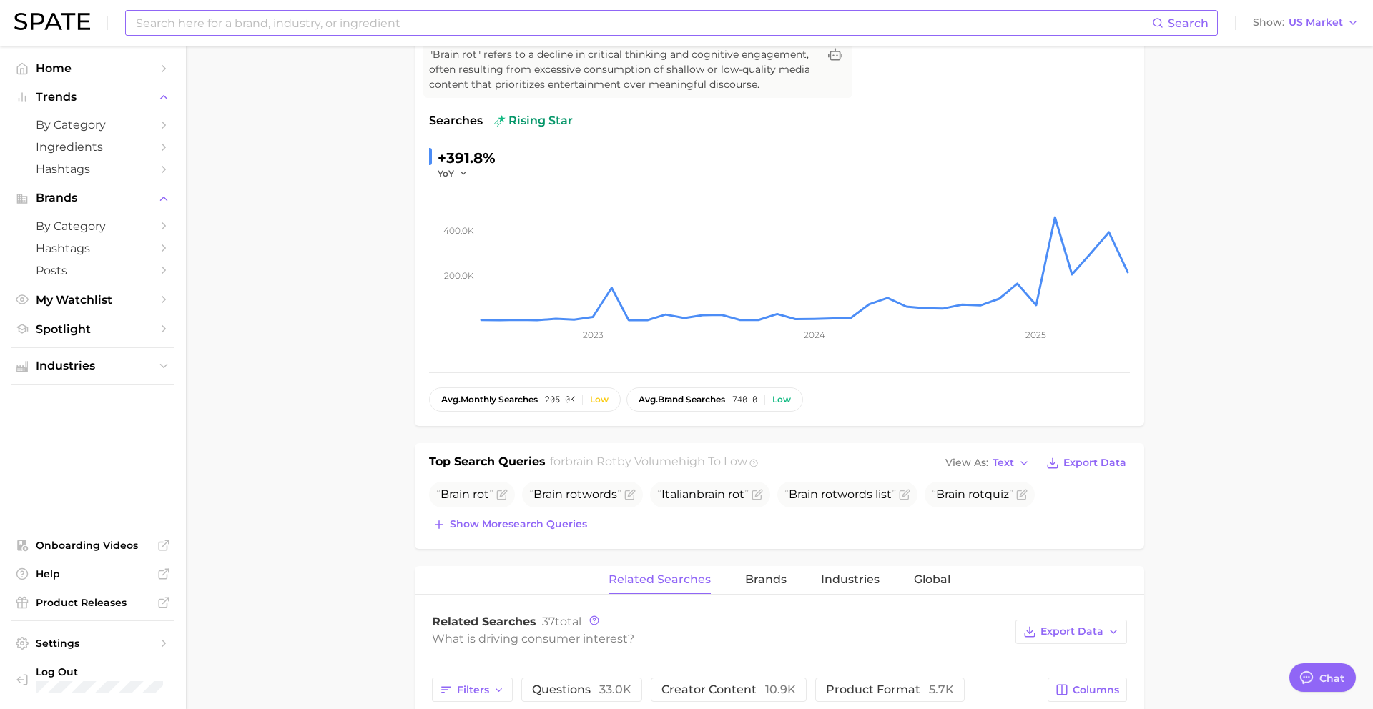
drag, startPoint x: 443, startPoint y: 496, endPoint x: 1064, endPoint y: 499, distance: 621.5
click at [1064, 499] on ul "Brain rot Brain rot words Italian brain rot Brain rot words list Brain rot quiz" at bounding box center [779, 495] width 701 height 26
click at [345, 15] on input at bounding box center [643, 23] width 1018 height 24
paste input "crashing out"
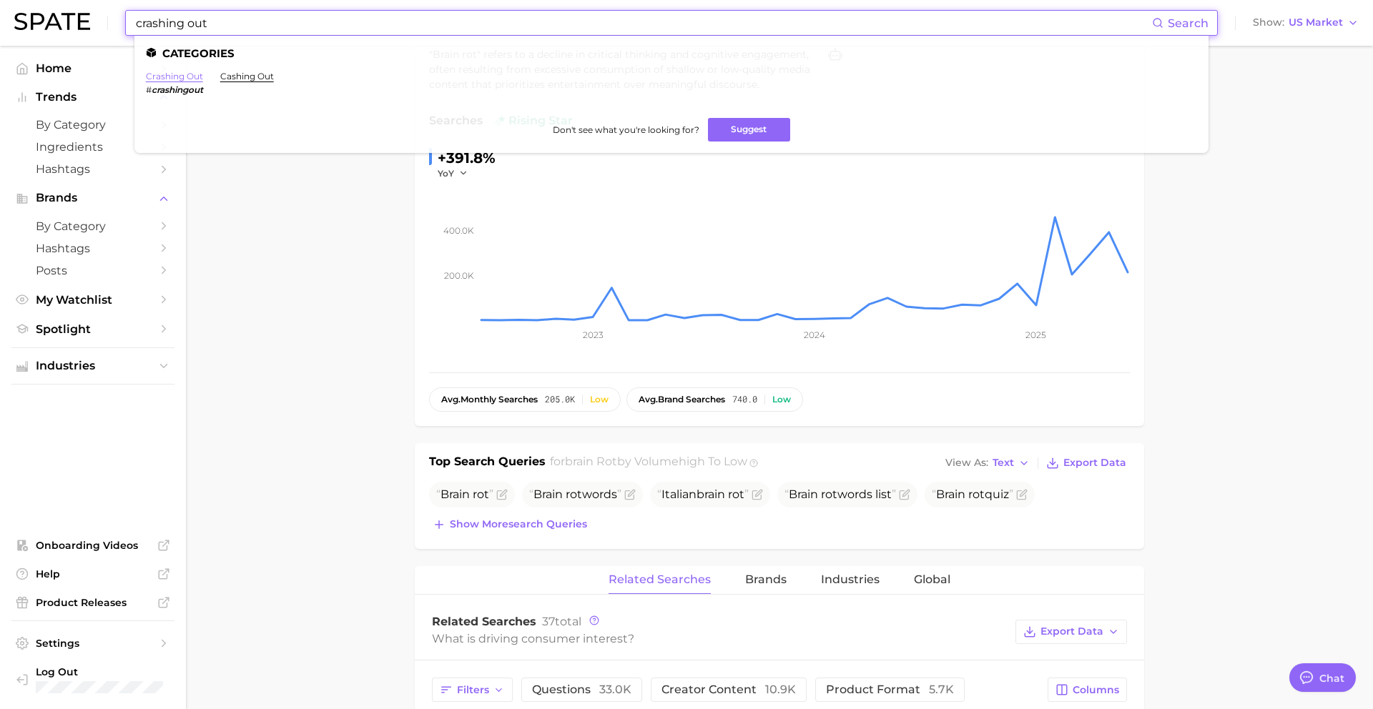
type input "crashing out"
click at [170, 77] on link "crashing out" at bounding box center [174, 76] width 57 height 11
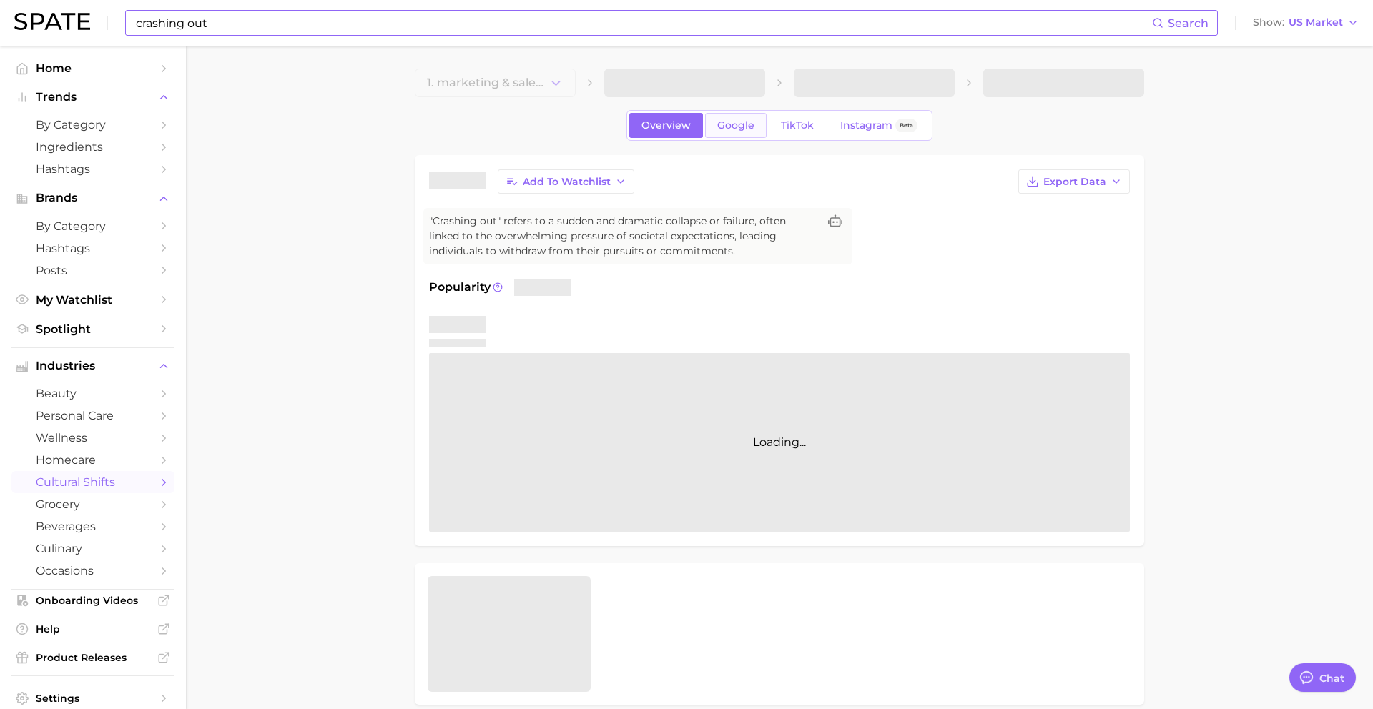
click at [740, 123] on span "Google" at bounding box center [735, 125] width 37 height 12
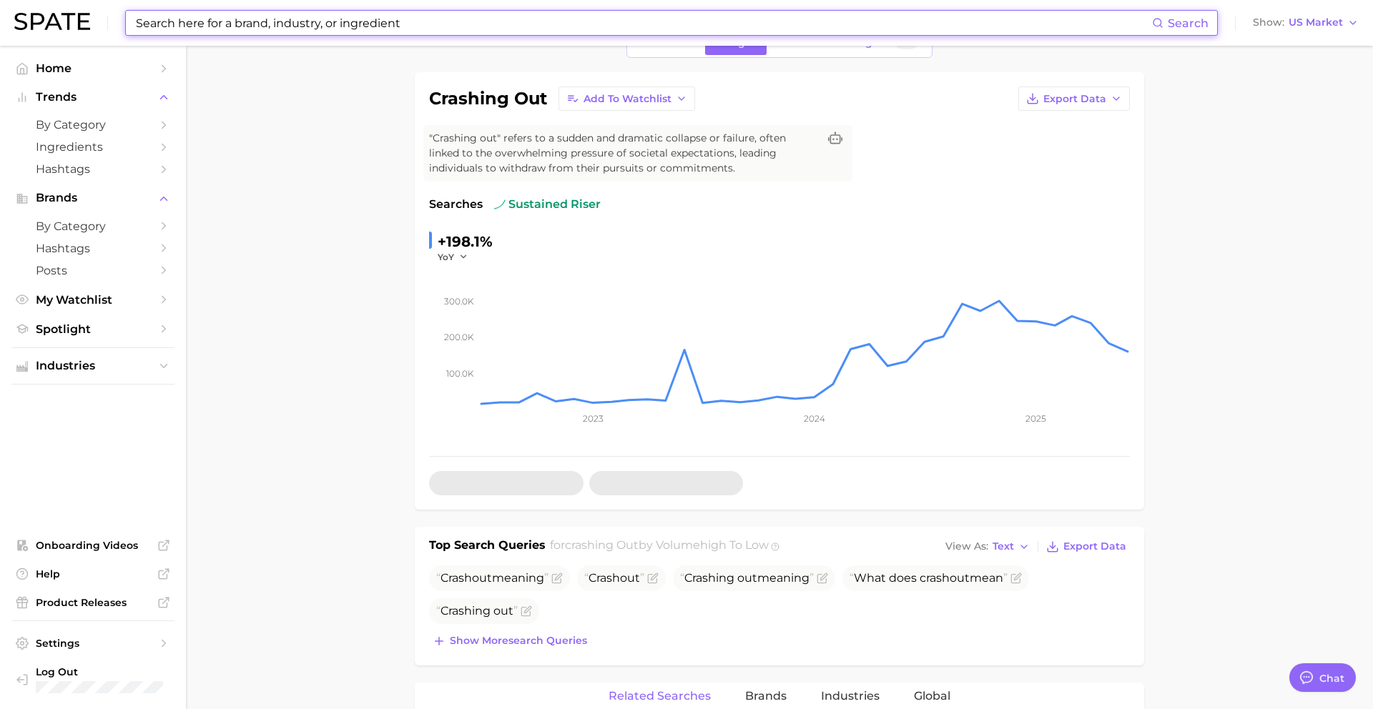
scroll to position [173, 0]
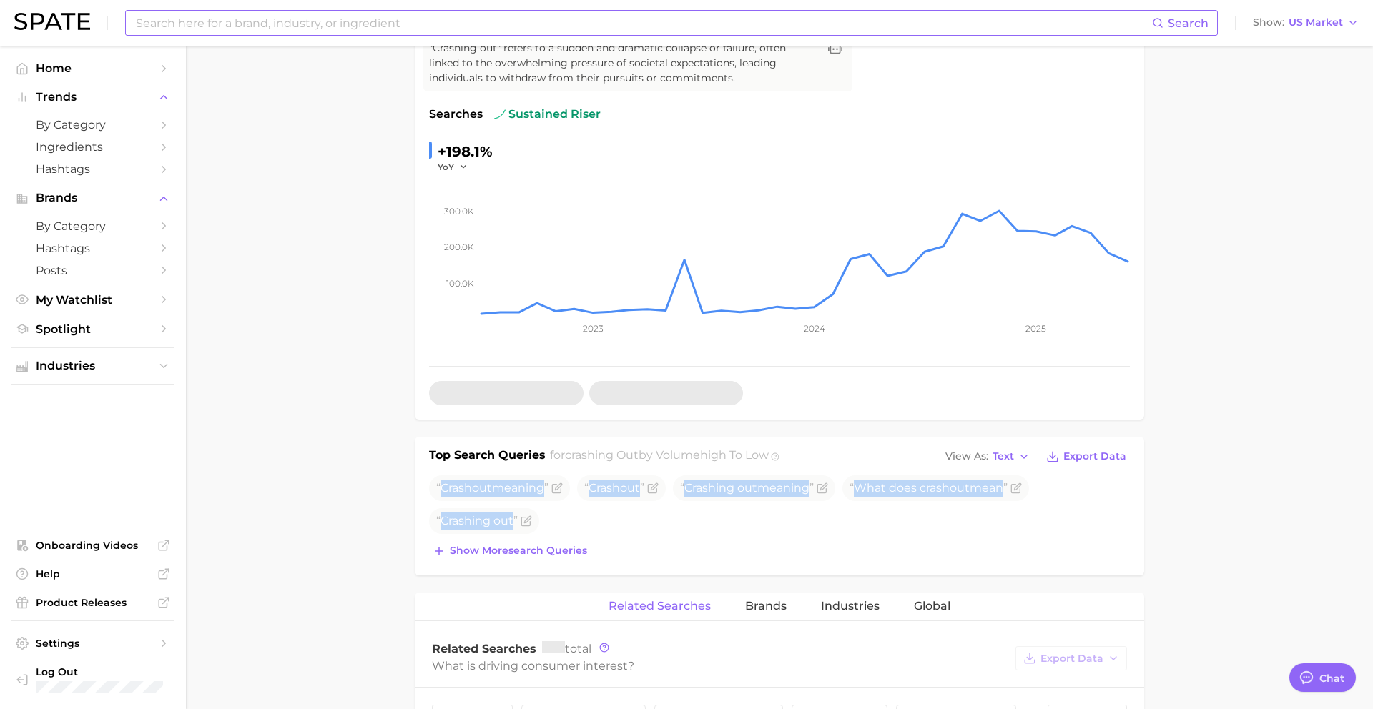
drag, startPoint x: 442, startPoint y: 489, endPoint x: 526, endPoint y: 536, distance: 96.4
click at [526, 536] on div "Crash out meaning Crash out Crashing out meaning What does crash out mean Crash…" at bounding box center [779, 519] width 701 height 86
click at [342, 15] on input at bounding box center [643, 23] width 1018 height 24
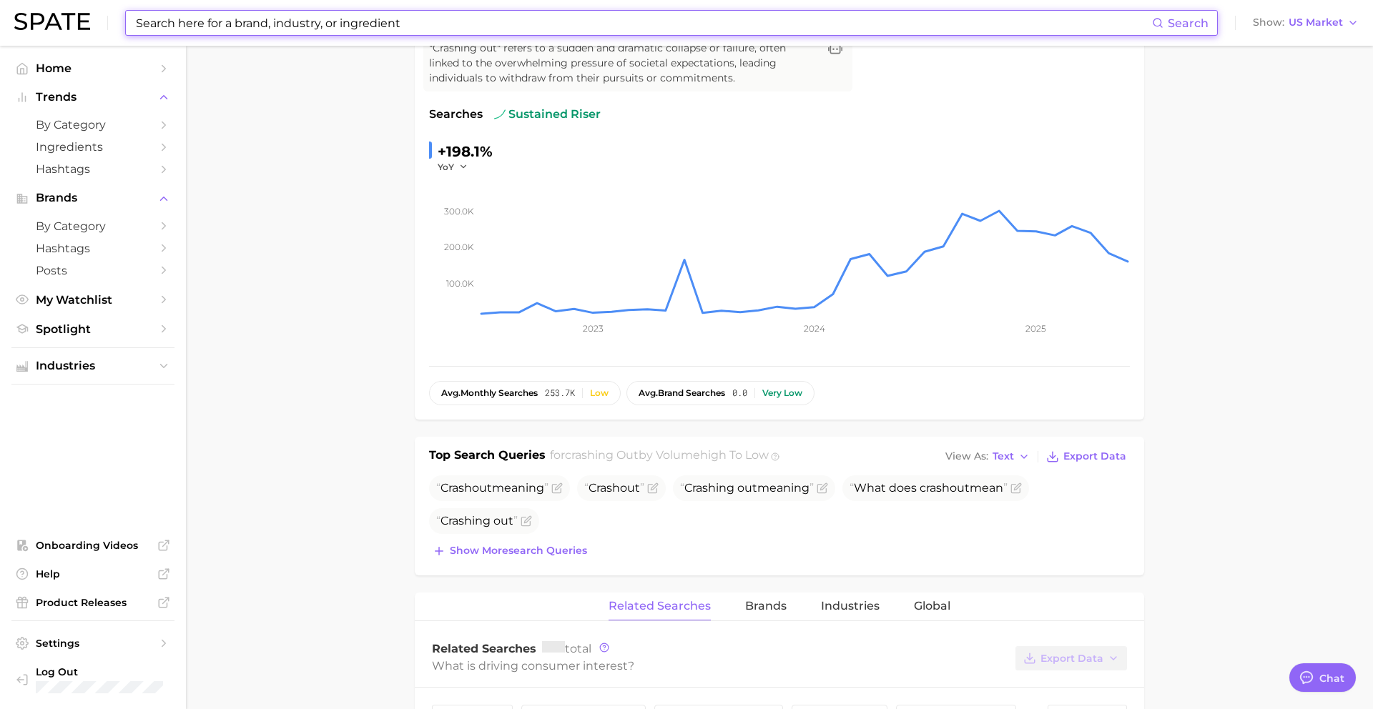
paste input "divorce party"
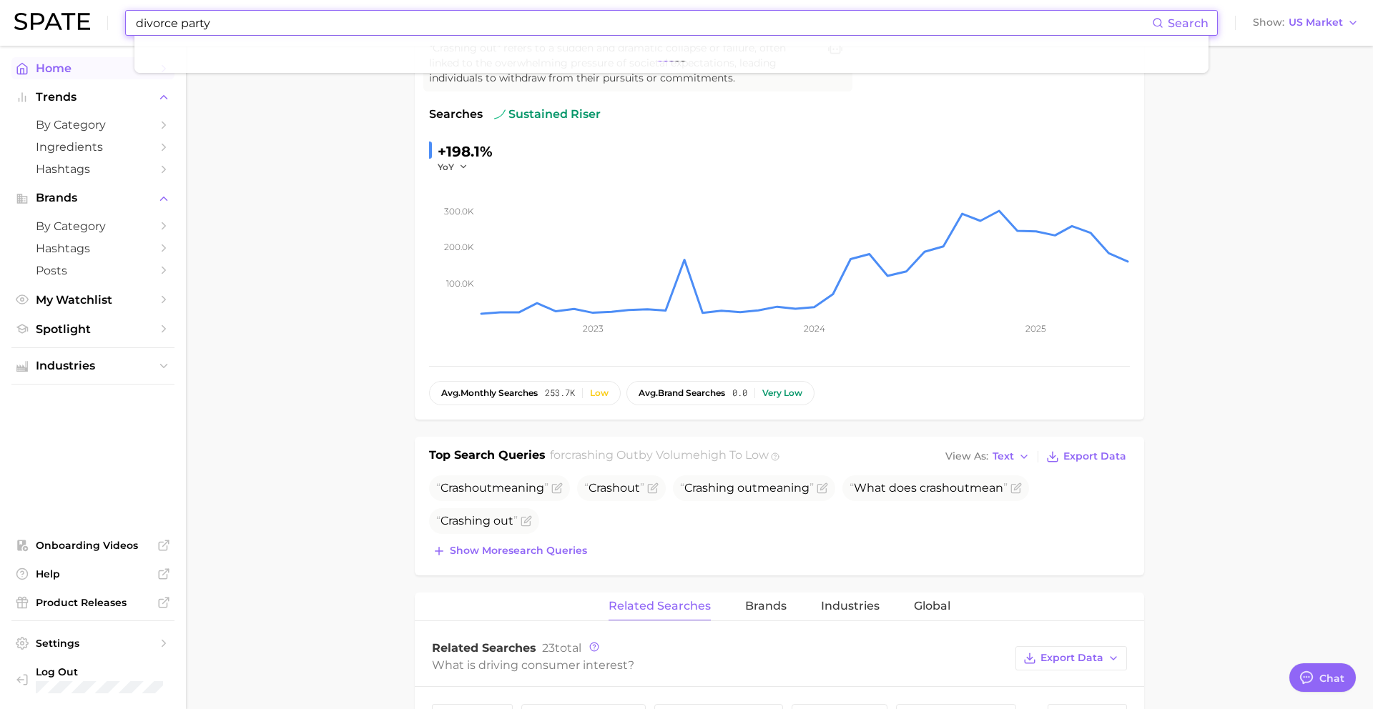
type input "divorce party"
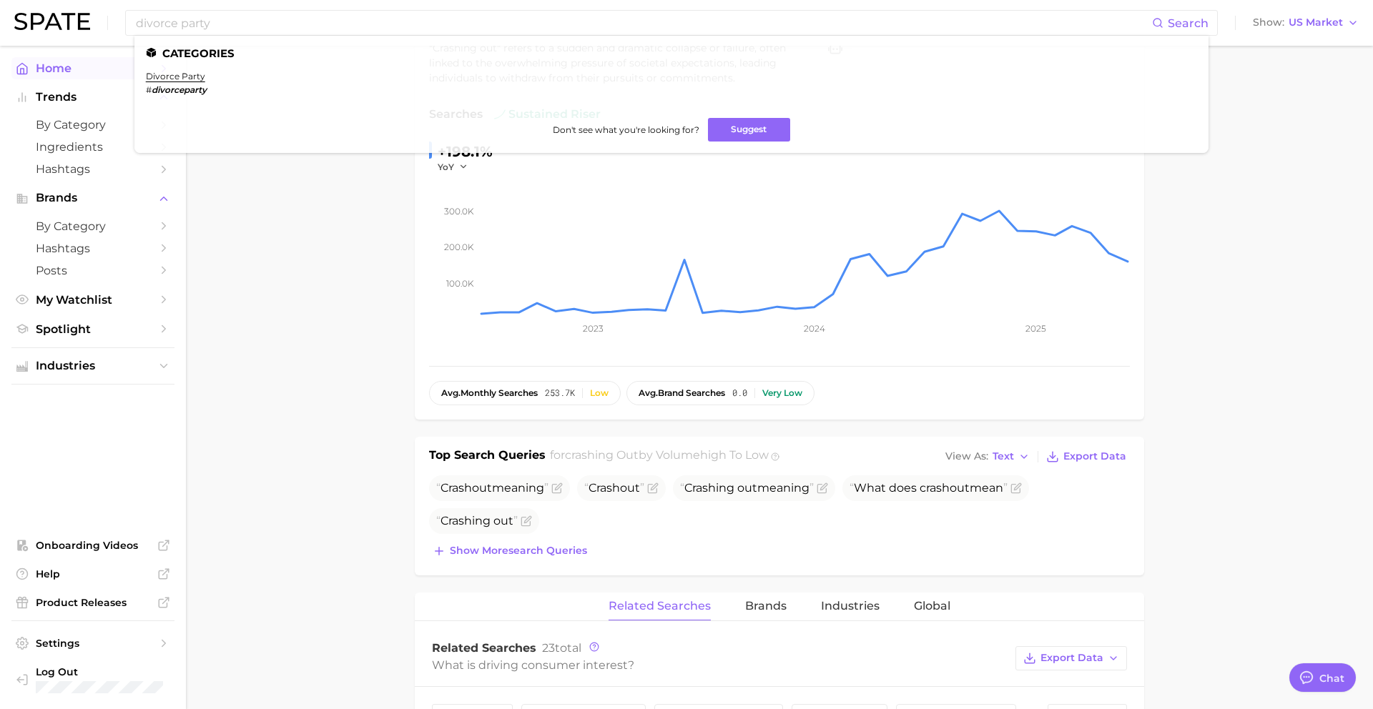
click at [170, 74] on link "divorce party" at bounding box center [175, 76] width 59 height 11
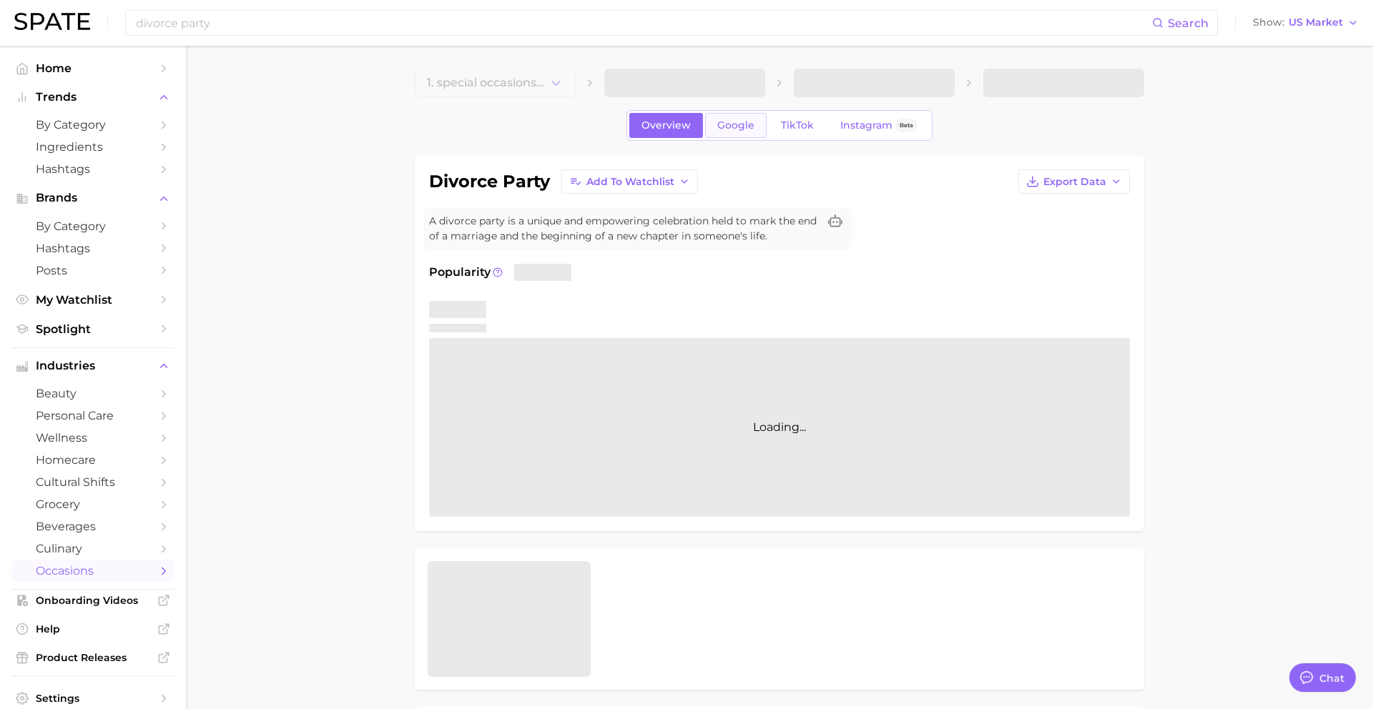
click at [744, 128] on span "Google" at bounding box center [735, 125] width 37 height 12
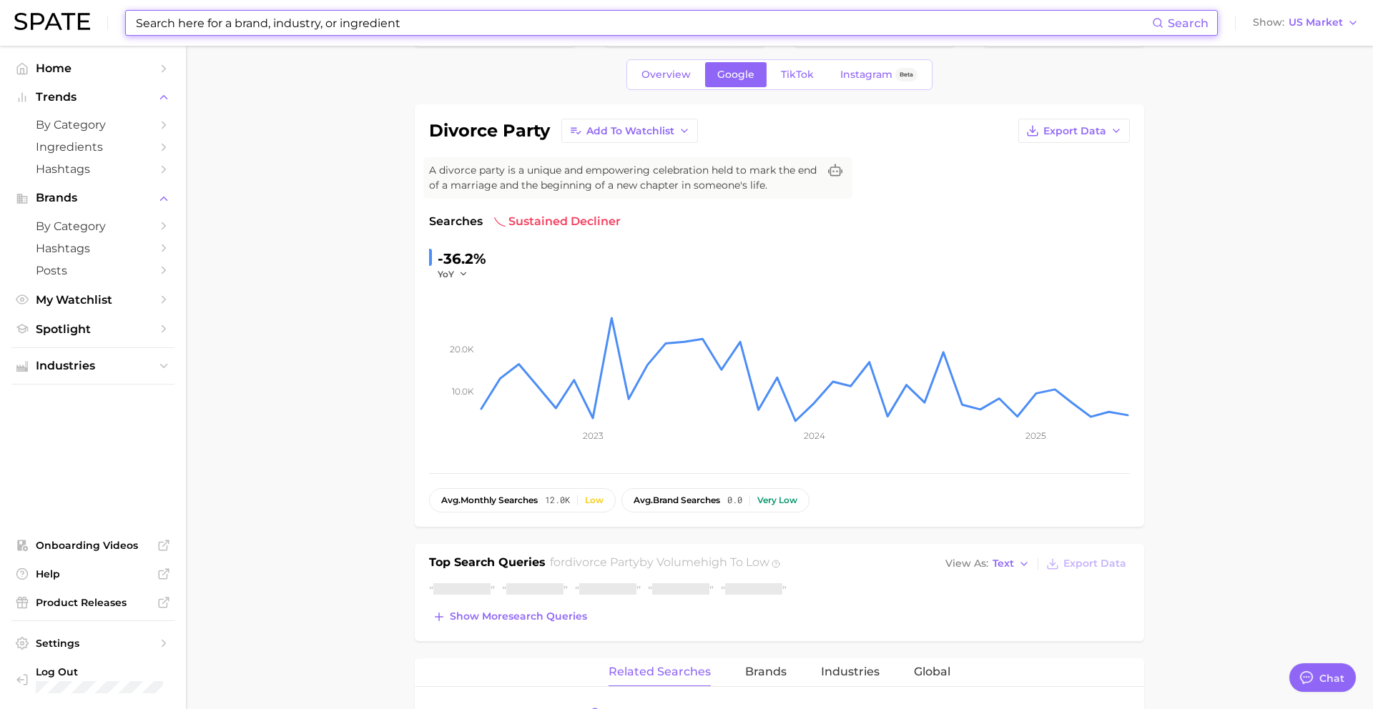
scroll to position [197, 0]
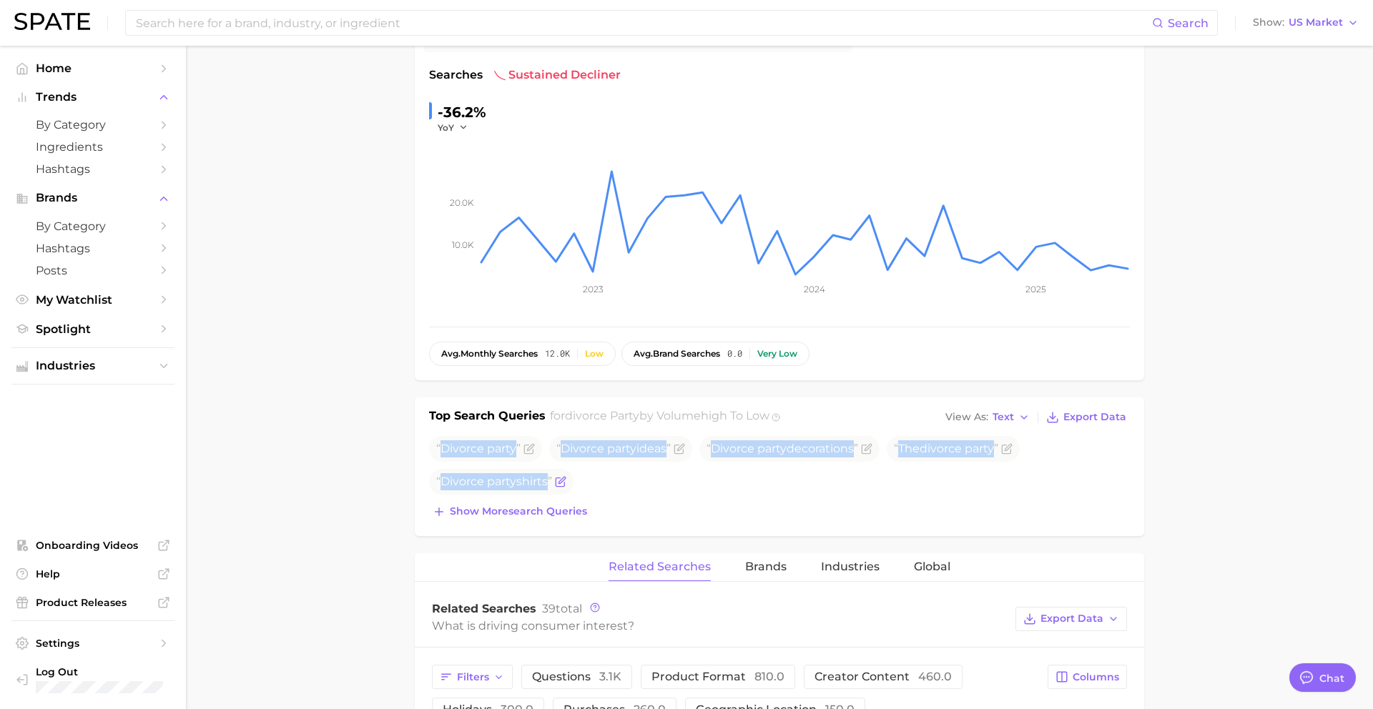
drag, startPoint x: 443, startPoint y: 451, endPoint x: 562, endPoint y: 488, distance: 124.4
click at [562, 488] on ul "Divorce party Divorce party ideas Divorce party decorations The divorce party D…" at bounding box center [779, 465] width 701 height 59
click at [350, 24] on input at bounding box center [643, 23] width 1018 height 24
paste input "lafufu"
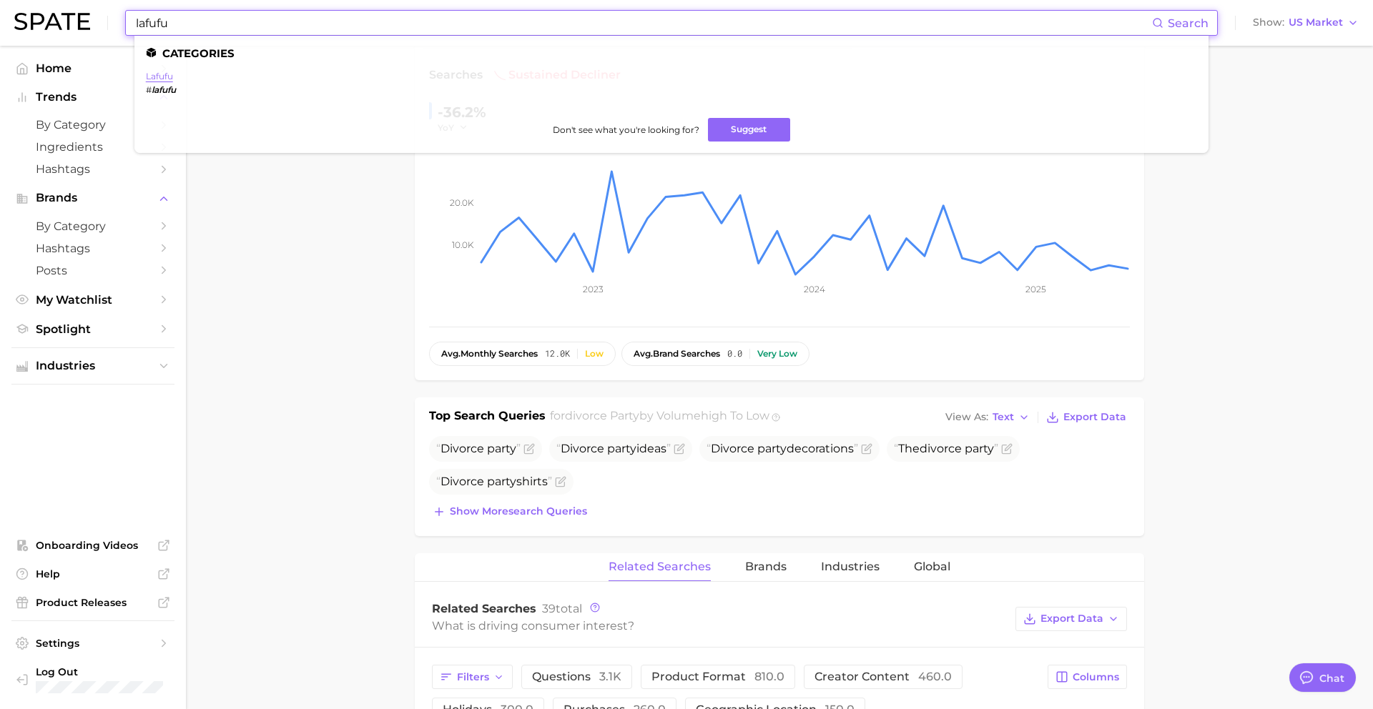
type input "lafufu"
click at [167, 77] on link "lafufu" at bounding box center [159, 76] width 27 height 11
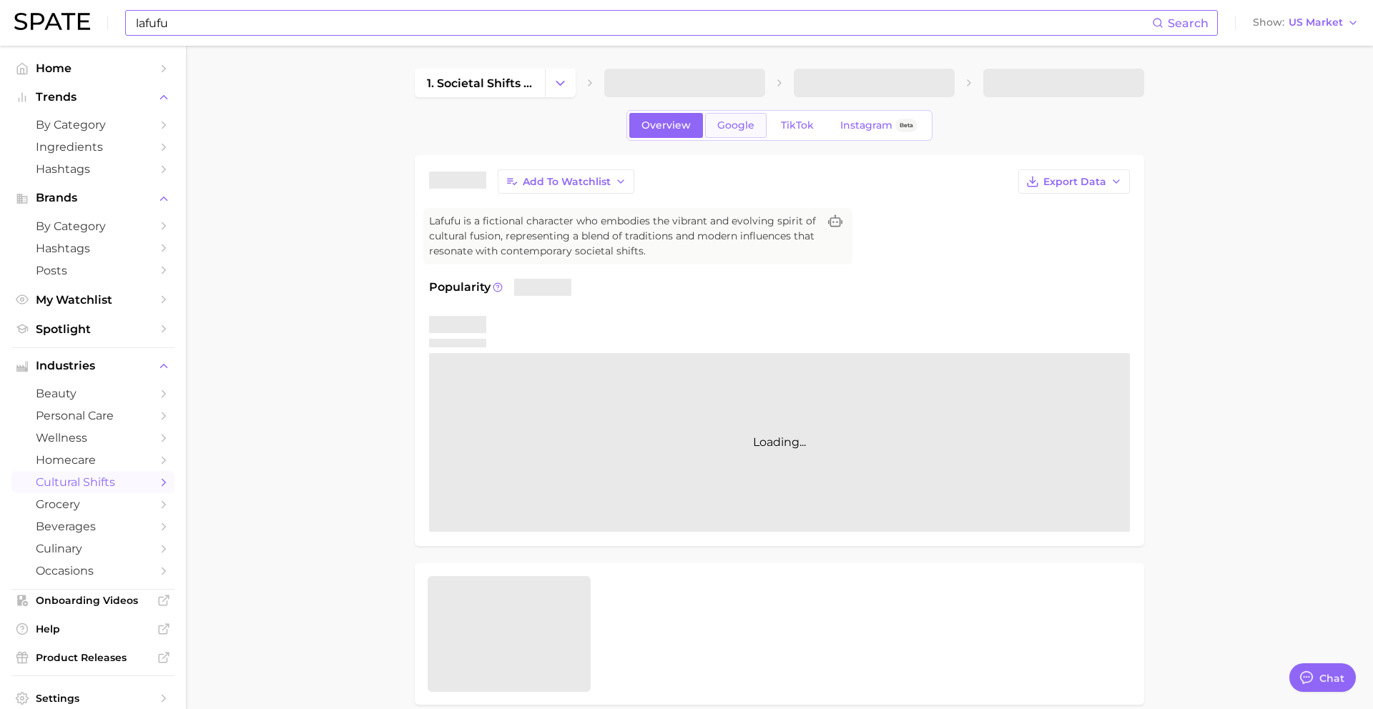
click at [724, 119] on span "Google" at bounding box center [735, 125] width 37 height 12
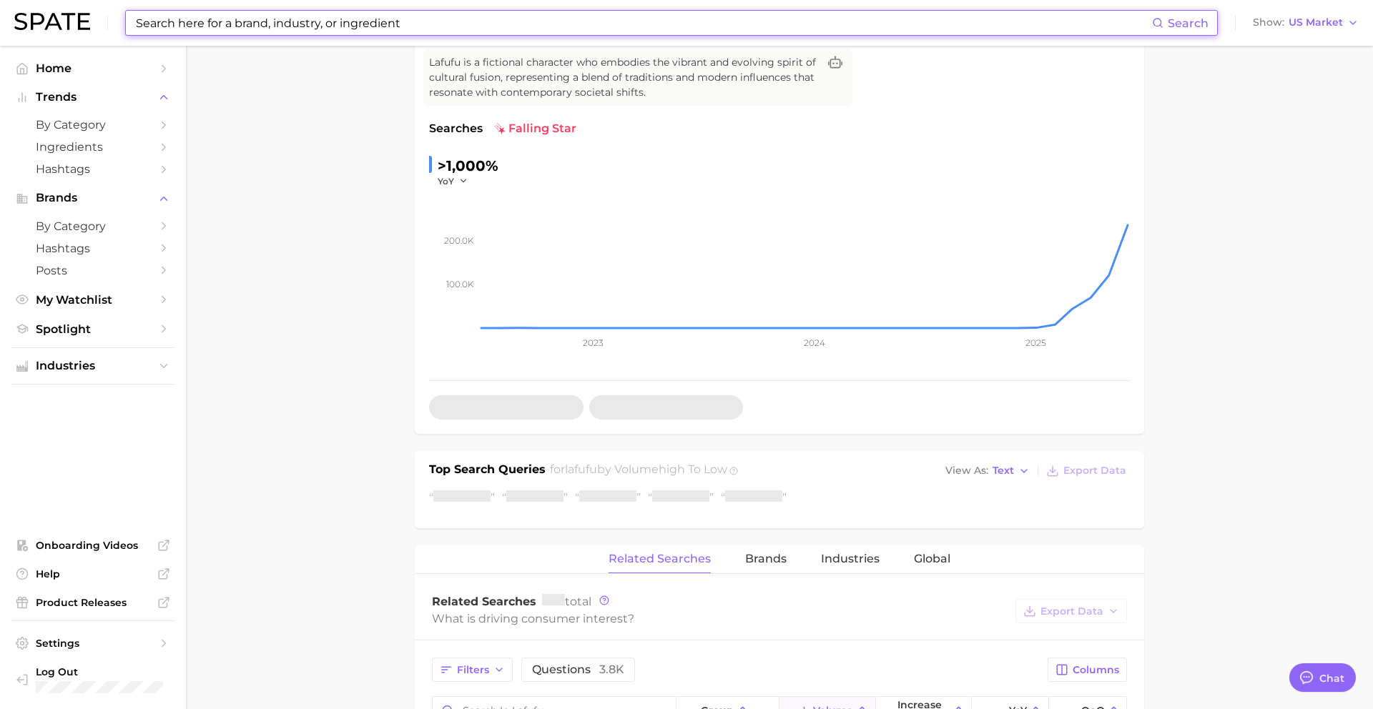
scroll to position [240, 0]
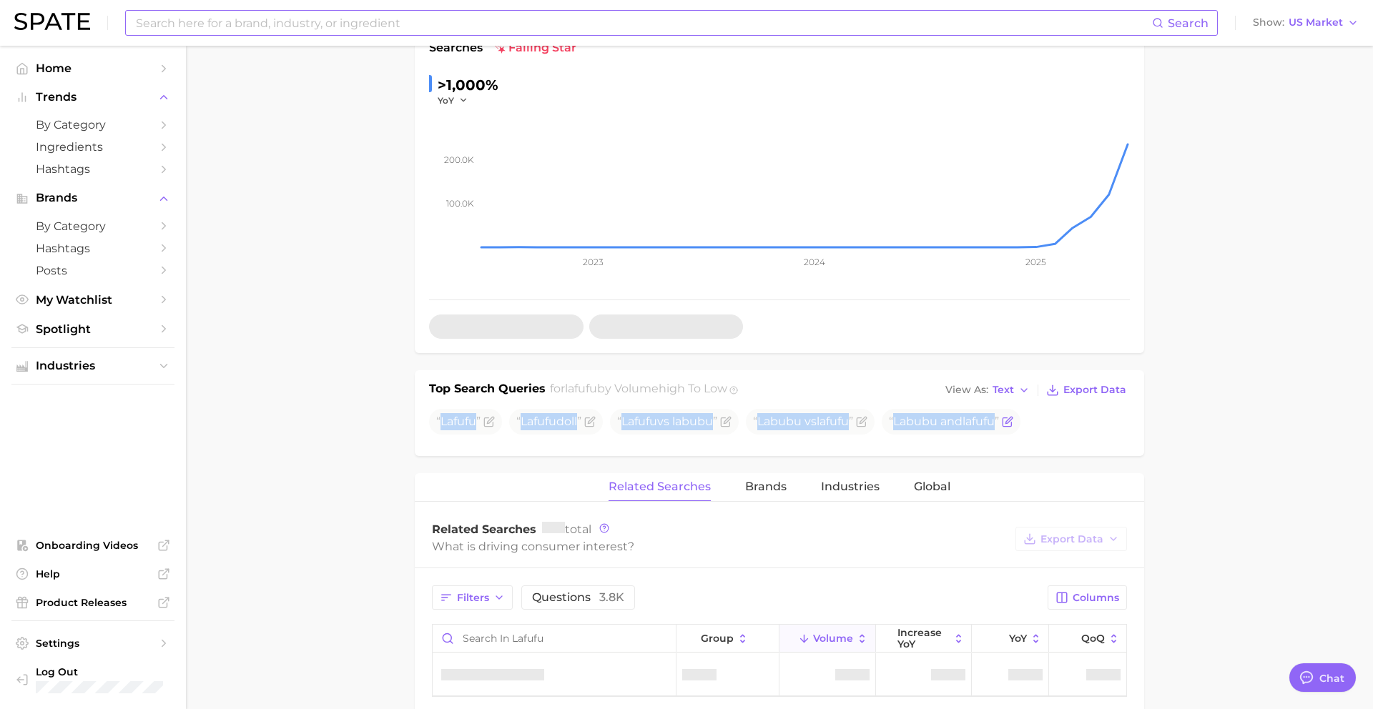
drag, startPoint x: 438, startPoint y: 423, endPoint x: 1036, endPoint y: 416, distance: 597.3
click at [1036, 416] on ul "Lafufu Lafufu doll Lafufu vs labubu Labubu vs lafufu Labubu and lafufu" at bounding box center [779, 422] width 701 height 26
click at [417, 22] on input at bounding box center [643, 23] width 1018 height 24
paste input "pilates princess aesthetics"
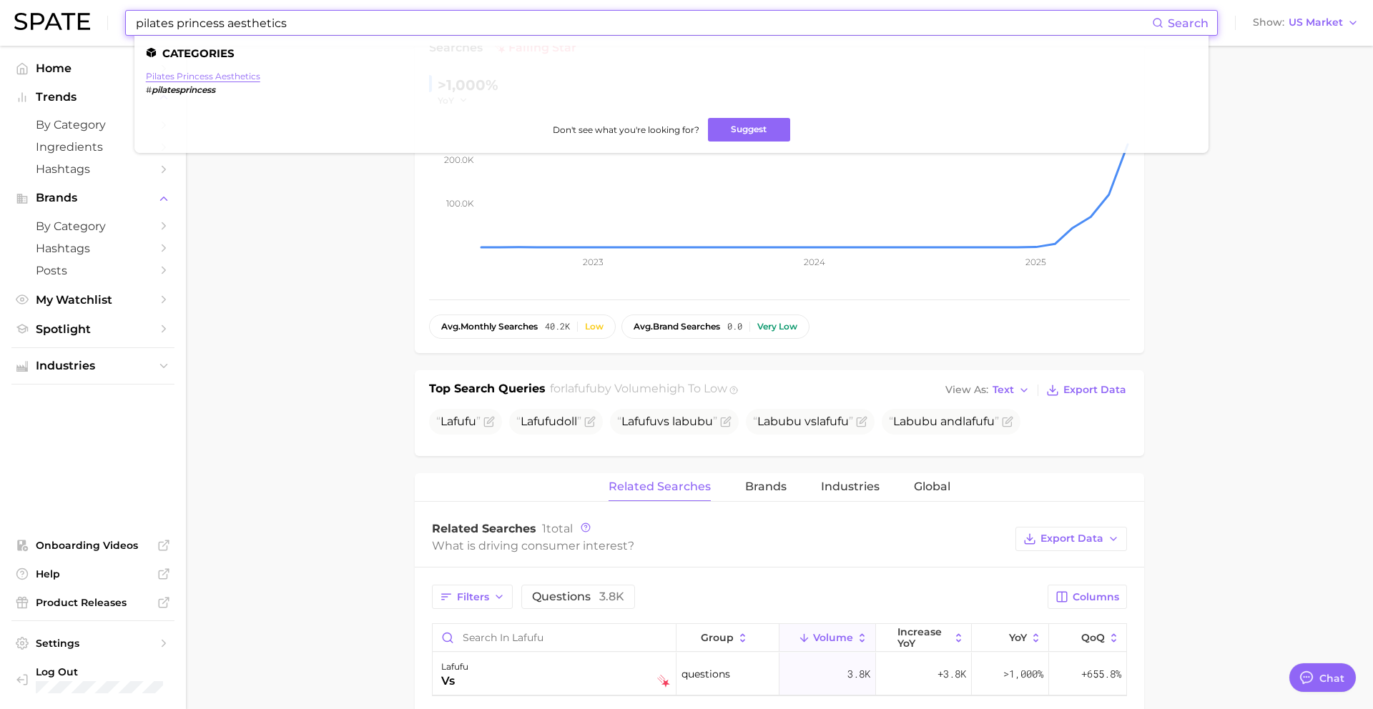
type input "pilates princess aesthetics"
click at [174, 75] on link "pilates princess aesthetics" at bounding box center [203, 76] width 114 height 11
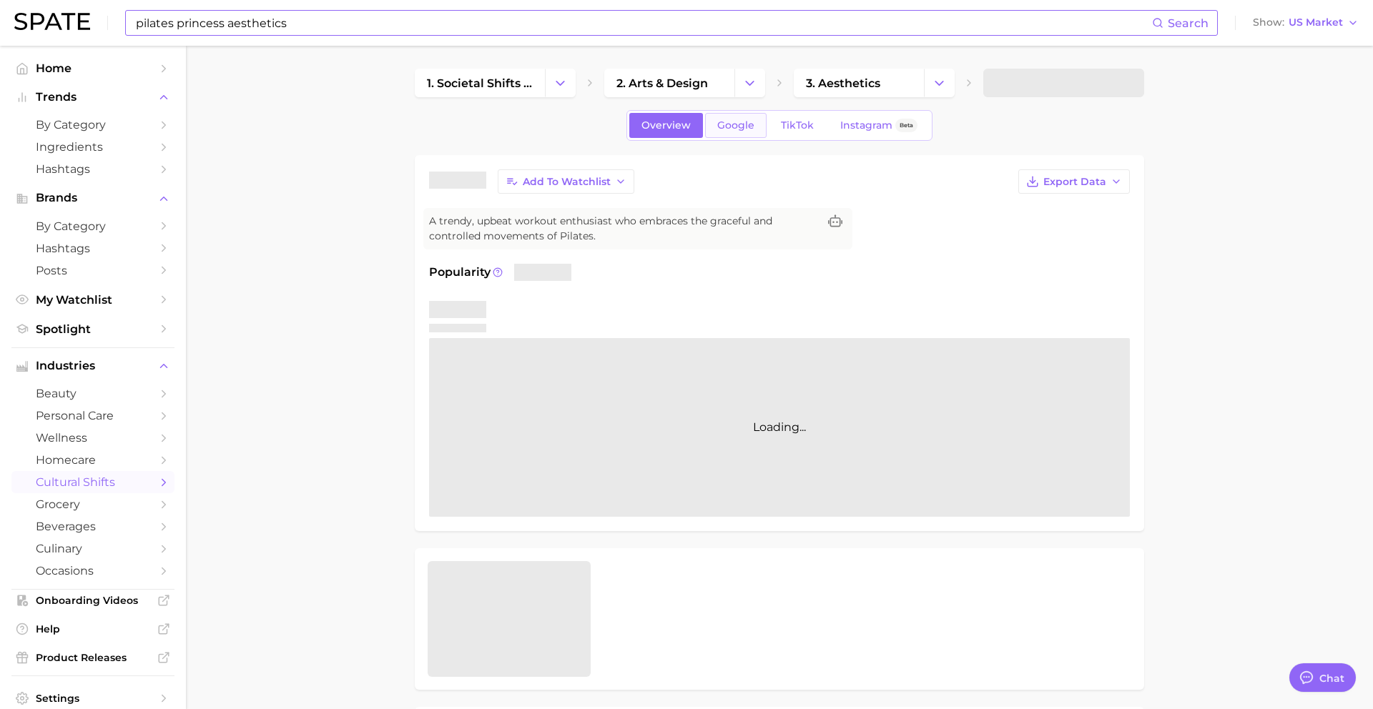
click at [742, 129] on span "Google" at bounding box center [735, 125] width 37 height 12
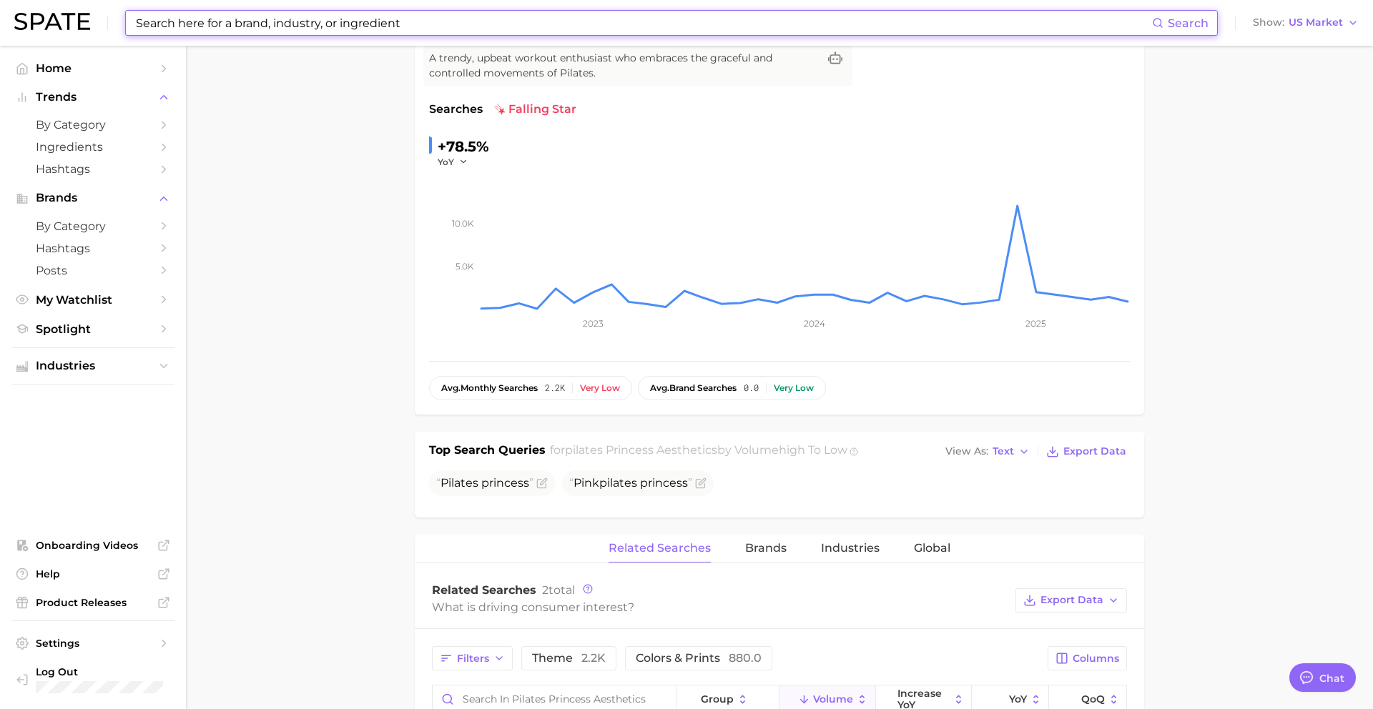
scroll to position [173, 0]
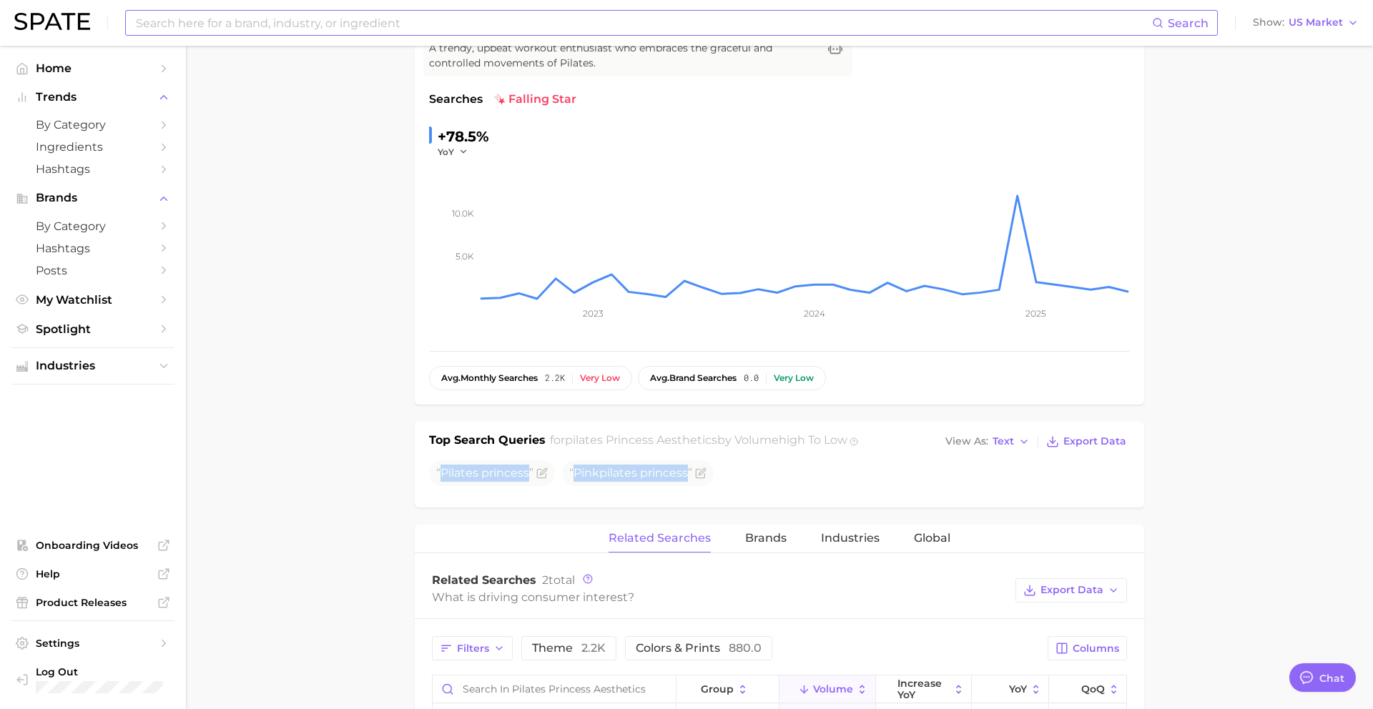
drag, startPoint x: 439, startPoint y: 476, endPoint x: 717, endPoint y: 489, distance: 278.5
click at [717, 489] on div "Pilates princess Pink pilates princess" at bounding box center [779, 477] width 701 height 33
click at [375, 16] on input at bounding box center [643, 23] width 1018 height 24
paste input "white lie party"
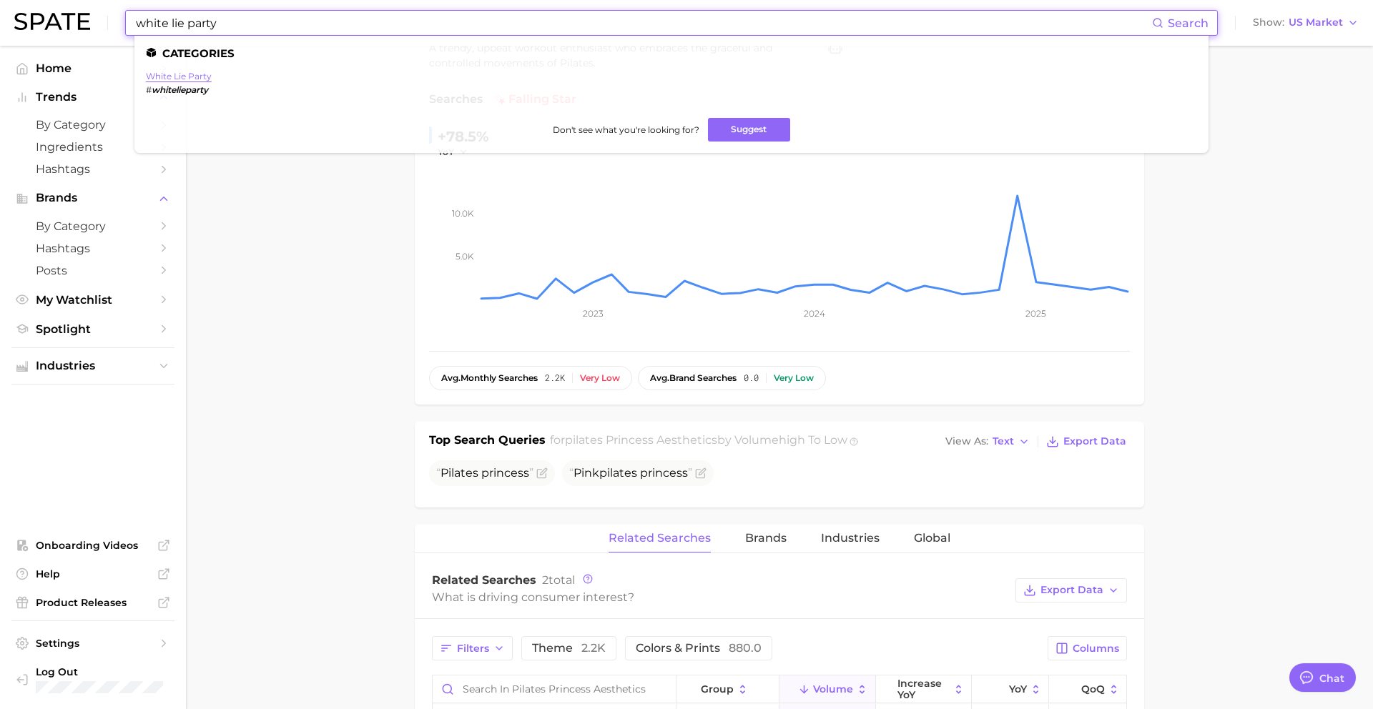
type input "white lie party"
click at [170, 75] on link "white lie party" at bounding box center [179, 76] width 66 height 11
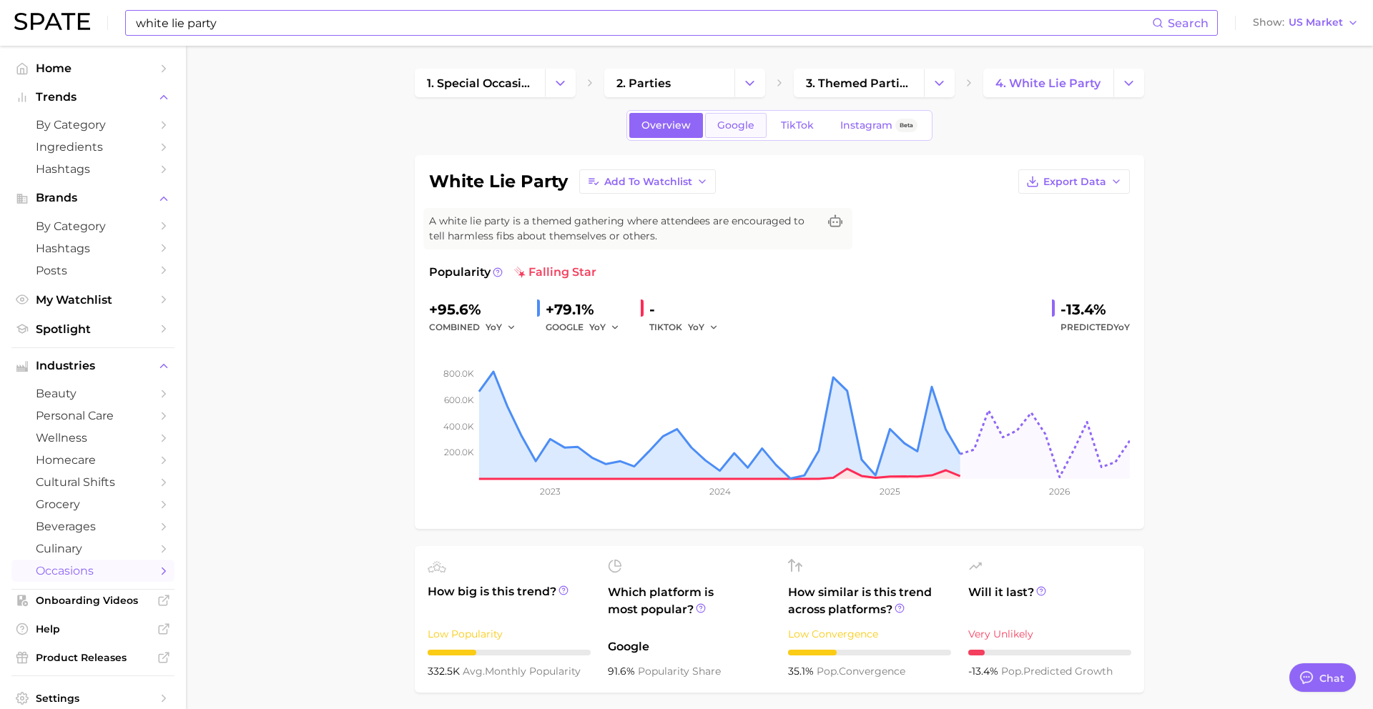
click at [744, 129] on span "Google" at bounding box center [735, 125] width 37 height 12
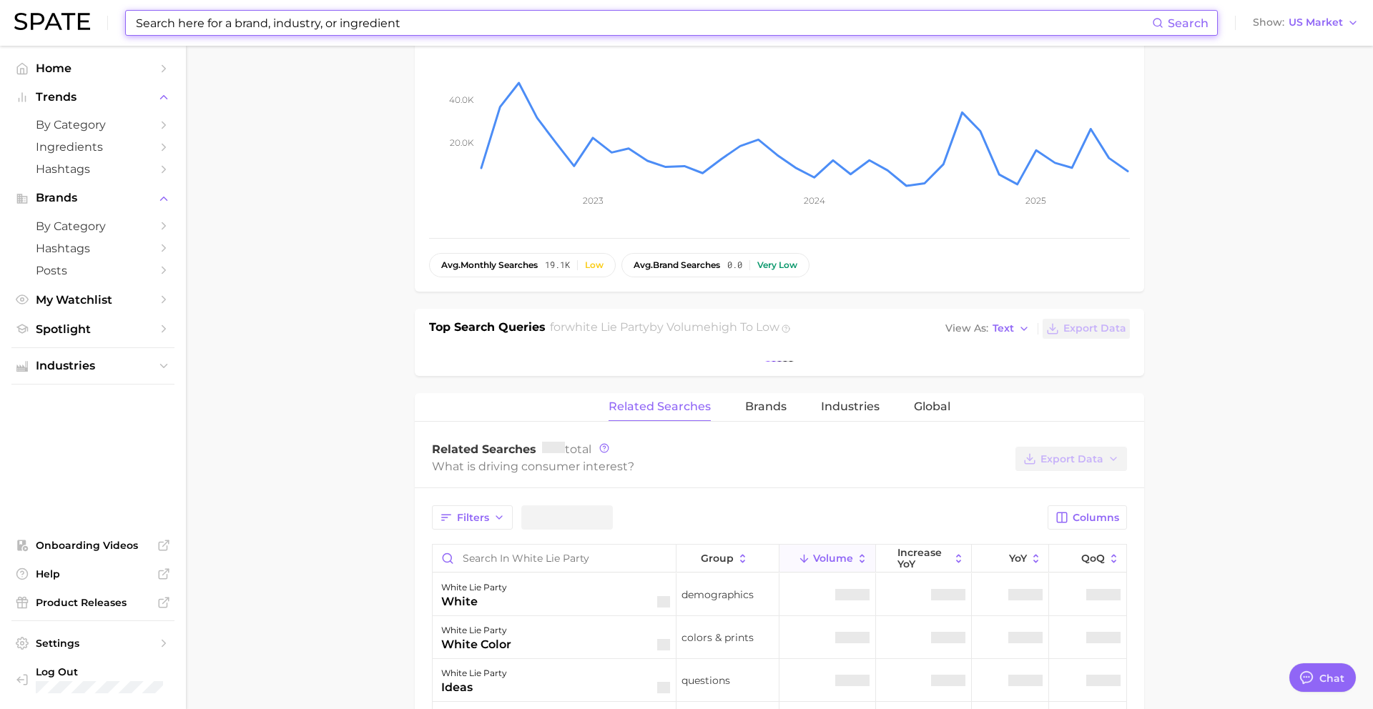
scroll to position [290, 0]
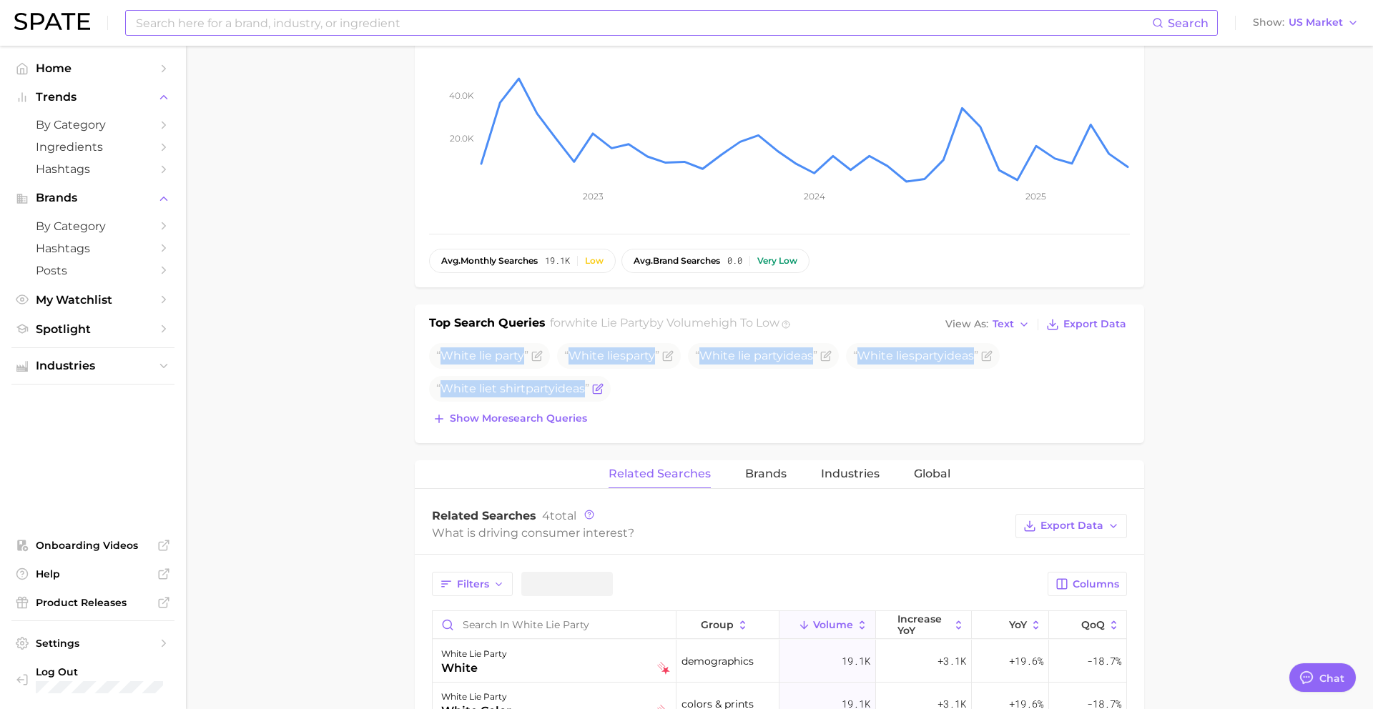
drag, startPoint x: 443, startPoint y: 359, endPoint x: 598, endPoint y: 391, distance: 157.8
click at [598, 391] on ul "White lie party White lie s party White lie party ideas White lie s party ideas…" at bounding box center [779, 372] width 701 height 59
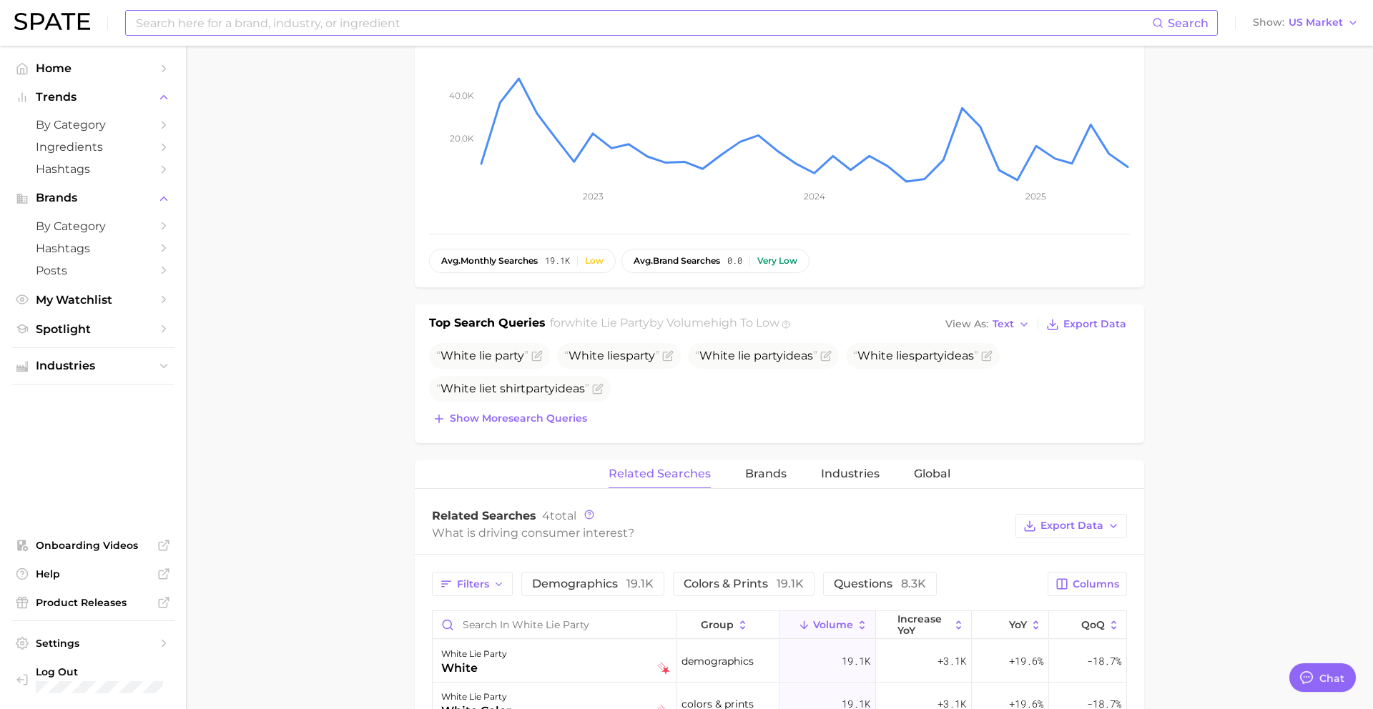
click at [315, 22] on input at bounding box center [643, 23] width 1018 height 24
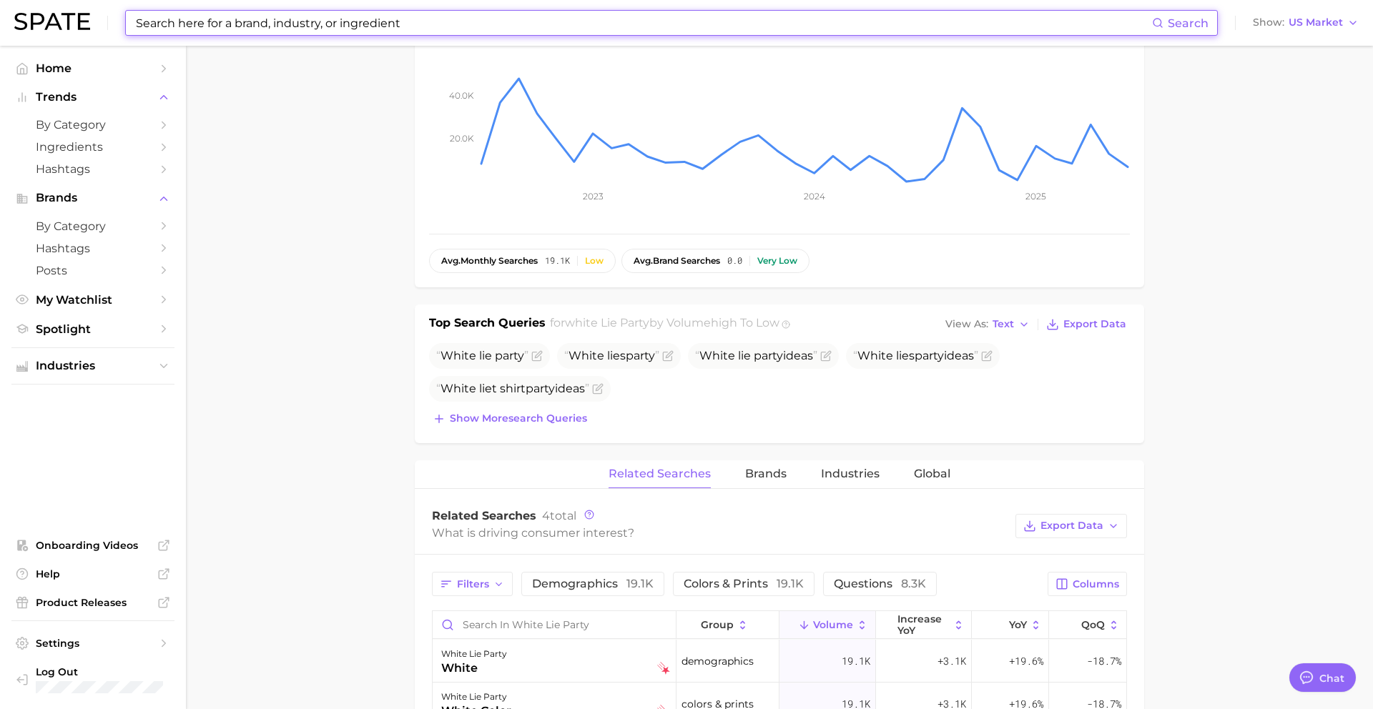
paste input "national ex day"
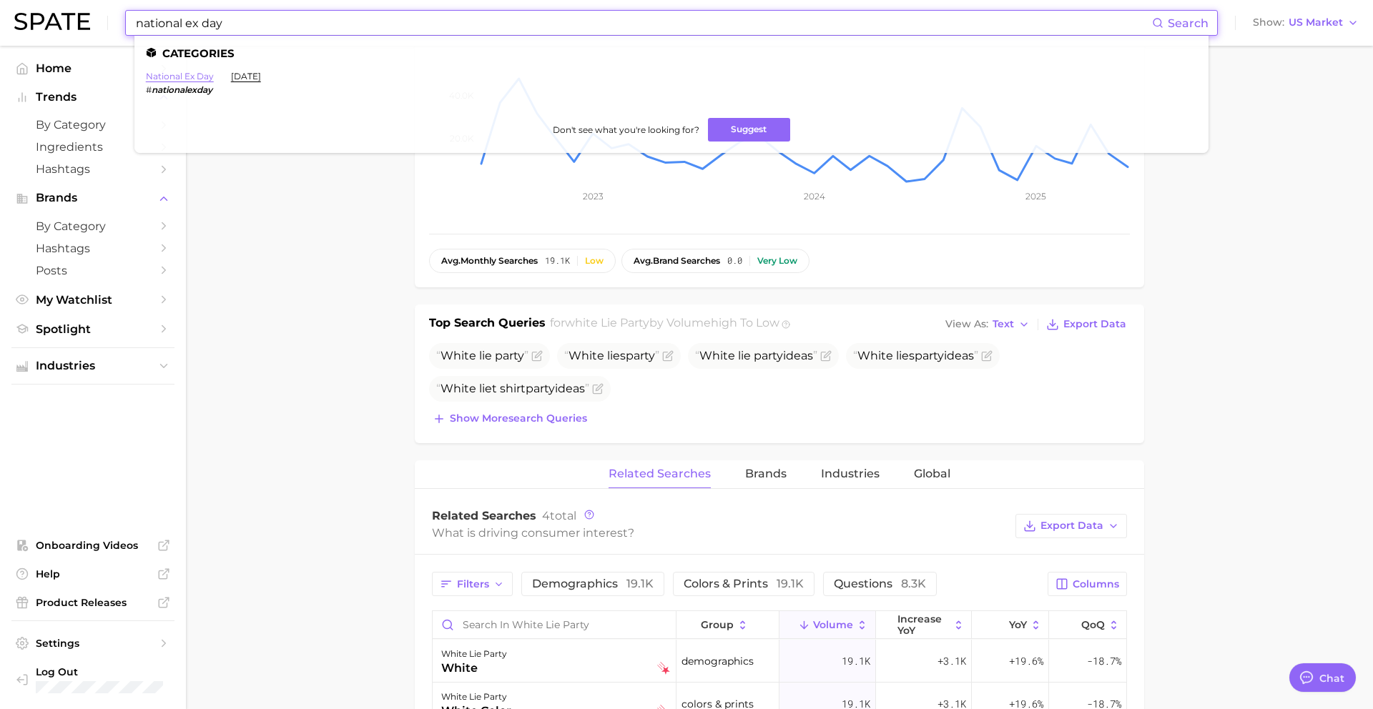
type input "national ex day"
click at [176, 77] on link "national ex day" at bounding box center [180, 76] width 68 height 11
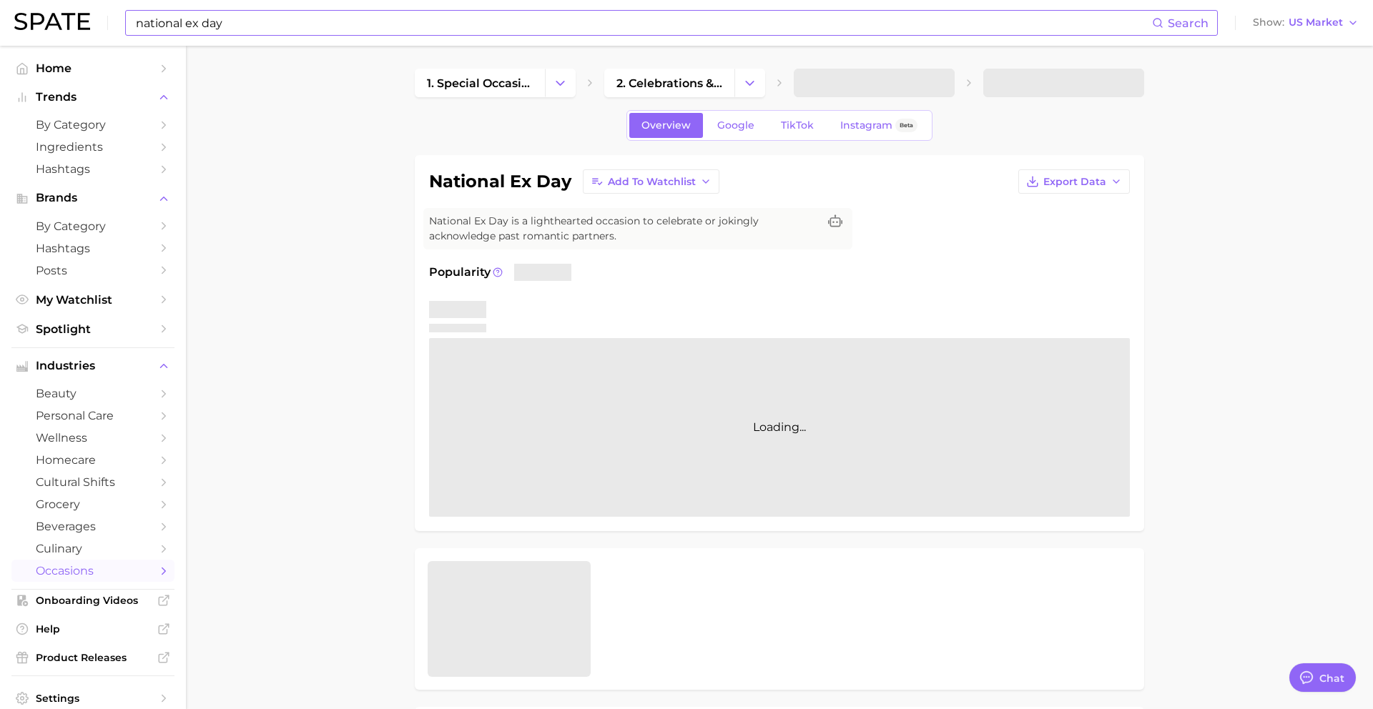
click at [729, 132] on link "Google" at bounding box center [736, 125] width 62 height 25
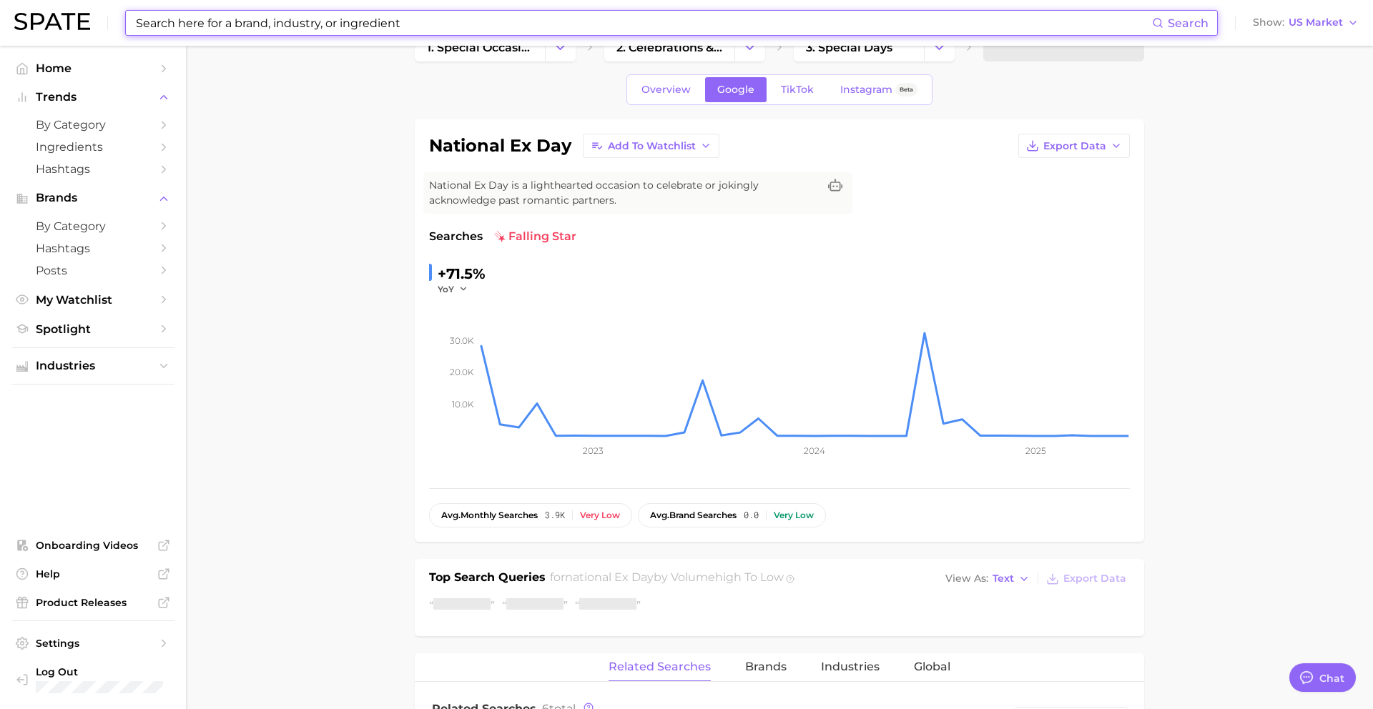
scroll to position [203, 0]
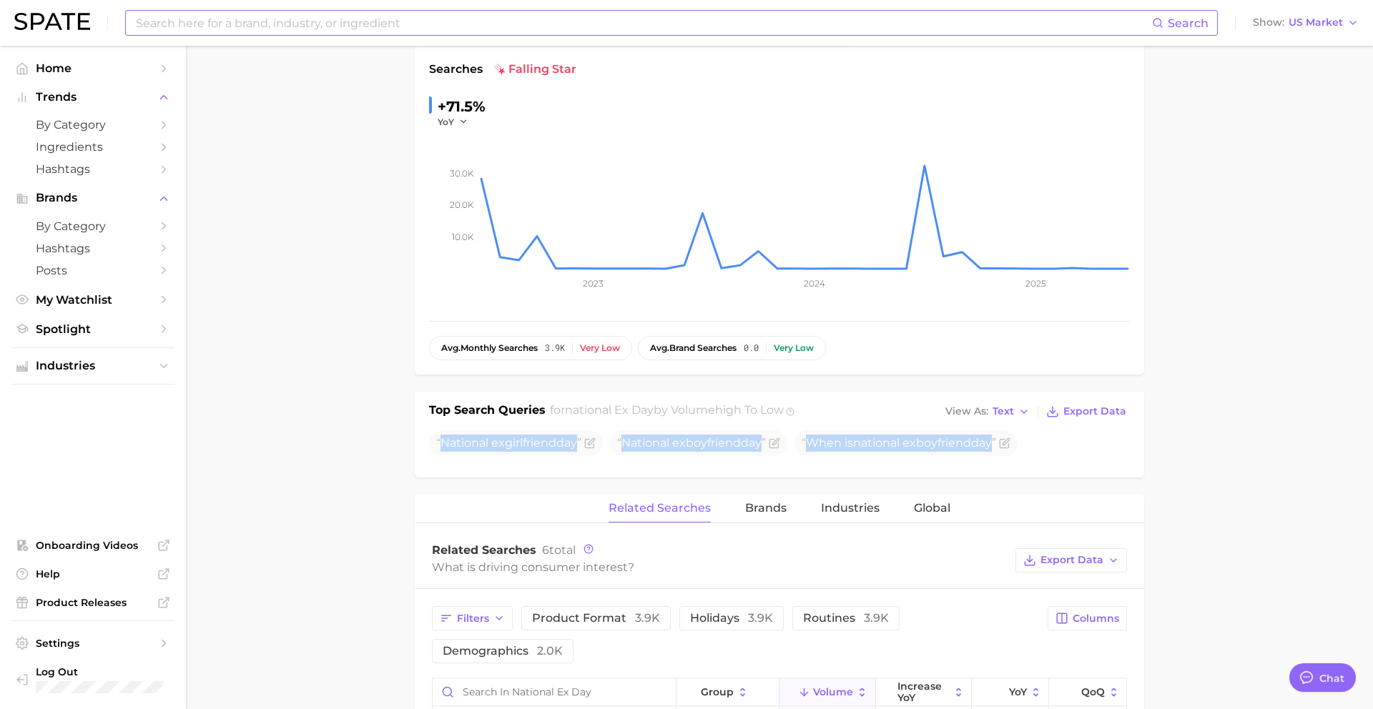
drag, startPoint x: 441, startPoint y: 443, endPoint x: 1043, endPoint y: 441, distance: 602.9
click at [1043, 441] on ul "National ex girlfriend day National ex boyfriend day When is national ex boyfri…" at bounding box center [779, 444] width 701 height 26
click at [486, 39] on div "Search Show US Market" at bounding box center [686, 23] width 1345 height 46
click at [318, 8] on div "Search Show US Market" at bounding box center [686, 23] width 1345 height 46
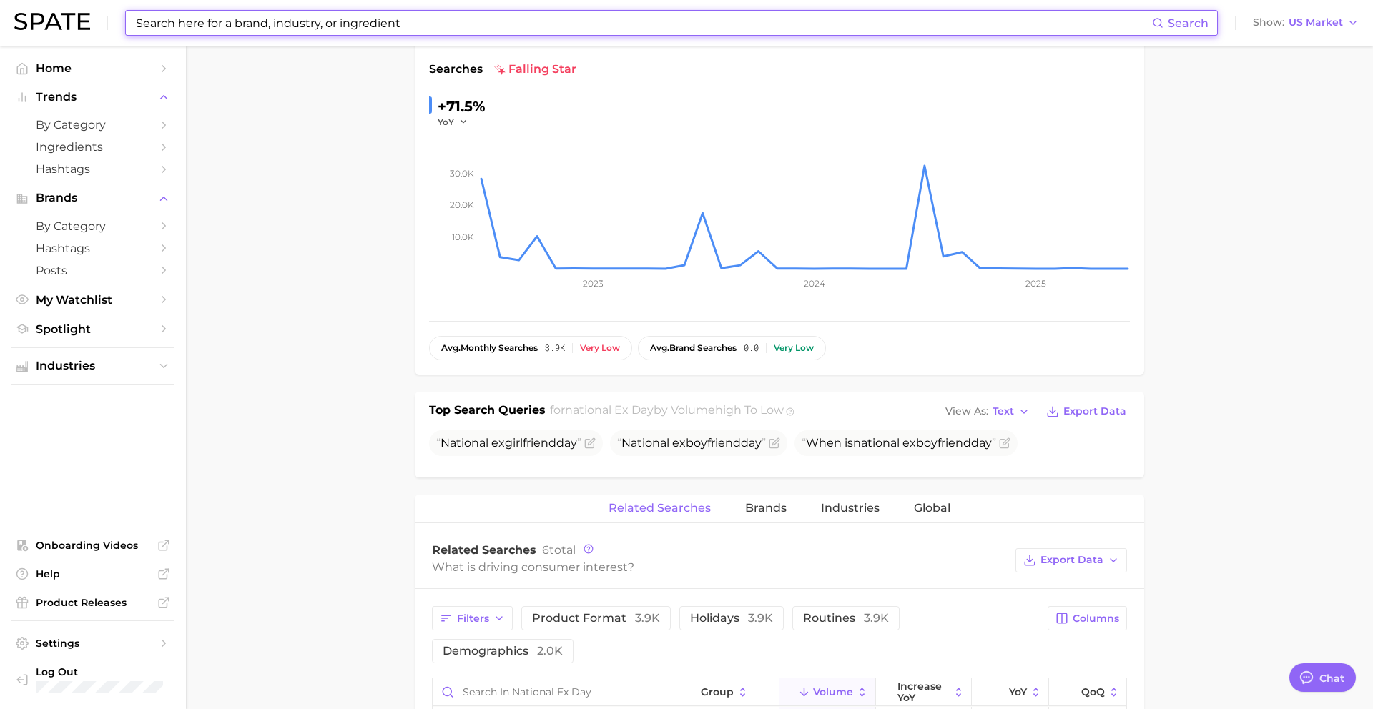
click at [319, 21] on input at bounding box center [643, 23] width 1018 height 24
paste input "what i ordered"
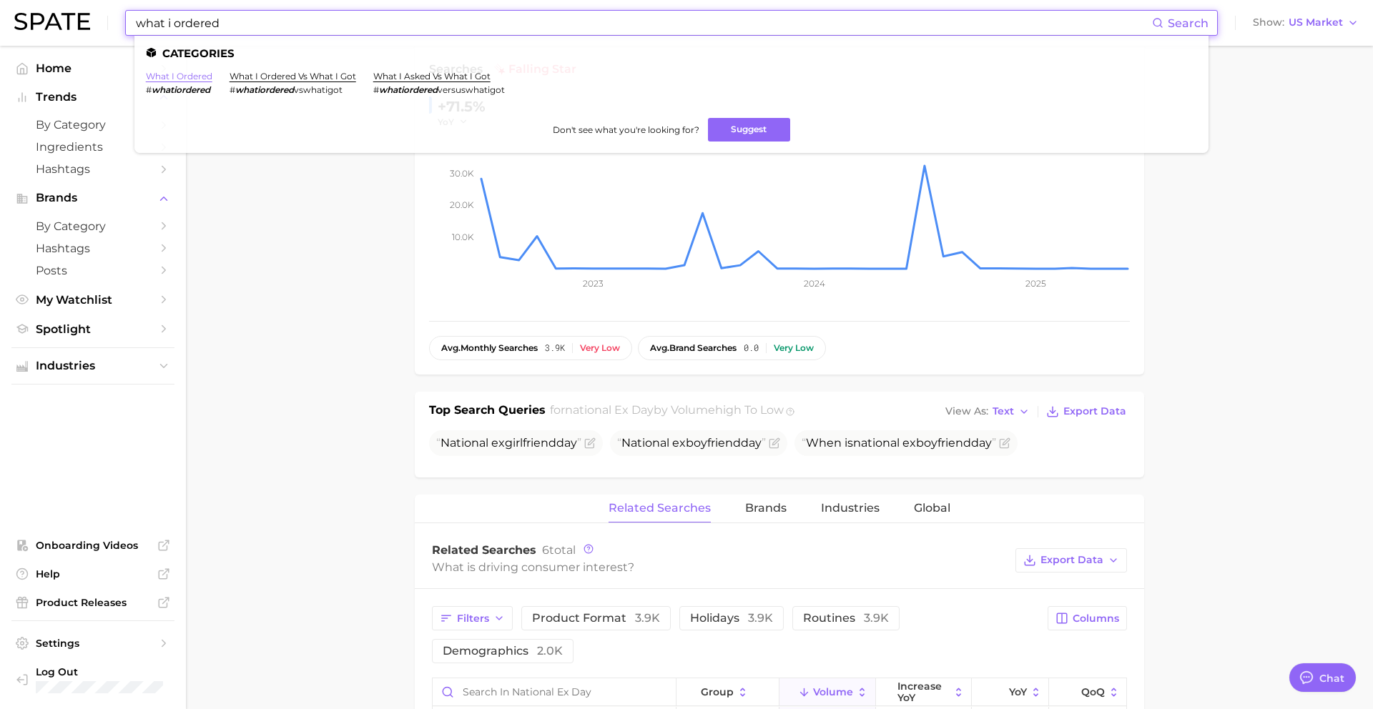
type input "what i ordered"
click at [167, 74] on link "what i ordered" at bounding box center [179, 76] width 67 height 11
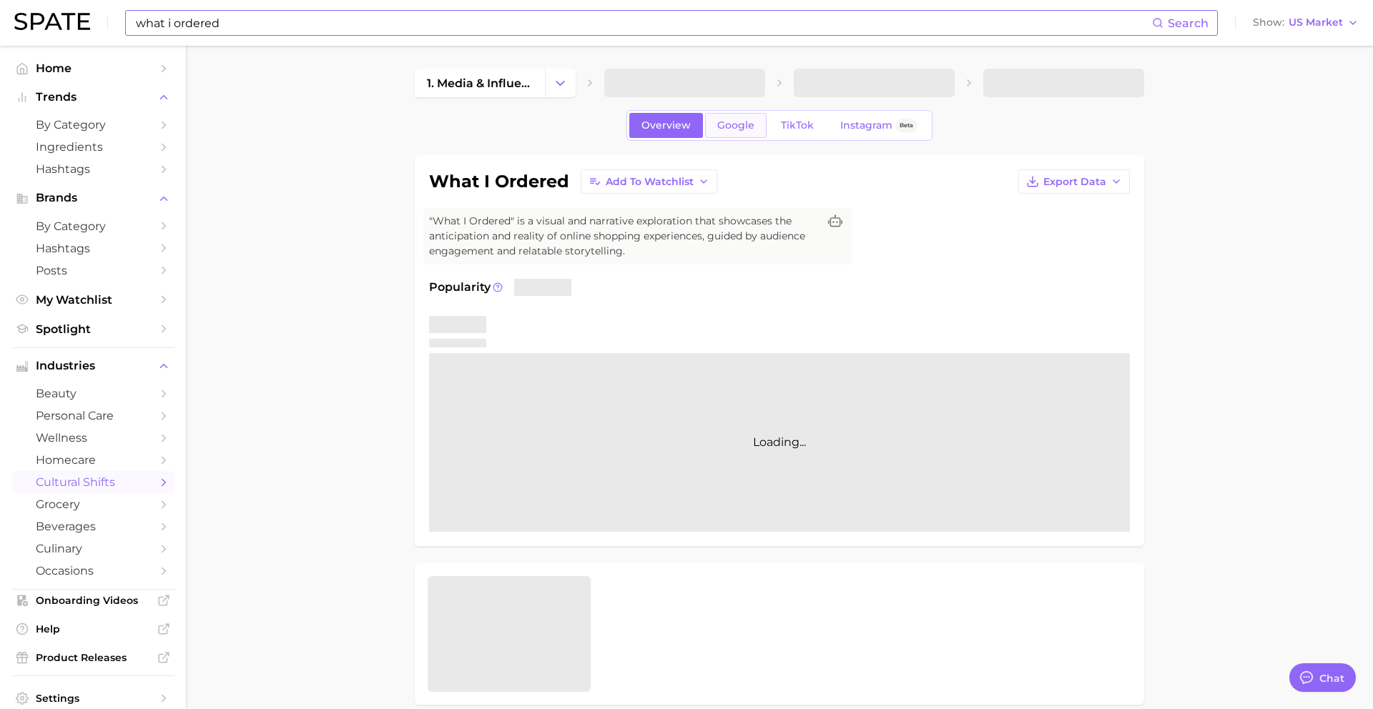
click at [737, 130] on span "Google" at bounding box center [735, 125] width 37 height 12
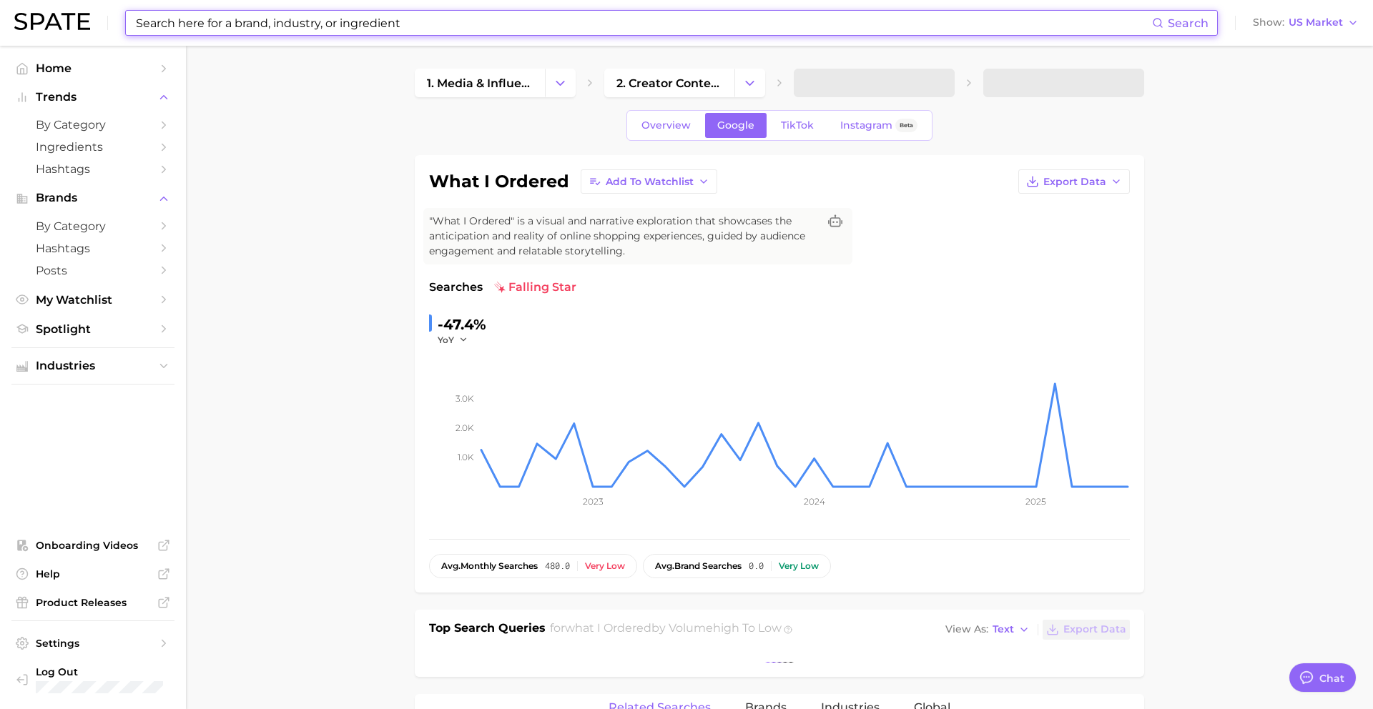
scroll to position [170, 0]
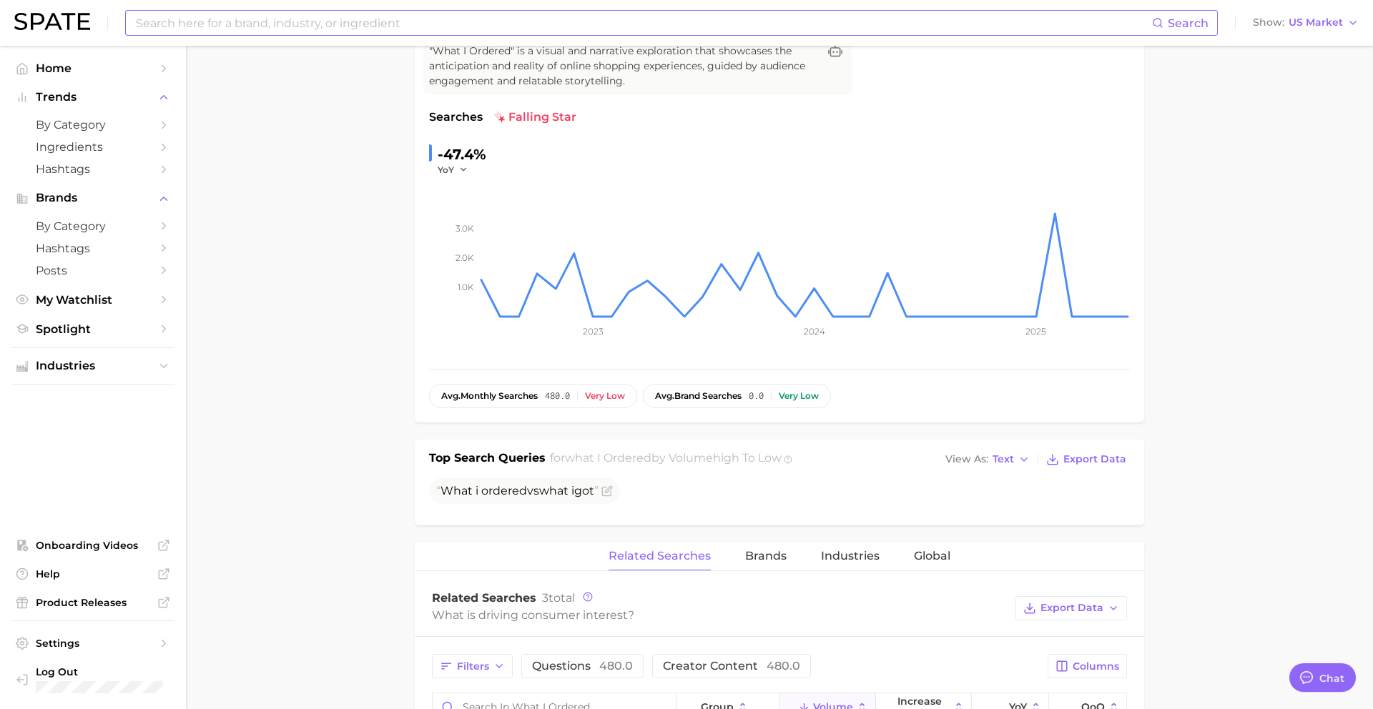
click at [462, 487] on span "What" at bounding box center [457, 491] width 32 height 14
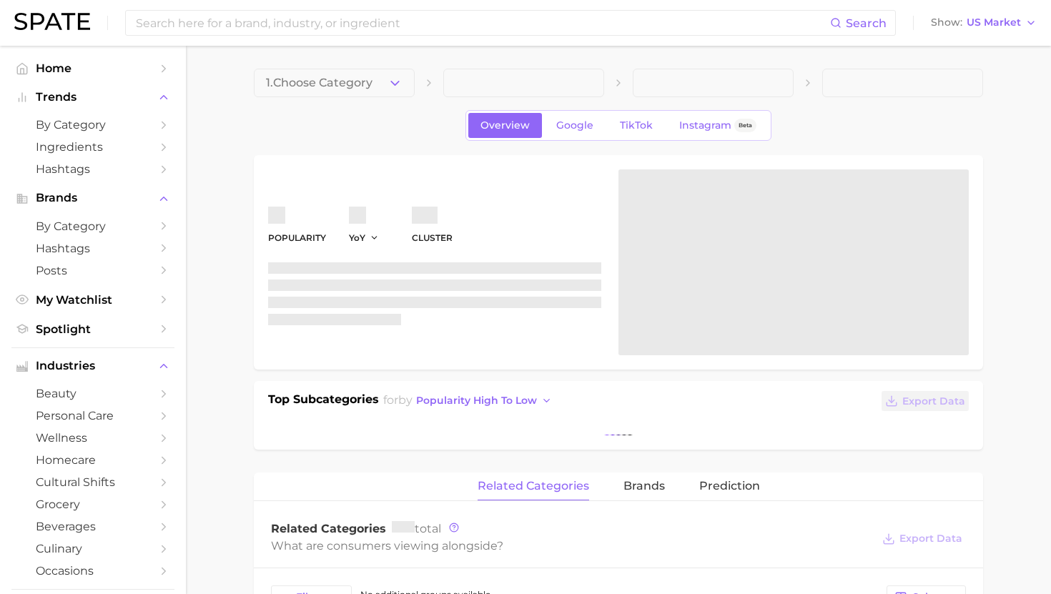
click at [291, 40] on div "Search Show US Market" at bounding box center [525, 23] width 1023 height 46
click at [291, 29] on input at bounding box center [482, 23] width 696 height 24
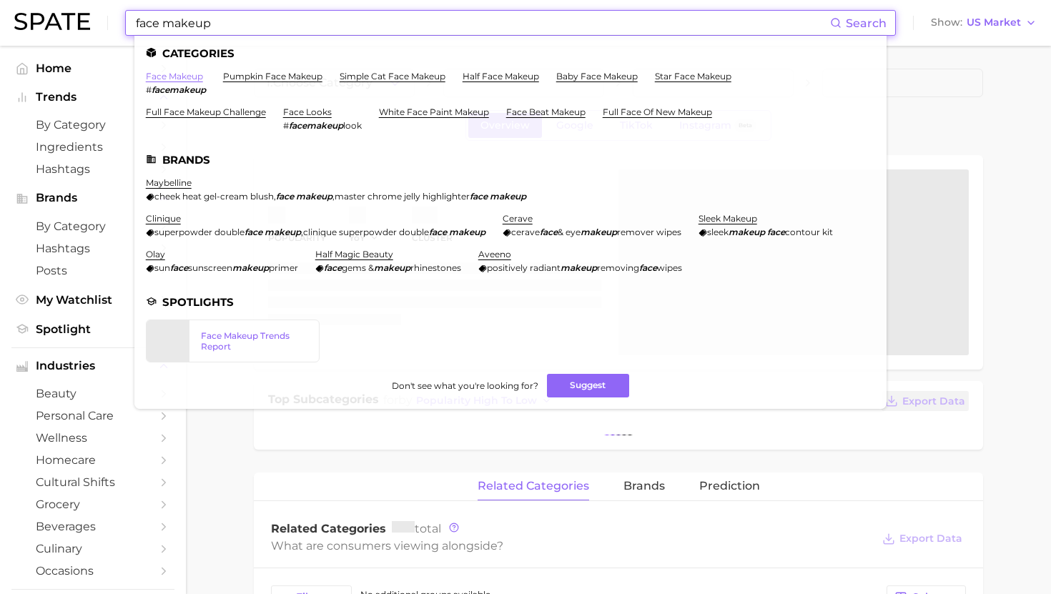
type input "face makeup"
click at [179, 77] on link "face makeup" at bounding box center [174, 76] width 57 height 11
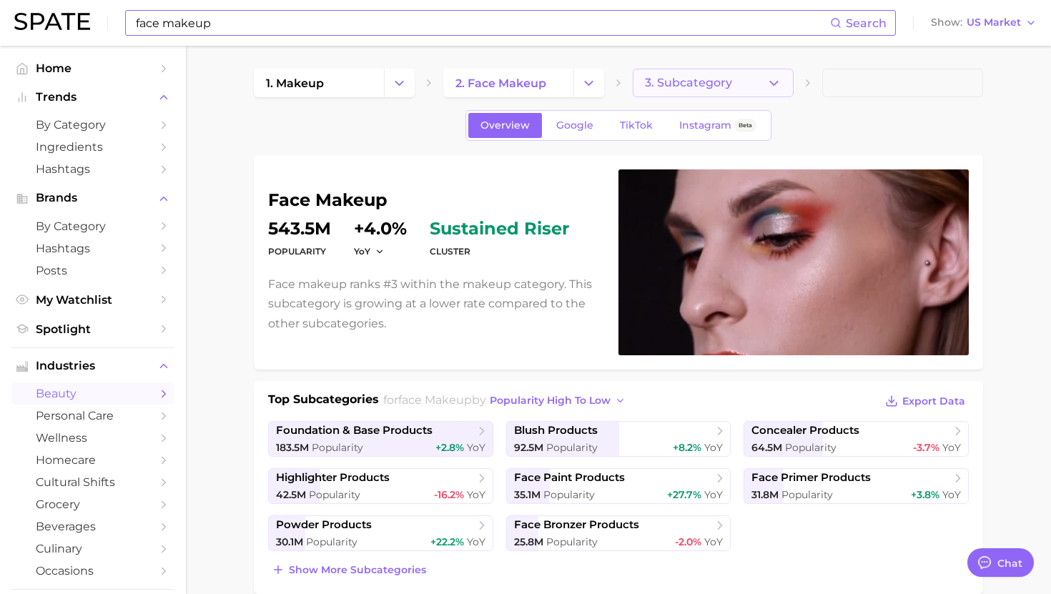
scroll to position [1436, 0]
type textarea "x"
click at [708, 88] on span "3. Subcategory" at bounding box center [688, 83] width 87 height 13
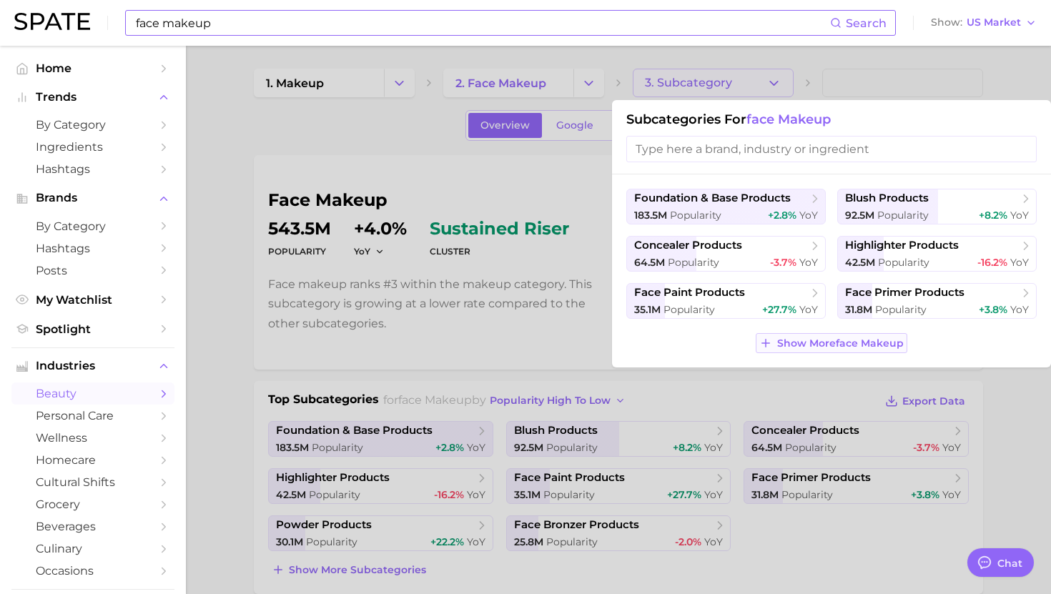
click at [784, 343] on span "Show More face makeup" at bounding box center [840, 344] width 127 height 12
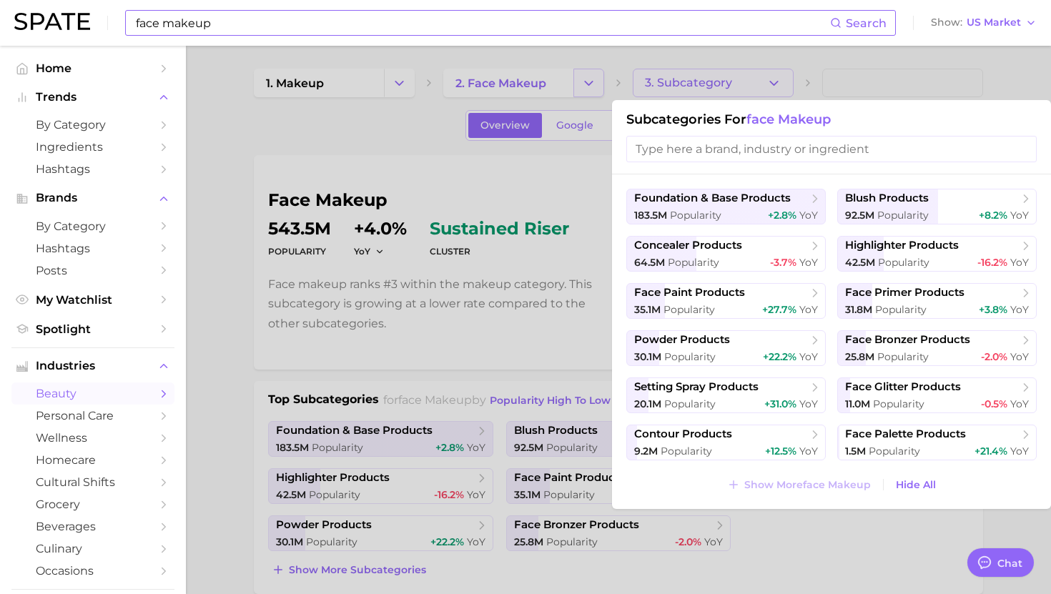
click at [602, 78] on div at bounding box center [525, 297] width 1051 height 594
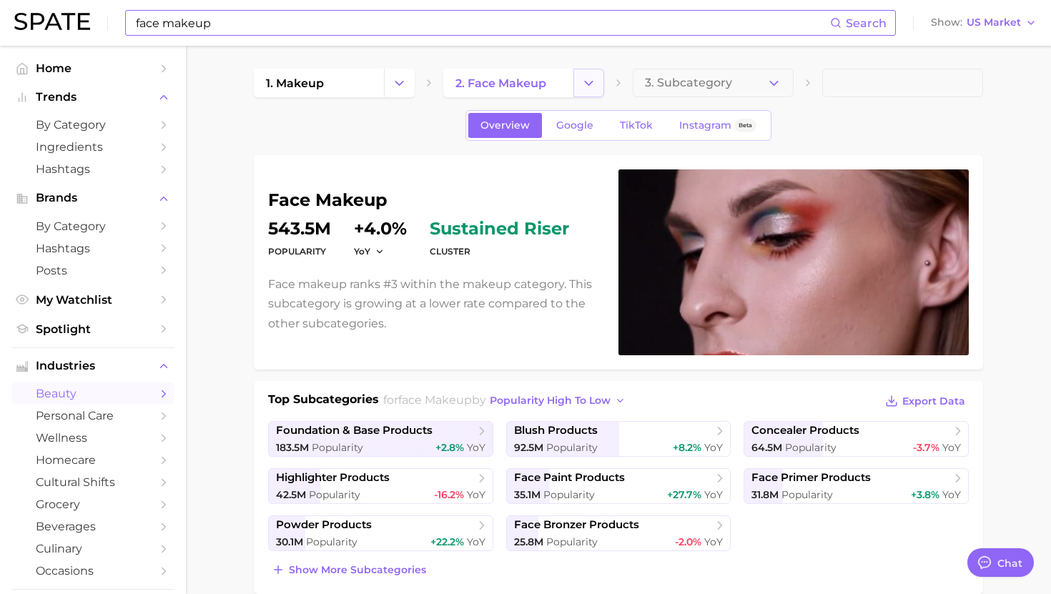
click at [591, 79] on icon "Change Category" at bounding box center [588, 83] width 15 height 15
